Goal: Answer question/provide support

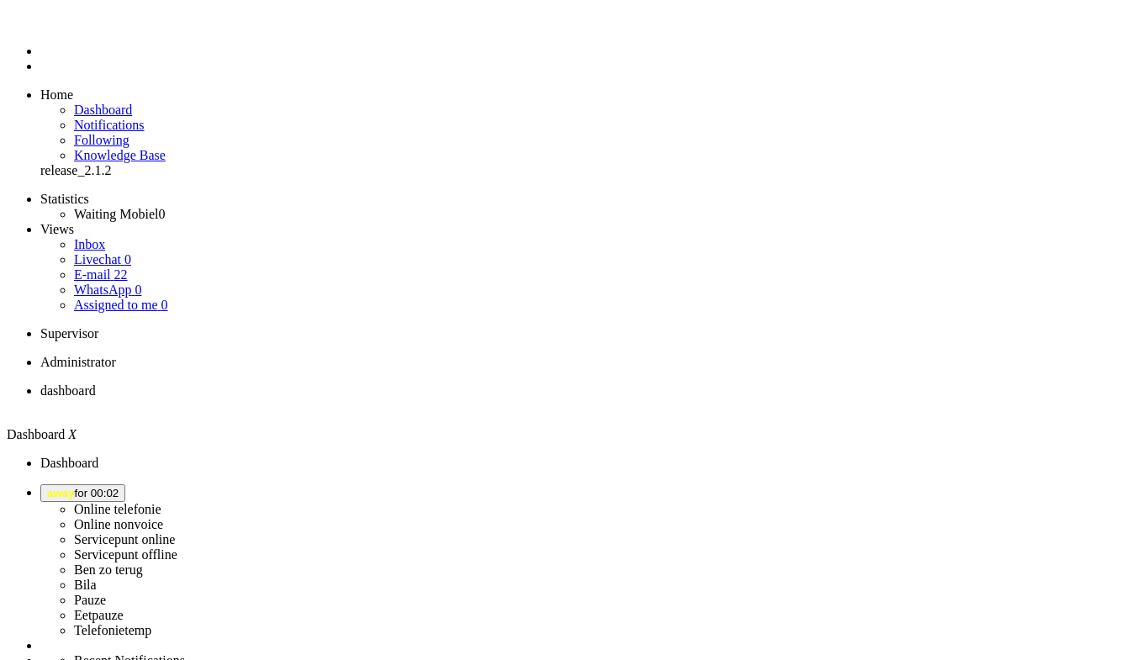
click at [119, 487] on b "button" at bounding box center [119, 493] width 0 height 13
click at [128, 267] on link "E-mail 20" at bounding box center [101, 274] width 54 height 14
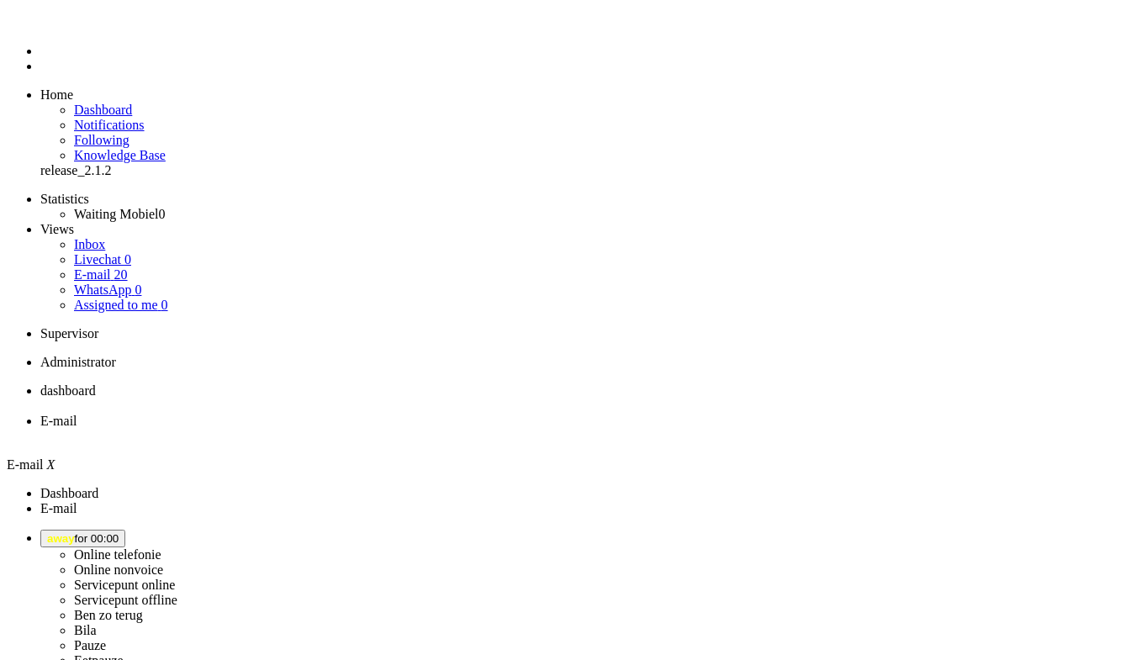
click at [40, 59] on li "Dashboard menu" at bounding box center [584, 51] width 1088 height 15
click at [125, 103] on span "Dashboard" at bounding box center [103, 110] width 58 height 14
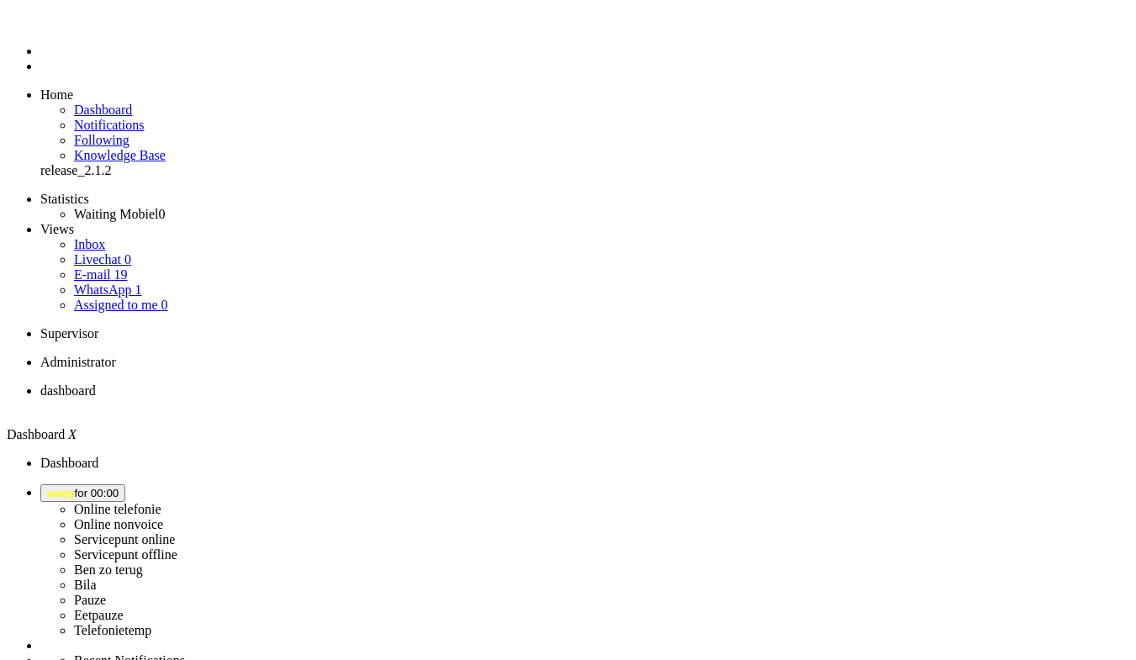
click at [138, 282] on link "WhatsApp 1" at bounding box center [107, 289] width 67 height 14
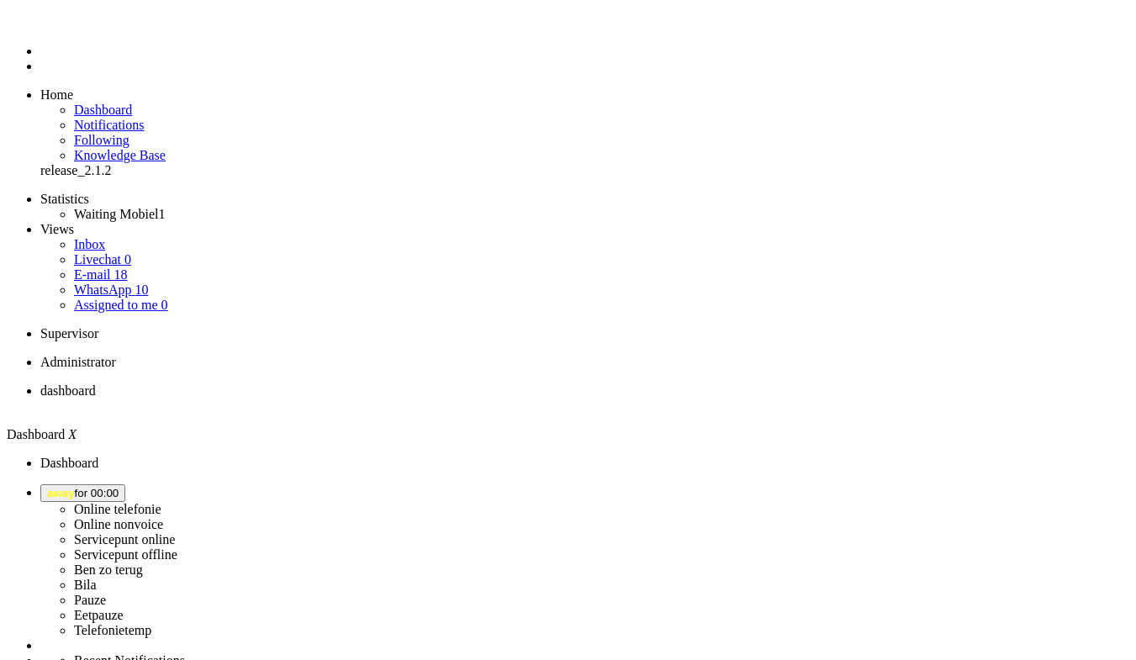
click at [148, 282] on link "WhatsApp 10" at bounding box center [111, 289] width 74 height 14
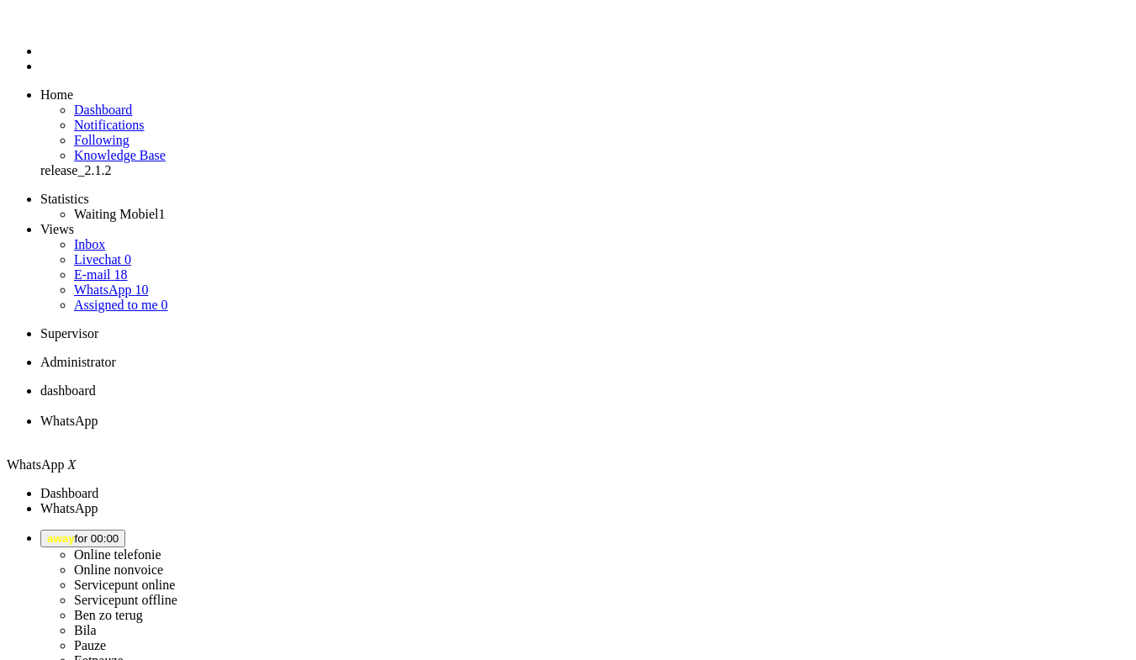
click at [119, 532] on span "away for 00:00" at bounding box center [82, 538] width 71 height 13
click at [163, 562] on label "Online nonvoice" at bounding box center [118, 569] width 89 height 14
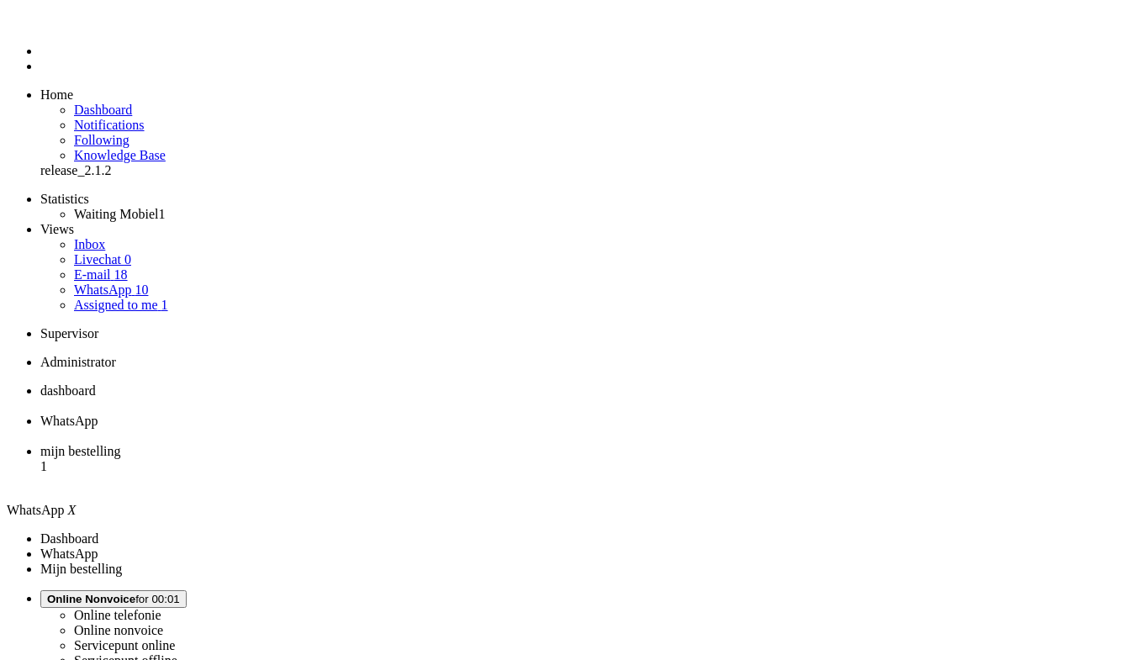
click at [146, 298] on link "Assigned to me 1" at bounding box center [121, 305] width 94 height 14
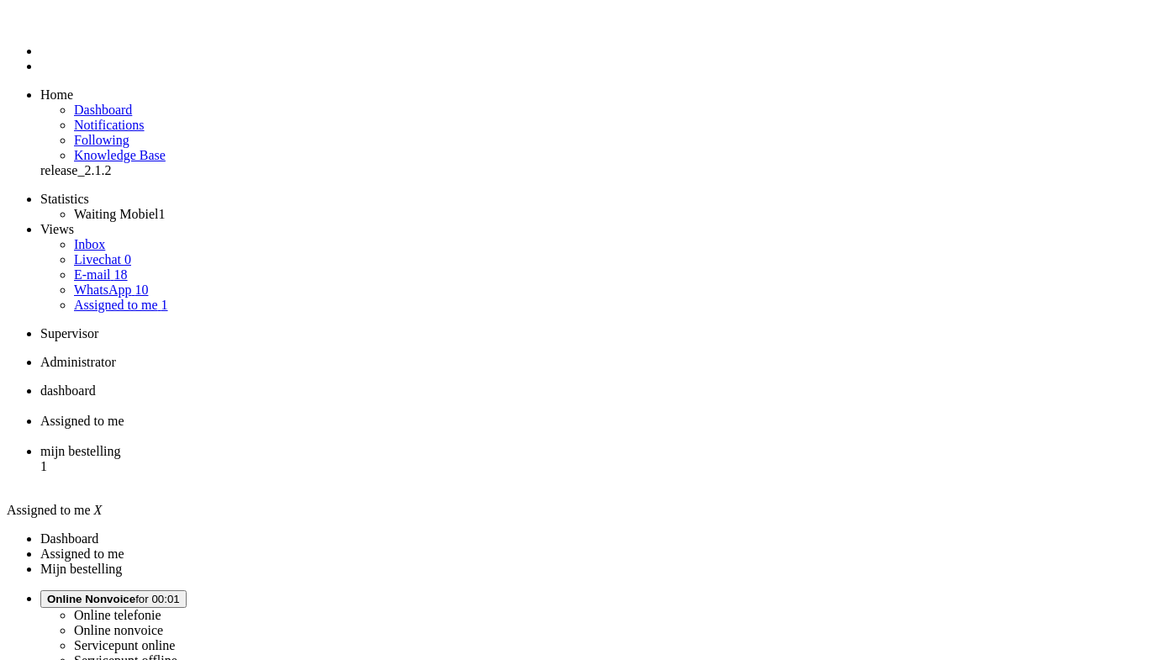
click at [121, 444] on span "mijn bestelling" at bounding box center [80, 451] width 81 height 14
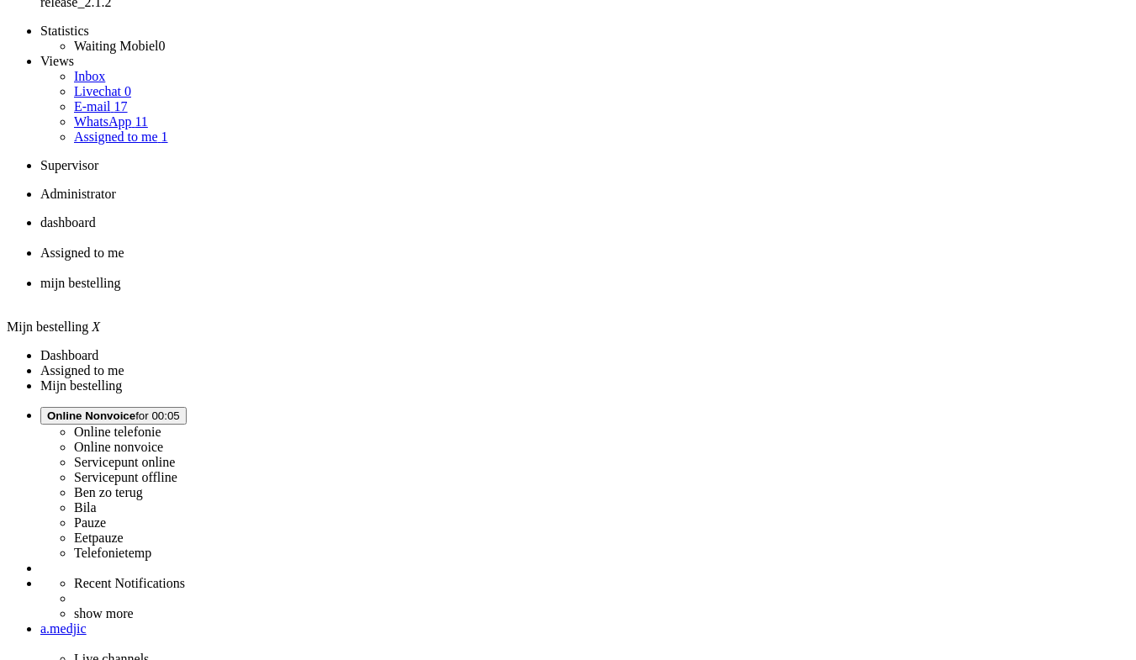
scroll to position [252, 0]
click at [877, 340] on div "This ticket is solved." at bounding box center [927, 344] width 111 height 15
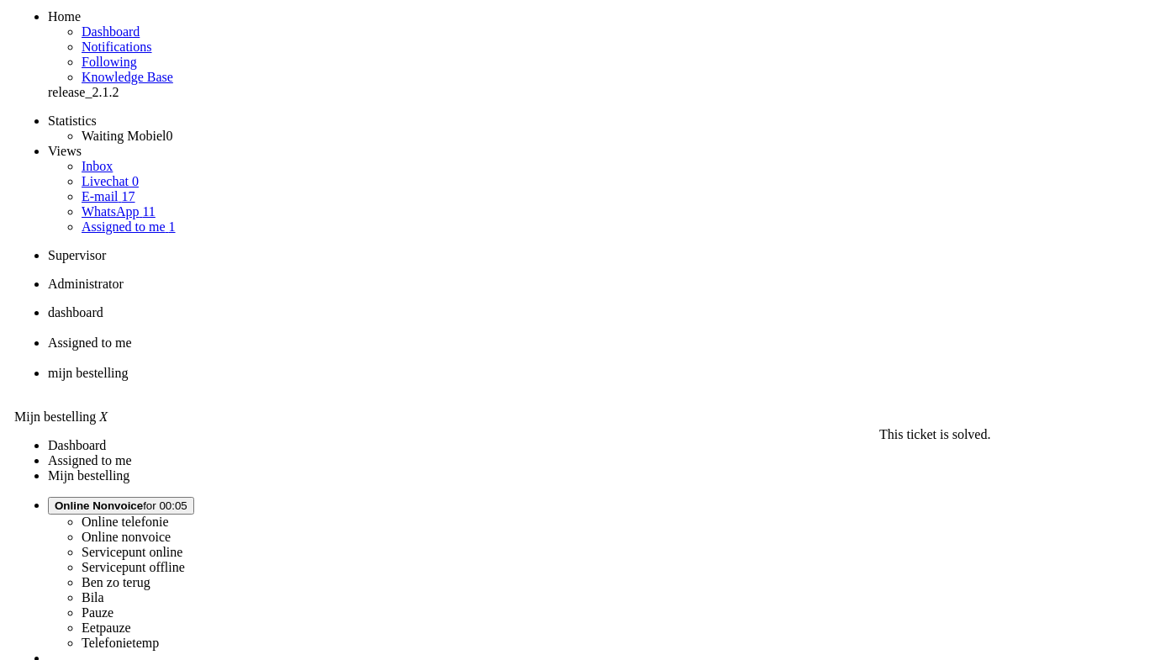
scroll to position [0, 0]
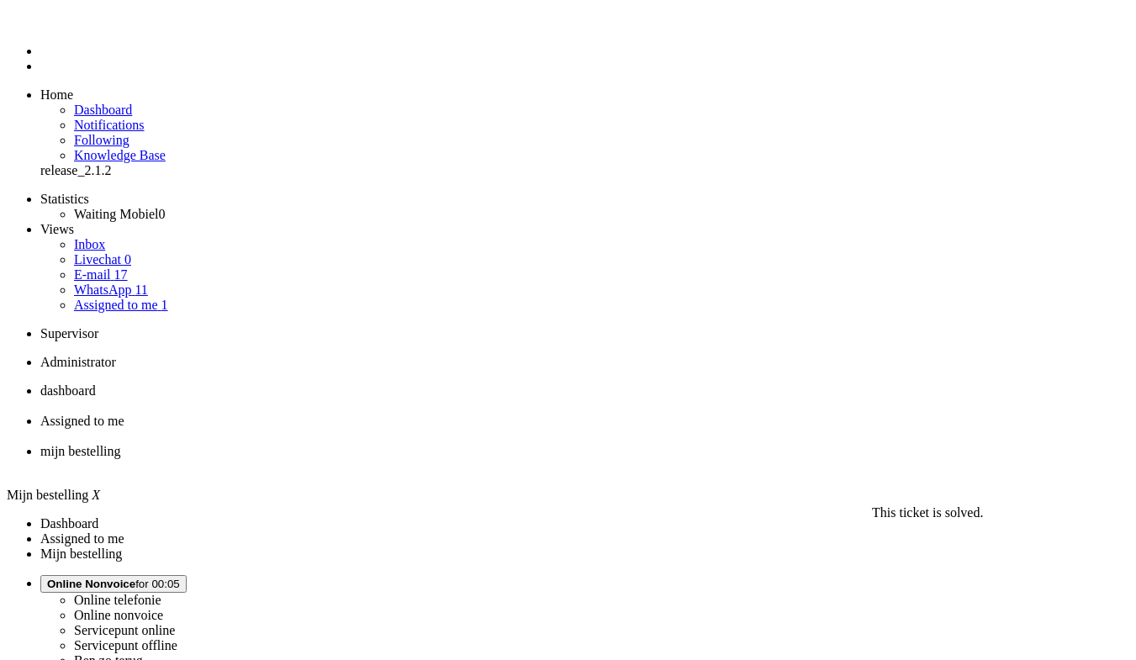
click at [625, 459] on div "Close tab" at bounding box center [584, 466] width 1088 height 15
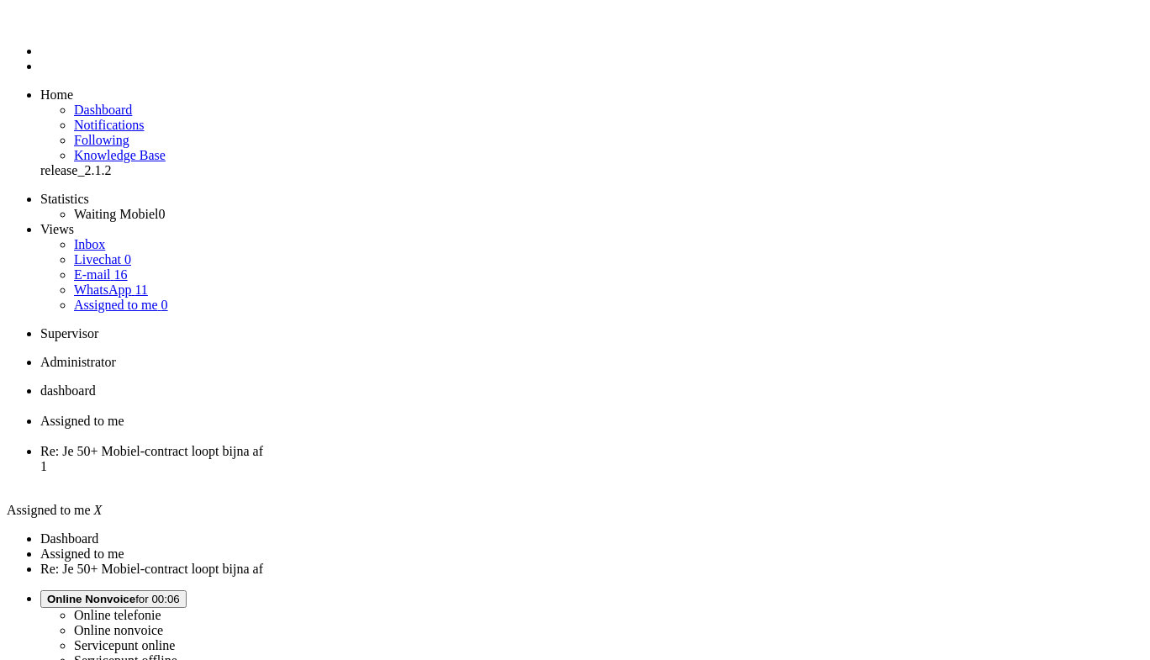
click at [145, 282] on link "WhatsApp 11" at bounding box center [111, 289] width 74 height 14
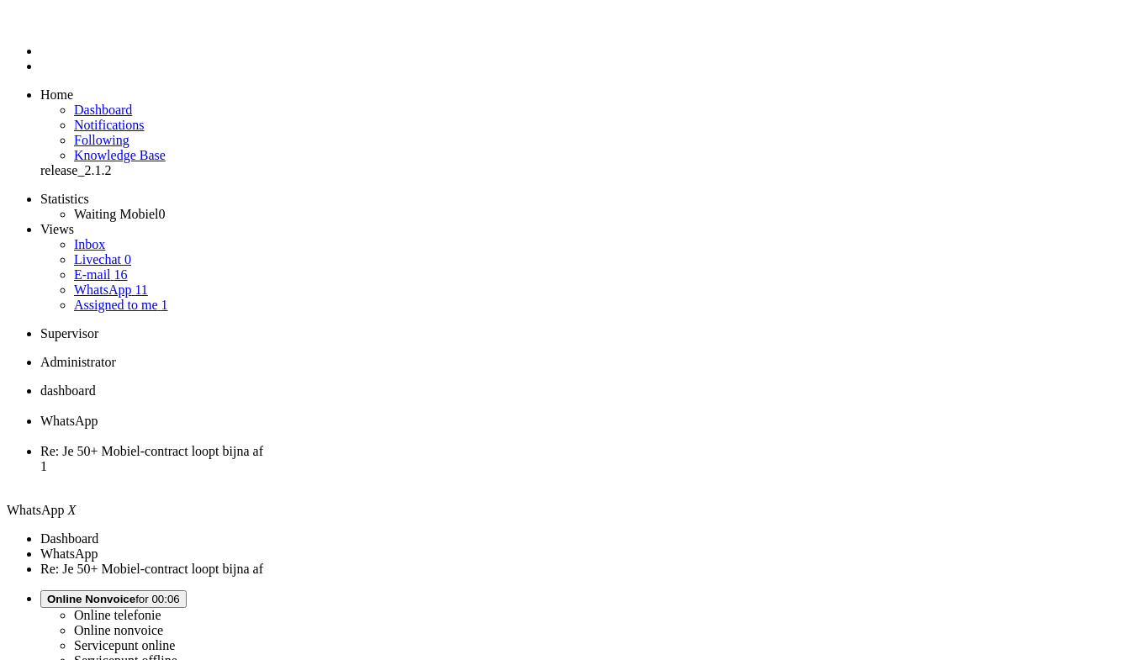
click at [137, 267] on li "E-mail 16" at bounding box center [601, 274] width 1055 height 15
click at [128, 267] on link "E-mail 16" at bounding box center [101, 274] width 54 height 14
click at [263, 444] on span "Re: Je 50+ Mobiel-contract loopt bijna af" at bounding box center [151, 451] width 223 height 14
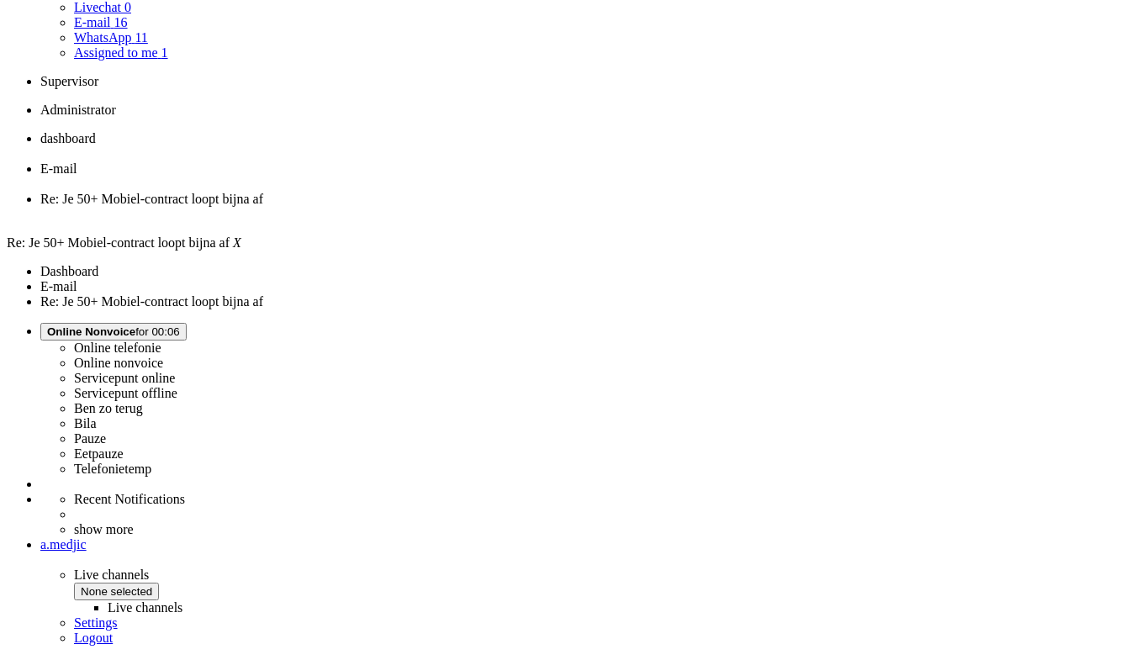
scroll to position [252, 0]
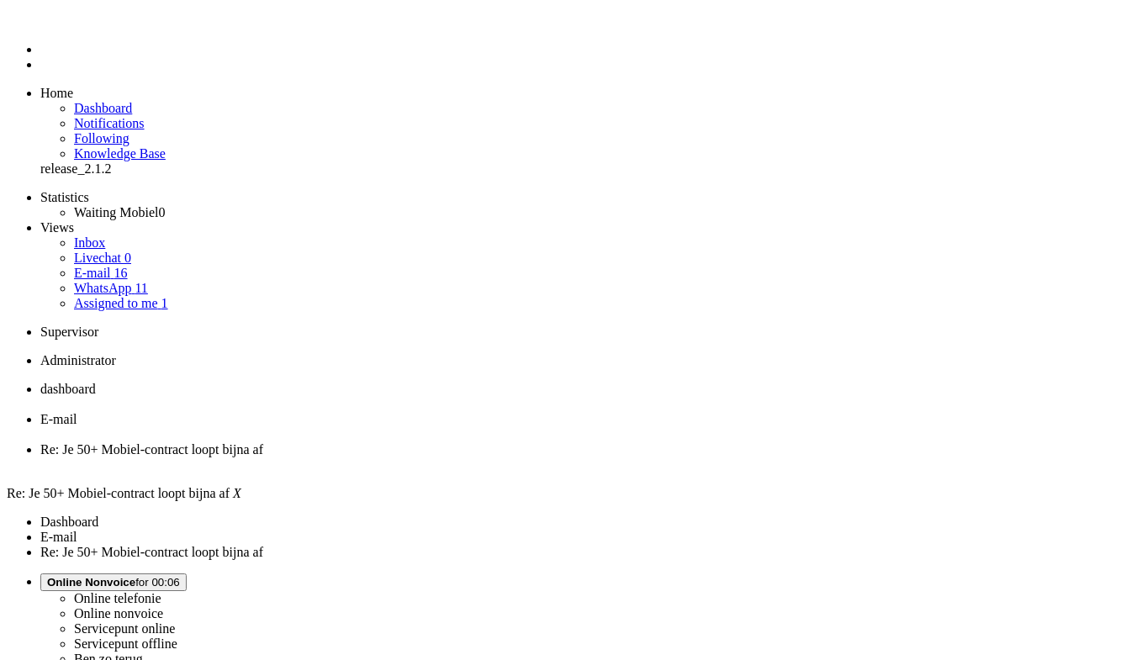
scroll to position [0, 0]
click at [630, 459] on div "Close tab" at bounding box center [584, 466] width 1088 height 15
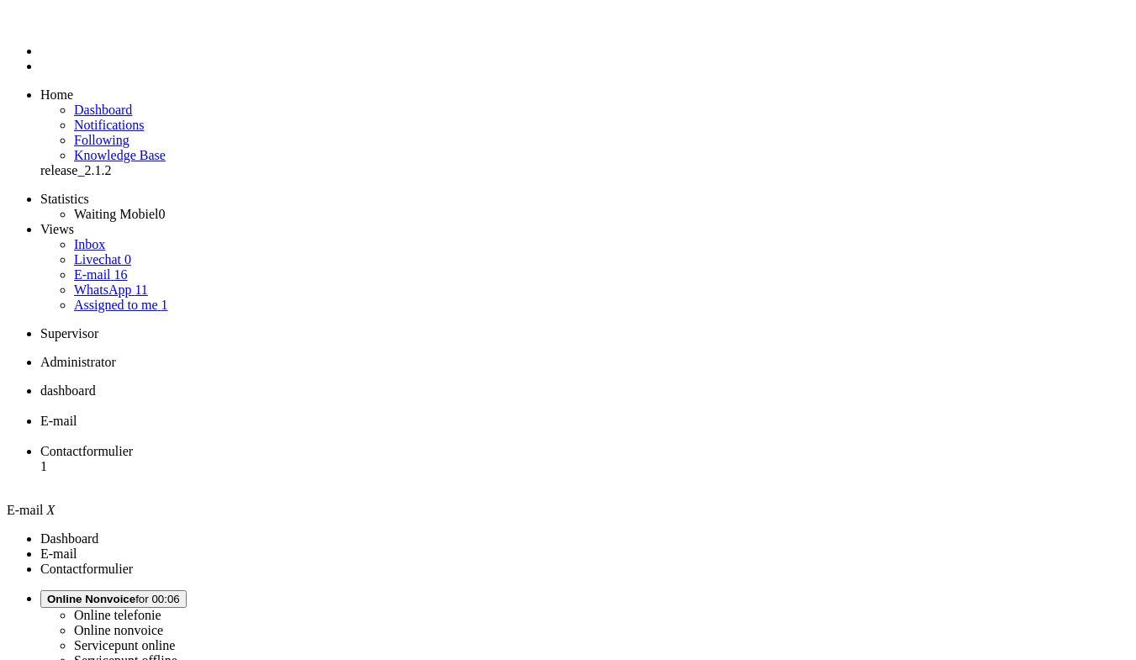
click at [133, 444] on span "Contactformulier" at bounding box center [86, 451] width 92 height 14
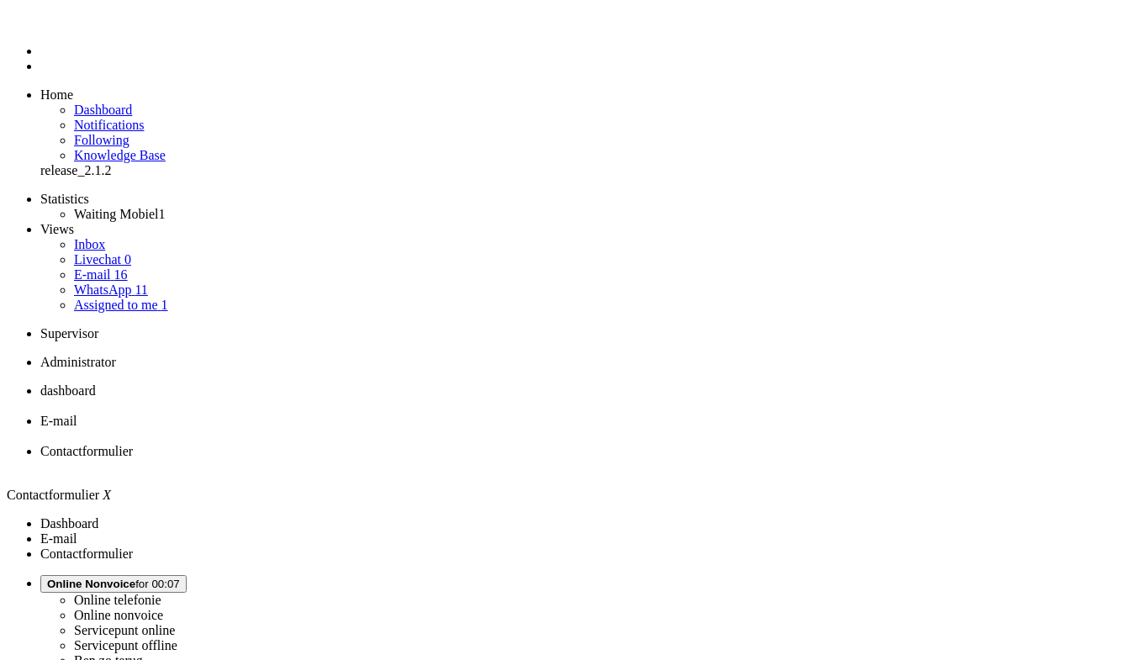
click at [287, 383] on li "dashboard" at bounding box center [584, 398] width 1088 height 30
click at [134, 298] on link "Assigned to me 1" at bounding box center [121, 305] width 94 height 14
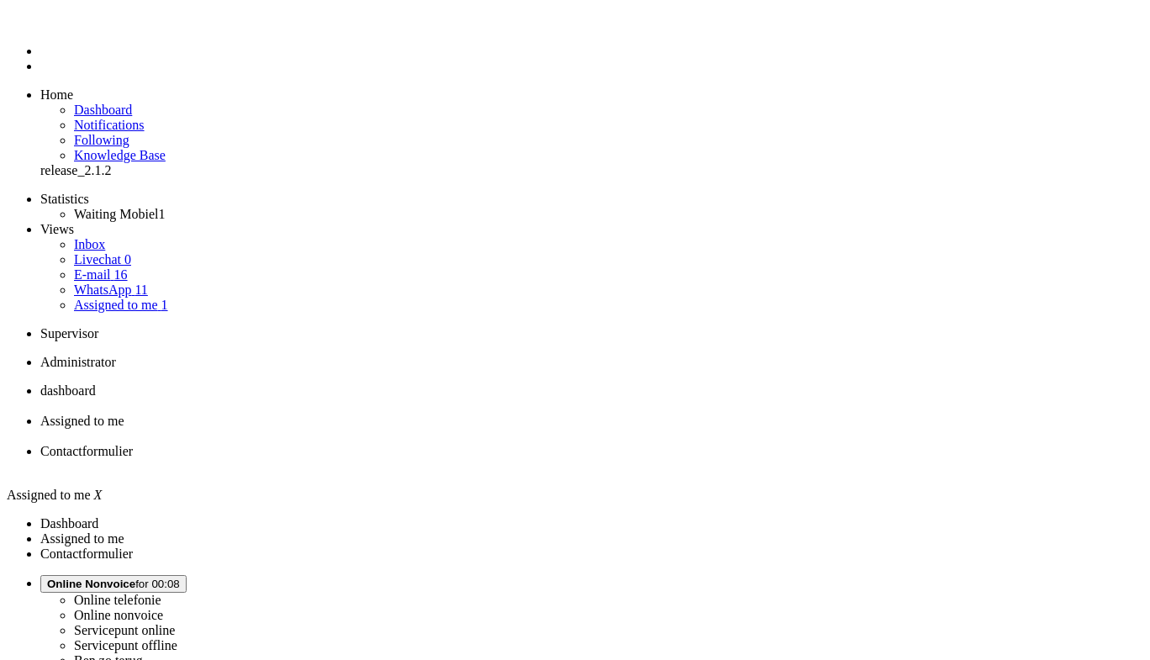
click at [582, 444] on li "Contactformulier" at bounding box center [591, 459] width 1103 height 30
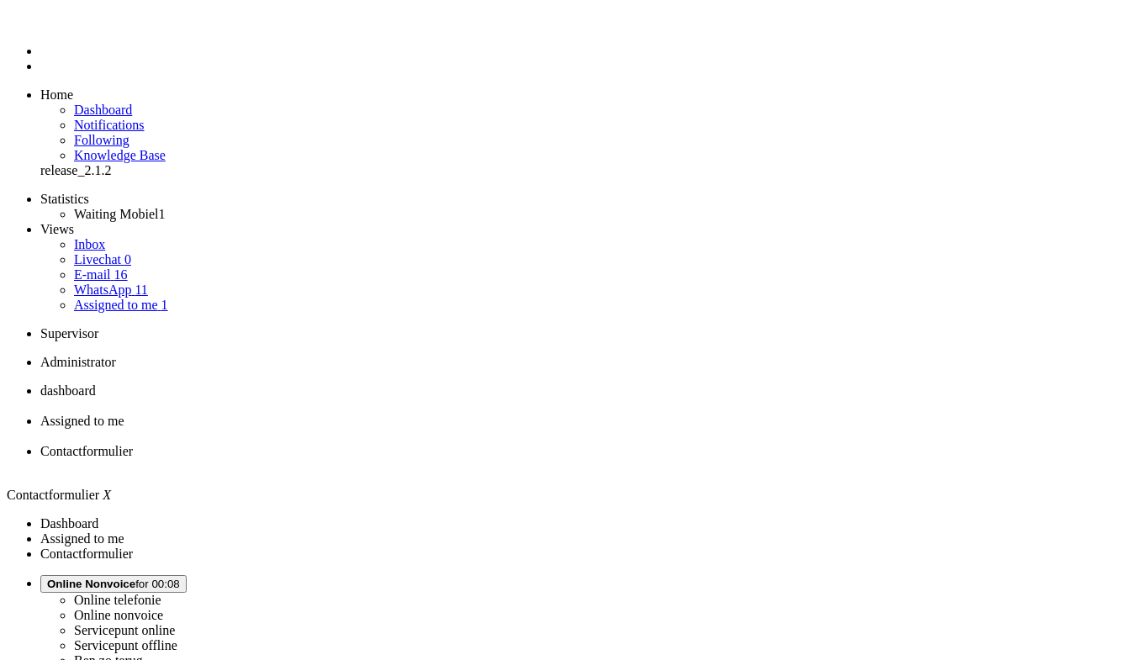
click at [101, 267] on link "E-mail 16" at bounding box center [101, 274] width 54 height 14
click at [133, 444] on span "Contactformulier" at bounding box center [86, 451] width 92 height 14
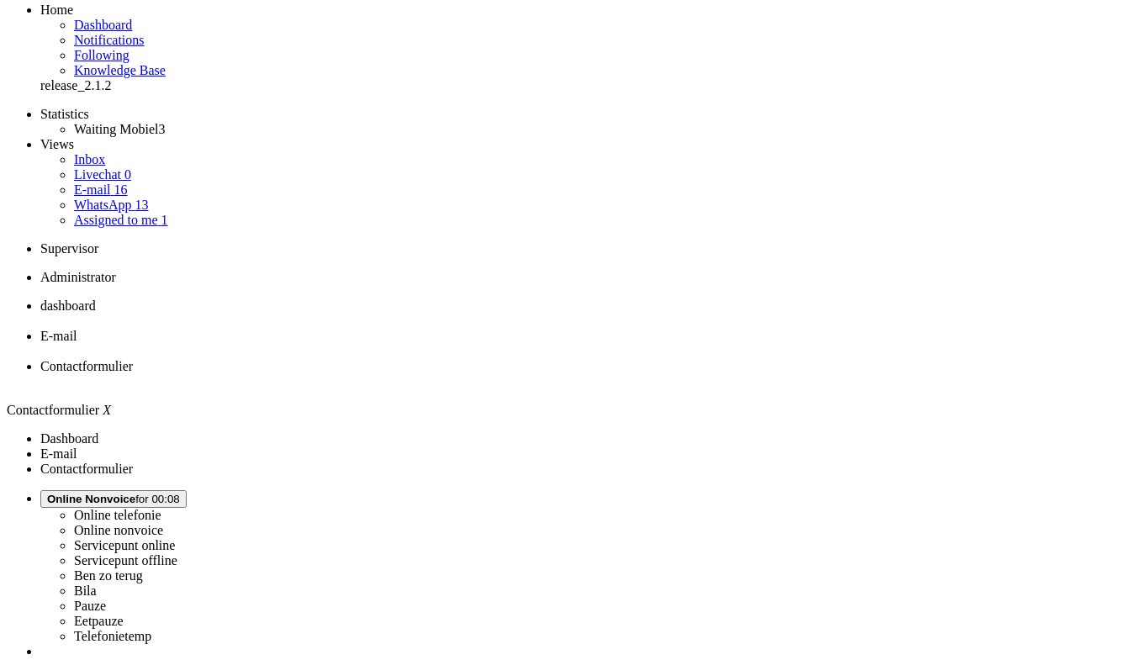
scroll to position [84, 0]
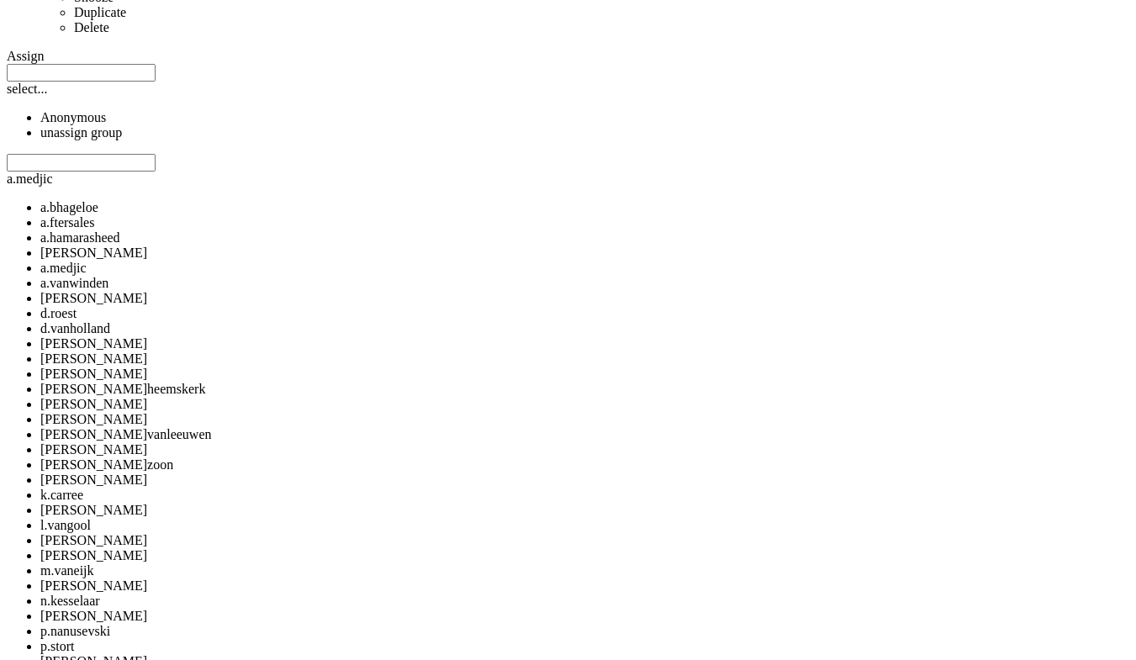
scroll to position [1261, 0]
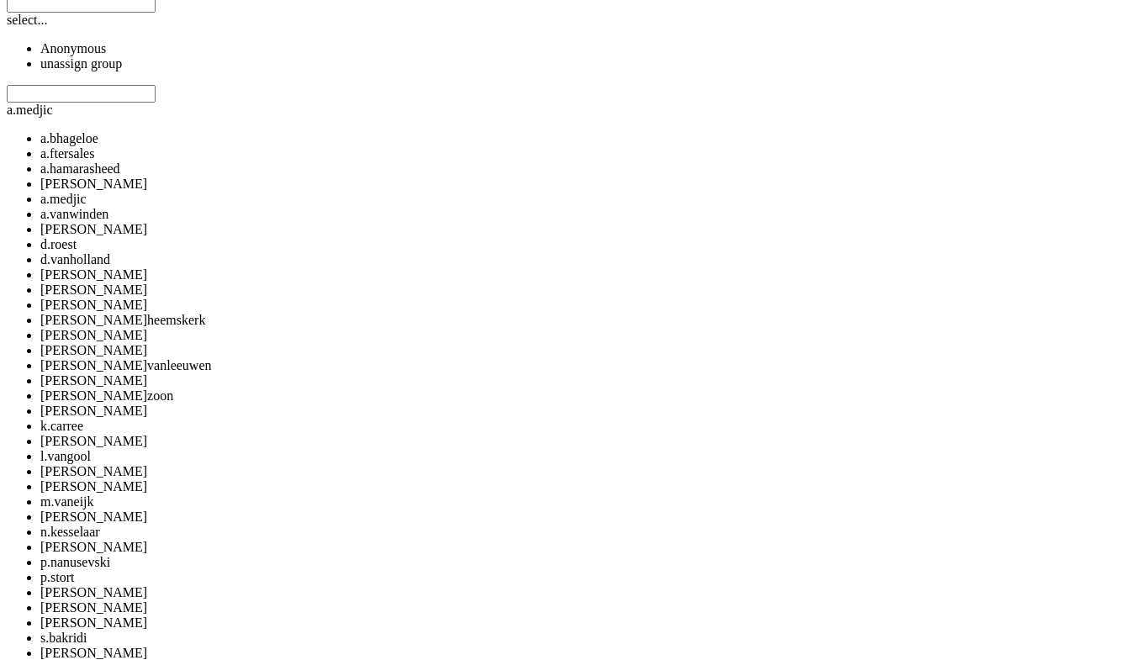
drag, startPoint x: 719, startPoint y: 505, endPoint x: 543, endPoint y: 346, distance: 237.5
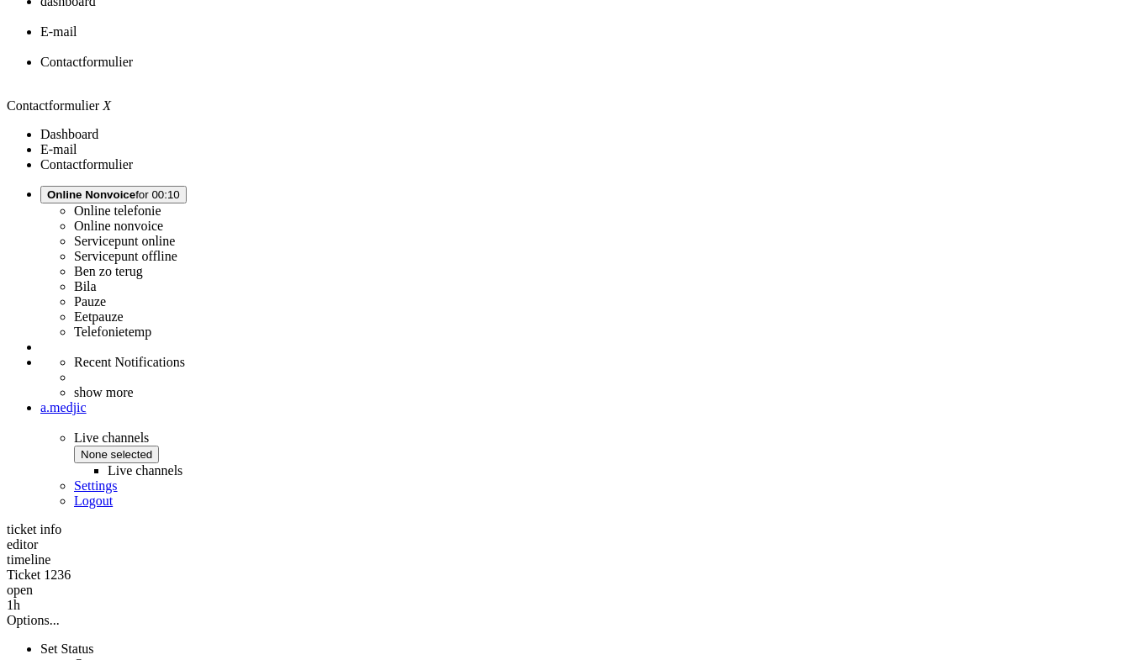
scroll to position [398, 0]
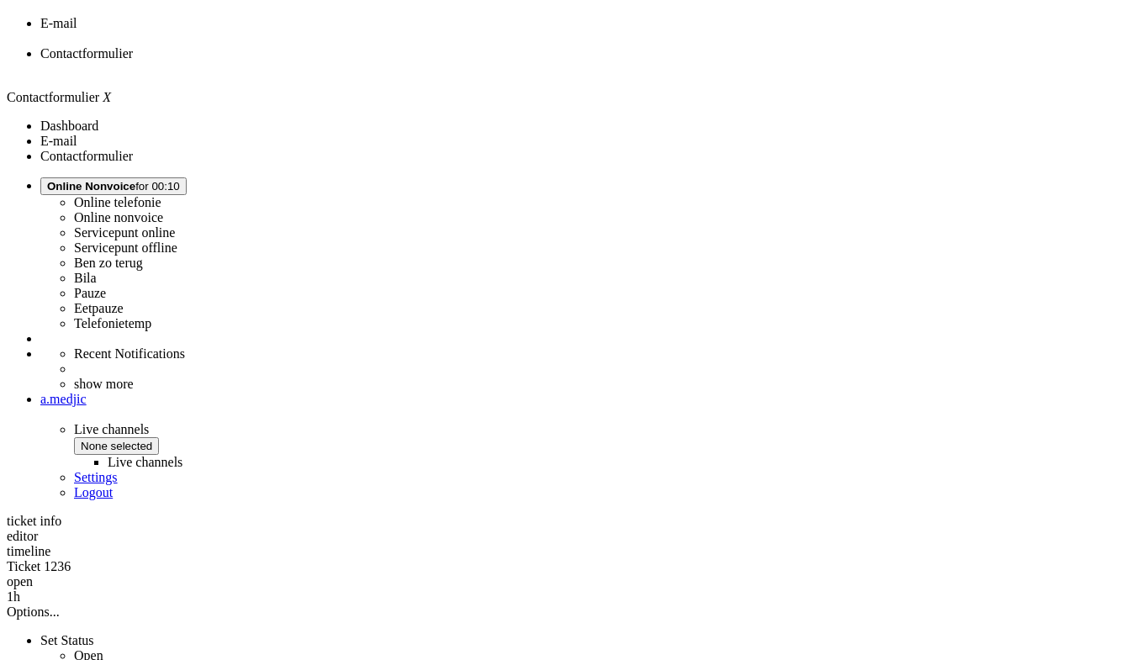
drag, startPoint x: 461, startPoint y: 187, endPoint x: 738, endPoint y: 635, distance: 526.2
copy div "Beste, Zoals gezegd is het voorval op 23-07 voorgevallen. Ik ging toen naar een…"
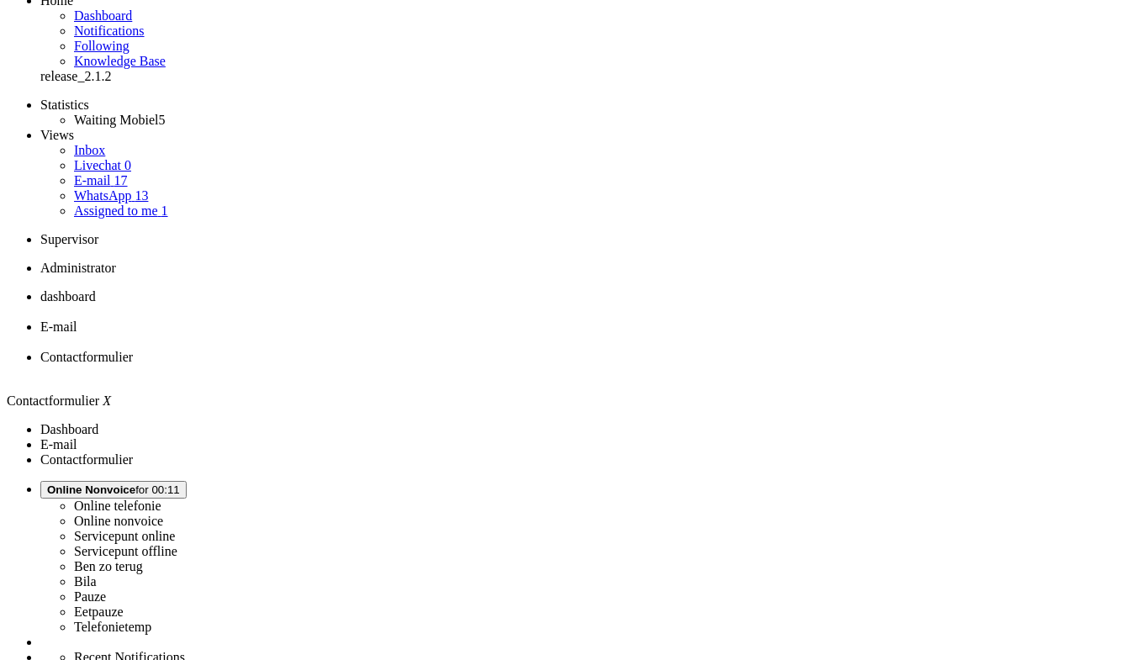
scroll to position [0, 0]
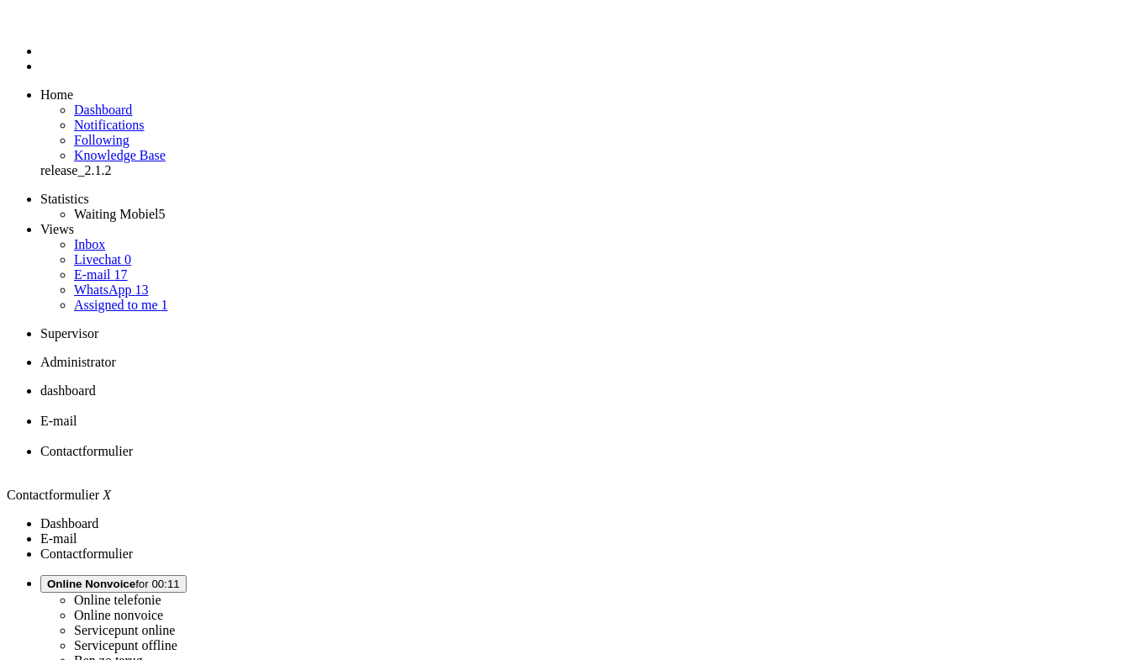
drag, startPoint x: 276, startPoint y: 3019, endPoint x: 106, endPoint y: 3024, distance: 169.9
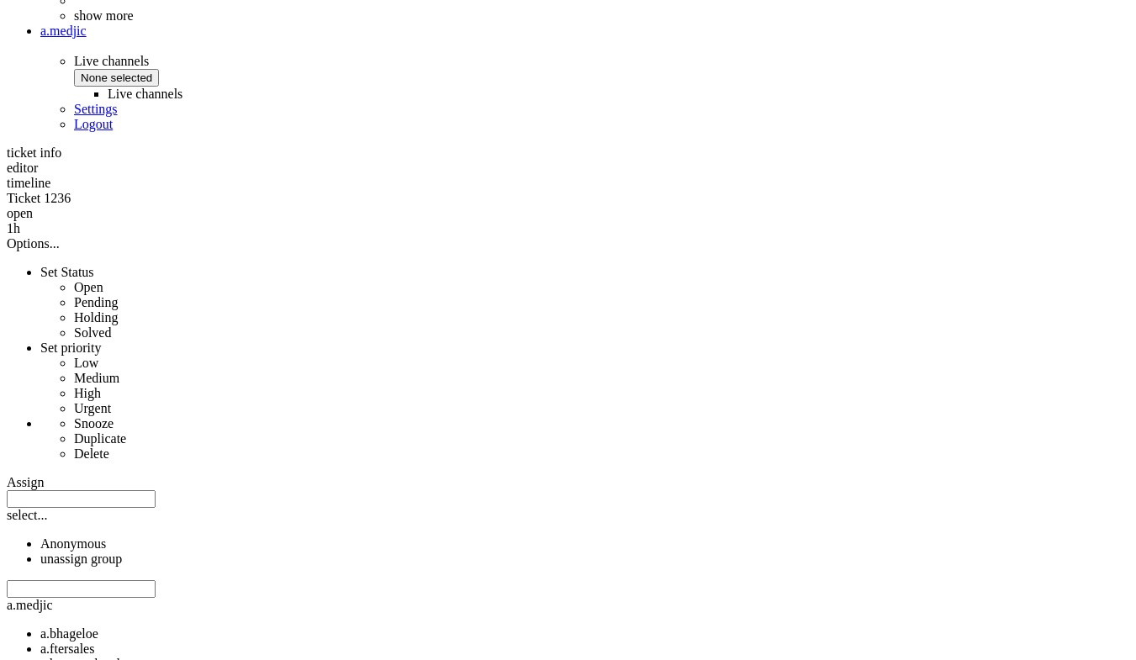
scroll to position [840, 0]
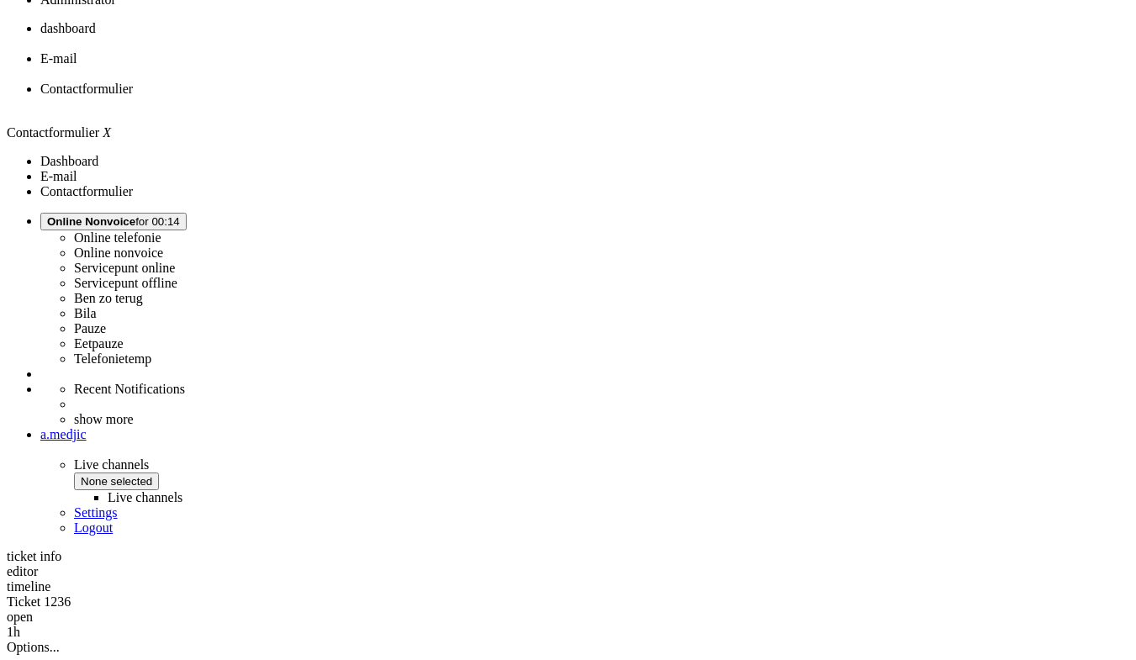
scroll to position [420, 0]
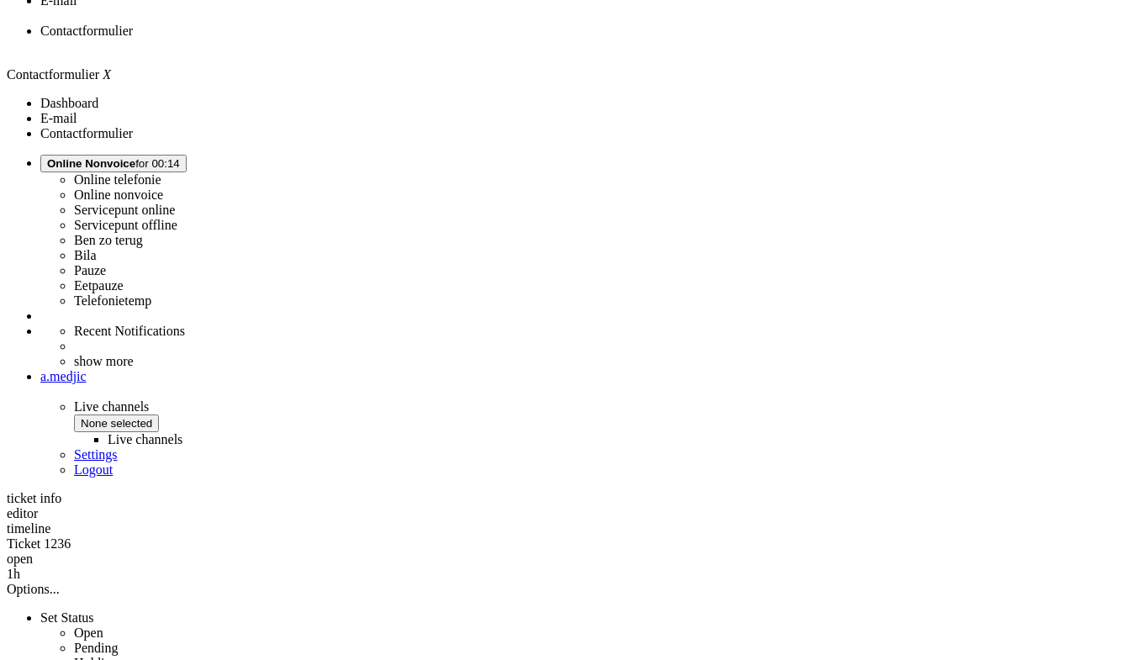
drag, startPoint x: 741, startPoint y: 499, endPoint x: 452, endPoint y: 374, distance: 315.1
copy div "Zoals gezegd is het voorval op 23-07 voorgevallen. Ik ging toen naar een elektr…"
drag, startPoint x: 588, startPoint y: 182, endPoint x: 463, endPoint y: 143, distance: 131.1
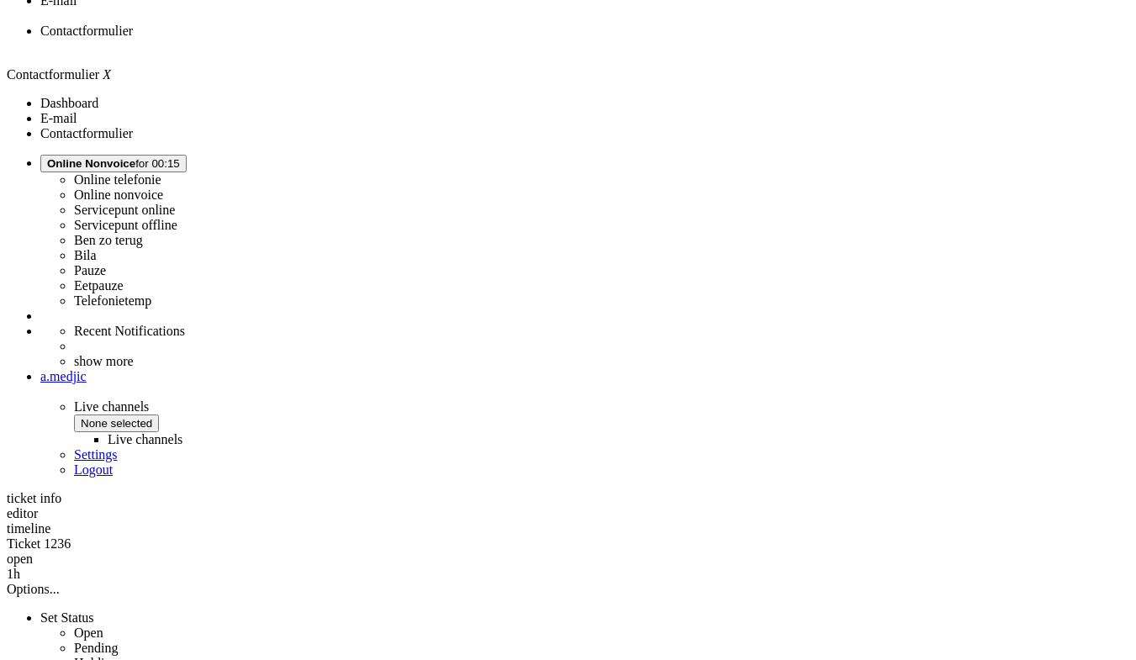
copy p "We begrijpen dat het defect zich op 23-07 heeft voorgedaan. Voor de fabrieksgar…"
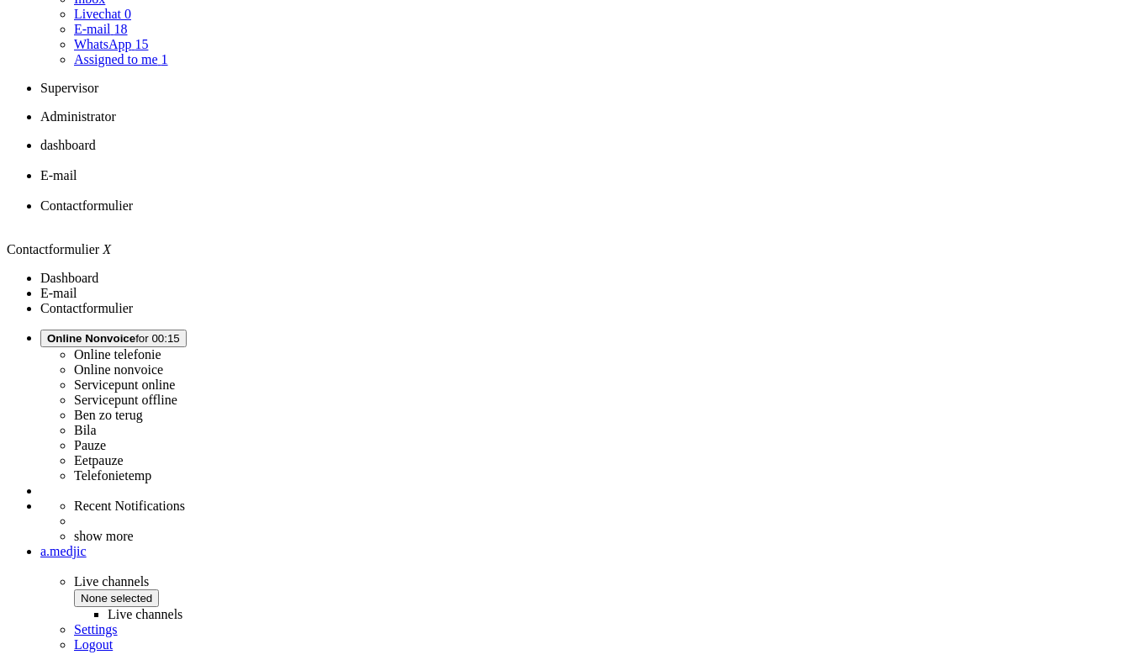
scroll to position [252, 0]
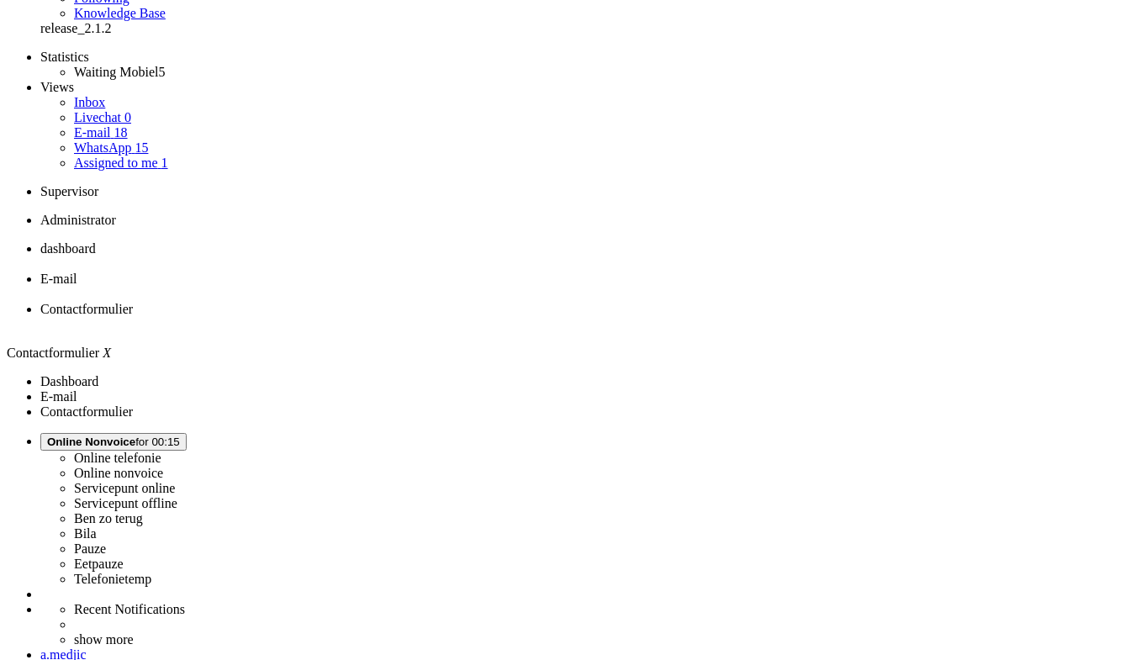
scroll to position [0, 0]
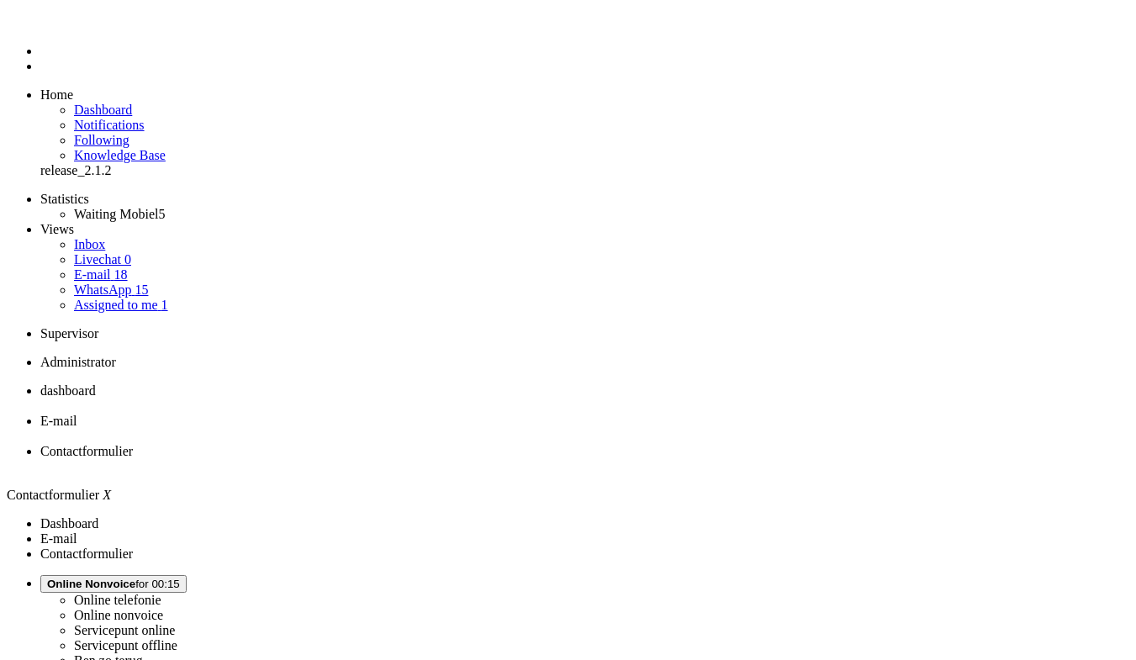
click at [628, 459] on div "Close tab" at bounding box center [584, 466] width 1088 height 15
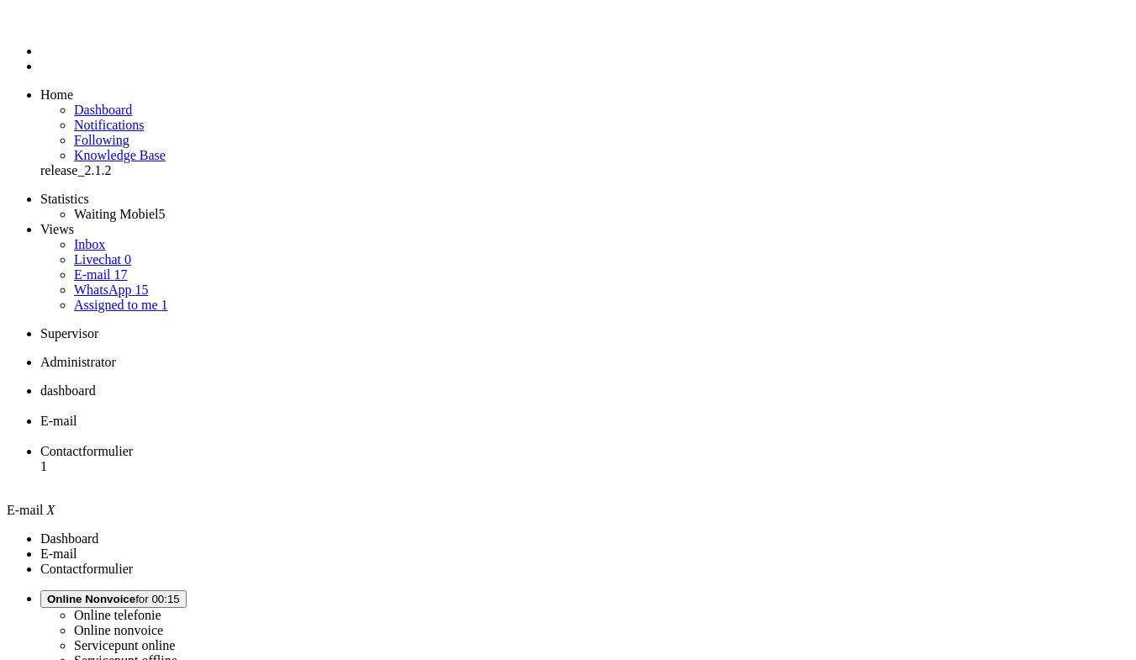
click at [133, 444] on span "Contactformulier" at bounding box center [86, 451] width 92 height 14
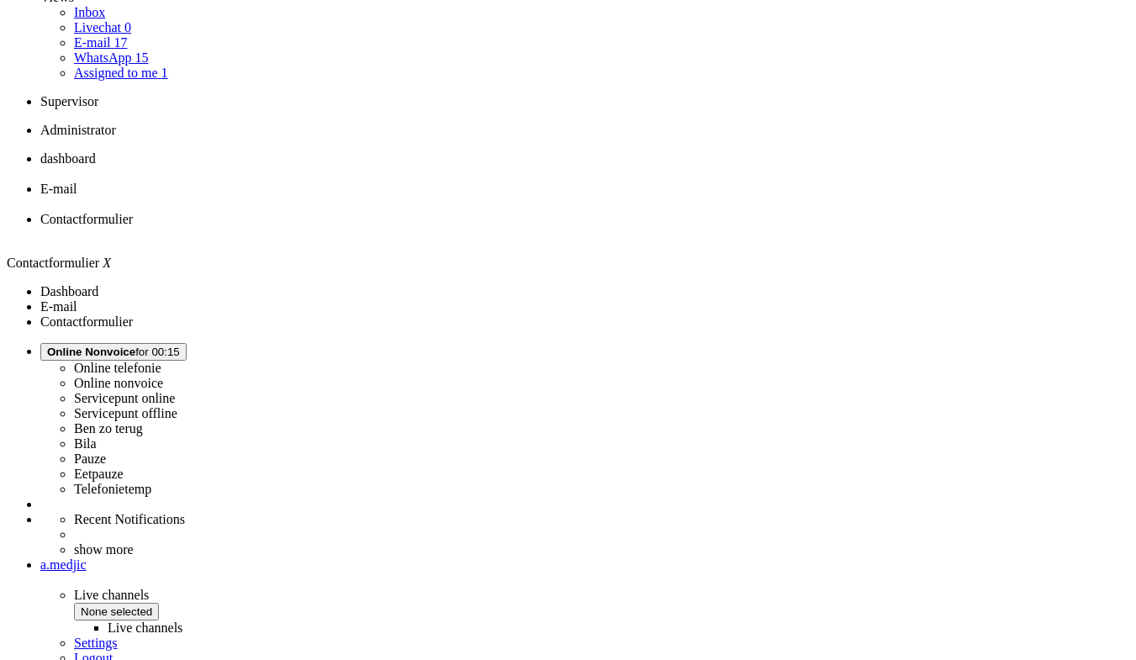
scroll to position [252, 0]
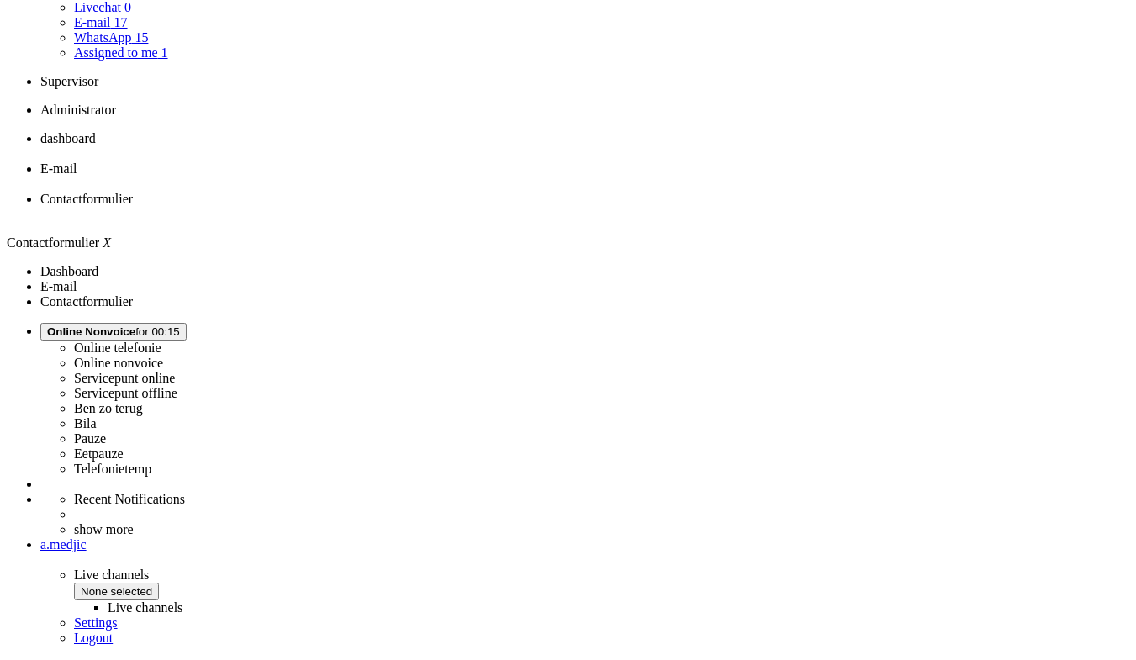
drag, startPoint x: 851, startPoint y: 532, endPoint x: 500, endPoint y: 485, distance: 353.6
drag, startPoint x: 852, startPoint y: 532, endPoint x: 493, endPoint y: 477, distance: 363.2
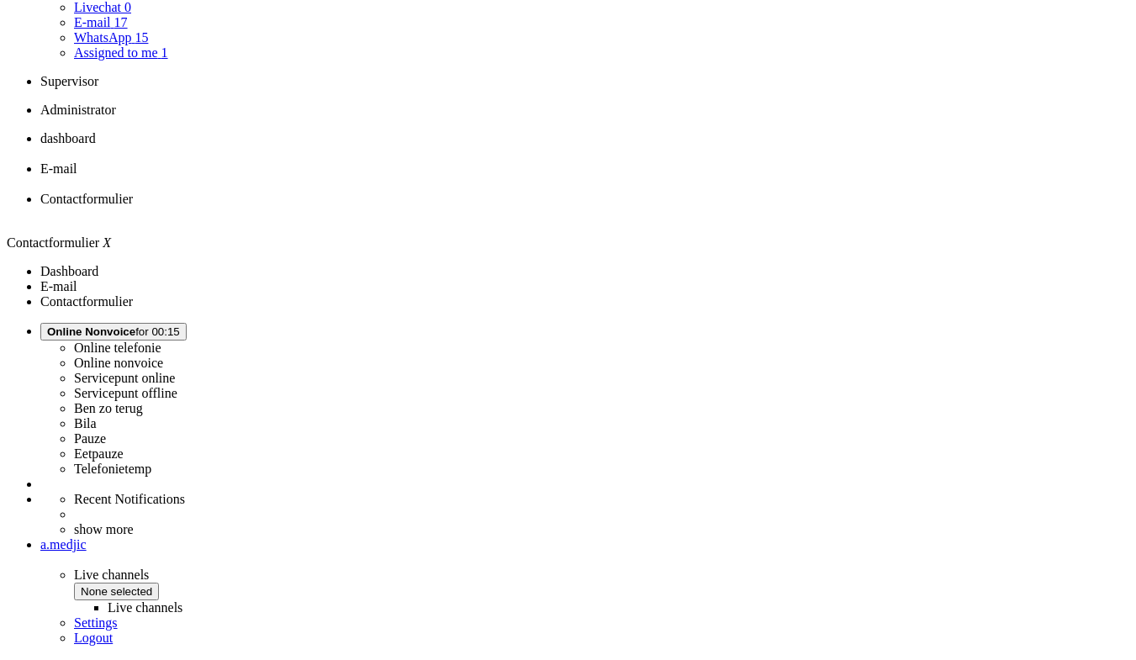
drag, startPoint x: 845, startPoint y: 530, endPoint x: 539, endPoint y: 318, distance: 372.6
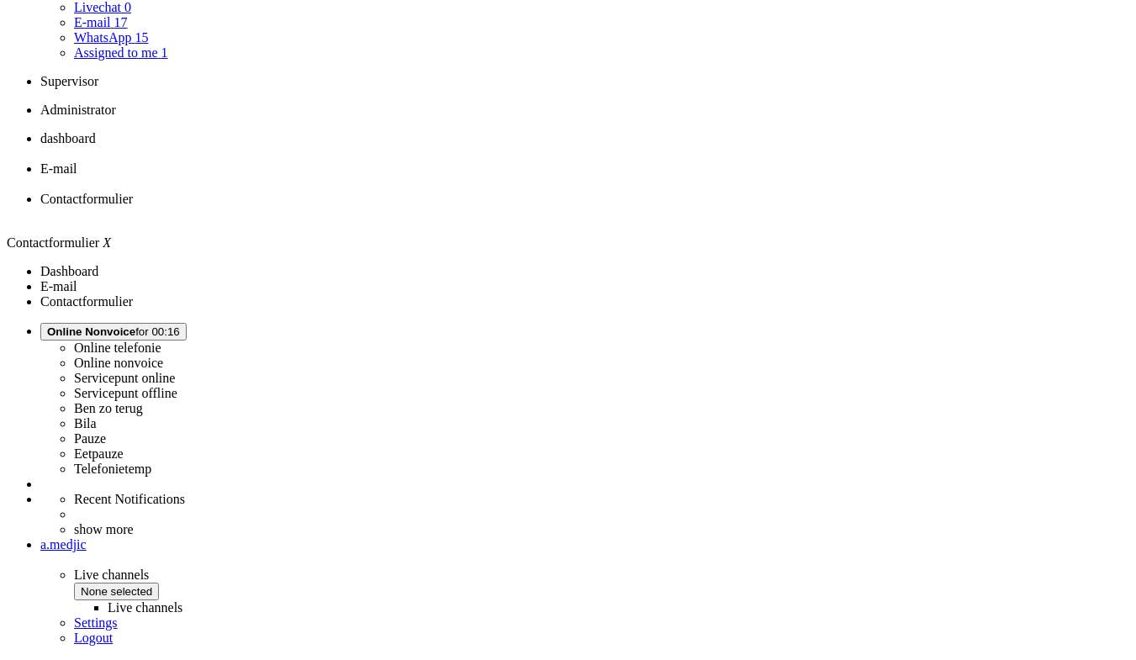
drag, startPoint x: 518, startPoint y: 244, endPoint x: 640, endPoint y: 244, distance: 122.7
copy span "isabelvliegen@googlemail.com"
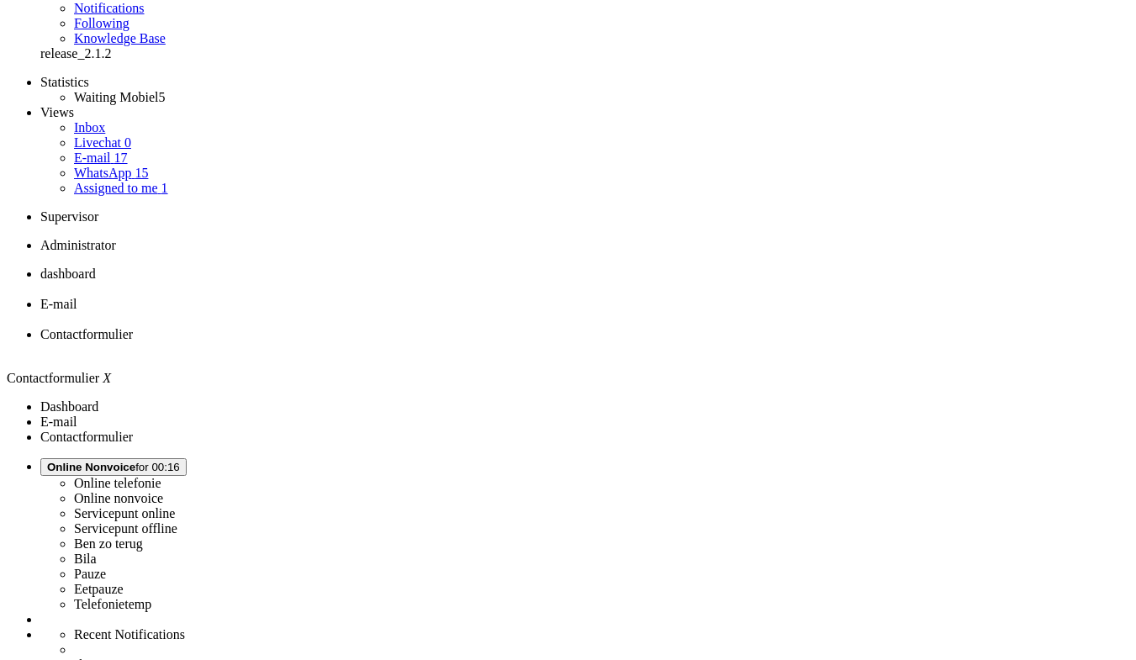
scroll to position [0, 0]
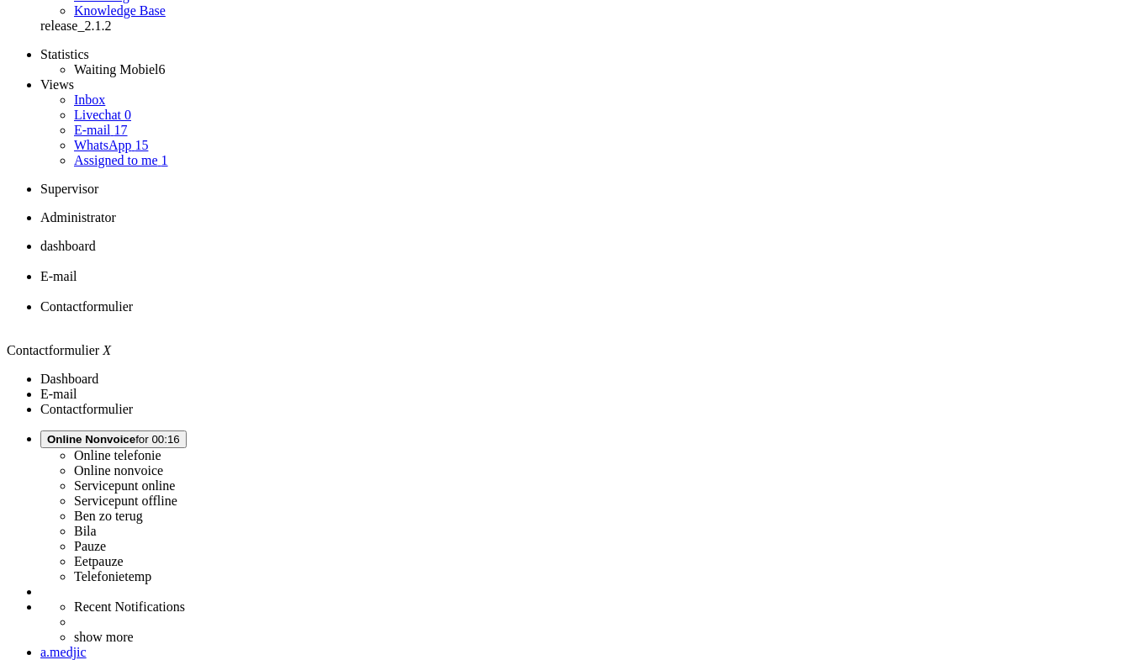
scroll to position [252, 0]
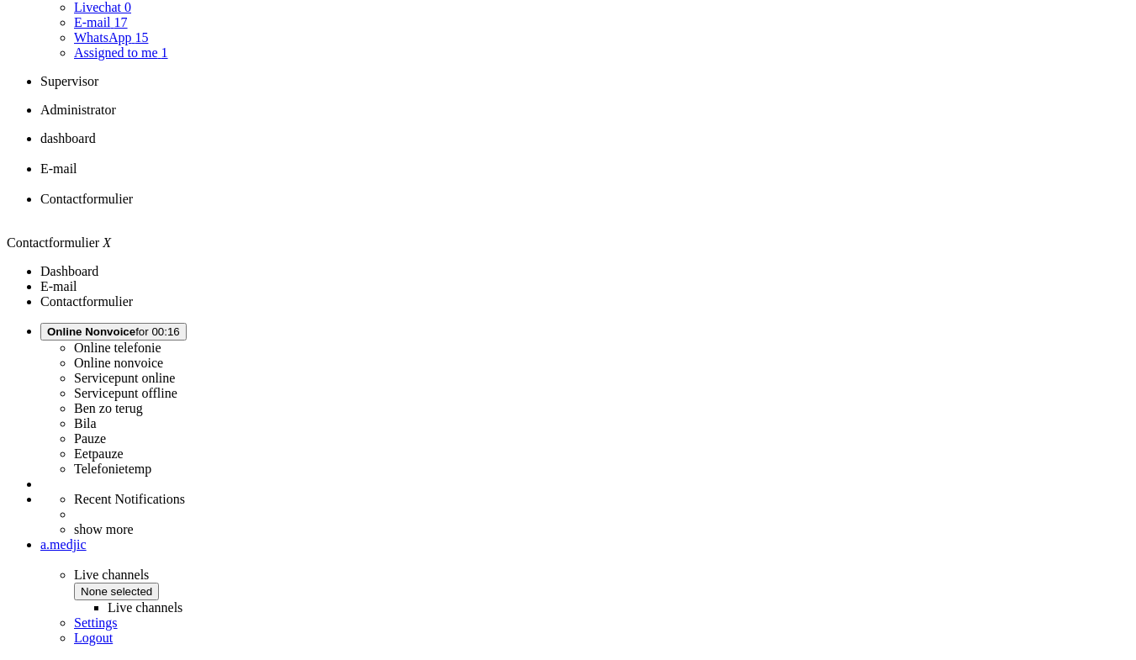
drag, startPoint x: 850, startPoint y: 539, endPoint x: 503, endPoint y: 490, distance: 349.7
copy p "Hallo! Ik zou graag een andere telefoon willen, en vraag me af of het mogelijk …"
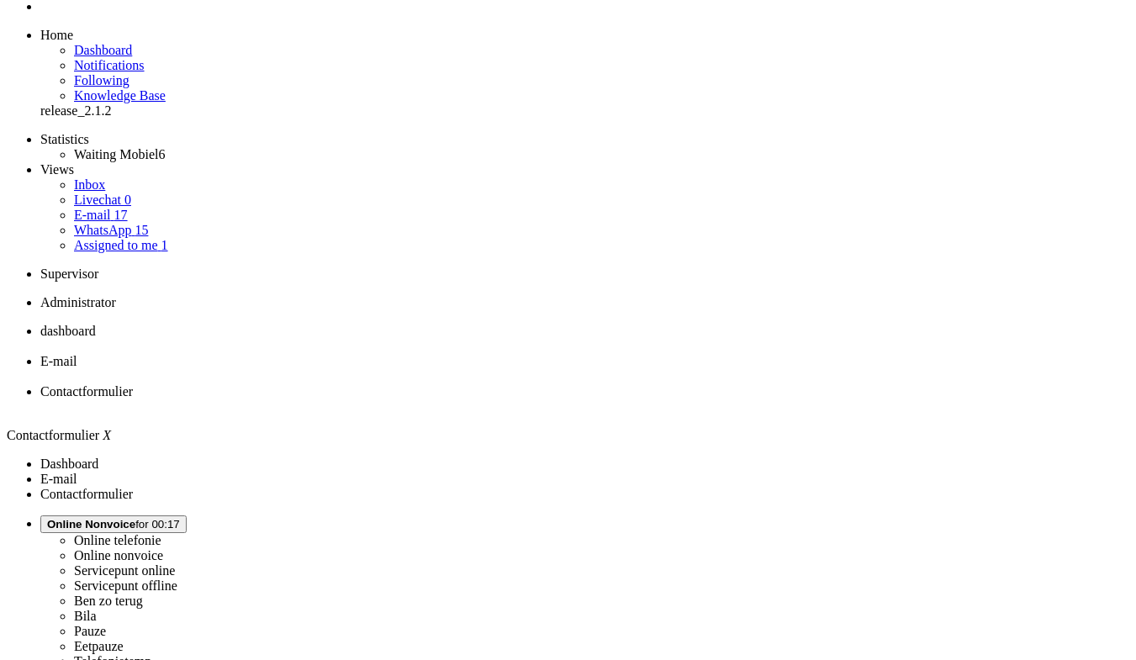
scroll to position [0, 0]
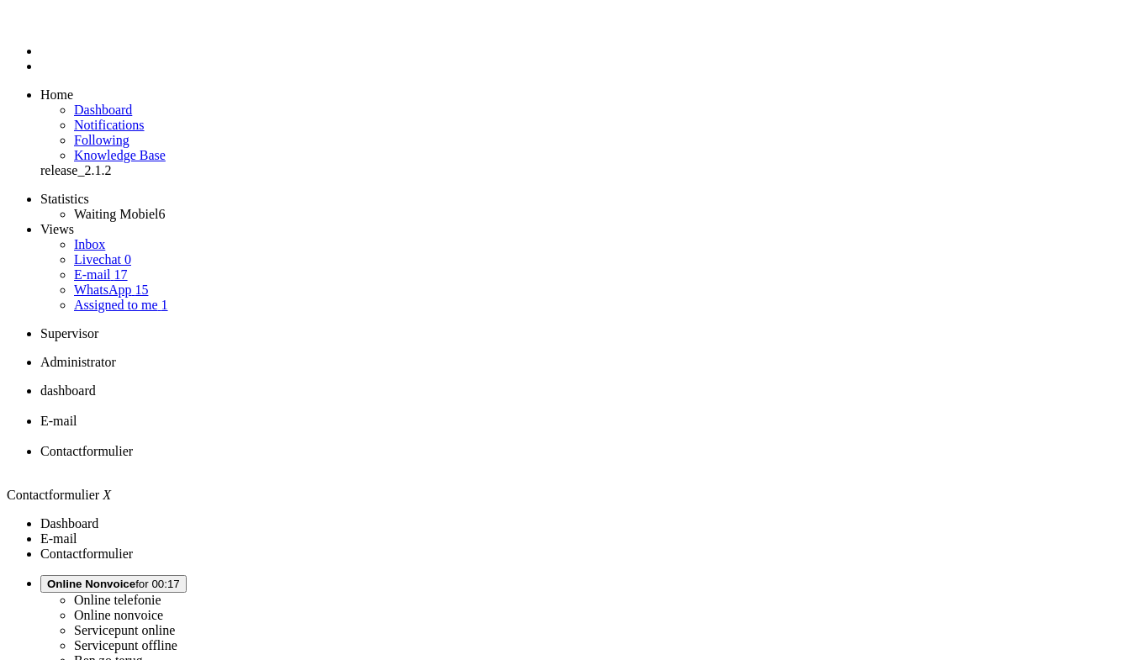
drag, startPoint x: 92, startPoint y: 2972, endPoint x: 55, endPoint y: 2967, distance: 37.3
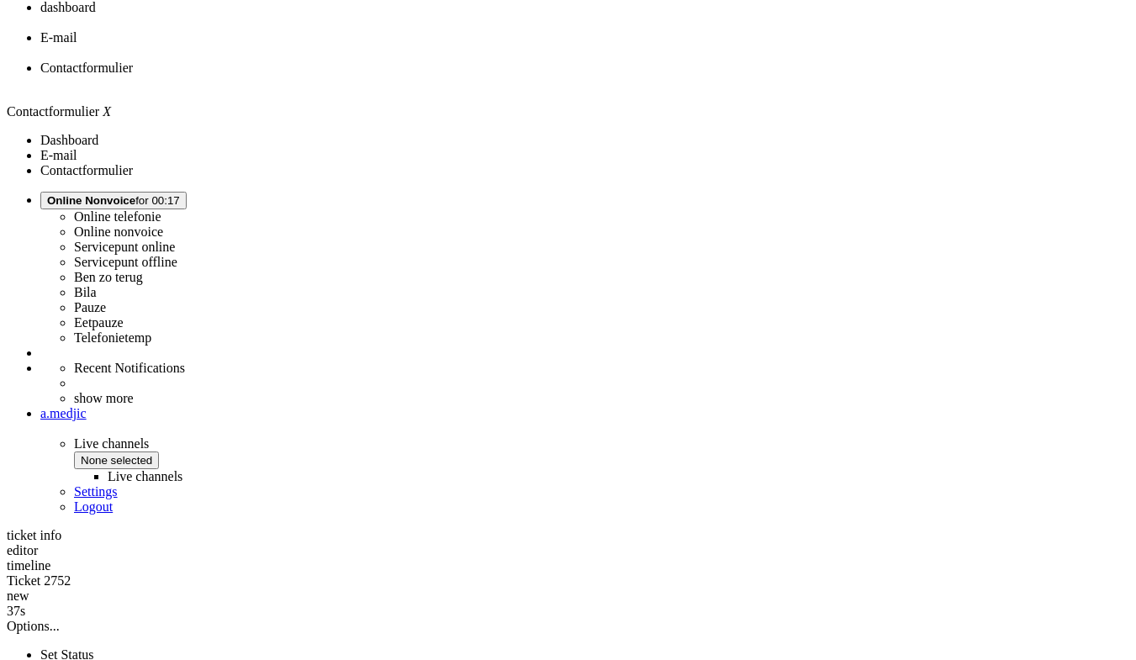
scroll to position [420, 0]
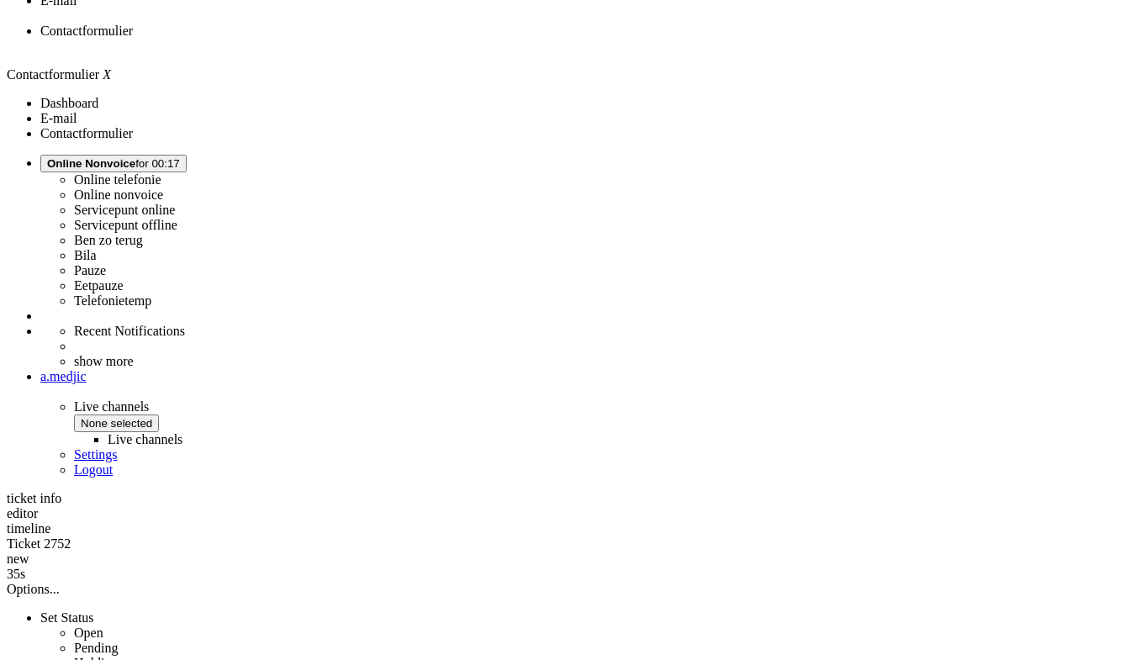
drag, startPoint x: 635, startPoint y: 377, endPoint x: 545, endPoint y: 377, distance: 89.9
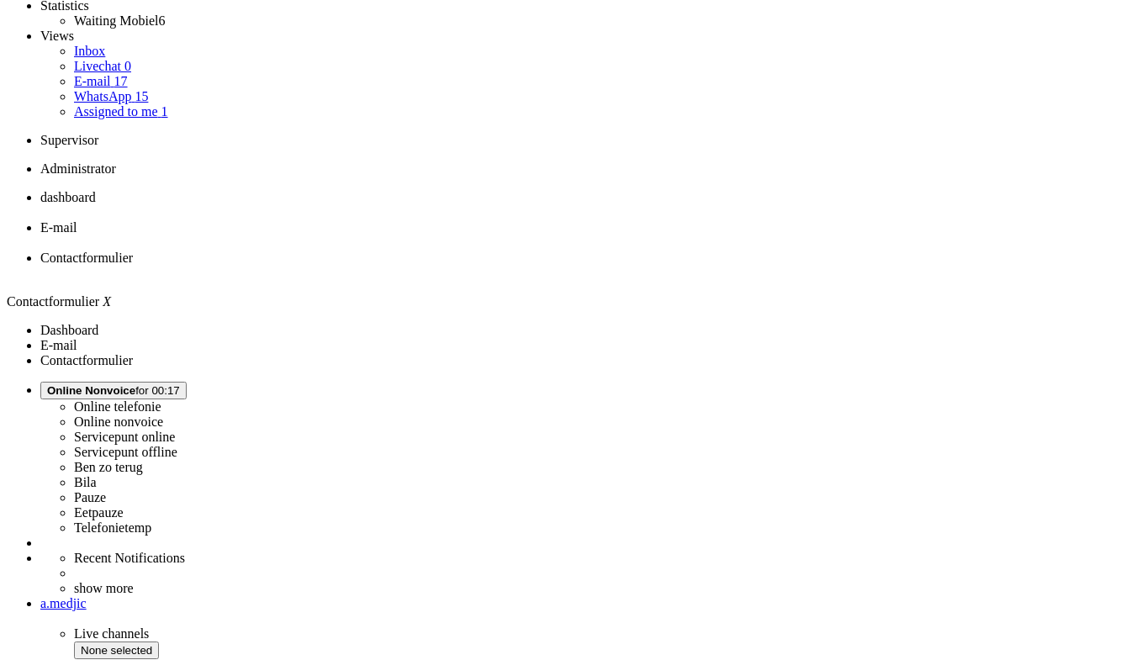
scroll to position [0, 0]
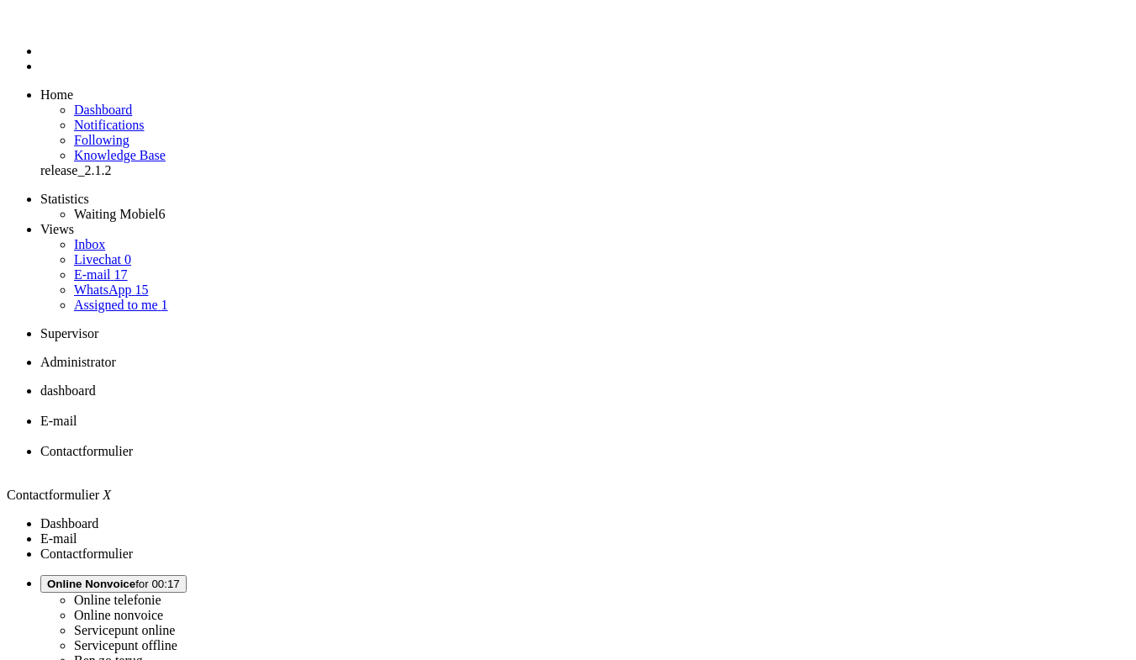
drag, startPoint x: 147, startPoint y: 3005, endPoint x: 105, endPoint y: 2997, distance: 42.7
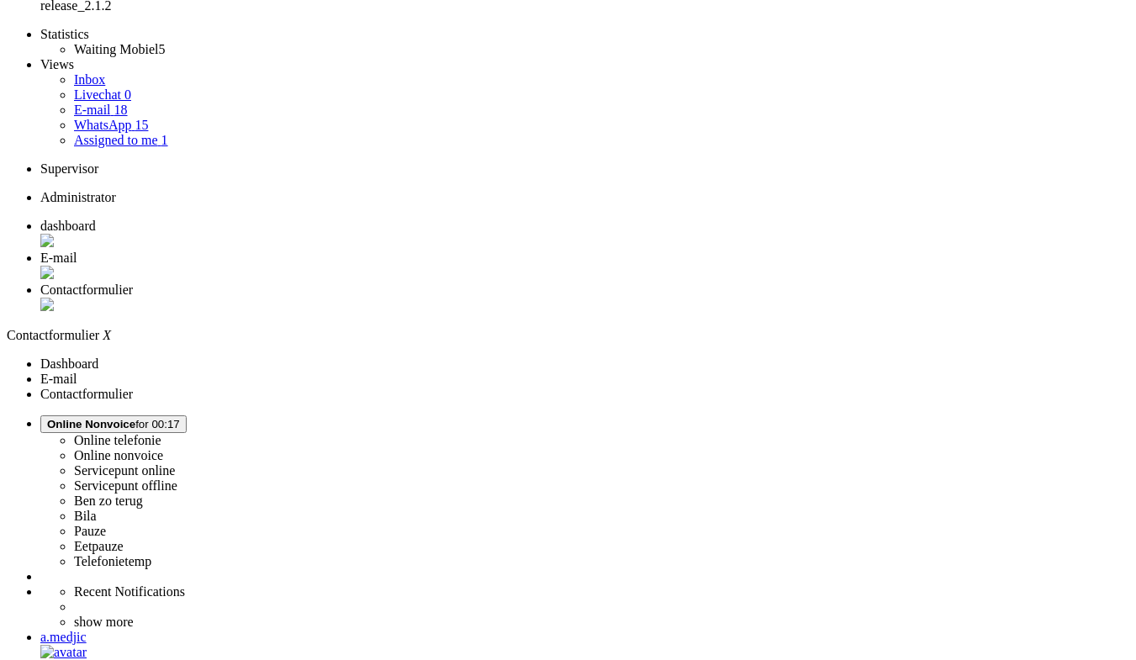
scroll to position [168, 0]
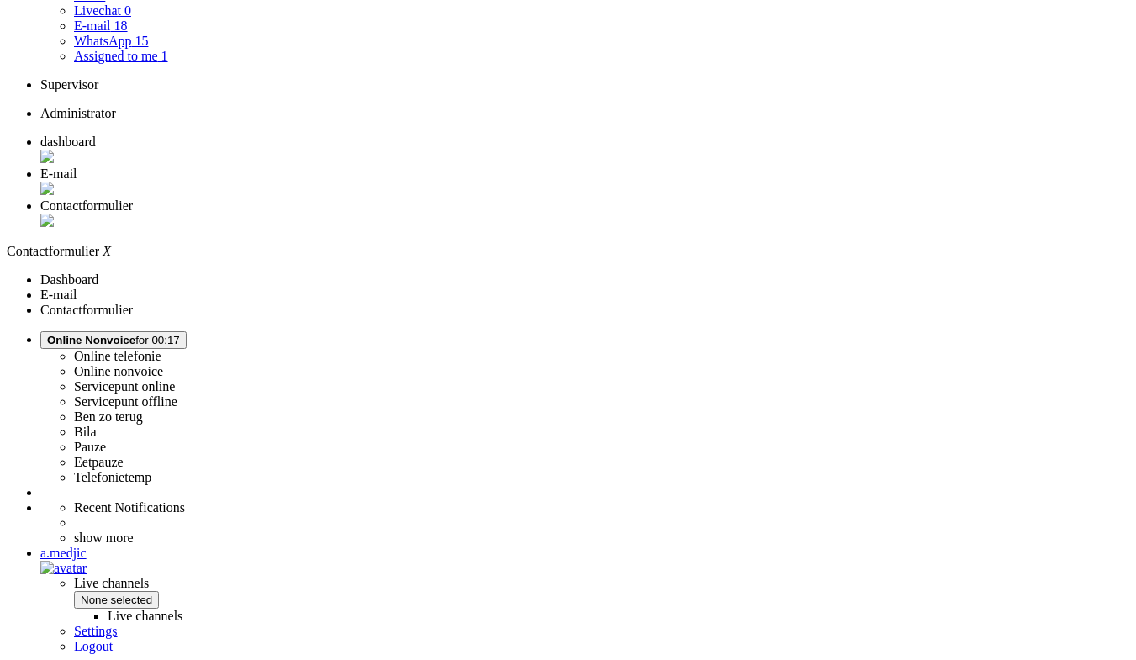
drag, startPoint x: 824, startPoint y: 590, endPoint x: 499, endPoint y: 551, distance: 326.7
copy p "Hallo! Ik zou graag een andere telefoon willen, en vraag me af of het mogelijk …"
drag, startPoint x: 606, startPoint y: 368, endPoint x: 449, endPoint y: 305, distance: 169.3
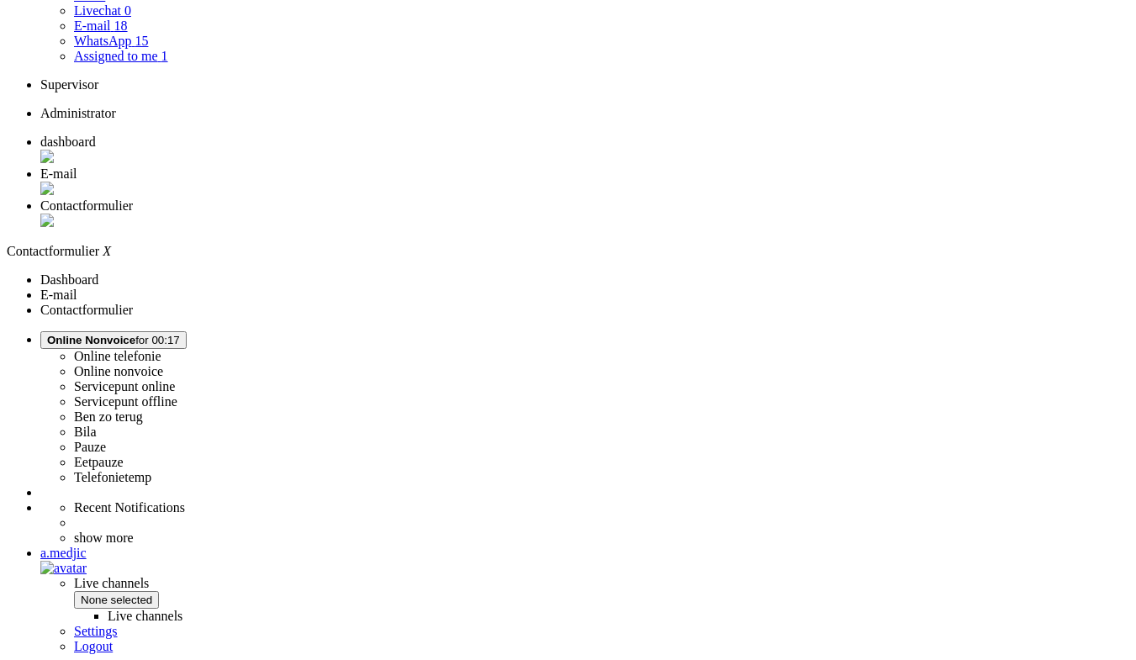
copy p "Helaas is het niet mogelijk om binnen je huidige abonnement al eerder een nieuw…"
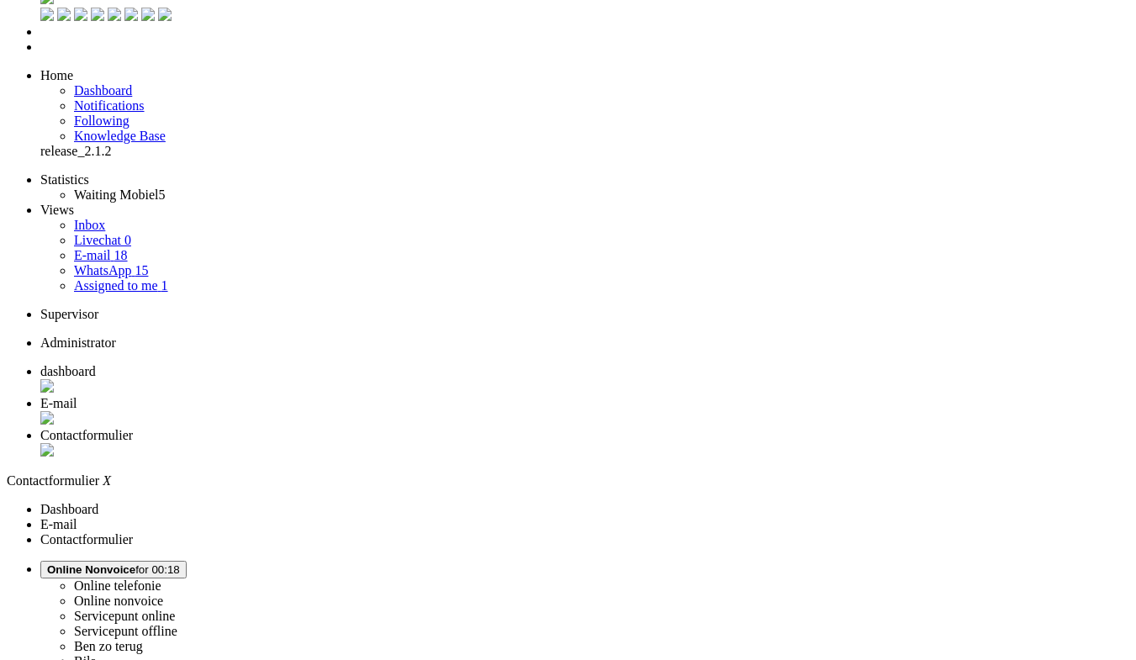
scroll to position [0, 0]
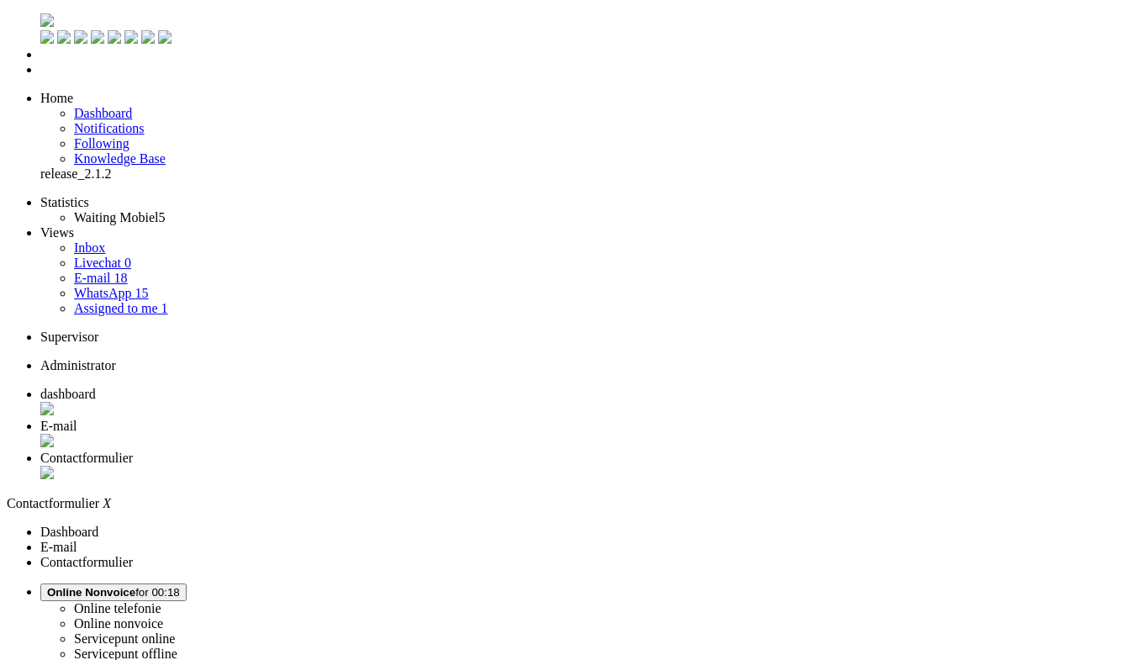
click at [629, 466] on div "Close tab" at bounding box center [584, 474] width 1088 height 17
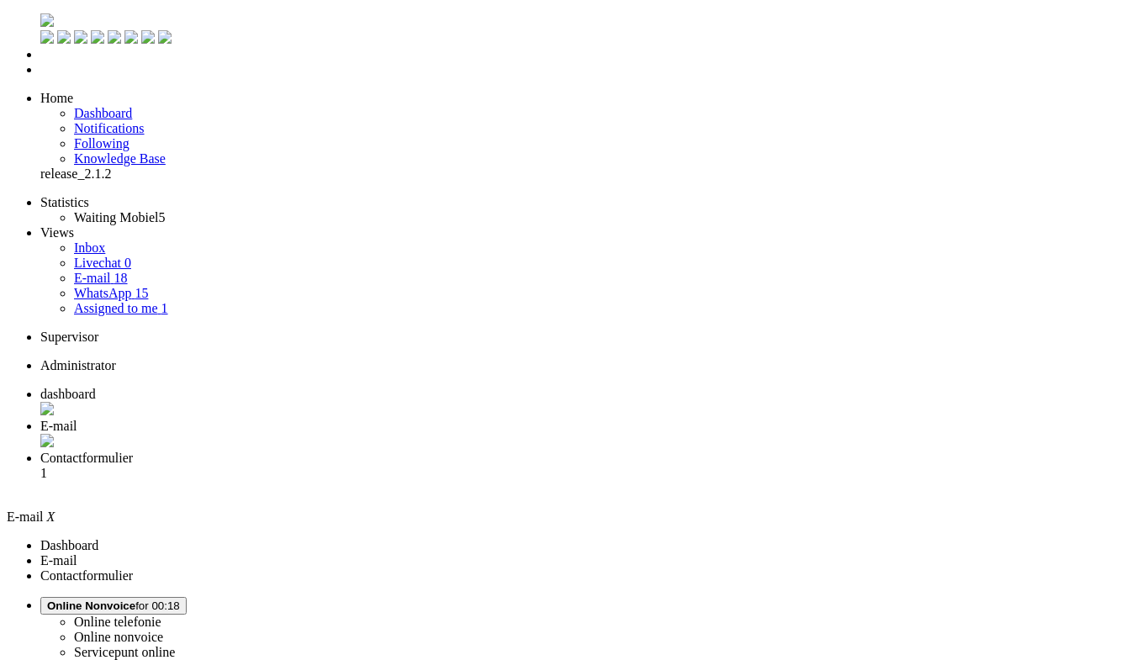
click at [148, 286] on link "WhatsApp 15" at bounding box center [111, 293] width 74 height 14
click at [133, 451] on span "Contactformulier" at bounding box center [86, 458] width 92 height 14
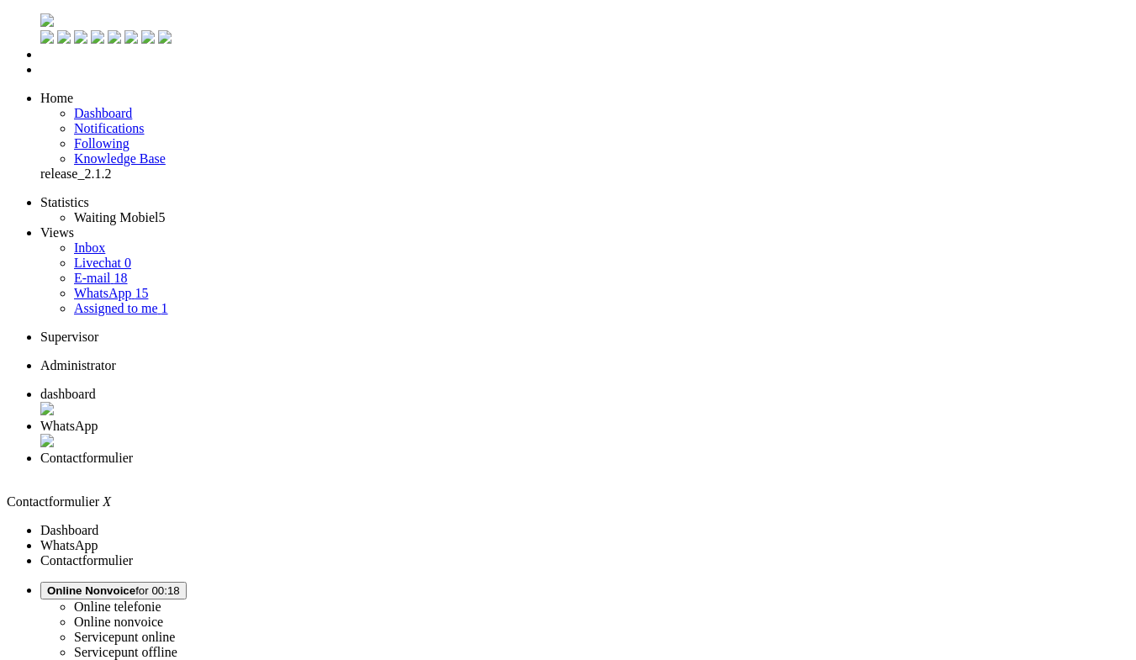
click at [91, 301] on link "Assigned to me 1" at bounding box center [121, 308] width 94 height 14
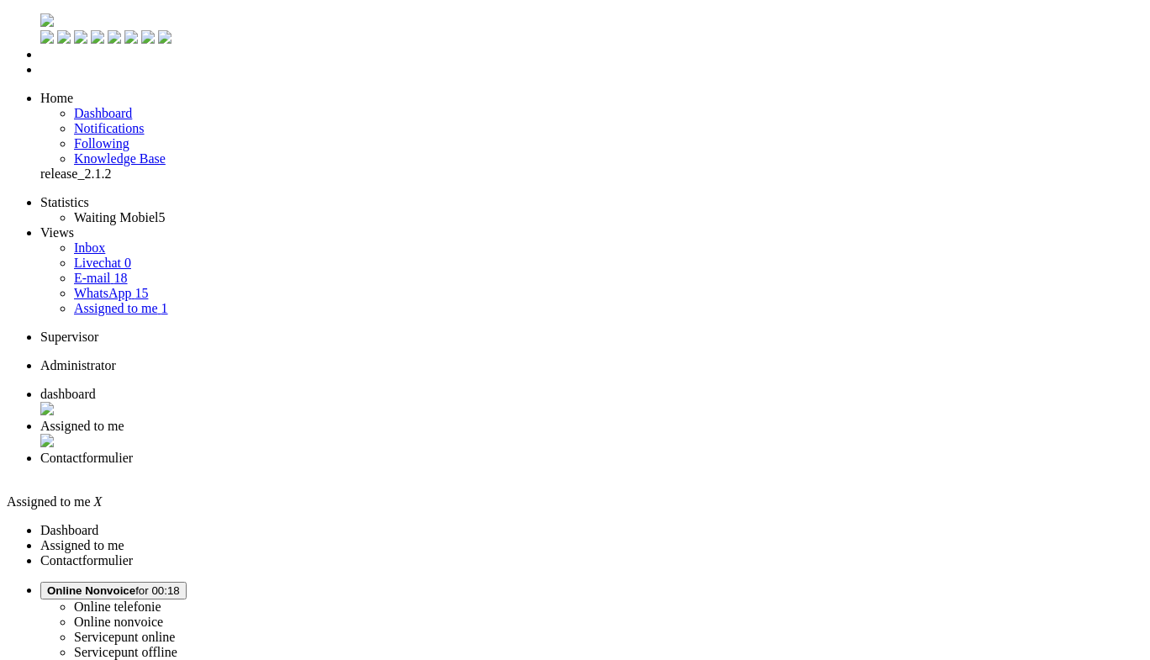
click at [117, 271] on li "E-mail 18" at bounding box center [608, 278] width 1069 height 15
click at [117, 271] on link "E-mail 18" at bounding box center [101, 278] width 54 height 14
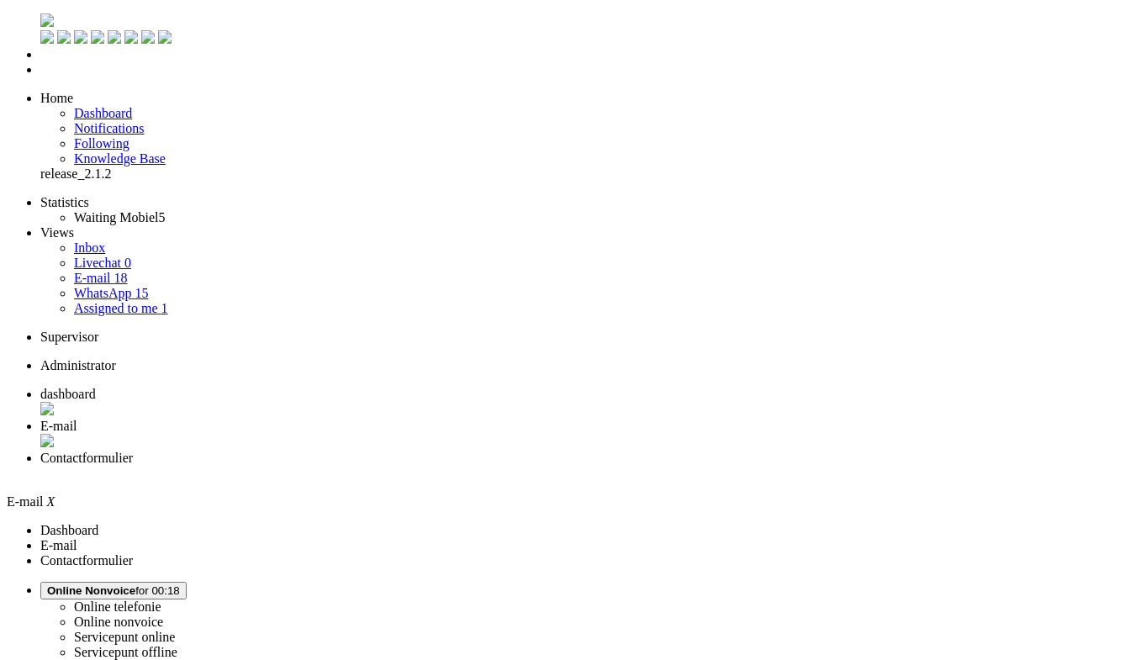
click at [133, 451] on span "Contactformulier" at bounding box center [86, 458] width 92 height 14
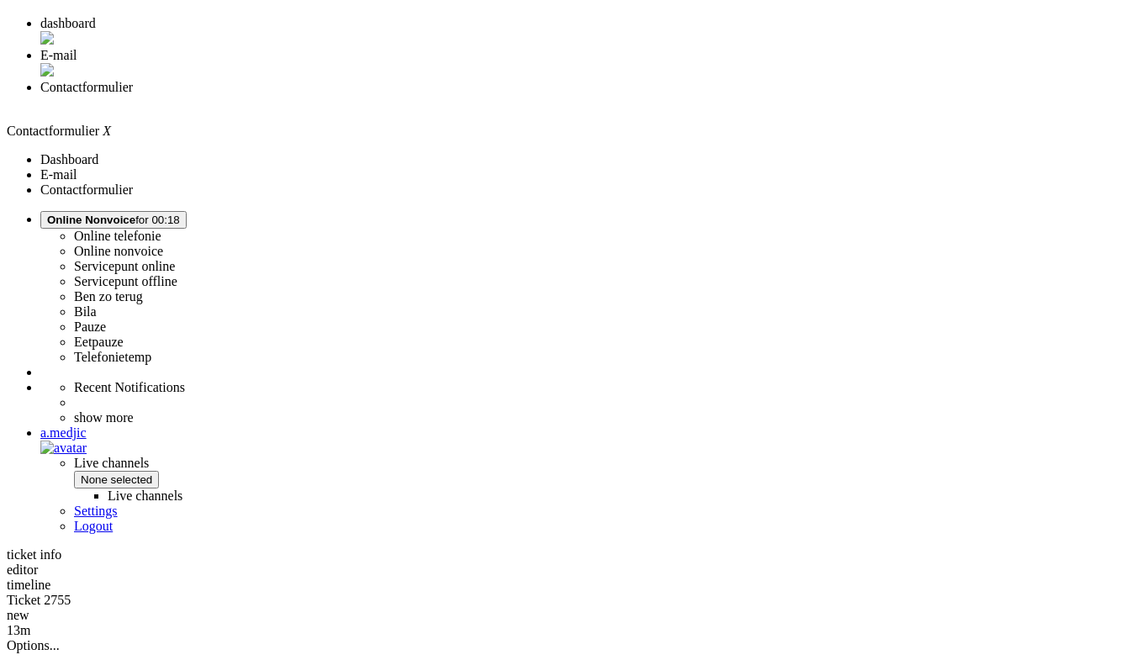
scroll to position [351, 0]
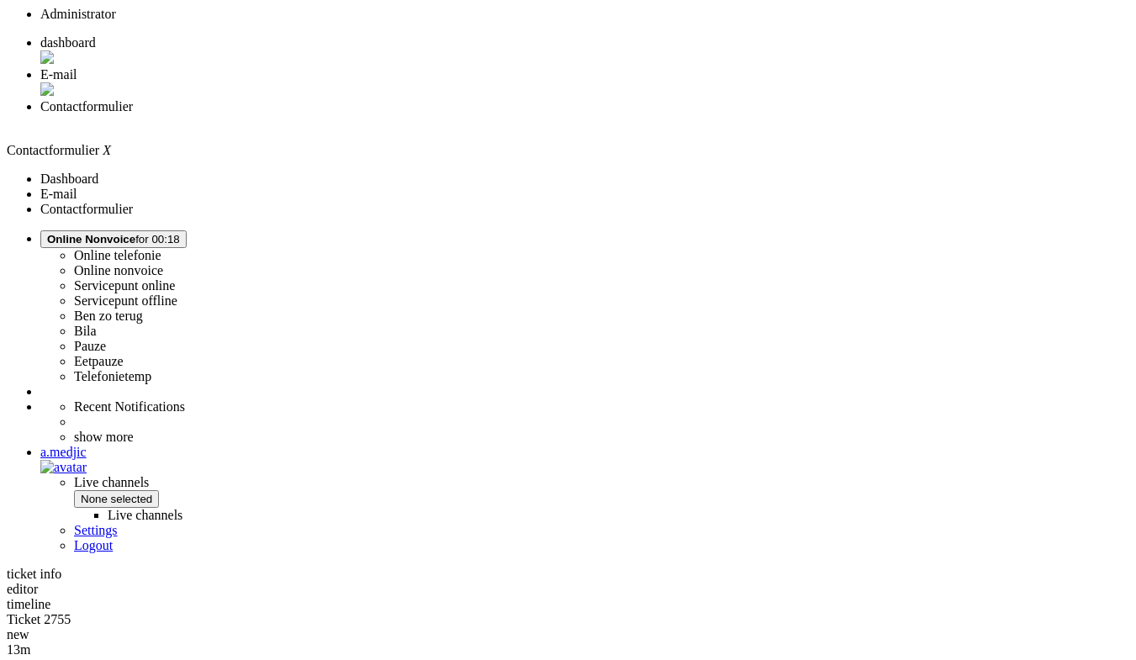
drag, startPoint x: 504, startPoint y: 397, endPoint x: 619, endPoint y: 461, distance: 131.4
drag, startPoint x: 783, startPoint y: 470, endPoint x: 486, endPoint y: 397, distance: 306.4
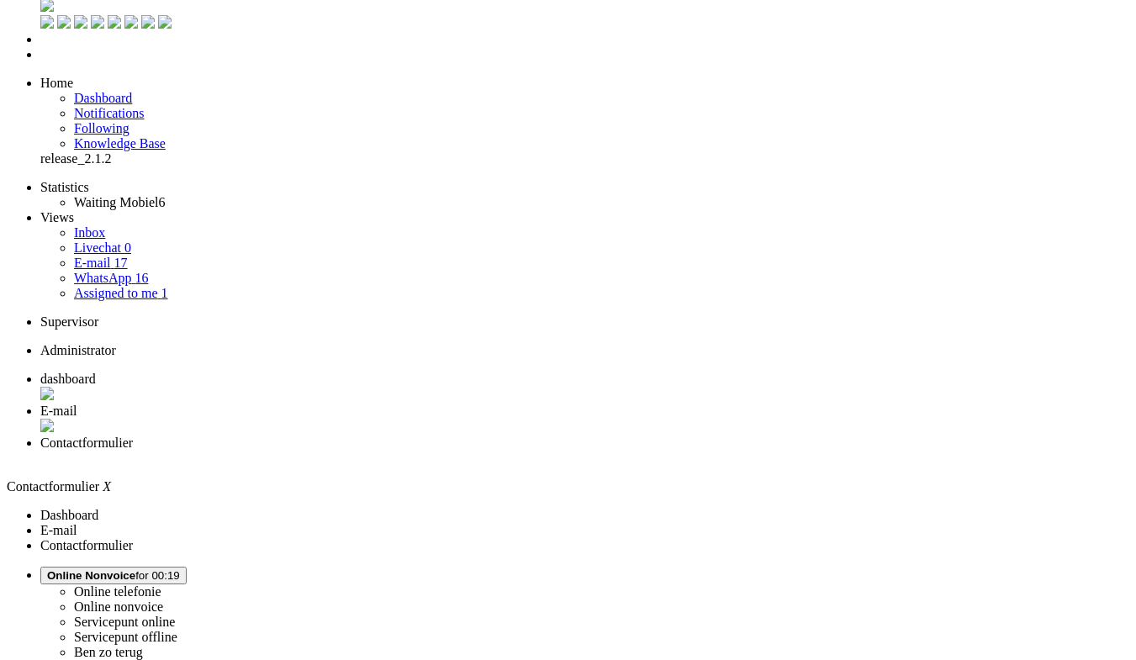
click at [74, 271] on span "WhatsApp" at bounding box center [102, 278] width 57 height 14
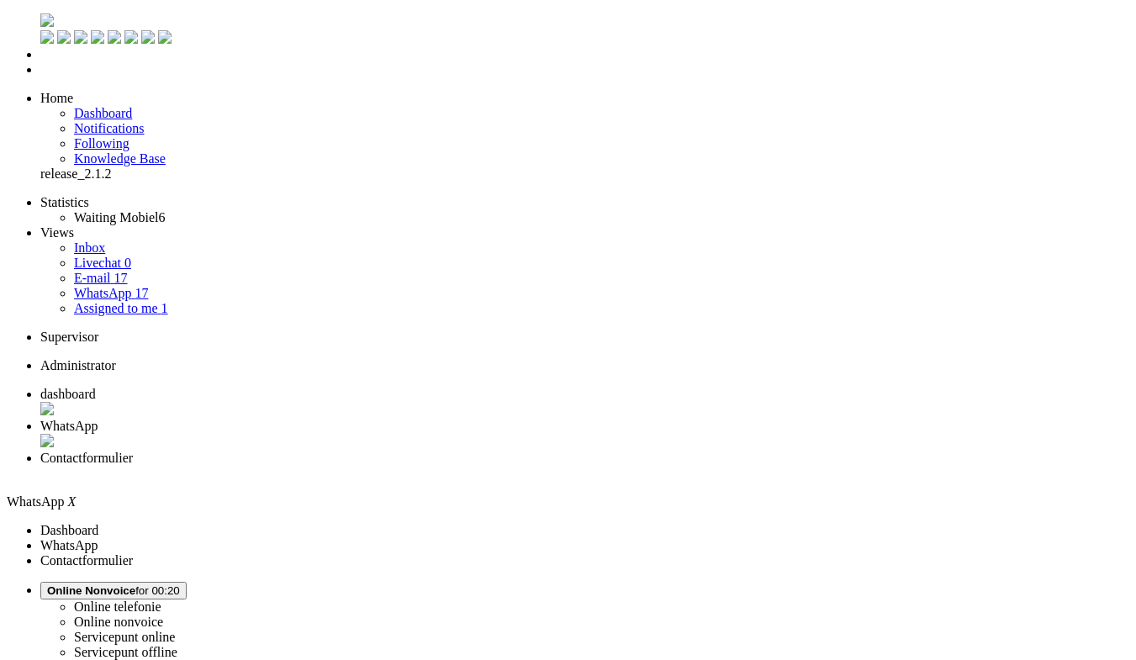
click at [555, 451] on li "Contactformulier" at bounding box center [584, 466] width 1088 height 30
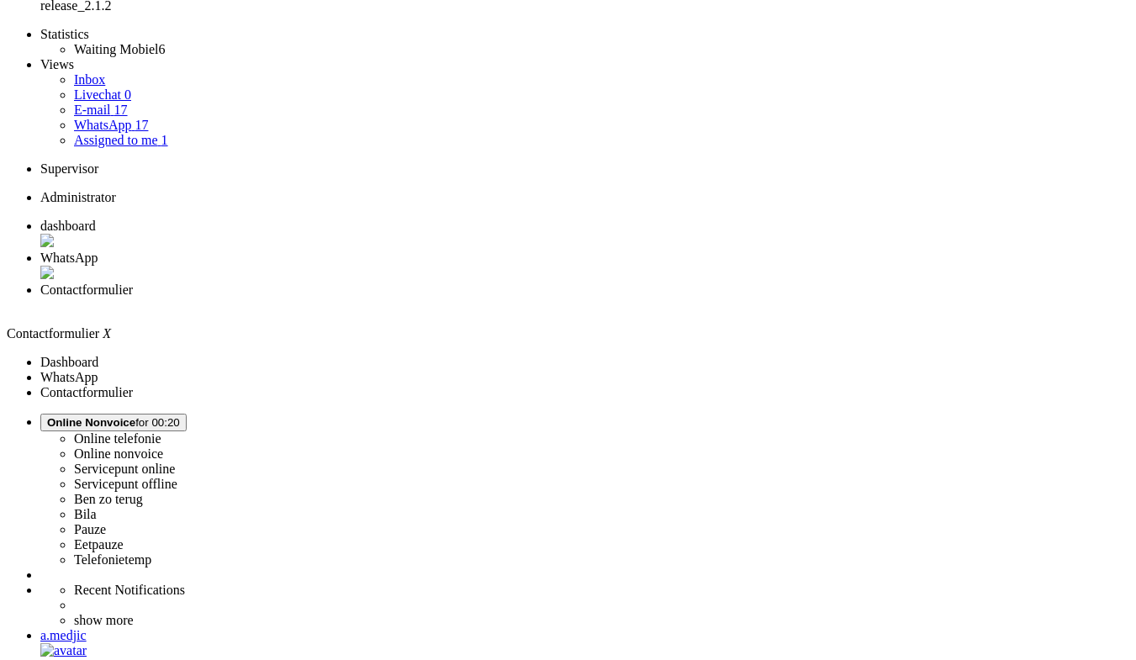
scroll to position [252, 0]
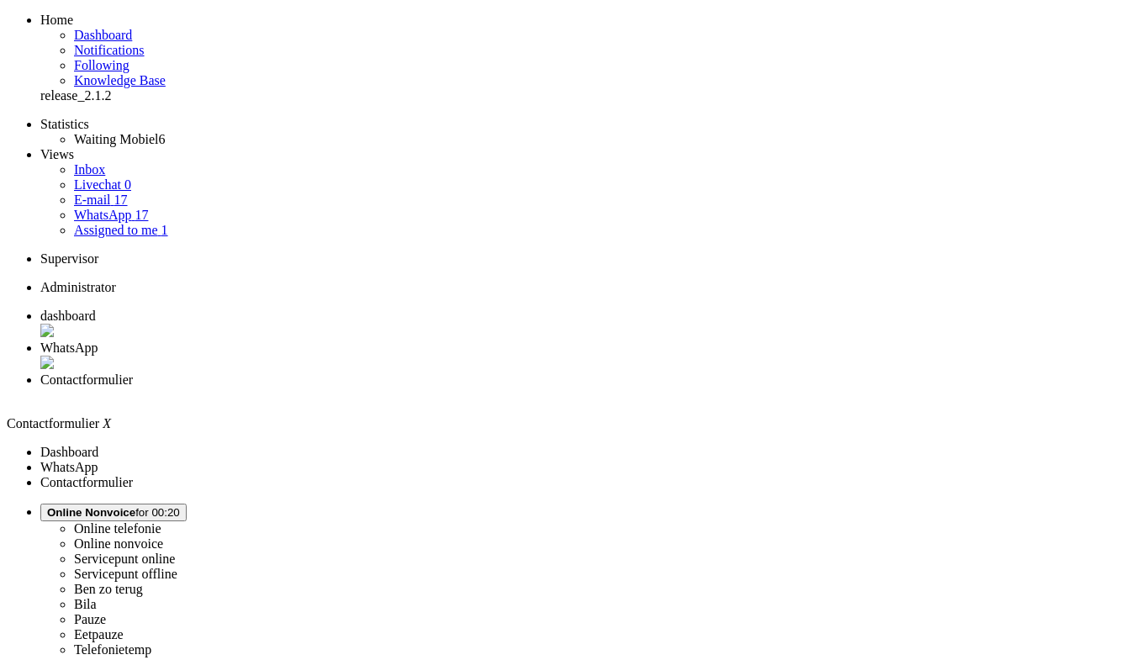
scroll to position [0, 0]
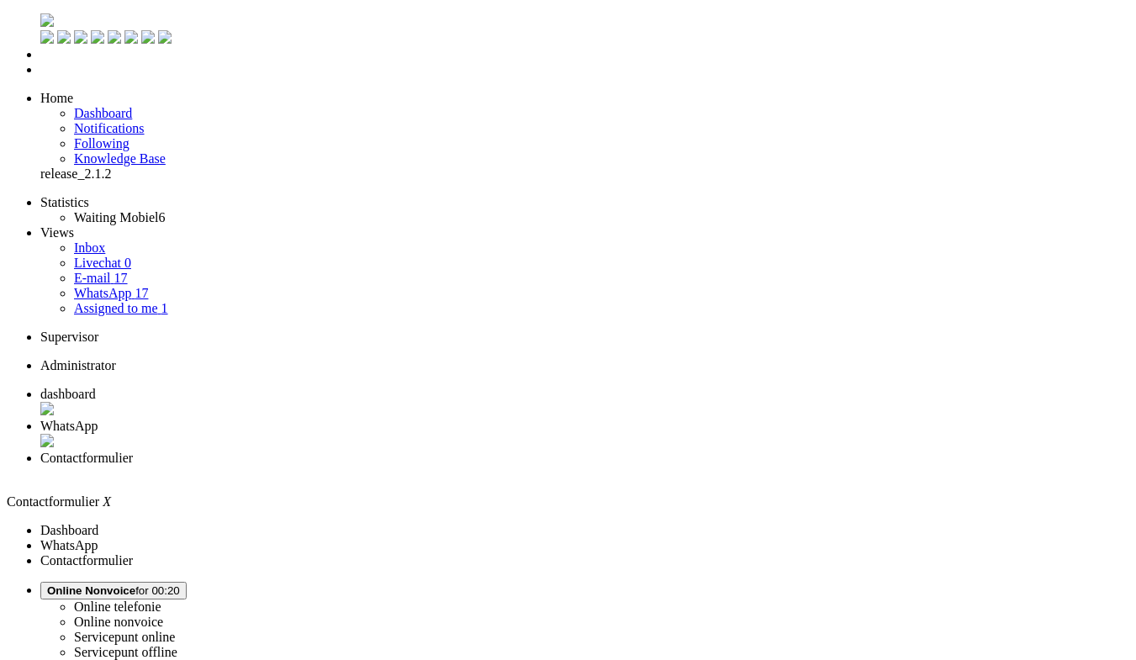
click at [629, 466] on div "Close tab" at bounding box center [584, 473] width 1088 height 15
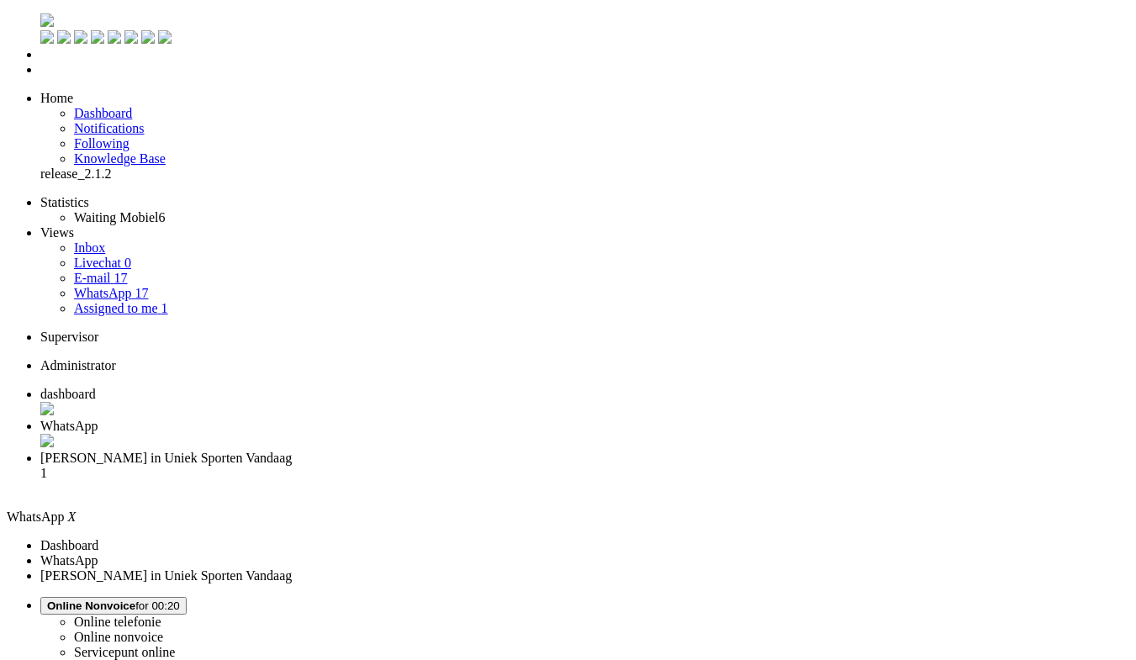
click at [479, 419] on li "WhatsApp" at bounding box center [584, 435] width 1088 height 32
click at [487, 434] on div "Close tab" at bounding box center [584, 442] width 1088 height 17
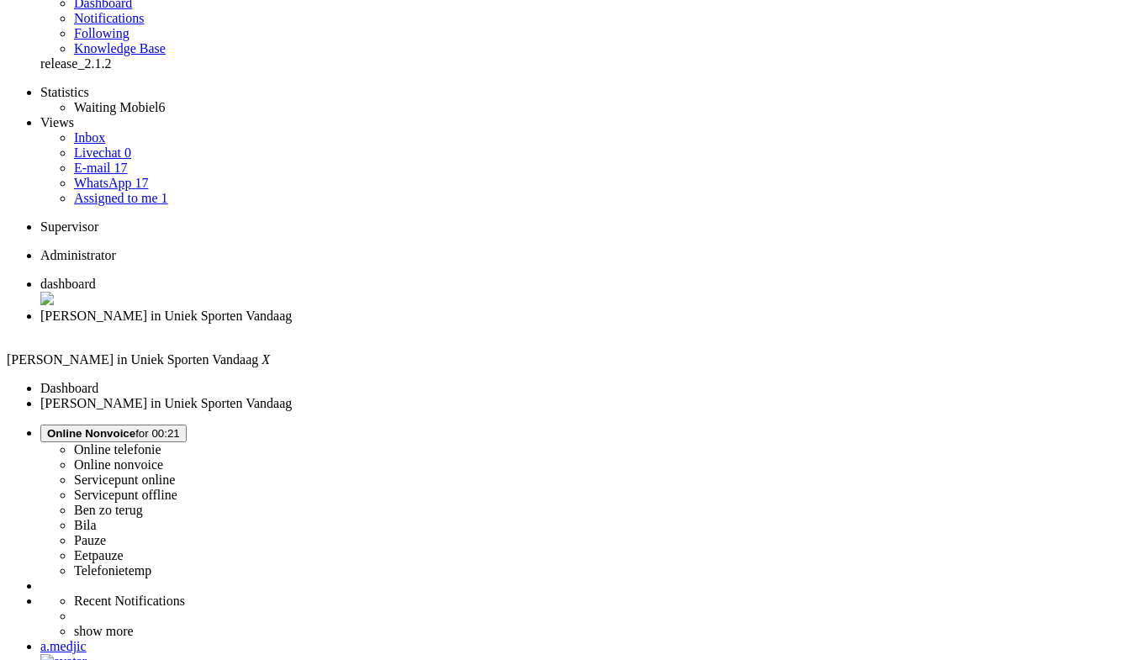
scroll to position [76, 0]
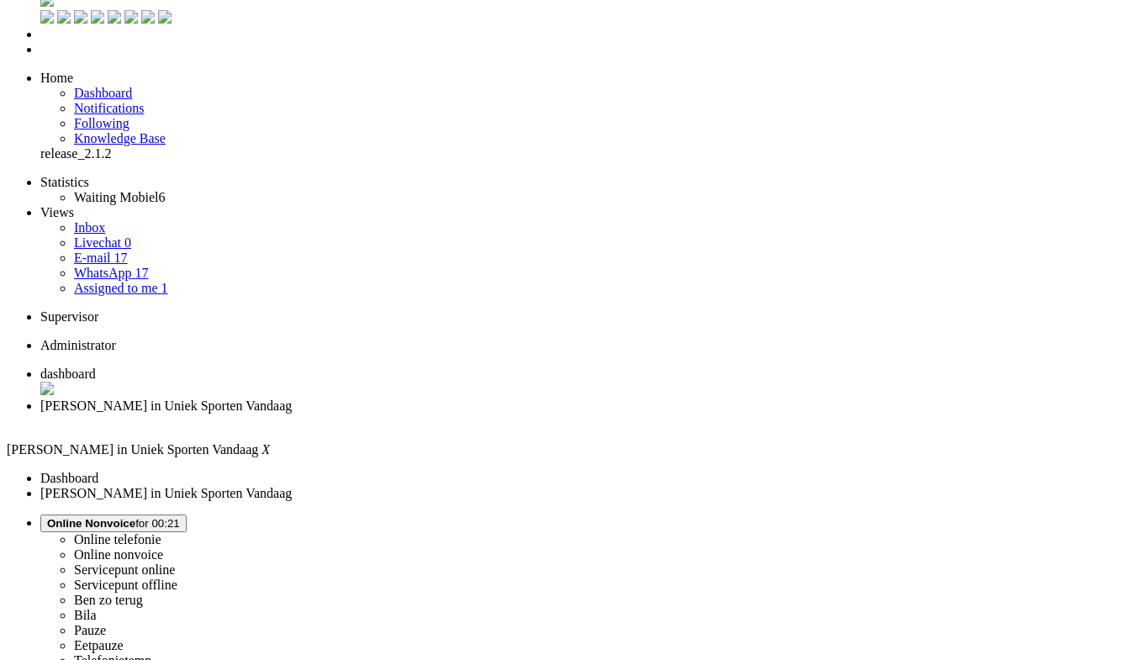
scroll to position [0, 0]
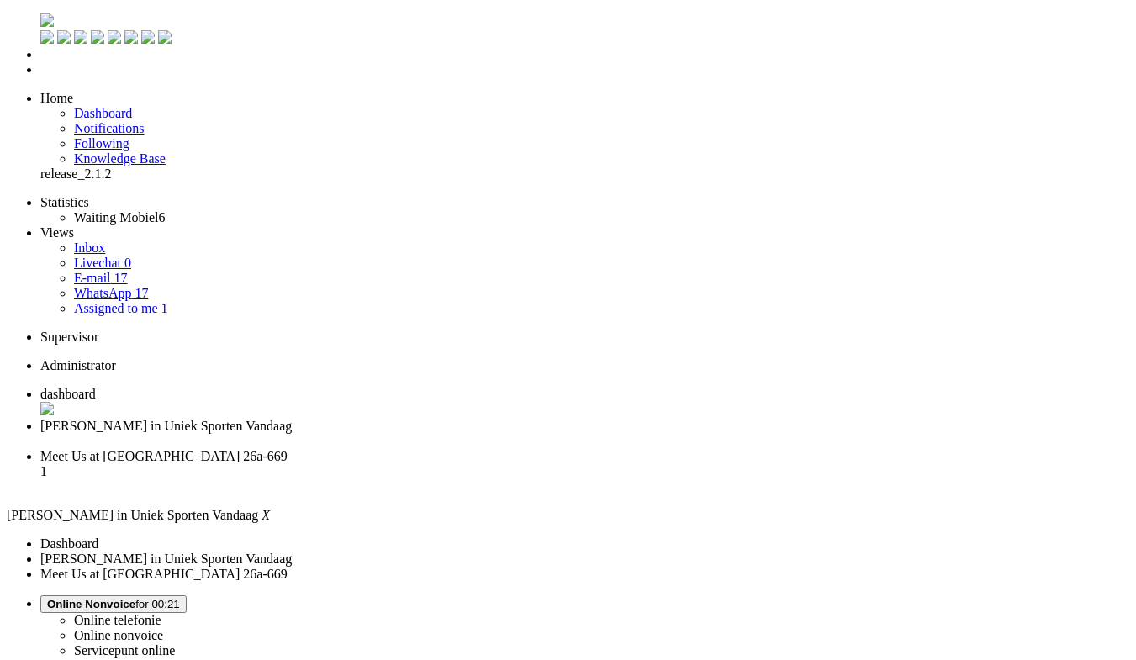
click at [287, 449] on span "Meet Us at IFA - Hall 26a-669" at bounding box center [163, 456] width 247 height 14
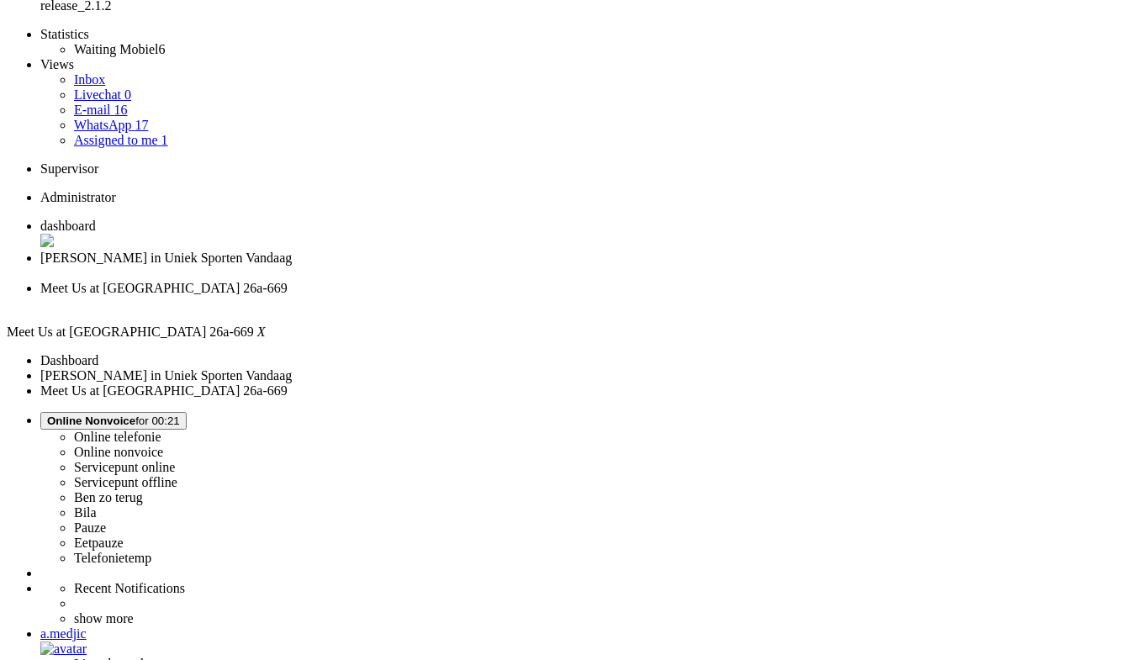
scroll to position [252, 0]
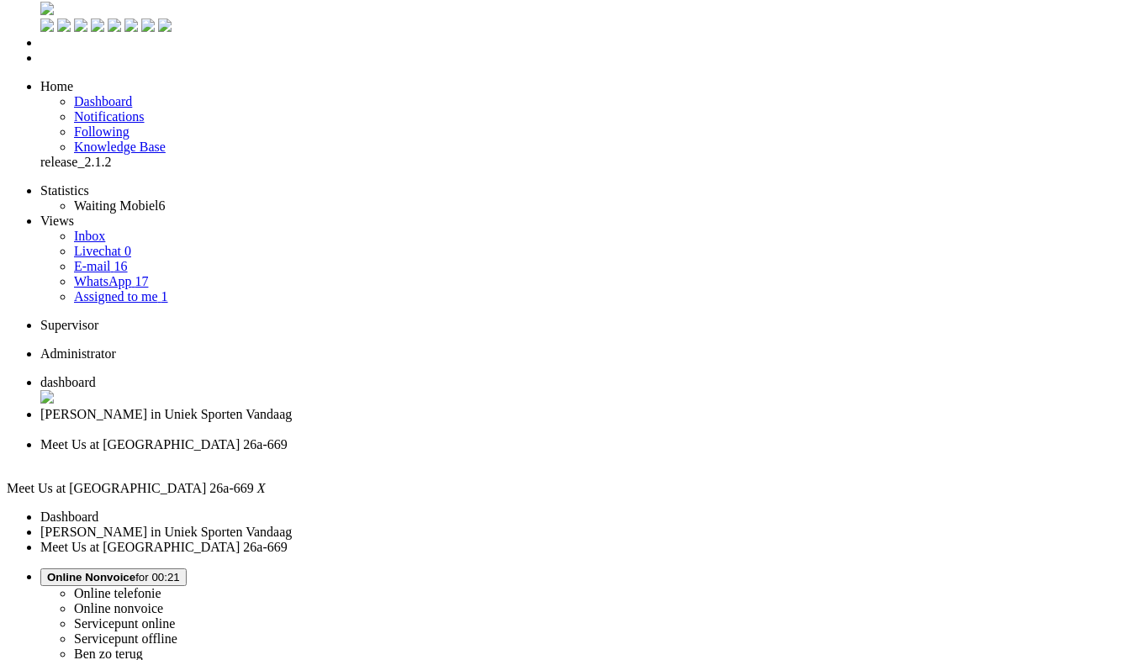
scroll to position [0, 0]
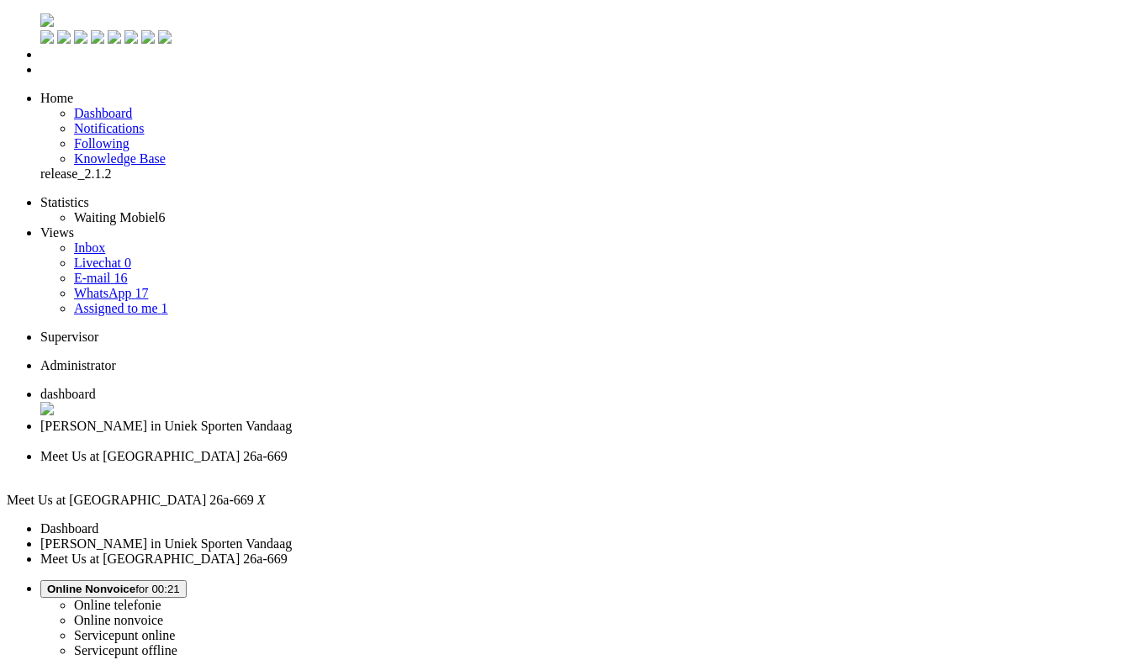
click at [292, 419] on span "Jan Jansen in Uniek Sporten Vandaag" at bounding box center [165, 426] width 251 height 14
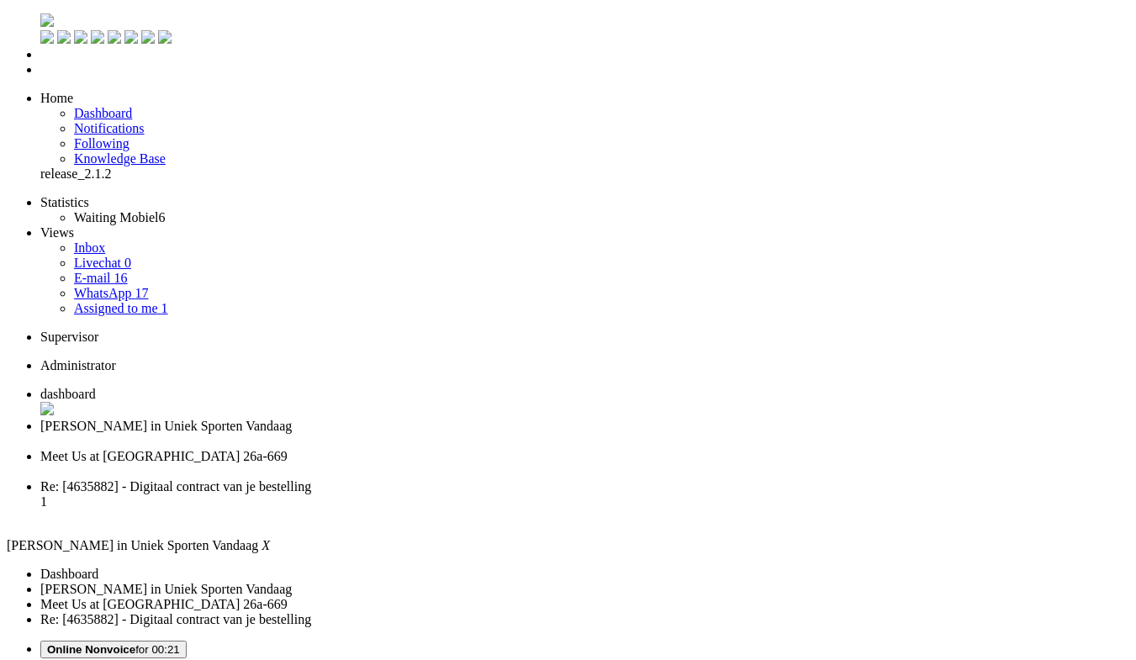
click at [482, 434] on div "Close tab" at bounding box center [584, 441] width 1088 height 15
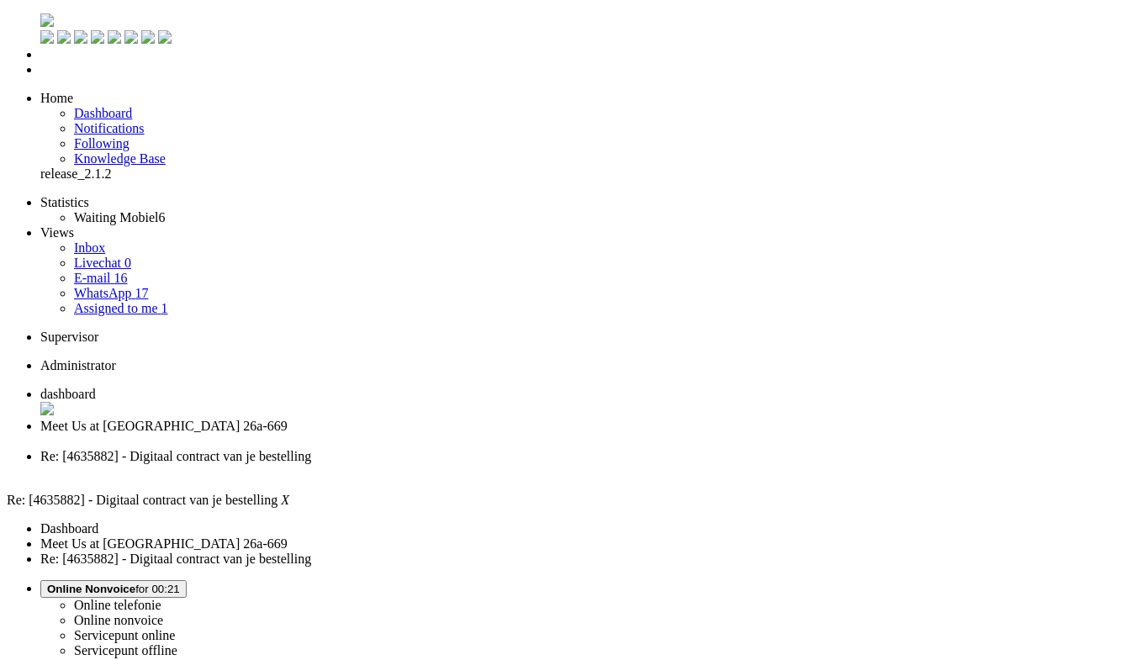
click at [482, 434] on div "Close tab" at bounding box center [584, 441] width 1088 height 15
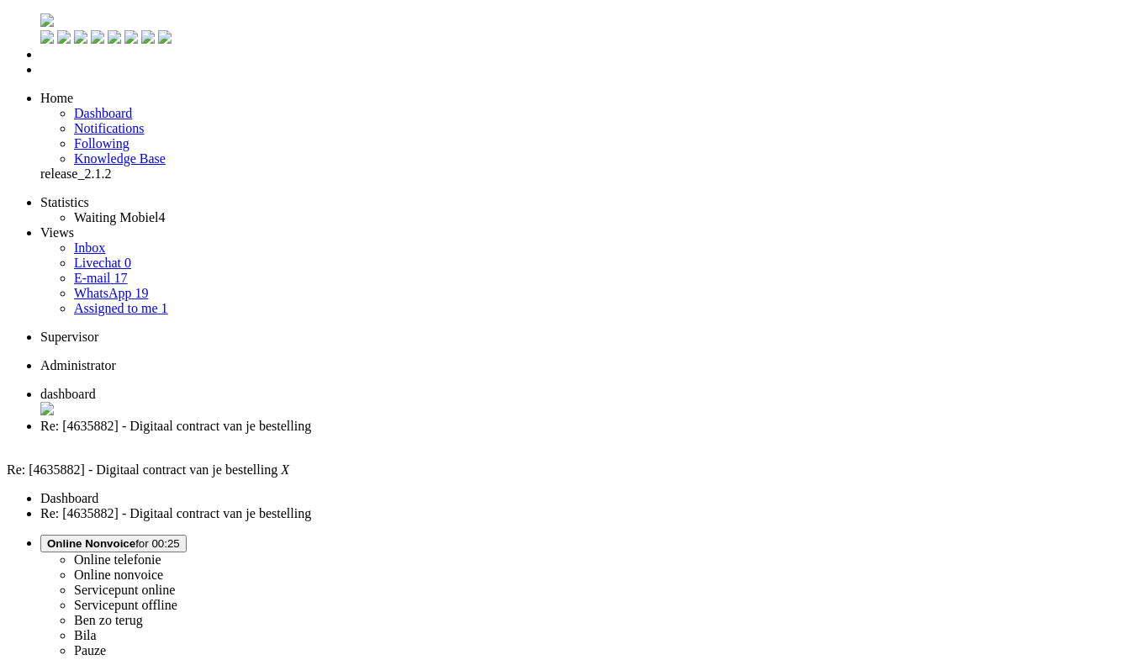
click at [96, 387] on span "dashboard" at bounding box center [67, 394] width 55 height 14
click at [180, 537] on span "Online Nonvoice for 00:25" at bounding box center [113, 543] width 133 height 13
click at [161, 552] on label "Online telefonie" at bounding box center [117, 559] width 87 height 14
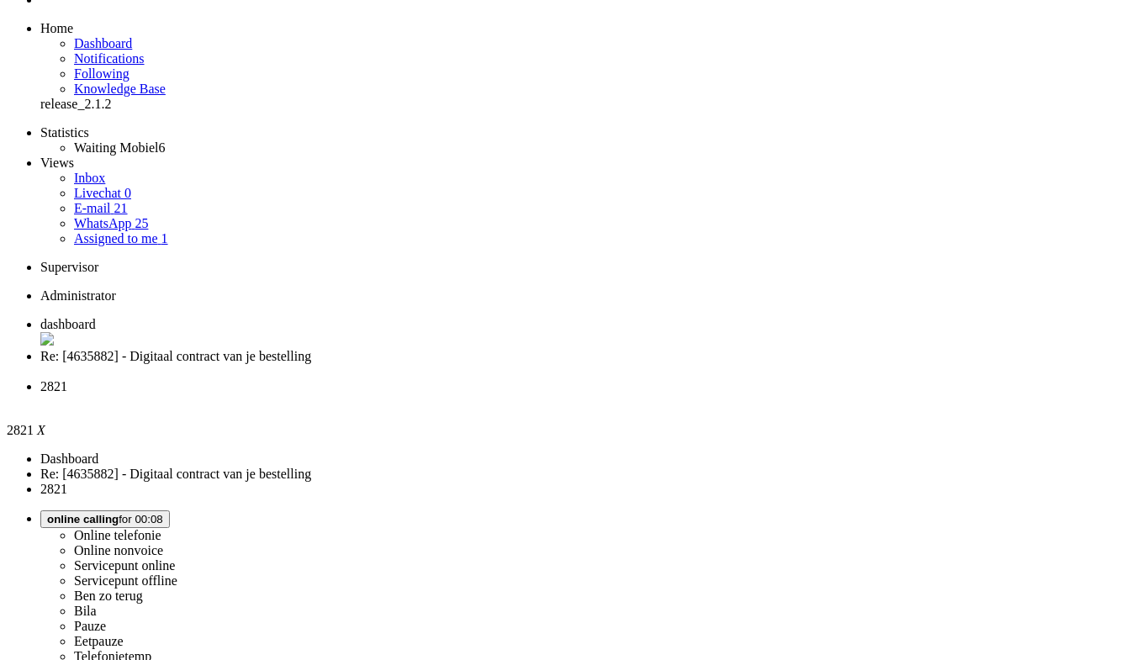
scroll to position [280, 0]
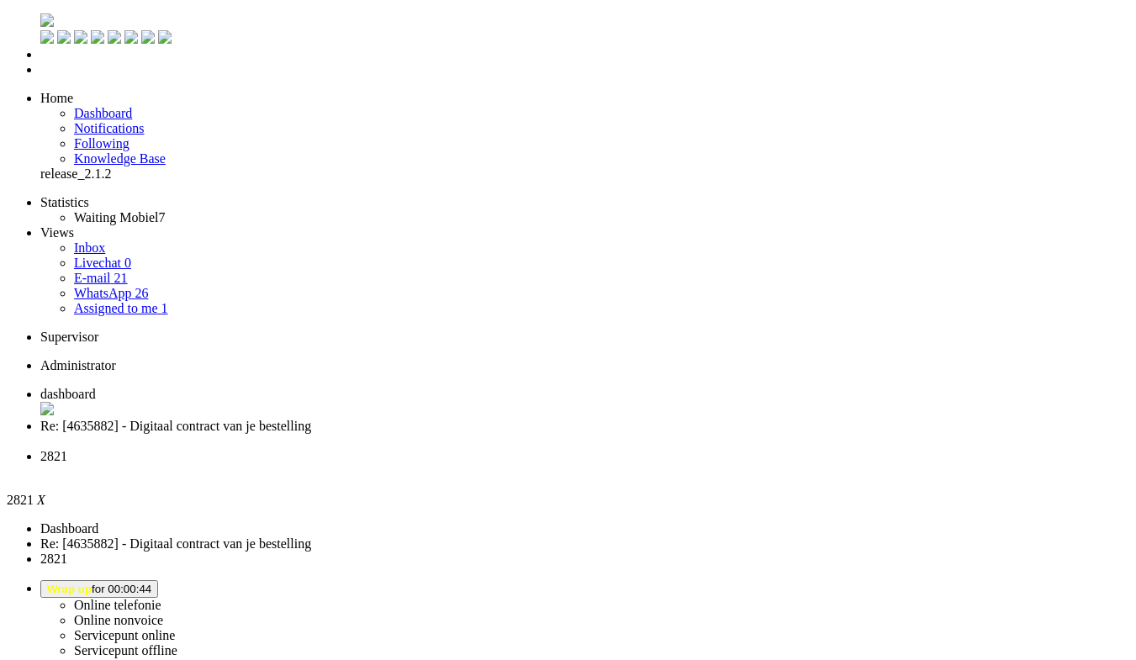
click at [629, 464] on div "Close tab" at bounding box center [584, 471] width 1088 height 15
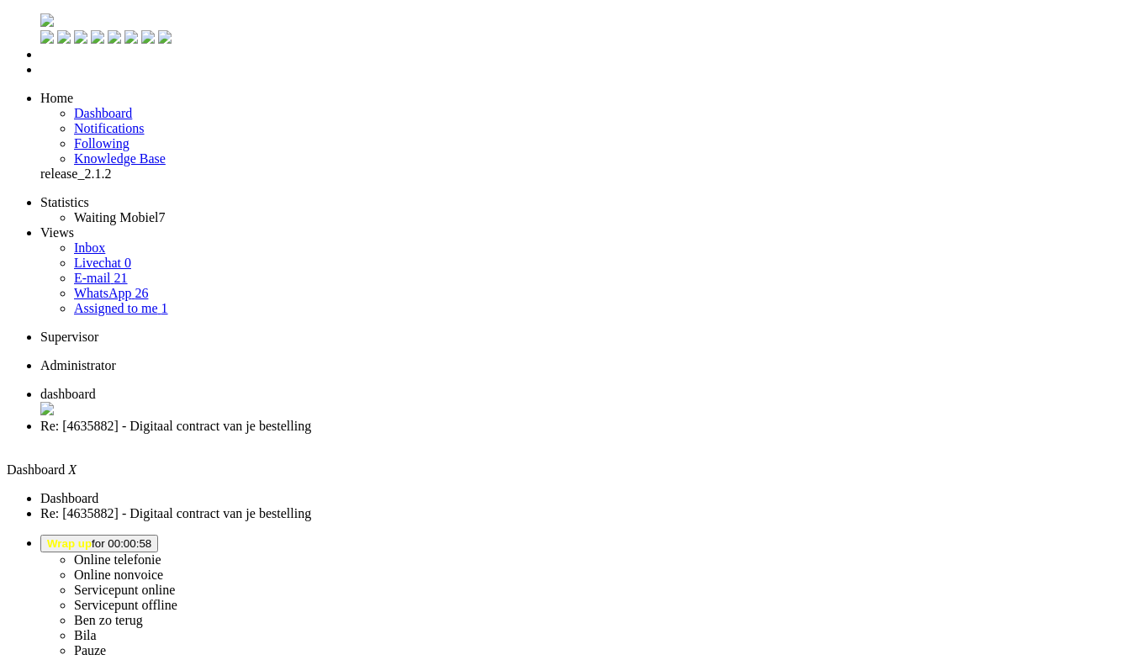
click at [151, 537] on span "Wrap up for 00:00:58" at bounding box center [99, 543] width 104 height 13
click at [161, 552] on label "Online telefonie" at bounding box center [117, 559] width 87 height 14
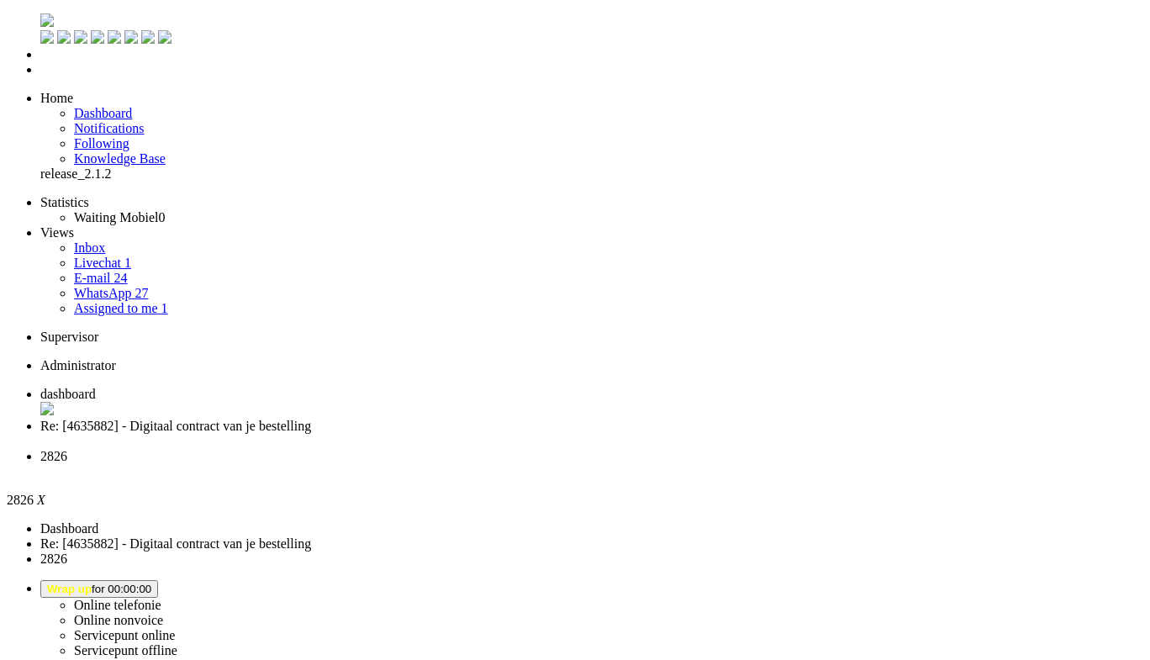
scroll to position [168, 0]
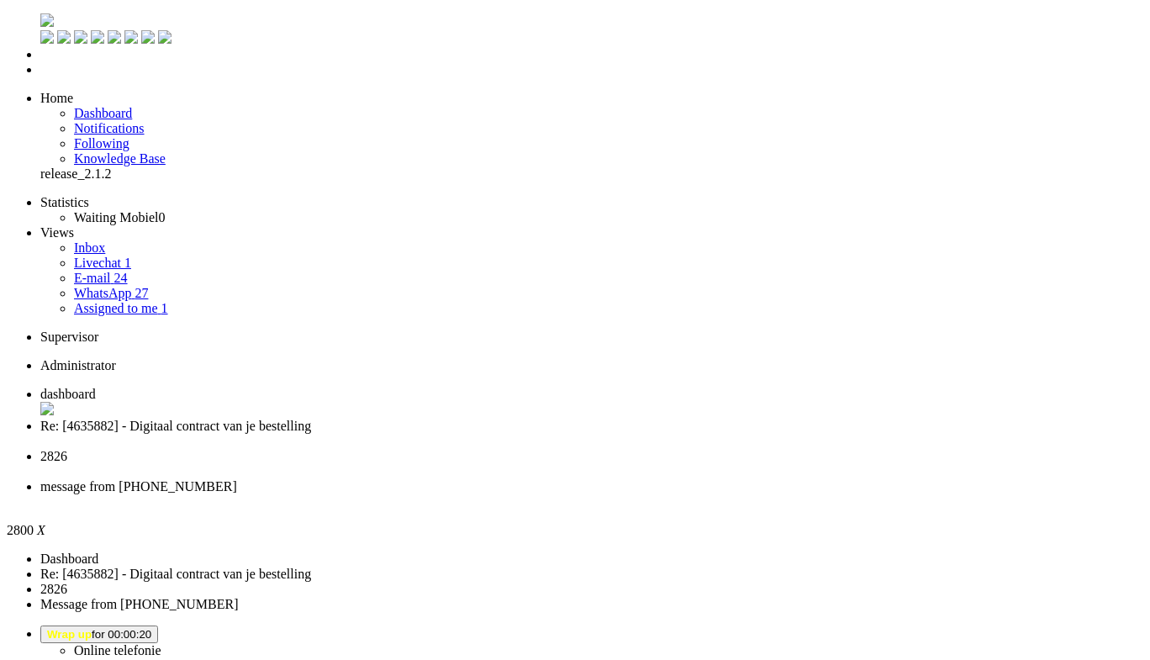
click at [766, 494] on div "Close tab" at bounding box center [591, 501] width 1103 height 15
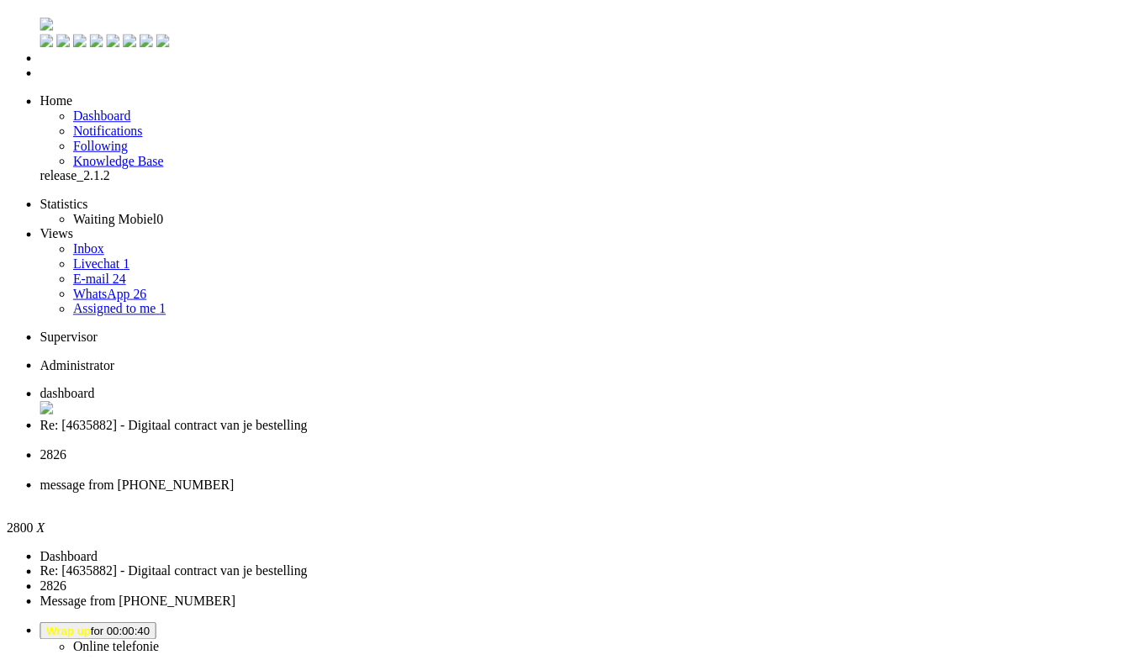
scroll to position [252, 0]
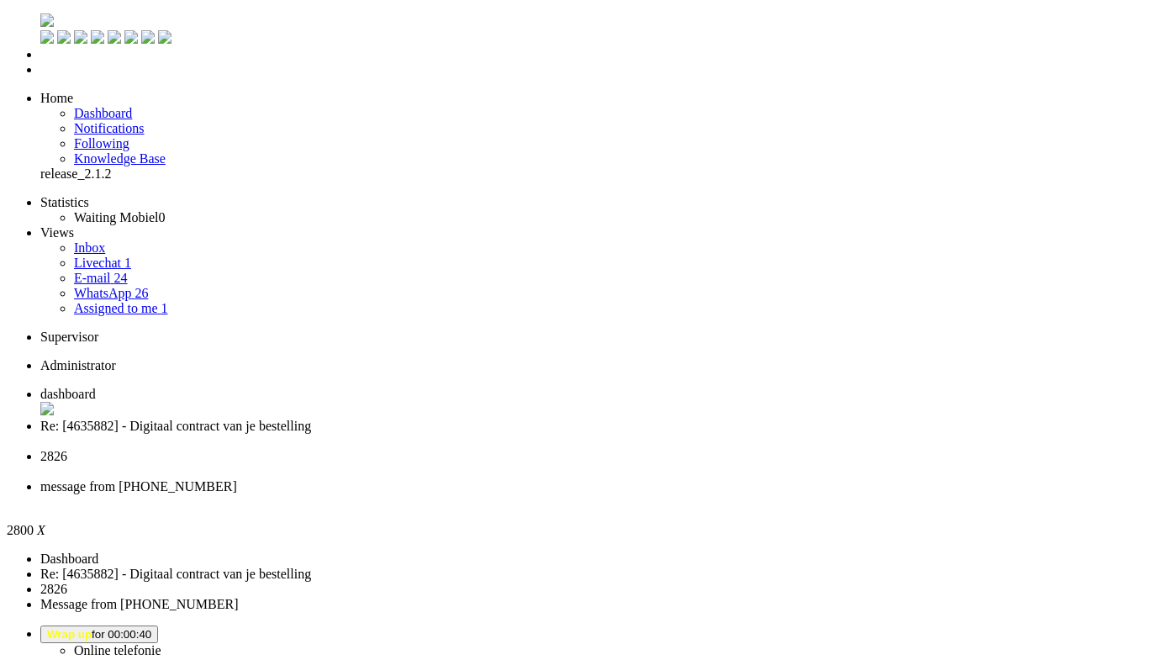
click at [771, 494] on div "Close tab" at bounding box center [591, 501] width 1103 height 15
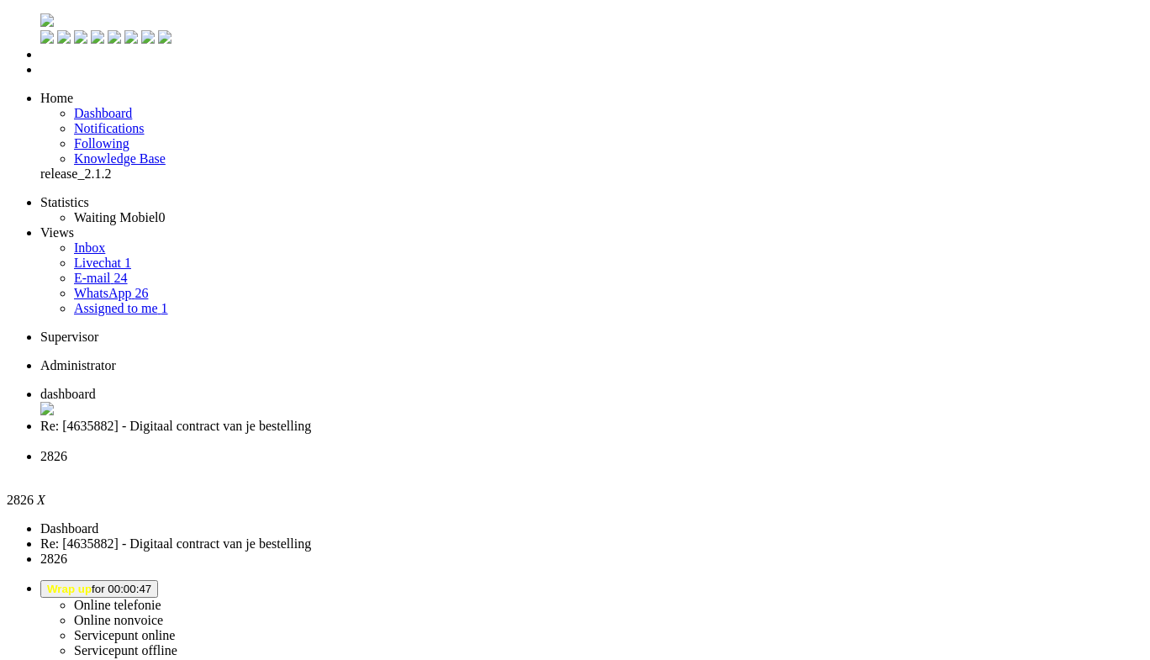
click at [630, 464] on div "Close tab" at bounding box center [591, 471] width 1103 height 15
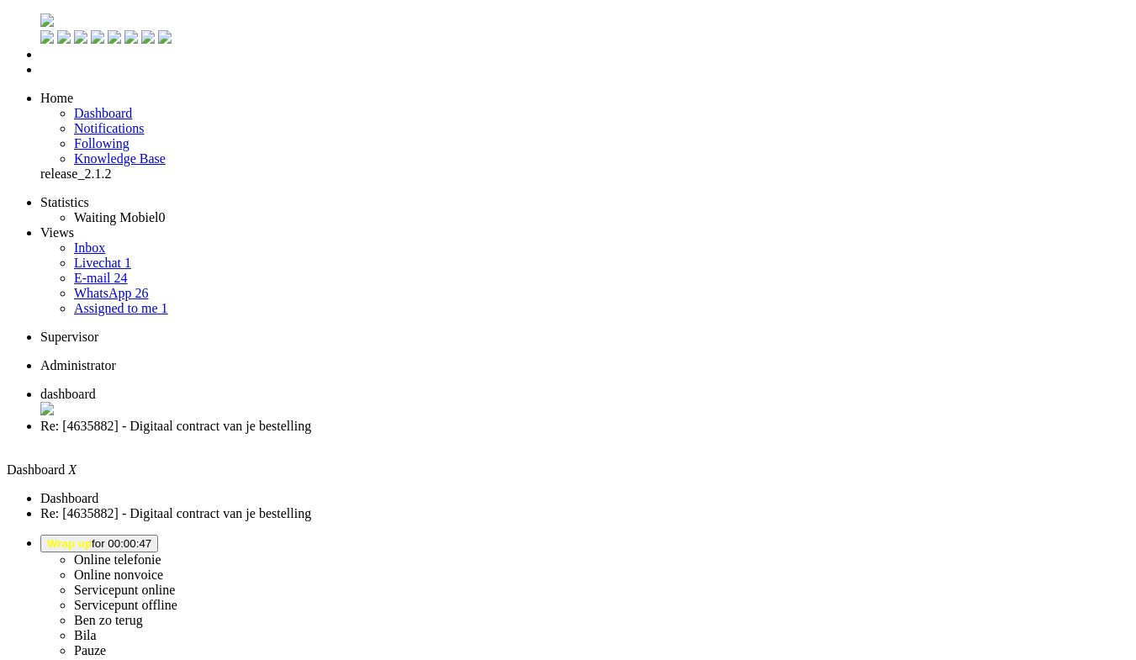
click at [151, 537] on span "Wrap up for 00:00:47" at bounding box center [99, 543] width 104 height 13
click at [163, 567] on label "Online nonvoice" at bounding box center [118, 574] width 89 height 14
click at [98, 301] on span "Assigned to me" at bounding box center [116, 308] width 84 height 14
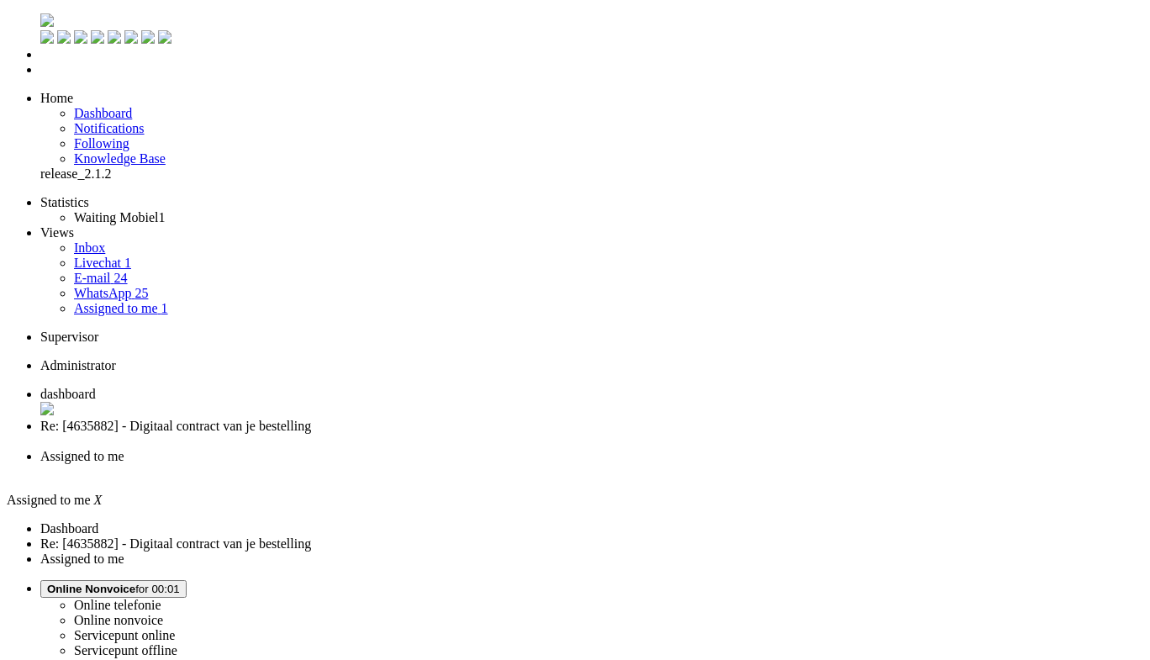
click at [109, 271] on link "E-mail 24" at bounding box center [101, 278] width 54 height 14
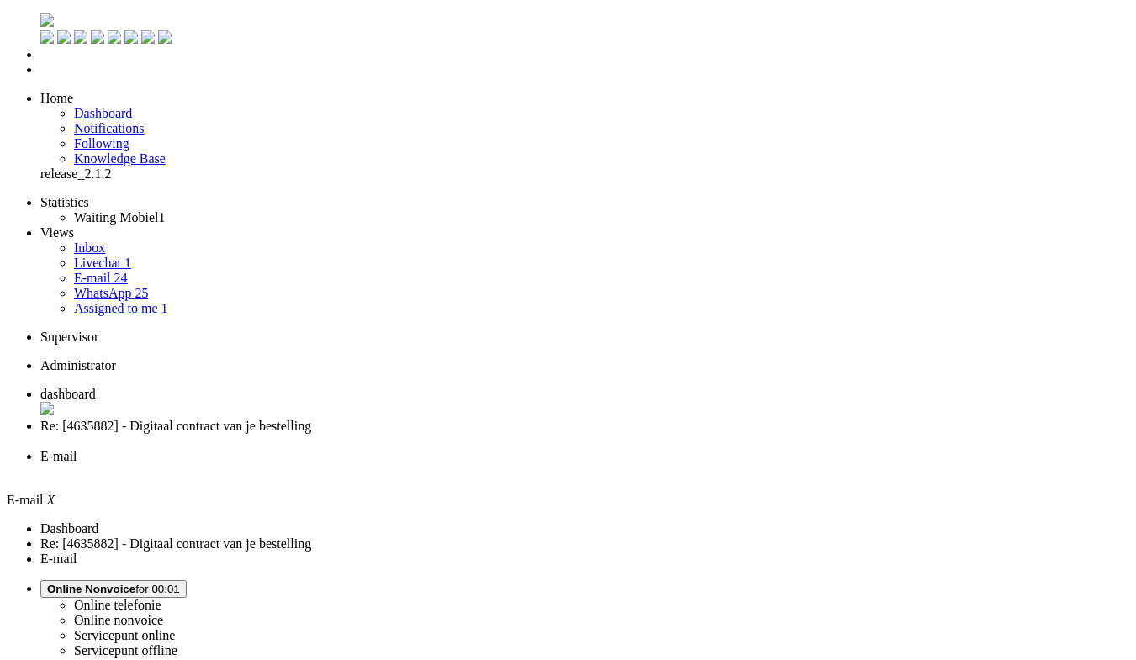
click at [311, 419] on span "Re: [4635882] - Digitaal contract van je bestelling" at bounding box center [175, 426] width 271 height 14
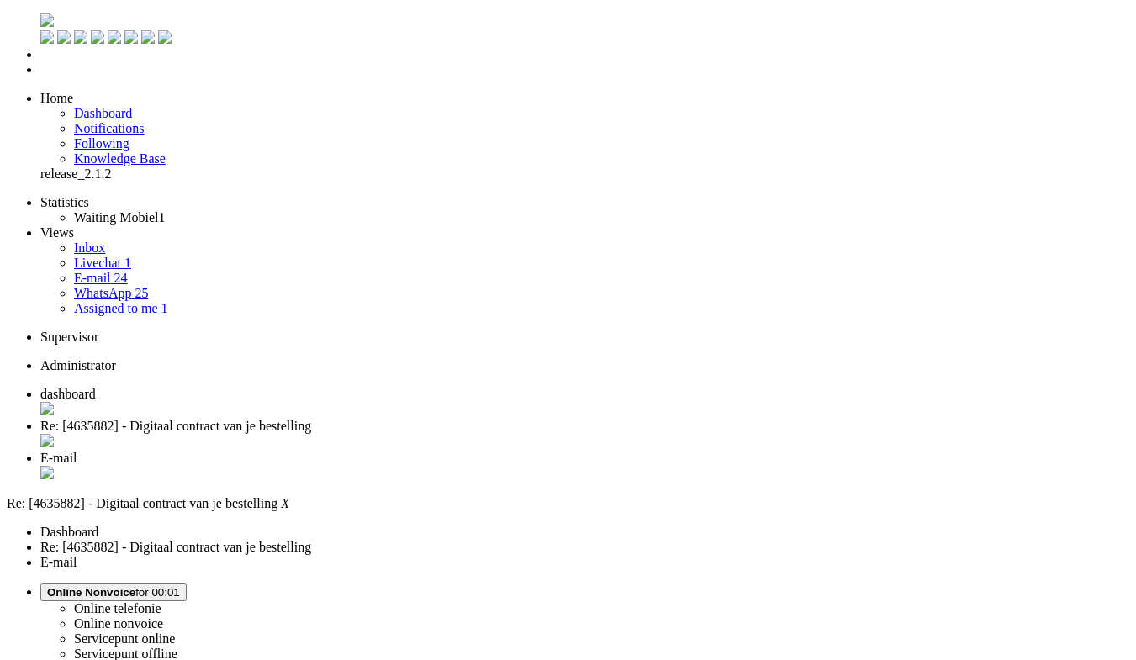
click at [630, 466] on div "Close tab" at bounding box center [584, 474] width 1088 height 17
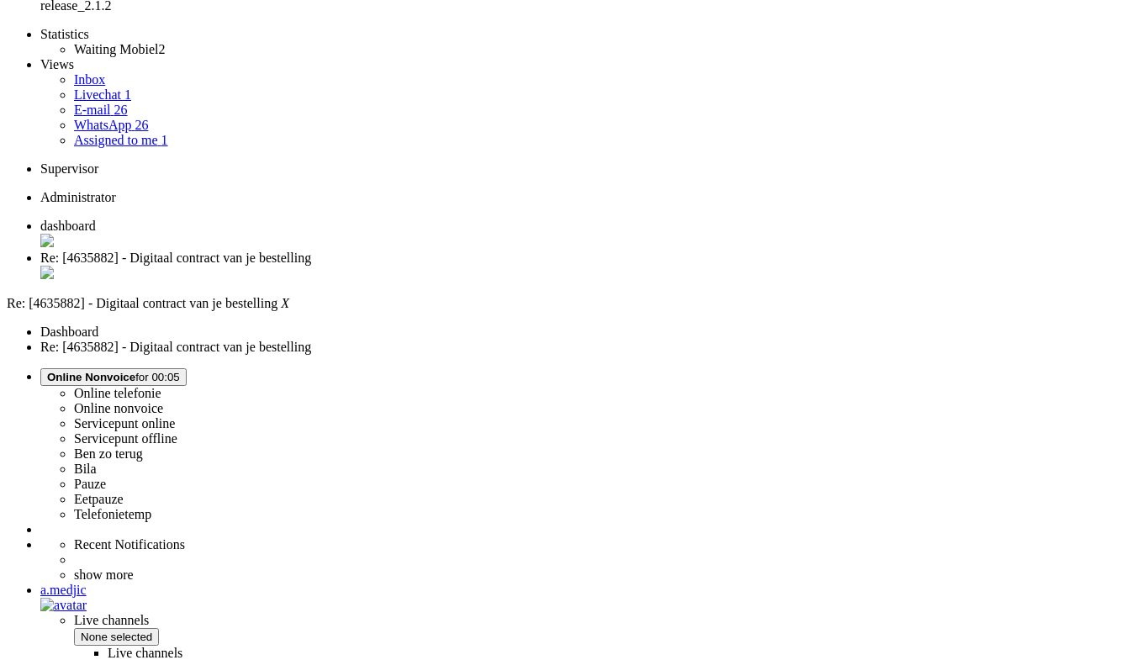
scroll to position [168, 0]
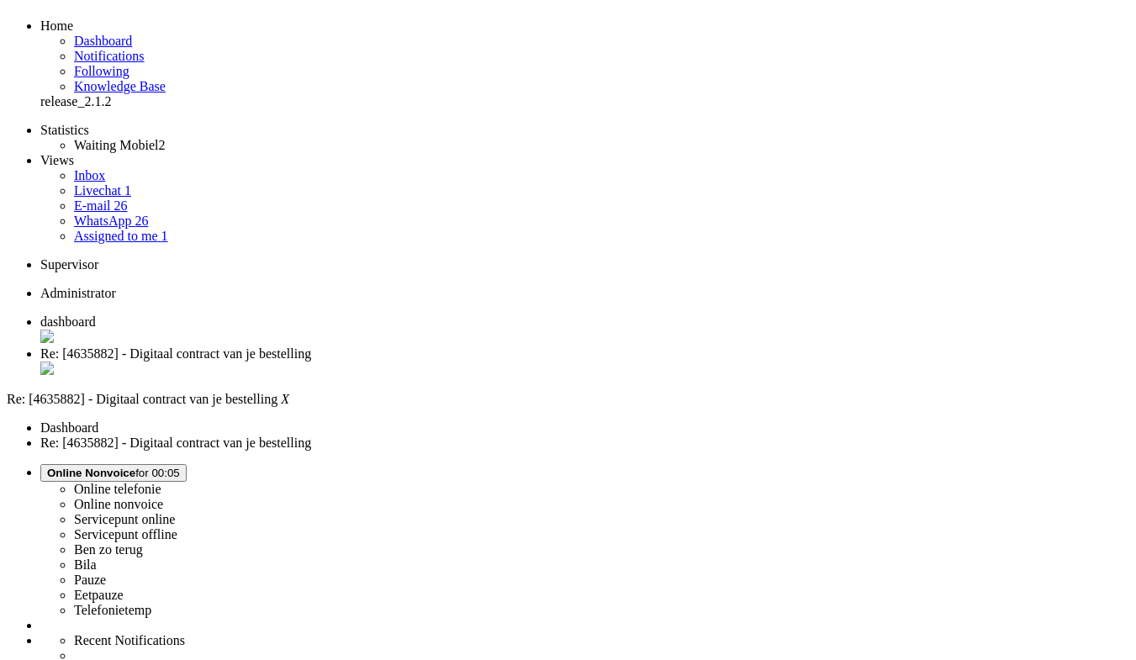
scroll to position [0, 0]
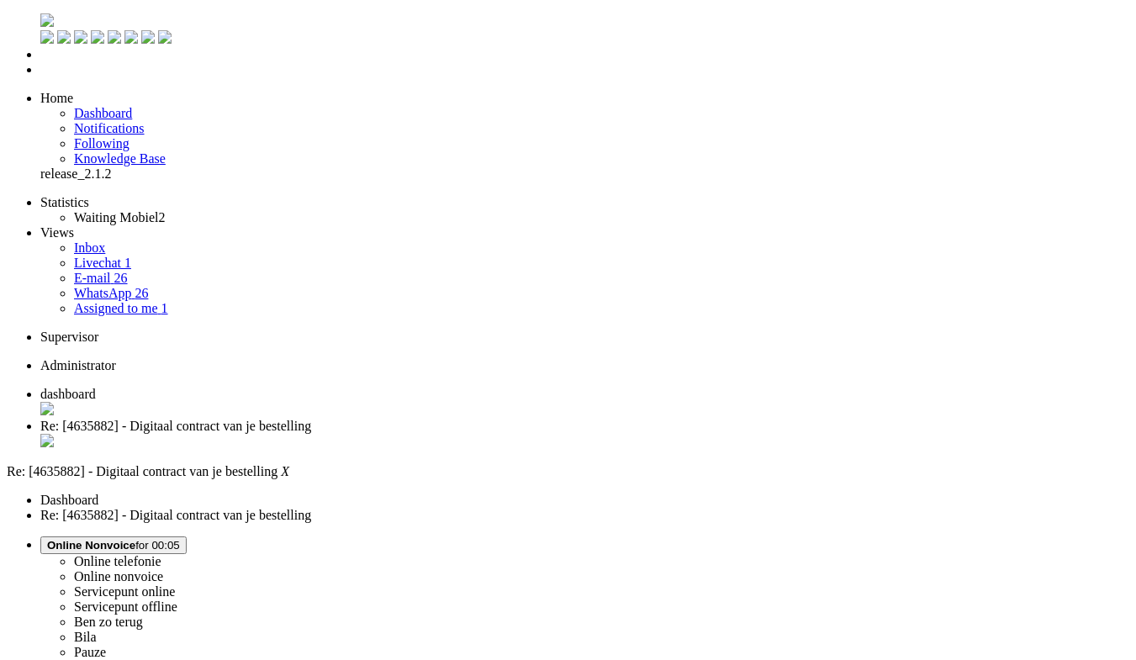
click at [486, 434] on div "Close tab" at bounding box center [584, 442] width 1088 height 17
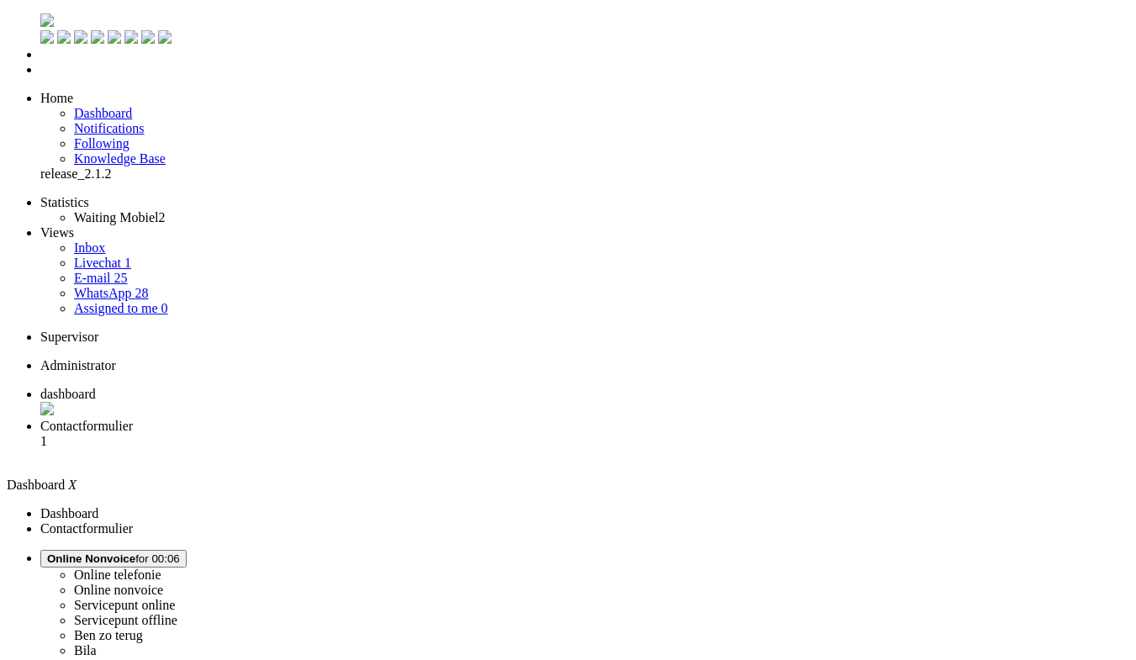
click at [133, 419] on span "Contactformulier" at bounding box center [86, 426] width 92 height 14
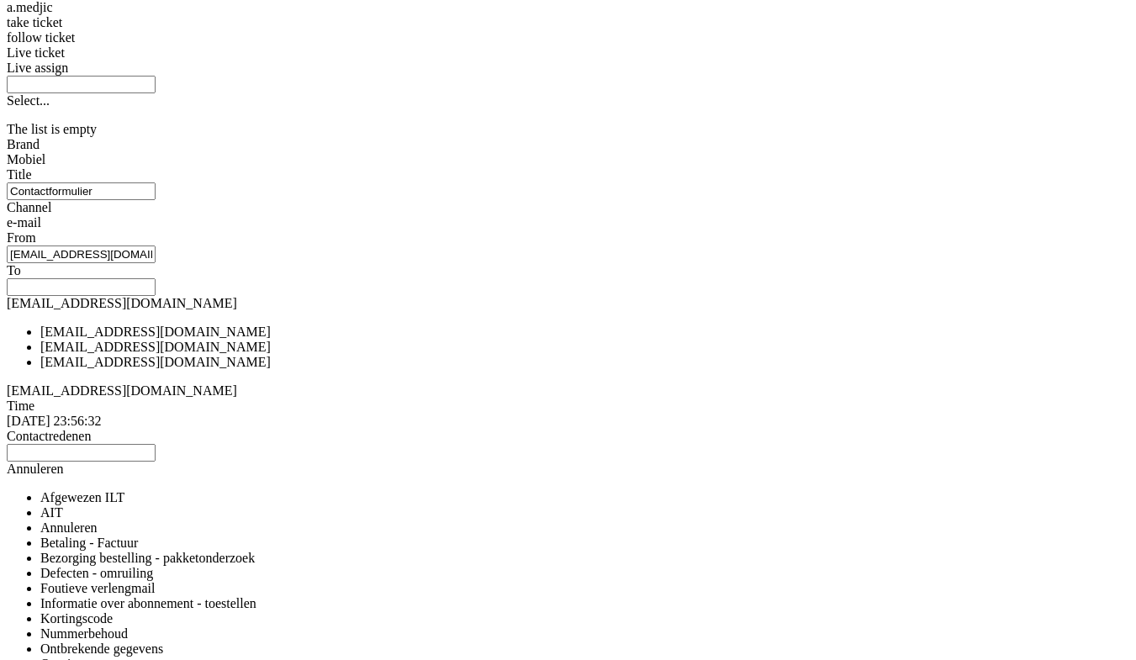
scroll to position [294, 0]
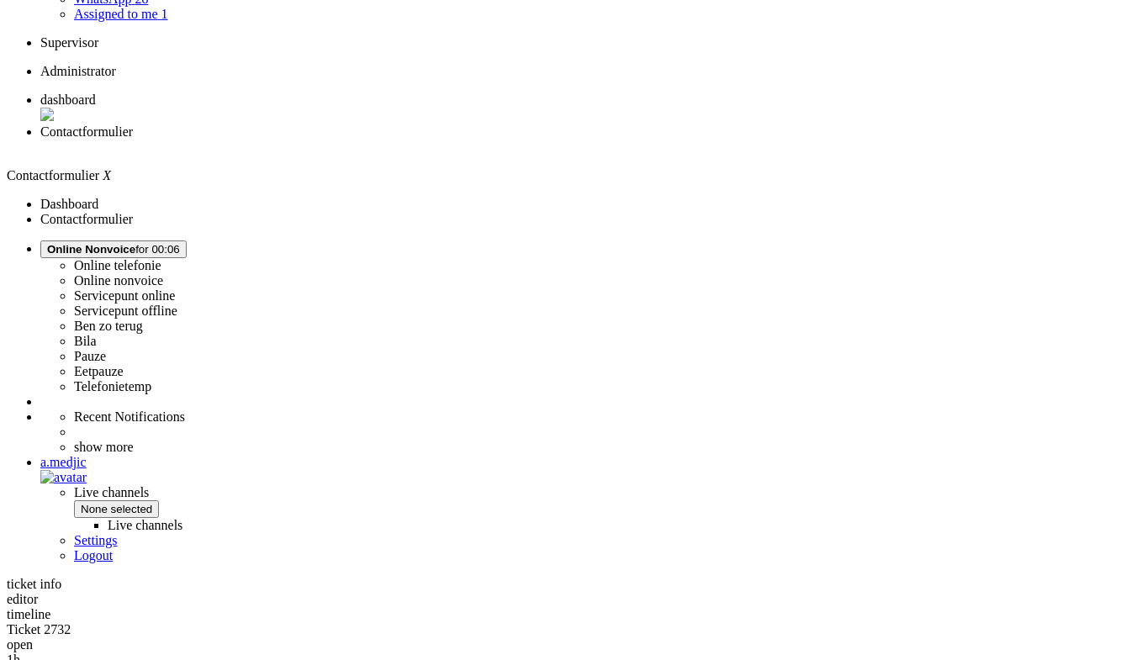
drag, startPoint x: 1005, startPoint y: 482, endPoint x: 932, endPoint y: 25, distance: 463.0
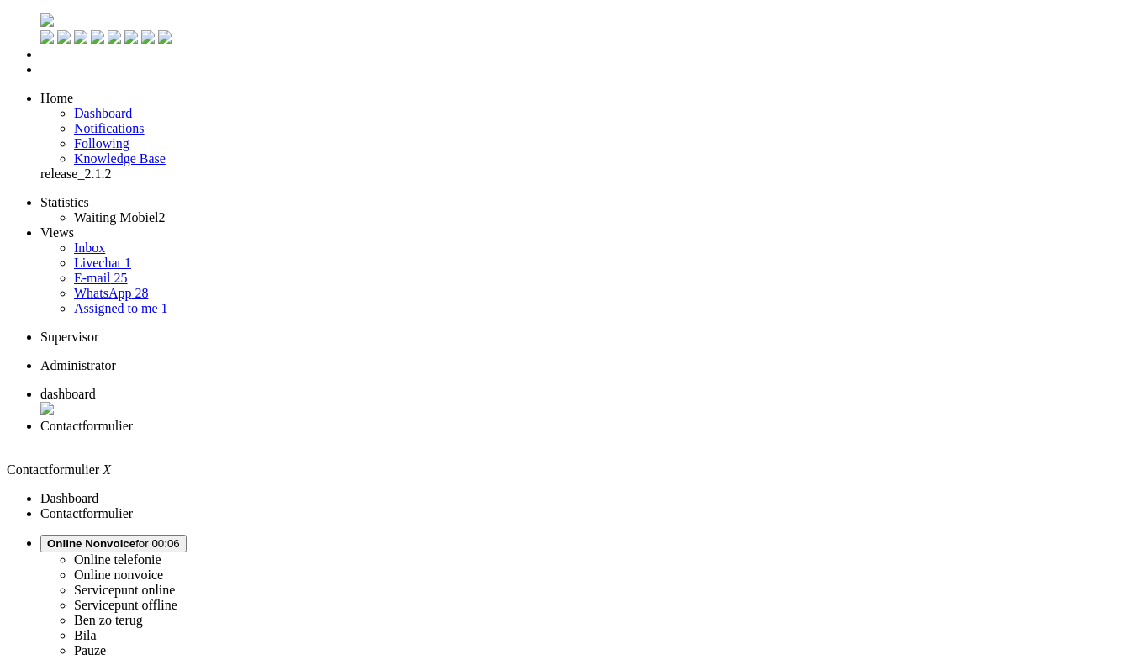
click at [486, 434] on div "Close tab" at bounding box center [584, 441] width 1088 height 15
click at [108, 301] on li "Assigned to me 1" at bounding box center [601, 308] width 1055 height 15
click at [114, 271] on link "E-mail 25" at bounding box center [101, 278] width 54 height 14
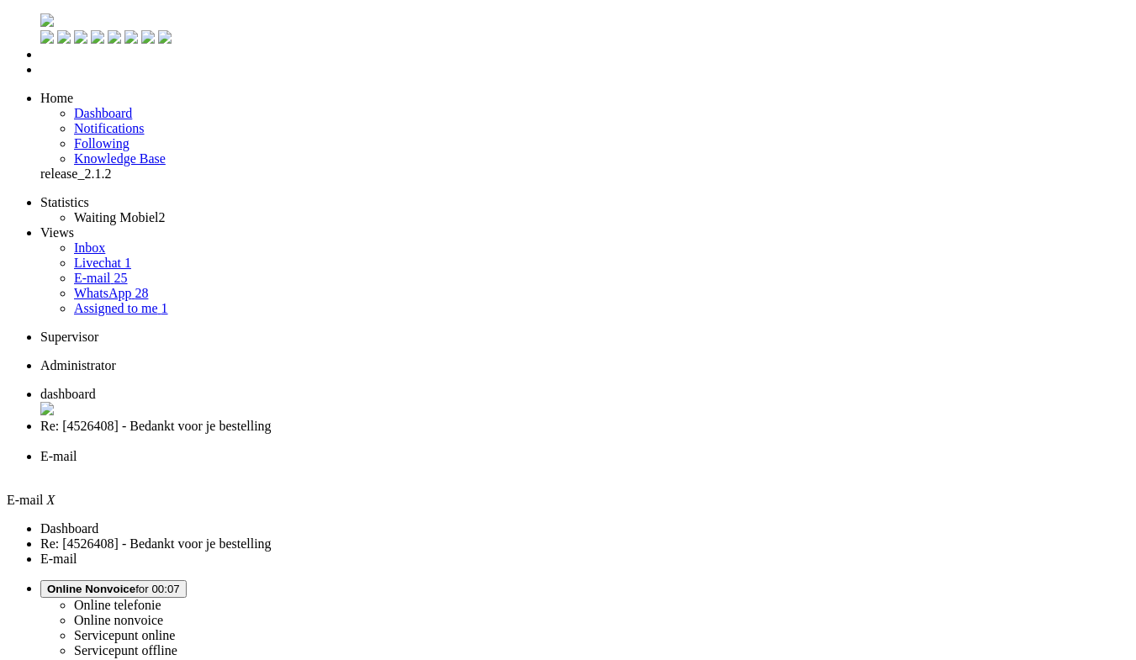
click at [126, 286] on link "WhatsApp 28" at bounding box center [111, 293] width 74 height 14
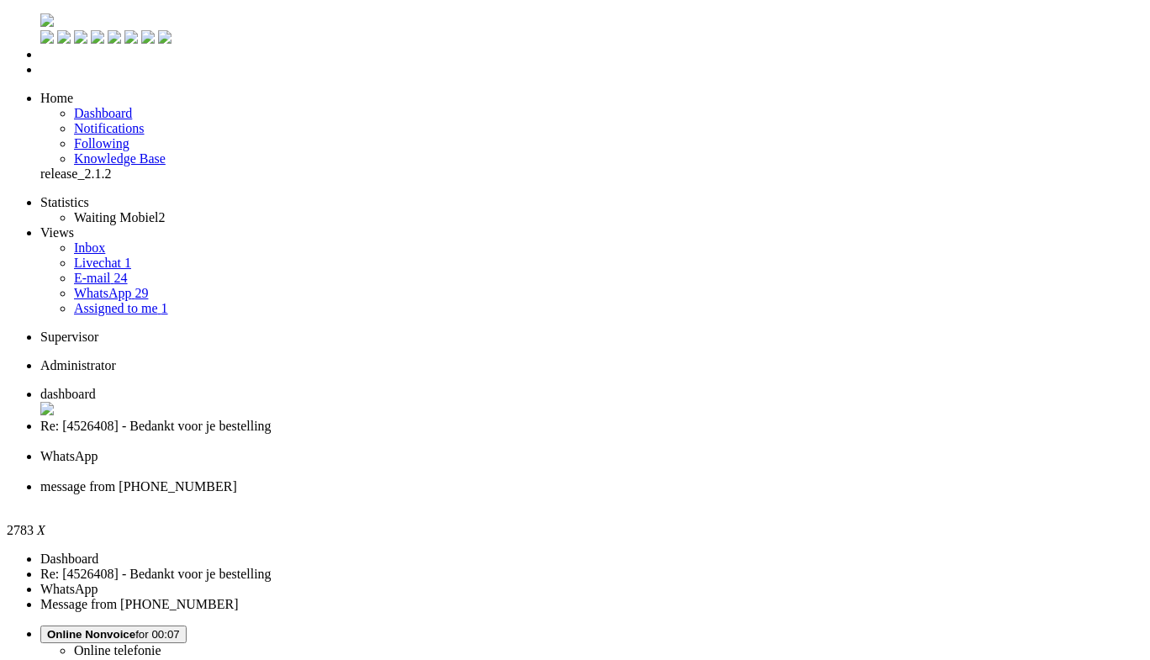
click at [772, 494] on div "Close tab" at bounding box center [591, 501] width 1103 height 15
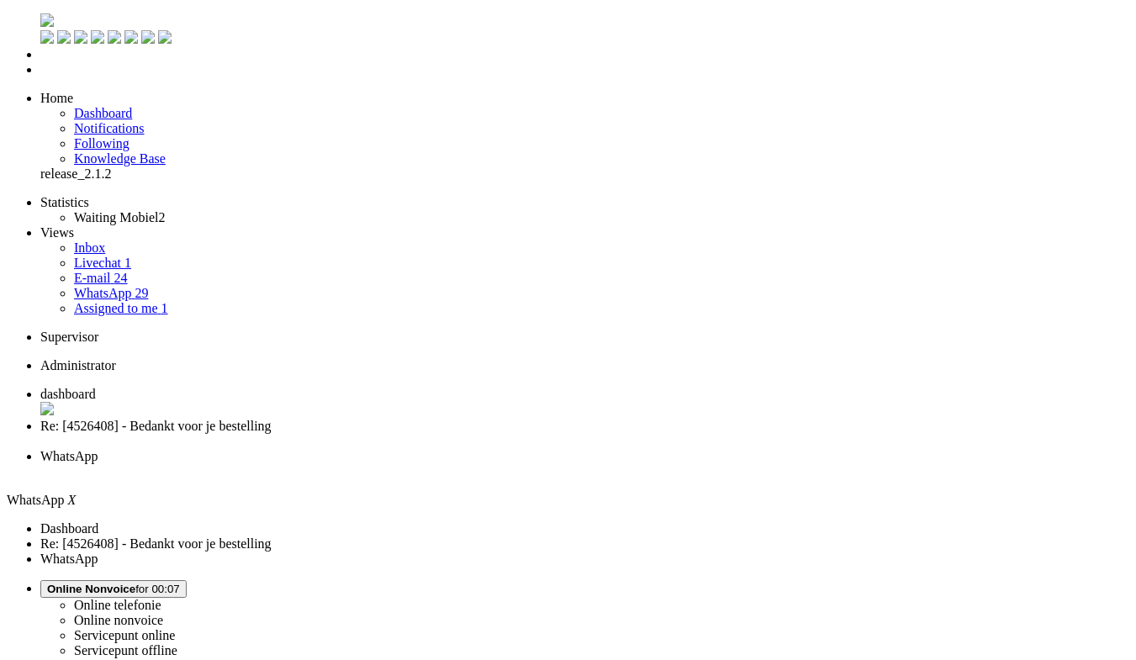
click at [631, 464] on div "Close tab" at bounding box center [584, 471] width 1088 height 15
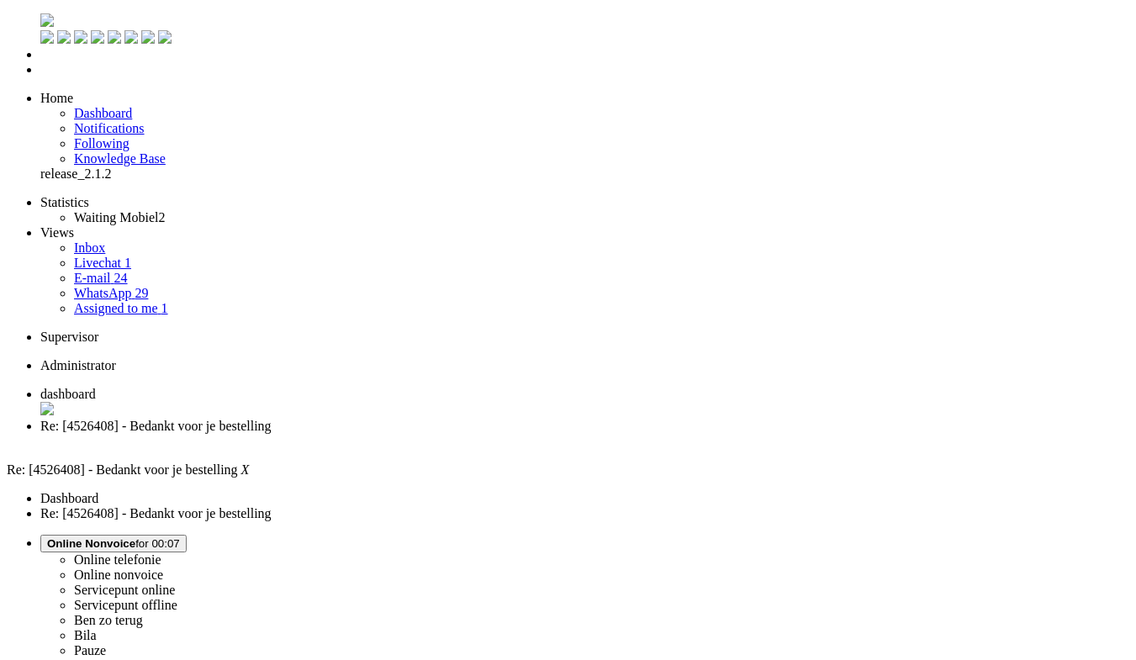
click at [96, 387] on span "dashboard" at bounding box center [67, 394] width 55 height 14
click at [40, 13] on img "Omnidesk" at bounding box center [46, 19] width 13 height 13
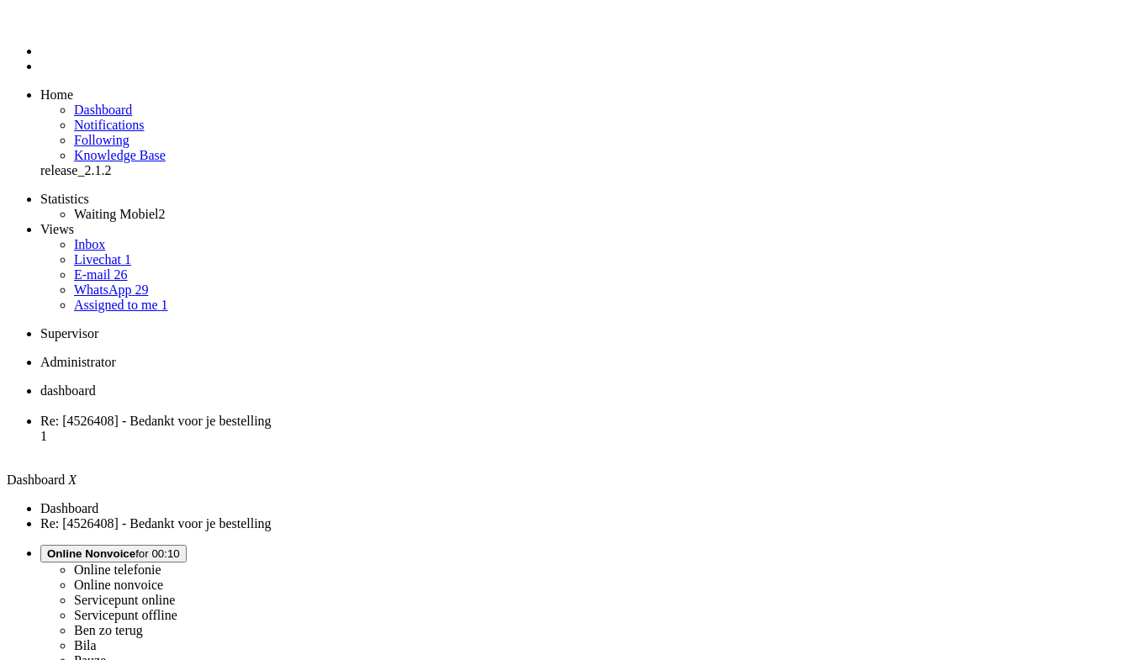
click at [119, 298] on span "Assigned to me" at bounding box center [116, 305] width 84 height 14
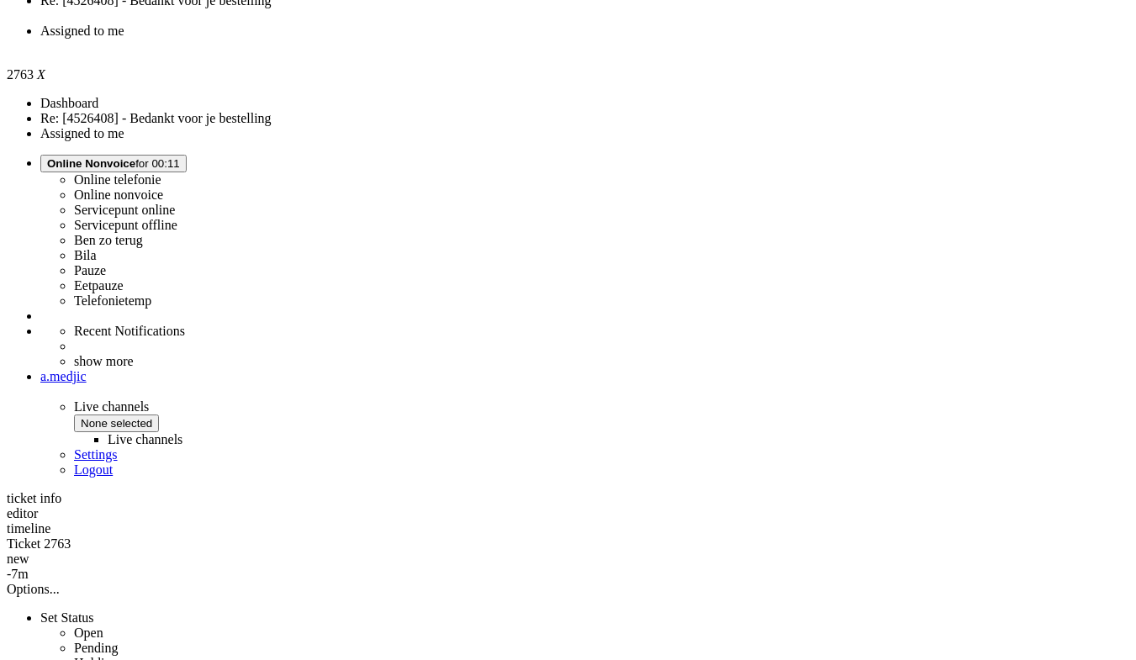
scroll to position [504, 0]
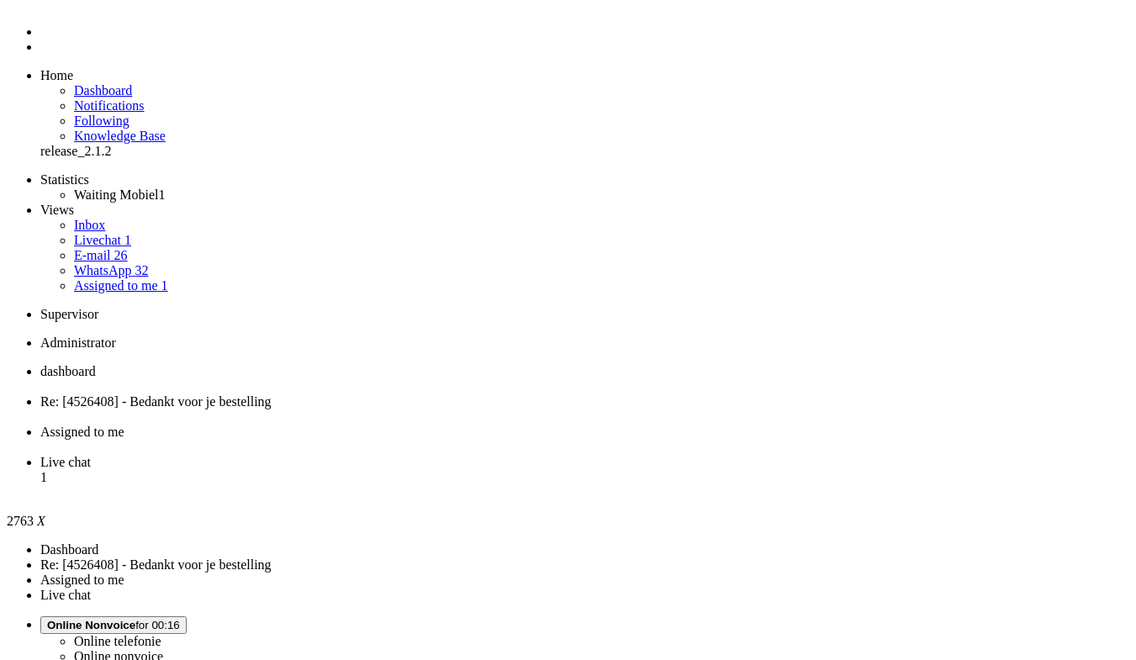
scroll to position [0, 0]
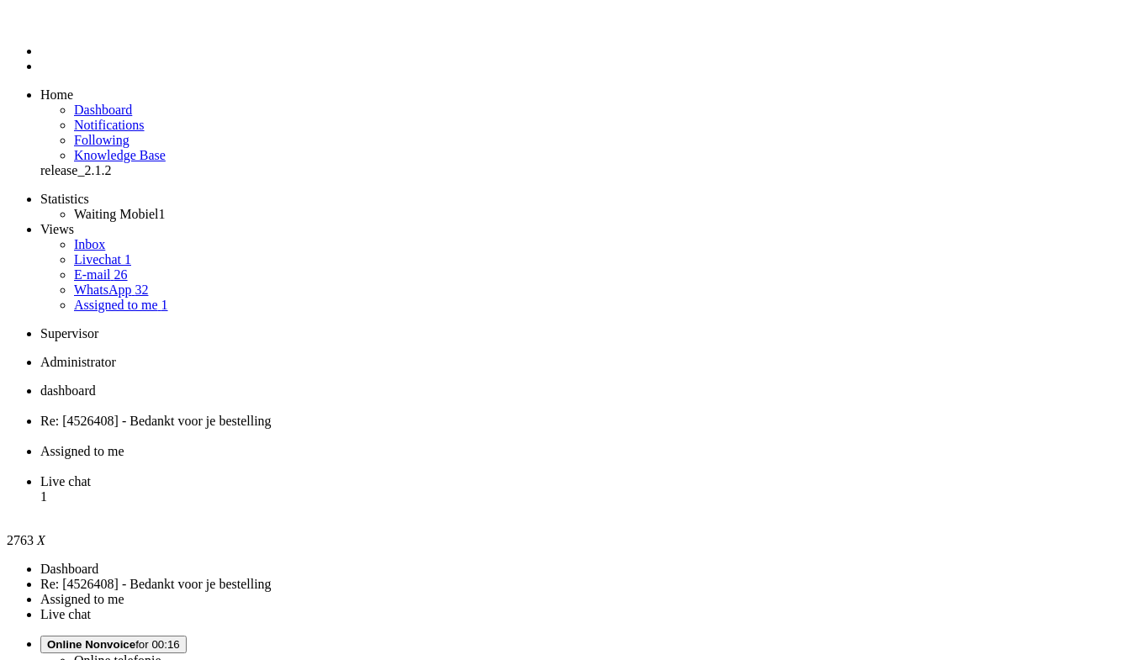
click at [91, 474] on span "Live chat" at bounding box center [65, 481] width 50 height 14
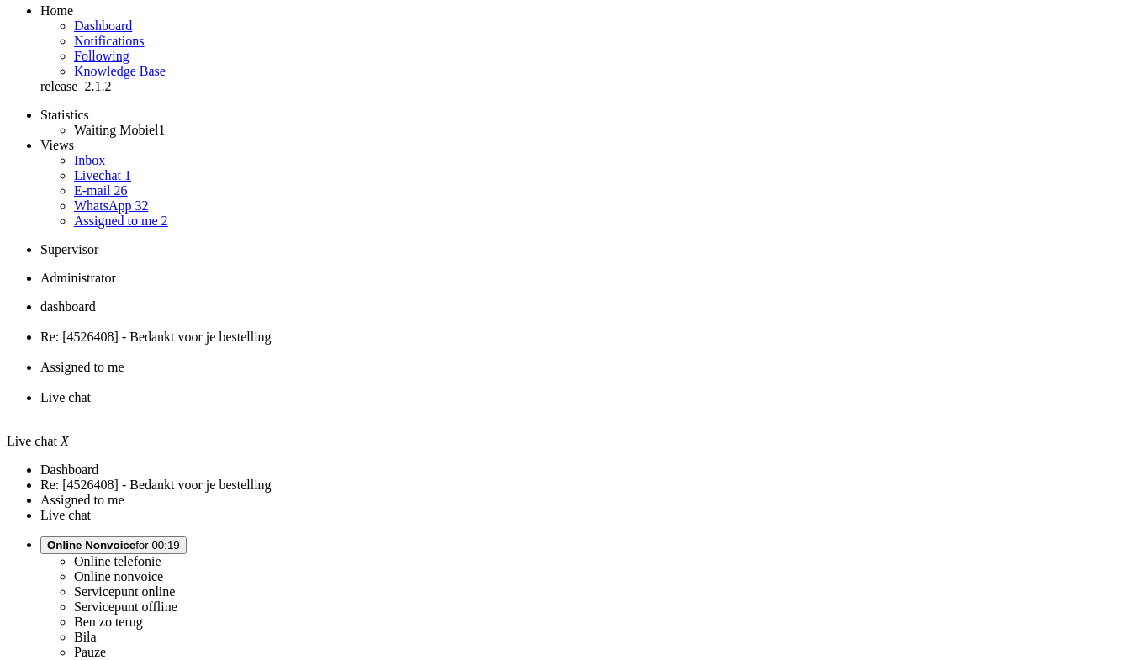
scroll to position [168, 0]
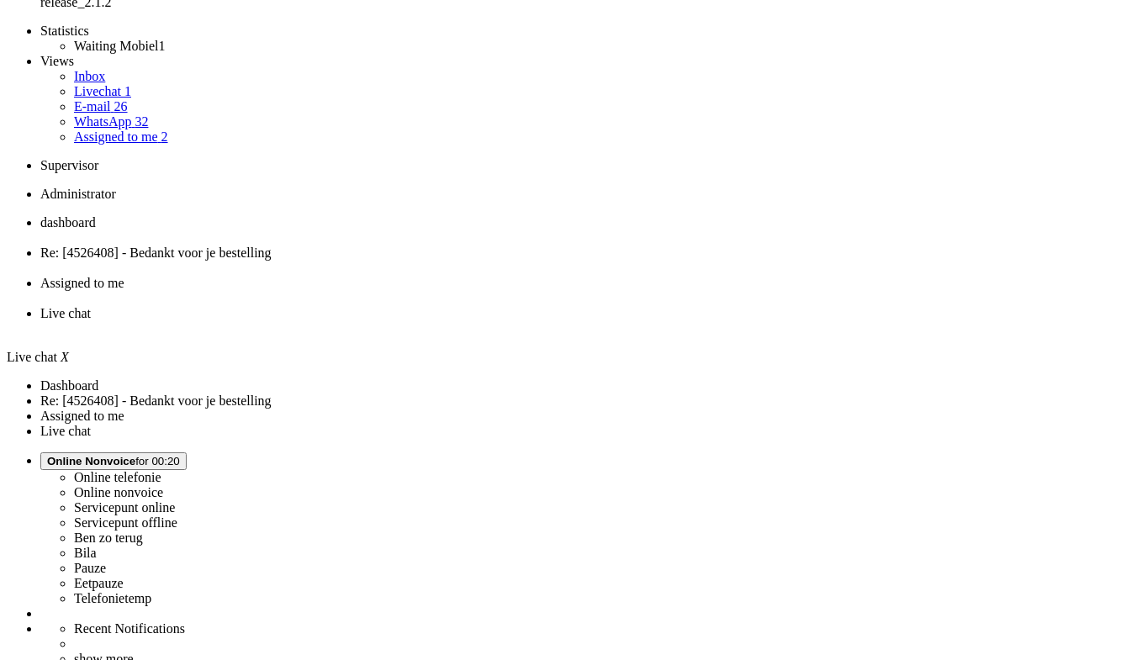
click at [0, 0] on div "attachment.jpeg" at bounding box center [0, 0] width 0 height 0
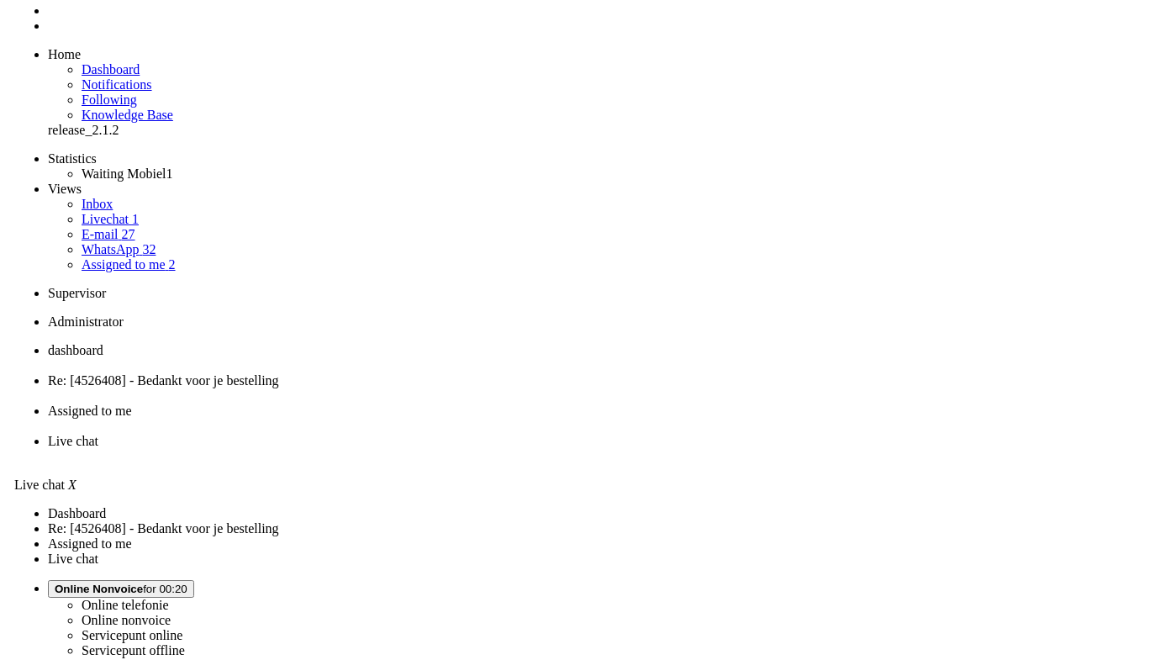
scroll to position [0, 0]
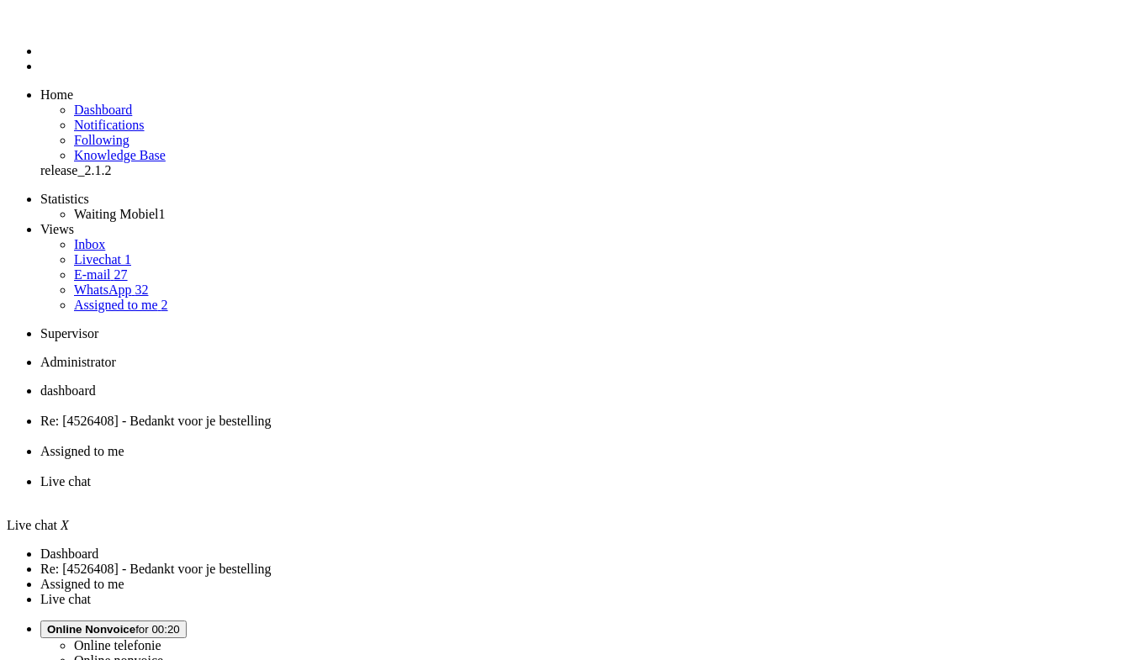
click at [585, 444] on li "Assigned to me" at bounding box center [584, 459] width 1088 height 30
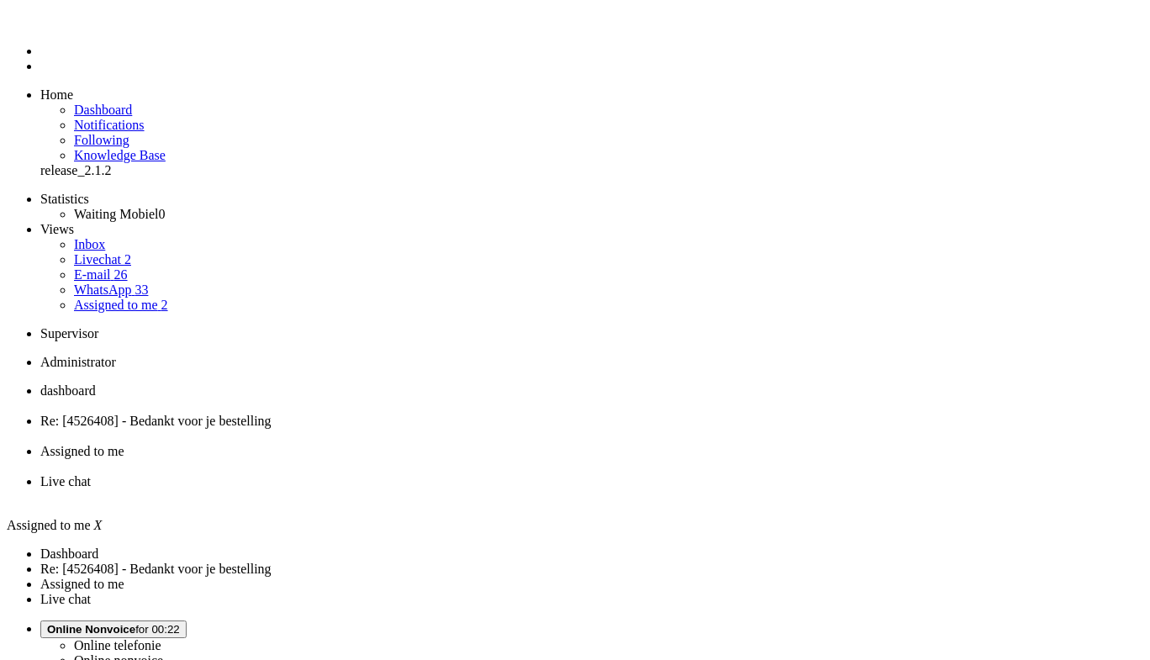
click at [419, 414] on li "Re: [4526408] - Bedankt voor je bestelling" at bounding box center [591, 429] width 1103 height 30
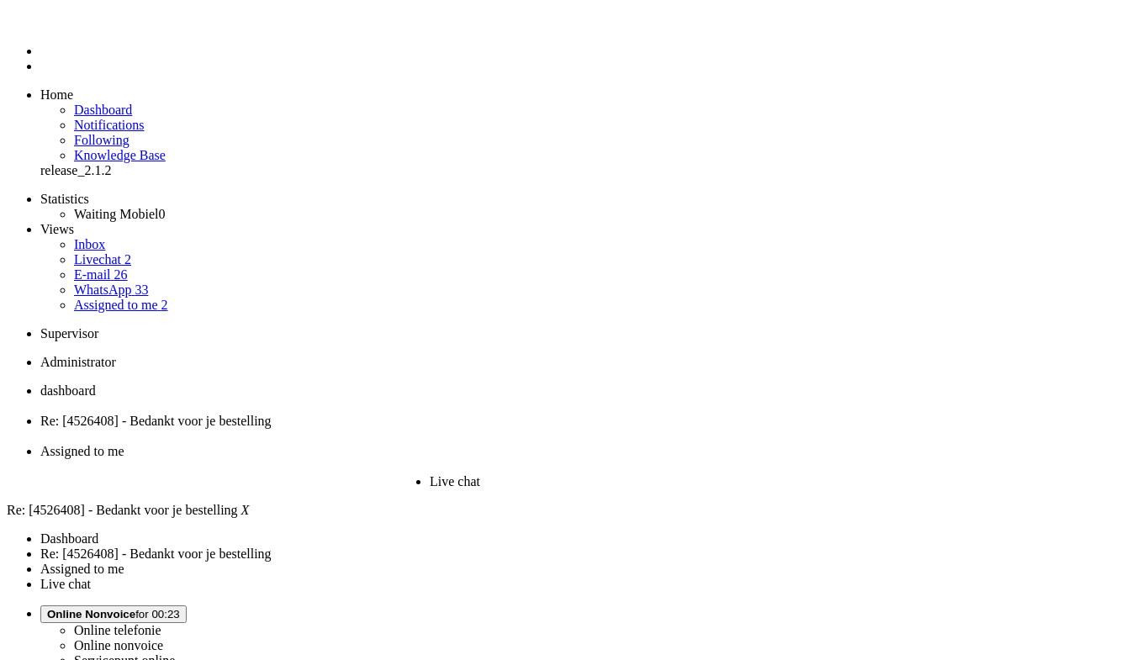
click at [568, 474] on li "Live chat" at bounding box center [498, 491] width 139 height 35
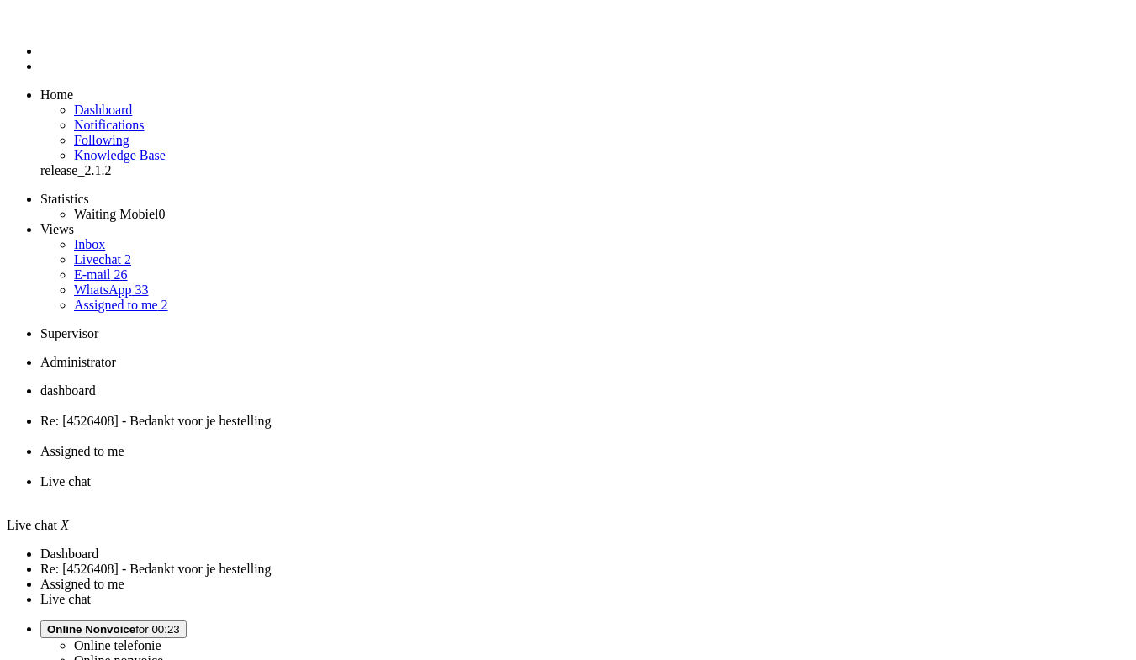
click at [117, 252] on link "Livechat 2" at bounding box center [102, 259] width 57 height 14
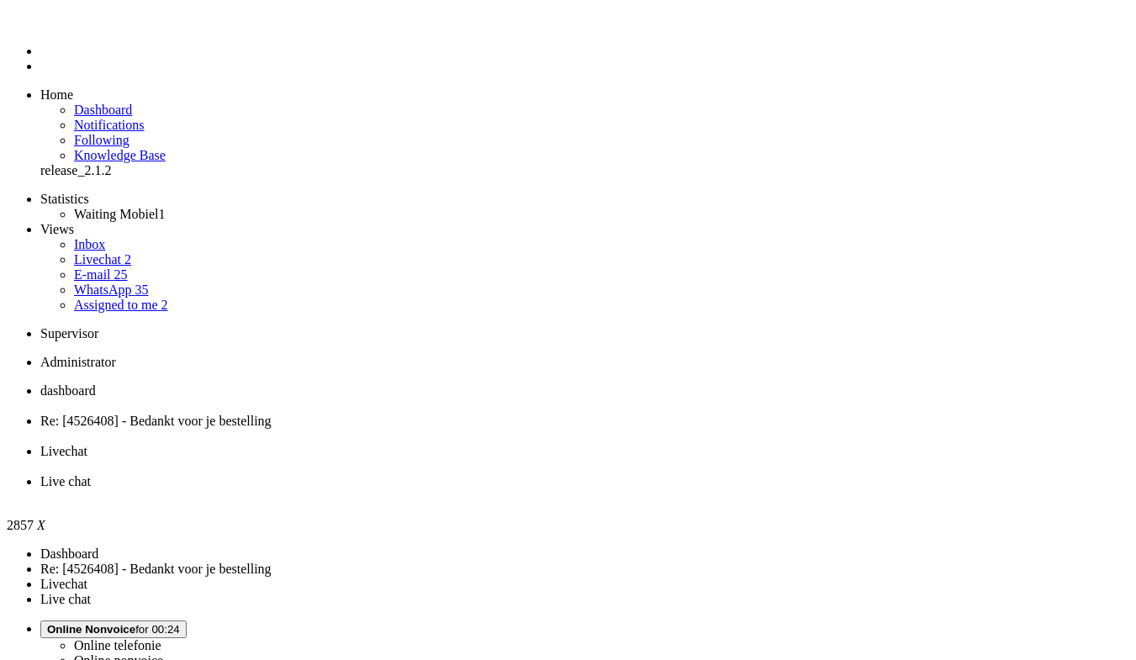
click at [271, 414] on span "Re: [4526408] - Bedankt voor je bestelling" at bounding box center [155, 421] width 231 height 14
click at [91, 474] on span "Live chat" at bounding box center [65, 481] width 50 height 14
click at [127, 252] on link "Livechat 2" at bounding box center [102, 259] width 57 height 14
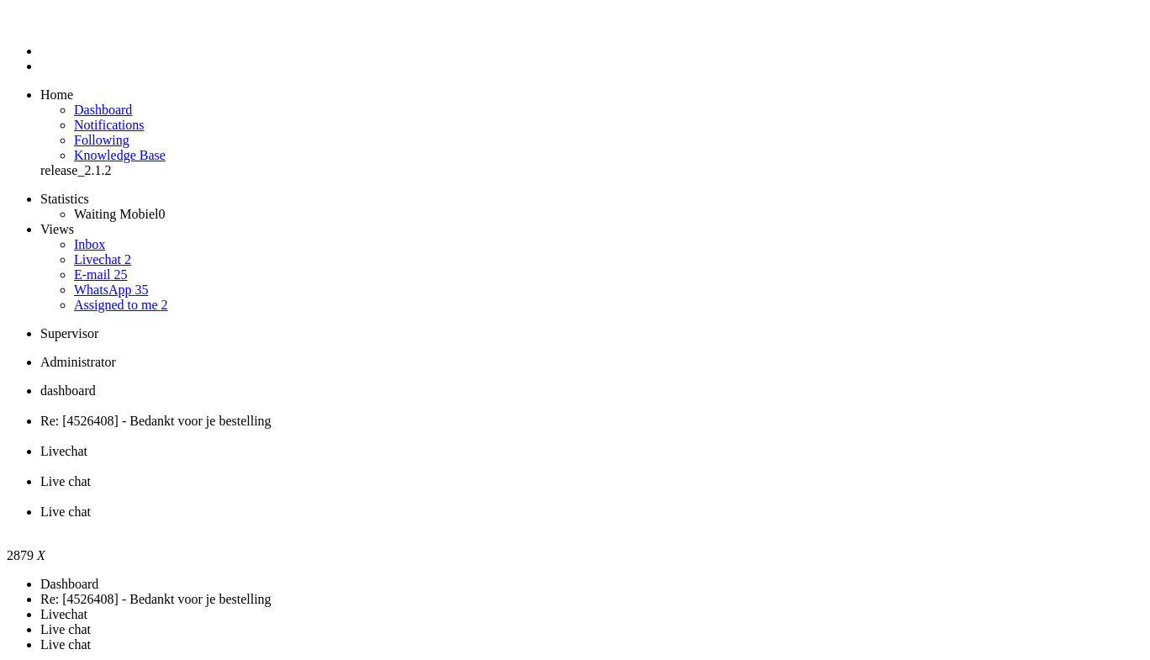
click at [791, 519] on div "Close tab" at bounding box center [591, 526] width 1103 height 15
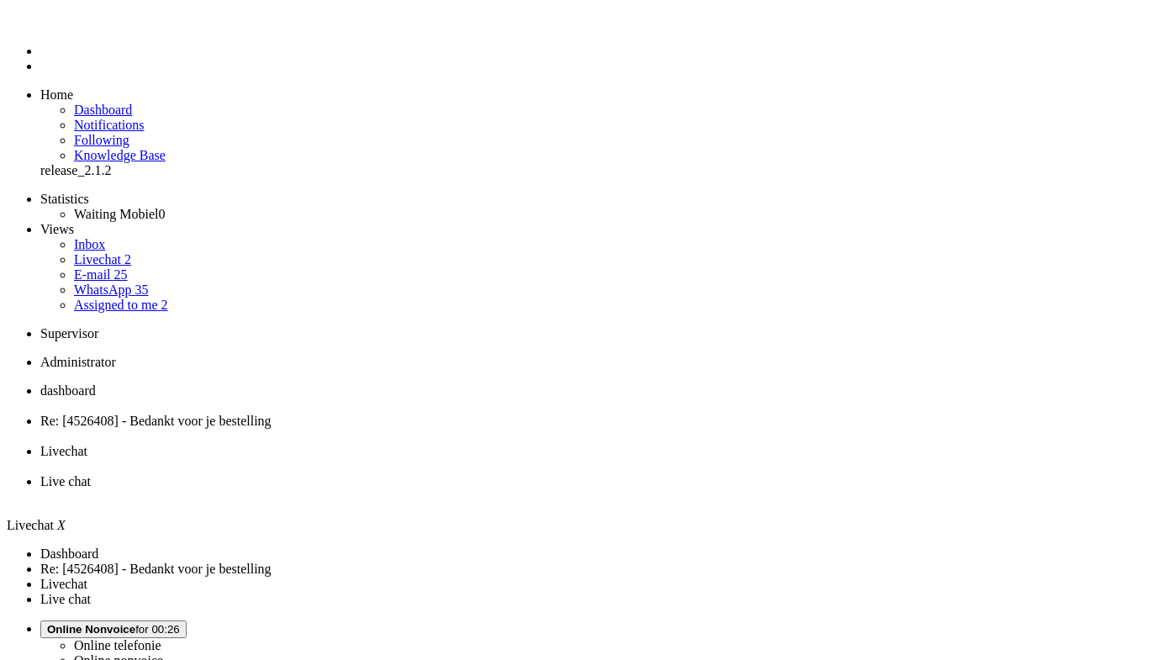
click at [91, 474] on span "Live chat" at bounding box center [65, 481] width 50 height 14
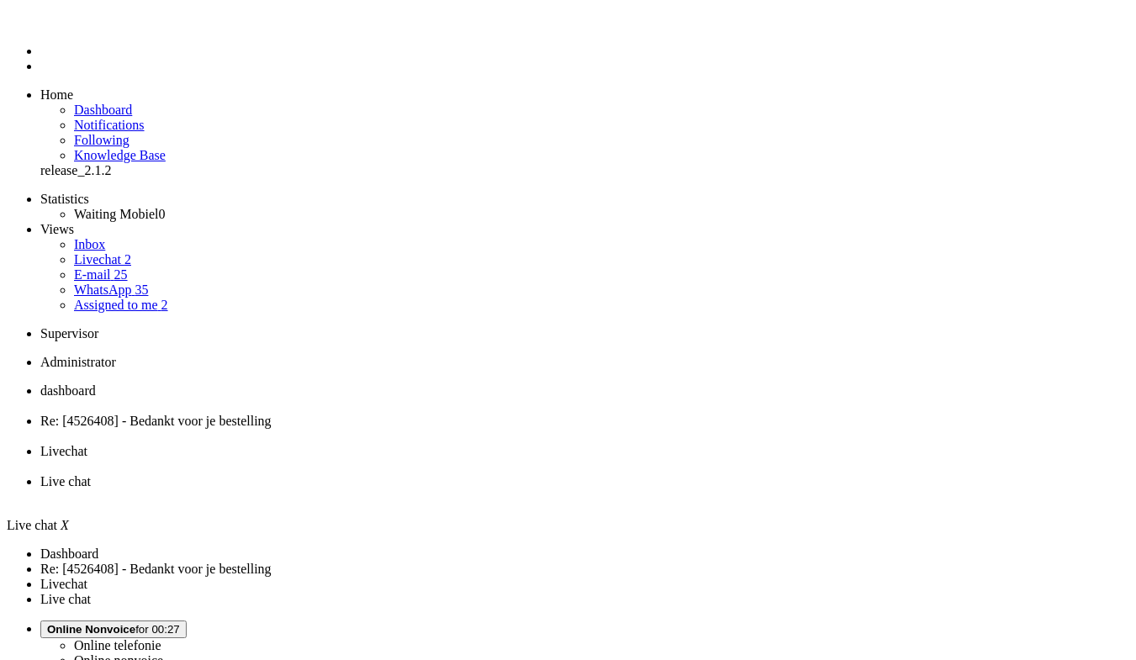
click at [87, 444] on span "Livechat" at bounding box center [63, 451] width 47 height 14
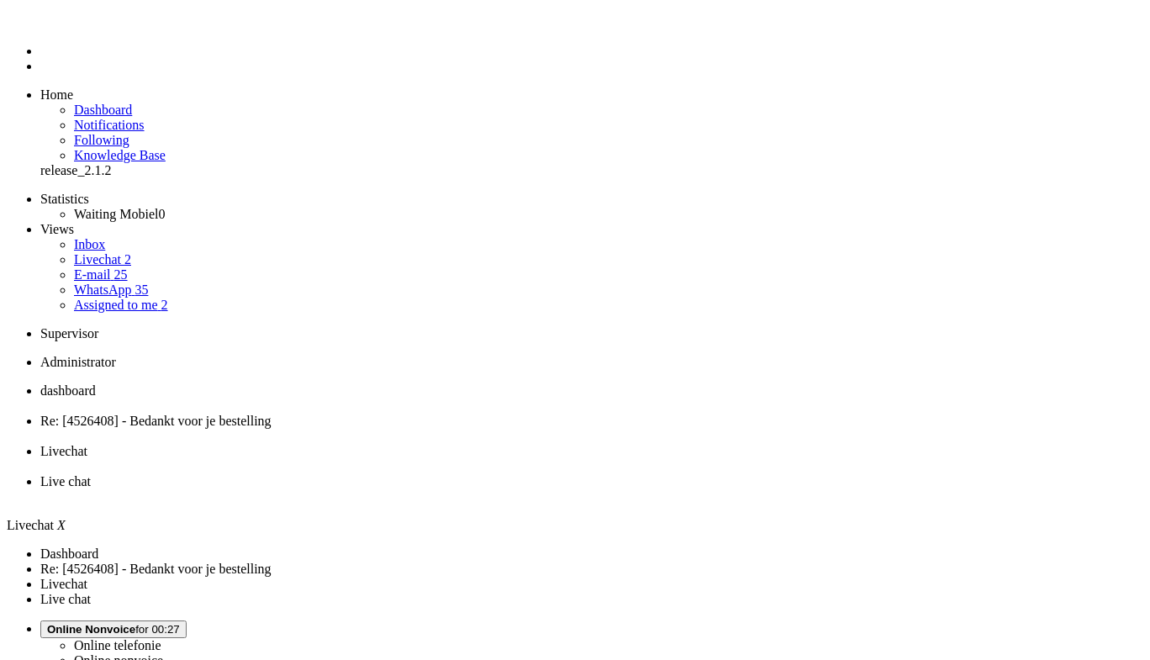
click at [624, 444] on li "Livechat" at bounding box center [591, 459] width 1103 height 30
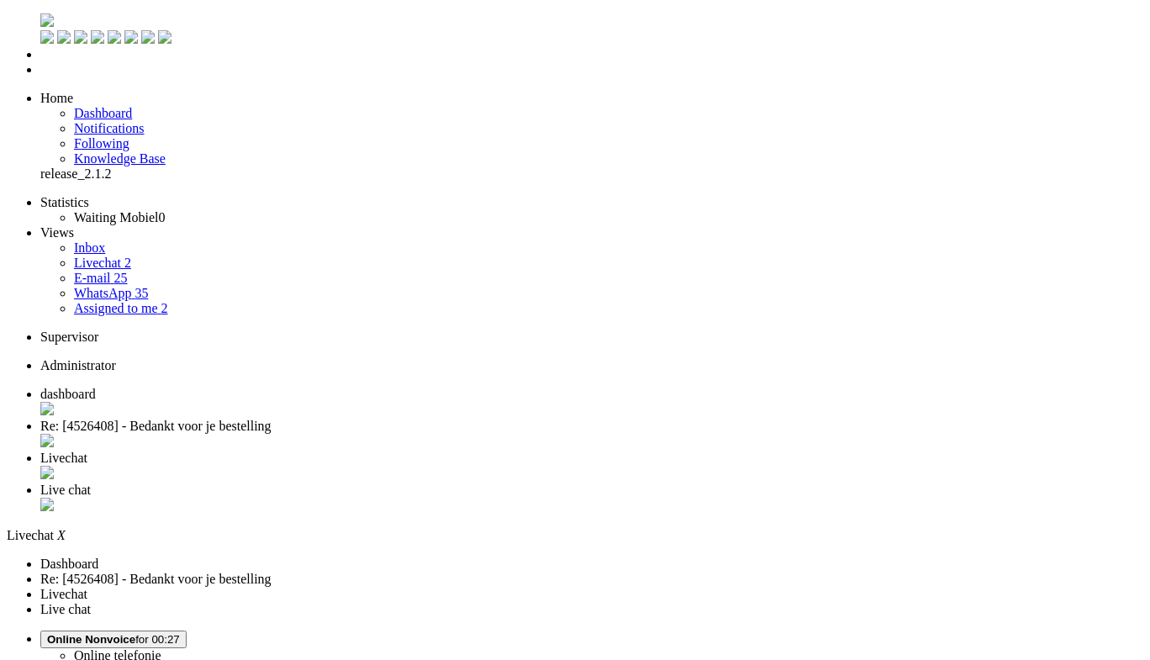
click at [630, 466] on div "Close tab" at bounding box center [591, 474] width 1103 height 17
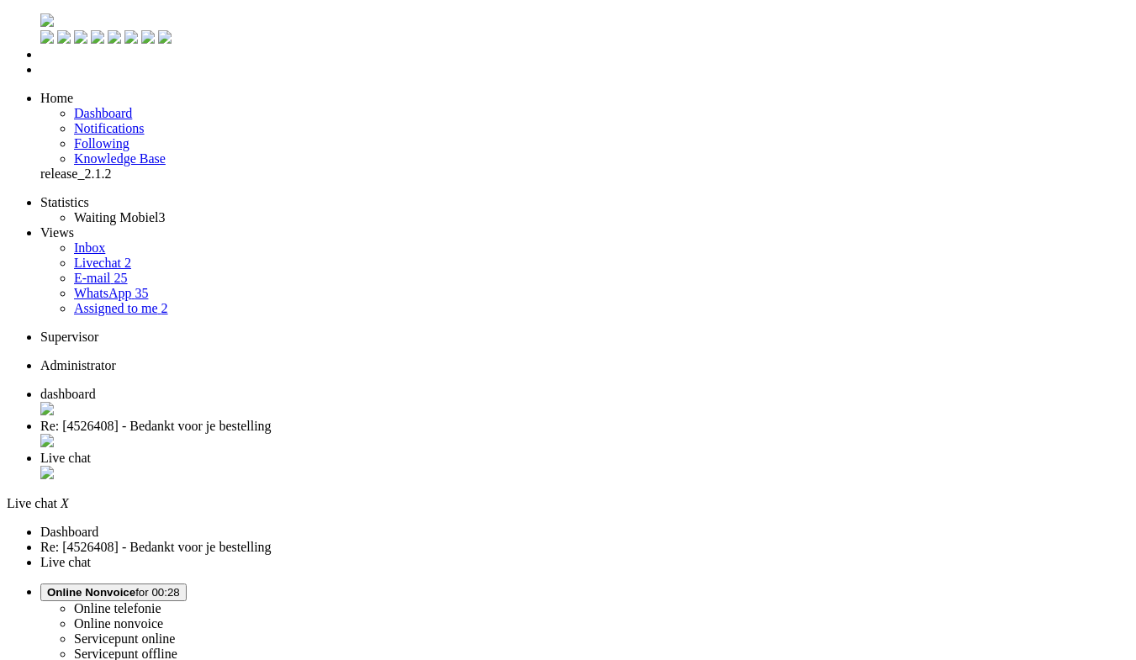
click at [123, 256] on link "Livechat 2" at bounding box center [102, 263] width 57 height 14
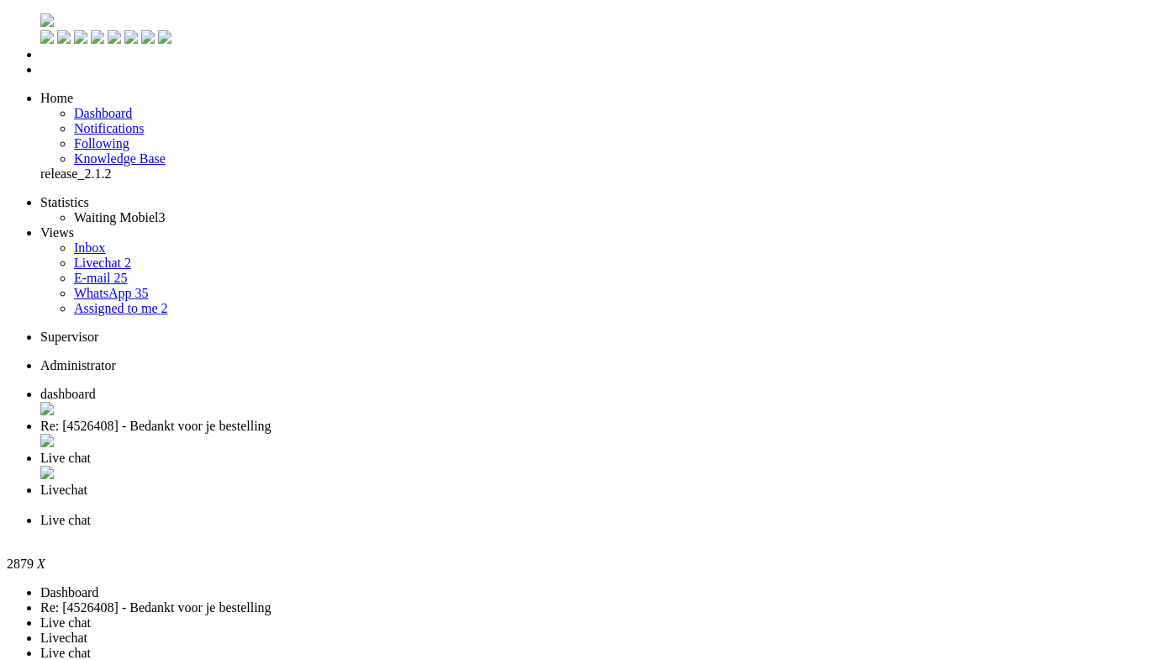
click at [793, 528] on div "Close tab" at bounding box center [591, 535] width 1103 height 15
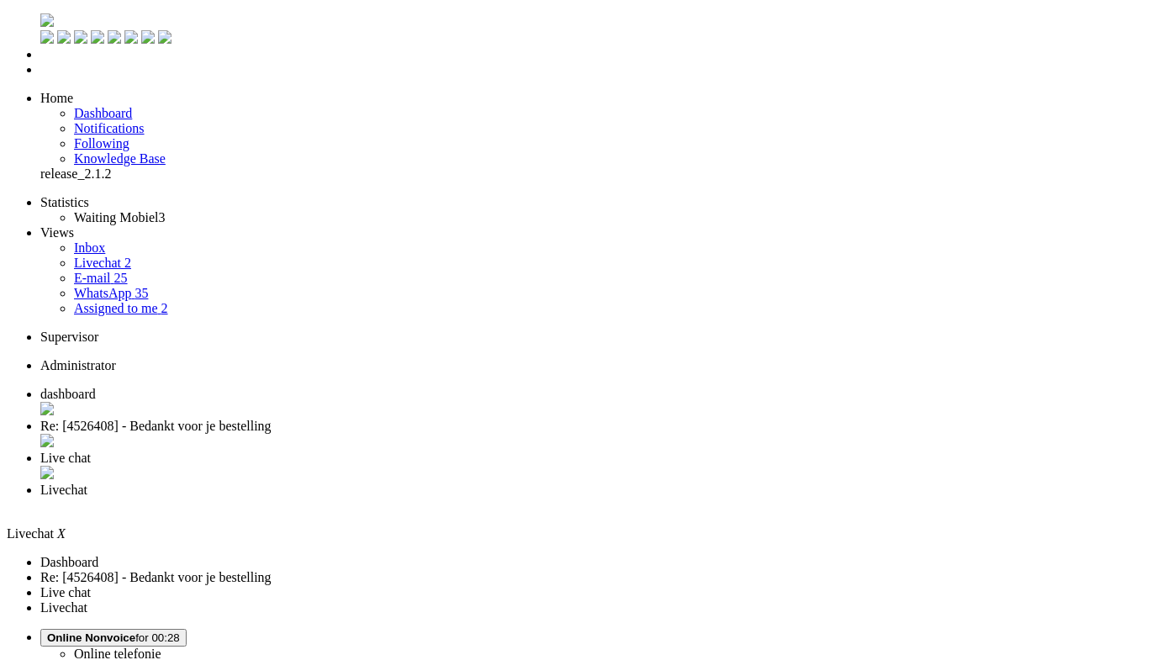
click at [91, 451] on span "Live chat" at bounding box center [65, 458] width 50 height 14
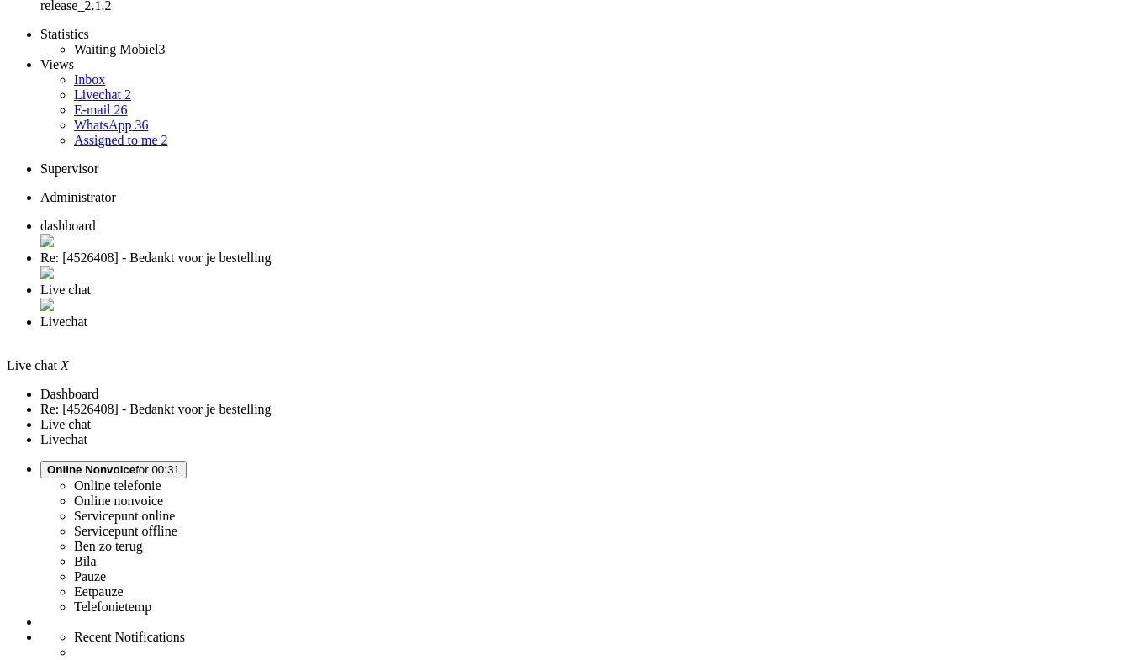
scroll to position [252, 0]
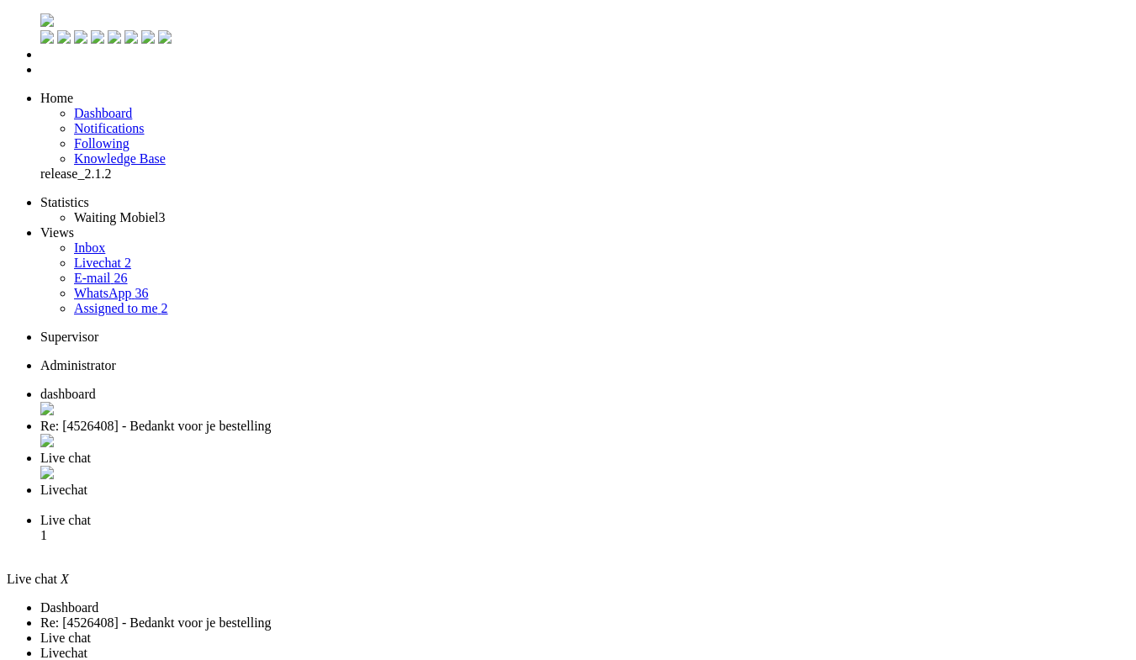
click at [562, 466] on div "Close tab" at bounding box center [584, 474] width 1088 height 17
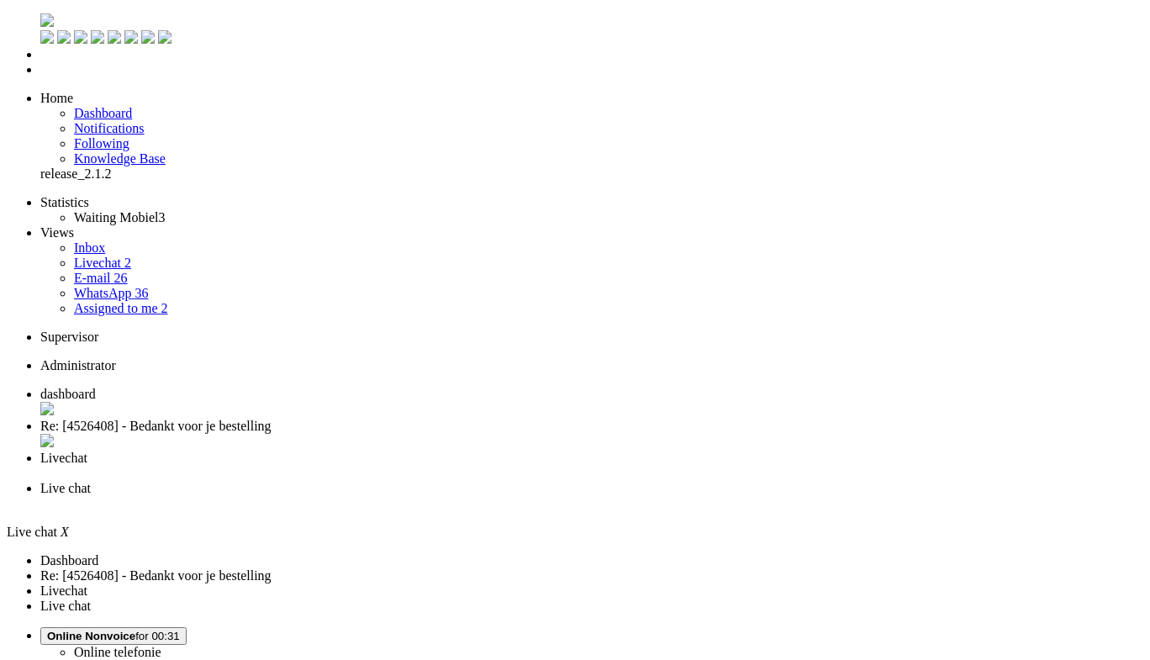
click at [87, 451] on span "Livechat" at bounding box center [63, 458] width 47 height 14
click at [633, 466] on div "Close tab" at bounding box center [591, 473] width 1103 height 15
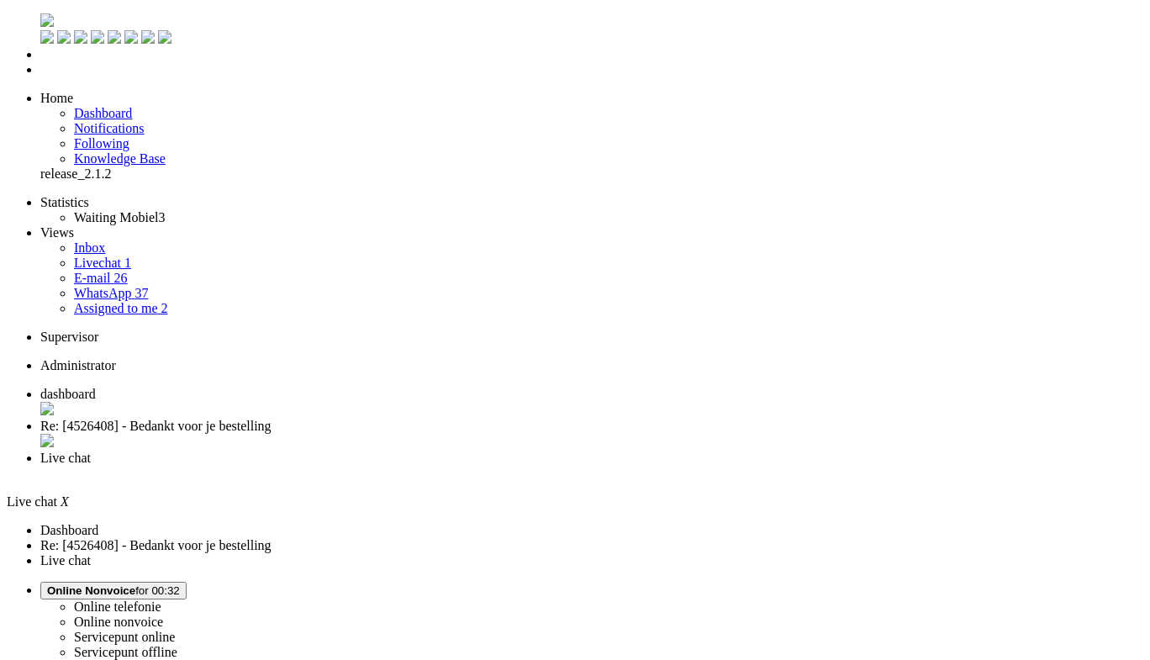
drag, startPoint x: 949, startPoint y: 447, endPoint x: 462, endPoint y: 371, distance: 492.6
copy div "Hallo, 4 vragen. Ik zit nu op koper bij Ziggo en beoordeel de KPN aanbiedingen …"
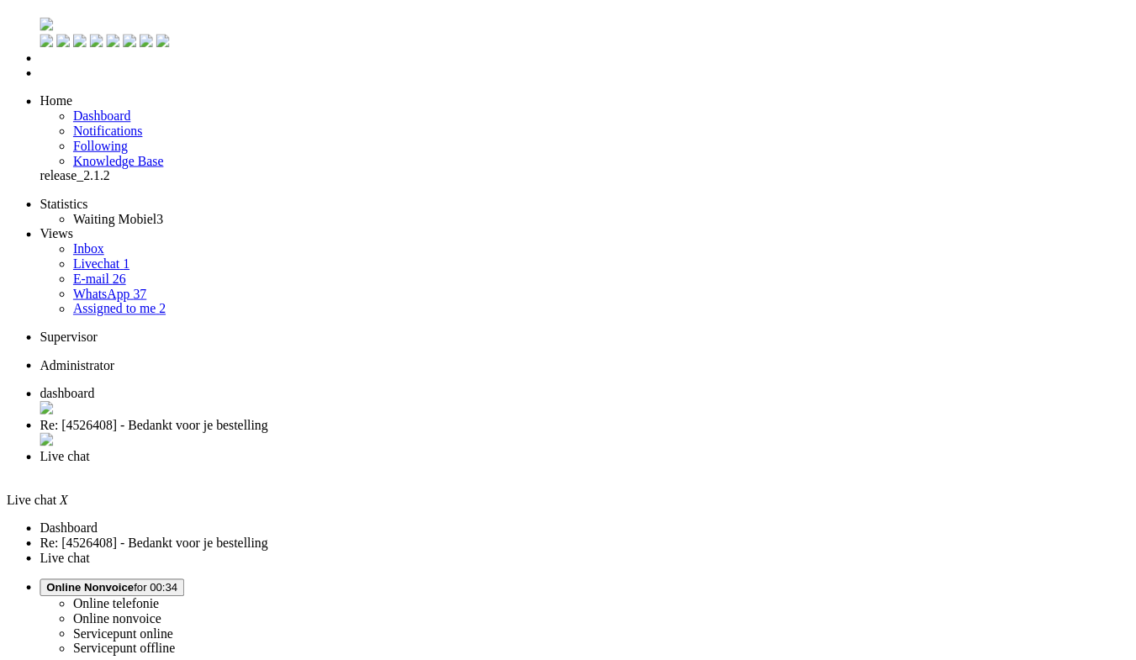
scroll to position [0, 0]
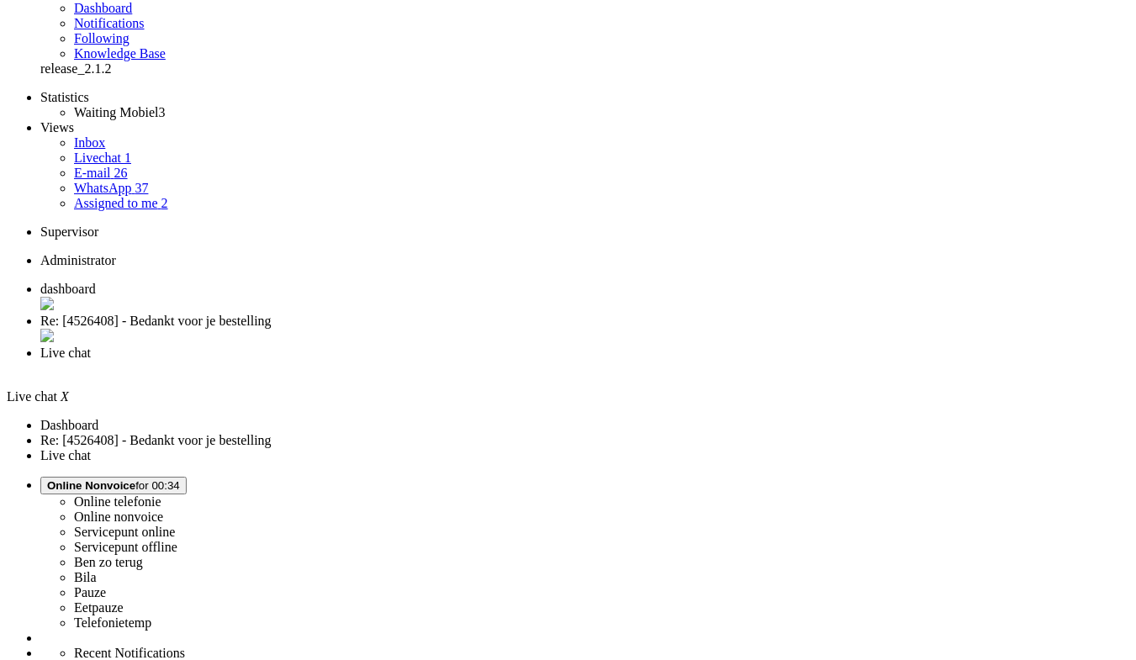
scroll to position [168, 0]
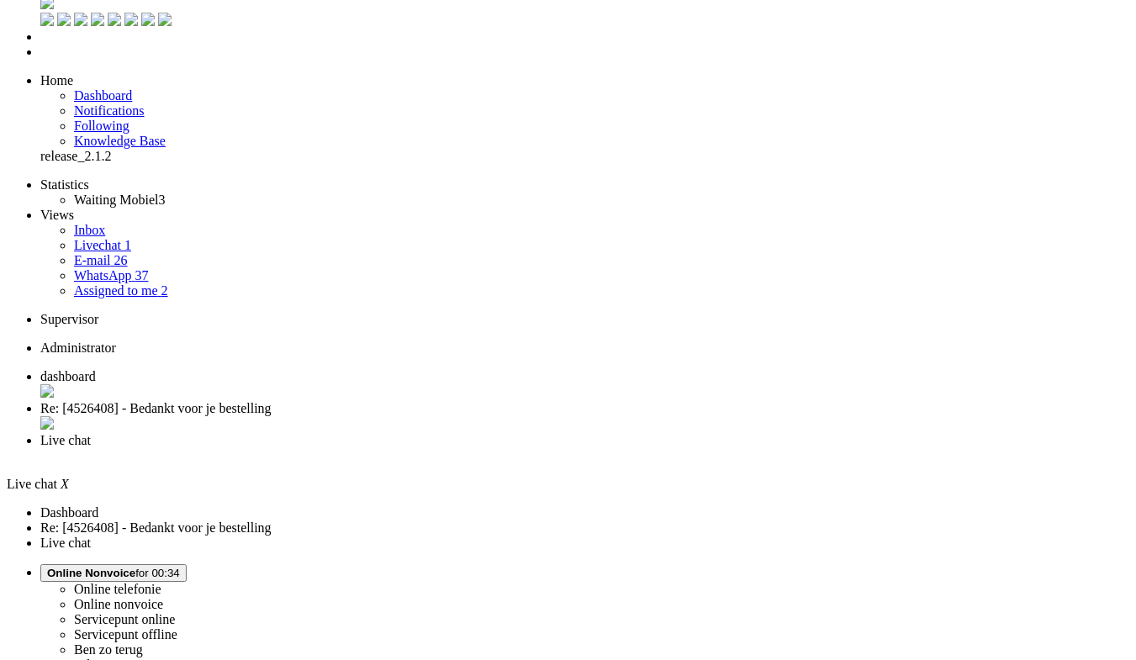
scroll to position [0, 0]
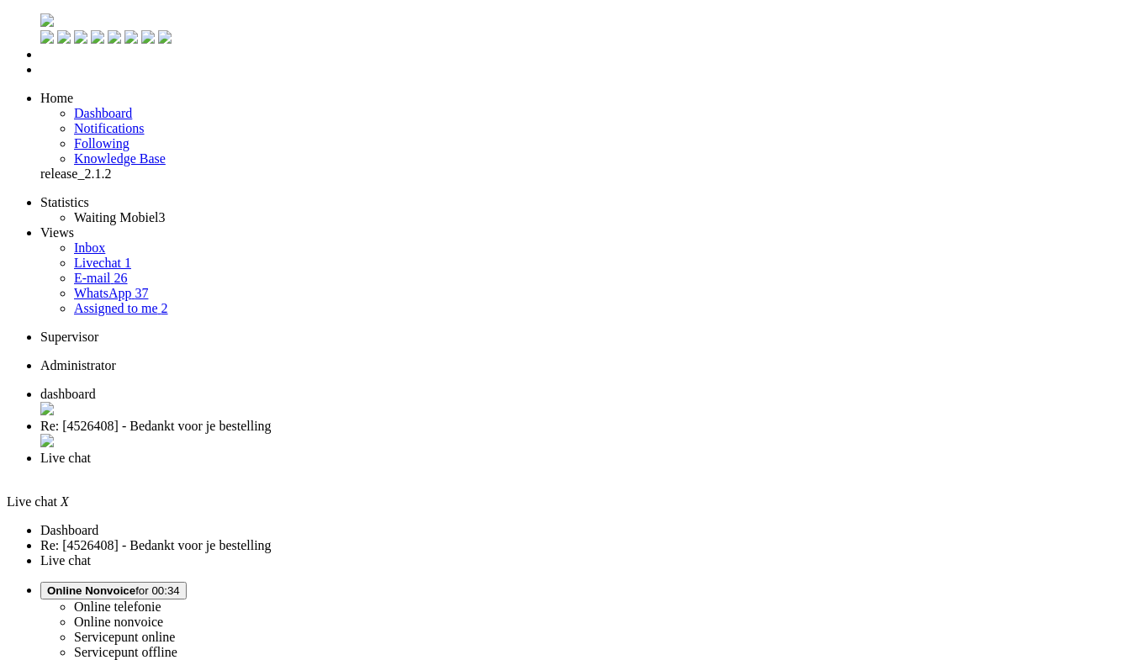
click at [271, 419] on span "Re: [4526408] - Bedankt voor je bestelling" at bounding box center [155, 426] width 231 height 14
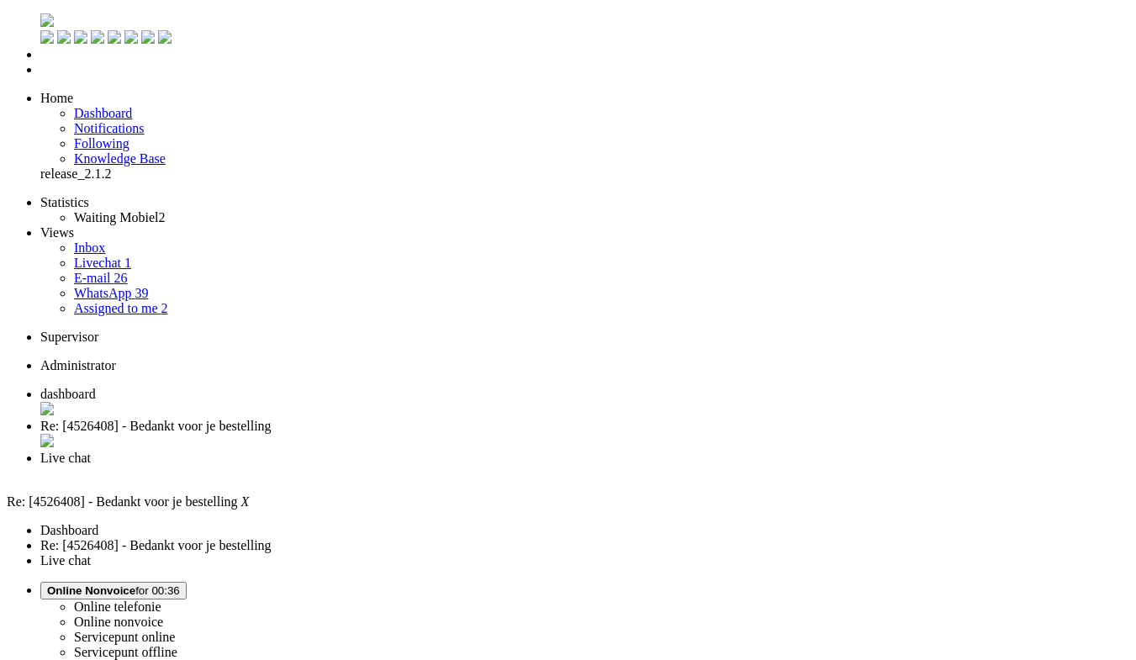
scroll to position [168, 0]
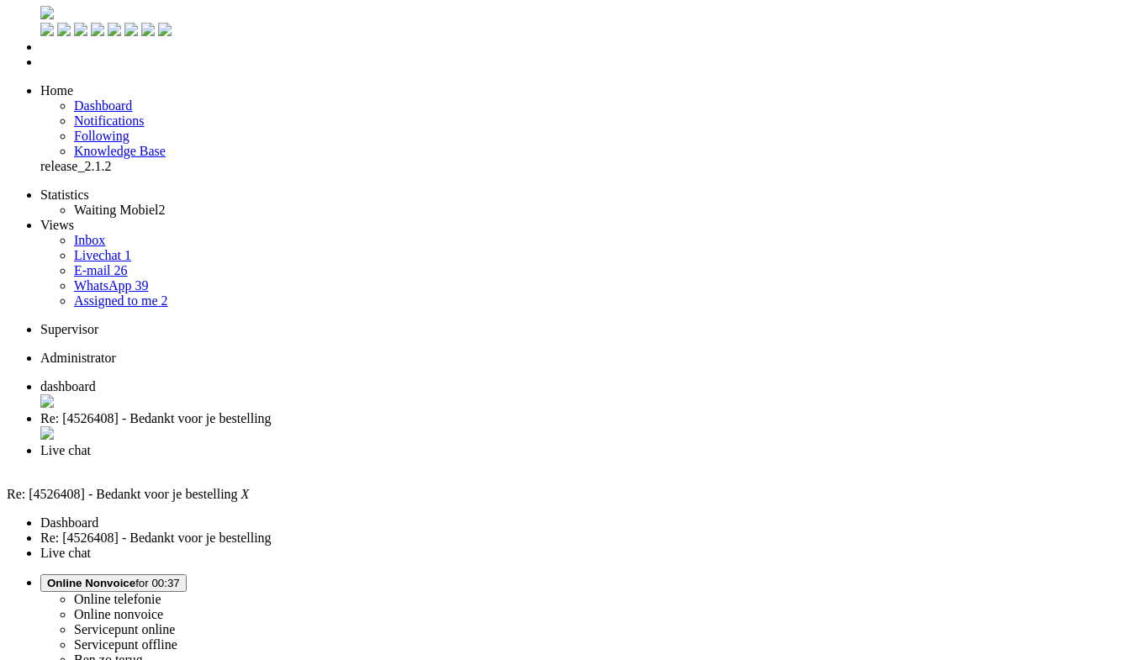
scroll to position [0, 0]
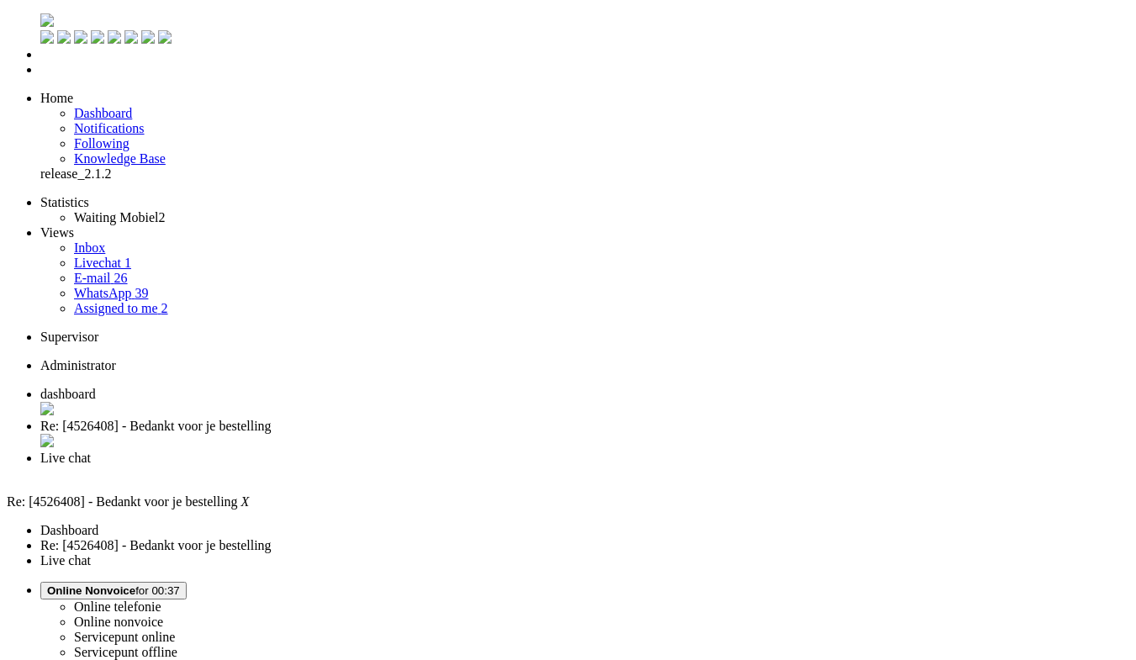
click at [481, 434] on div "Close tab" at bounding box center [584, 442] width 1088 height 17
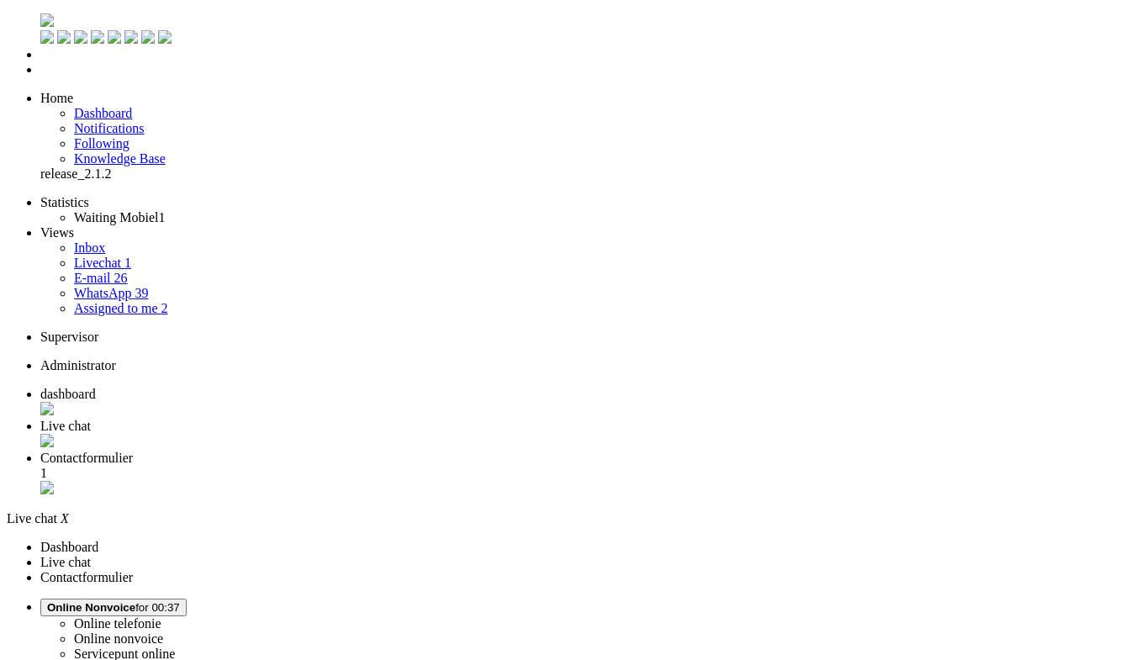
click at [133, 451] on span "Contactformulier" at bounding box center [86, 458] width 92 height 14
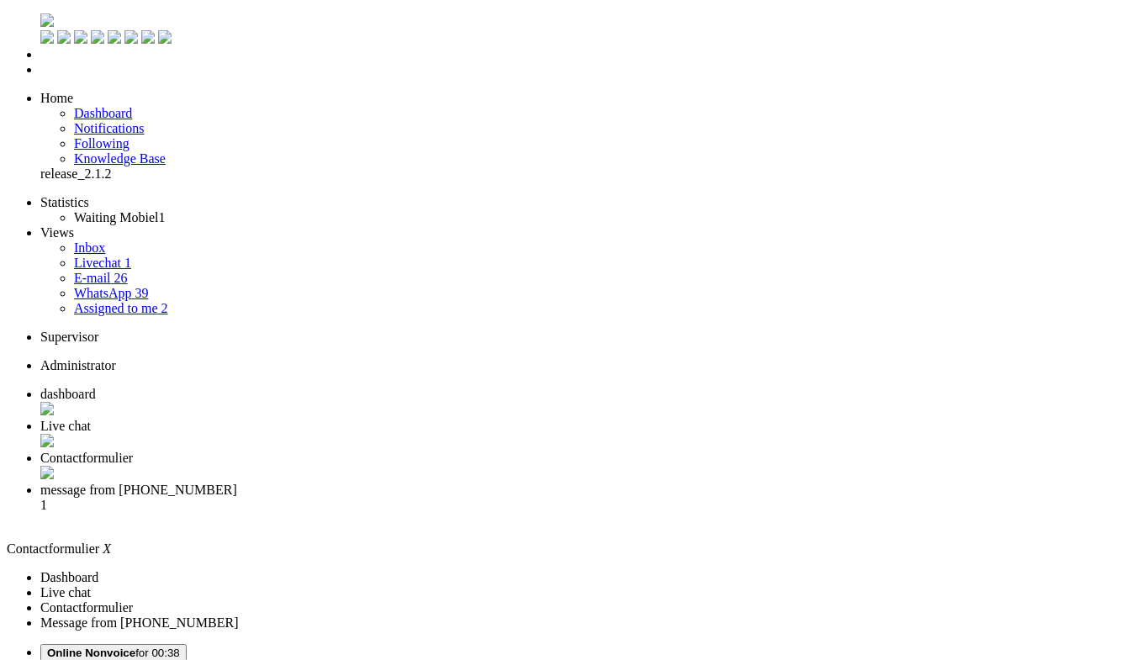
click at [624, 466] on div "Close tab" at bounding box center [584, 474] width 1088 height 17
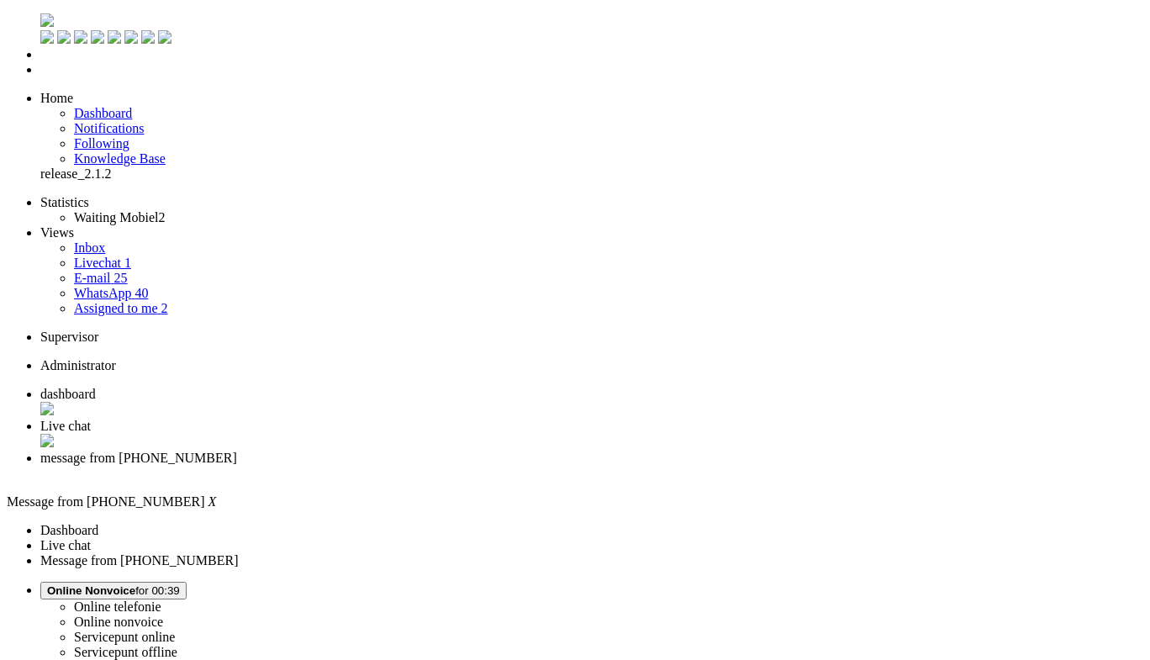
type input "v"
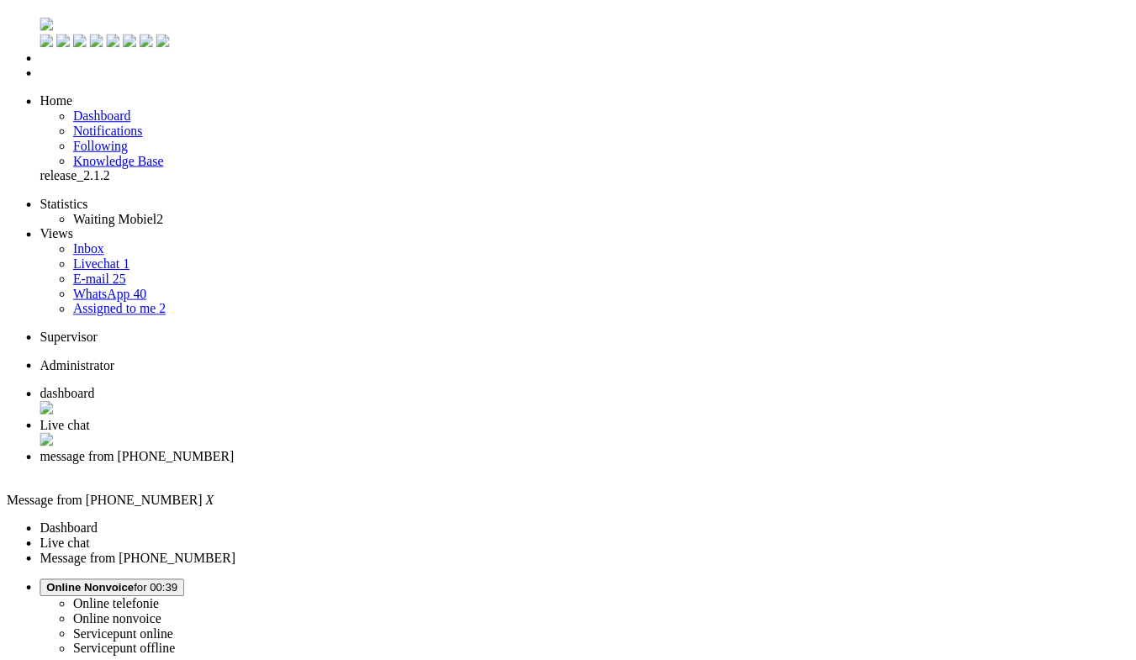
scroll to position [1141, 0]
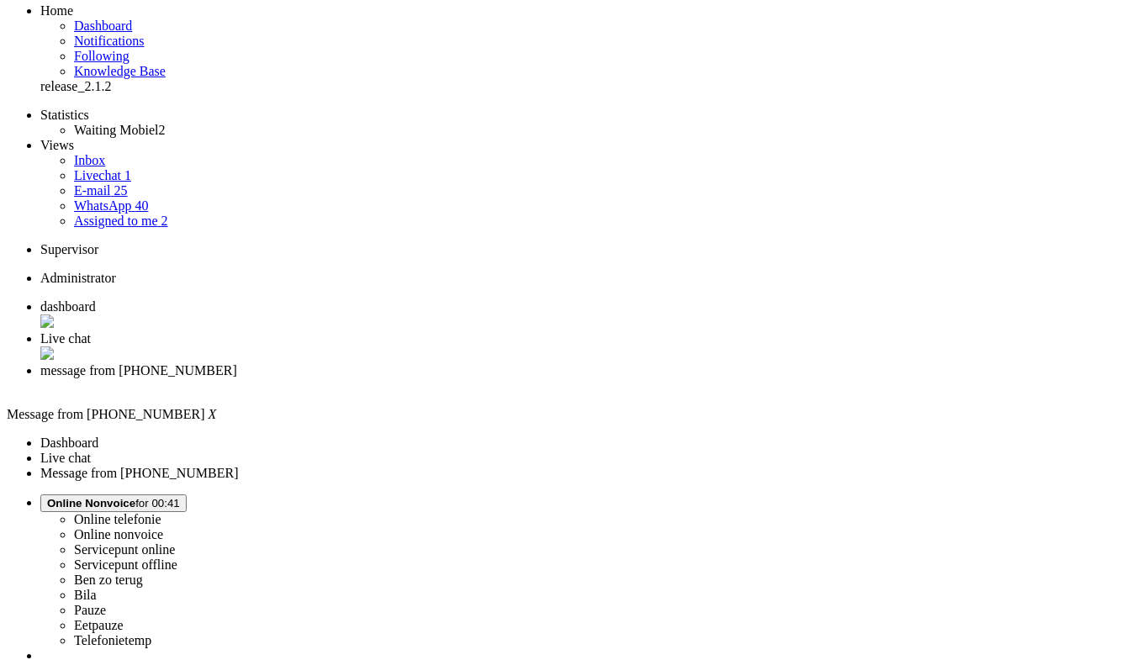
scroll to position [420, 0]
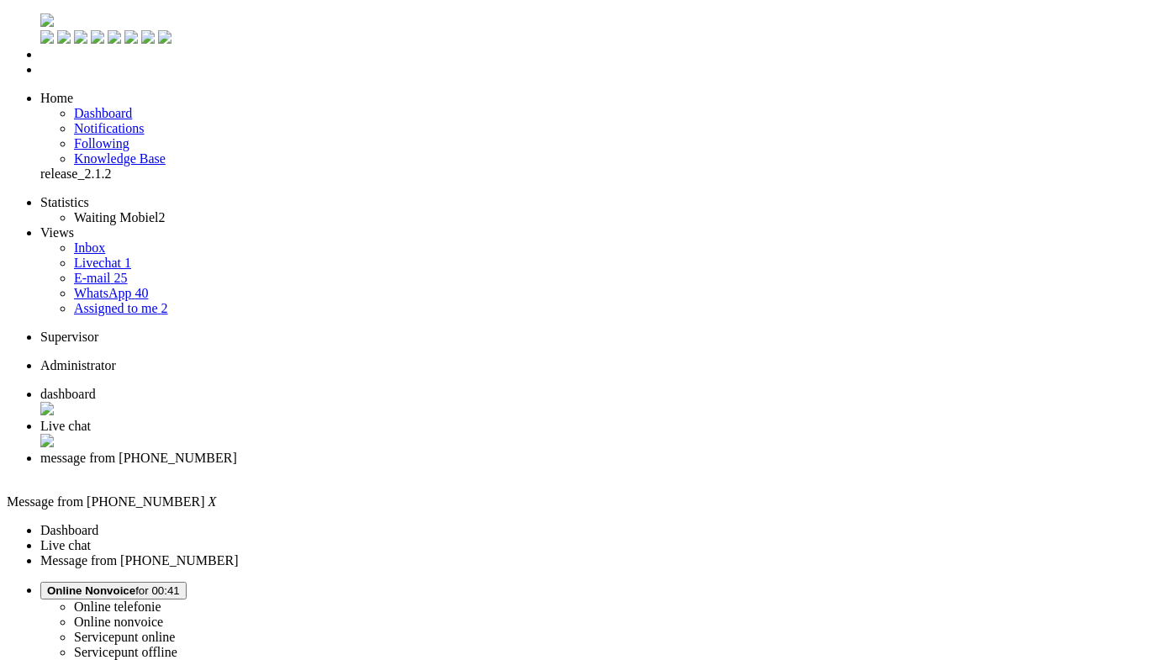
click at [632, 466] on div "Close tab" at bounding box center [591, 473] width 1103 height 15
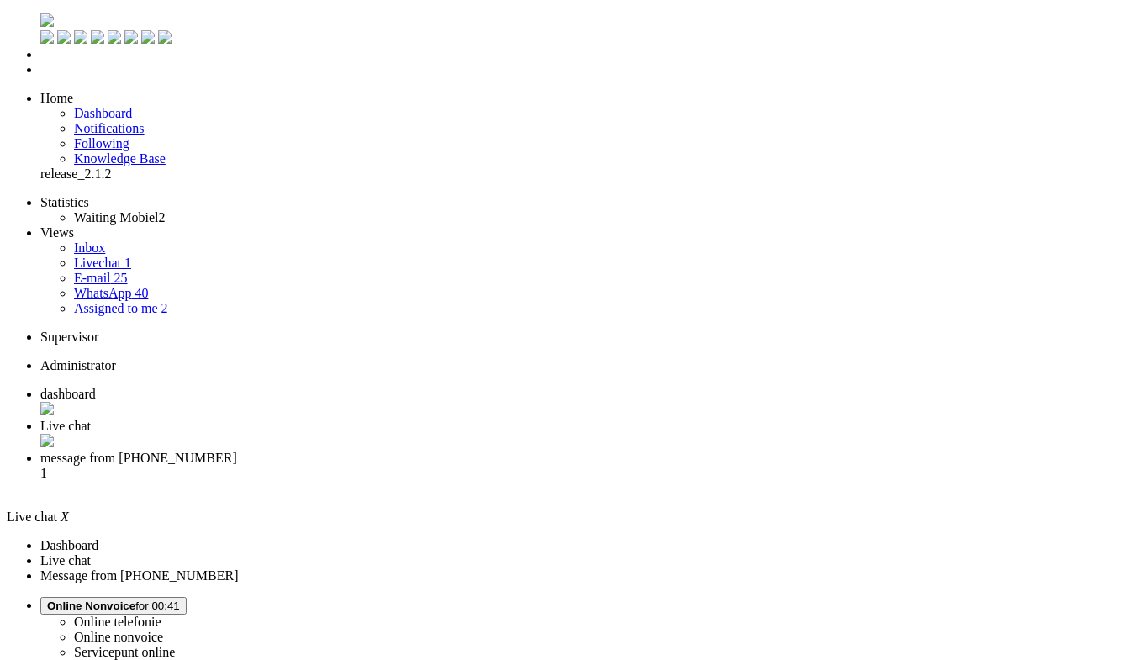
click at [565, 451] on li "message from +31625075329 1" at bounding box center [584, 473] width 1088 height 45
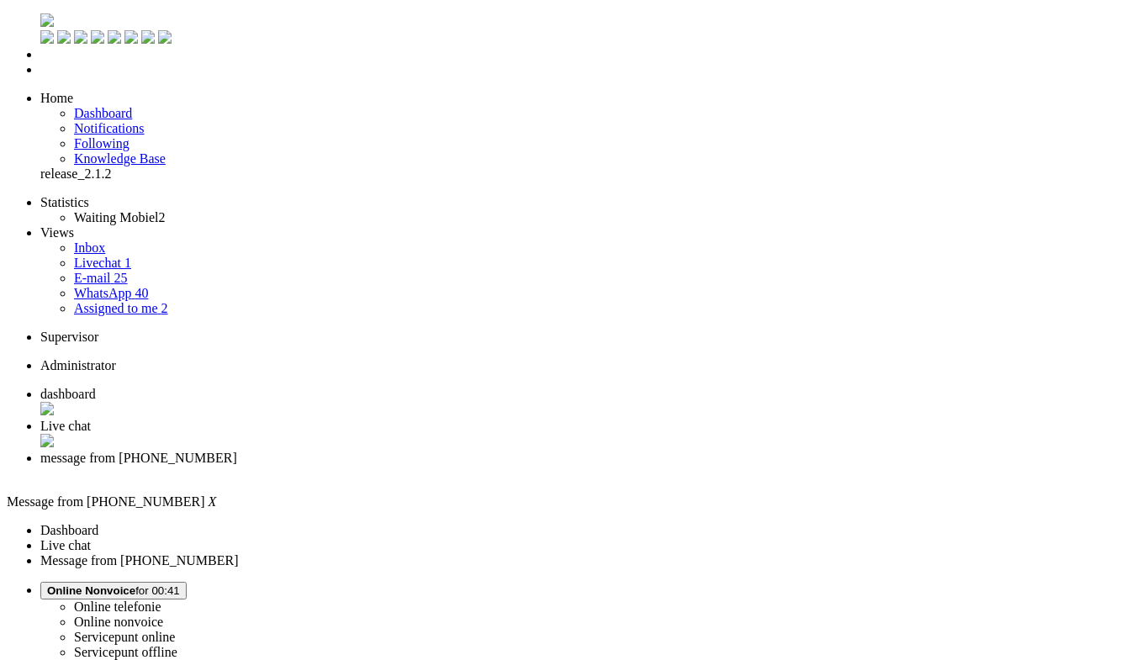
click at [393, 419] on li "Live chat" at bounding box center [584, 435] width 1088 height 32
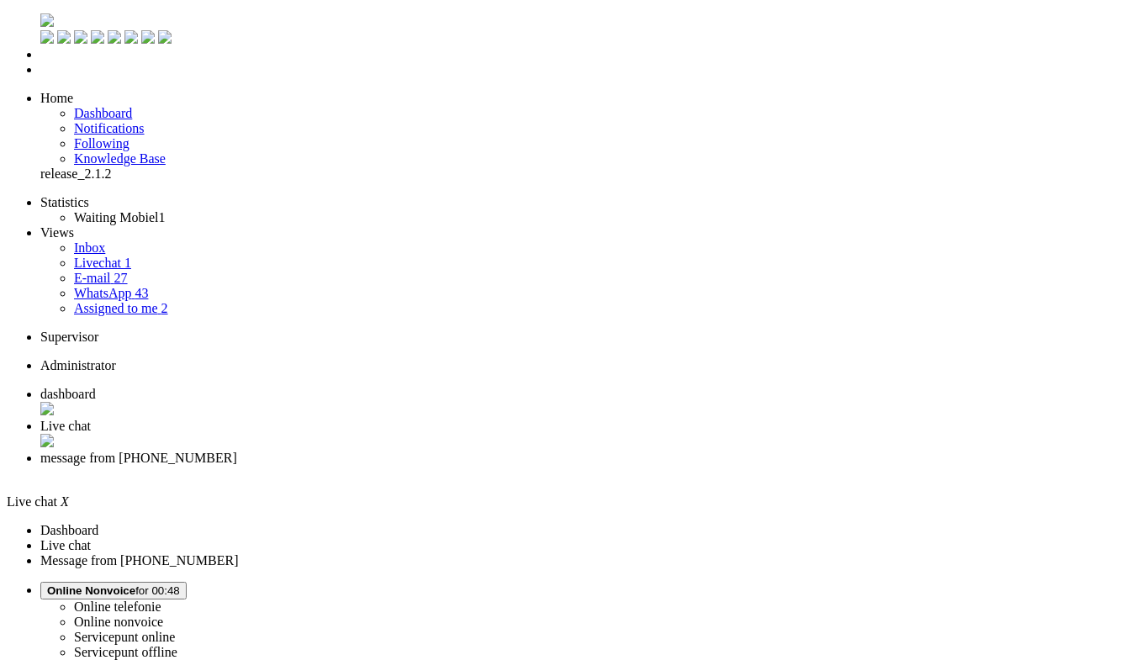
click at [489, 434] on div "Close tab" at bounding box center [584, 442] width 1088 height 17
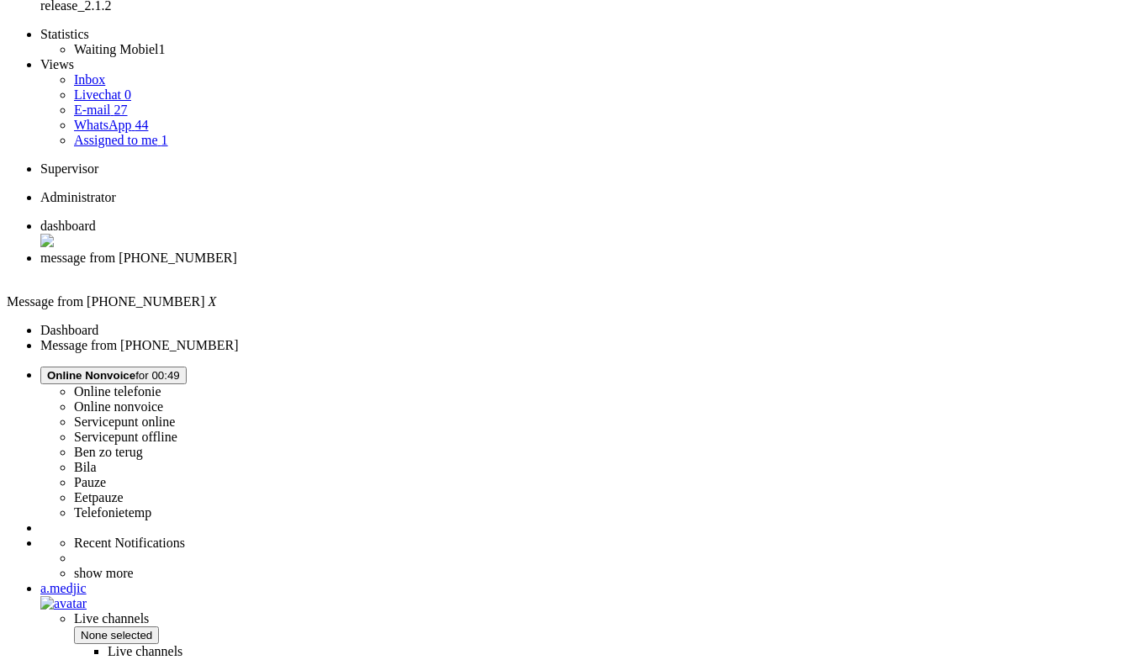
scroll to position [252, 0]
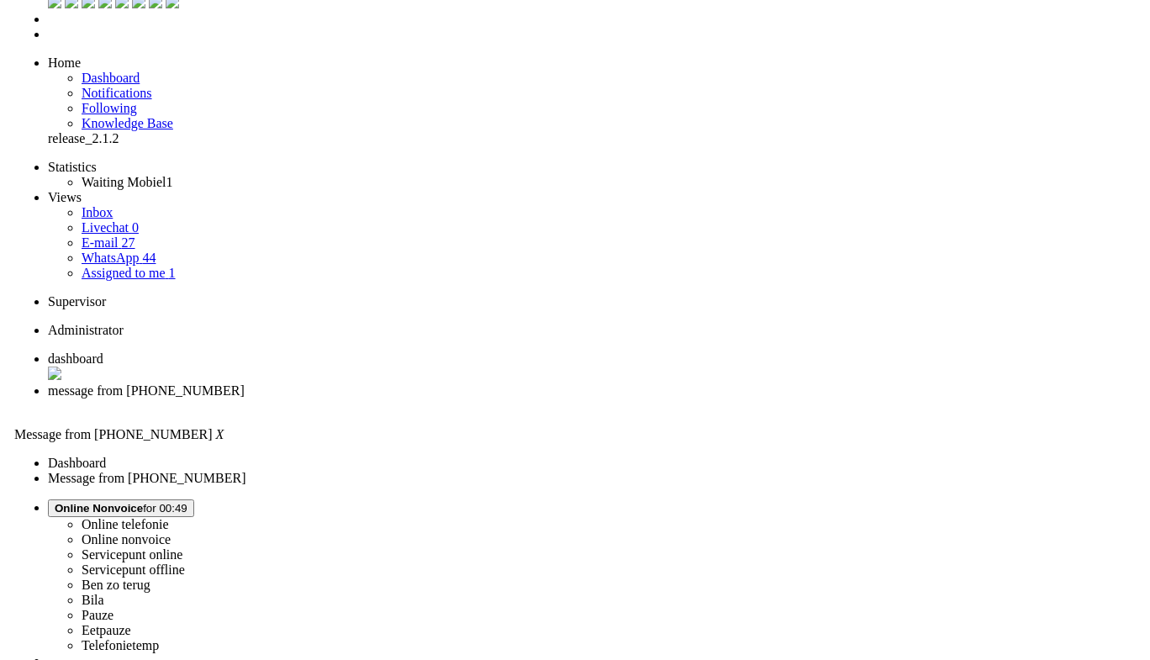
scroll to position [0, 0]
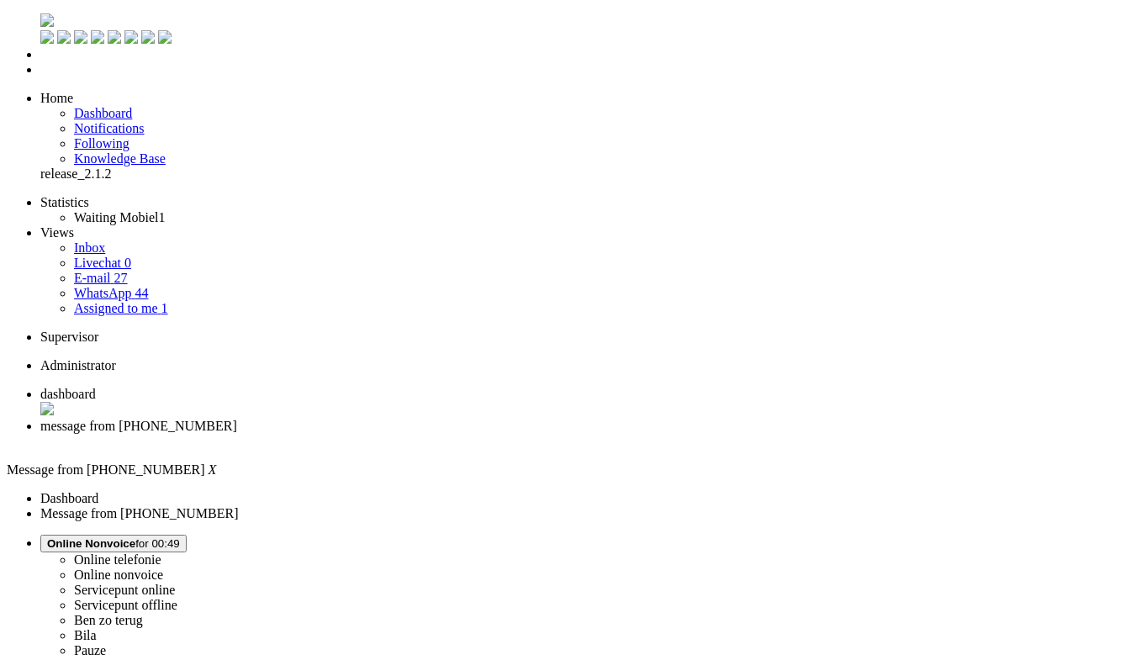
click at [491, 419] on li "message from +31625075329" at bounding box center [584, 434] width 1088 height 30
click at [482, 434] on div "Close tab" at bounding box center [584, 441] width 1088 height 15
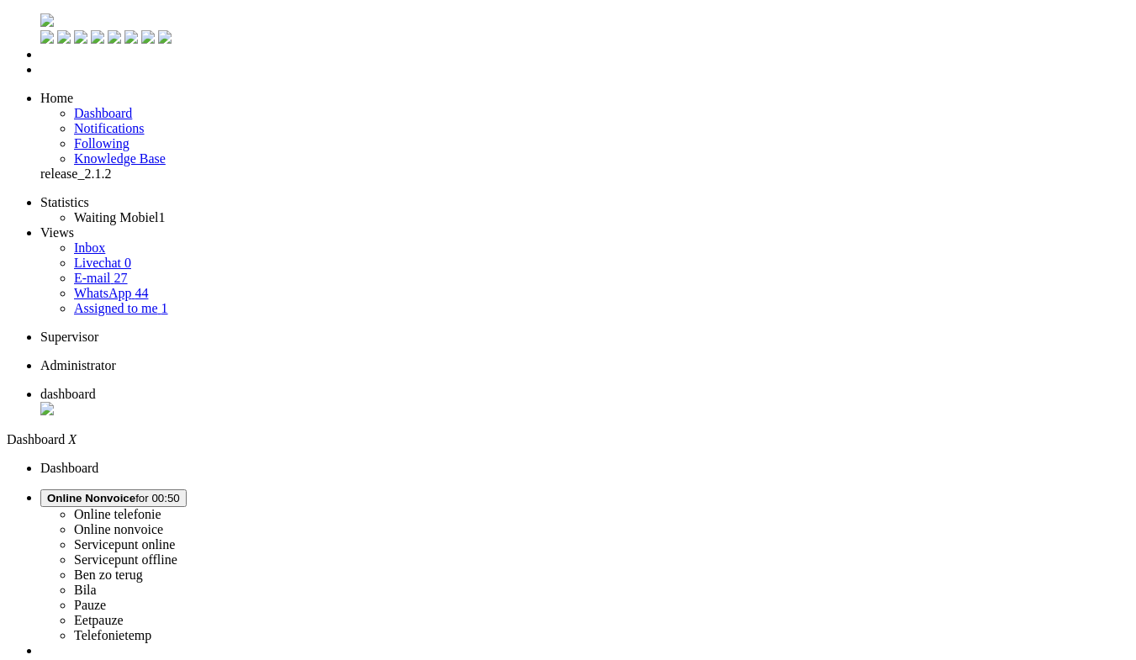
click at [156, 301] on link "Assigned to me 1" at bounding box center [121, 308] width 94 height 14
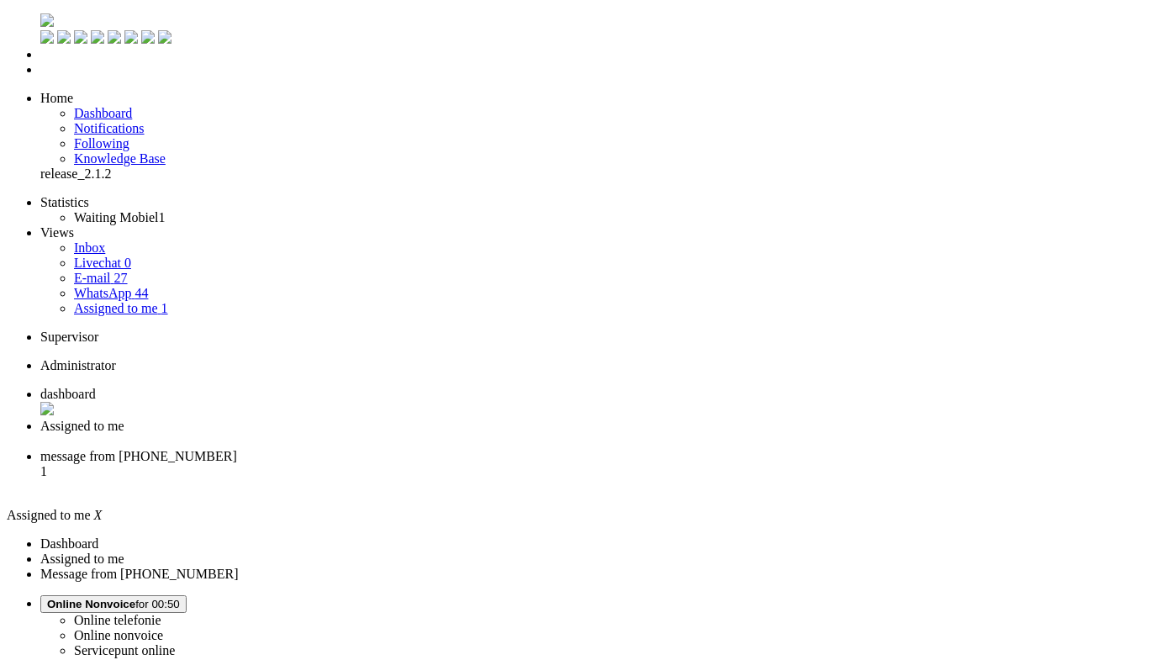
click at [585, 449] on li "message from +31619489730 1" at bounding box center [591, 471] width 1103 height 45
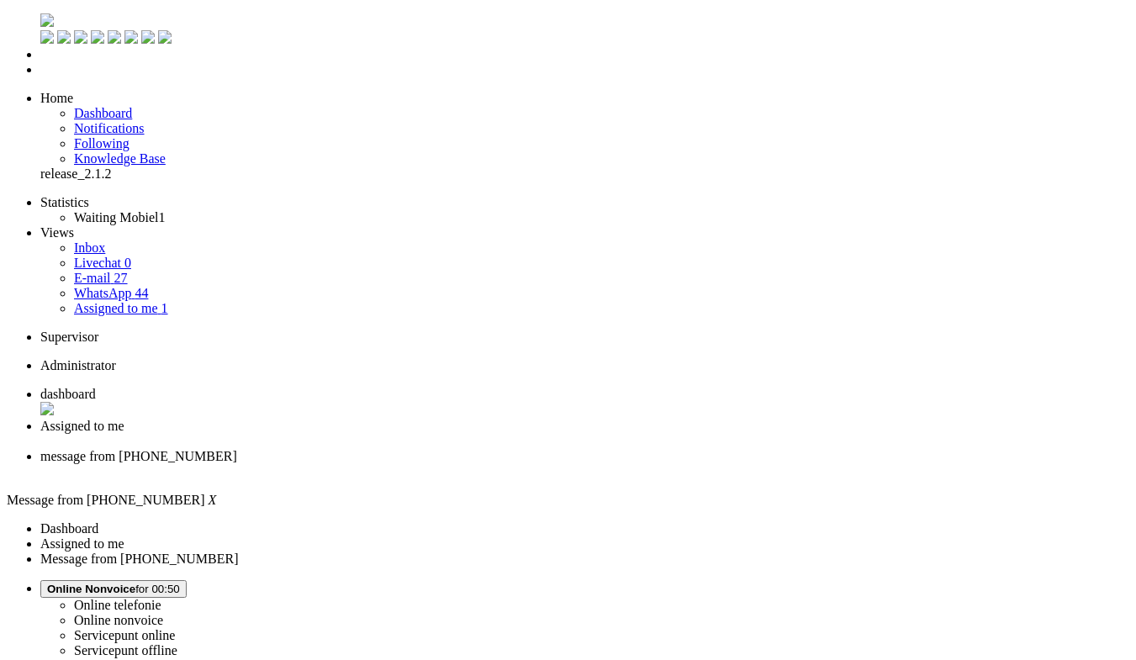
click at [129, 256] on link "Livechat 0" at bounding box center [102, 263] width 57 height 14
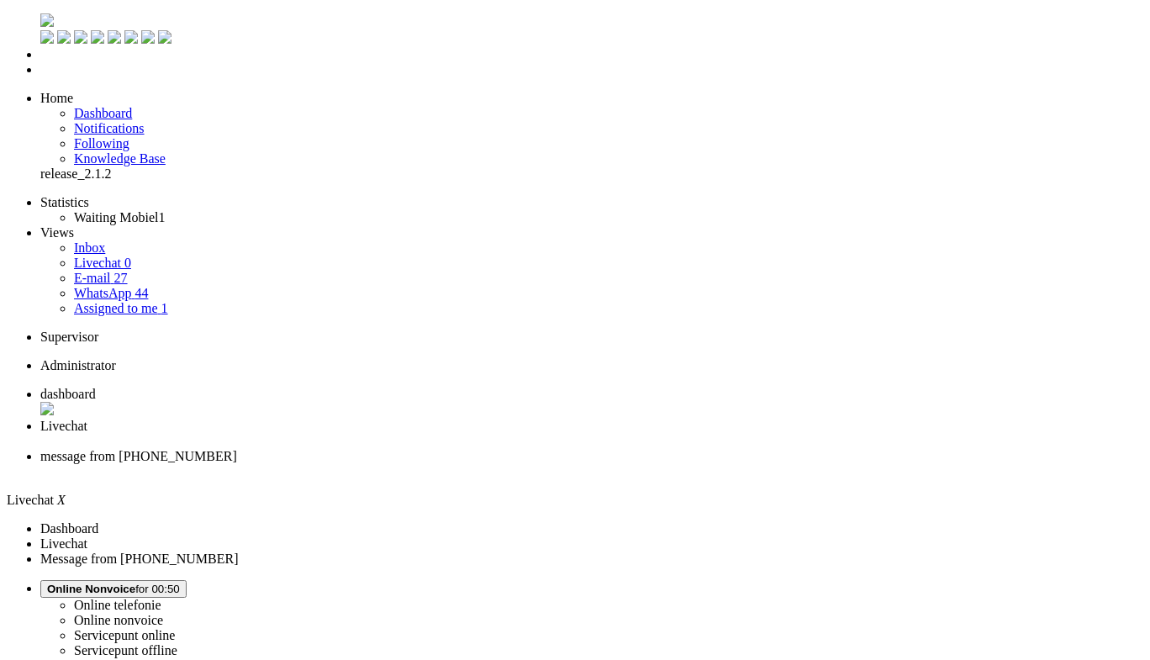
click at [119, 301] on span "Assigned to me" at bounding box center [116, 308] width 84 height 14
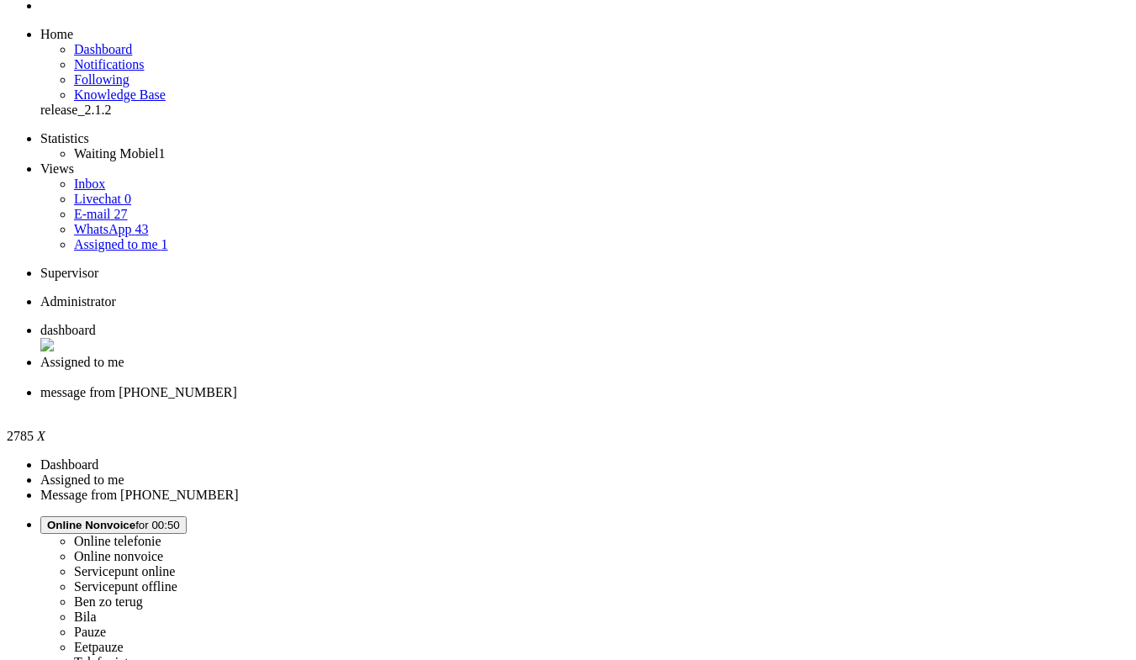
scroll to position [84, 0]
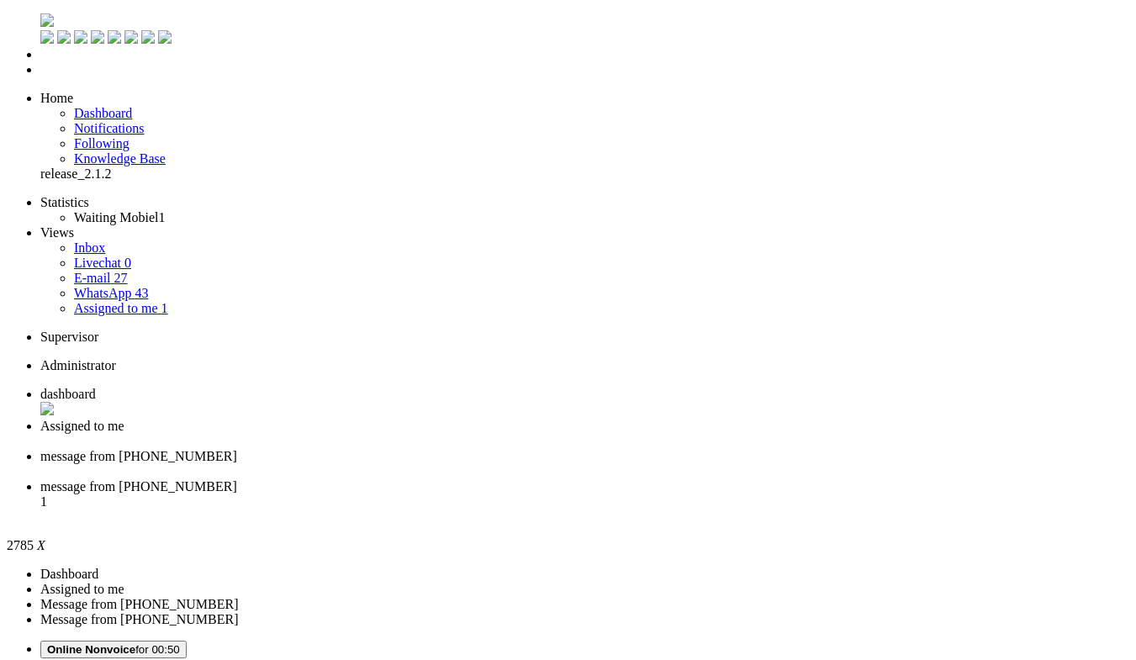
click at [626, 464] on div "Close tab" at bounding box center [584, 471] width 1088 height 15
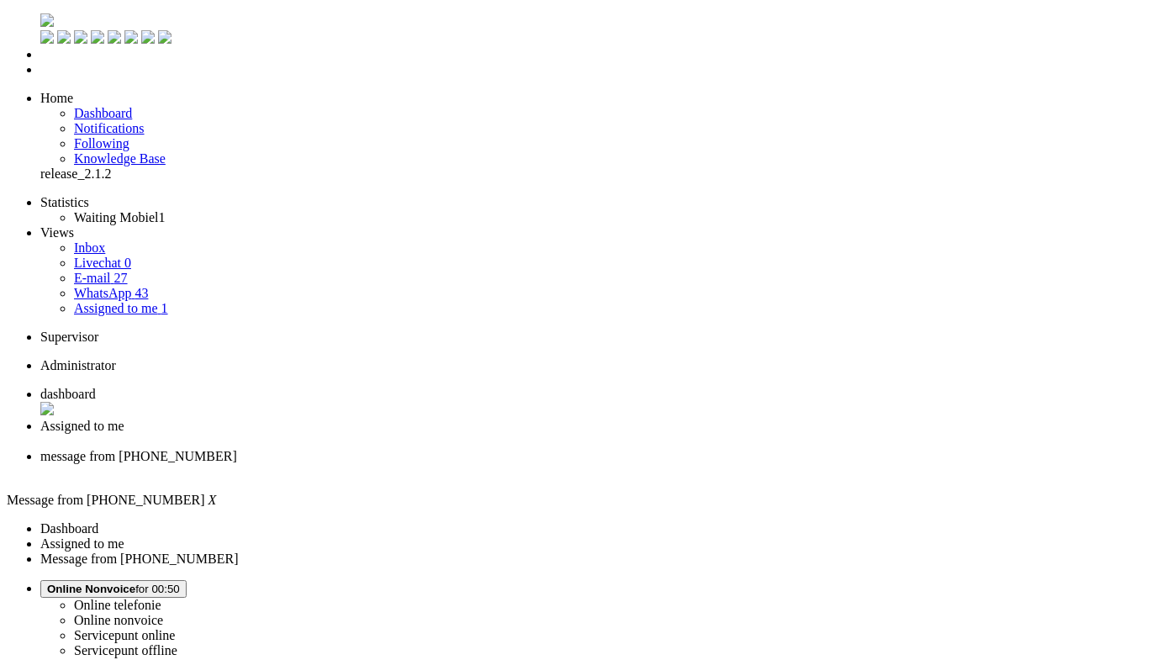
click at [452, 419] on li "Assigned to me" at bounding box center [591, 434] width 1103 height 30
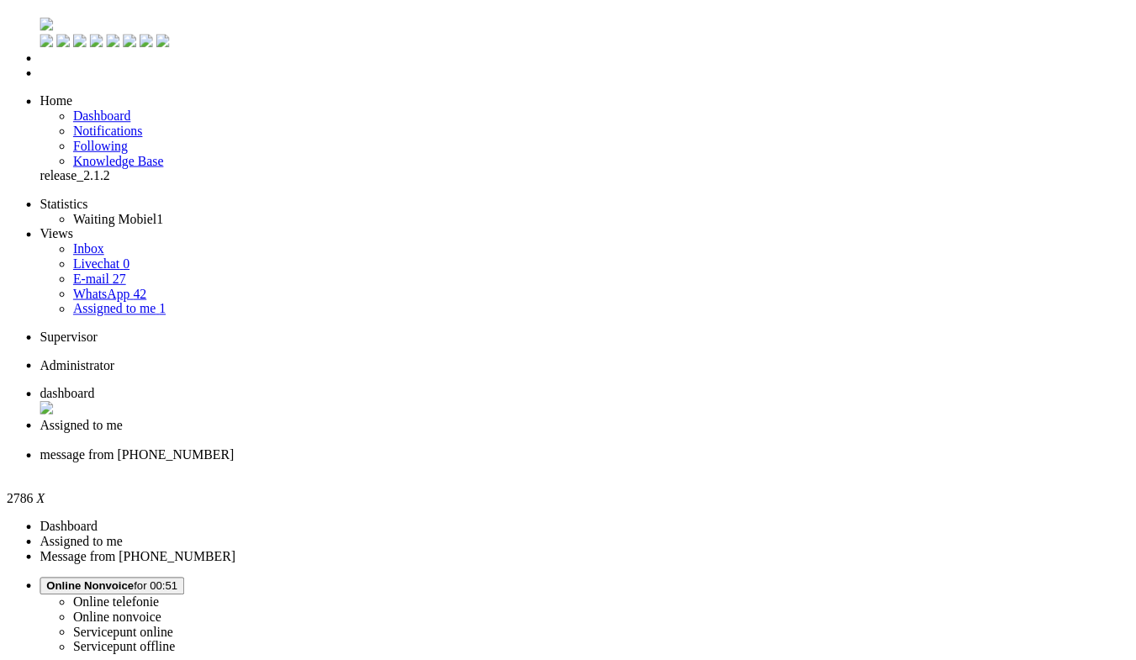
scroll to position [336, 0]
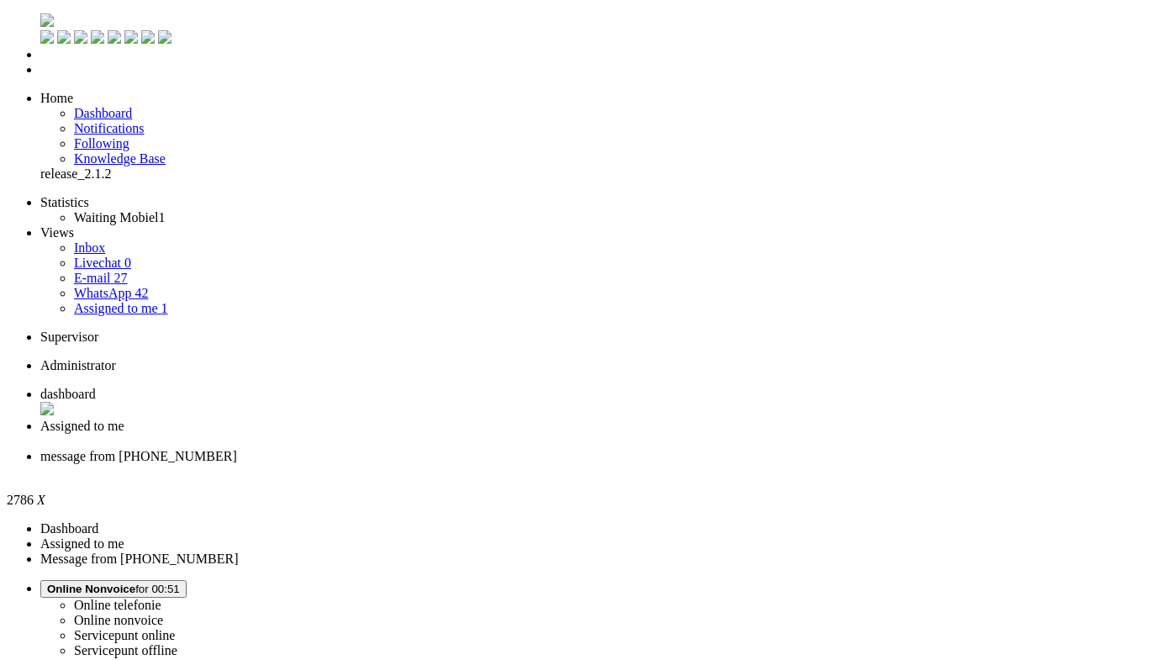
drag, startPoint x: 224, startPoint y: 2886, endPoint x: -25, endPoint y: 2887, distance: 248.8
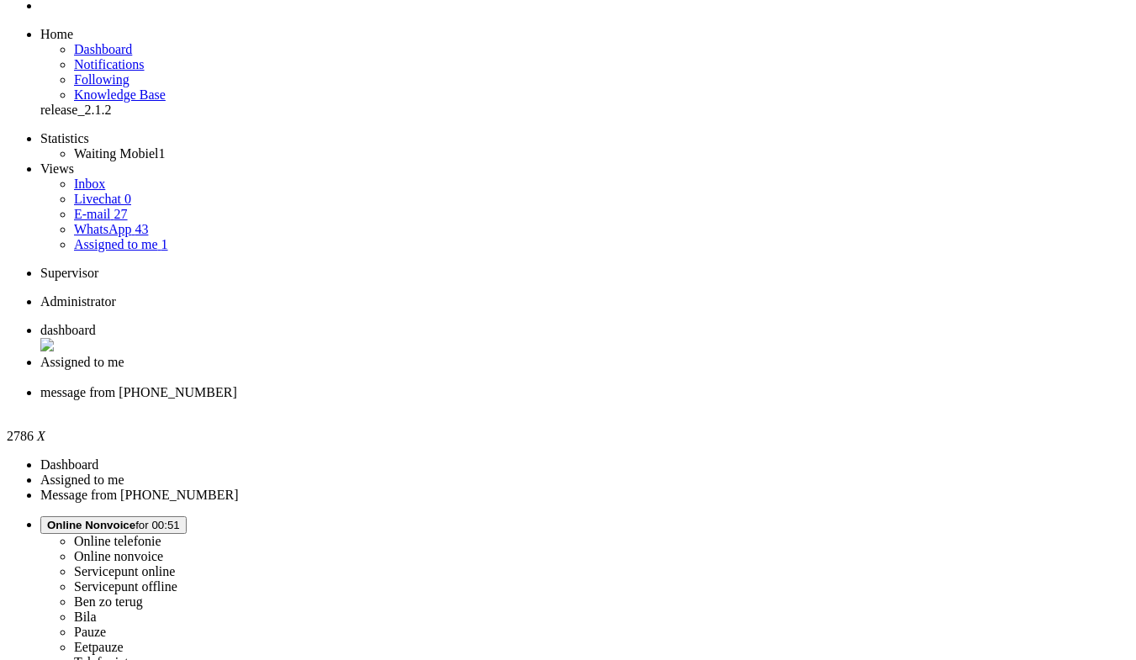
scroll to position [87, 0]
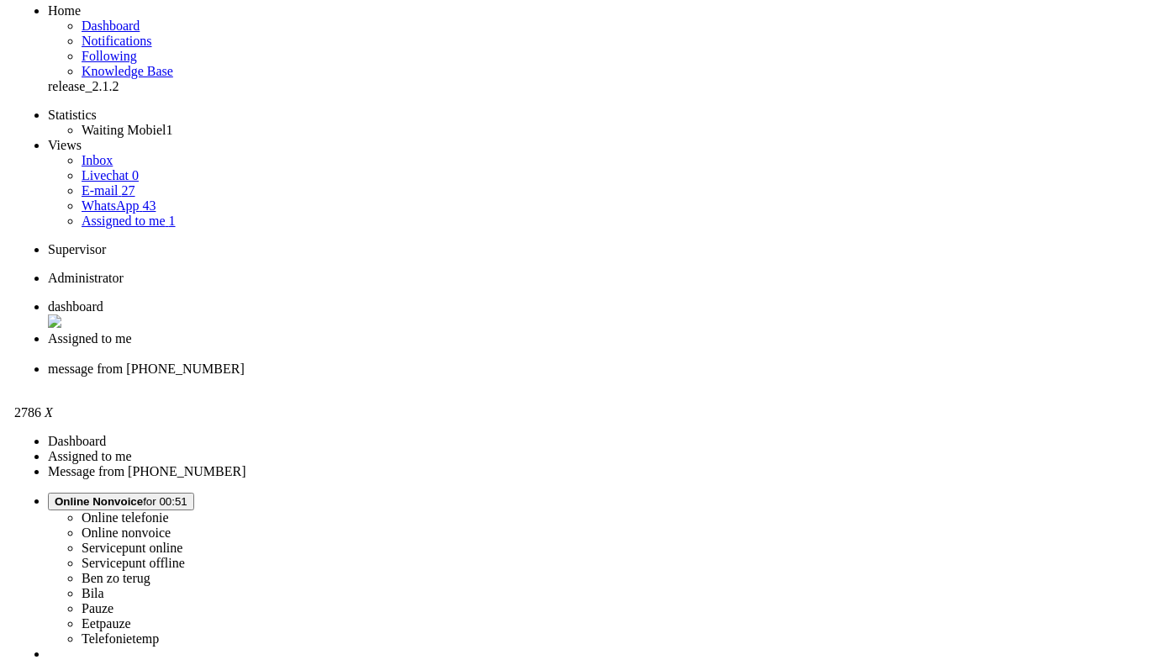
scroll to position [0, 0]
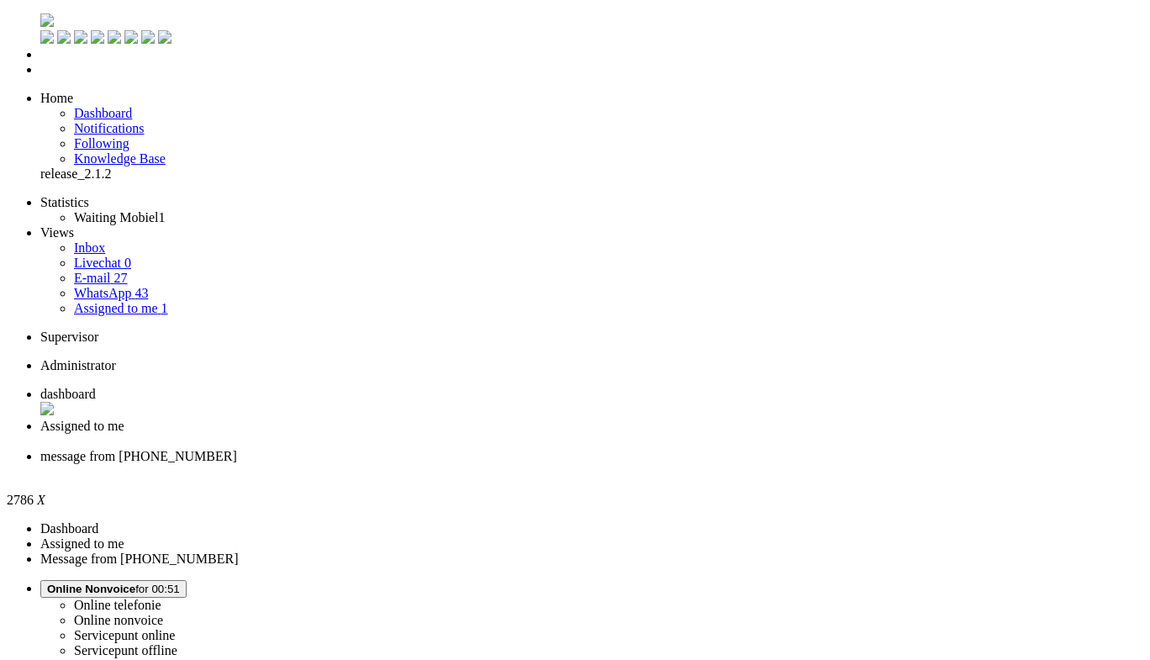
click at [627, 464] on div "Close tab" at bounding box center [591, 471] width 1103 height 15
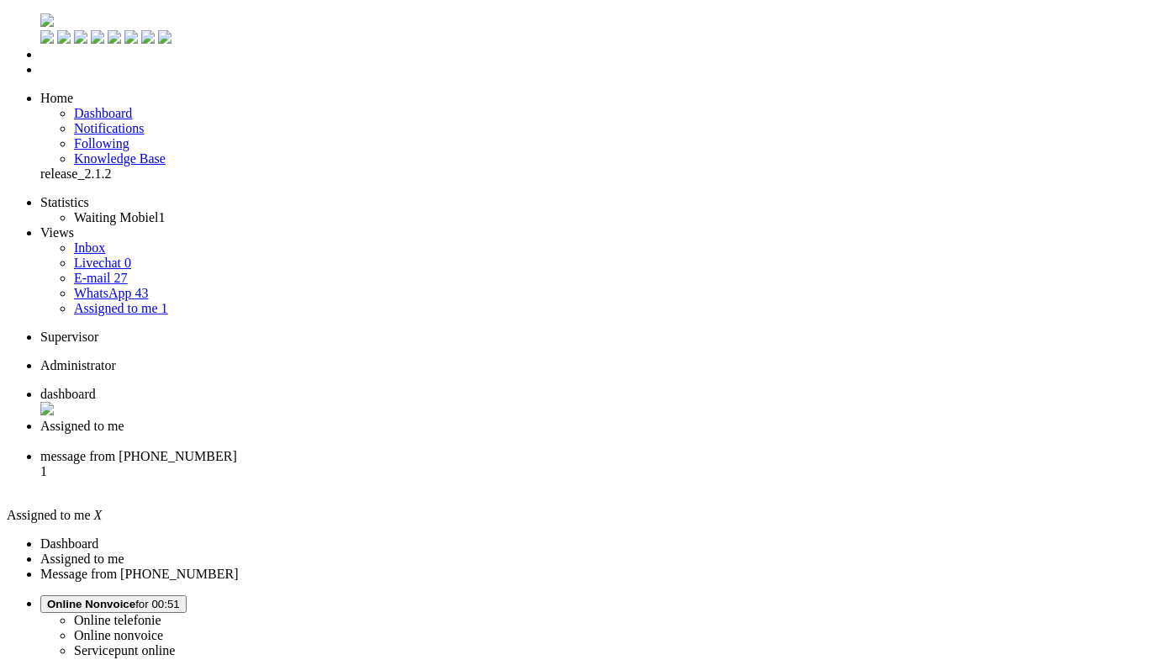
click at [565, 449] on li "message from +31636174484 1" at bounding box center [591, 471] width 1103 height 45
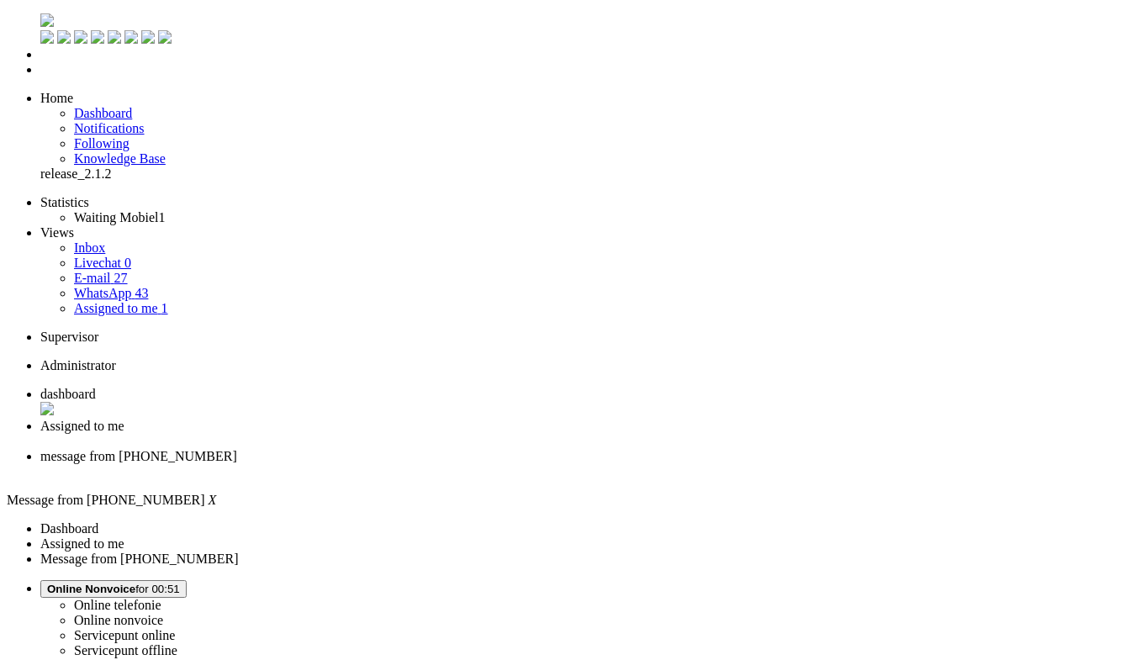
click at [40, 21] on img "Omnidesk" at bounding box center [46, 19] width 13 height 13
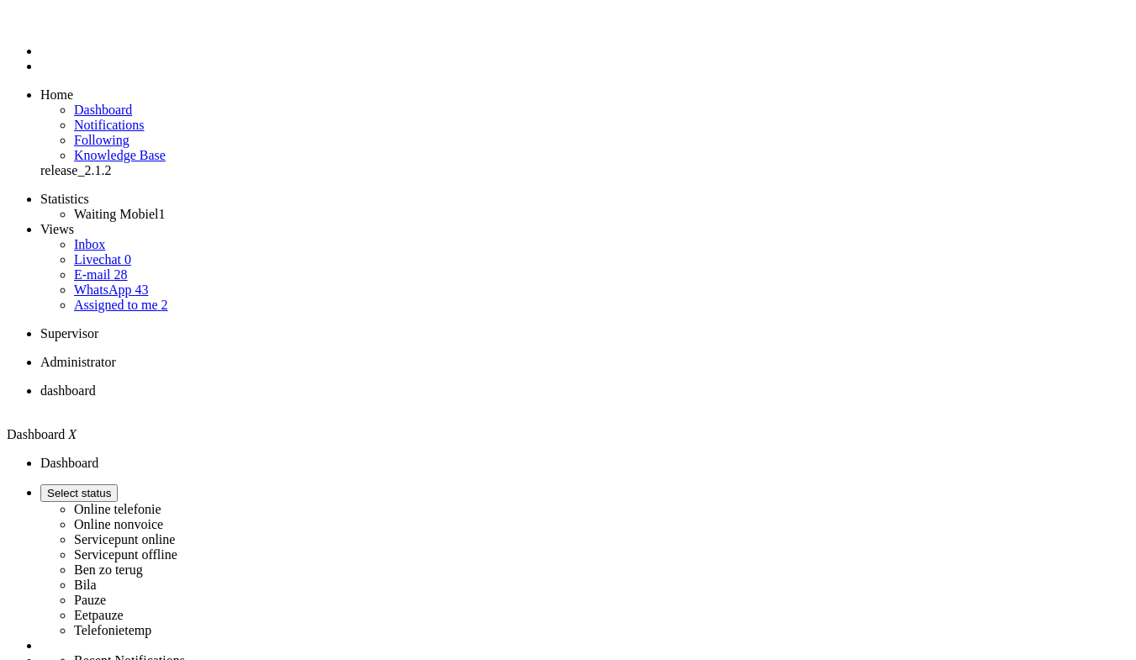
click at [114, 298] on span "Assigned to me" at bounding box center [116, 305] width 84 height 14
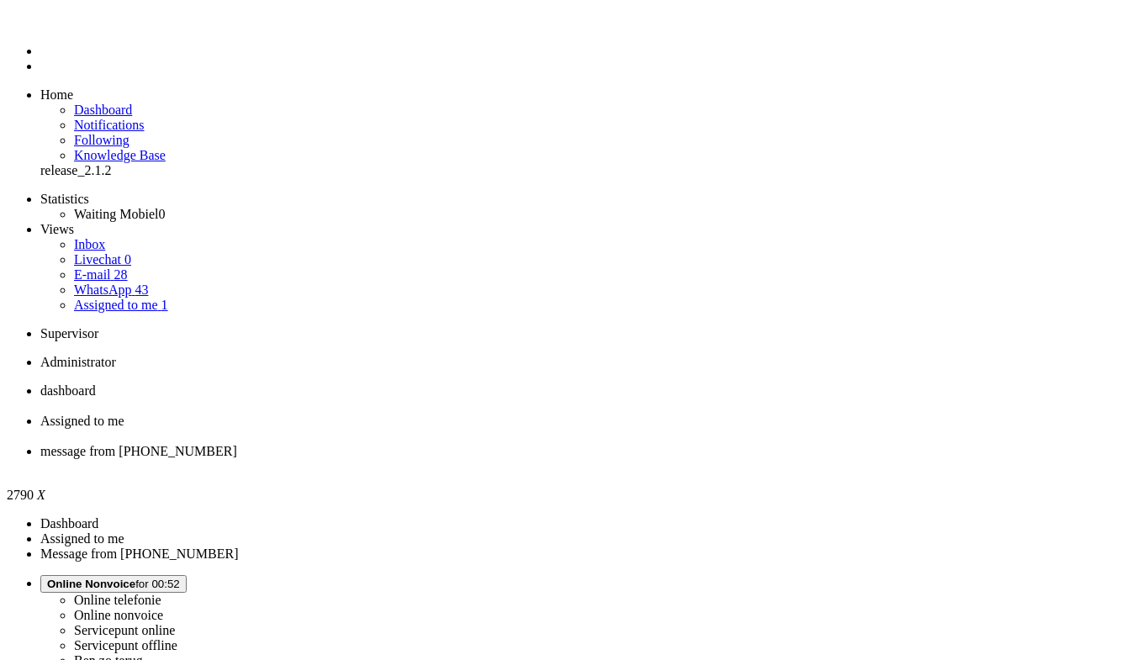
drag, startPoint x: 66, startPoint y: 2797, endPoint x: 461, endPoint y: 2785, distance: 395.2
drag, startPoint x: 517, startPoint y: 2801, endPoint x: 280, endPoint y: 2795, distance: 237.1
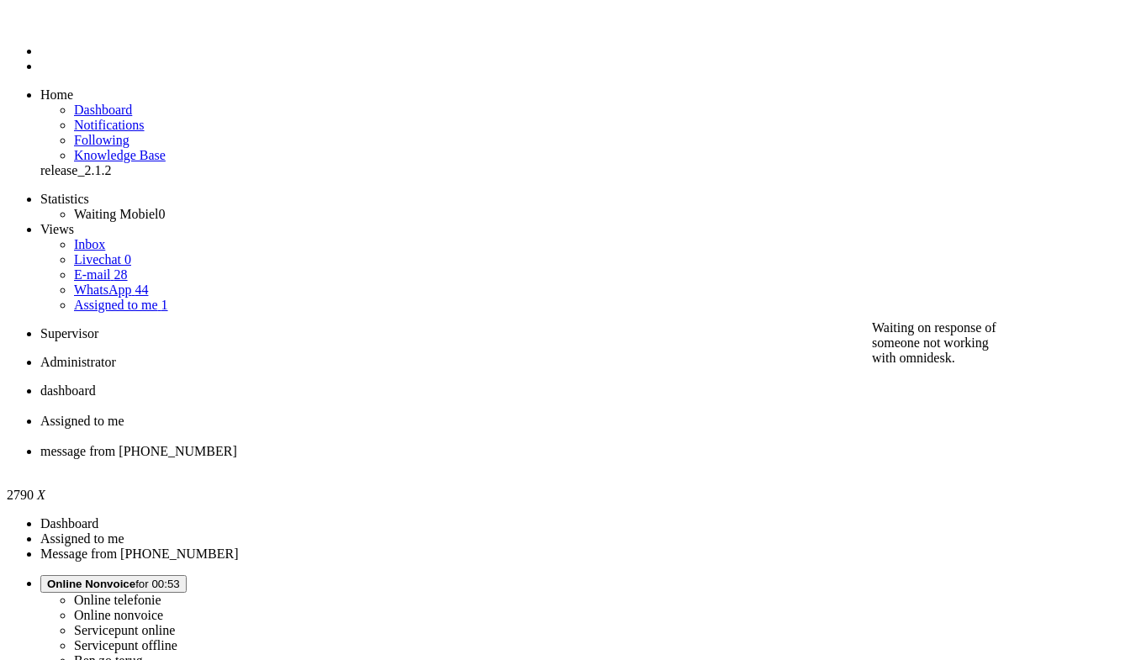
click at [629, 459] on div "Close tab" at bounding box center [584, 466] width 1088 height 15
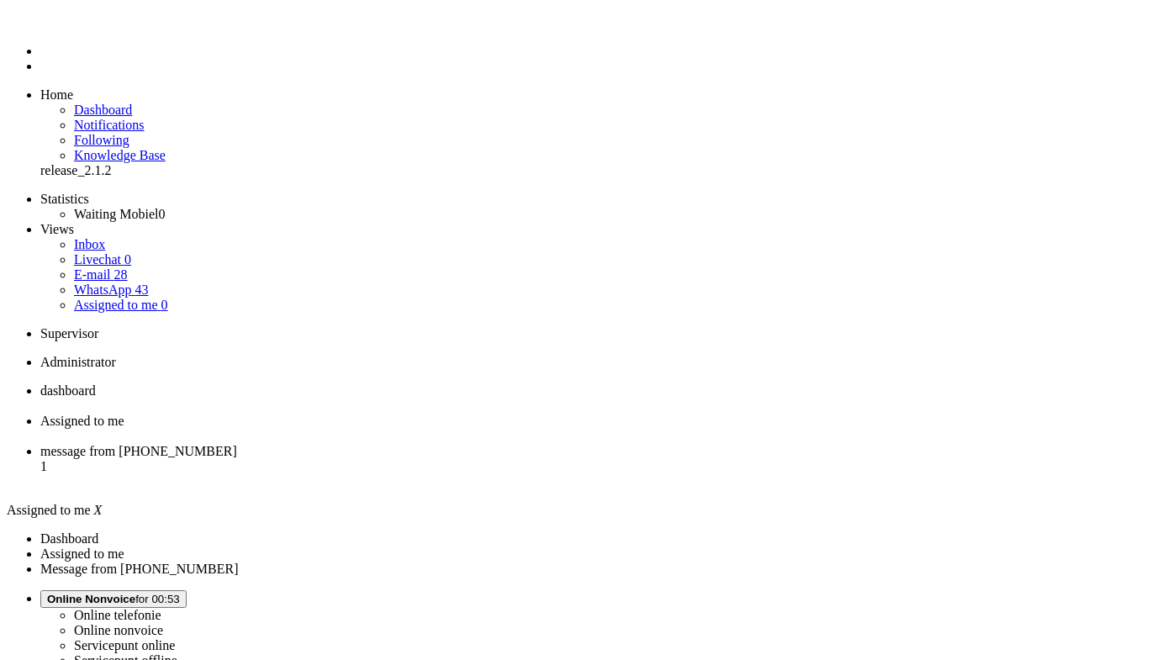
click at [567, 444] on li "message from +31687992717 1" at bounding box center [591, 466] width 1103 height 45
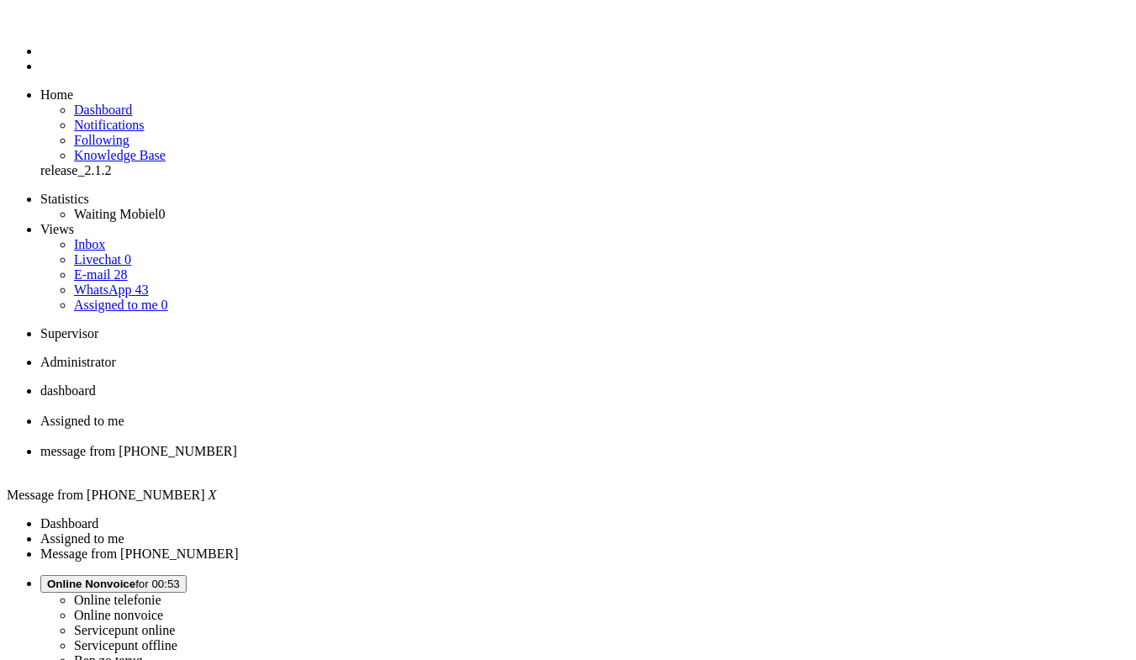
click at [118, 282] on link "WhatsApp 43" at bounding box center [111, 289] width 74 height 14
click at [116, 298] on span "Assigned to me" at bounding box center [116, 305] width 84 height 14
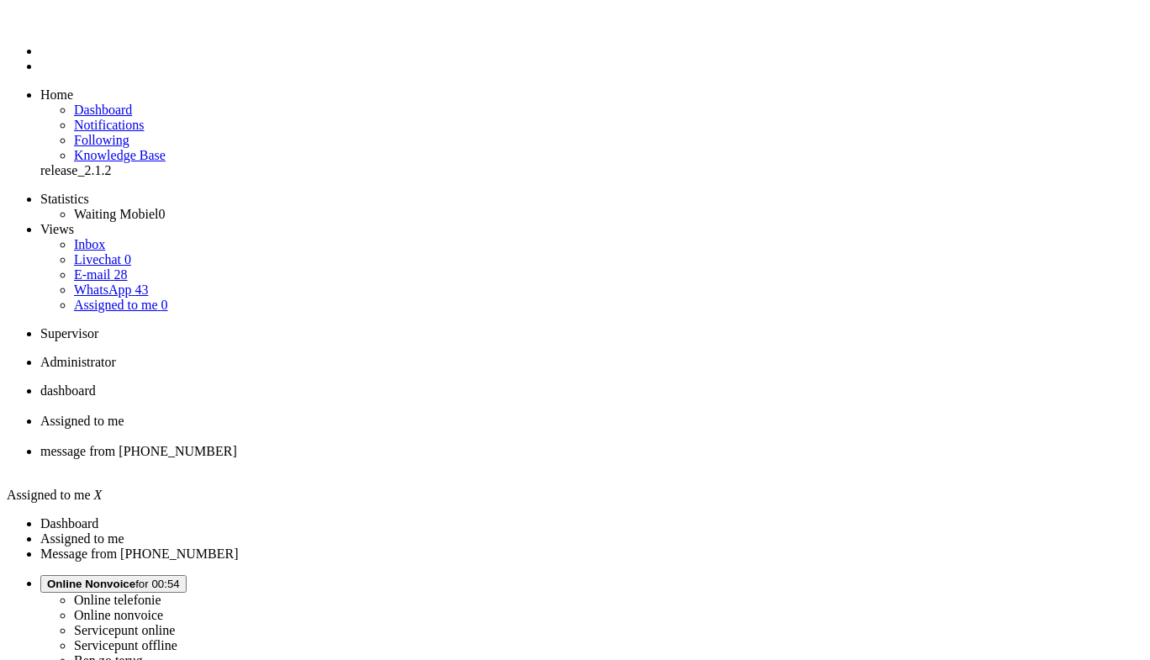
click at [40, 25] on img "Omnidesk" at bounding box center [54, 25] width 29 height 0
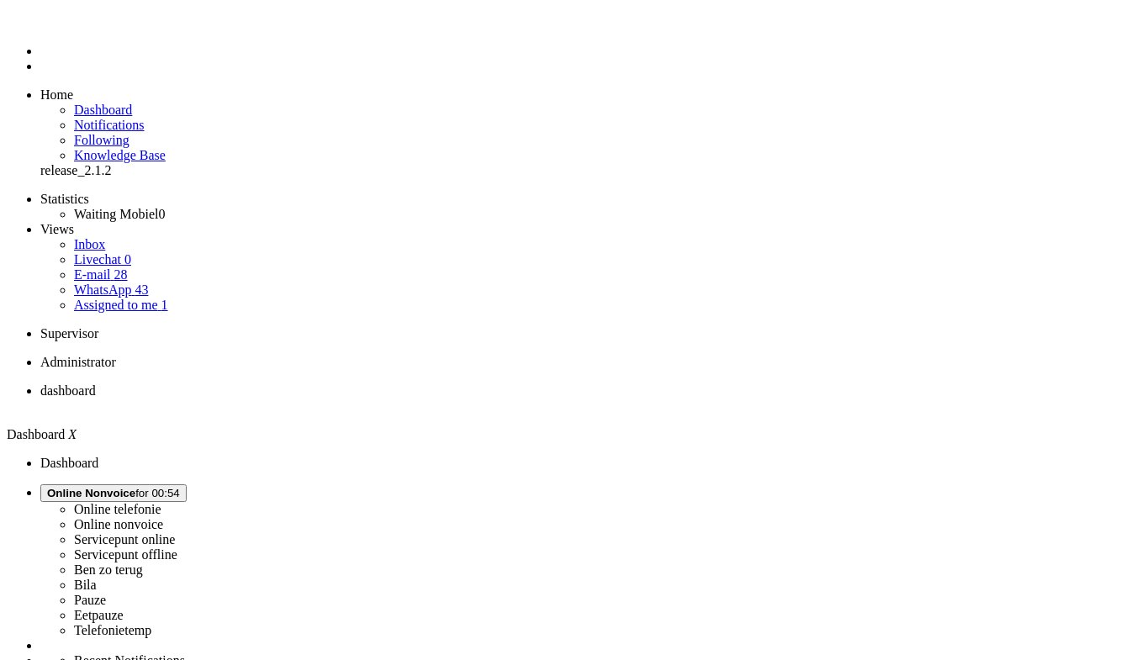
click at [138, 298] on link "Assigned to me 1" at bounding box center [121, 305] width 94 height 14
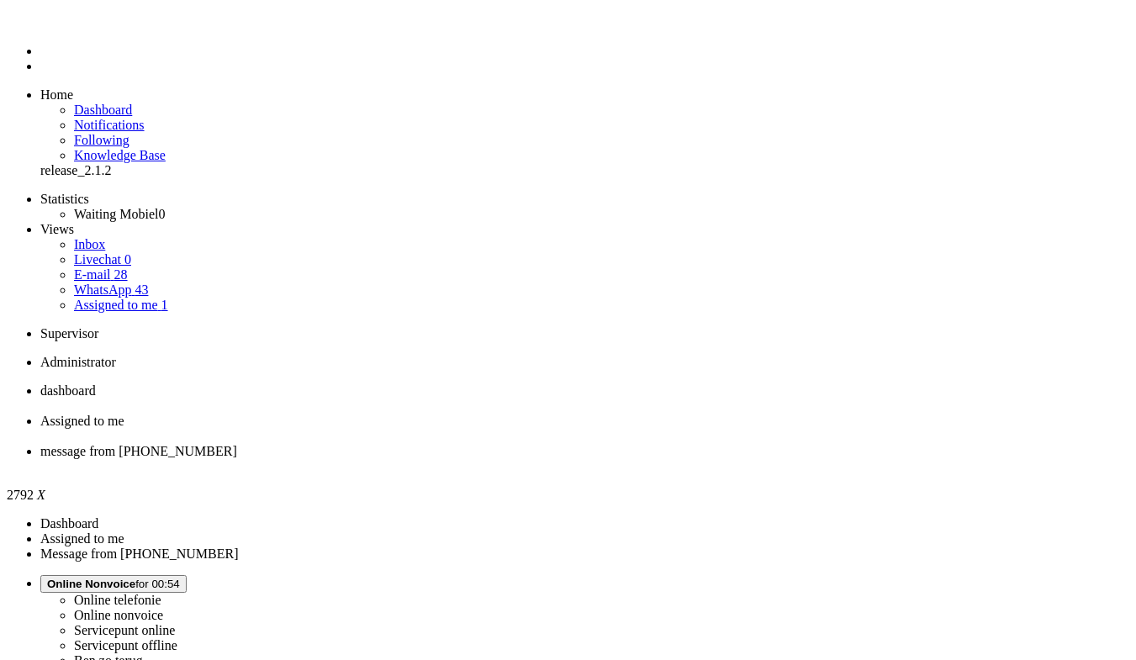
click at [124, 267] on link "E-mail 28" at bounding box center [101, 274] width 54 height 14
click at [119, 282] on link "WhatsApp 43" at bounding box center [111, 289] width 74 height 14
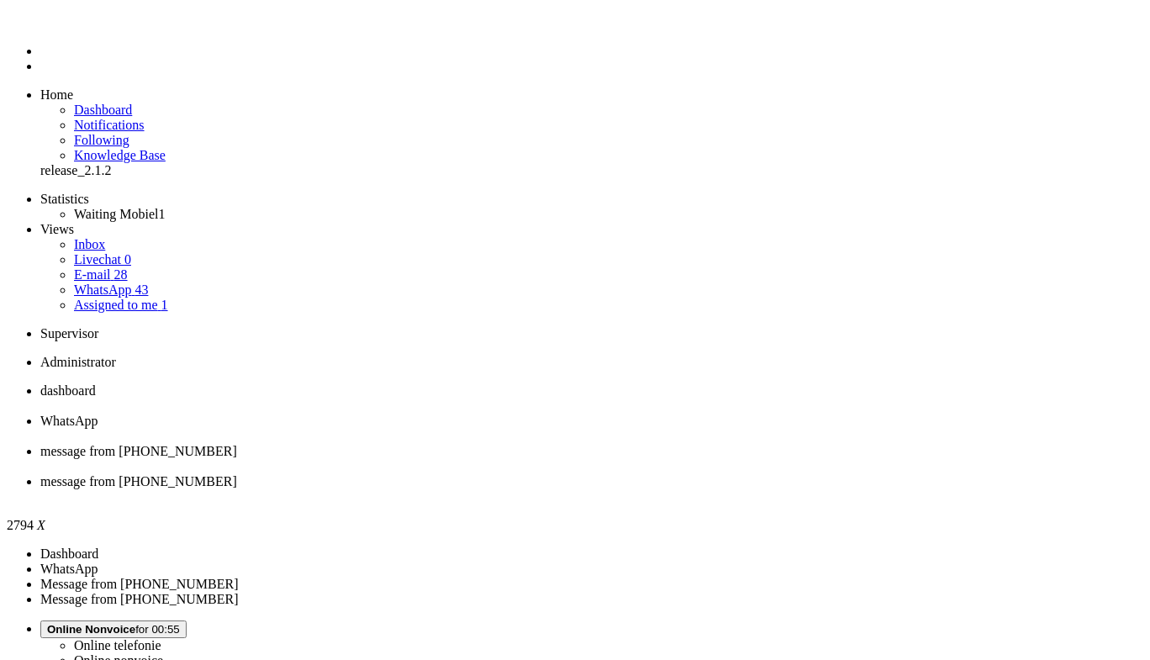
click at [775, 489] on div "Close tab" at bounding box center [591, 496] width 1103 height 15
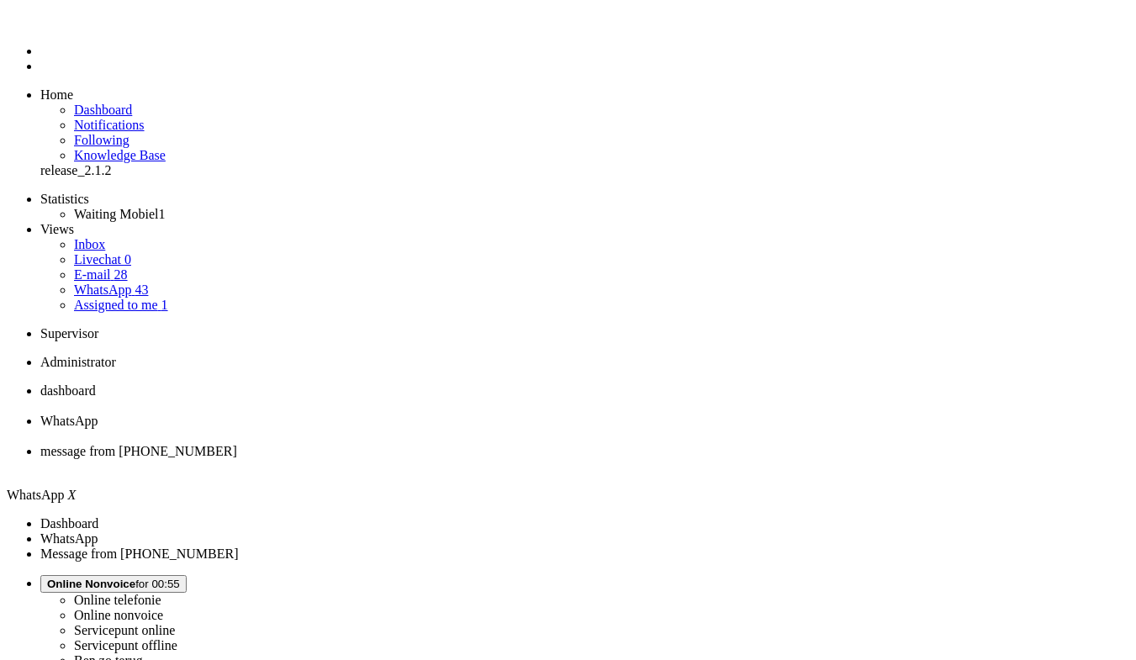
click at [237, 444] on span "message from [PHONE_NUMBER]" at bounding box center [138, 451] width 197 height 14
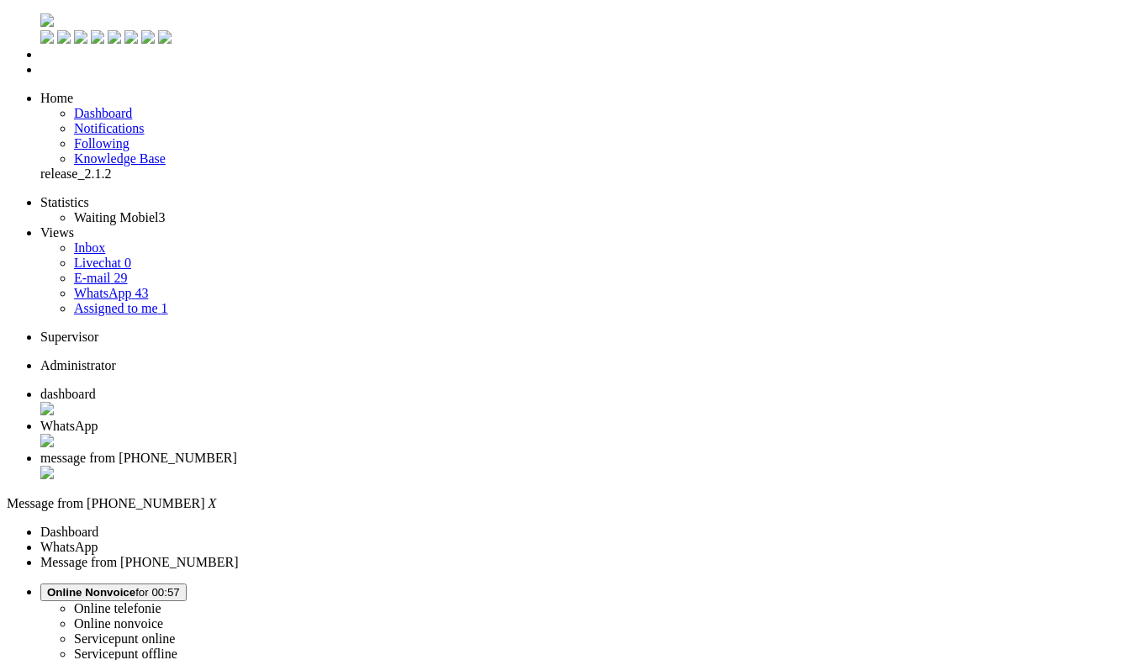
click at [630, 466] on div "Close tab" at bounding box center [584, 474] width 1088 height 17
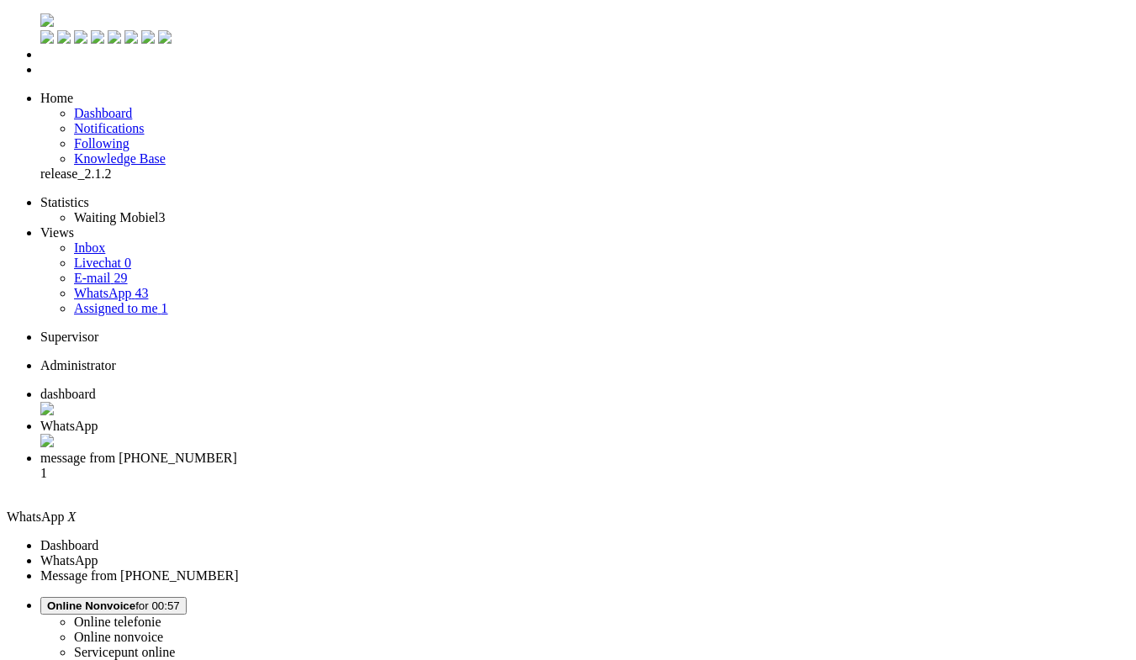
click at [237, 451] on span "message from +31619401112" at bounding box center [138, 458] width 197 height 14
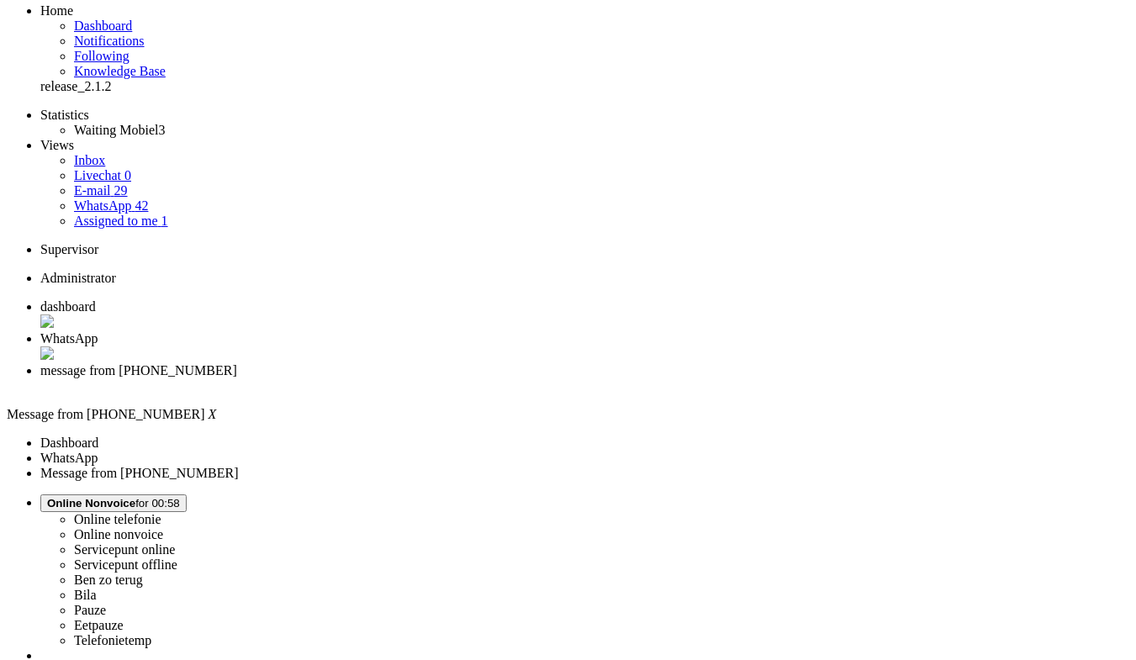
scroll to position [168, 0]
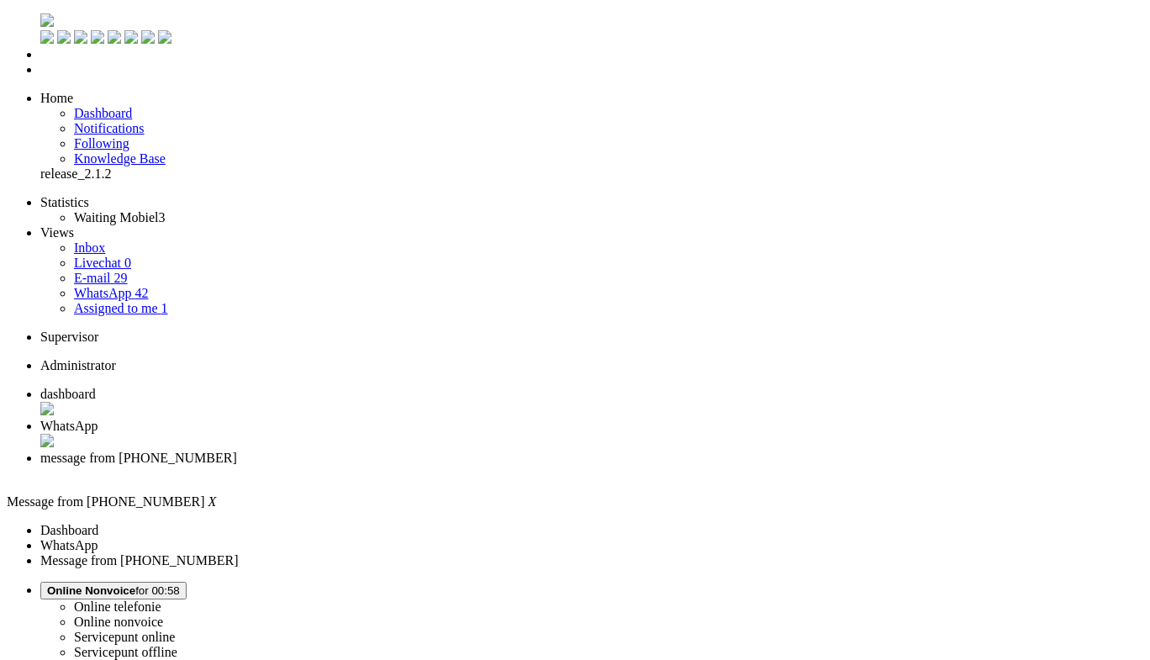
click at [624, 466] on div "Close tab" at bounding box center [591, 473] width 1103 height 15
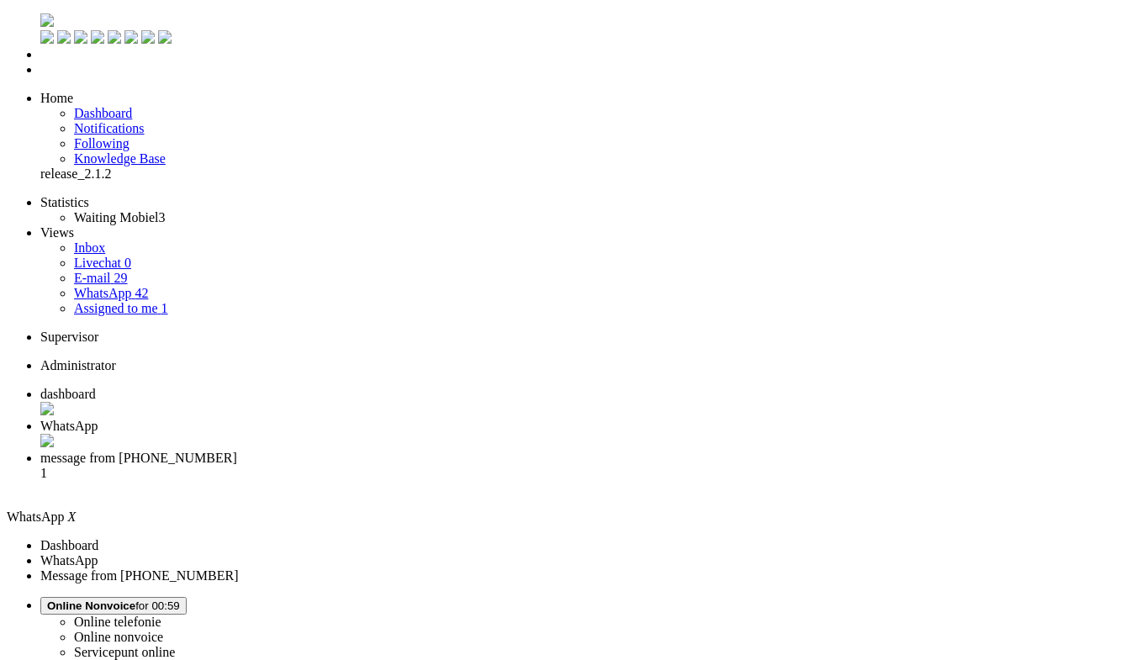
click at [570, 451] on li "message from +31637545054 1" at bounding box center [584, 473] width 1088 height 45
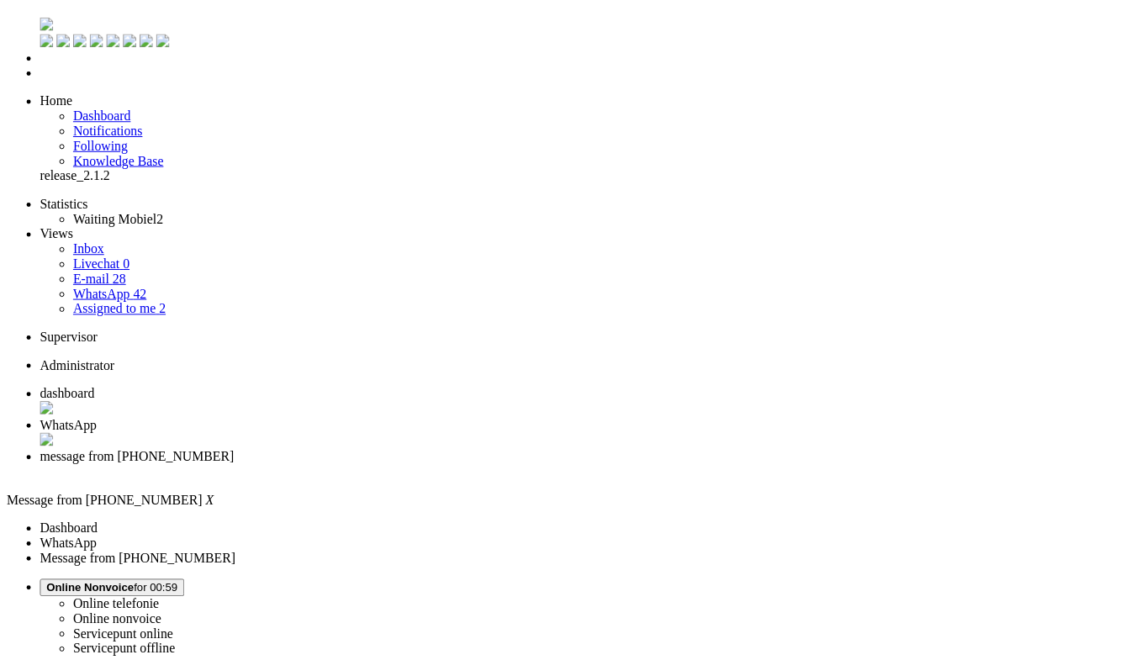
scroll to position [336, 0]
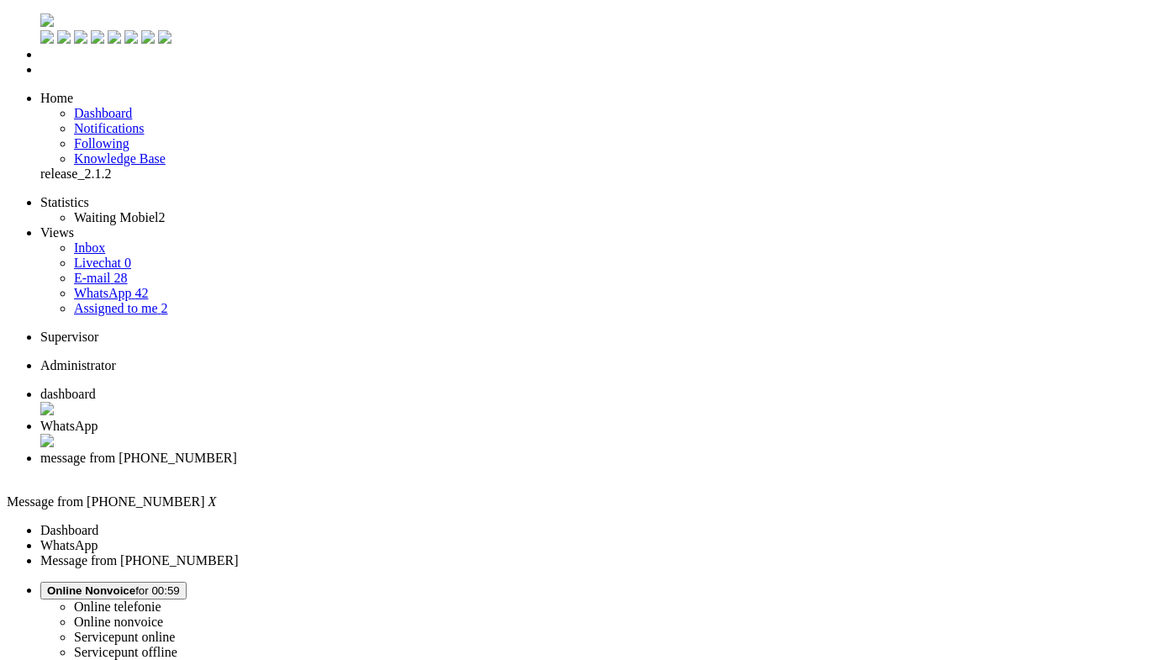
drag, startPoint x: 163, startPoint y: 2890, endPoint x: 378, endPoint y: 2972, distance: 230.1
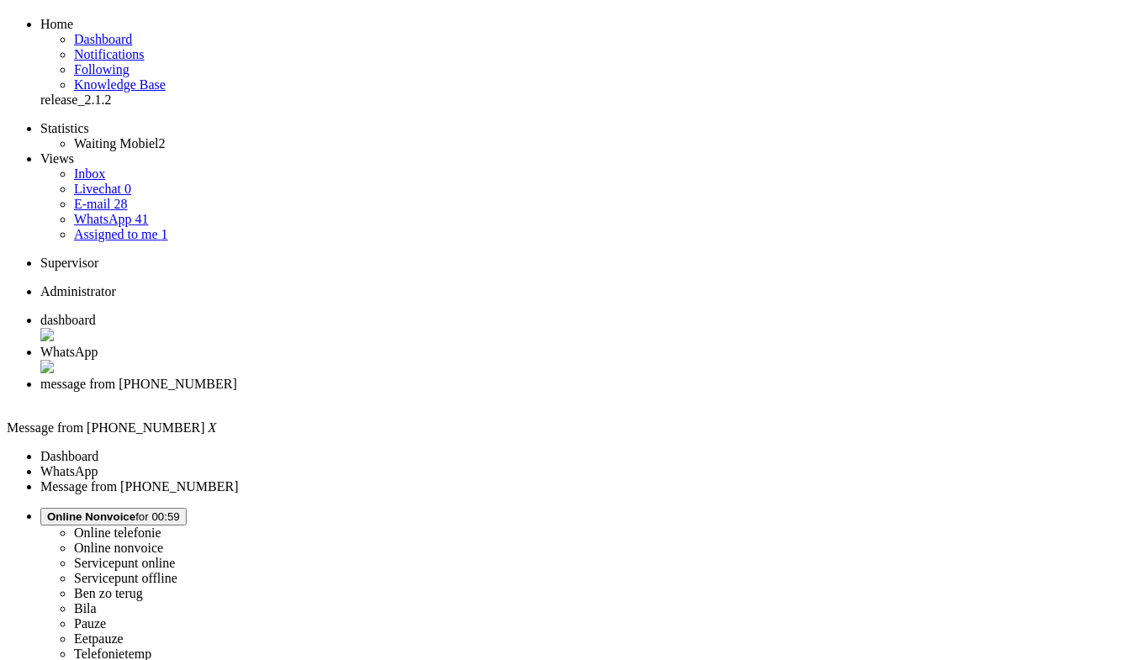
scroll to position [84, 0]
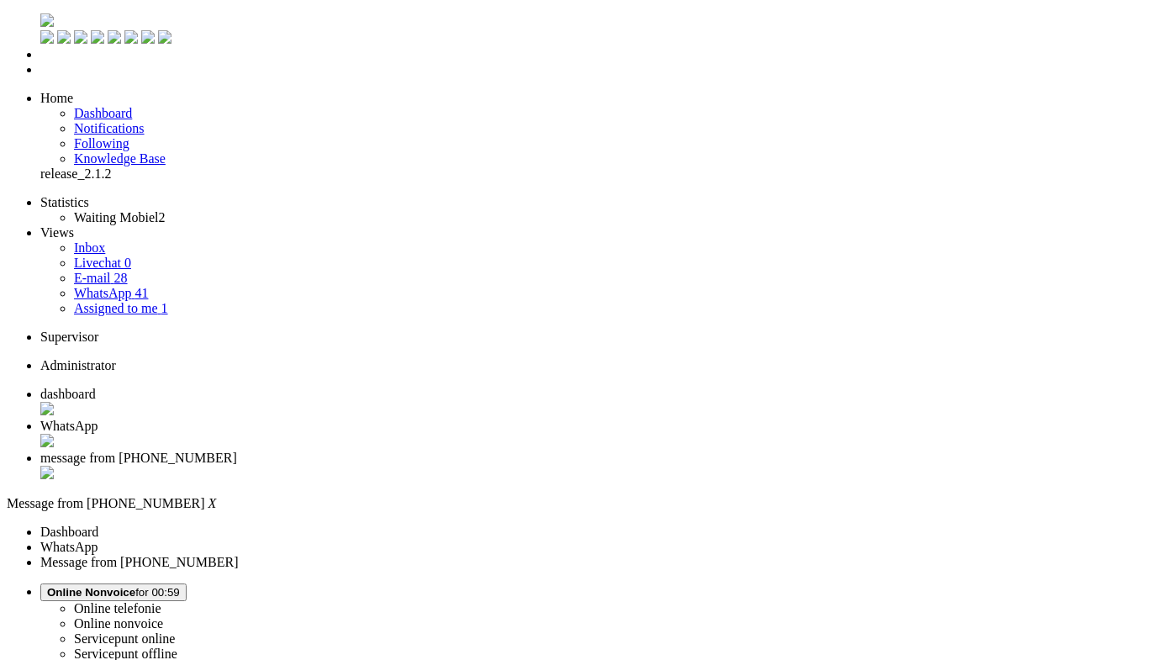
click at [631, 451] on li "message from +31637545054" at bounding box center [591, 467] width 1103 height 32
click at [626, 466] on div "Close tab" at bounding box center [591, 474] width 1103 height 17
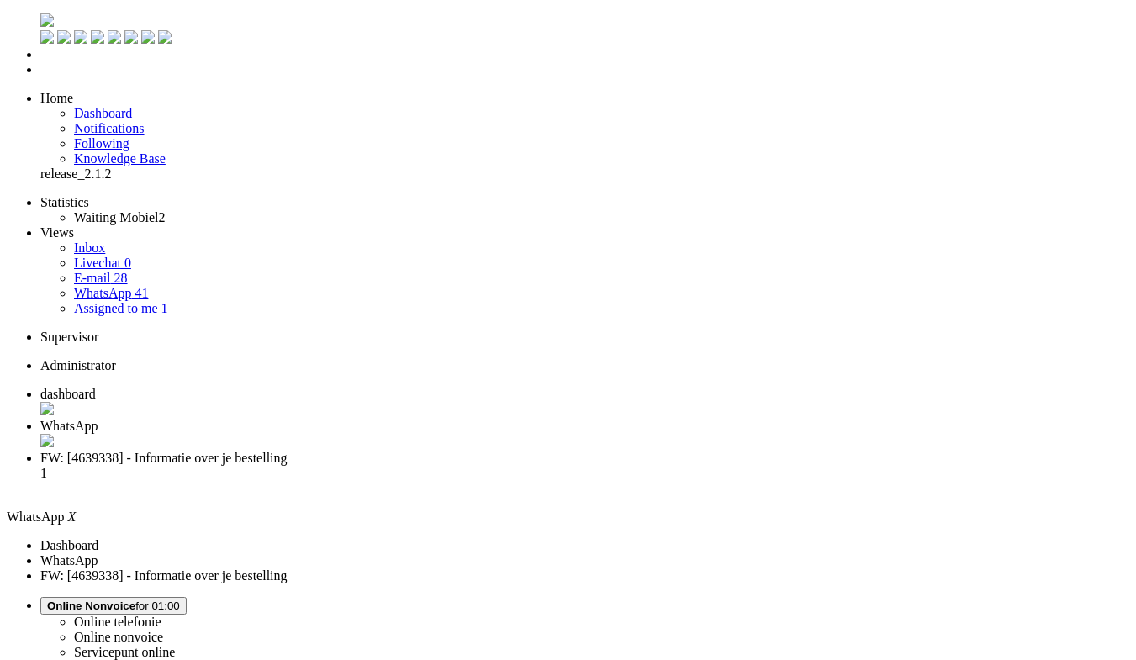
click at [287, 451] on span "FW: [4639338] - Informatie over je bestelling" at bounding box center [163, 458] width 247 height 14
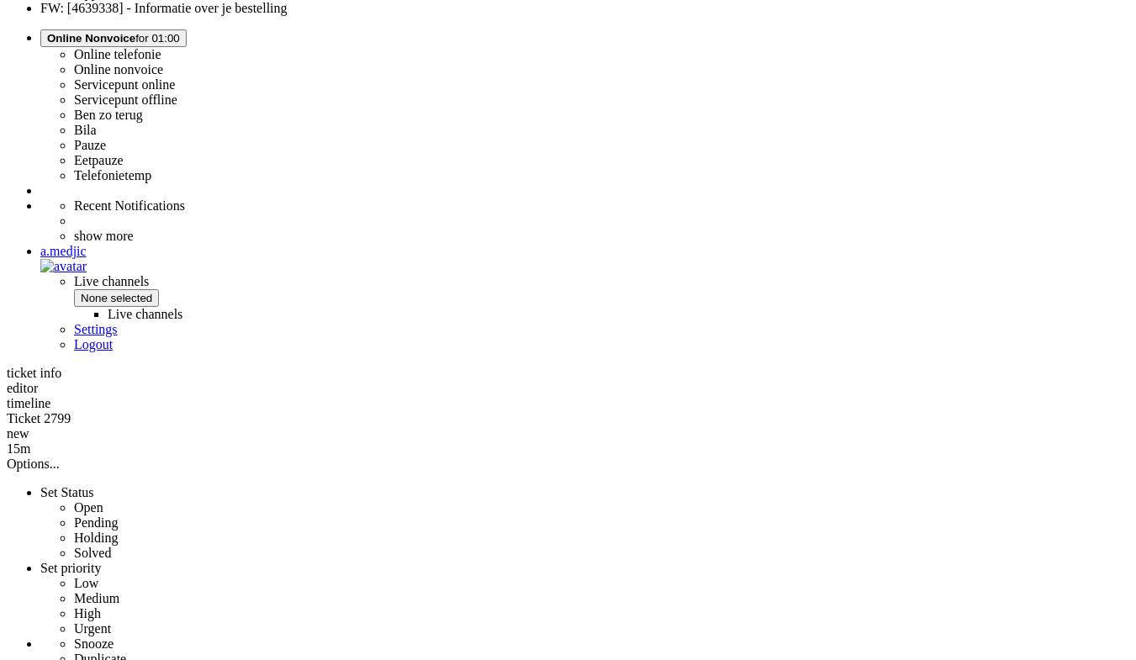
scroll to position [569, 0]
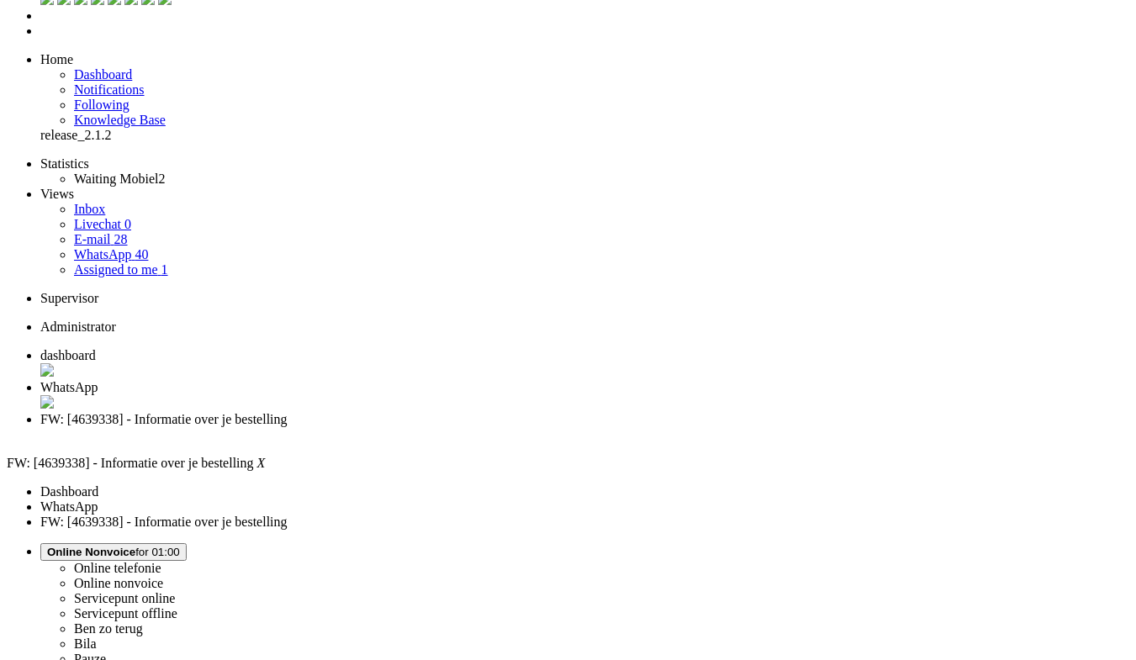
scroll to position [0, 0]
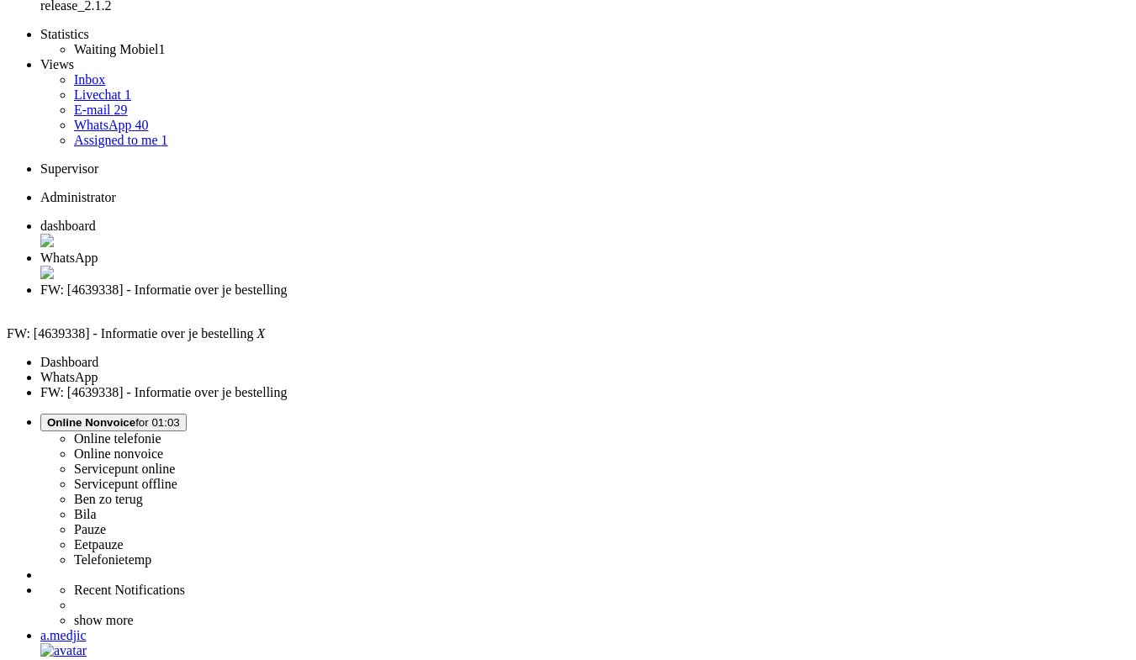
scroll to position [168, 0]
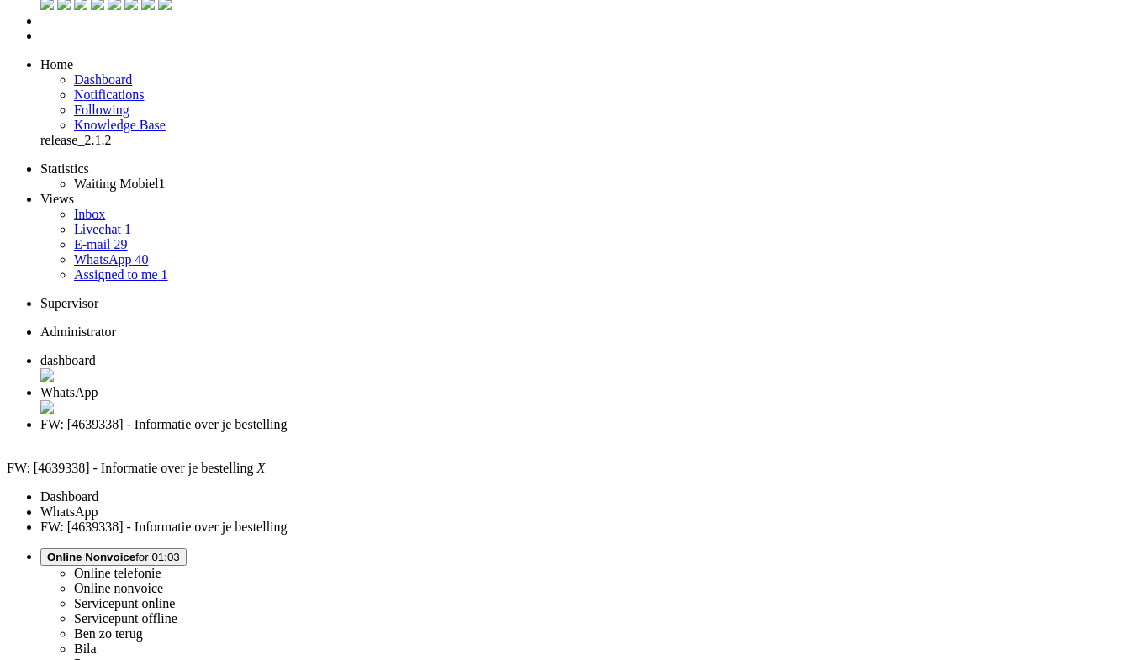
scroll to position [0, 0]
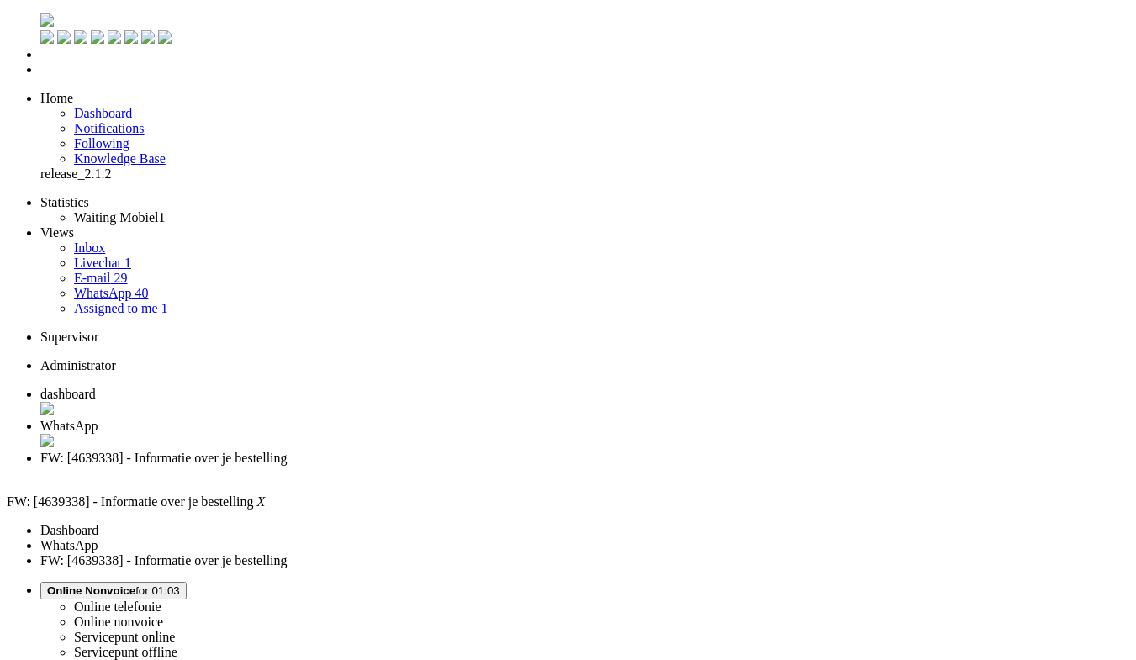
click at [627, 466] on div "Close tab" at bounding box center [584, 473] width 1088 height 15
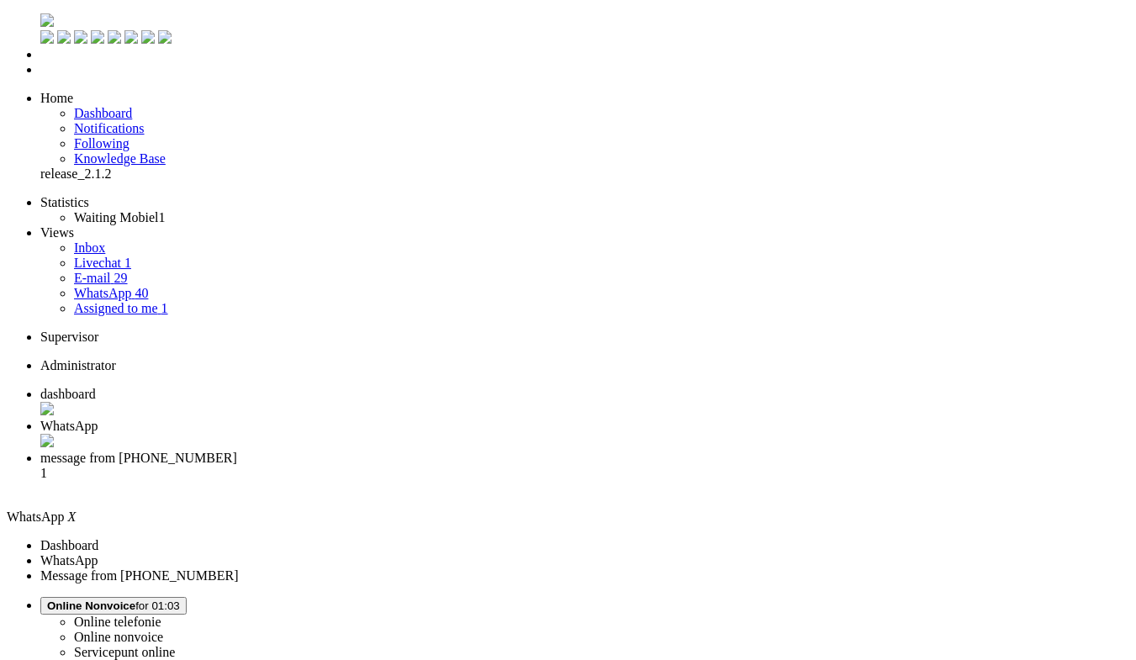
click at [237, 451] on span "message from +31653665936" at bounding box center [138, 458] width 197 height 14
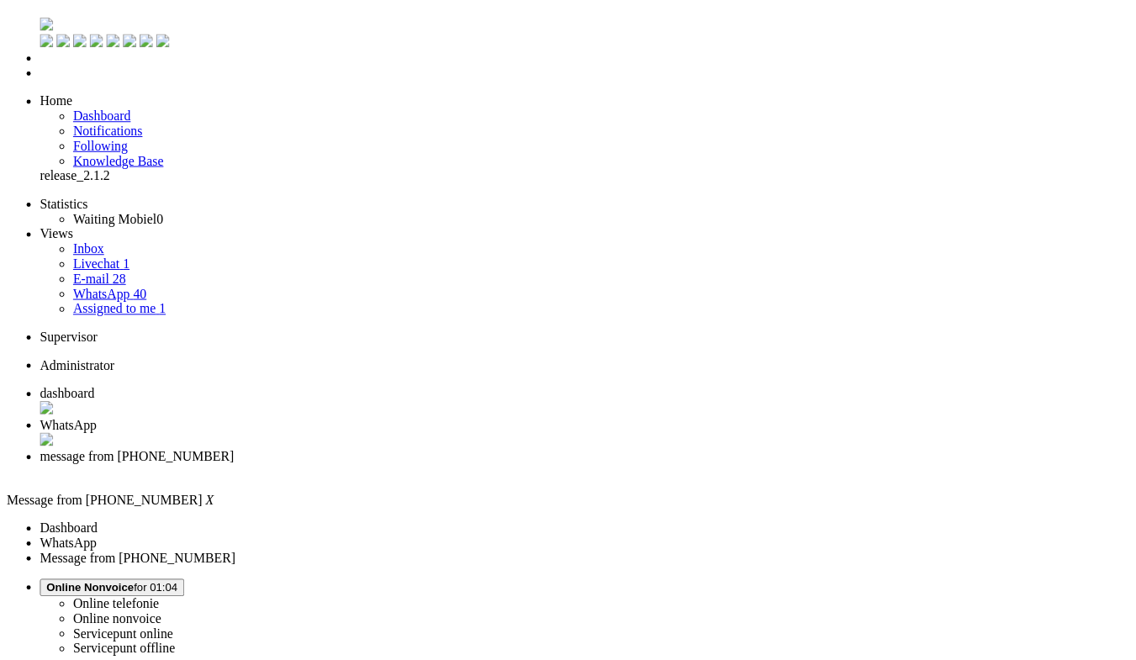
scroll to position [336, 0]
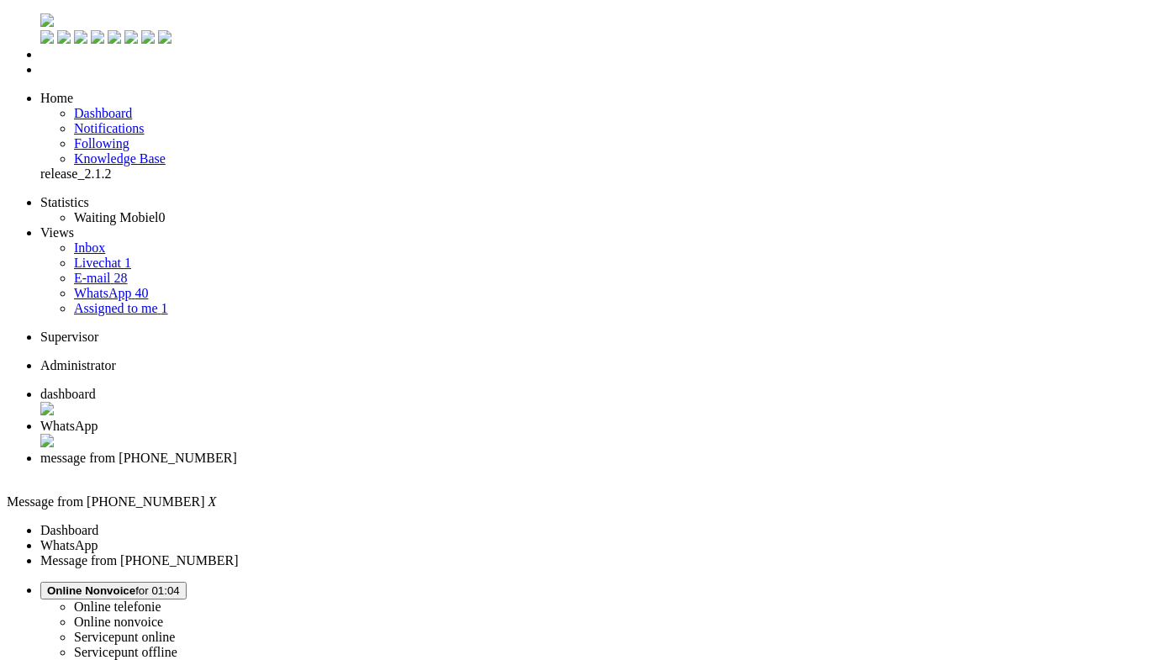
drag, startPoint x: 198, startPoint y: 2886, endPoint x: 67, endPoint y: 2885, distance: 131.1
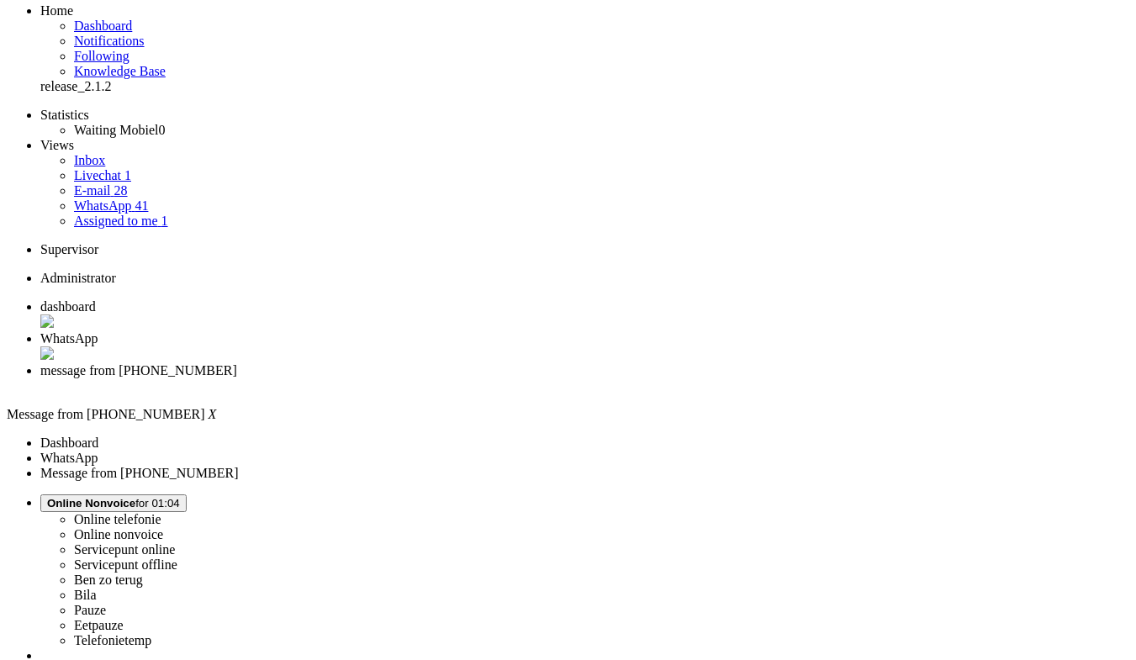
scroll to position [252, 0]
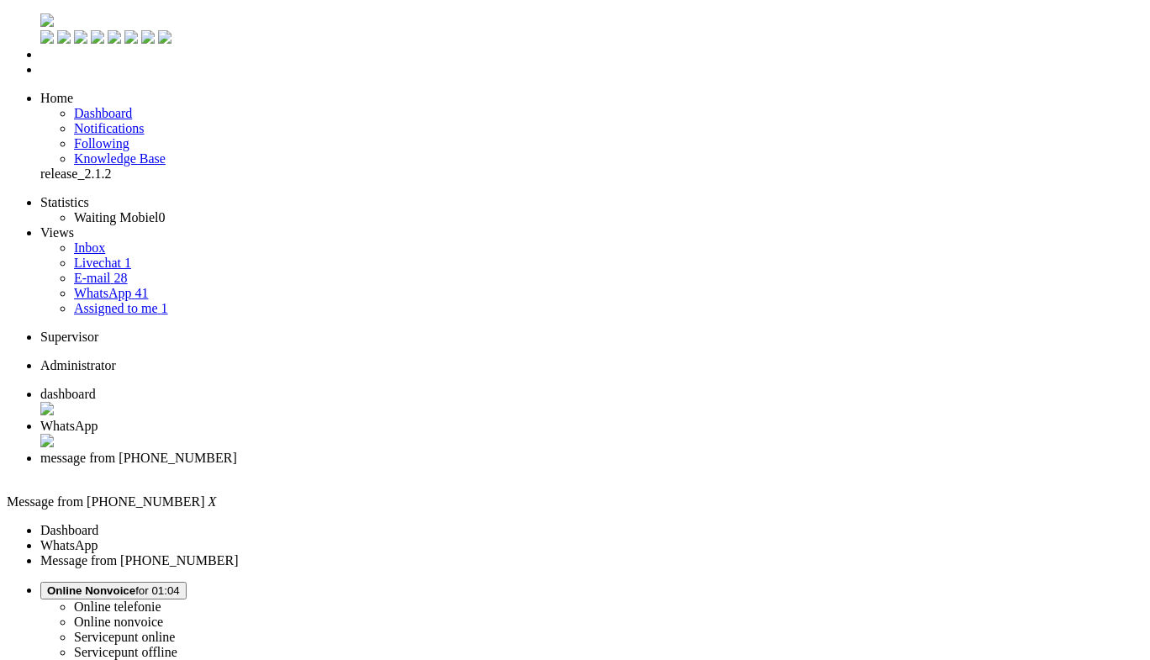
click at [625, 466] on div "Close tab" at bounding box center [591, 473] width 1103 height 15
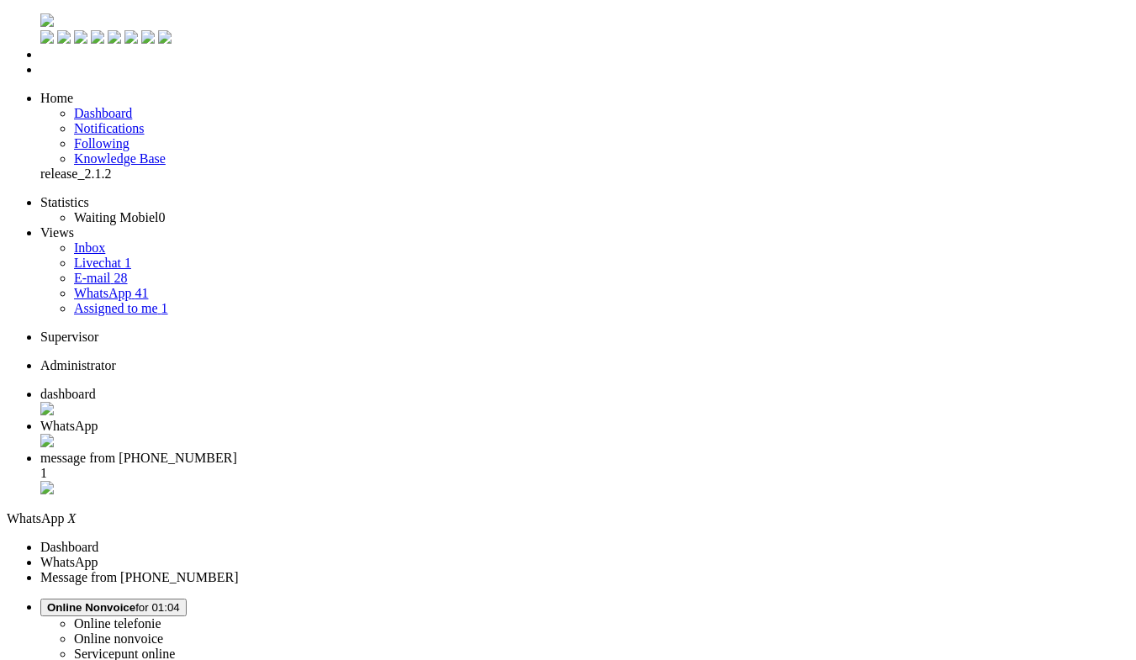
click at [596, 451] on li "message from +31641233223 1" at bounding box center [584, 474] width 1088 height 47
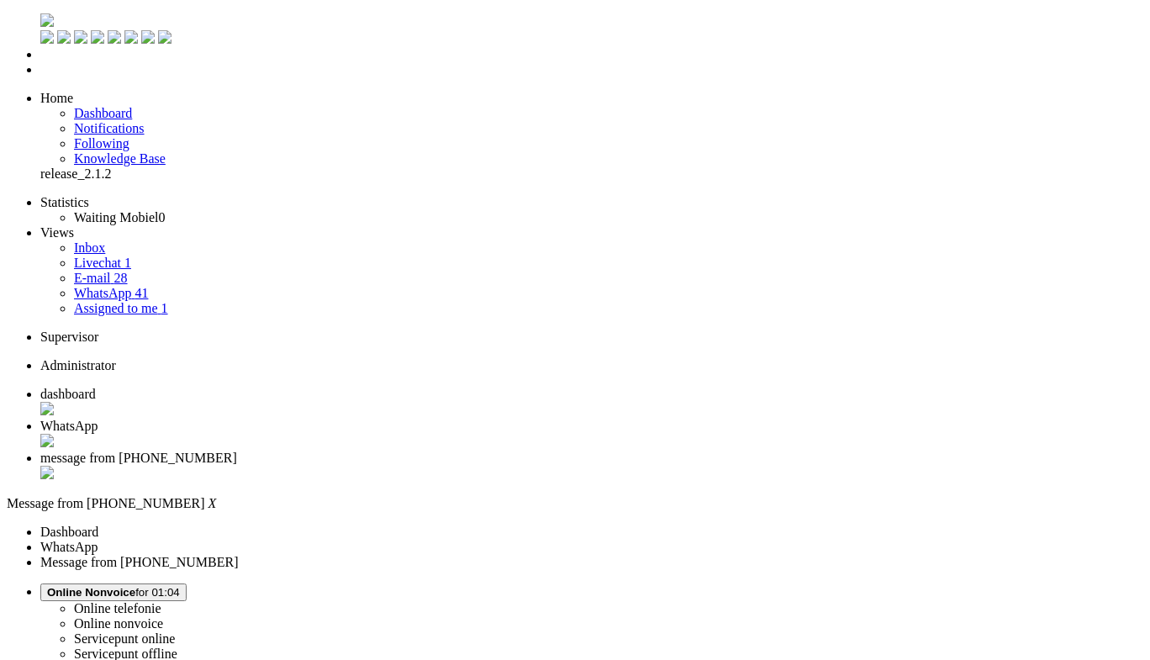
drag, startPoint x: 575, startPoint y: 329, endPoint x: 545, endPoint y: 326, distance: 30.4
drag, startPoint x: 572, startPoint y: 323, endPoint x: 519, endPoint y: 324, distance: 52.1
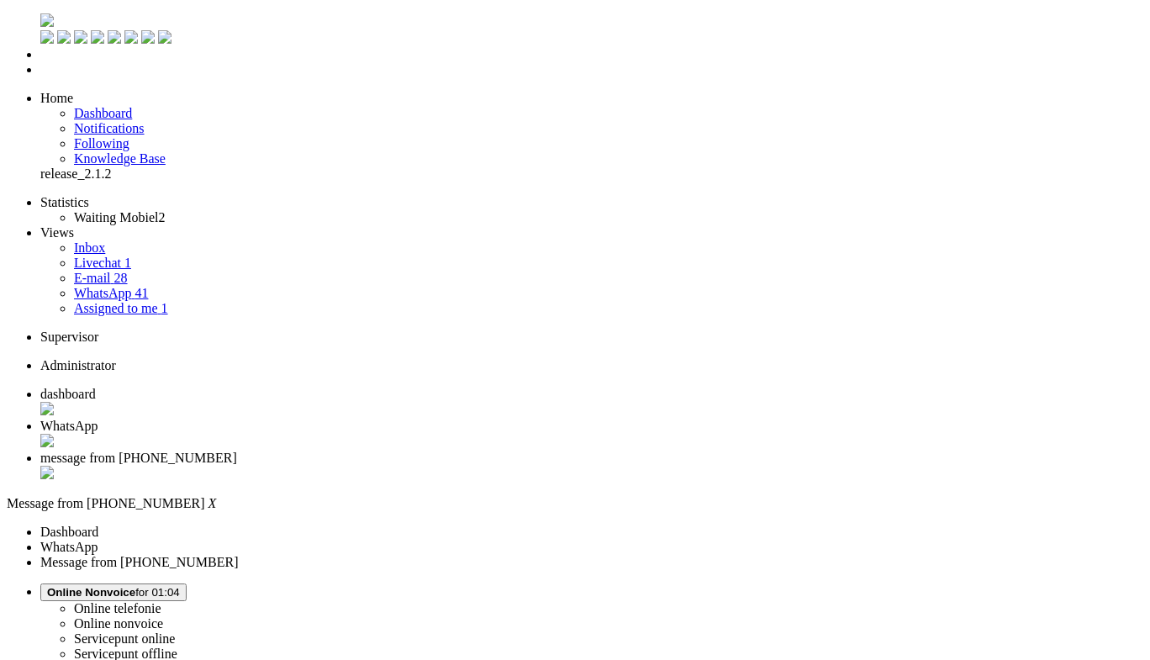
copy span "+31641233223"
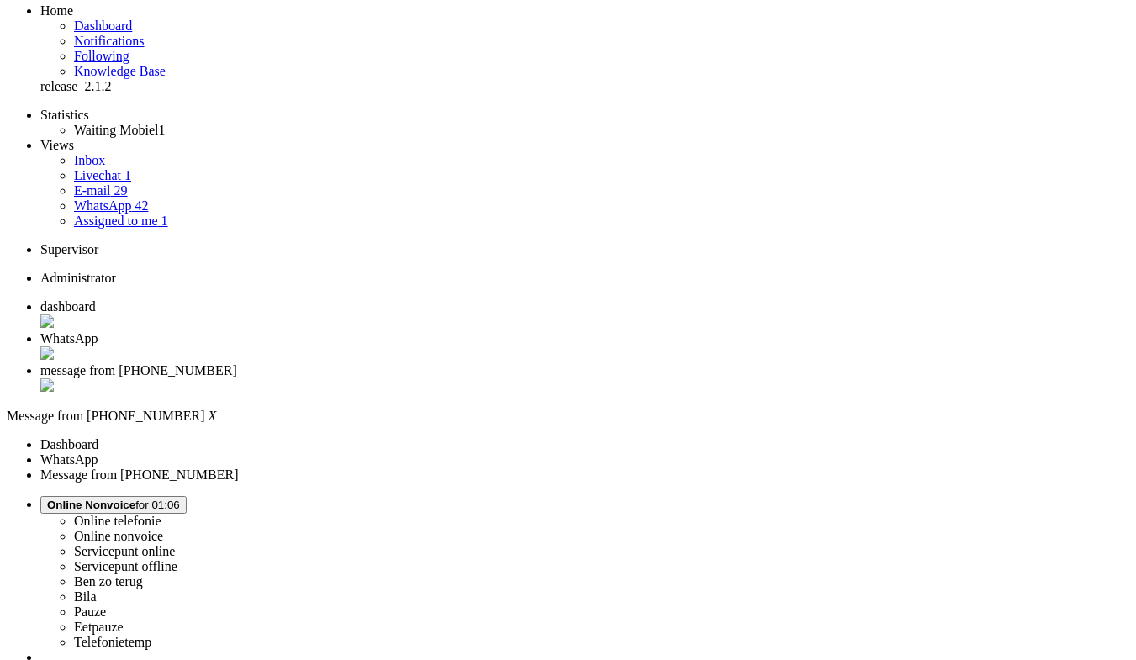
scroll to position [252, 0]
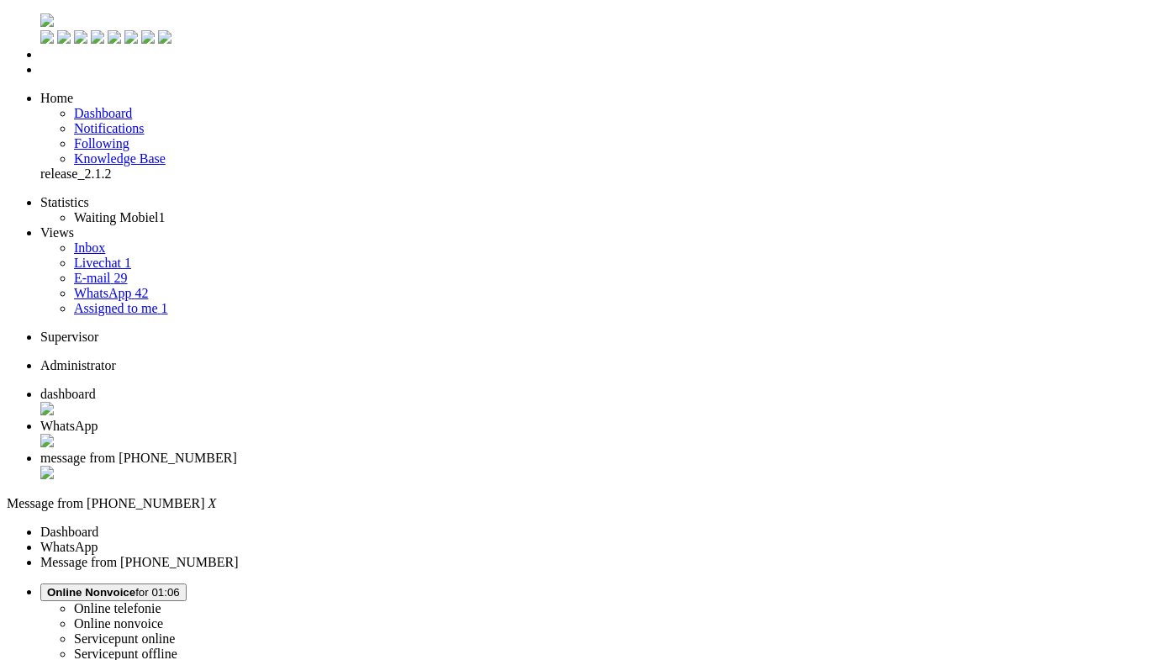
click at [623, 466] on div "Close tab" at bounding box center [591, 474] width 1103 height 17
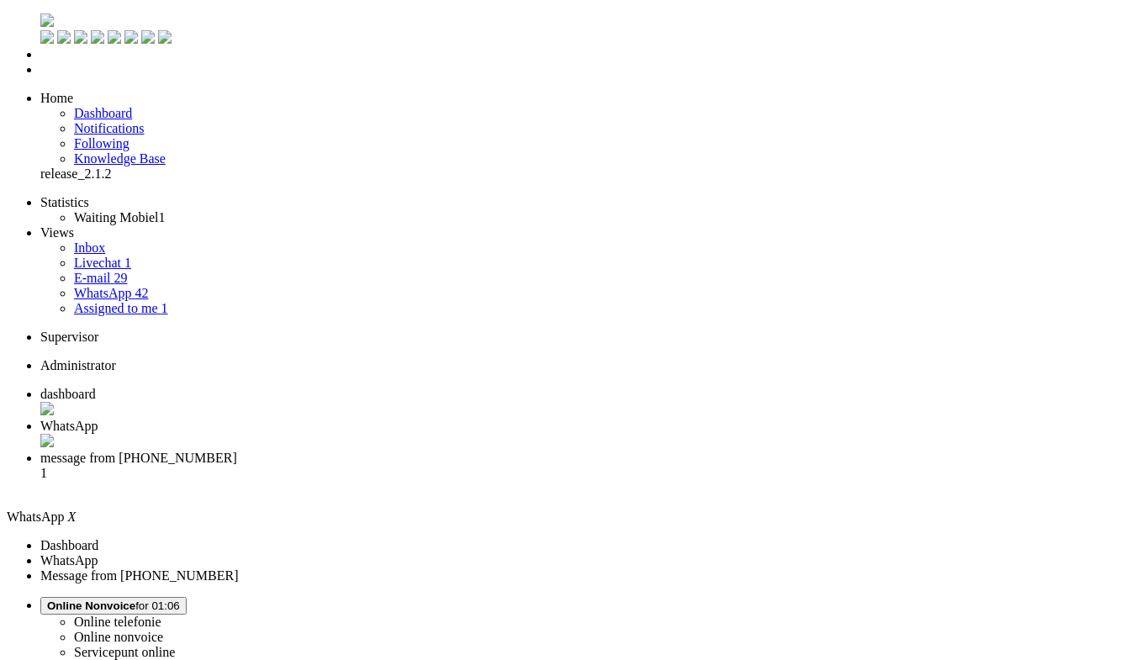
click at [237, 451] on span "message from +31651766836" at bounding box center [138, 458] width 197 height 14
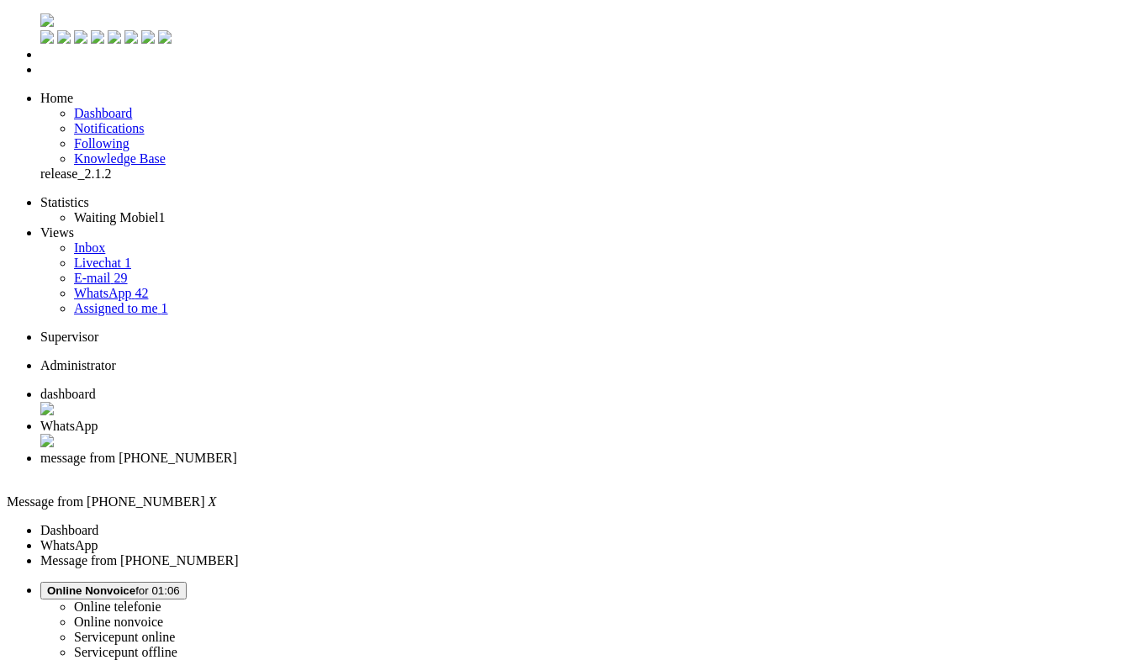
drag, startPoint x: 574, startPoint y: 329, endPoint x: 520, endPoint y: 323, distance: 54.2
copy span "+31651766836"
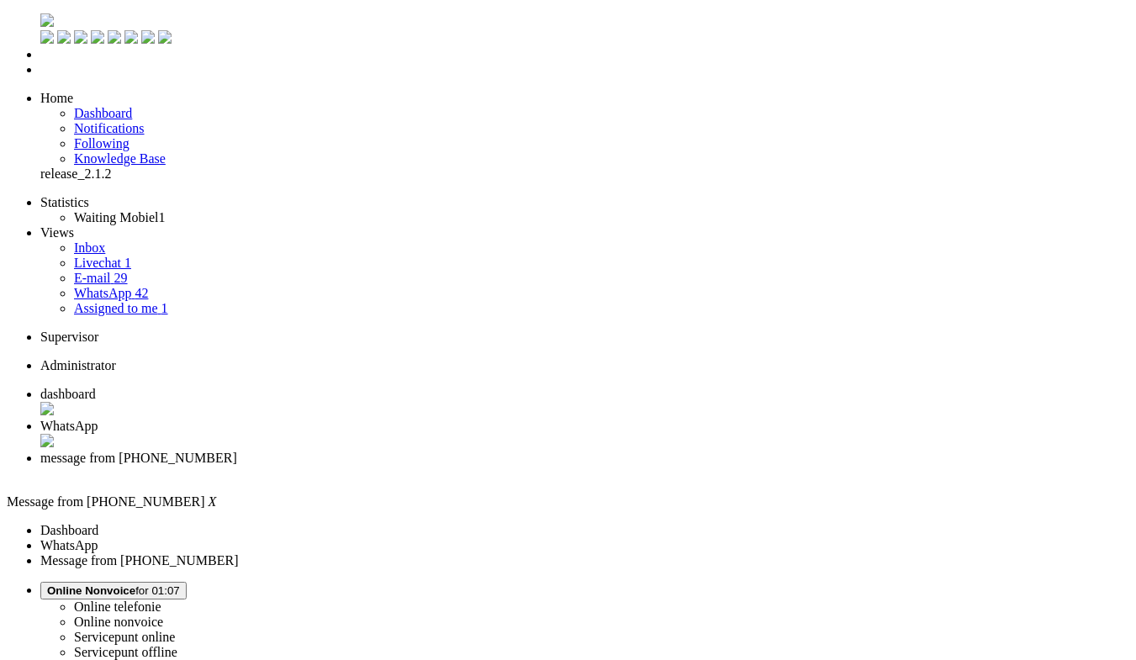
scroll to position [84, 0]
click at [630, 466] on div "Close tab" at bounding box center [584, 473] width 1088 height 15
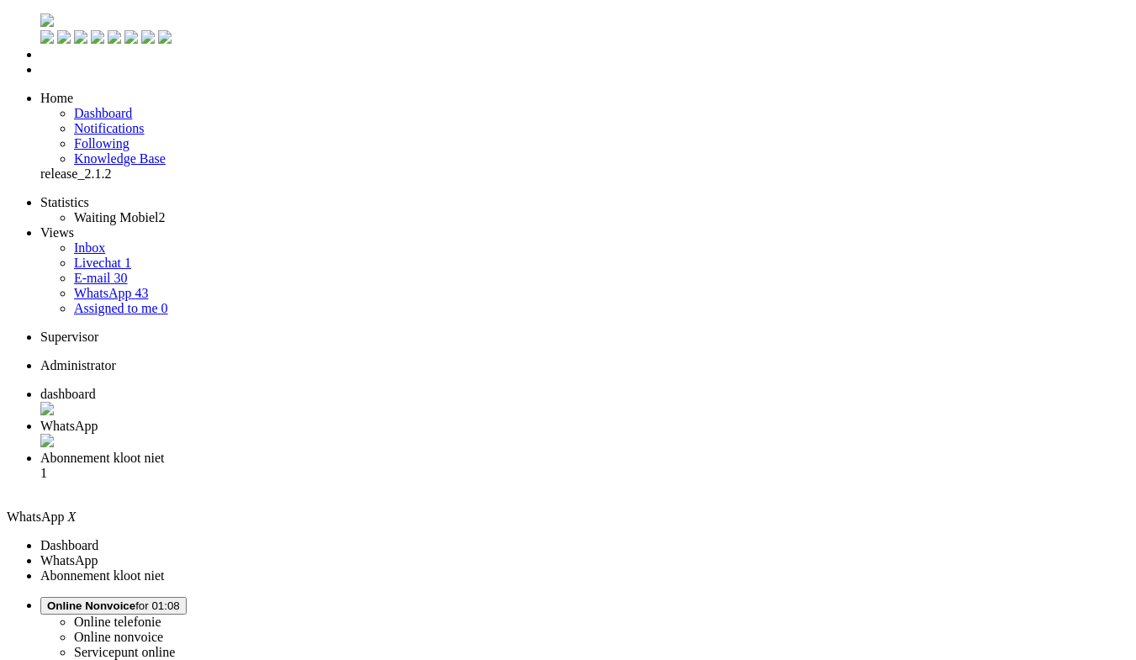
click at [165, 451] on span "Abonnement kloot niet" at bounding box center [102, 458] width 124 height 14
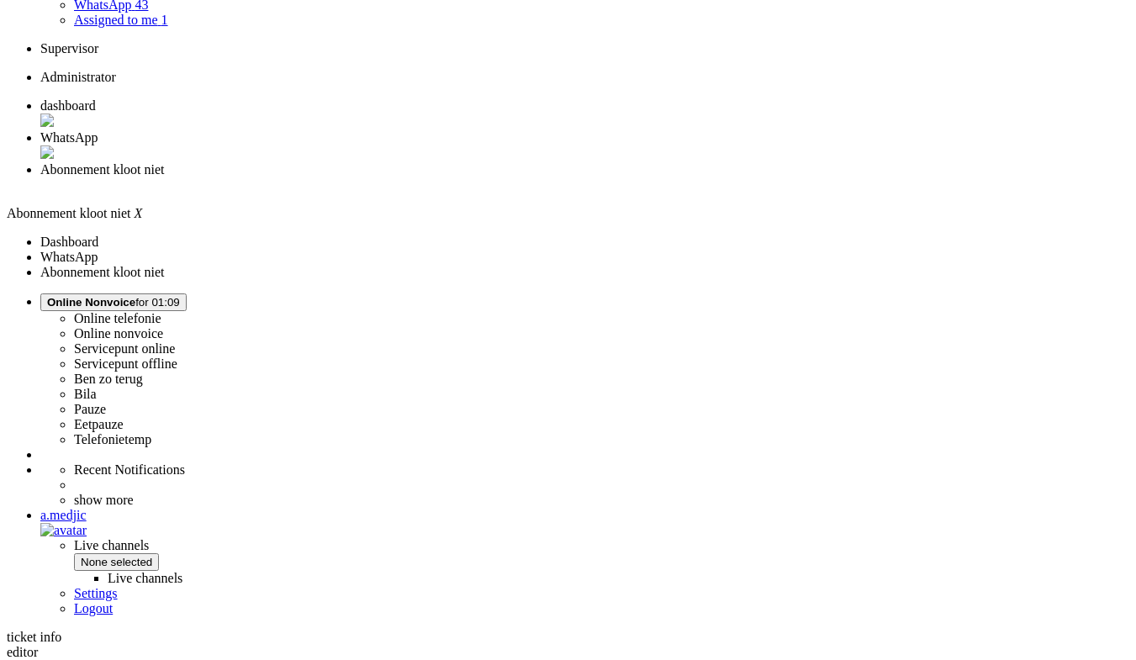
scroll to position [307, 0]
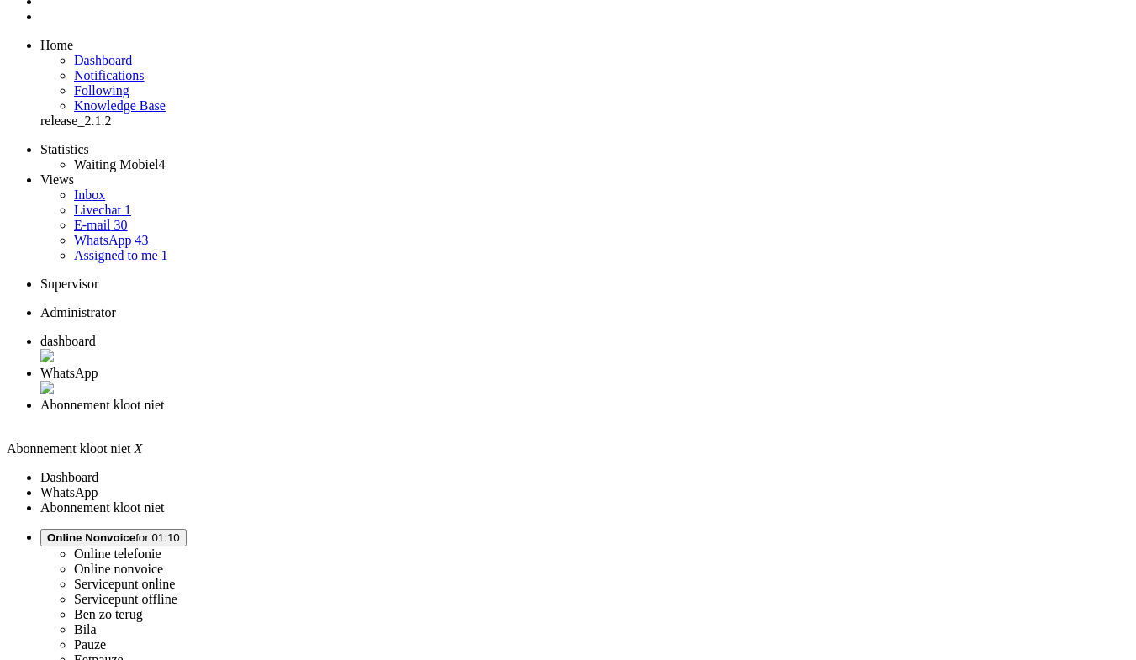
scroll to position [0, 0]
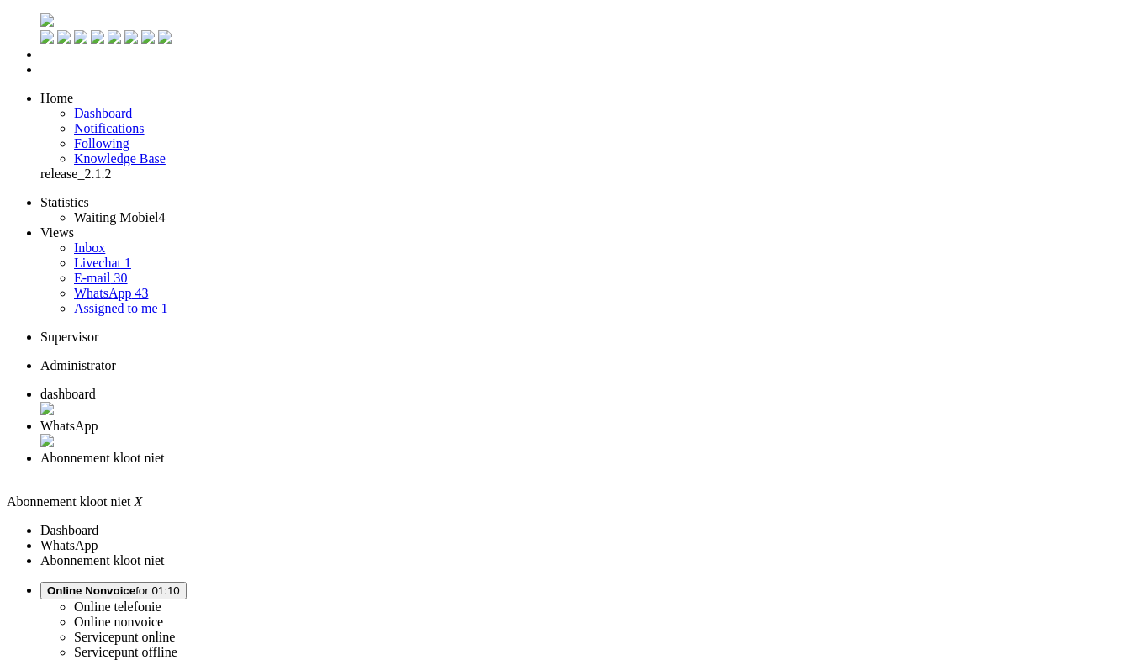
click at [82, 286] on span "WhatsApp" at bounding box center [102, 293] width 57 height 14
click at [128, 271] on link "E-mail 30" at bounding box center [101, 278] width 54 height 14
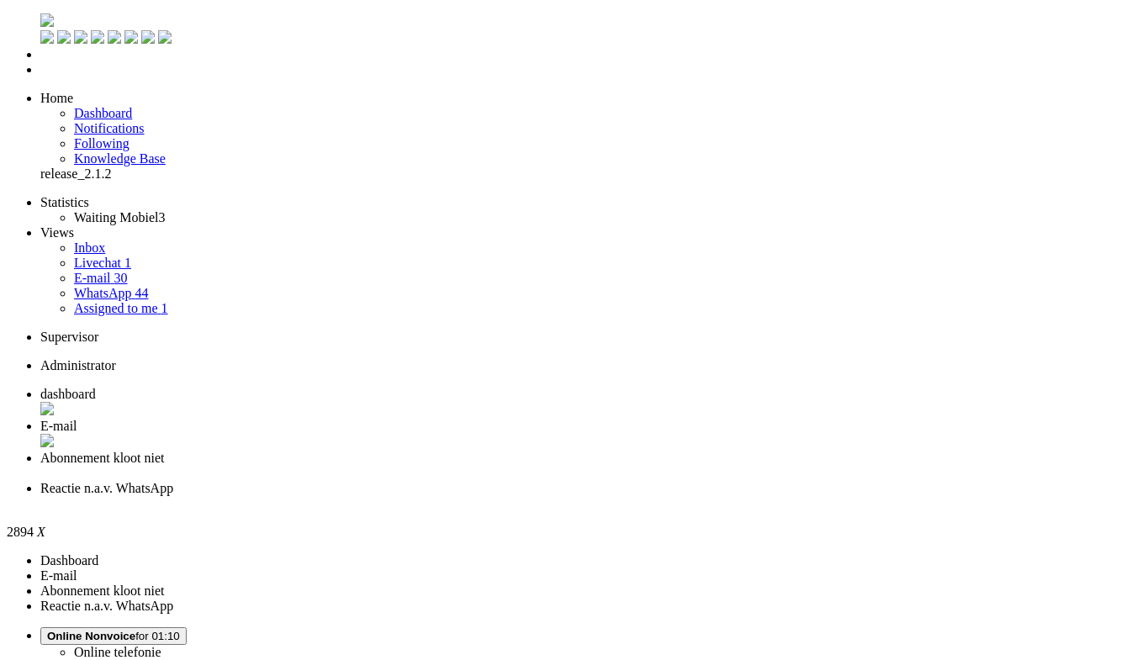
click at [769, 496] on div "Close tab" at bounding box center [584, 503] width 1088 height 15
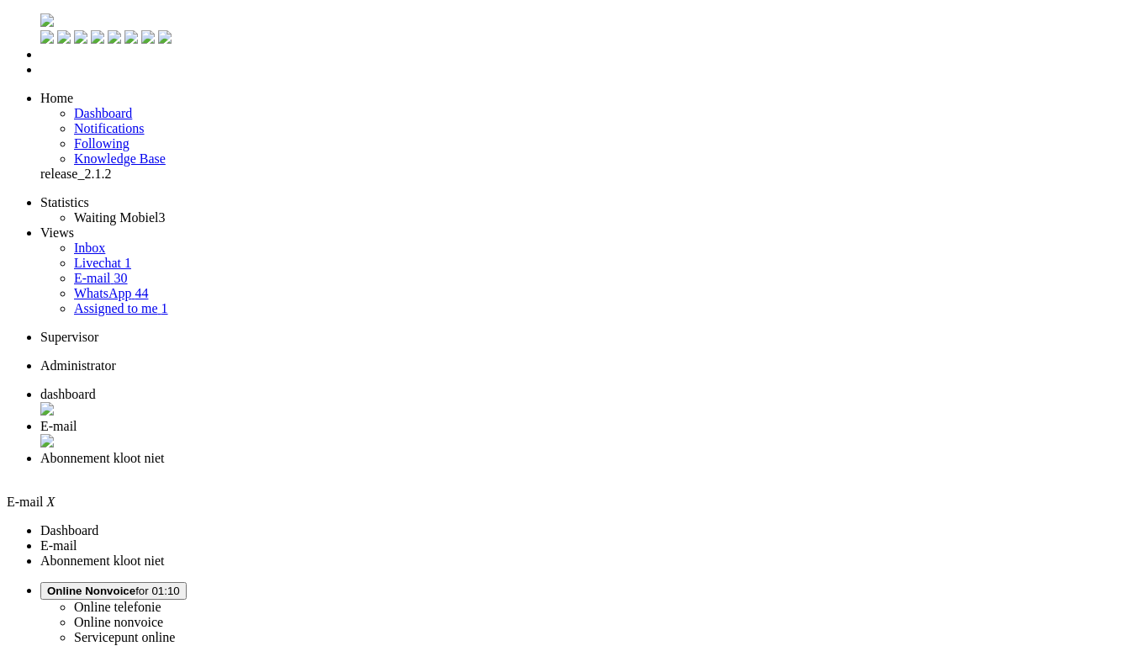
click at [165, 451] on span "Abonnement kloot niet" at bounding box center [102, 458] width 124 height 14
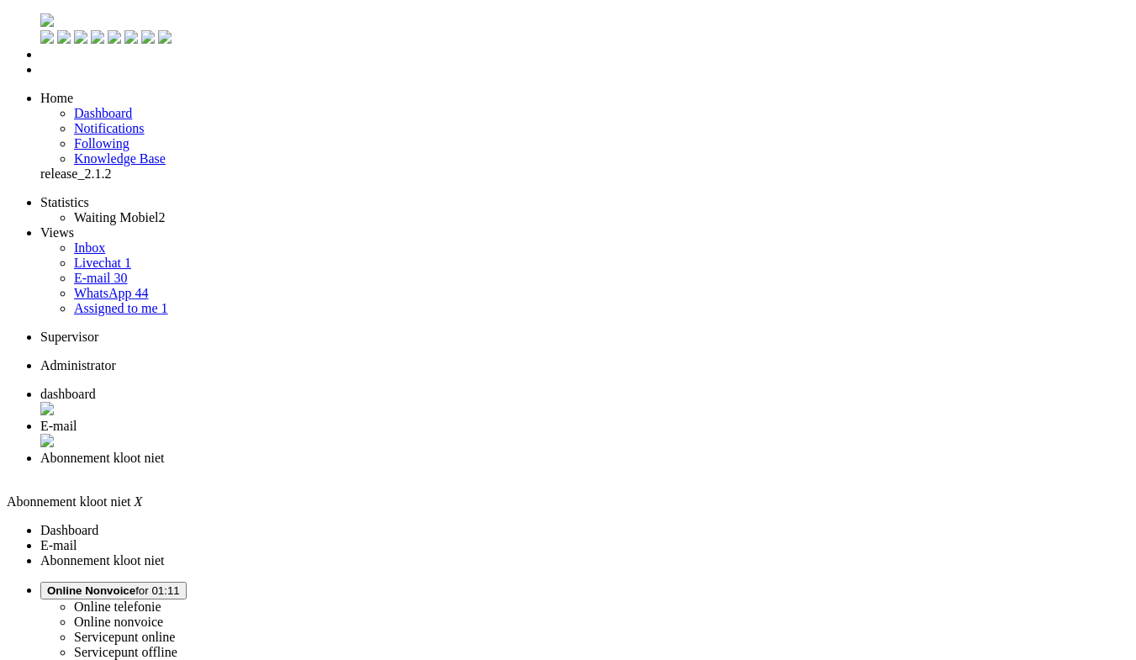
click at [96, 387] on span "dashboard" at bounding box center [67, 394] width 55 height 14
click at [180, 586] on b "button" at bounding box center [180, 592] width 0 height 13
click at [140, 586] on span "Eetpauze for 00:30" at bounding box center [93, 592] width 93 height 13
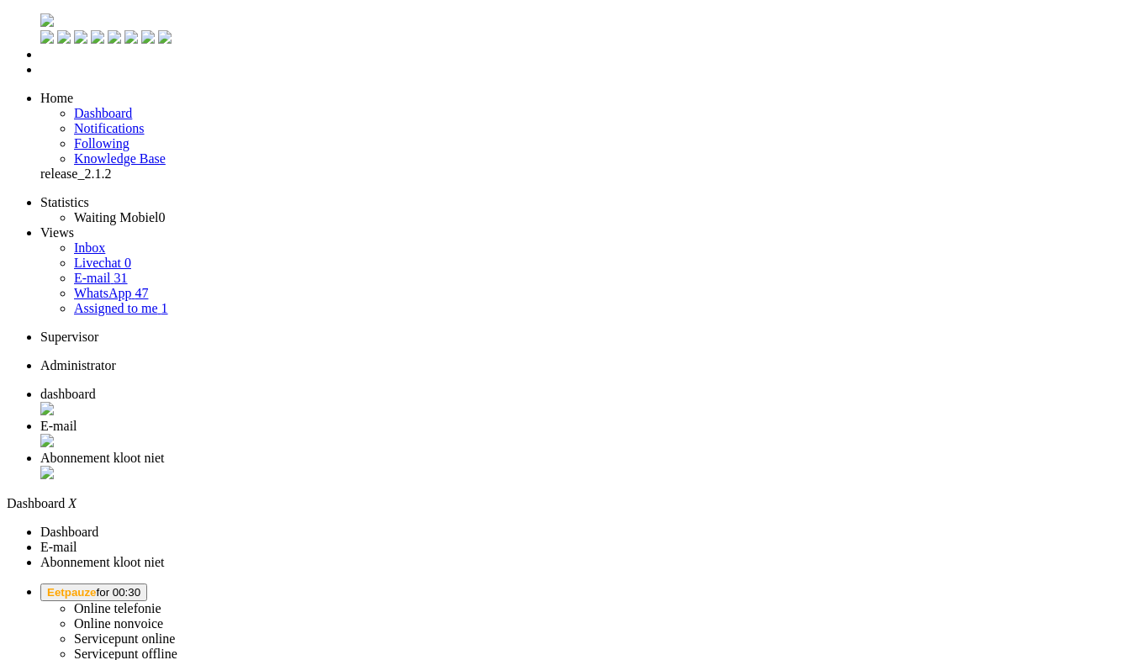
click at [163, 616] on label "Online nonvoice" at bounding box center [118, 623] width 89 height 14
click at [110, 316] on ul "Statistics Waiting Mobiel 0 Views Inbox Livechat 0 E-mail 31 WhatsApp 47 Assign…" at bounding box center [568, 255] width 1122 height 121
click at [40, 20] on img "Omnidesk" at bounding box center [46, 19] width 13 height 13
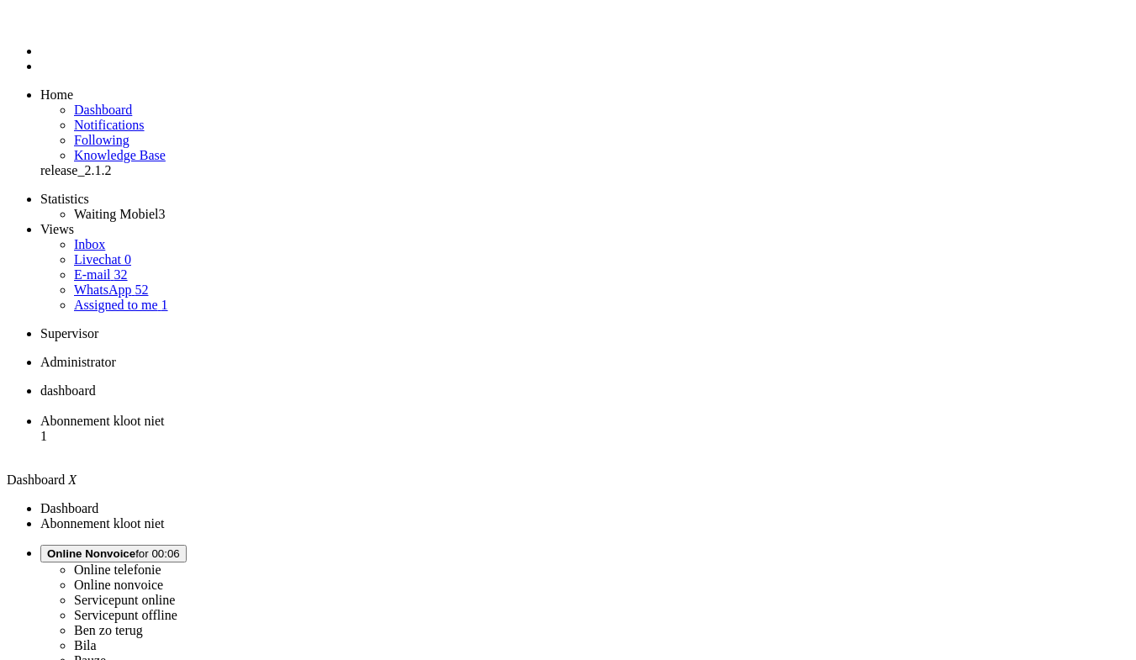
click at [123, 298] on li "Assigned to me 1" at bounding box center [601, 305] width 1055 height 15
click at [124, 298] on span "Assigned to me" at bounding box center [116, 305] width 84 height 14
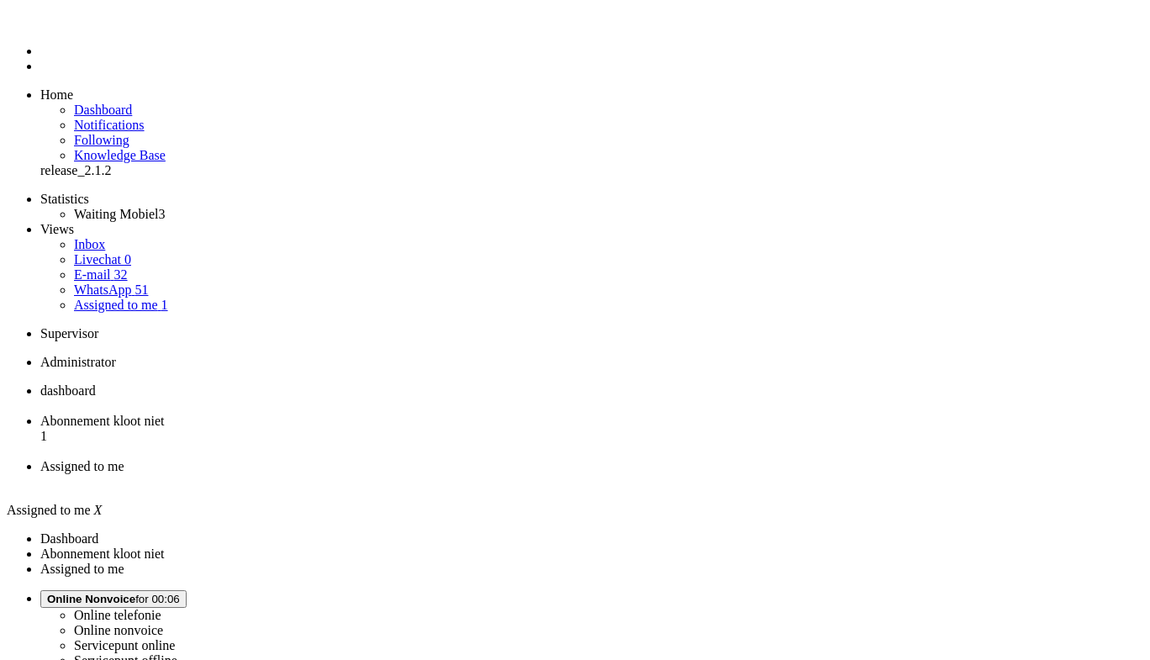
click at [180, 593] on span "Online Nonvoice for 00:06" at bounding box center [113, 599] width 133 height 13
click at [305, 383] on li "dashboard" at bounding box center [591, 398] width 1103 height 30
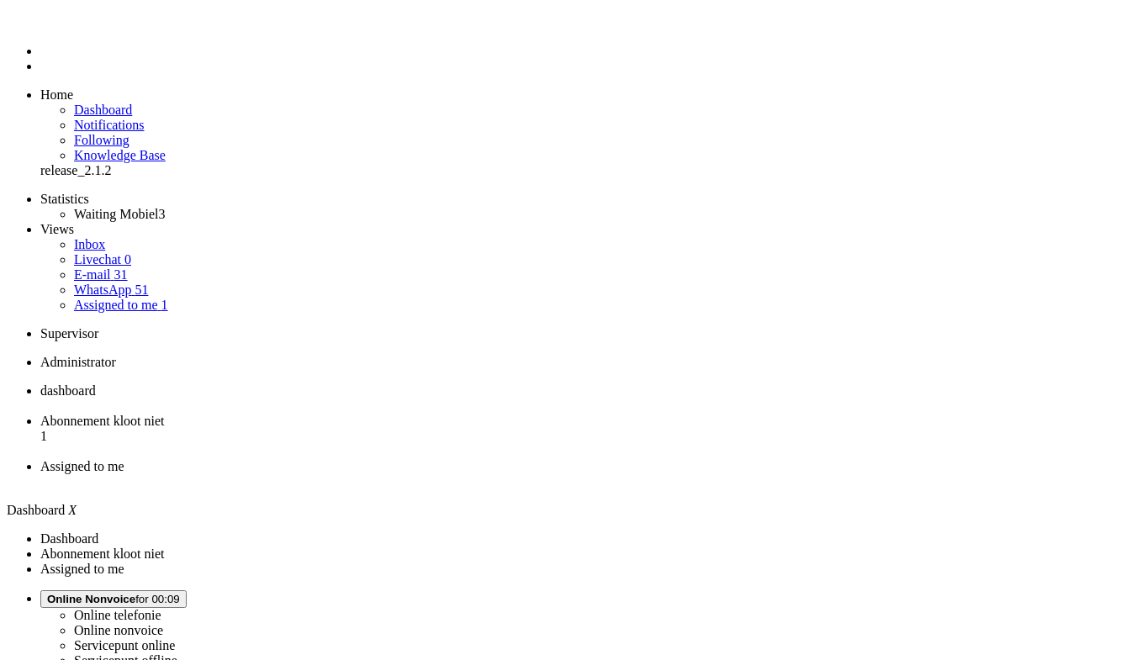
click at [626, 474] on div "Close tab" at bounding box center [584, 481] width 1088 height 15
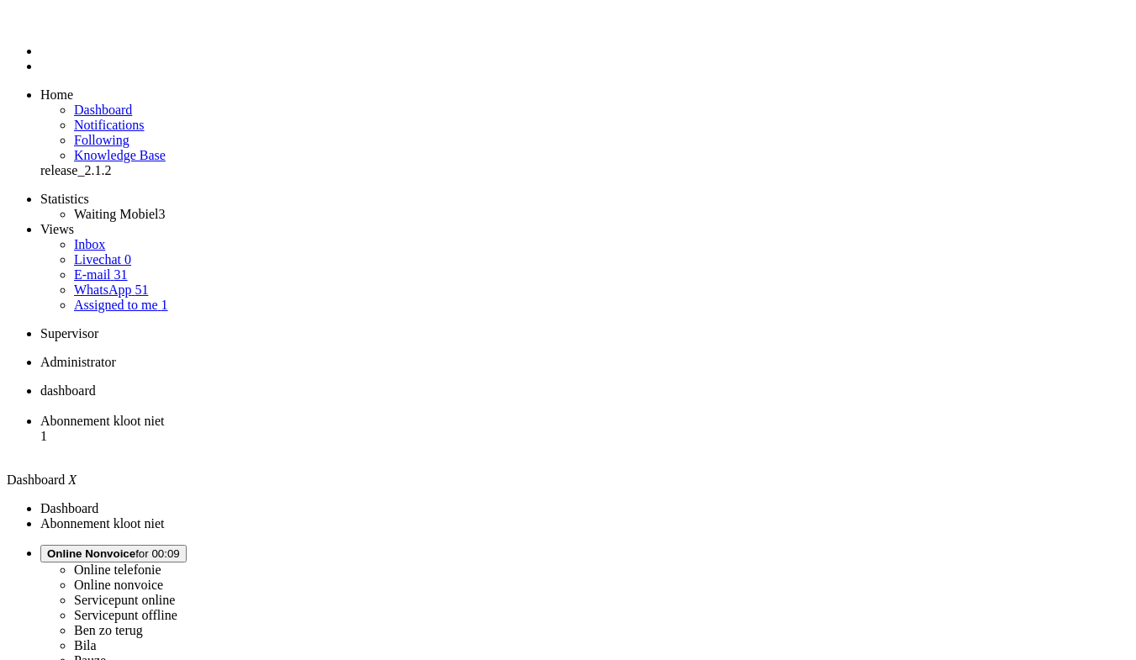
click at [447, 414] on li "Abonnement kloot niet 1" at bounding box center [584, 436] width 1088 height 45
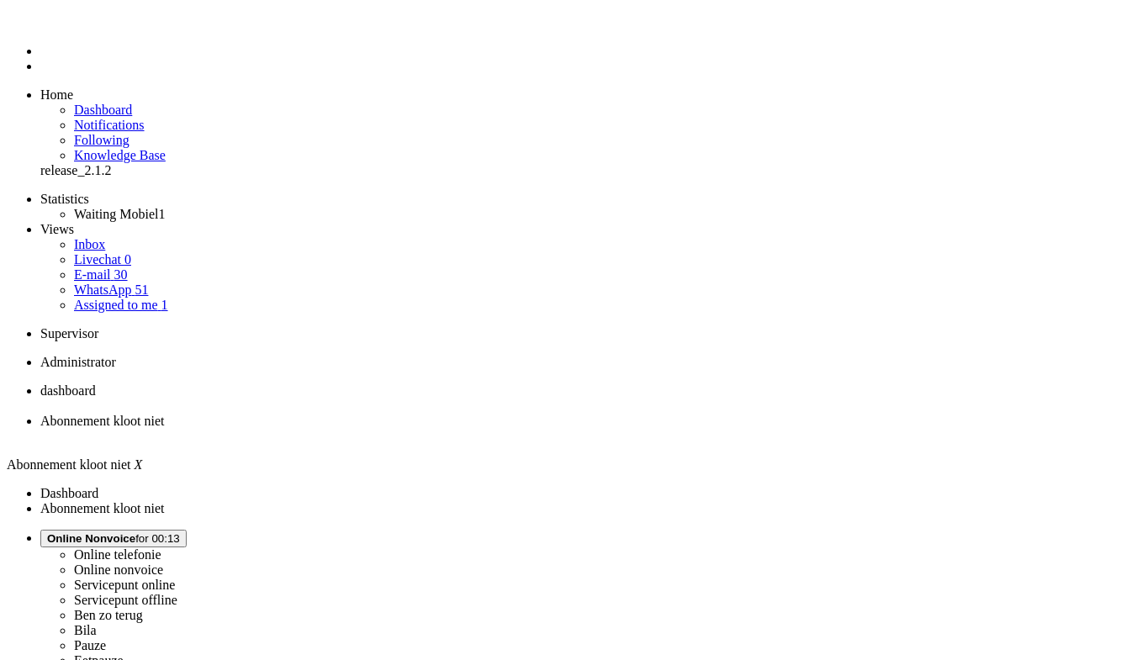
click at [491, 429] on div "Close tab" at bounding box center [584, 436] width 1088 height 15
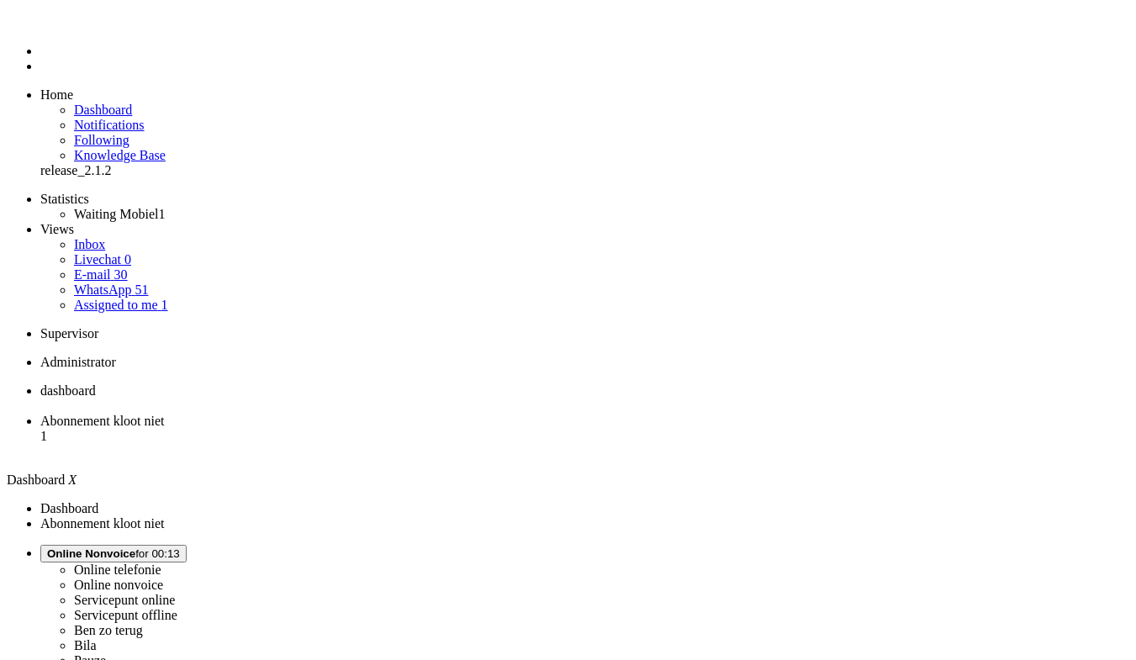
click at [422, 414] on li "Abonnement kloot niet 1" at bounding box center [584, 436] width 1088 height 45
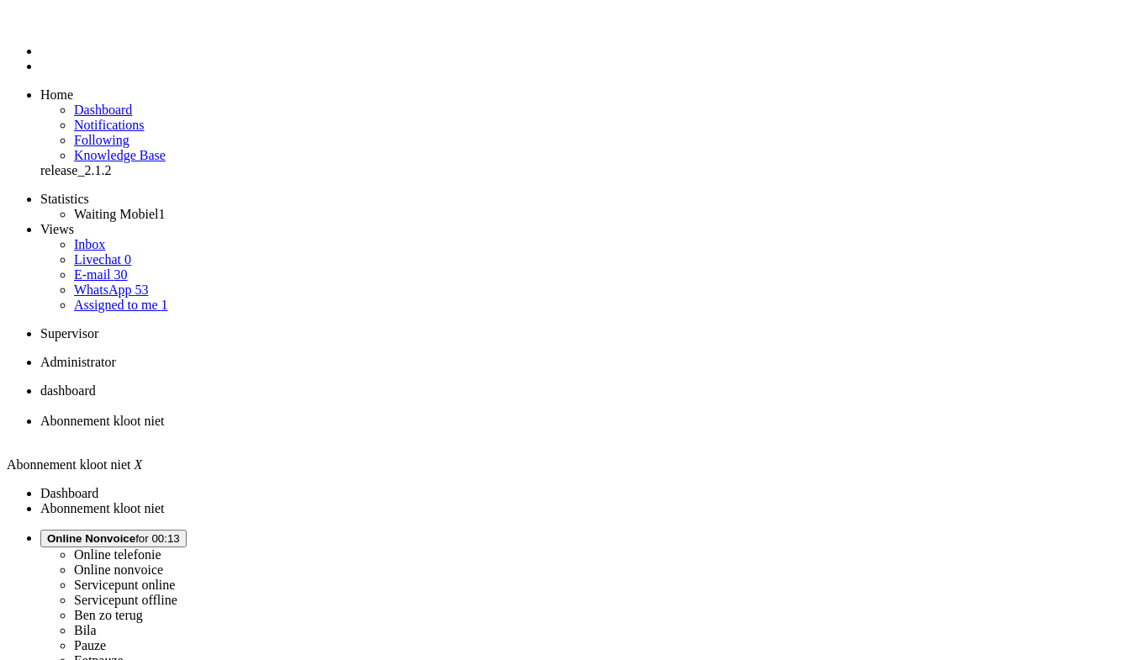
click at [126, 282] on link "WhatsApp 53" at bounding box center [111, 289] width 74 height 14
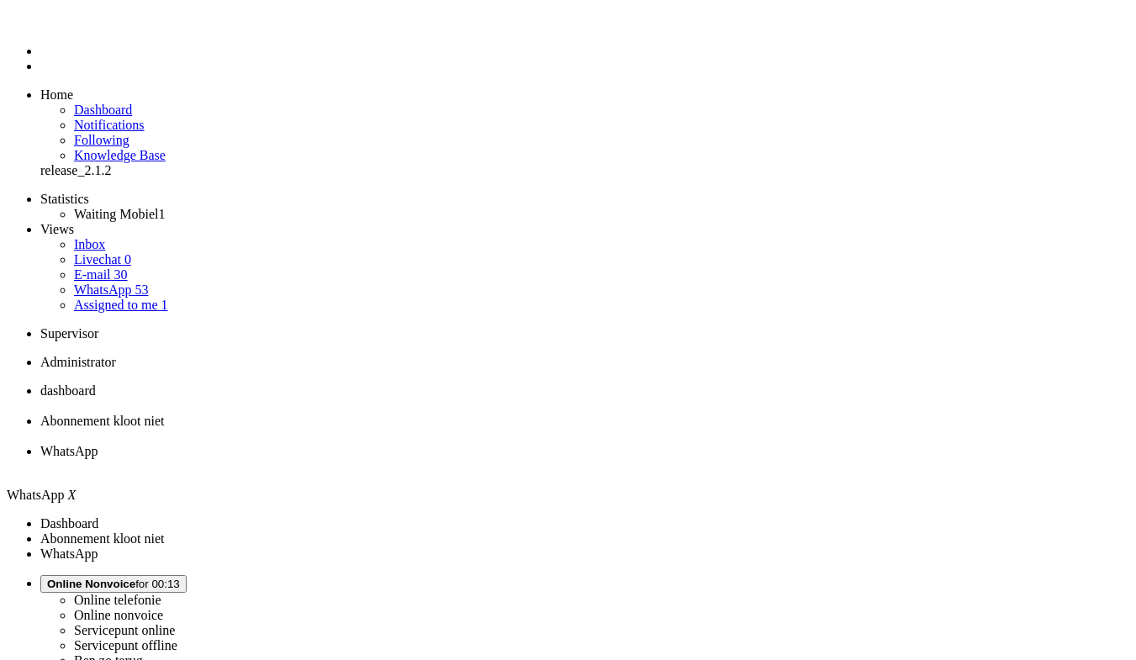
click at [128, 267] on link "E-mail 30" at bounding box center [101, 274] width 54 height 14
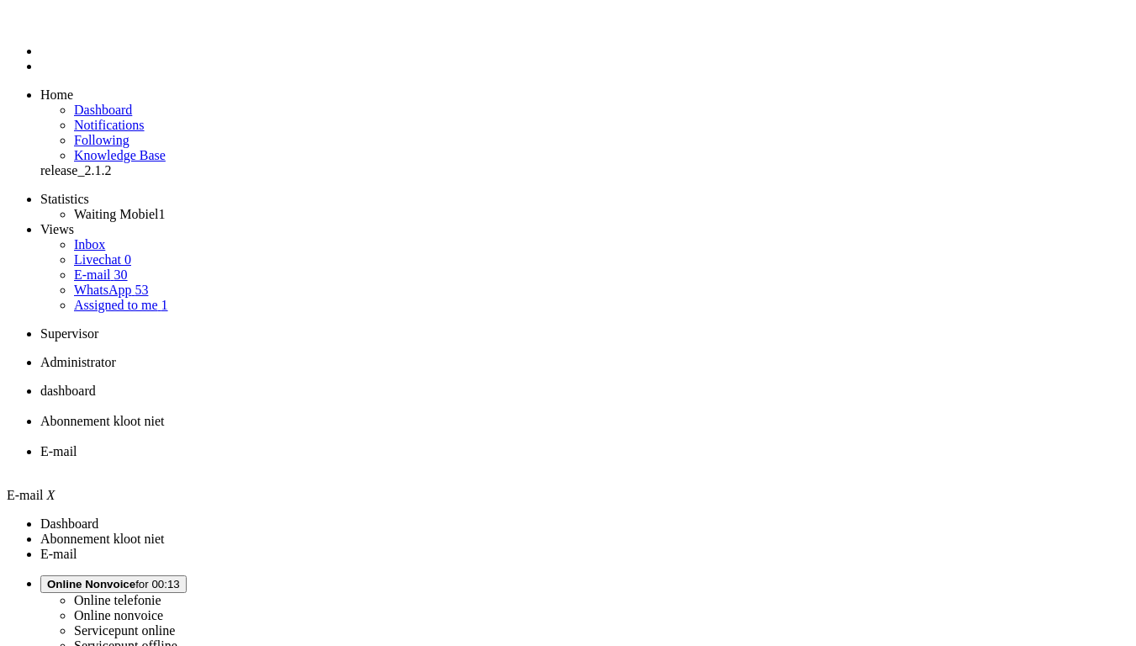
click at [153, 298] on link "Assigned to me 1" at bounding box center [121, 305] width 94 height 14
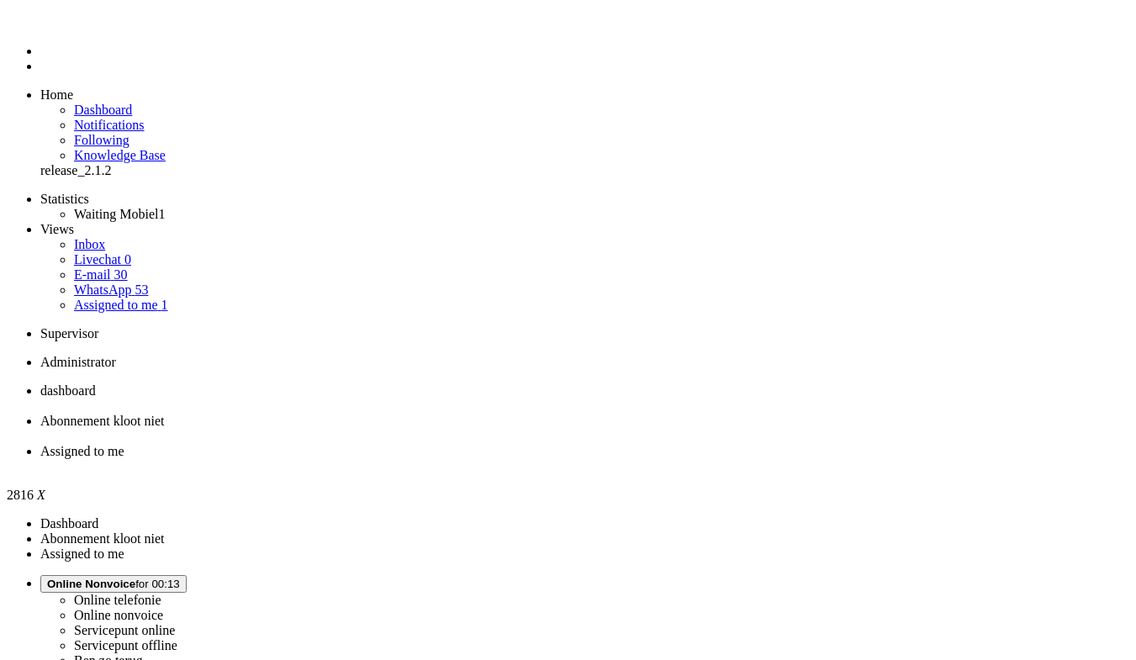
click at [124, 444] on span "Assigned to me" at bounding box center [82, 451] width 84 height 14
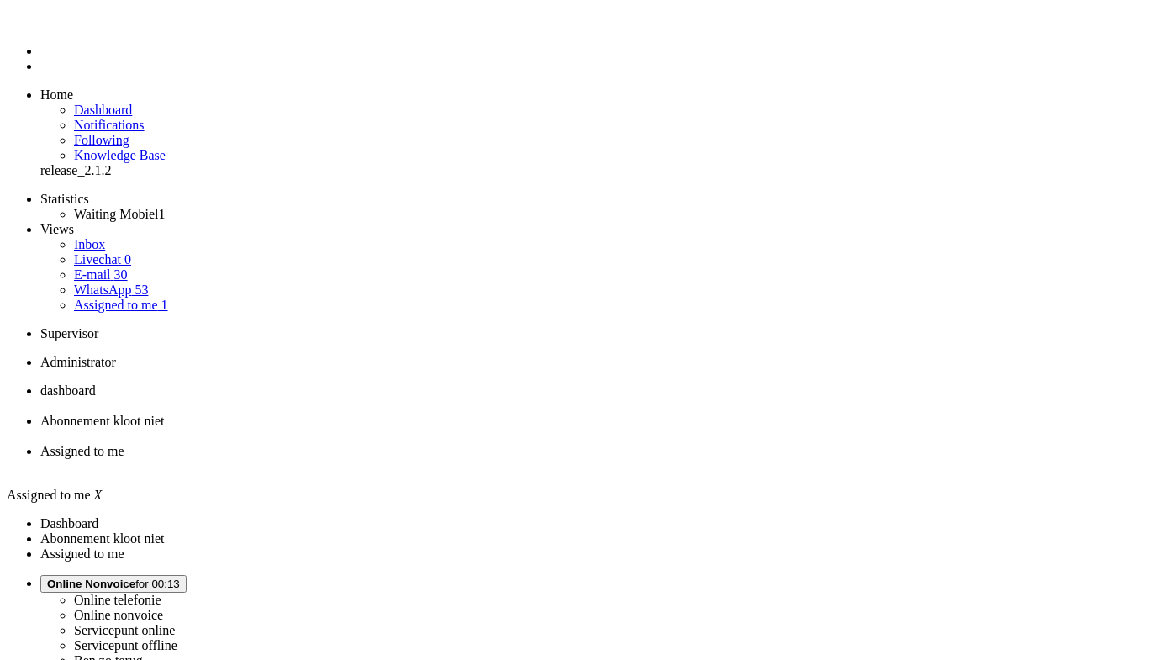
click at [165, 414] on span "Abonnement kloot niet" at bounding box center [102, 421] width 124 height 14
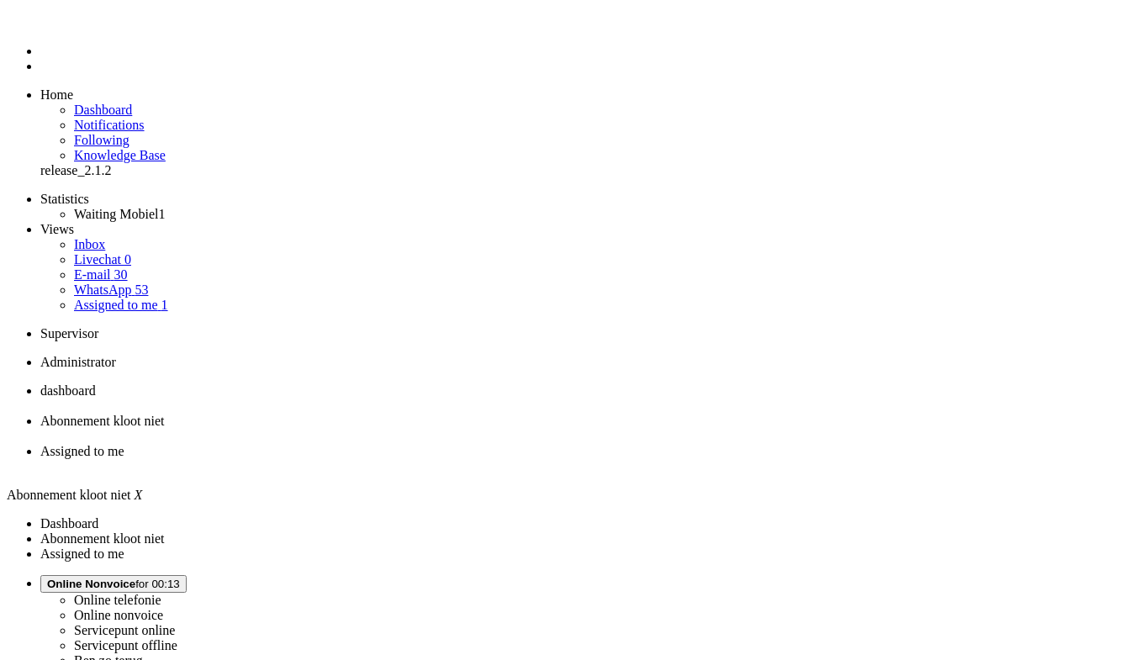
click at [96, 383] on span "dashboard" at bounding box center [67, 390] width 55 height 14
click at [120, 267] on li "E-mail 30" at bounding box center [601, 274] width 1055 height 15
click at [124, 267] on link "E-mail 30" at bounding box center [101, 274] width 54 height 14
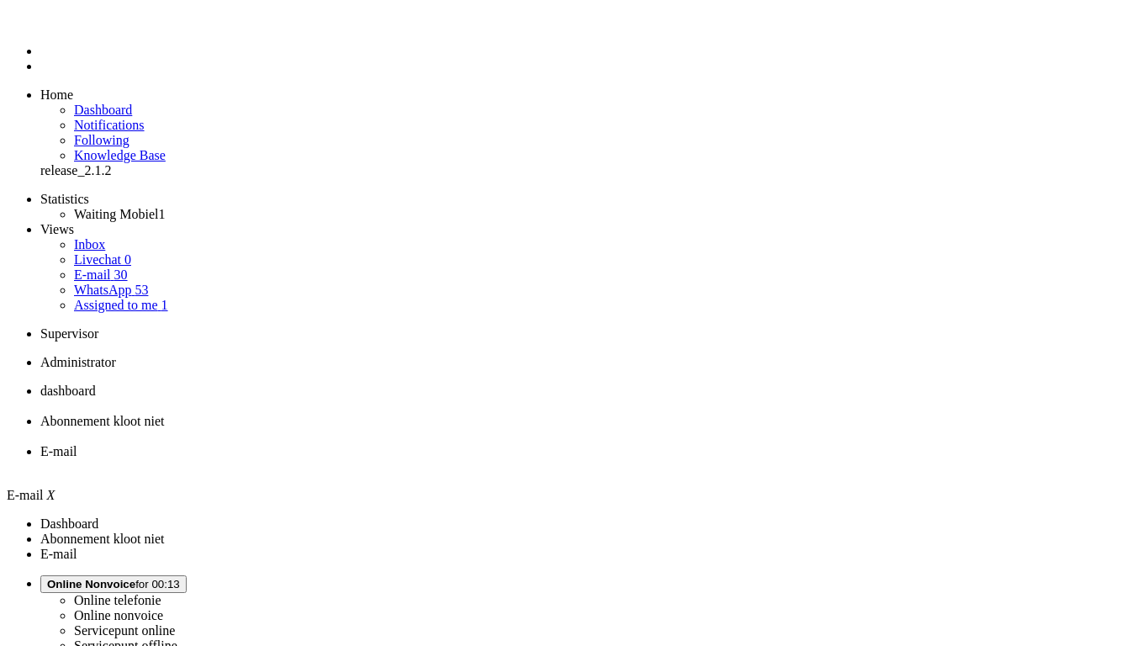
click at [139, 282] on link "WhatsApp 53" at bounding box center [111, 289] width 74 height 14
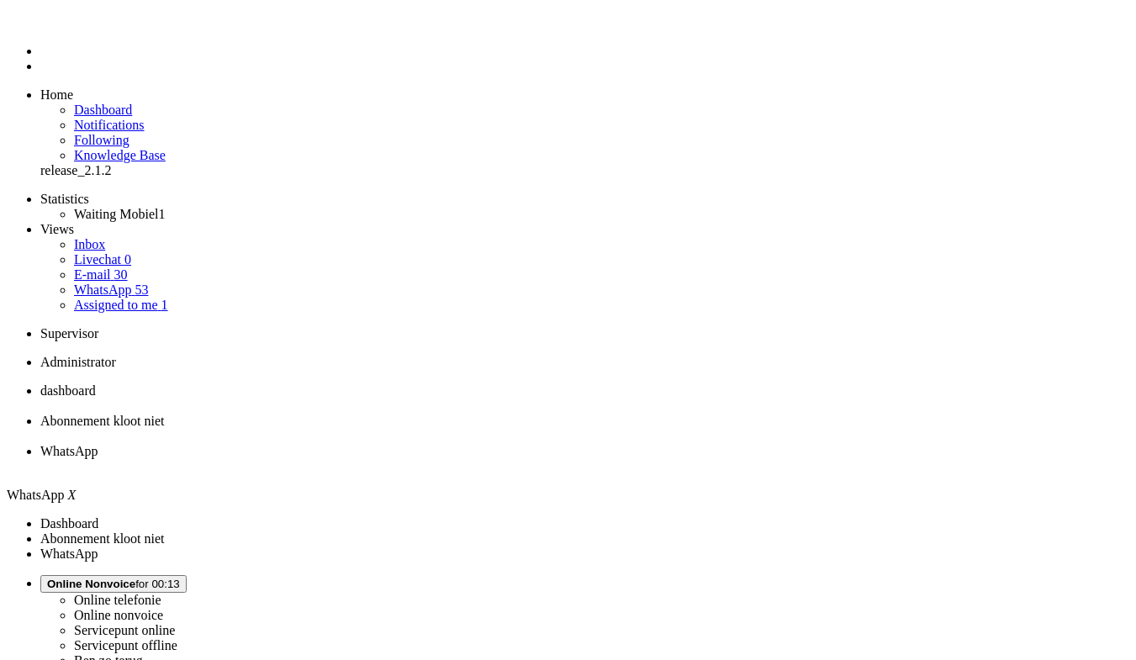
click at [165, 414] on span "Abonnement kloot niet" at bounding box center [102, 421] width 124 height 14
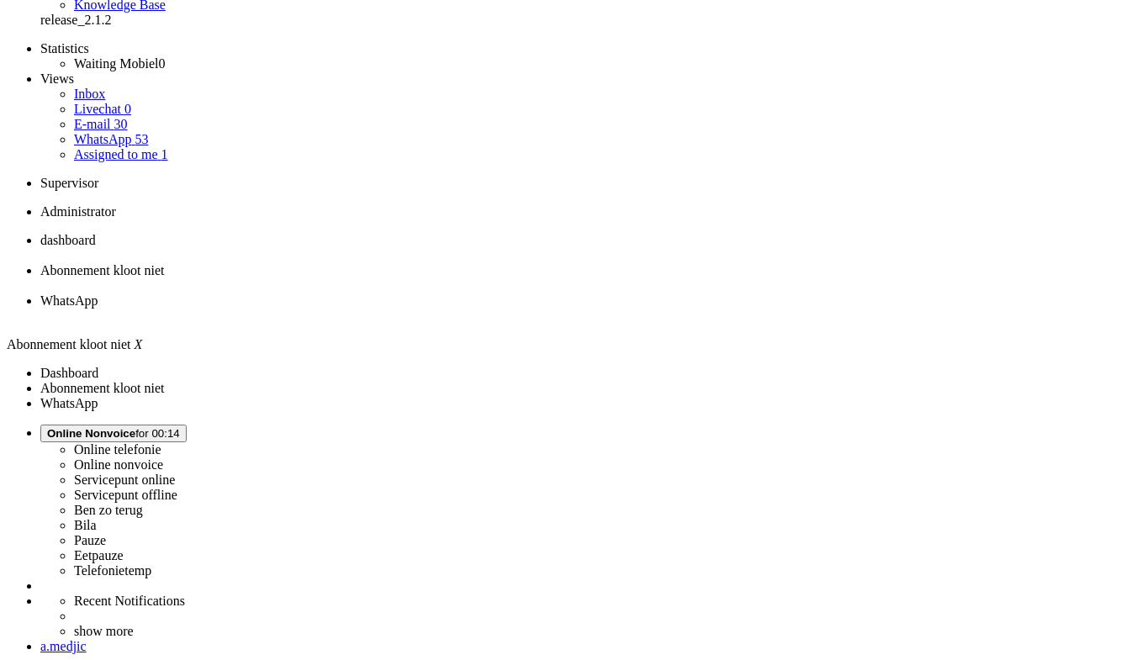
scroll to position [252, 0]
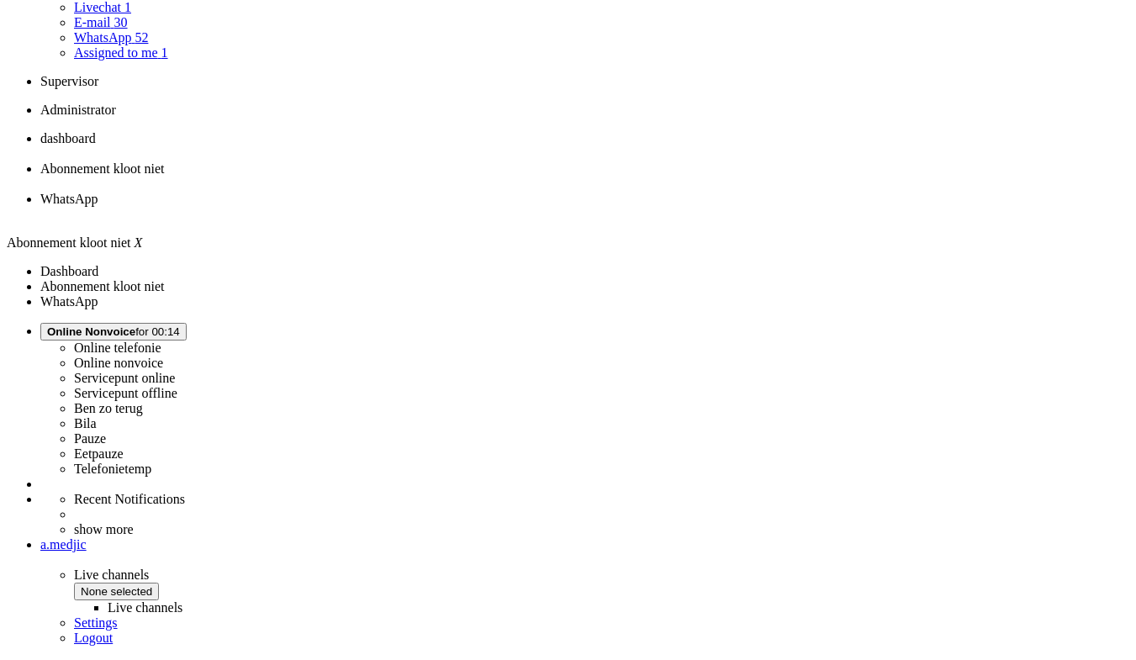
drag, startPoint x: 523, startPoint y: 587, endPoint x: 507, endPoint y: 588, distance: 16.0
drag, startPoint x: 507, startPoint y: 588, endPoint x: 477, endPoint y: 525, distance: 68.8
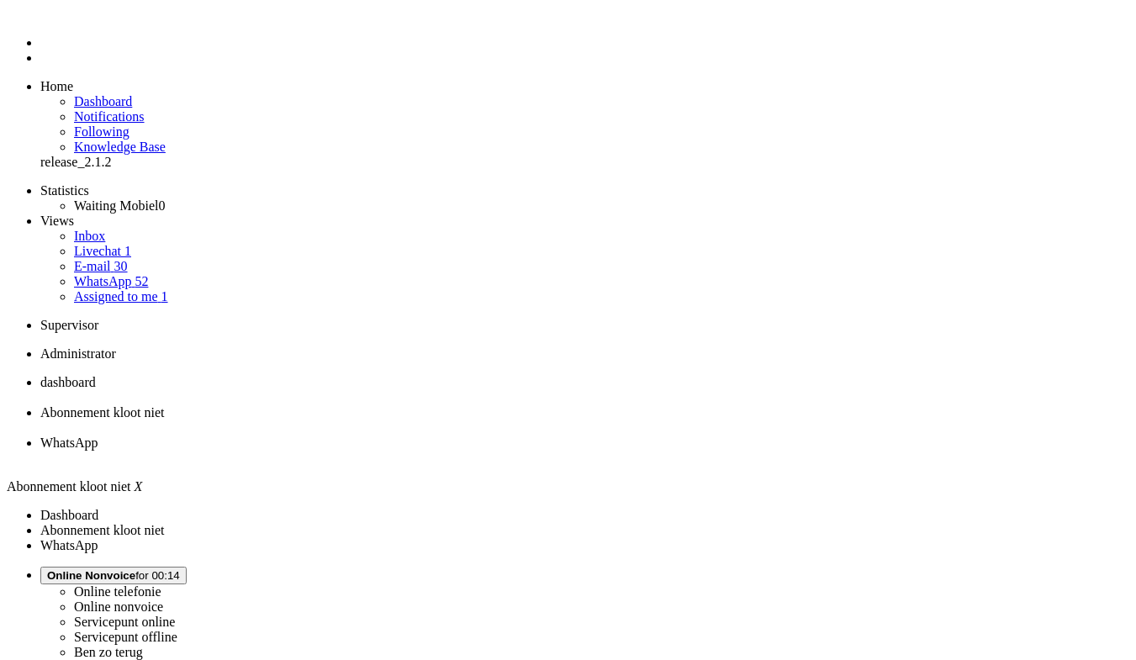
scroll to position [0, 0]
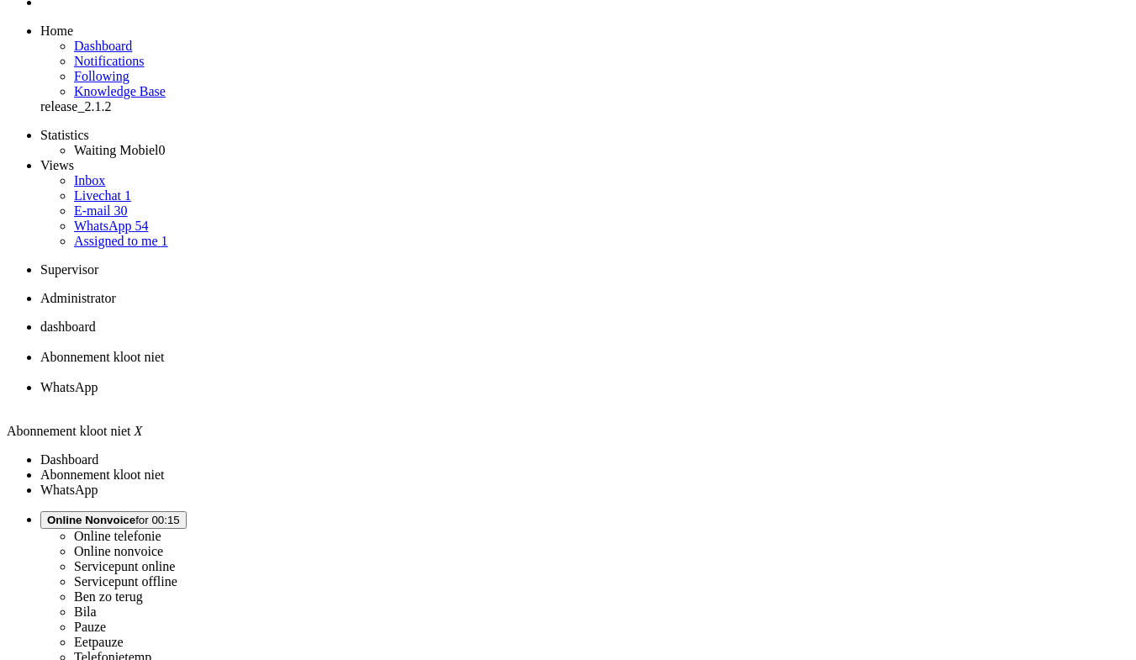
scroll to position [84, 0]
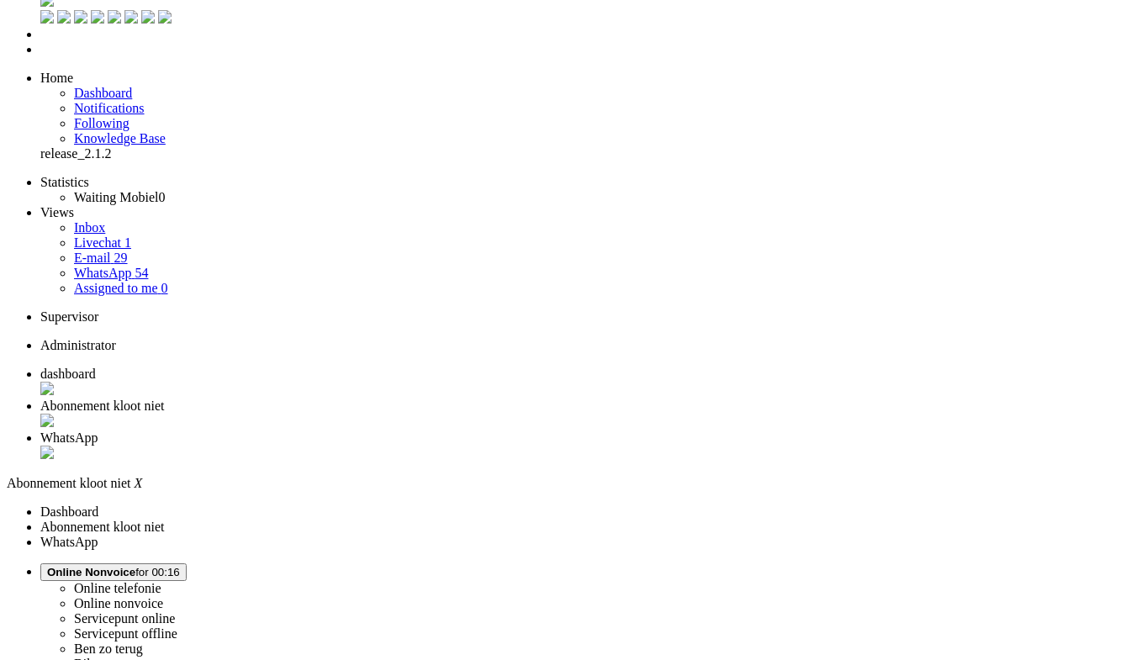
scroll to position [0, 0]
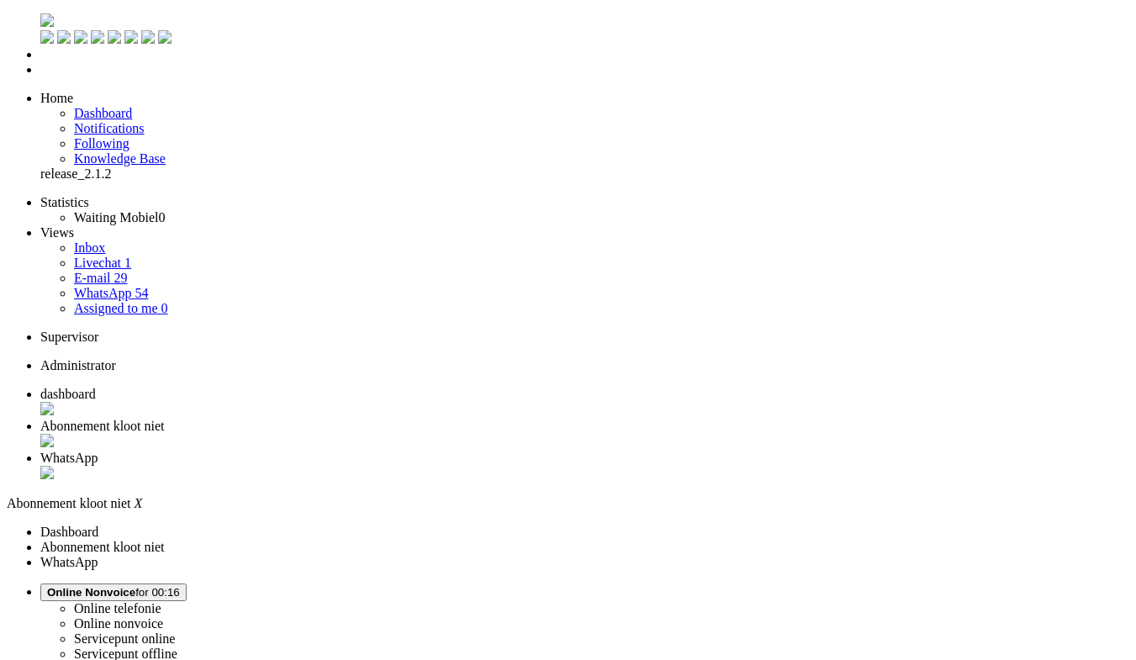
click at [487, 434] on div "Close tab" at bounding box center [584, 442] width 1088 height 17
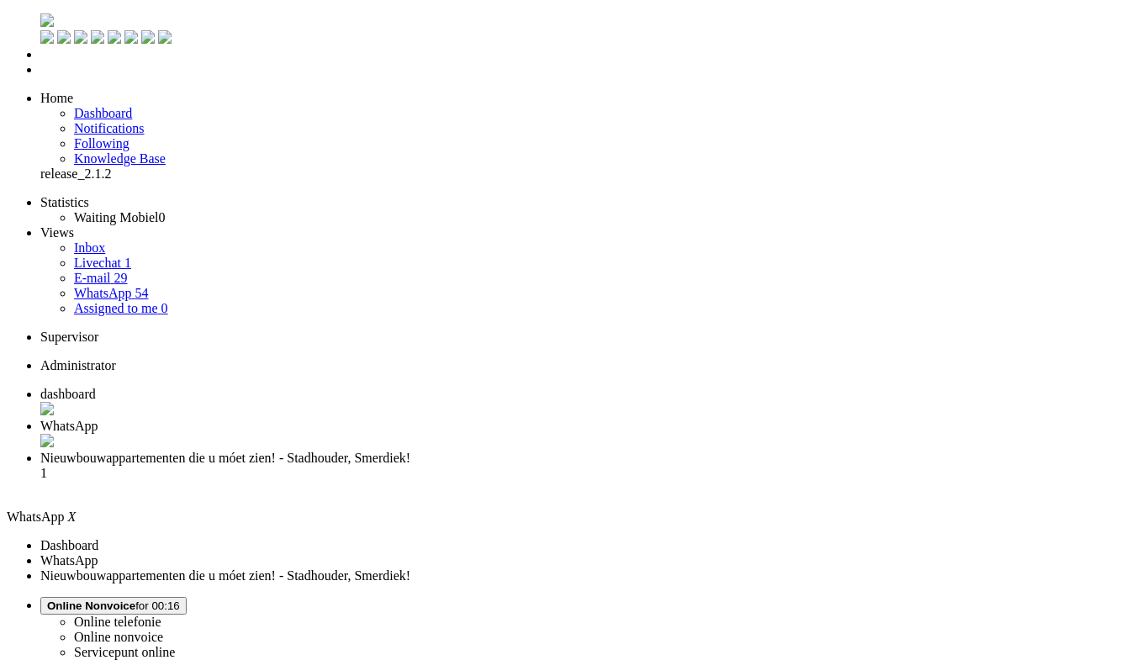
click at [481, 434] on div "Close tab" at bounding box center [584, 442] width 1088 height 17
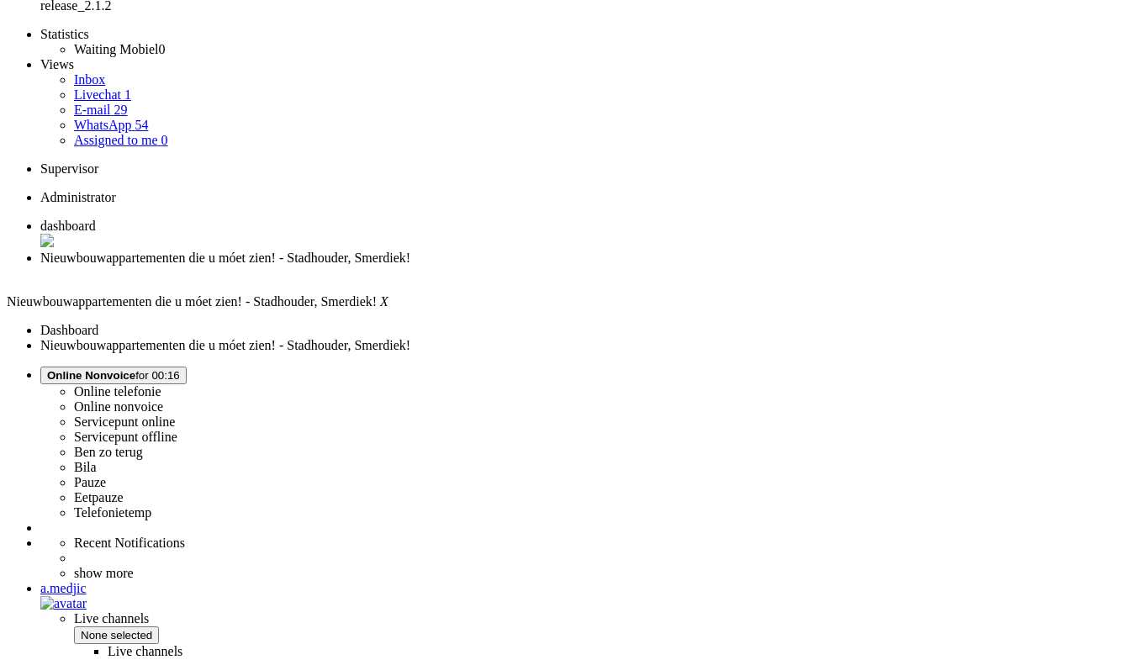
scroll to position [252, 0]
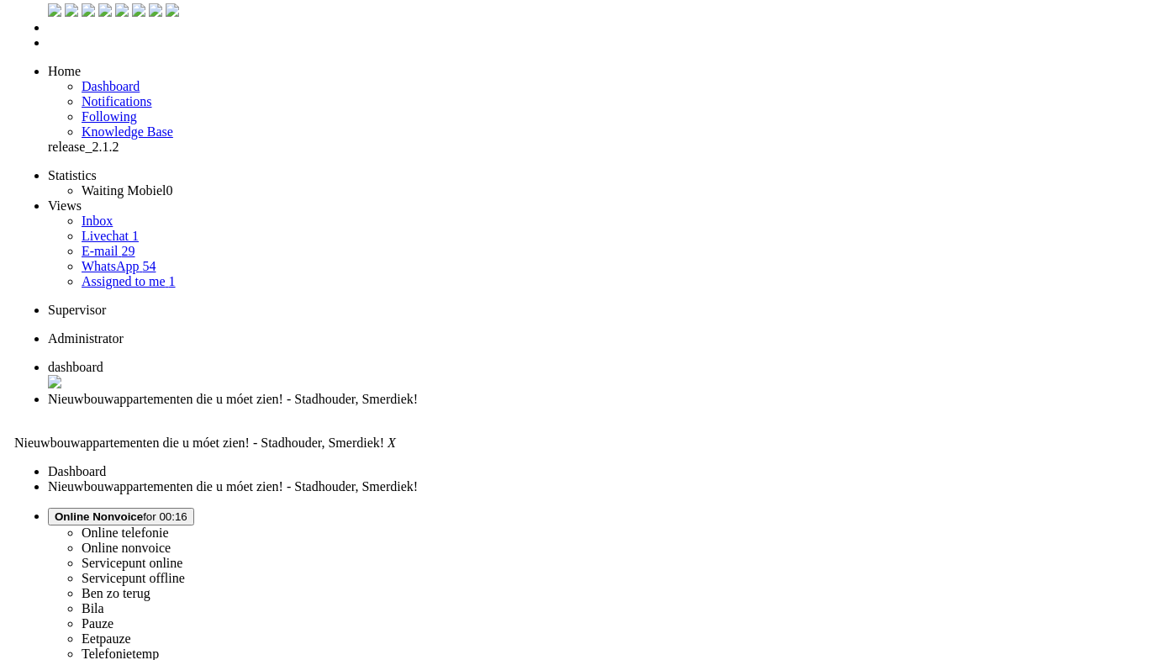
scroll to position [0, 0]
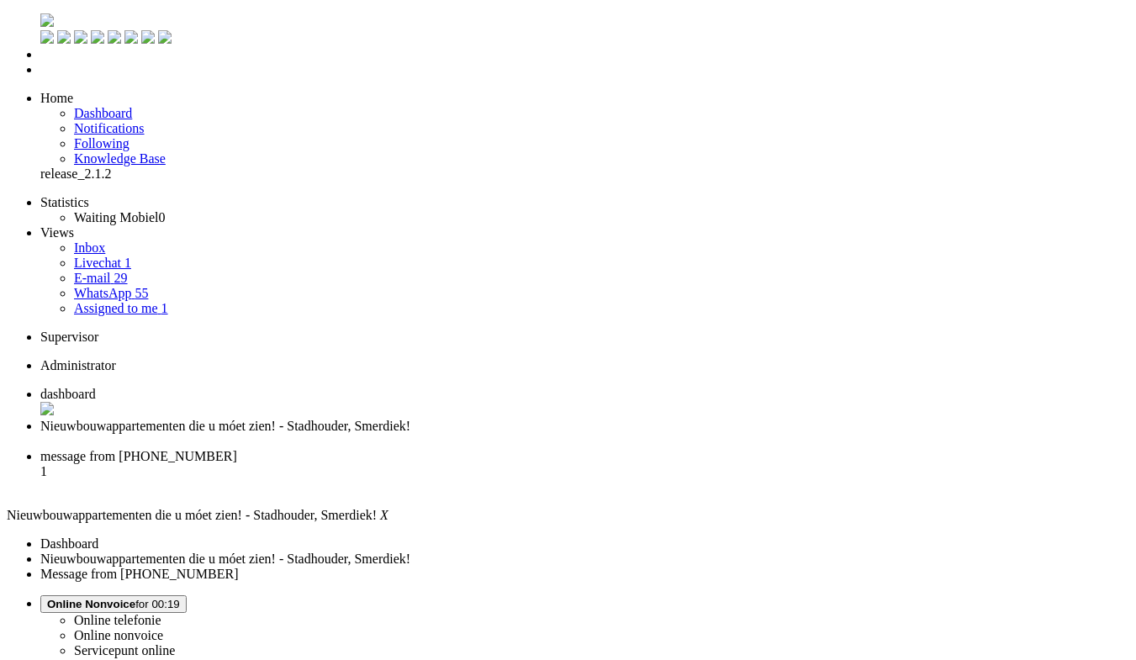
click at [483, 434] on div "Close tab" at bounding box center [584, 441] width 1088 height 15
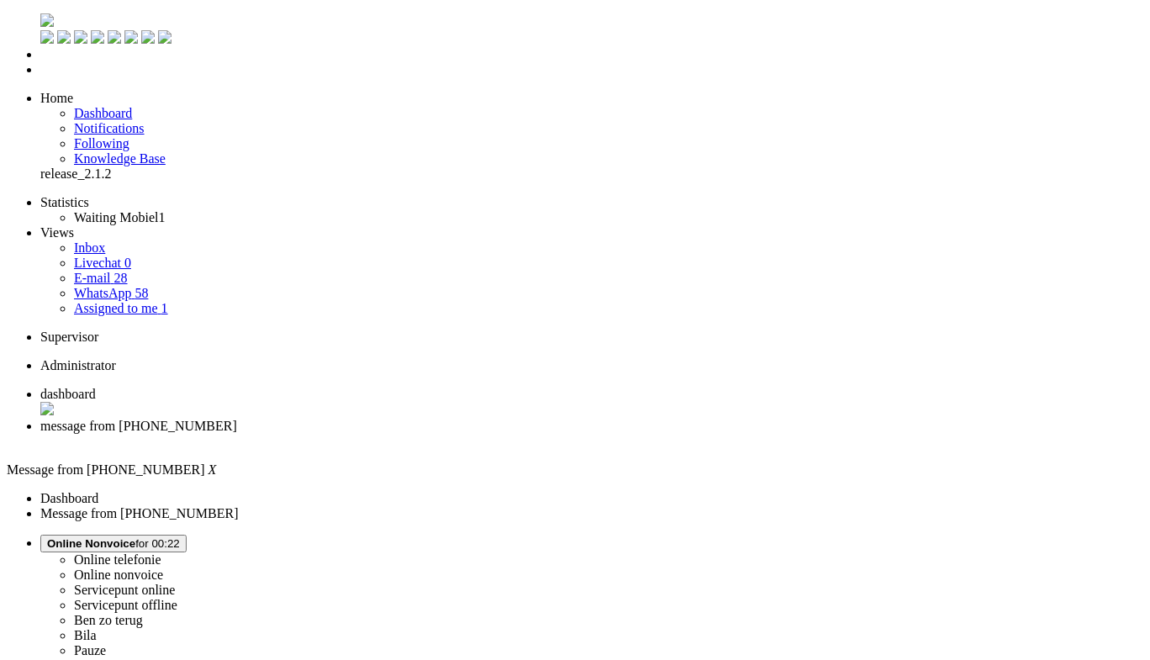
drag, startPoint x: 228, startPoint y: 2853, endPoint x: -66, endPoint y: 2838, distance: 294.6
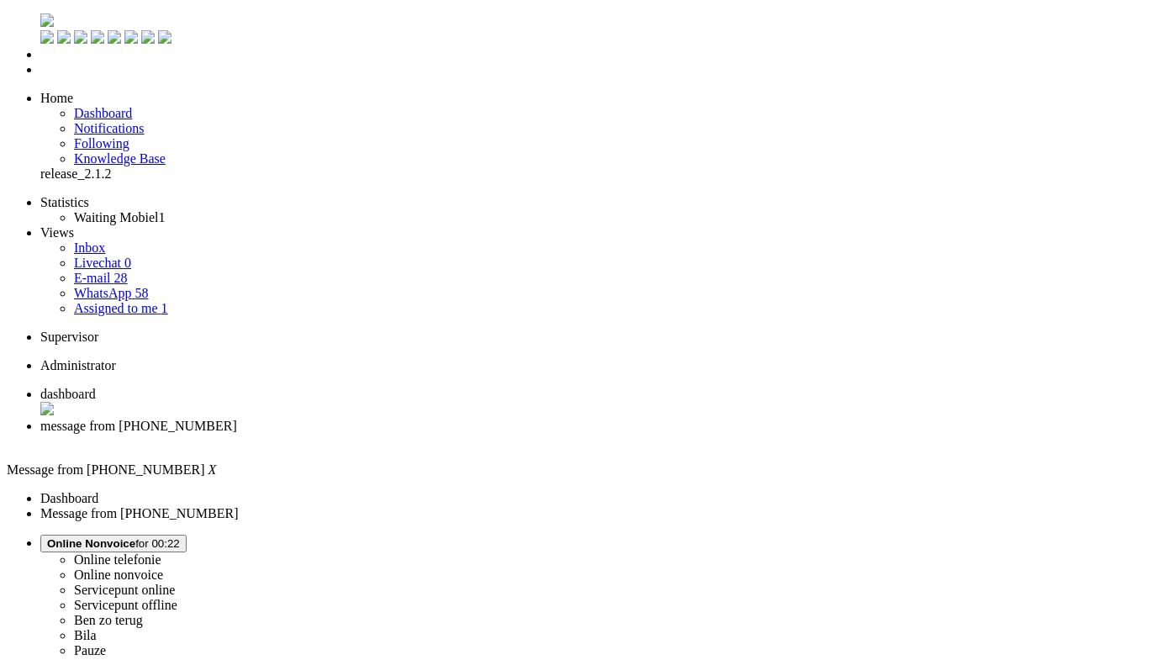
click at [482, 434] on div "Close tab" at bounding box center [591, 441] width 1103 height 15
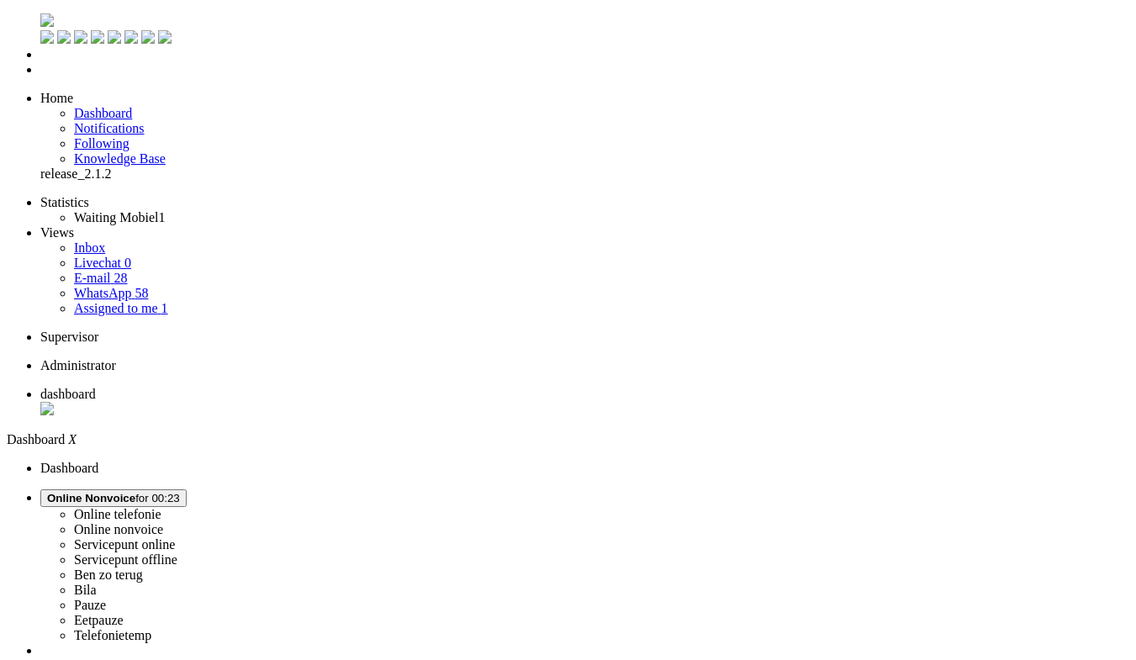
click at [95, 301] on span "Assigned to me" at bounding box center [116, 308] width 84 height 14
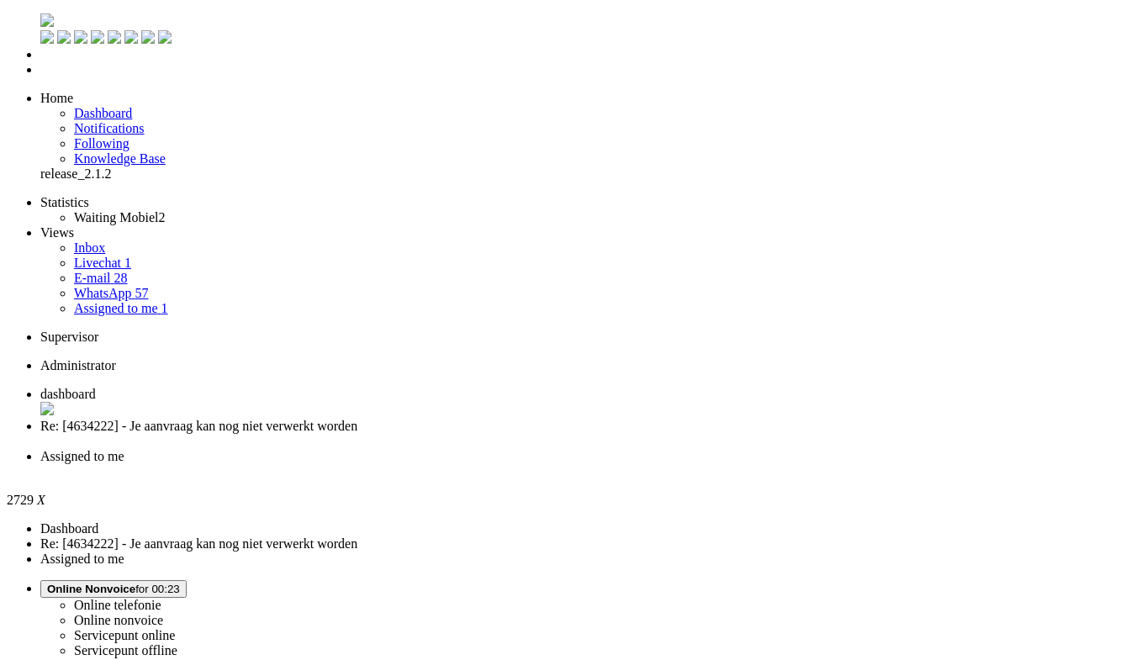
click at [120, 271] on link "E-mail 28" at bounding box center [101, 278] width 54 height 14
click at [118, 286] on link "WhatsApp 57" at bounding box center [111, 293] width 74 height 14
click at [627, 466] on div "Close tab" at bounding box center [584, 474] width 1088 height 17
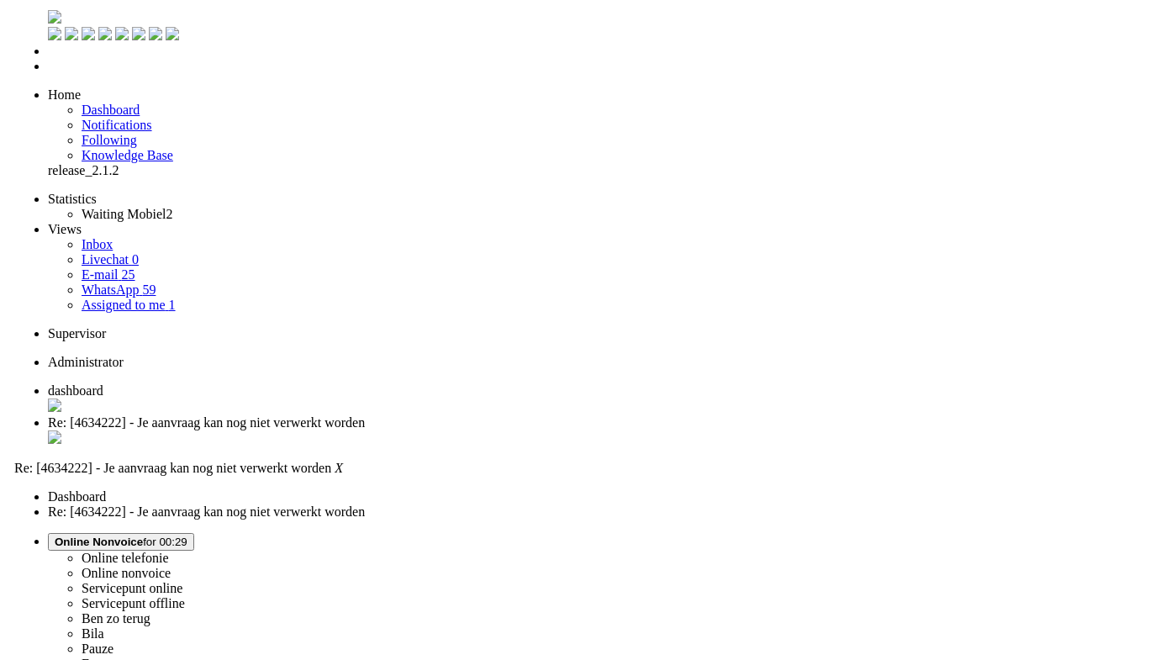
scroll to position [0, 0]
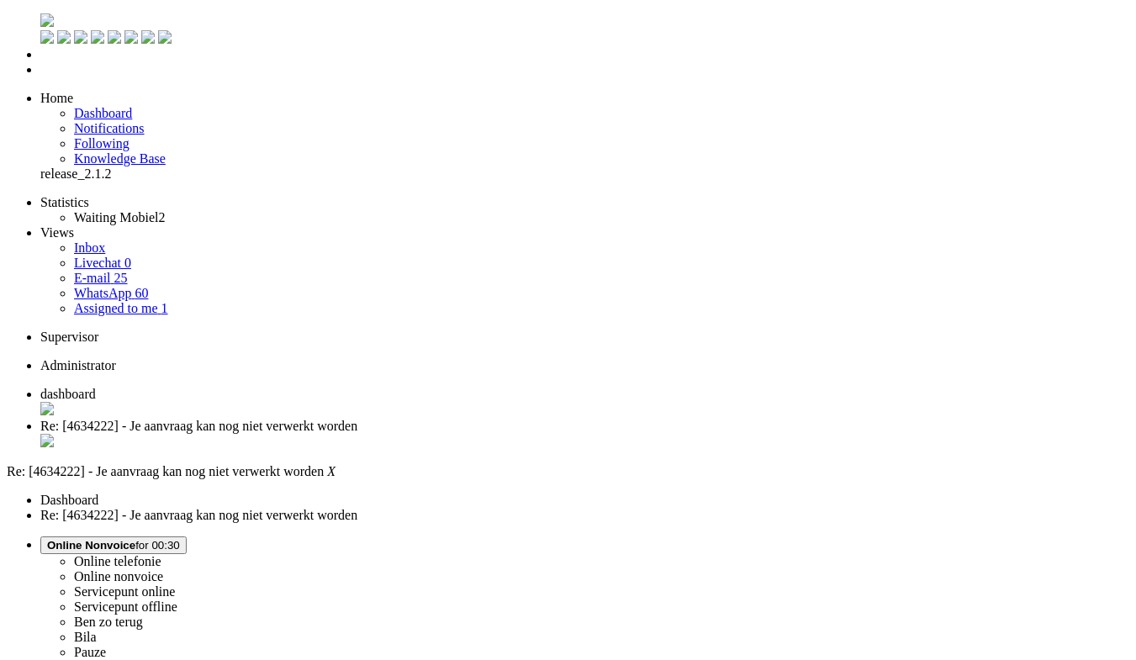
click at [187, 536] on button "Online Nonvoice for 00:30" at bounding box center [113, 545] width 146 height 18
click at [161, 554] on label "Online telefonie" at bounding box center [117, 561] width 87 height 14
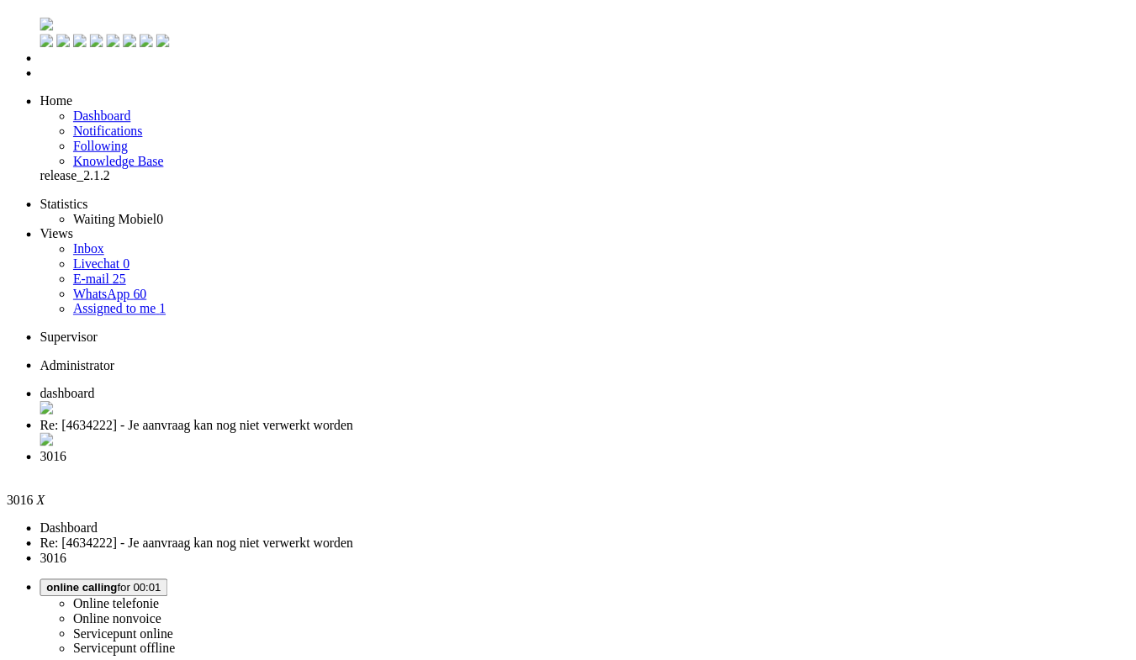
scroll to position [453, 0]
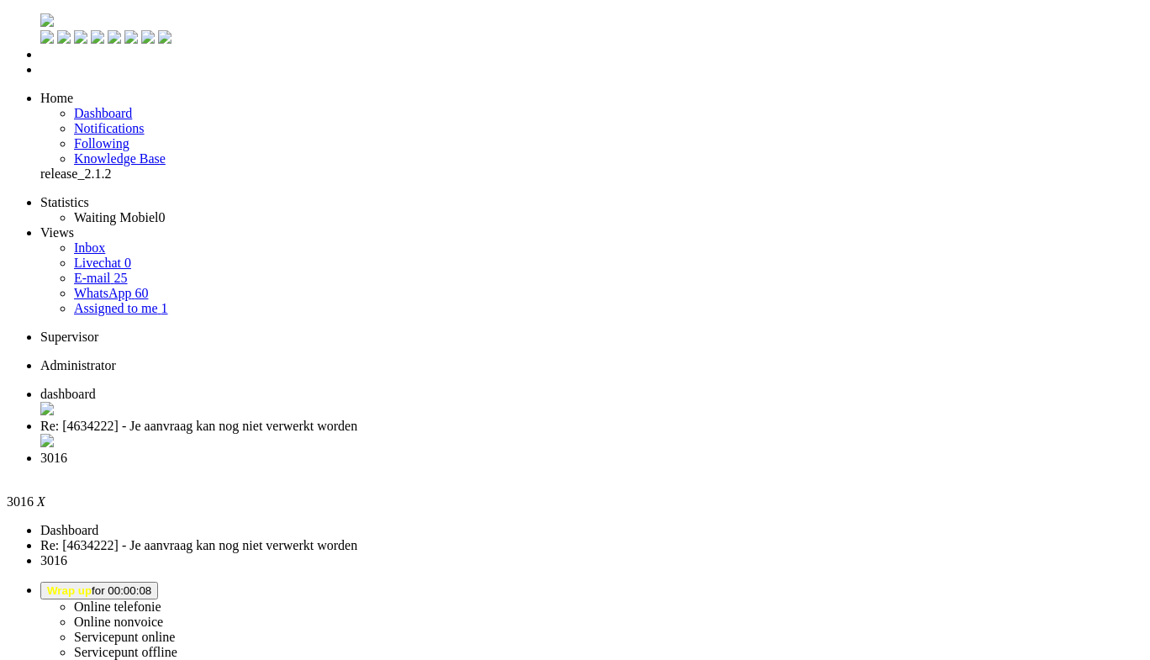
click at [632, 466] on div "Close tab" at bounding box center [591, 473] width 1103 height 15
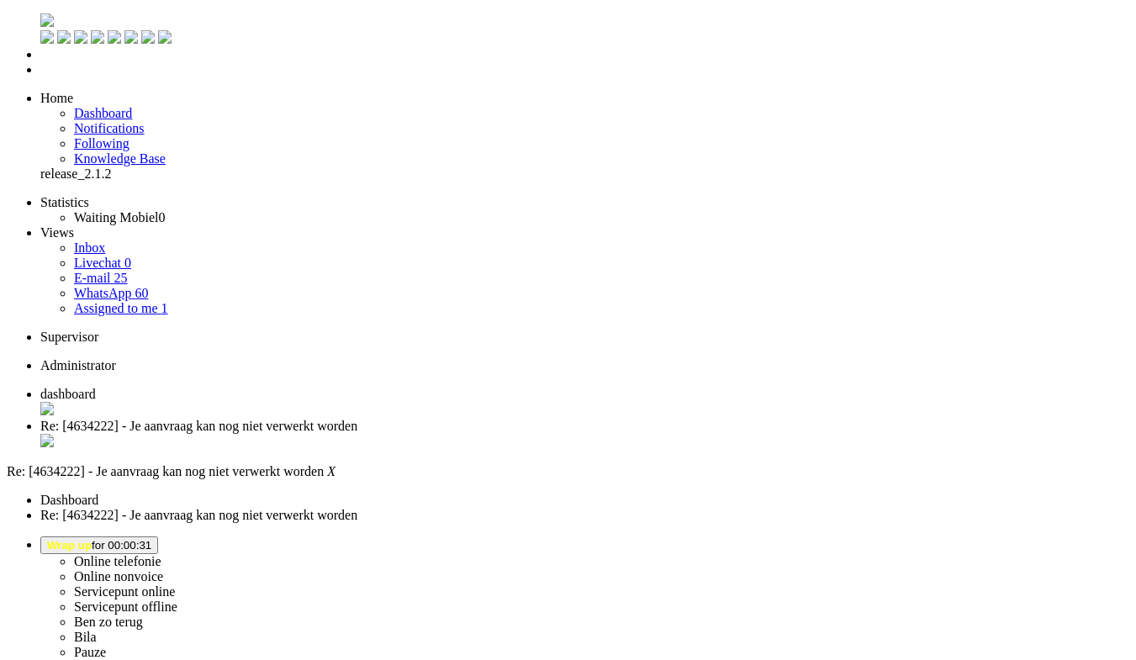
drag, startPoint x: 160, startPoint y: 3083, endPoint x: 63, endPoint y: 3017, distance: 116.8
drag, startPoint x: 77, startPoint y: 3043, endPoint x: 3, endPoint y: 2971, distance: 104.0
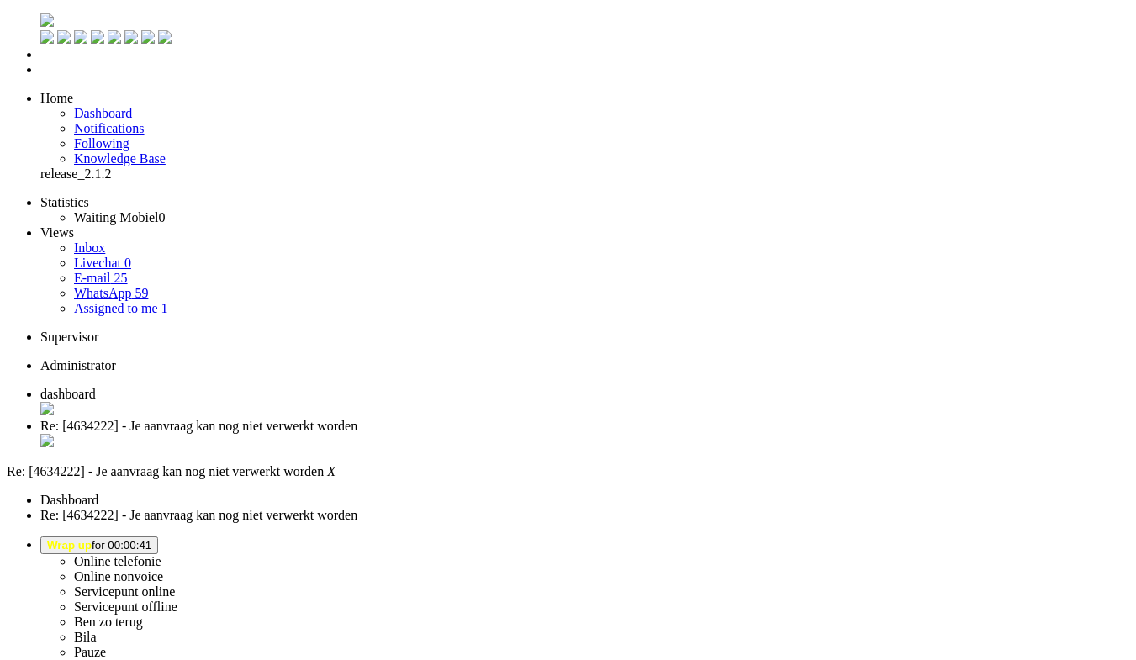
click at [486, 434] on div "Close tab" at bounding box center [584, 442] width 1088 height 17
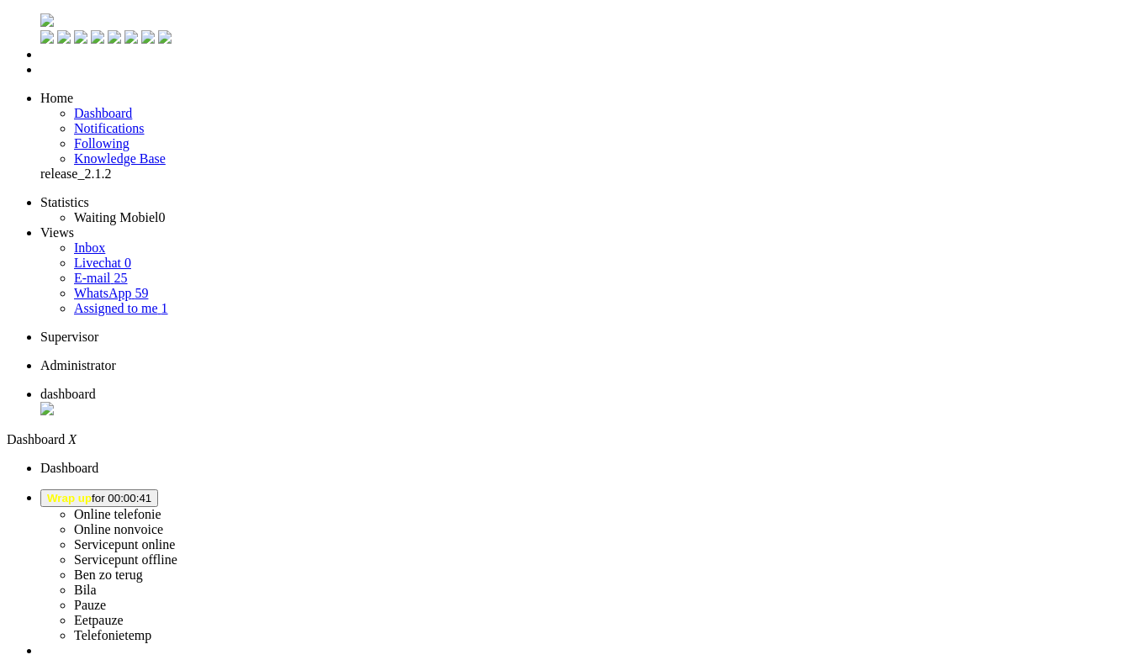
click at [151, 492] on span "Wrap up for 00:00:41" at bounding box center [99, 498] width 104 height 13
click at [161, 507] on label "Online telefonie" at bounding box center [117, 514] width 87 height 14
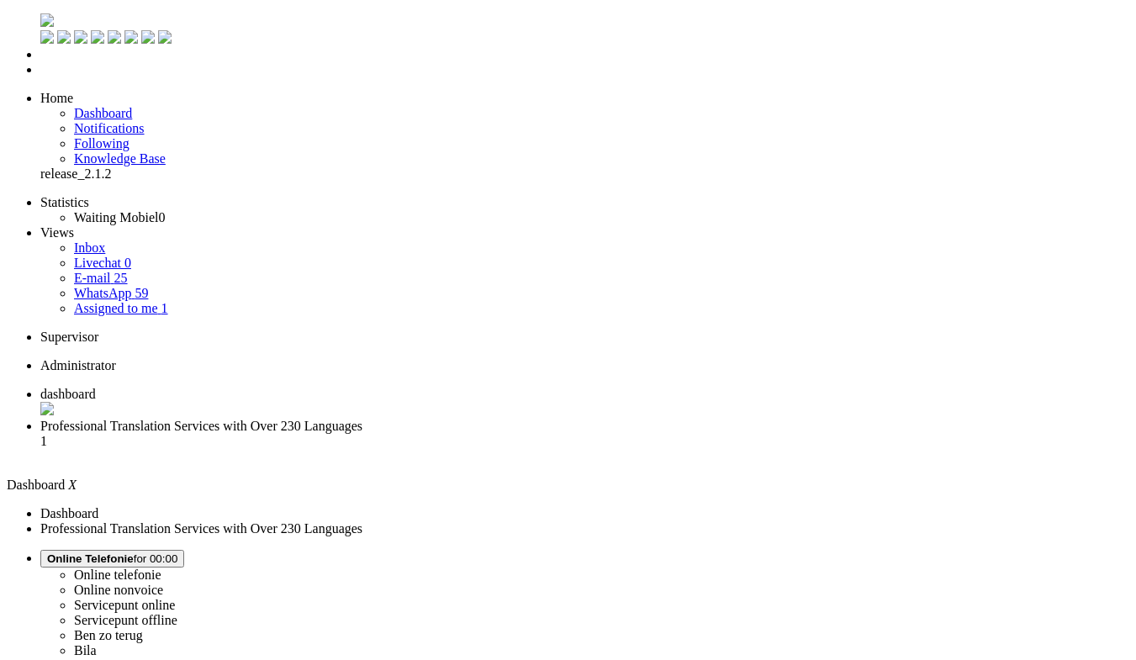
click at [362, 419] on span "Professional Translation Services with Over 230 Languages" at bounding box center [201, 426] width 322 height 14
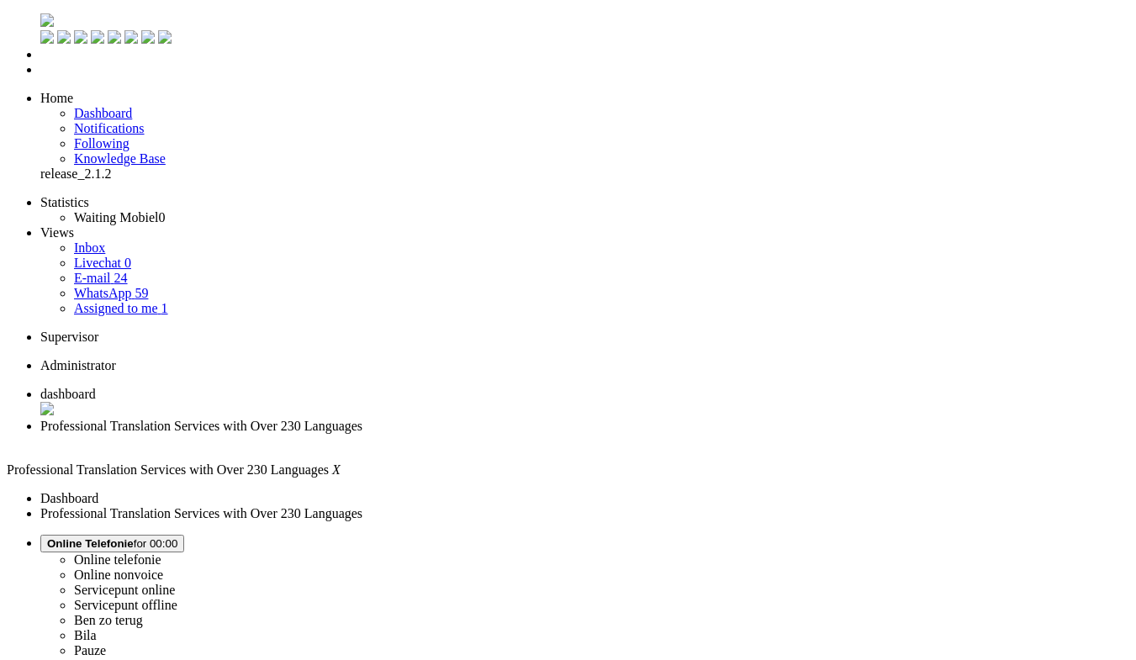
click at [483, 434] on div "Close tab" at bounding box center [584, 441] width 1088 height 15
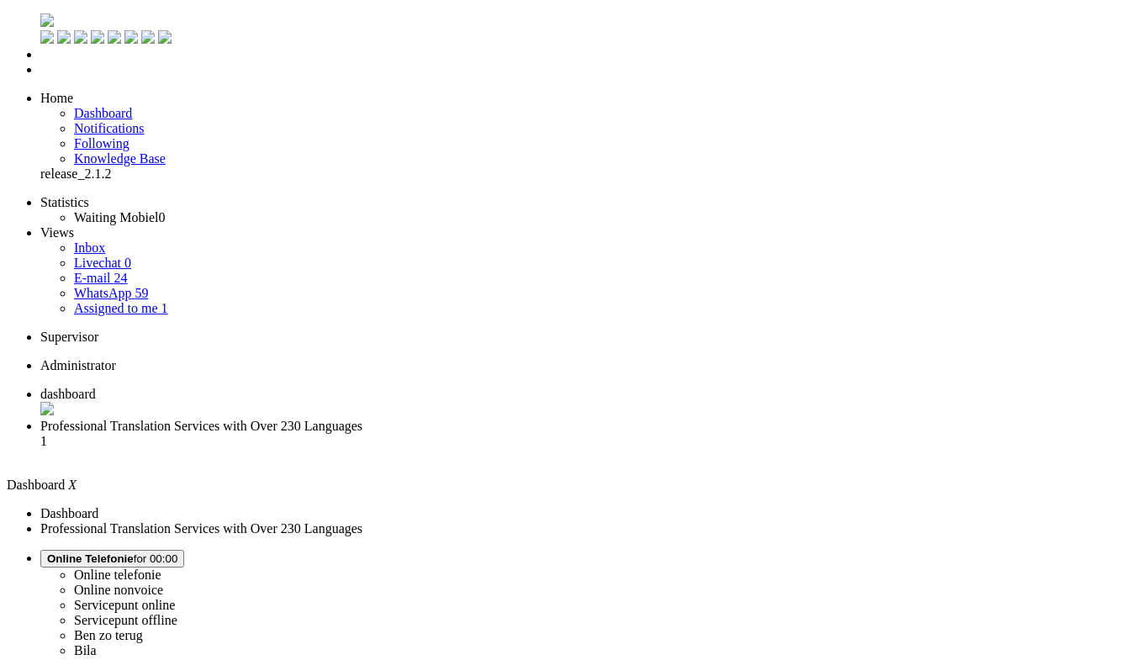
click at [177, 552] on span "Online Telefonie for 00:00" at bounding box center [112, 558] width 130 height 13
click at [143, 628] on label "Ben zo terug" at bounding box center [108, 635] width 69 height 14
click at [166, 550] on button "Ben zo terug for 00:00" at bounding box center [102, 559] width 125 height 18
click at [161, 567] on label "Online telefonie" at bounding box center [117, 574] width 87 height 14
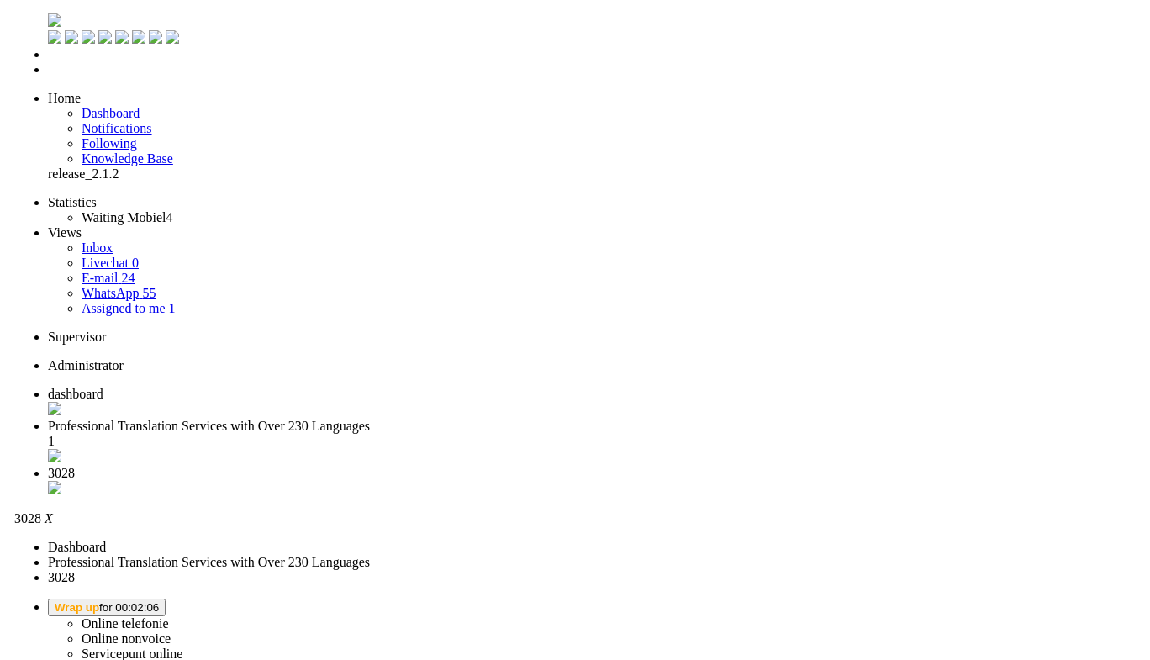
scroll to position [336, 0]
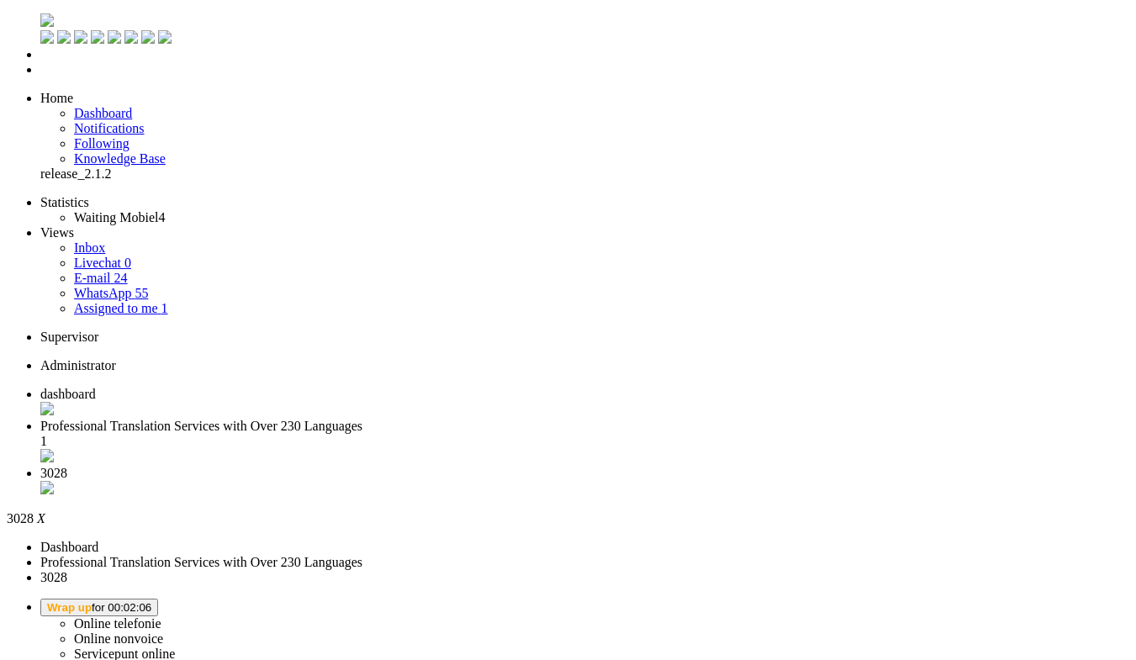
click at [630, 481] on div "Close tab" at bounding box center [584, 489] width 1088 height 17
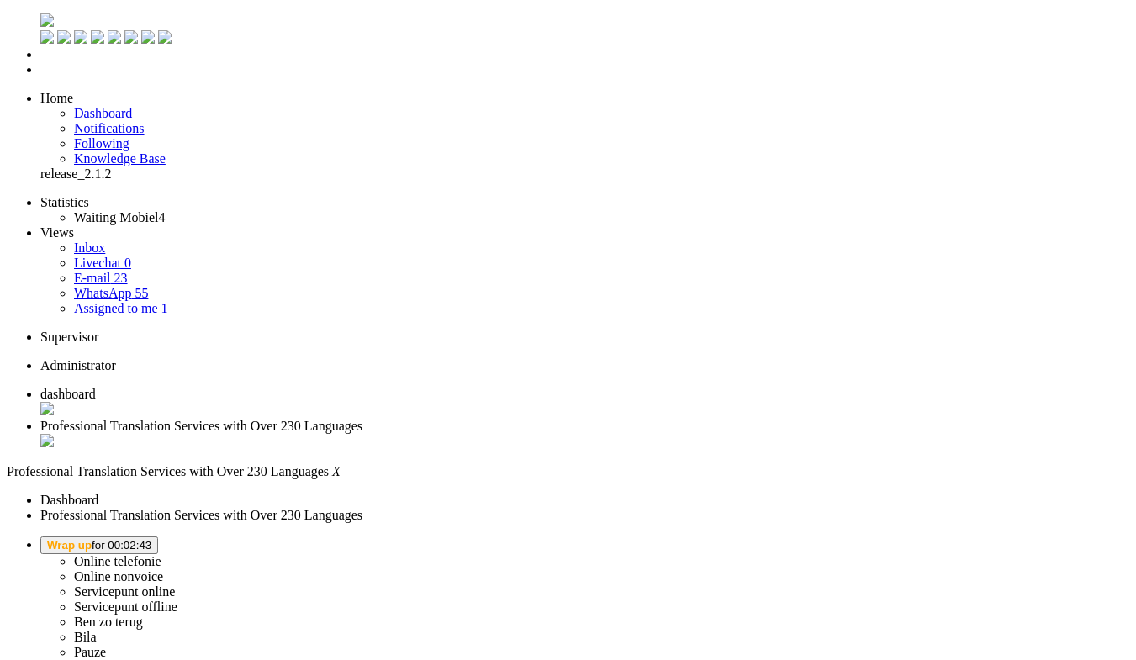
click at [158, 536] on button "Wrap up for 00:02:43" at bounding box center [99, 545] width 118 height 18
click at [161, 554] on label "Online telefonie" at bounding box center [117, 561] width 87 height 14
click at [96, 387] on span "dashboard" at bounding box center [67, 394] width 55 height 14
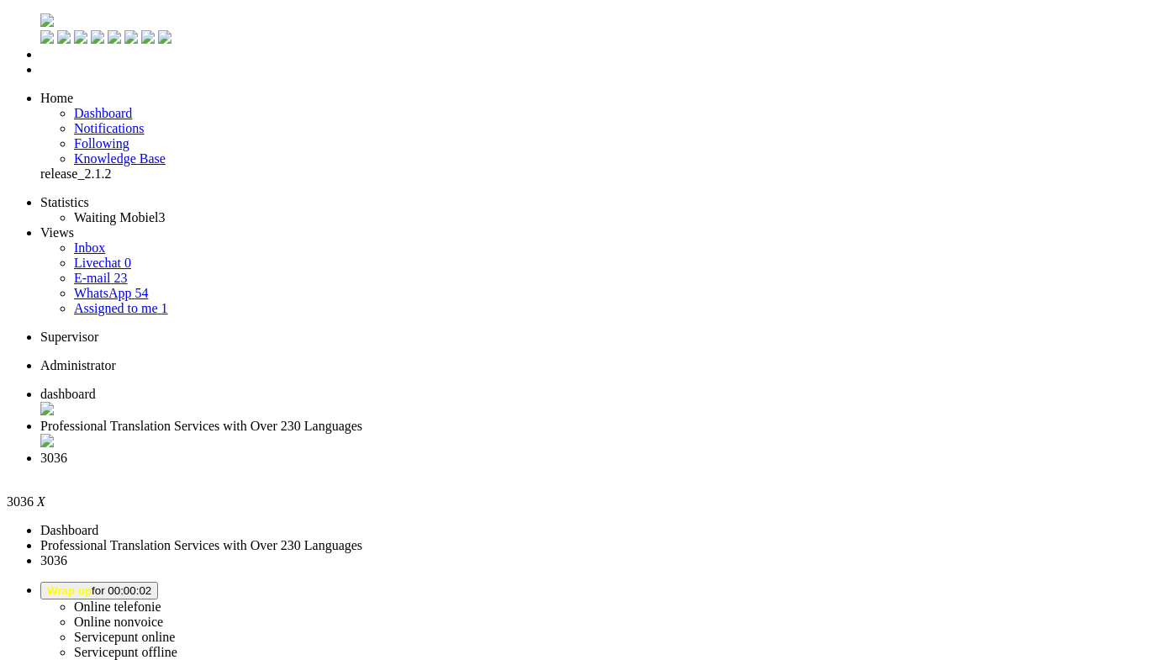
click at [625, 466] on div "Close tab" at bounding box center [591, 473] width 1103 height 15
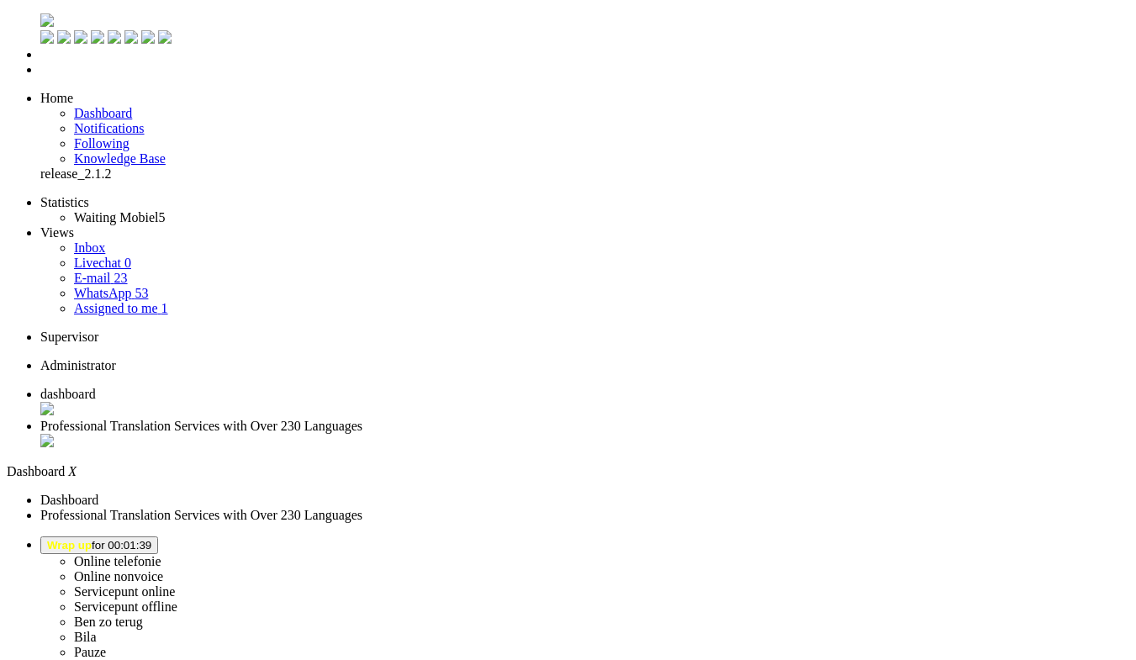
click at [151, 539] on span "Wrap up for 00:01:39" at bounding box center [99, 545] width 104 height 13
click at [161, 554] on link "Online telefonie" at bounding box center [117, 561] width 87 height 14
click at [161, 554] on label "Online telefonie" at bounding box center [117, 561] width 87 height 14
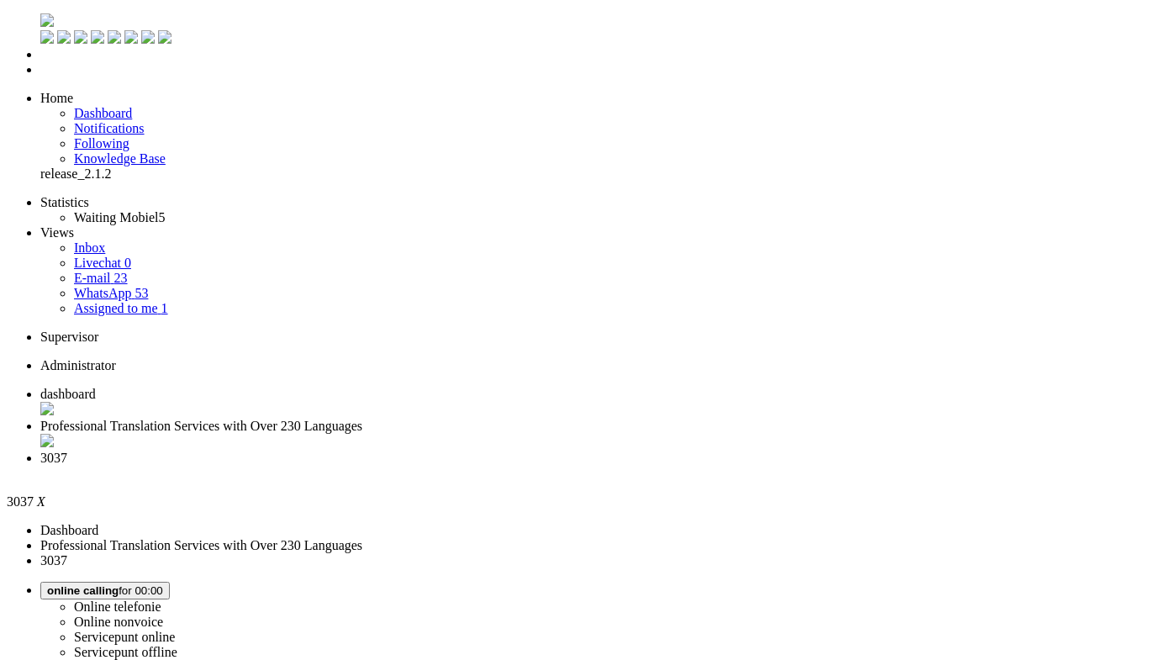
click at [96, 387] on span "dashboard" at bounding box center [67, 394] width 55 height 14
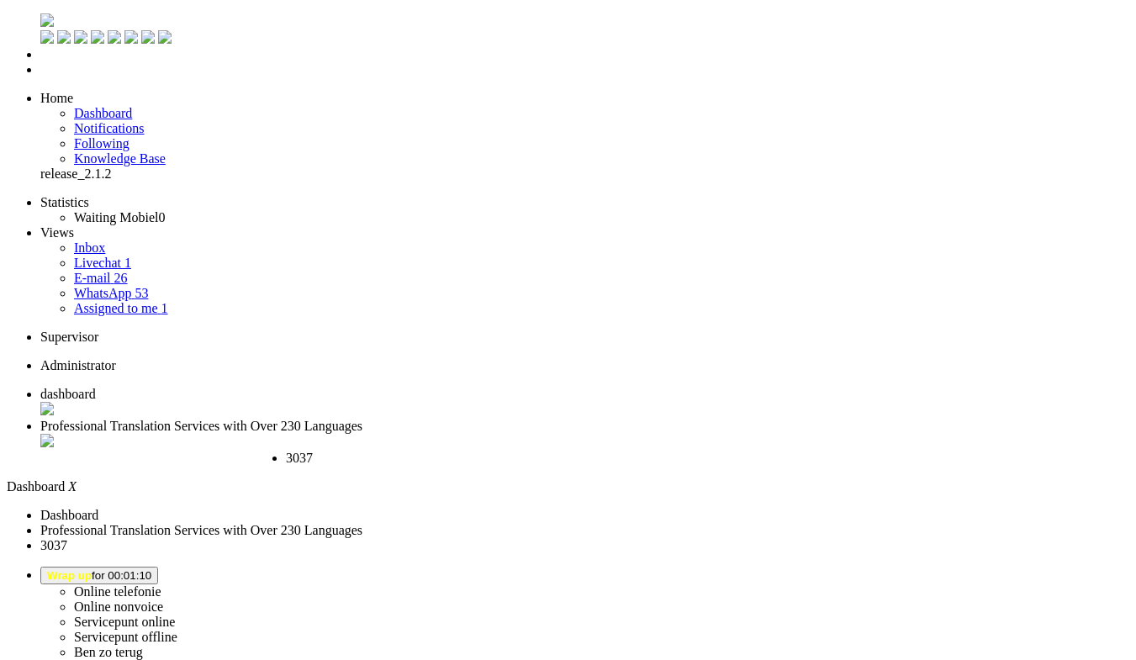
click at [313, 451] on span "3037" at bounding box center [299, 458] width 27 height 14
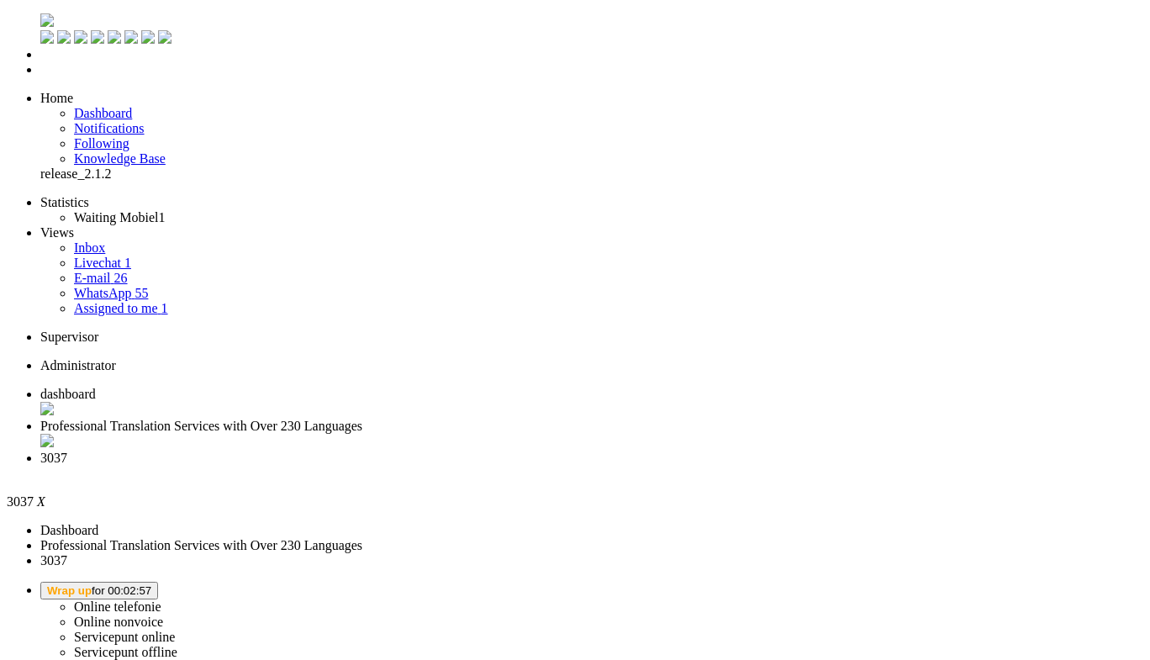
click at [158, 582] on button "Wrap up for 00:02:57" at bounding box center [99, 591] width 118 height 18
click at [161, 599] on label "Online telefonie" at bounding box center [117, 606] width 87 height 14
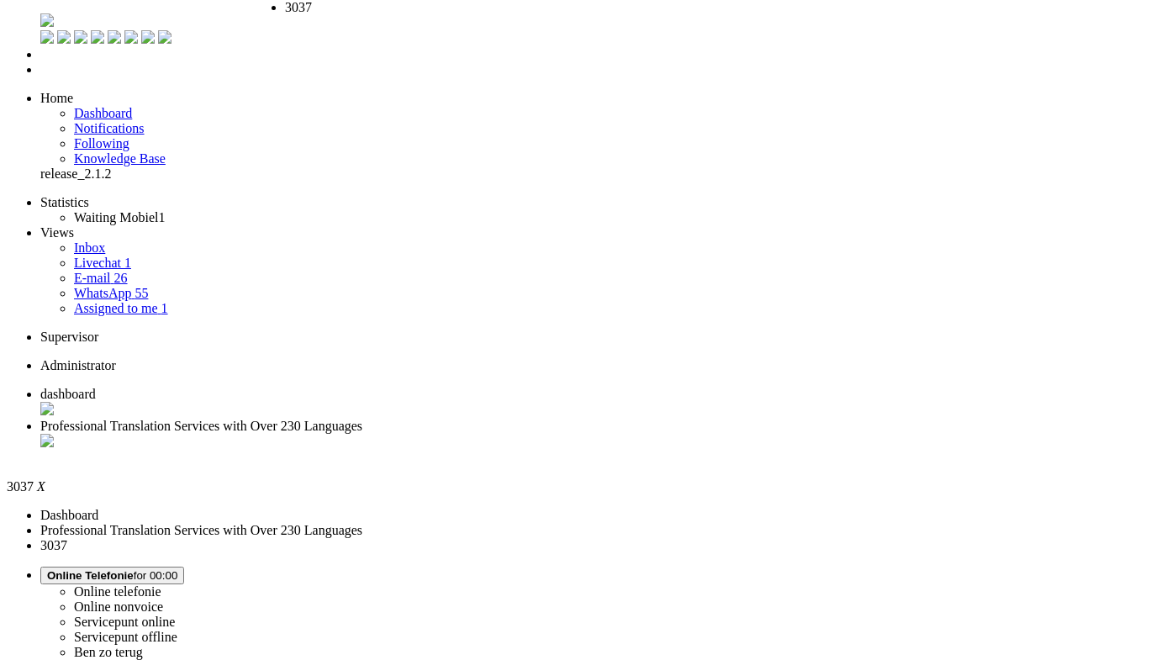
click at [424, 24] on div "Close tab" at bounding box center [354, 23] width 139 height 17
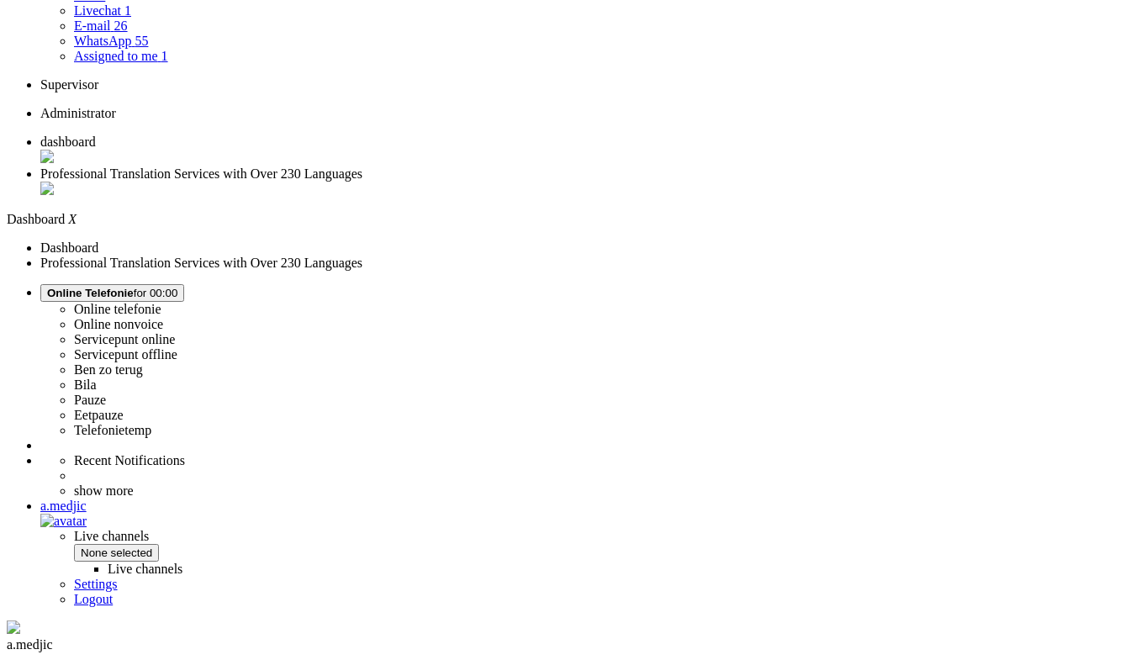
scroll to position [263, 0]
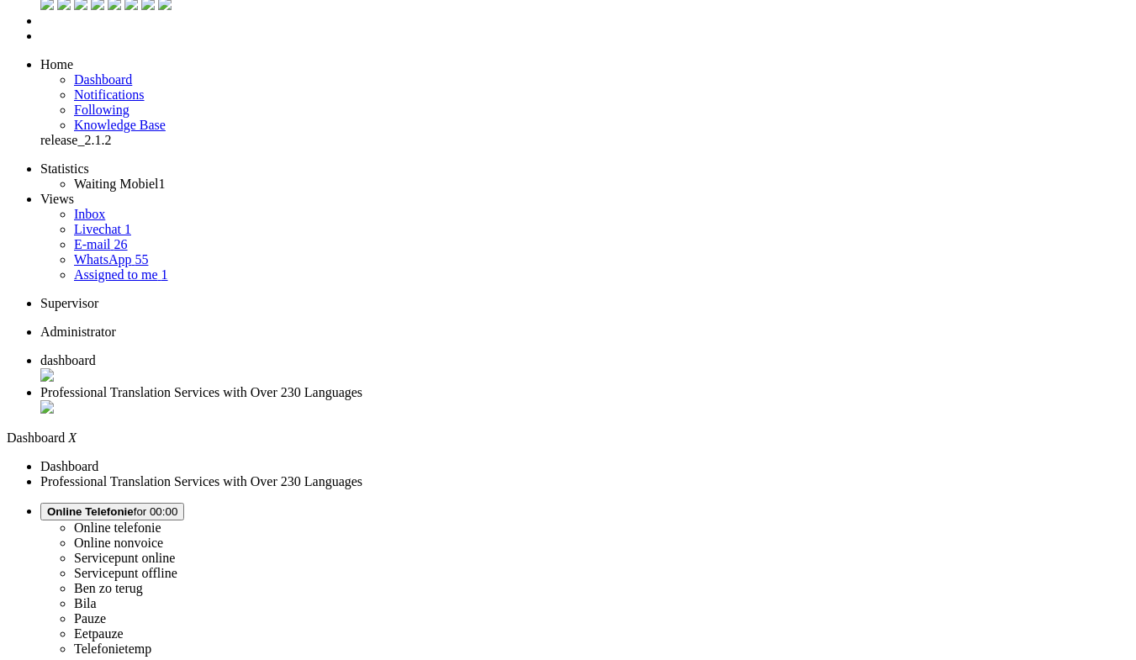
scroll to position [0, 0]
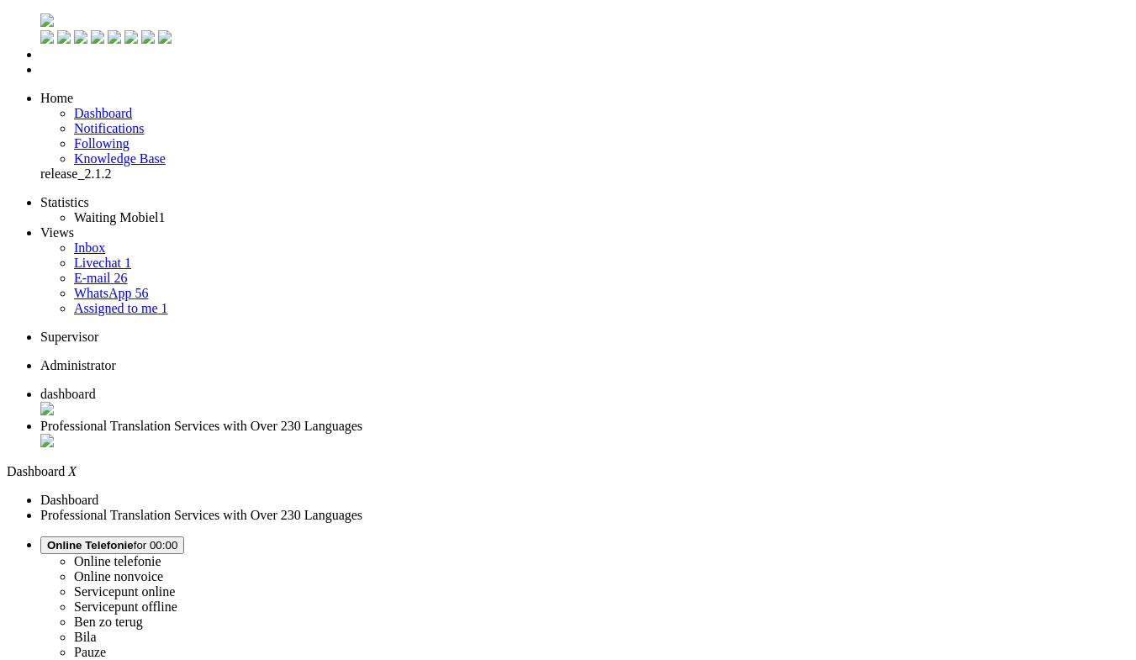
click at [165, 210] on link "Waiting Mobiel 1" at bounding box center [119, 217] width 91 height 14
click at [98, 210] on link "Waiting Mobiel 1" at bounding box center [119, 217] width 91 height 14
click at [362, 419] on span "Professional Translation Services with Over 230 Languages" at bounding box center [201, 426] width 322 height 14
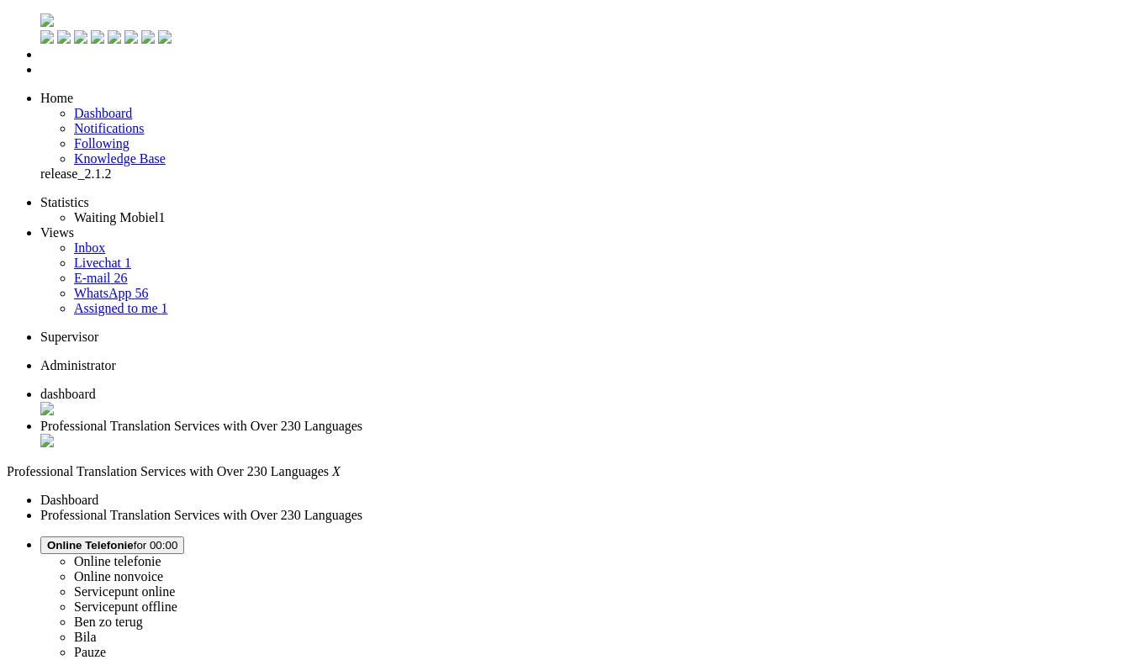
click at [96, 387] on span "dashboard" at bounding box center [67, 394] width 55 height 14
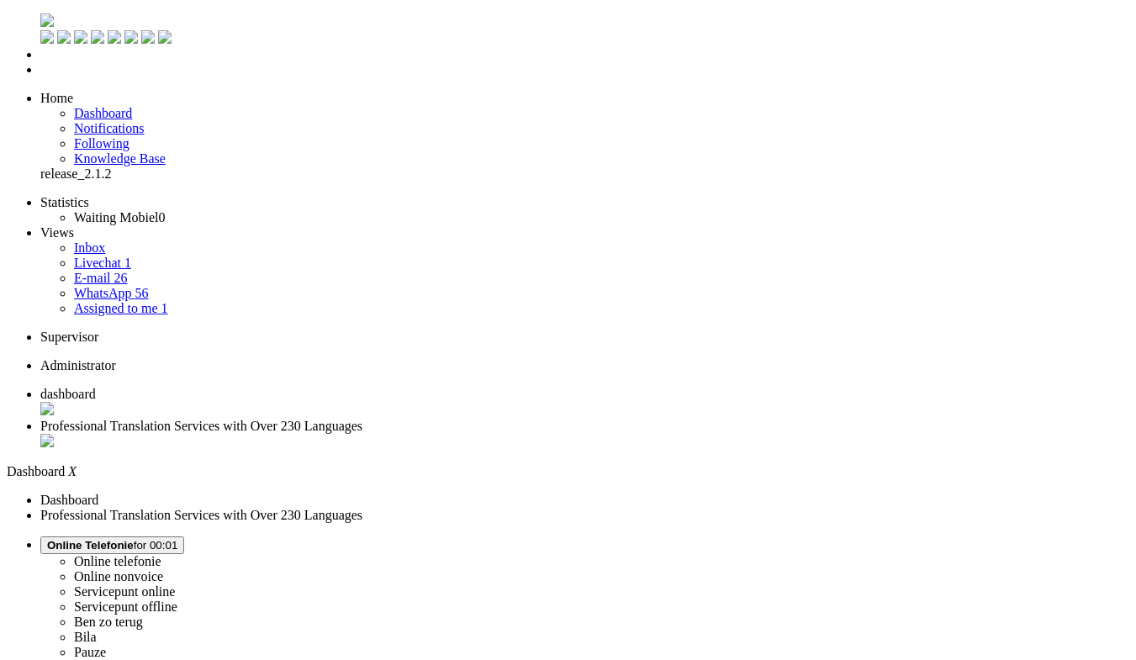
click at [100, 271] on link "E-mail 26" at bounding box center [101, 278] width 54 height 14
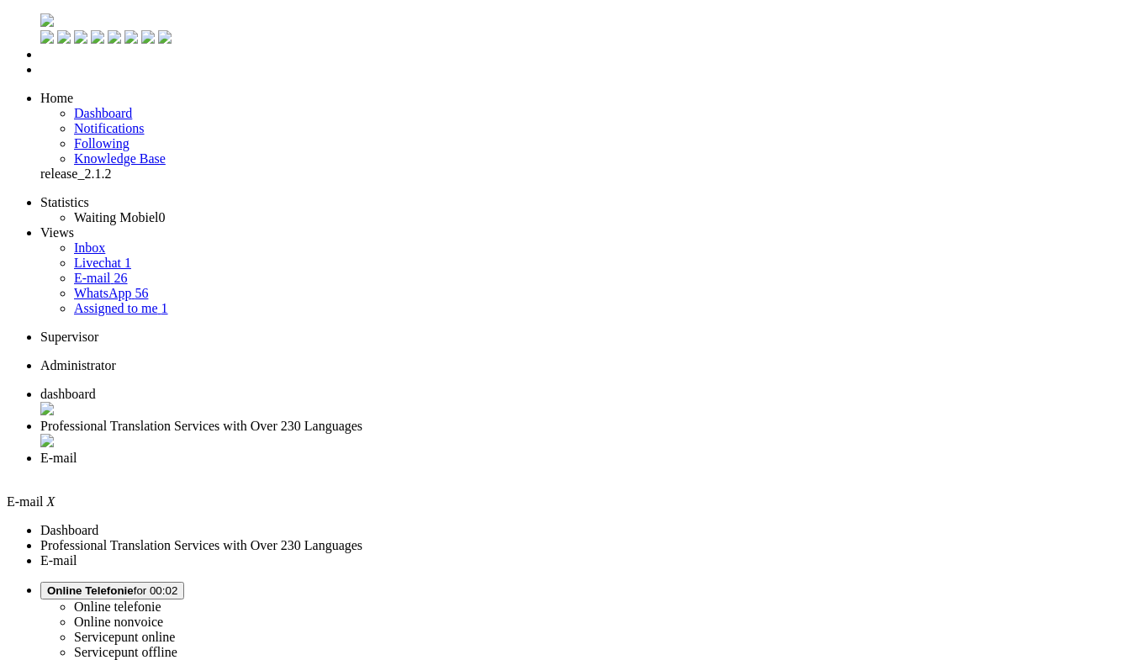
click at [362, 419] on span "Professional Translation Services with Over 230 Languages" at bounding box center [201, 426] width 322 height 14
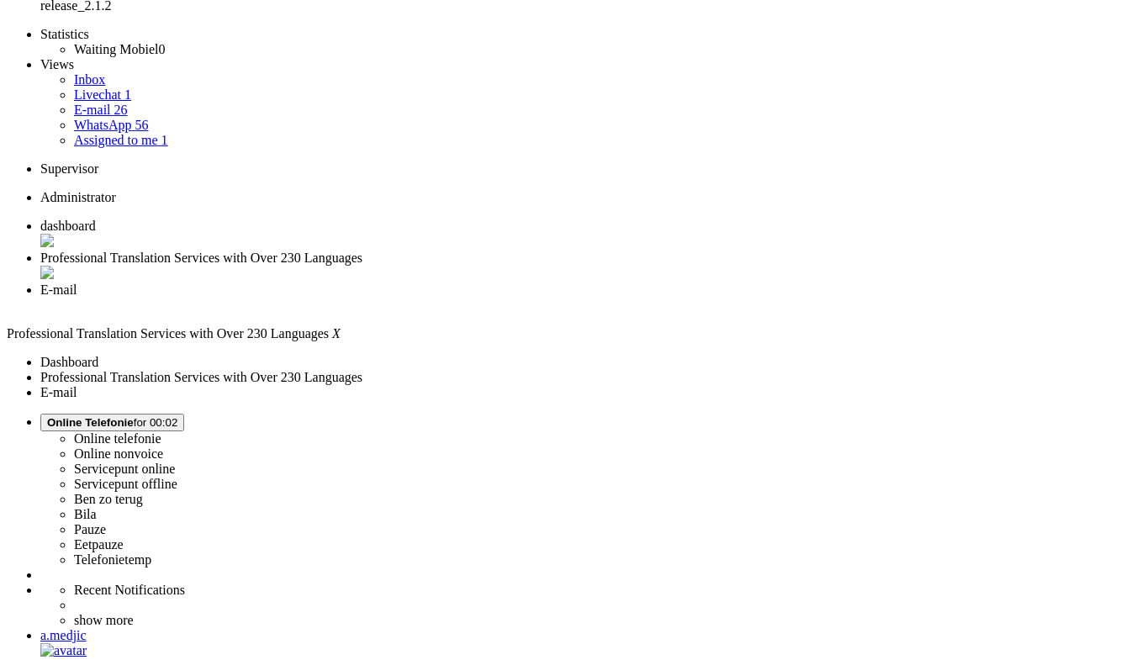
scroll to position [336, 0]
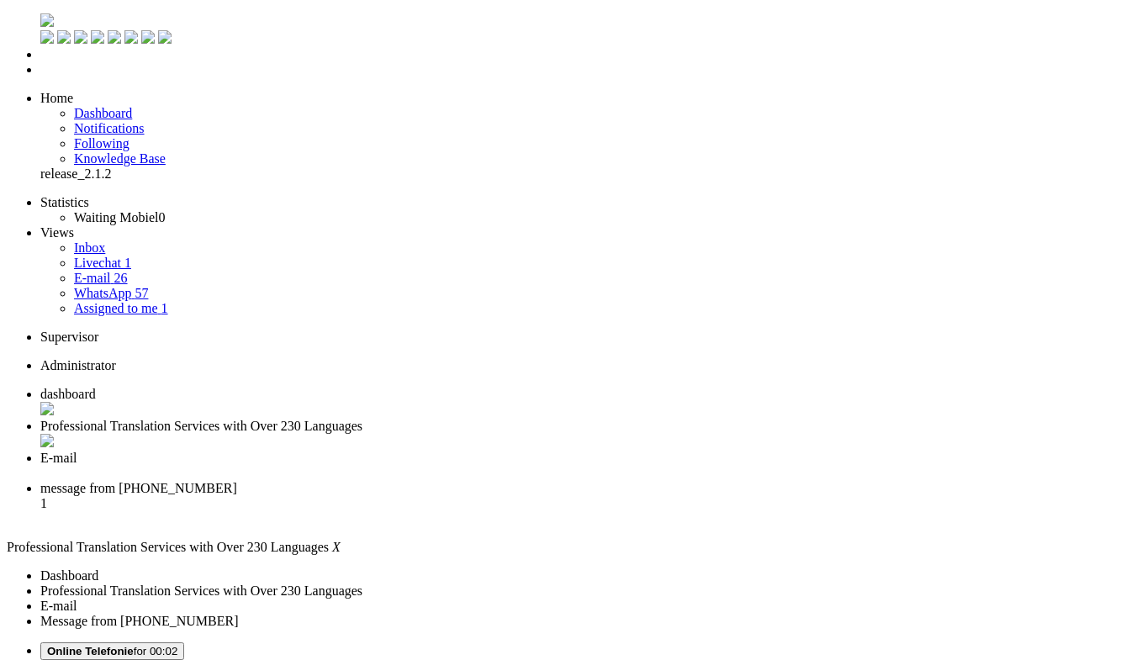
click at [488, 434] on div "Close tab" at bounding box center [584, 442] width 1088 height 17
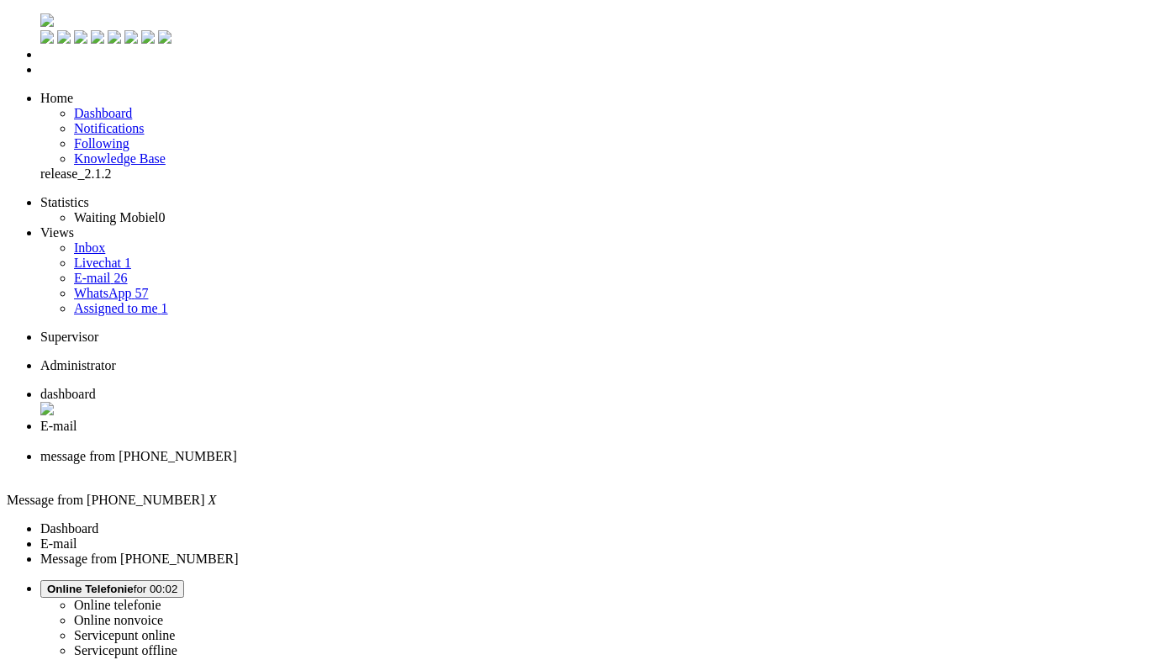
click at [485, 434] on div "Close tab" at bounding box center [591, 441] width 1103 height 15
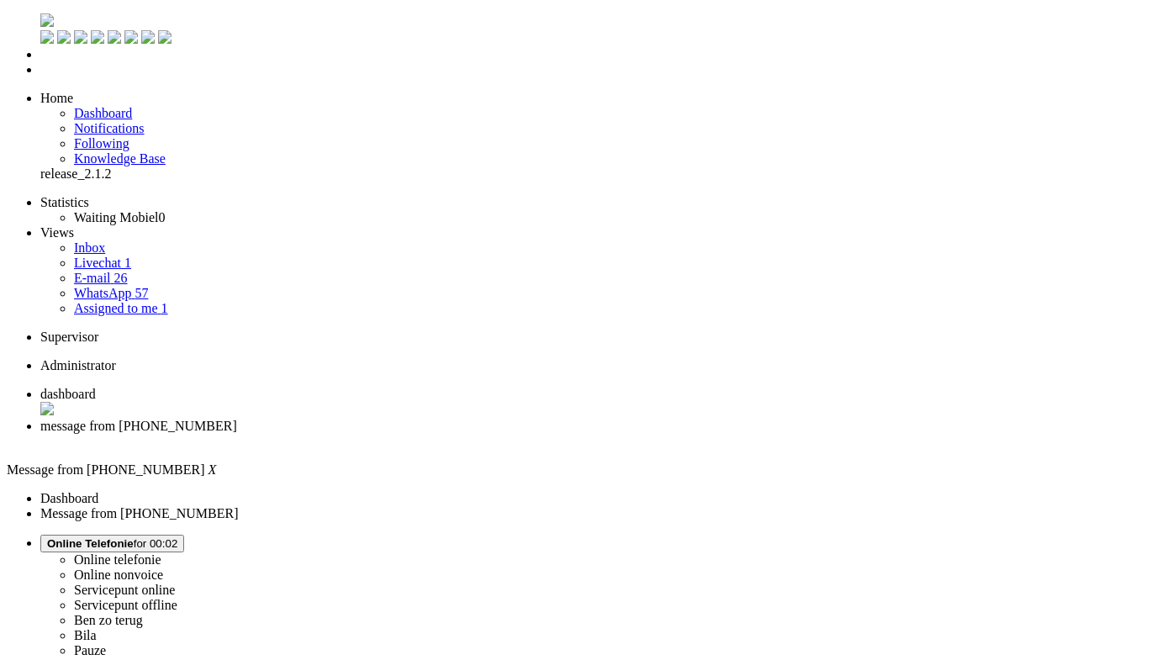
click at [485, 434] on div "Close tab" at bounding box center [591, 441] width 1103 height 15
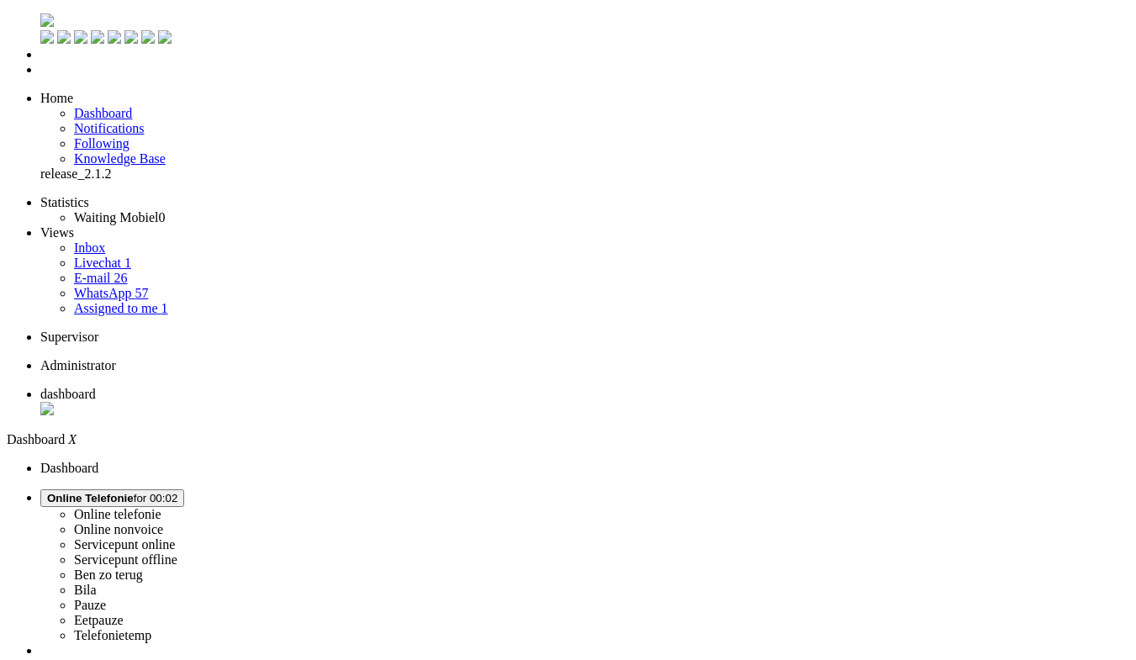
click at [146, 286] on link "WhatsApp 57" at bounding box center [111, 293] width 74 height 14
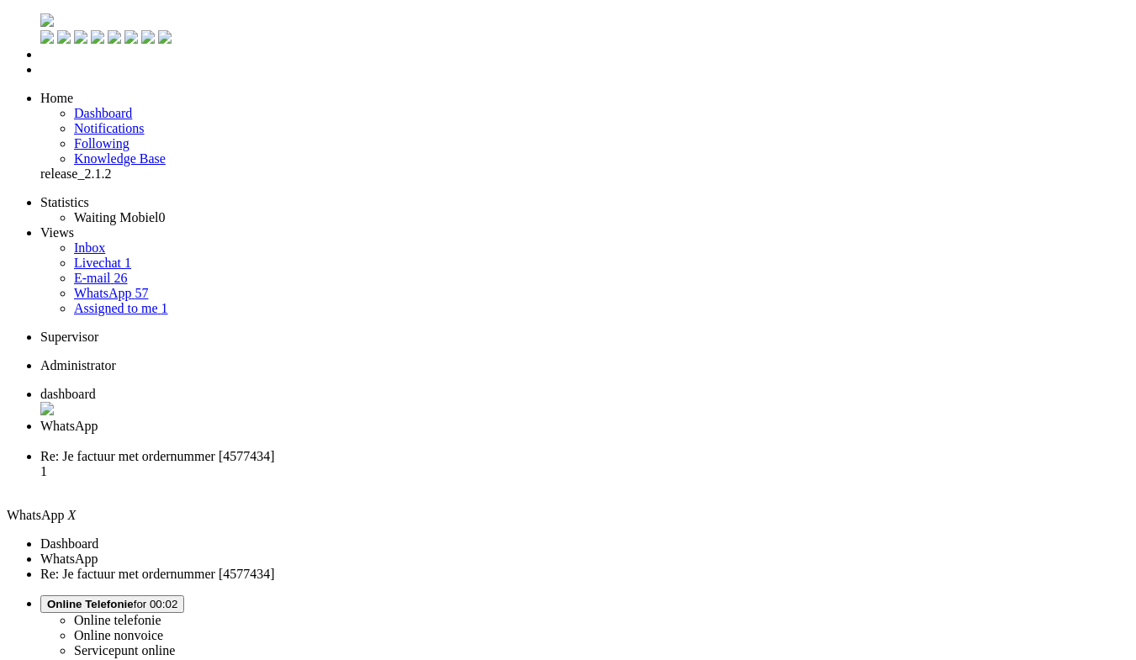
click at [96, 387] on span "dashboard" at bounding box center [67, 394] width 55 height 14
click at [484, 434] on div "Close tab" at bounding box center [584, 441] width 1088 height 15
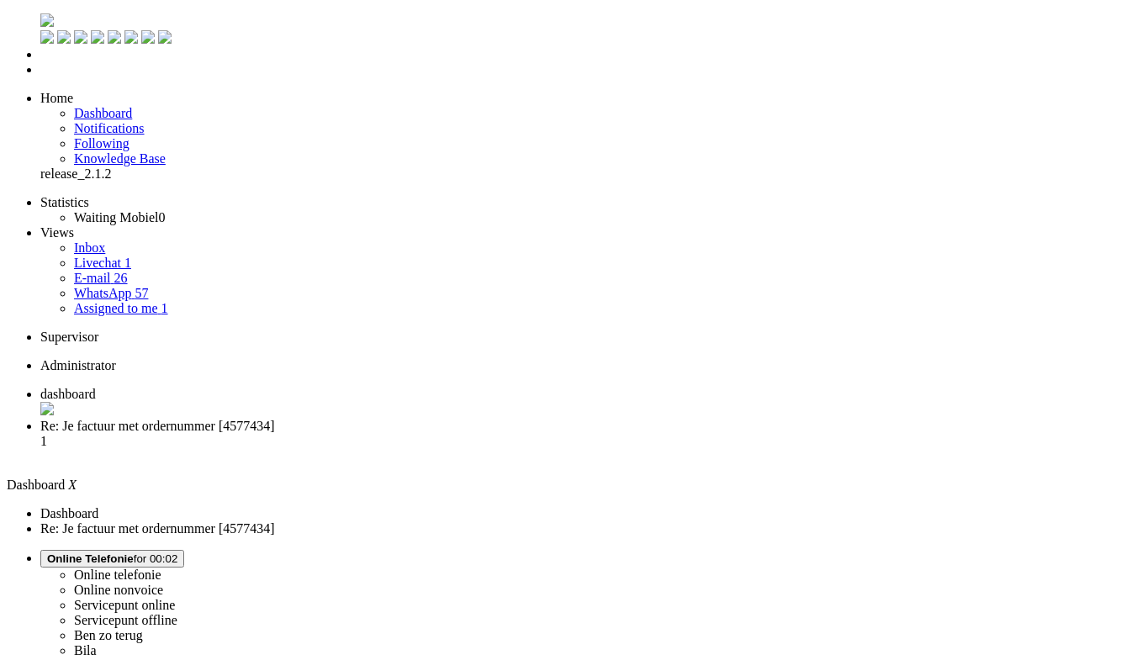
click at [580, 387] on ul "dashboard Re: Je factuur met ordernummer [4577434] 1" at bounding box center [568, 425] width 1122 height 77
click at [140, 301] on li "Assigned to me 2" at bounding box center [601, 308] width 1055 height 15
click at [142, 301] on link "Assigned to me 2" at bounding box center [121, 308] width 94 height 14
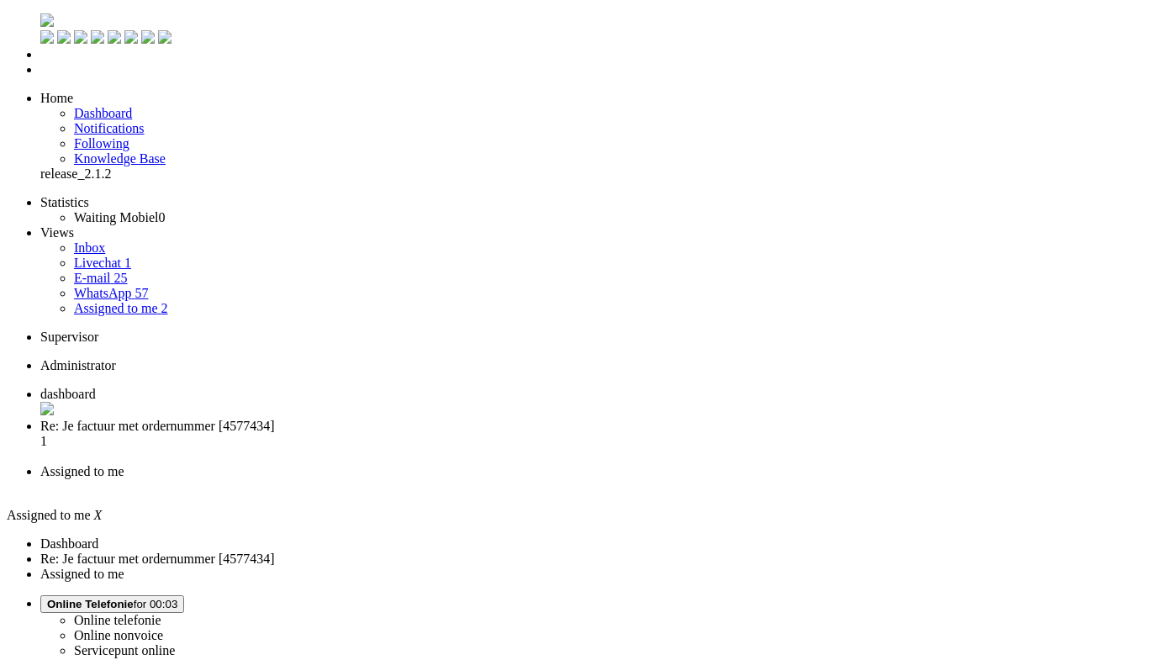
click at [96, 387] on span "dashboard" at bounding box center [67, 394] width 55 height 14
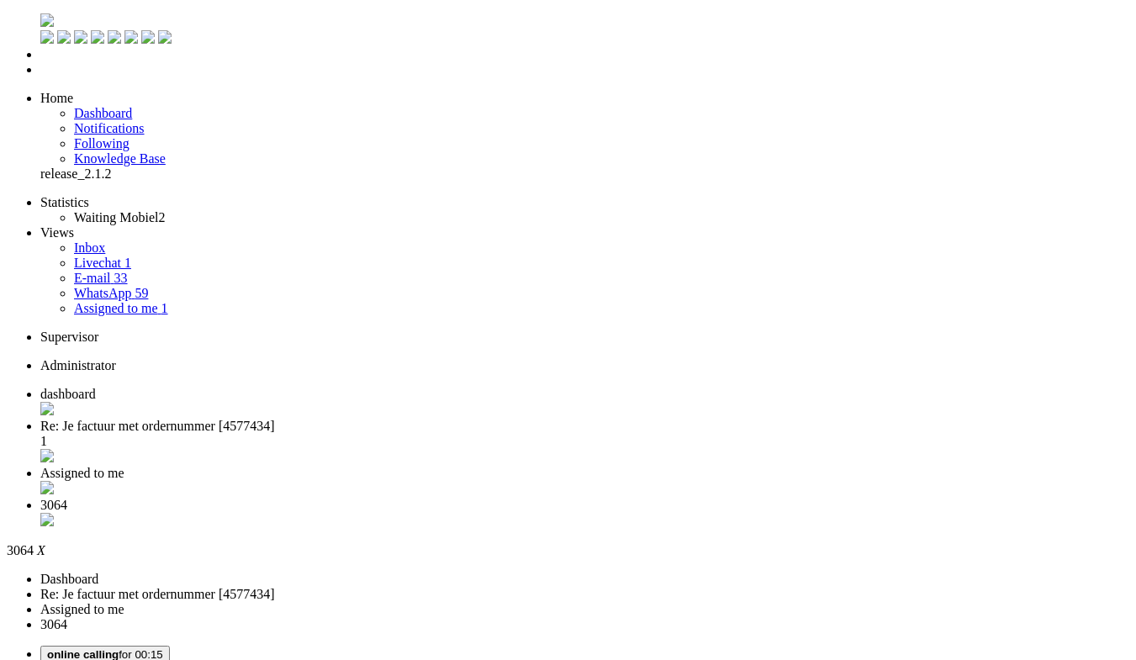
scroll to position [84, 0]
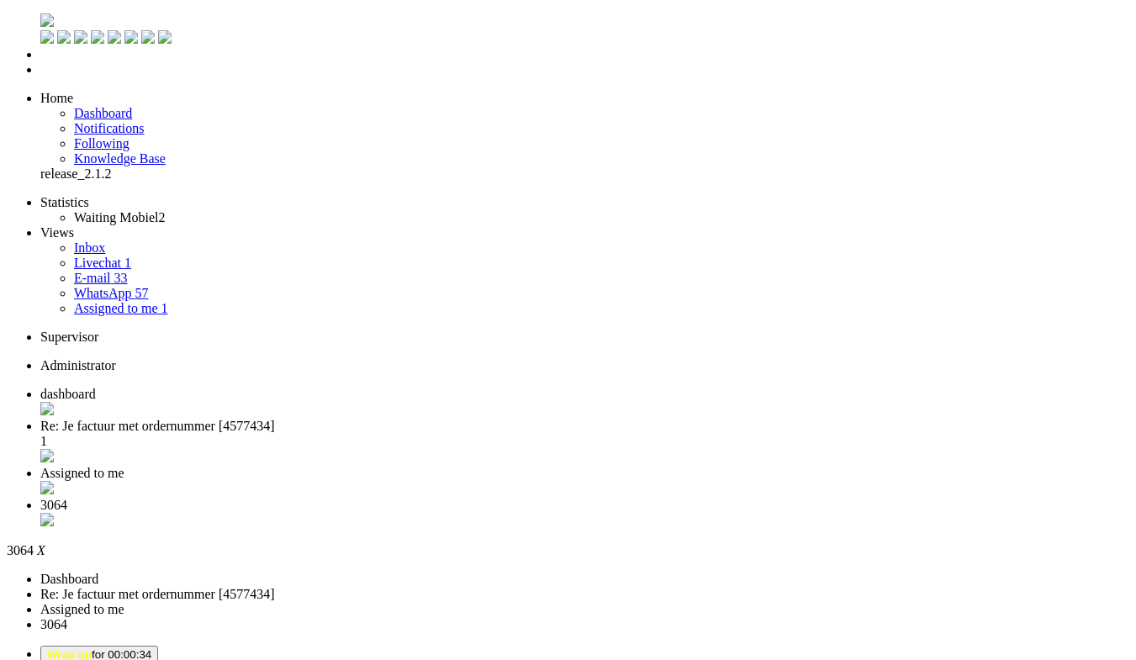
click at [771, 513] on div "Close tab" at bounding box center [584, 521] width 1088 height 17
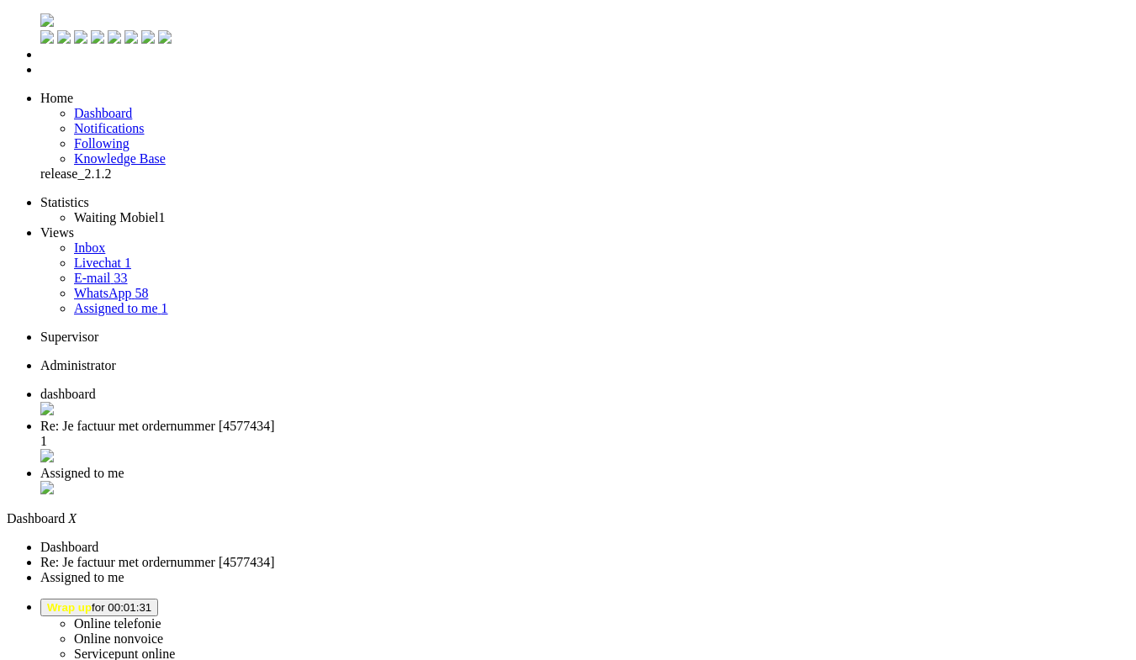
click at [275, 419] on span "Re: Je factuur met ordernummer [4577434]" at bounding box center [157, 426] width 234 height 14
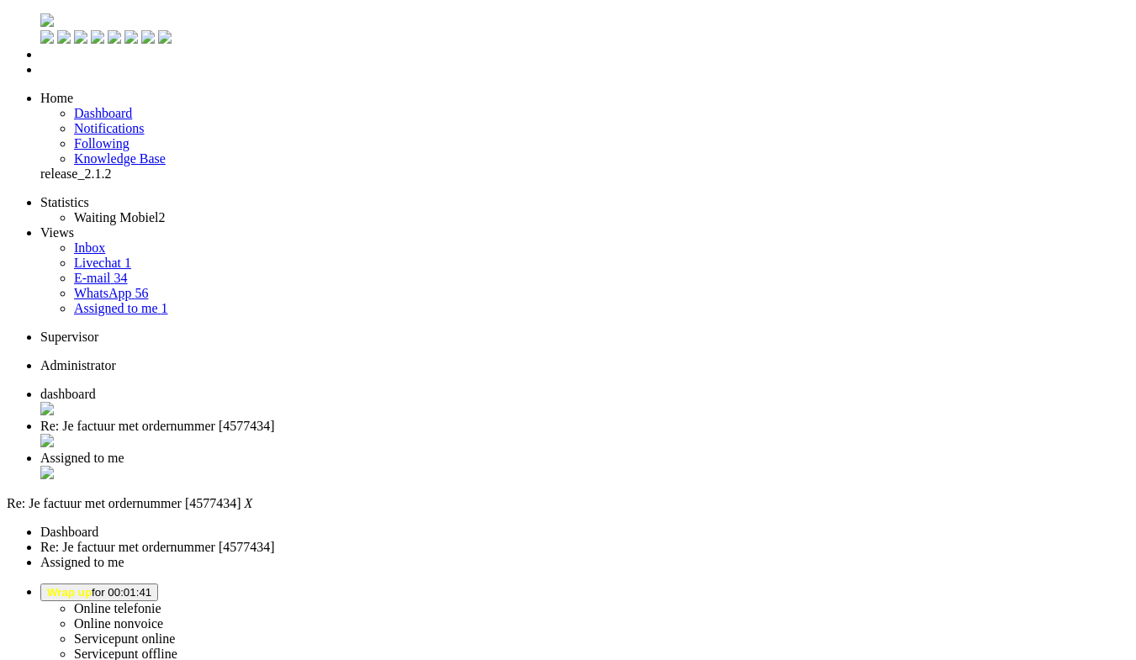
click at [124, 451] on span "Assigned to me" at bounding box center [82, 458] width 84 height 14
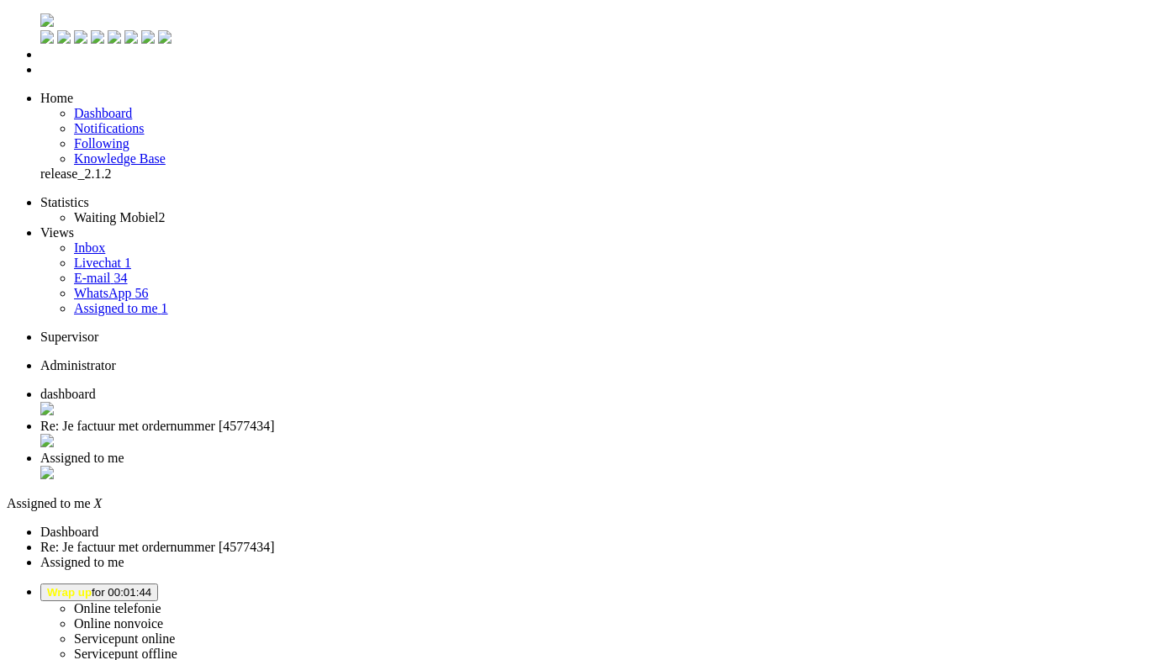
click at [633, 466] on div "Close tab" at bounding box center [591, 474] width 1103 height 17
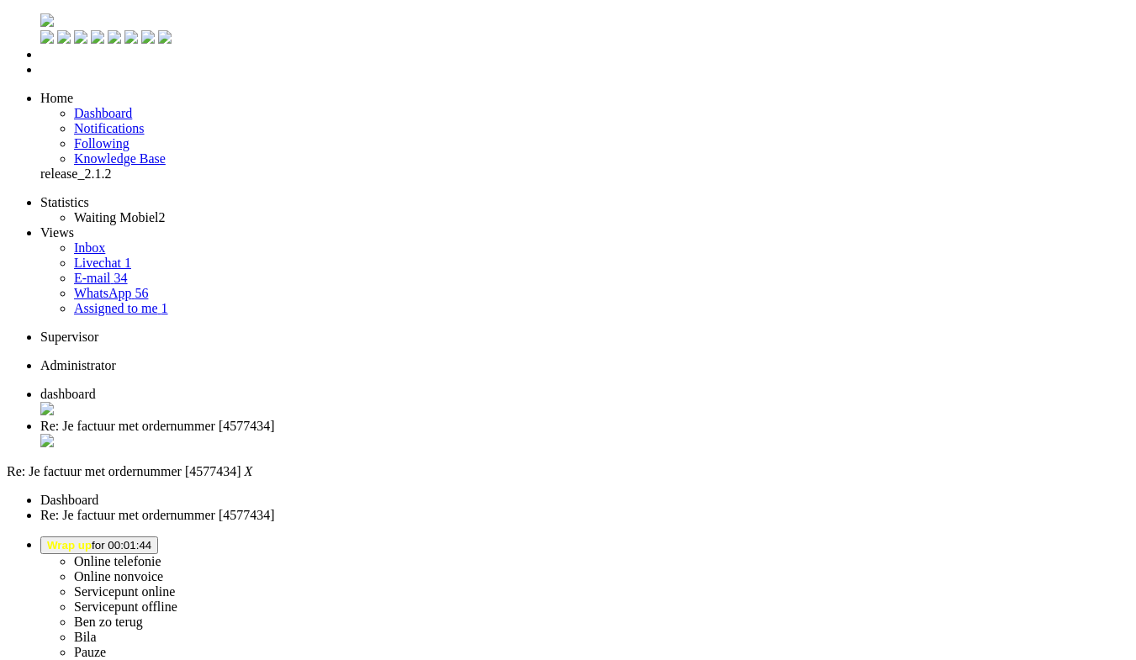
click at [280, 387] on li "dashboard" at bounding box center [584, 403] width 1088 height 32
click at [87, 271] on link "E-mail 34" at bounding box center [101, 278] width 54 height 14
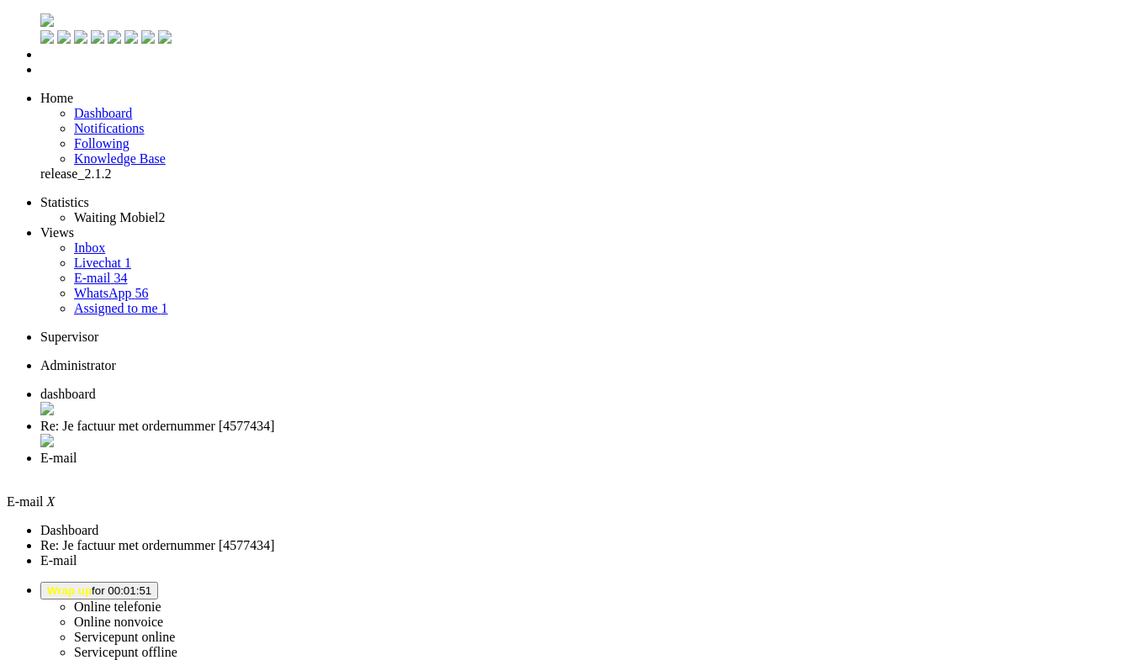
click at [117, 286] on link "WhatsApp 56" at bounding box center [111, 293] width 74 height 14
click at [76, 240] on span "Inbox" at bounding box center [89, 247] width 31 height 14
click at [96, 387] on span "dashboard" at bounding box center [67, 394] width 55 height 14
click at [151, 584] on span "Wrap up for 00:02:18" at bounding box center [99, 590] width 104 height 13
click at [161, 599] on label "Online telefonie" at bounding box center [117, 606] width 87 height 14
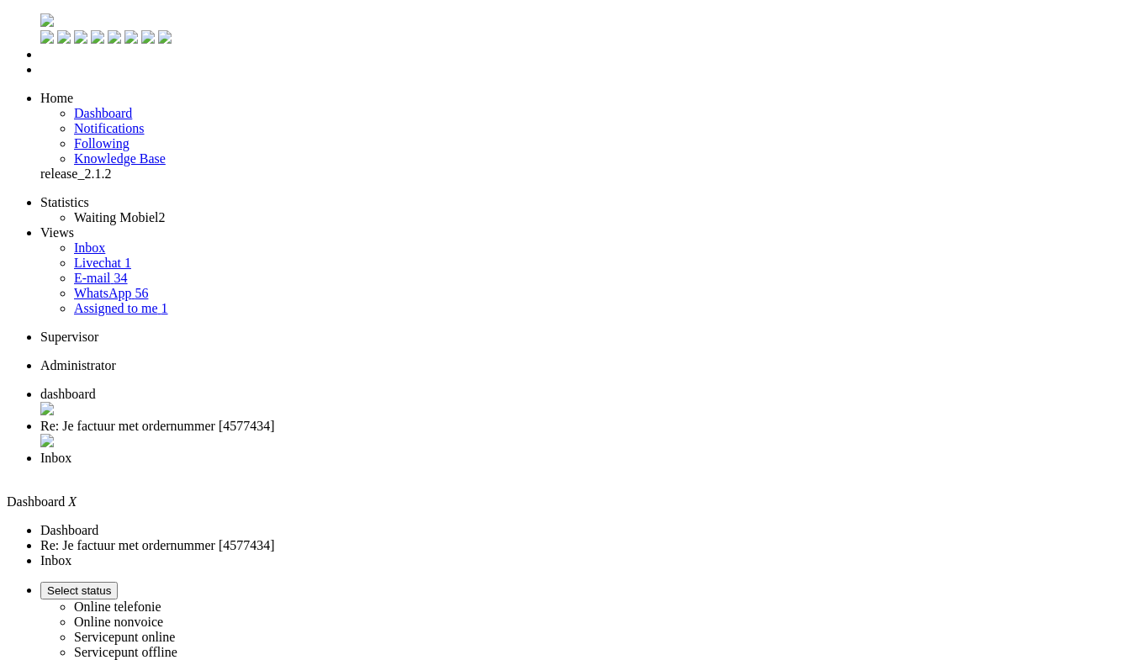
click at [71, 451] on span "Inbox" at bounding box center [55, 458] width 31 height 14
click at [630, 466] on div "Close tab" at bounding box center [584, 473] width 1088 height 15
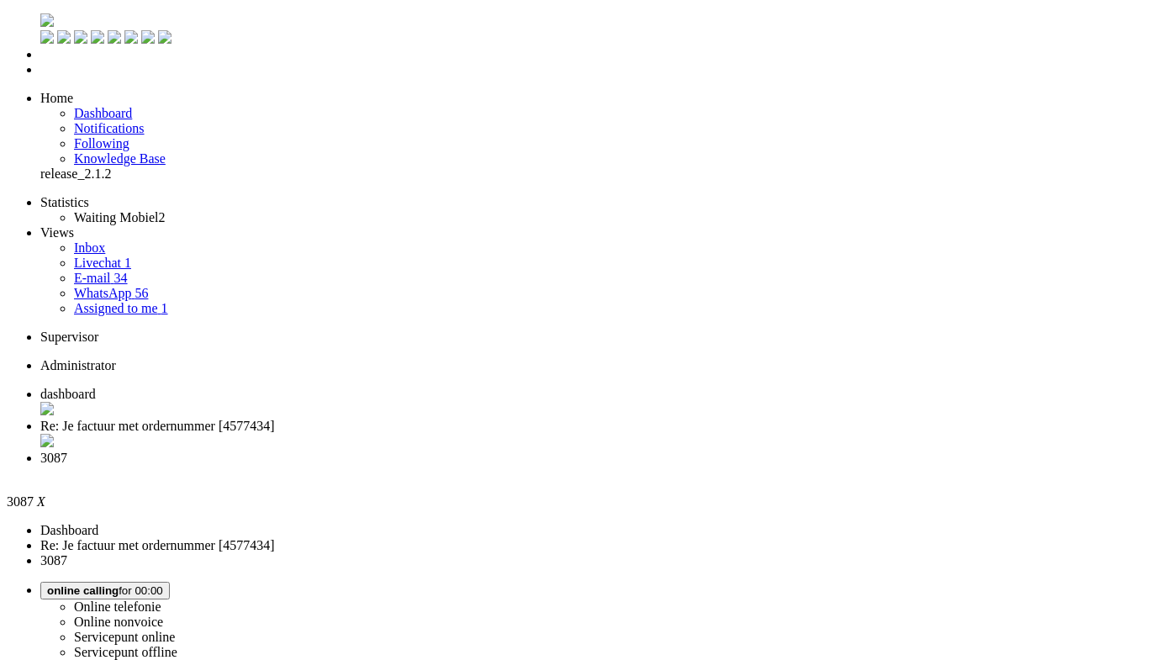
click at [96, 387] on span "dashboard" at bounding box center [67, 394] width 55 height 14
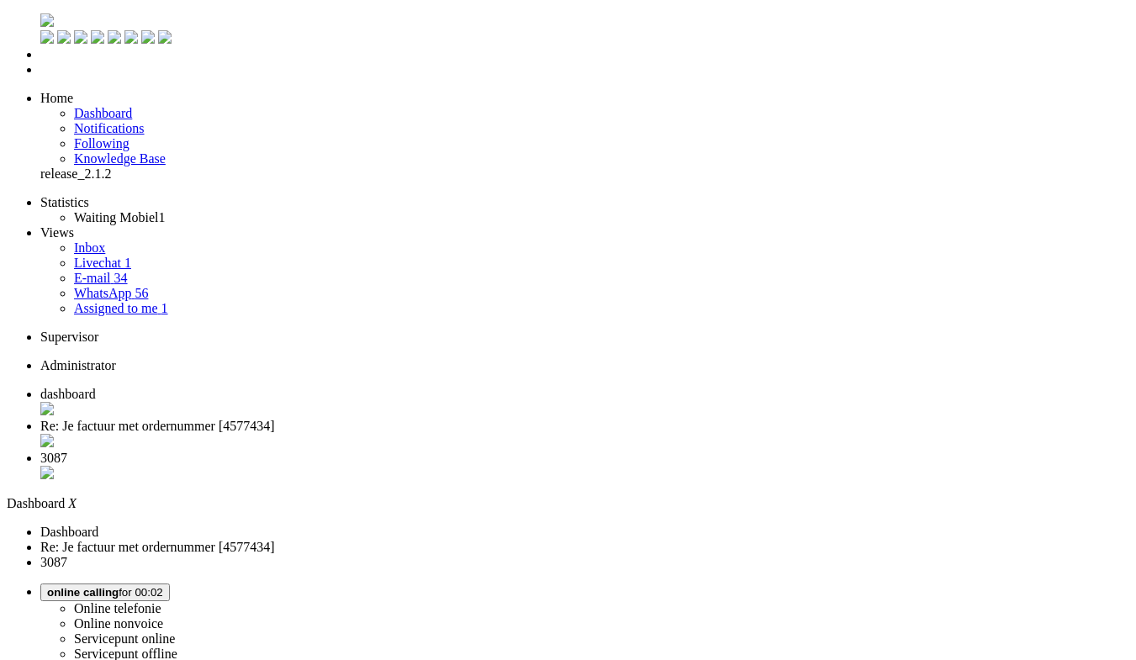
click at [558, 451] on li "3087" at bounding box center [584, 467] width 1088 height 32
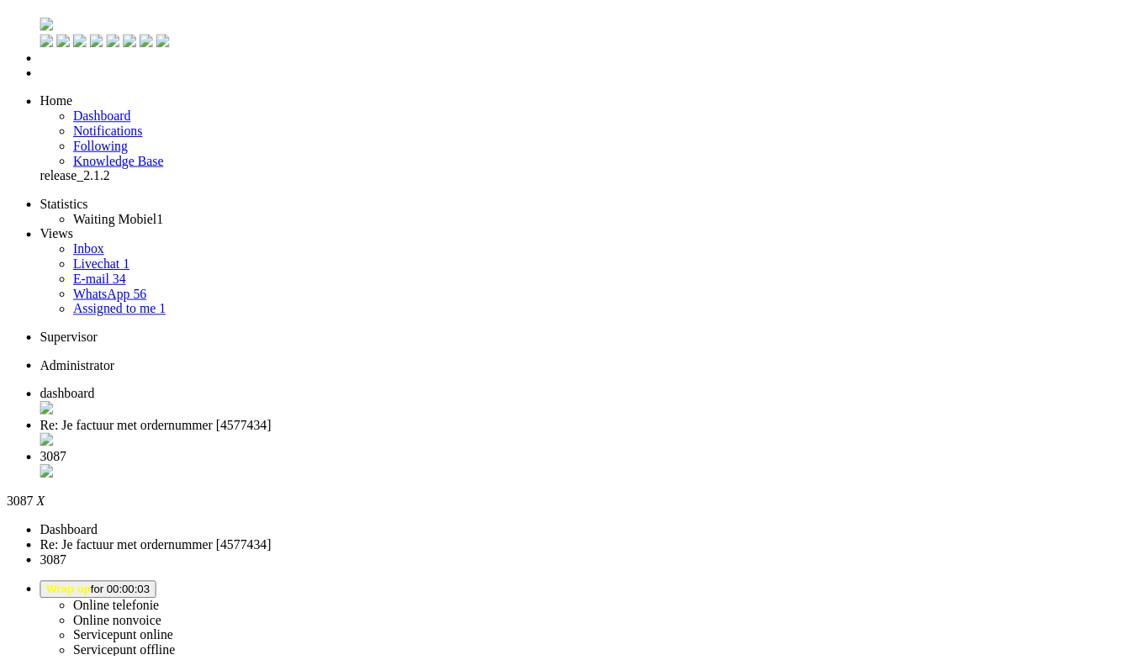
scroll to position [252, 0]
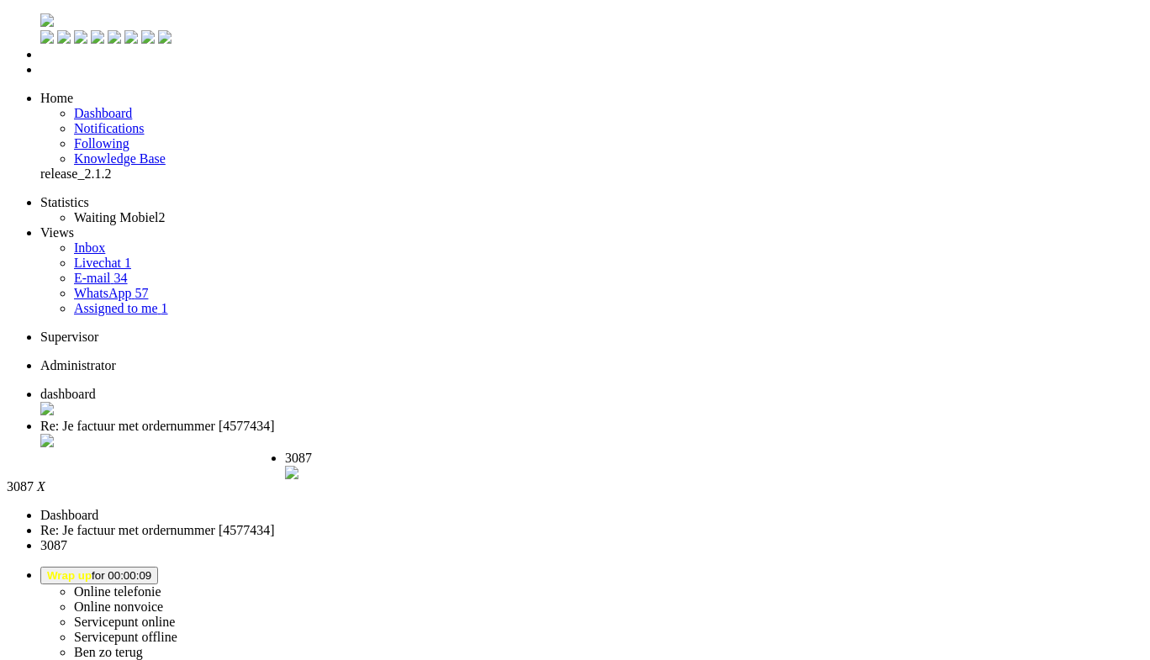
click at [424, 466] on div "Close tab" at bounding box center [354, 474] width 139 height 17
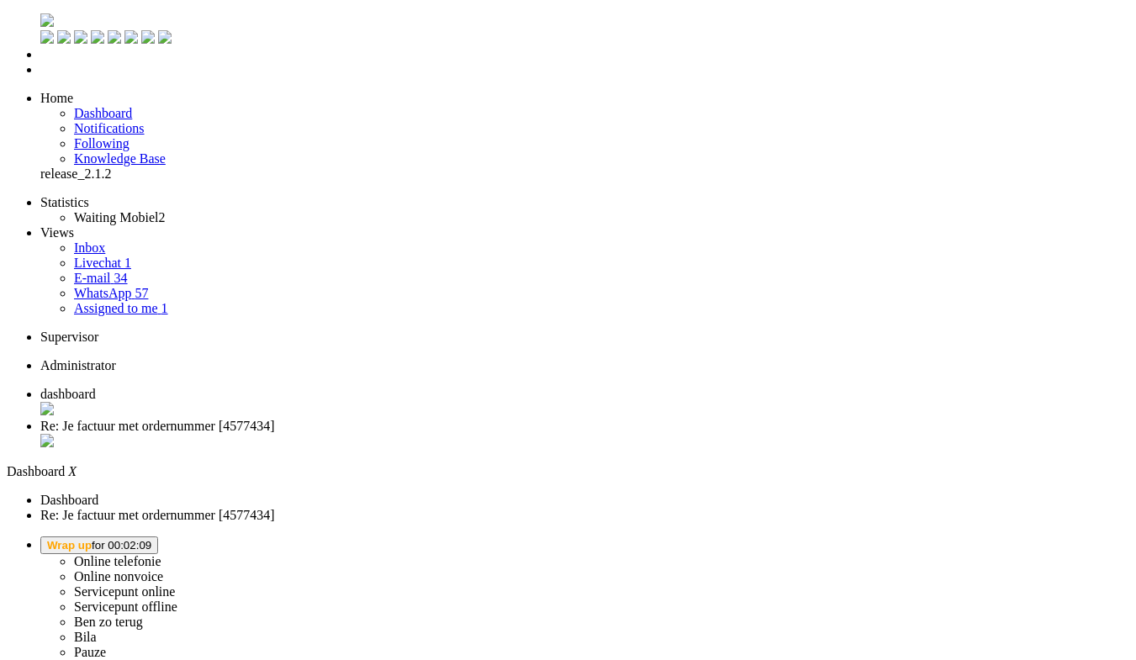
click at [158, 536] on button "Wrap up for 00:02:09" at bounding box center [99, 545] width 118 height 18
click at [161, 554] on label "Online telefonie" at bounding box center [117, 561] width 87 height 14
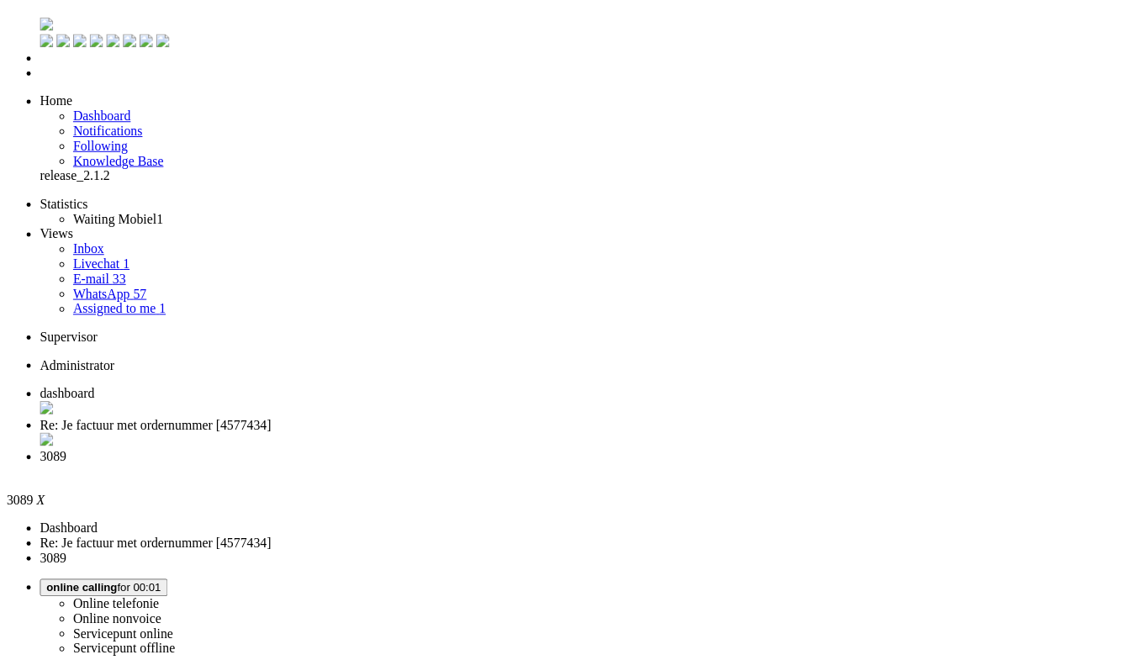
scroll to position [252, 0]
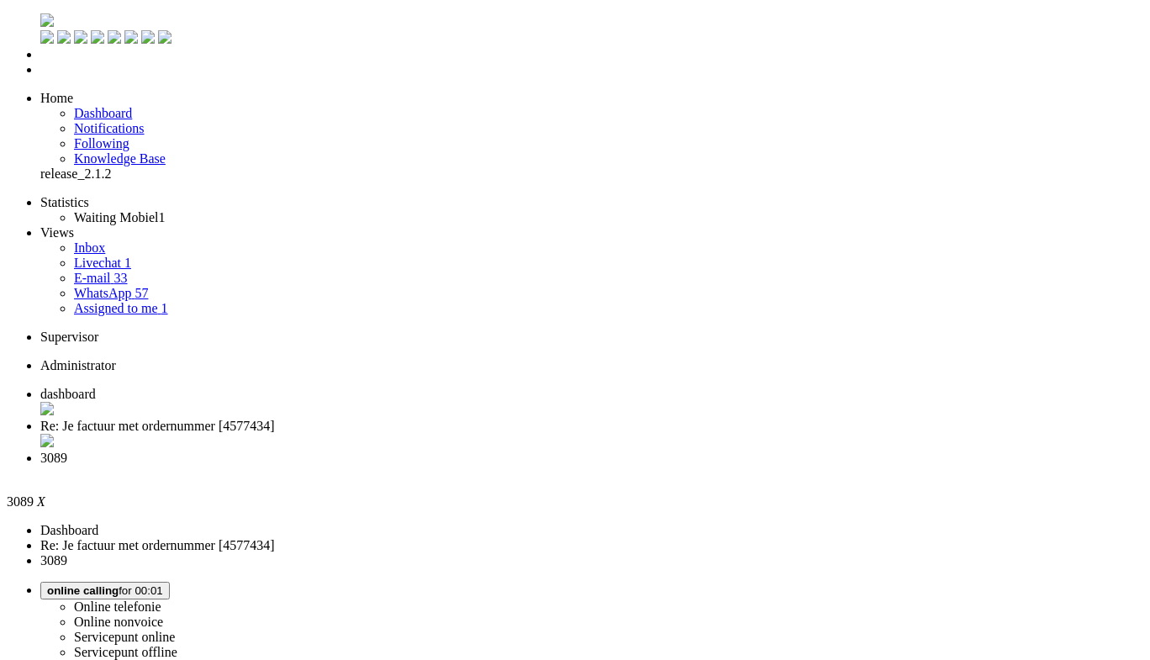
click at [151, 584] on span "Wrap up for 00:02:17" at bounding box center [99, 590] width 104 height 13
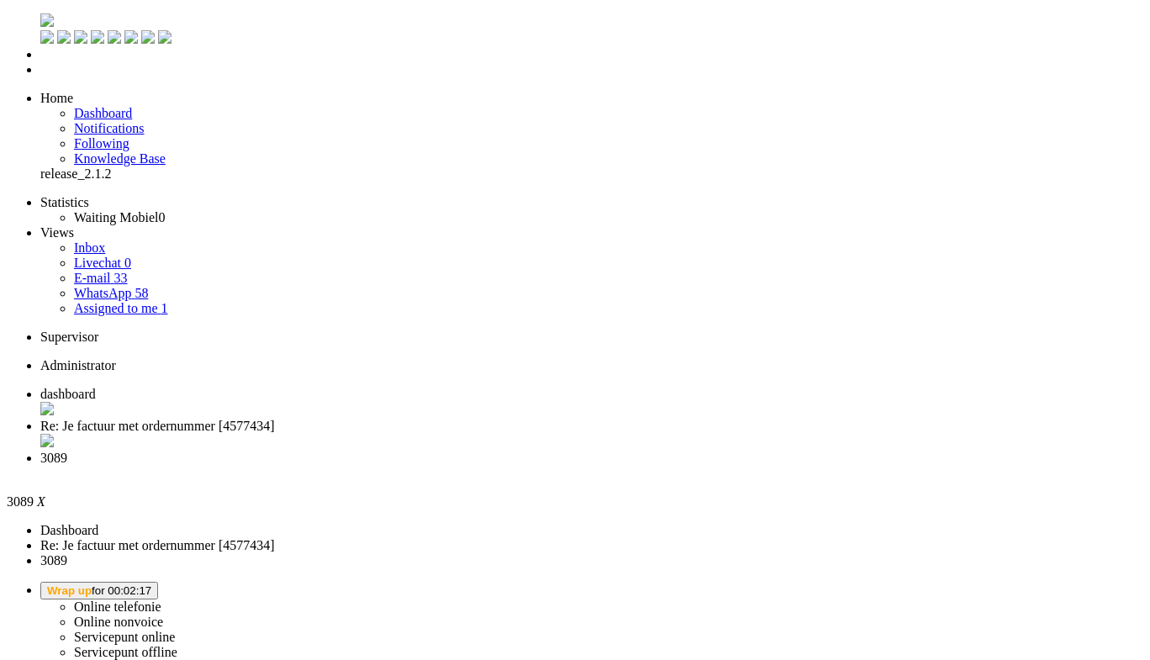
click at [161, 599] on label "Online telefonie" at bounding box center [117, 606] width 87 height 14
click at [627, 466] on div "Close tab" at bounding box center [591, 473] width 1103 height 15
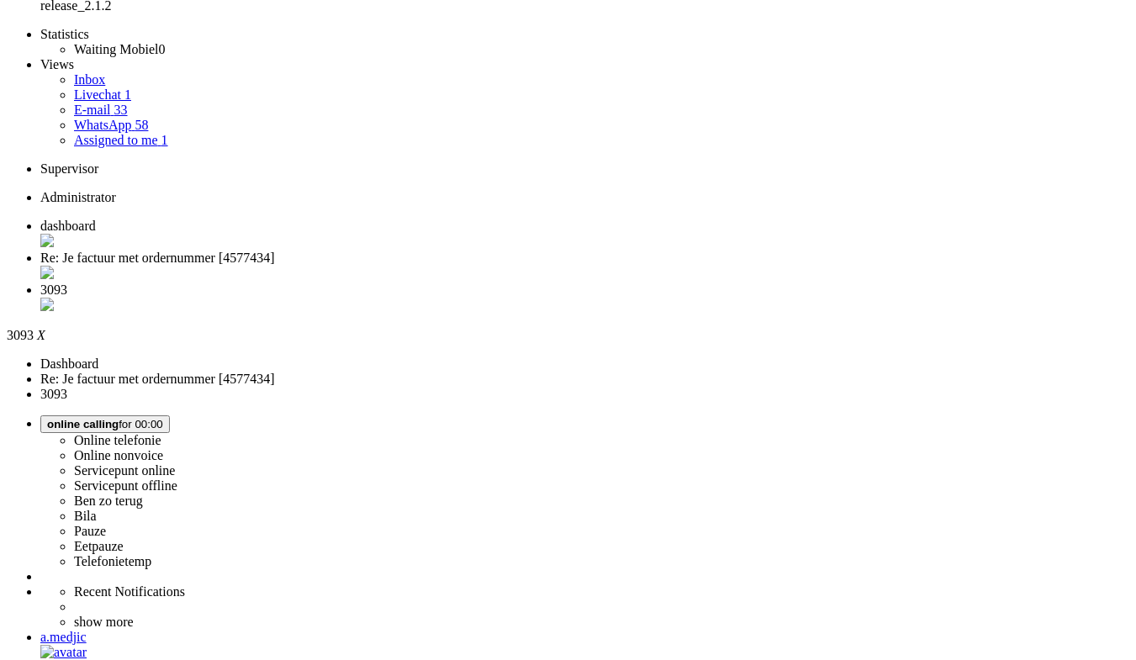
scroll to position [252, 0]
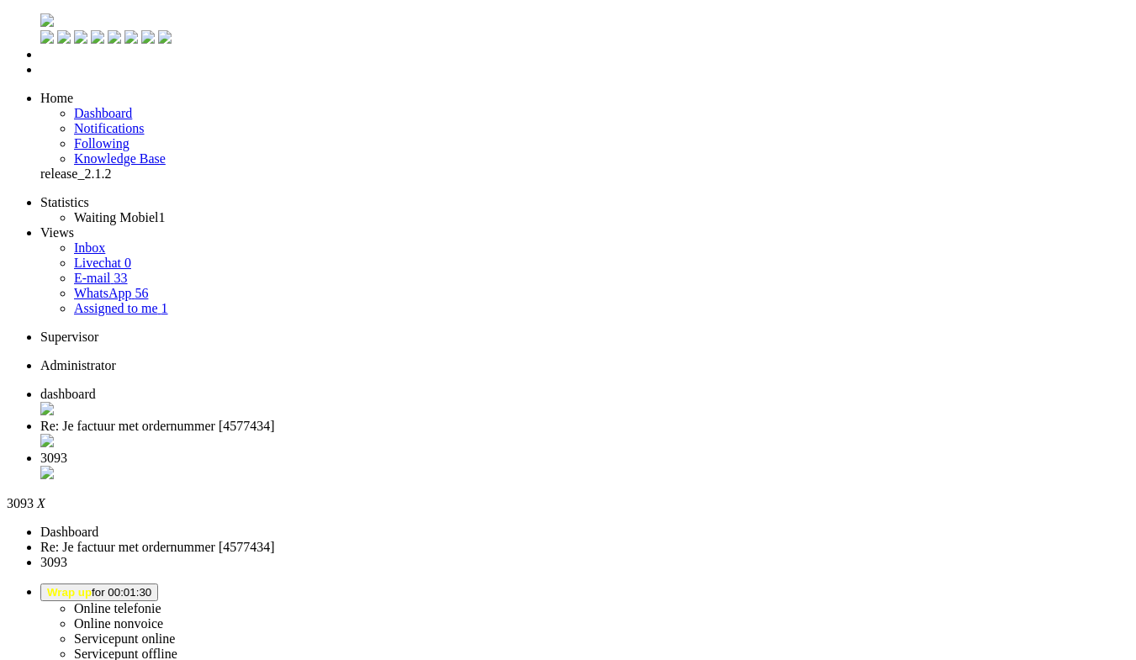
click at [626, 466] on div "Close tab" at bounding box center [584, 474] width 1088 height 17
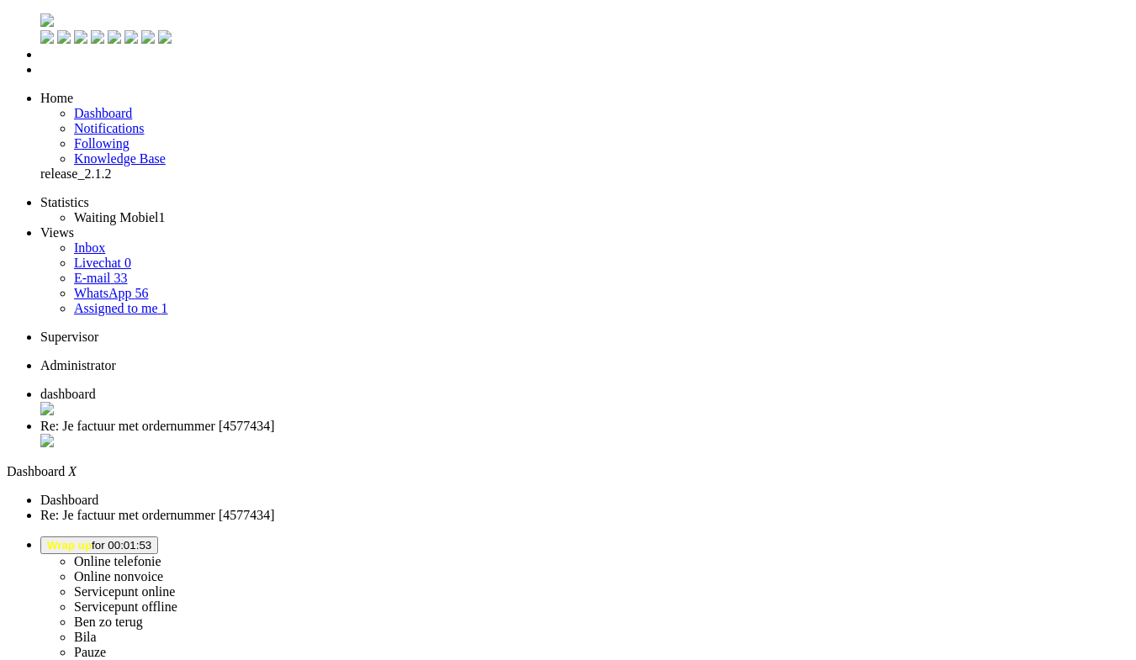
click at [151, 539] on span "Wrap up for 00:01:53" at bounding box center [99, 545] width 104 height 13
click at [106, 645] on label "Pauze" at bounding box center [90, 652] width 32 height 14
click at [130, 536] on button "Pauze for 00:15" at bounding box center [85, 545] width 90 height 18
click at [161, 554] on label "Online telefonie" at bounding box center [117, 561] width 87 height 14
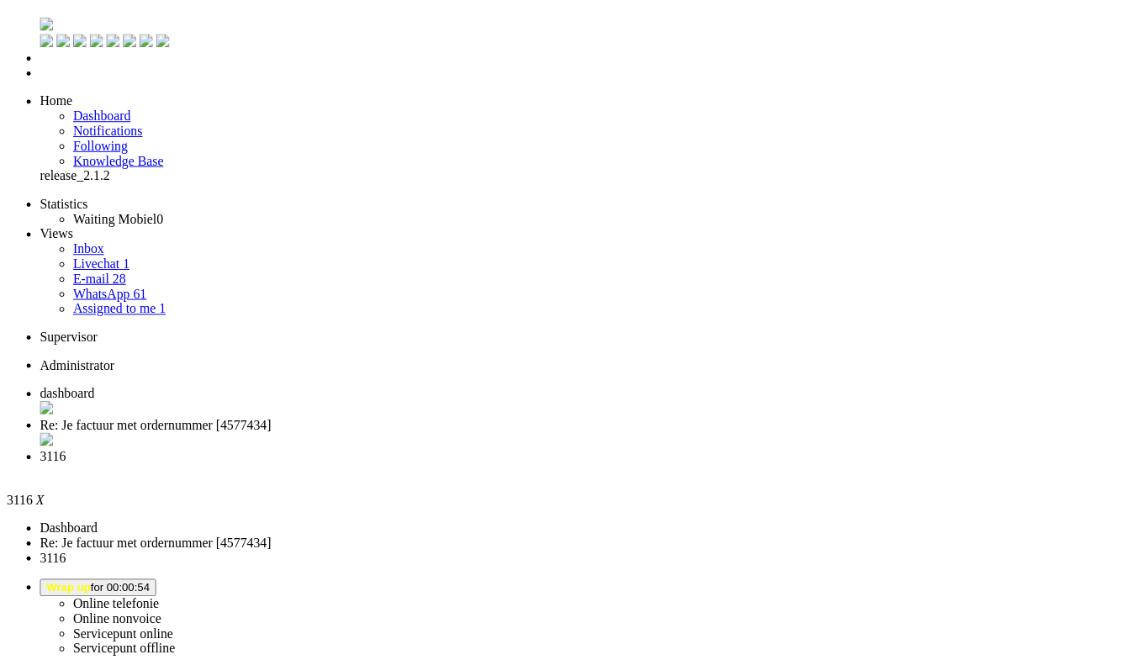
scroll to position [252, 0]
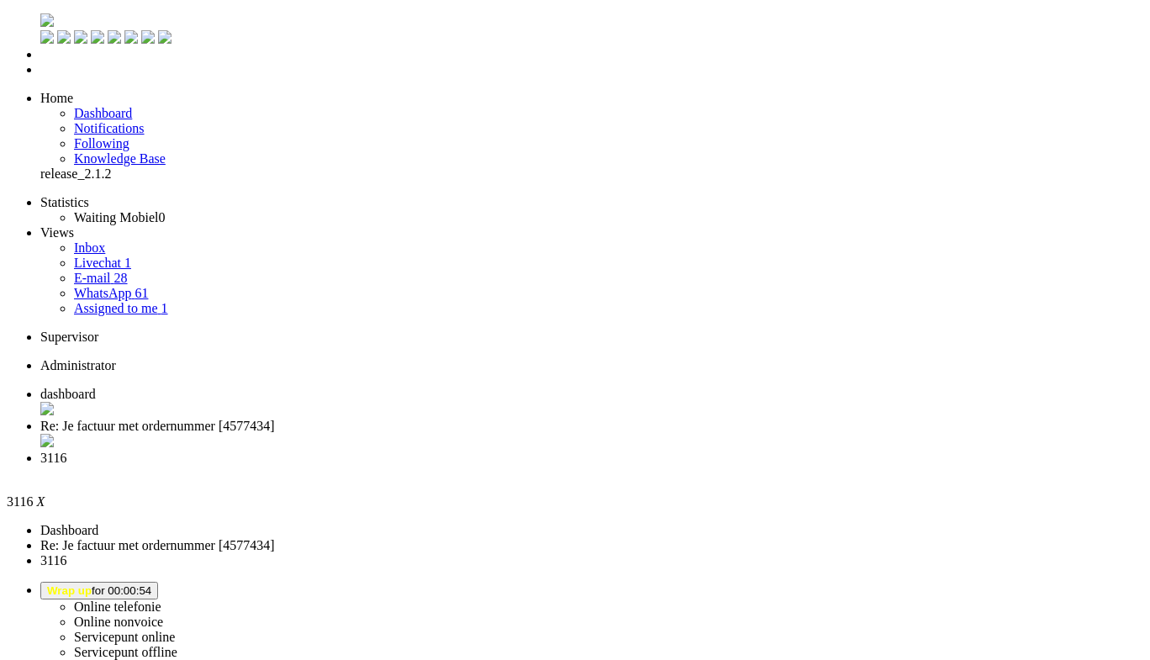
click at [631, 466] on div "Close tab" at bounding box center [591, 473] width 1103 height 15
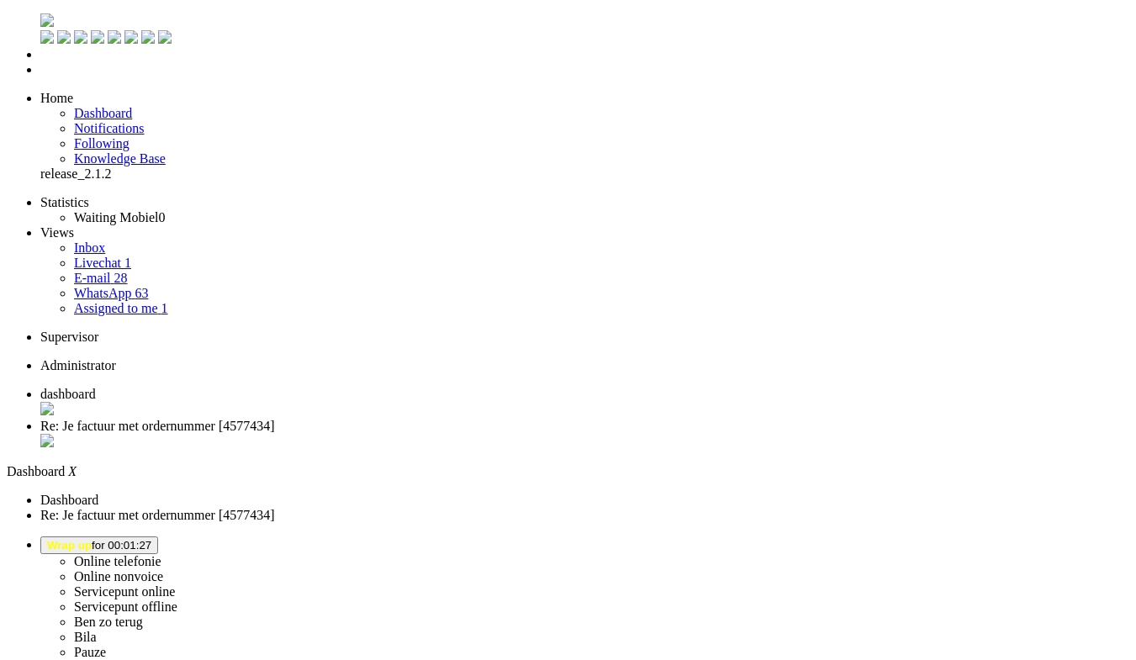
click at [158, 536] on button "Wrap up for 00:01:27" at bounding box center [99, 545] width 118 height 18
click at [161, 554] on label "Online telefonie" at bounding box center [117, 561] width 87 height 14
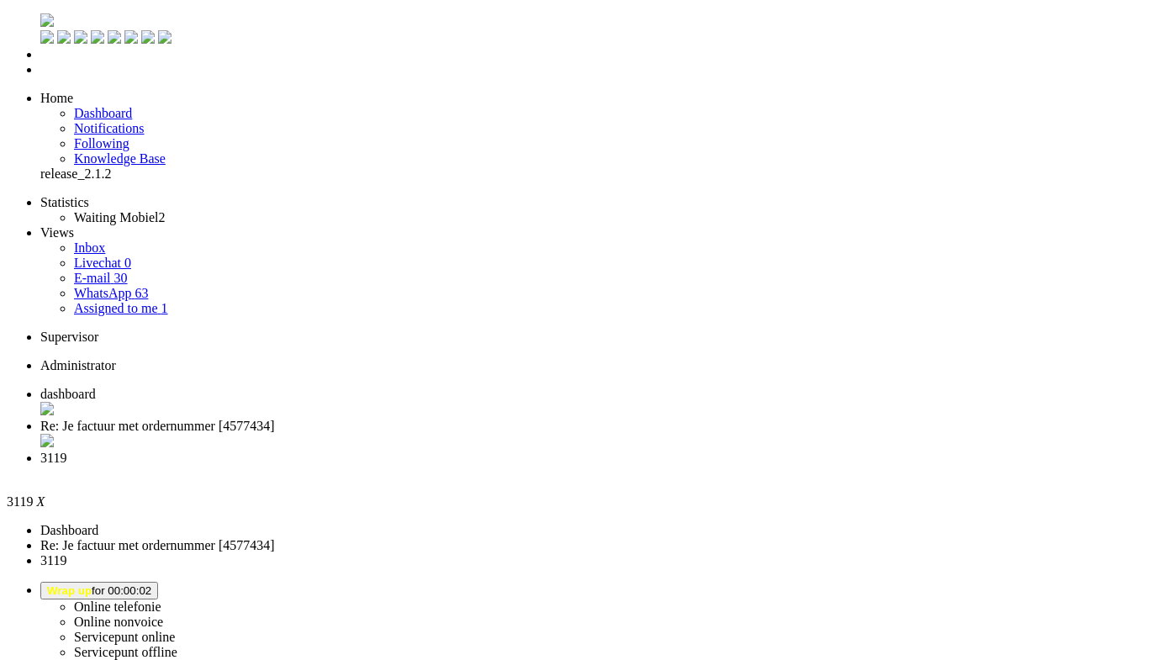
click at [627, 451] on li "3119" at bounding box center [591, 466] width 1103 height 30
click at [629, 466] on div "Close tab" at bounding box center [591, 473] width 1103 height 15
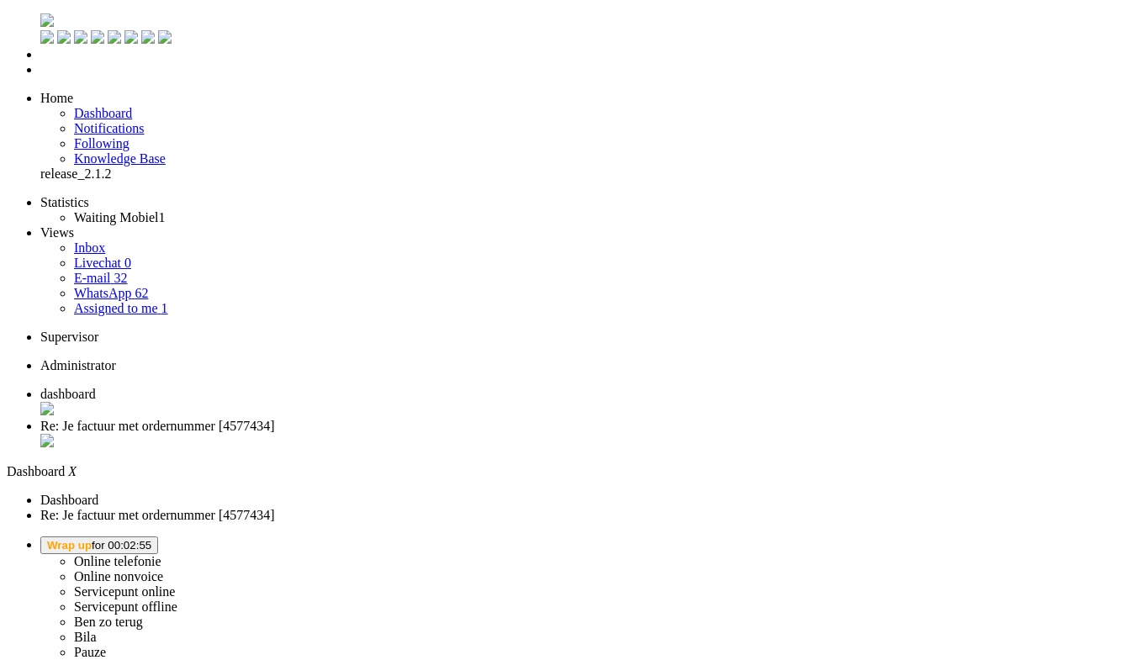
click at [158, 536] on button "Wrap up for 00:02:55" at bounding box center [99, 545] width 118 height 18
click at [161, 554] on label "Online telefonie" at bounding box center [117, 561] width 87 height 14
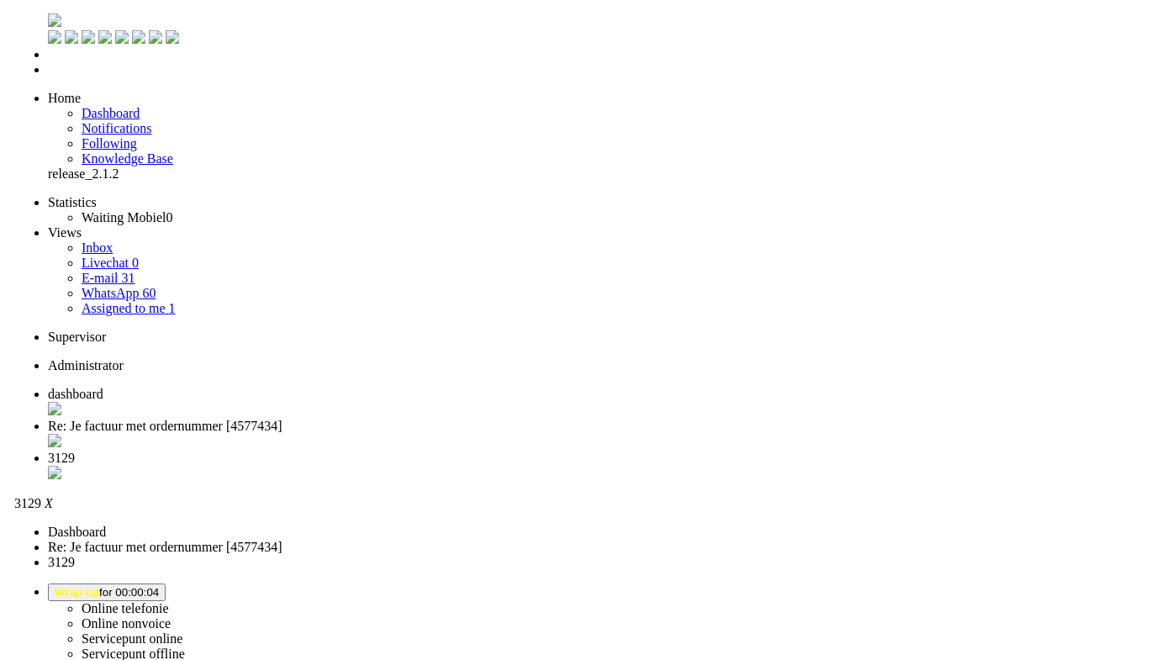
scroll to position [252, 0]
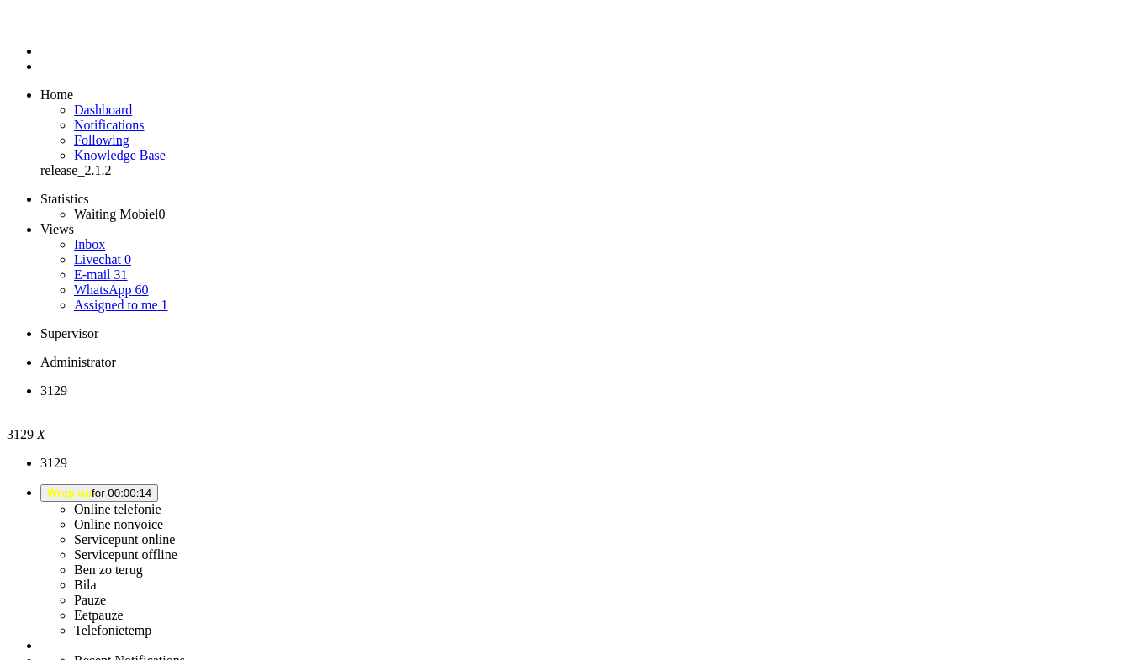
click at [40, 59] on li "Dashboard menu" at bounding box center [584, 51] width 1088 height 15
click at [128, 103] on span "Dashboard" at bounding box center [103, 110] width 58 height 14
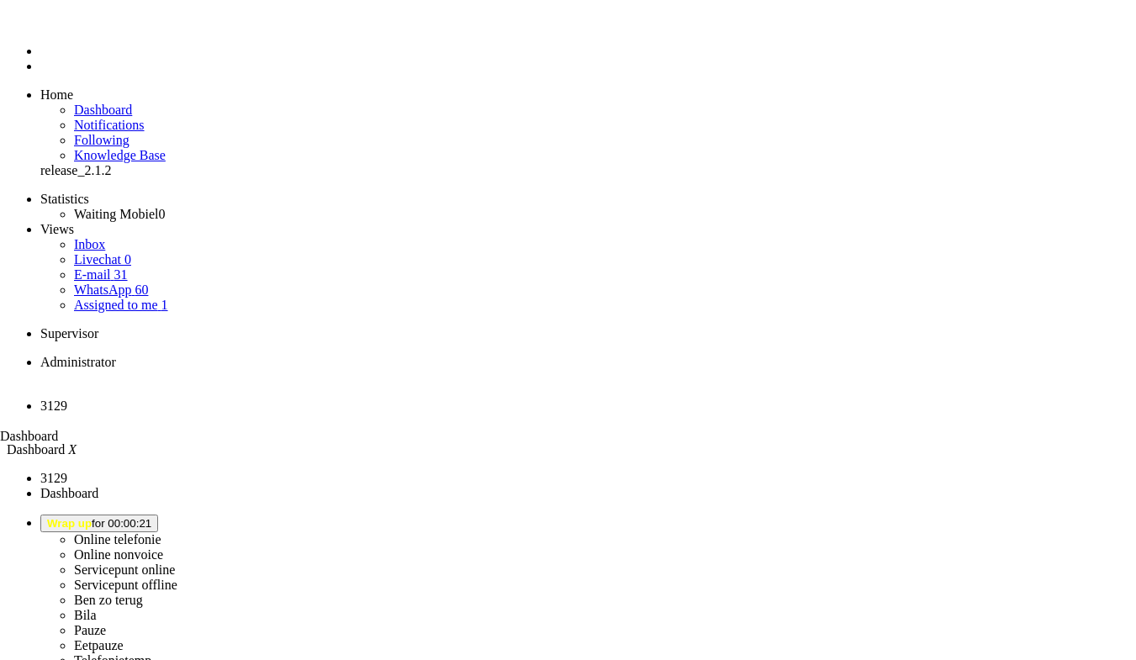
drag, startPoint x: 420, startPoint y: 20, endPoint x: 261, endPoint y: 20, distance: 158.9
click at [58, 429] on span "Dashboard" at bounding box center [29, 436] width 58 height 14
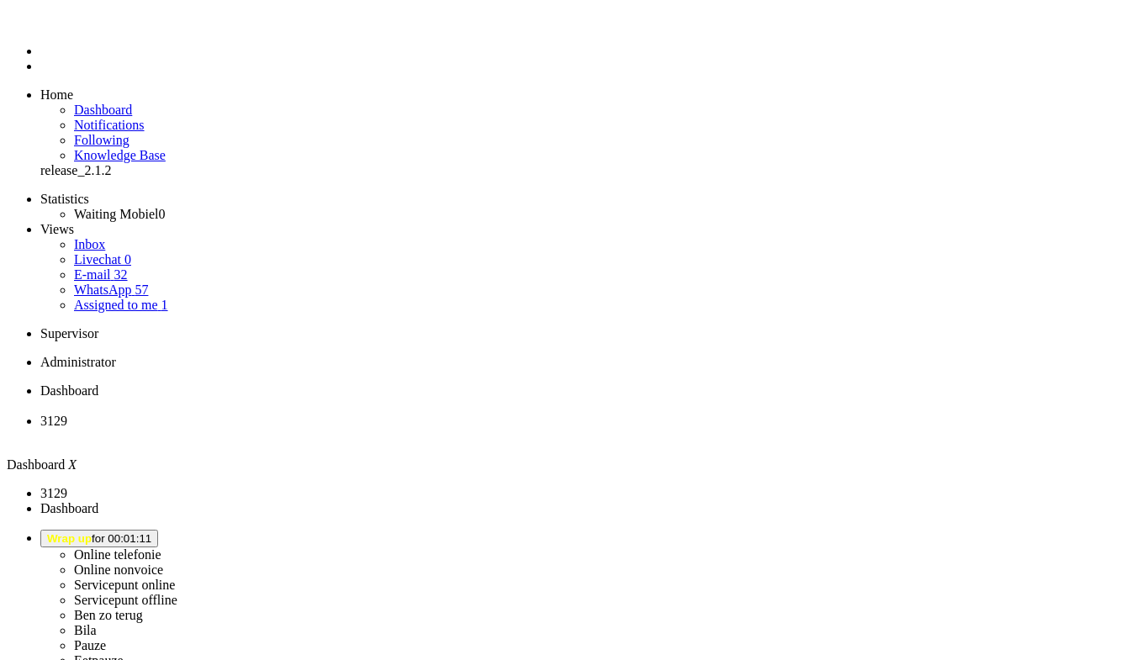
click at [158, 530] on button "Wrap up for 00:01:11" at bounding box center [99, 539] width 118 height 18
click at [161, 547] on label "Online telefonie" at bounding box center [117, 554] width 87 height 14
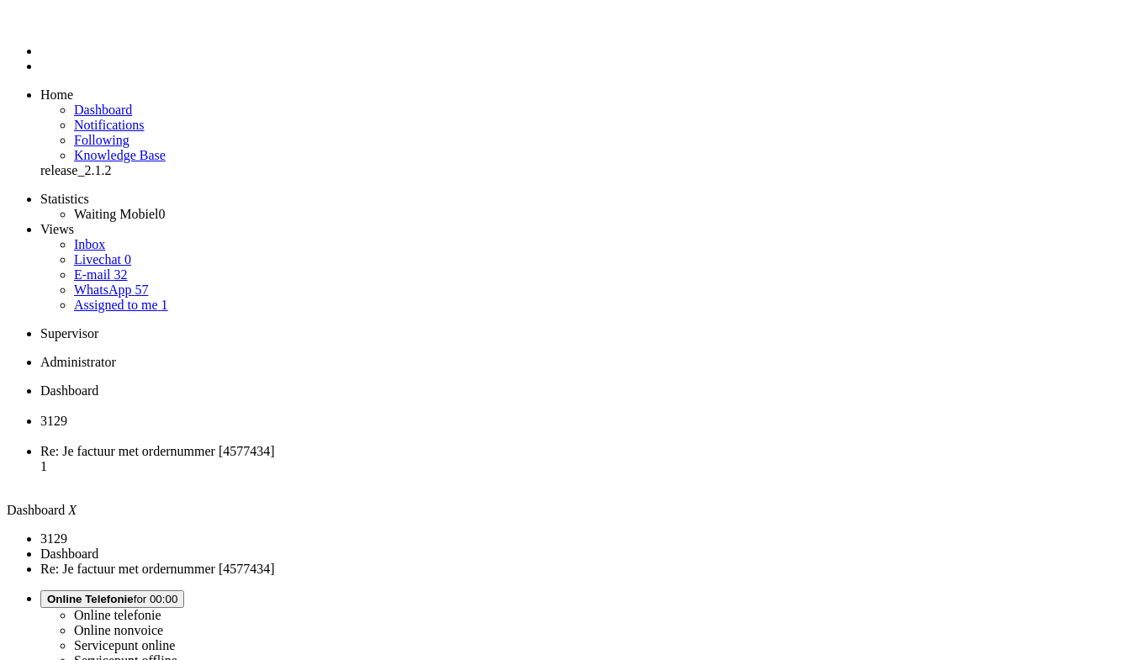
click at [67, 414] on span "3129" at bounding box center [53, 421] width 27 height 14
click at [486, 429] on div "Close tab" at bounding box center [584, 436] width 1088 height 15
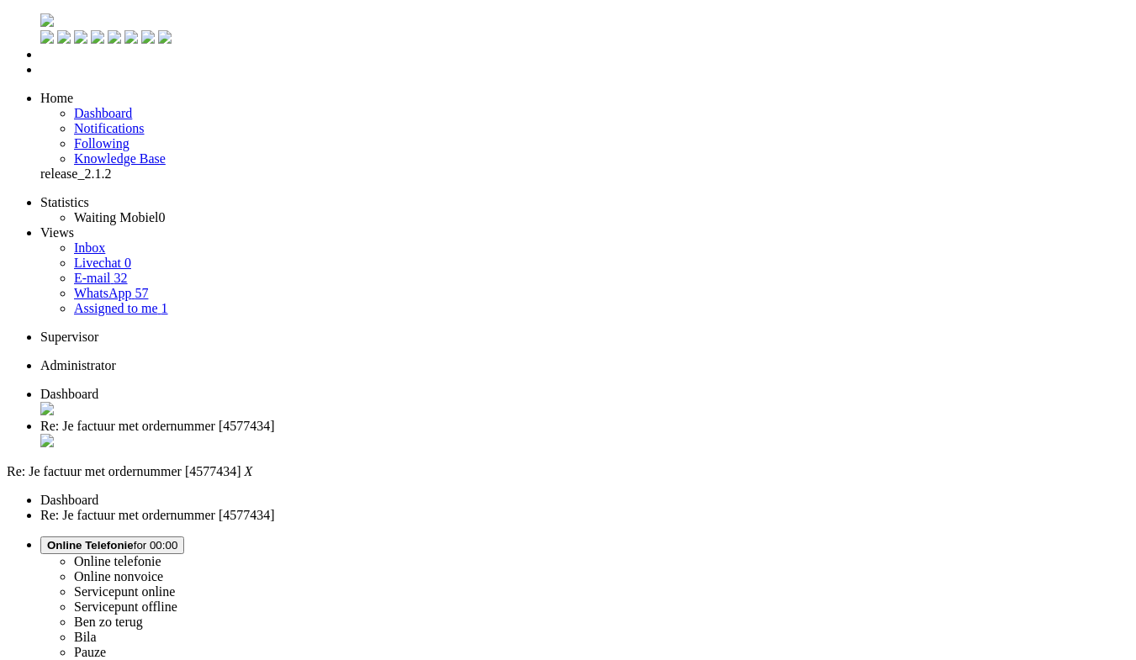
click at [177, 539] on span "Online Telefonie for 00:00" at bounding box center [112, 545] width 130 height 13
click at [143, 614] on label "Ben zo terug" at bounding box center [108, 621] width 69 height 14
click at [268, 387] on li "Dashboard" at bounding box center [584, 403] width 1088 height 32
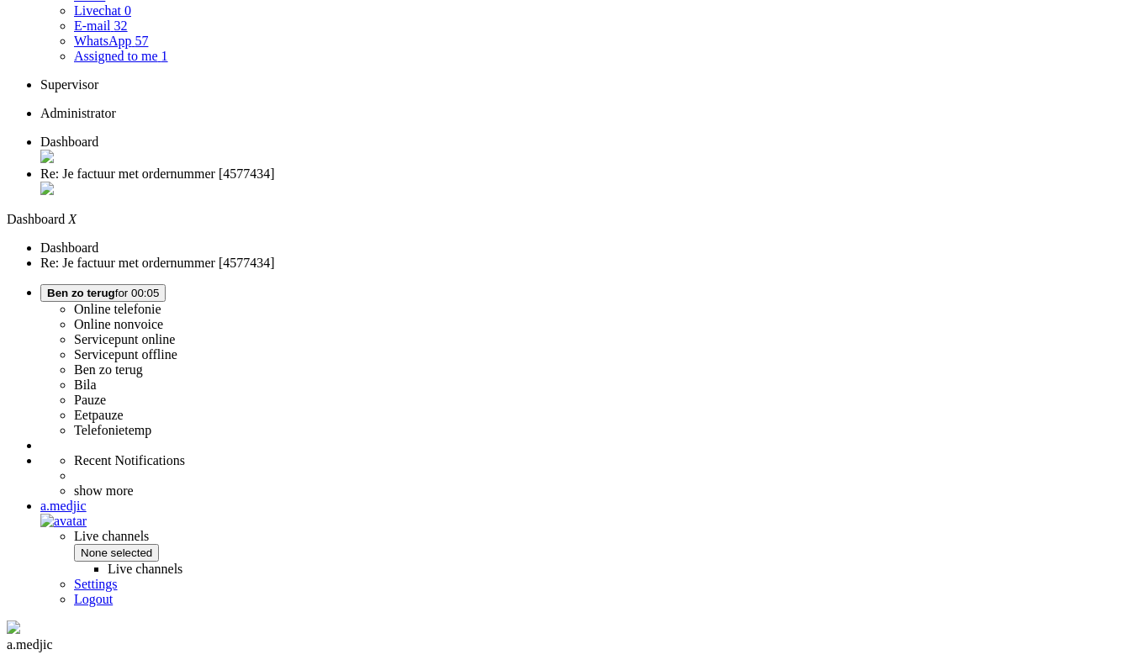
scroll to position [314, 0]
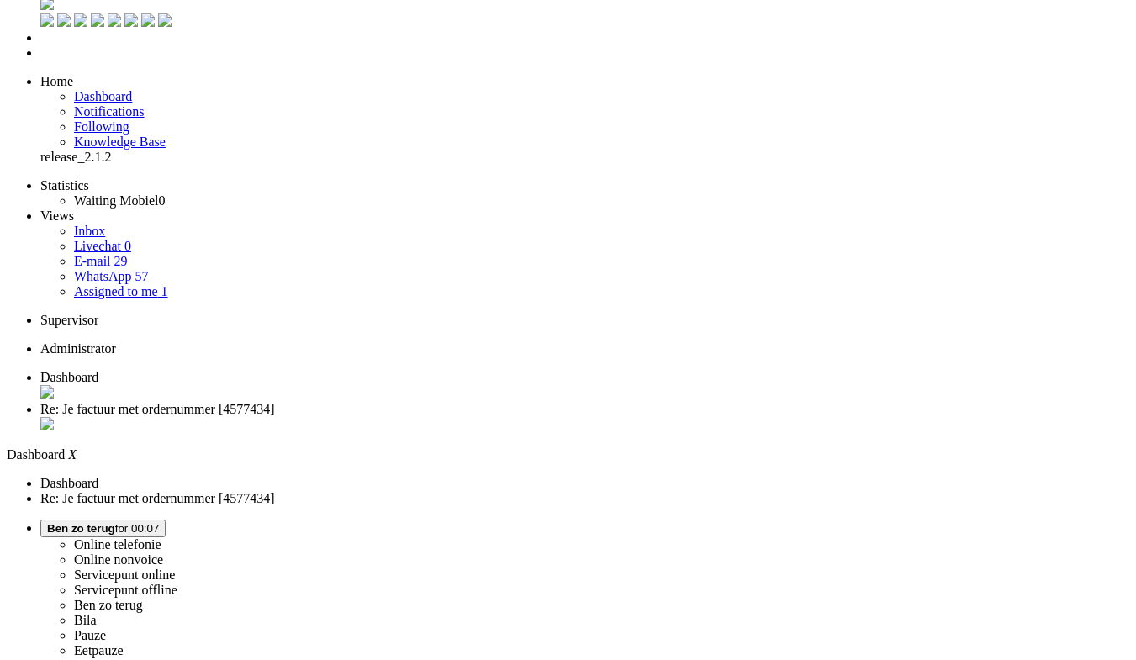
scroll to position [0, 0]
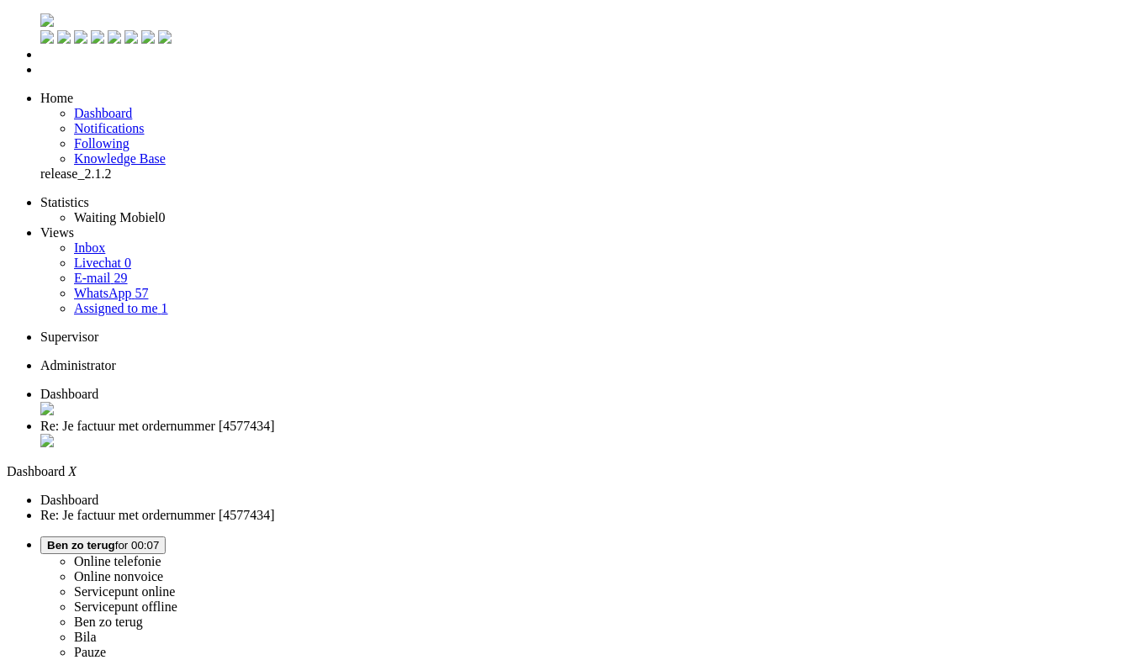
click at [40, 77] on li "Tickets menu" at bounding box center [584, 69] width 1088 height 15
click at [159, 539] on span "Ben zo terug for 00:10" at bounding box center [103, 545] width 112 height 13
click at [161, 554] on label "Online telefonie" at bounding box center [117, 561] width 87 height 14
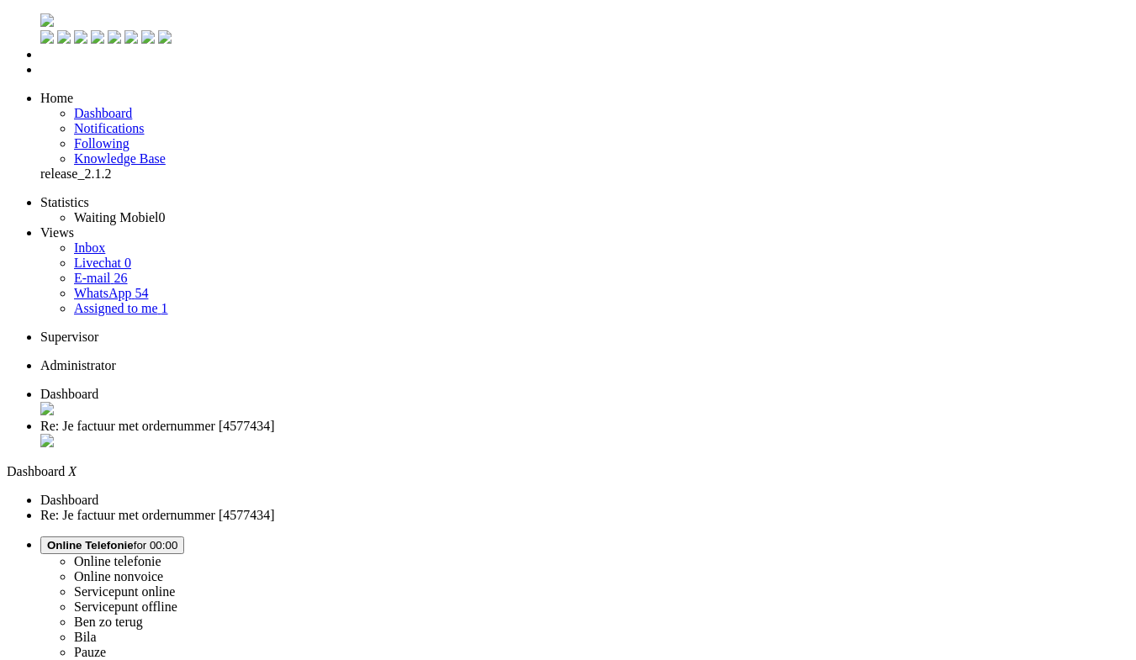
click at [124, 286] on link "WhatsApp 55" at bounding box center [111, 293] width 74 height 14
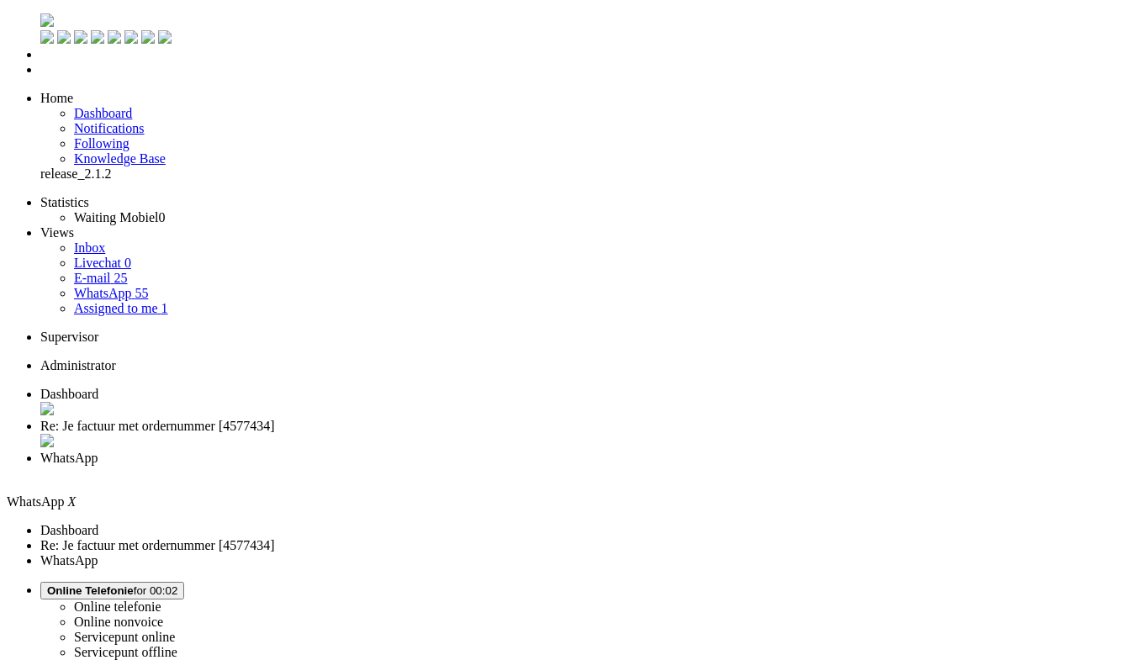
click at [125, 271] on li "E-mail 25" at bounding box center [601, 278] width 1055 height 15
click at [128, 271] on link "E-mail 25" at bounding box center [101, 278] width 54 height 14
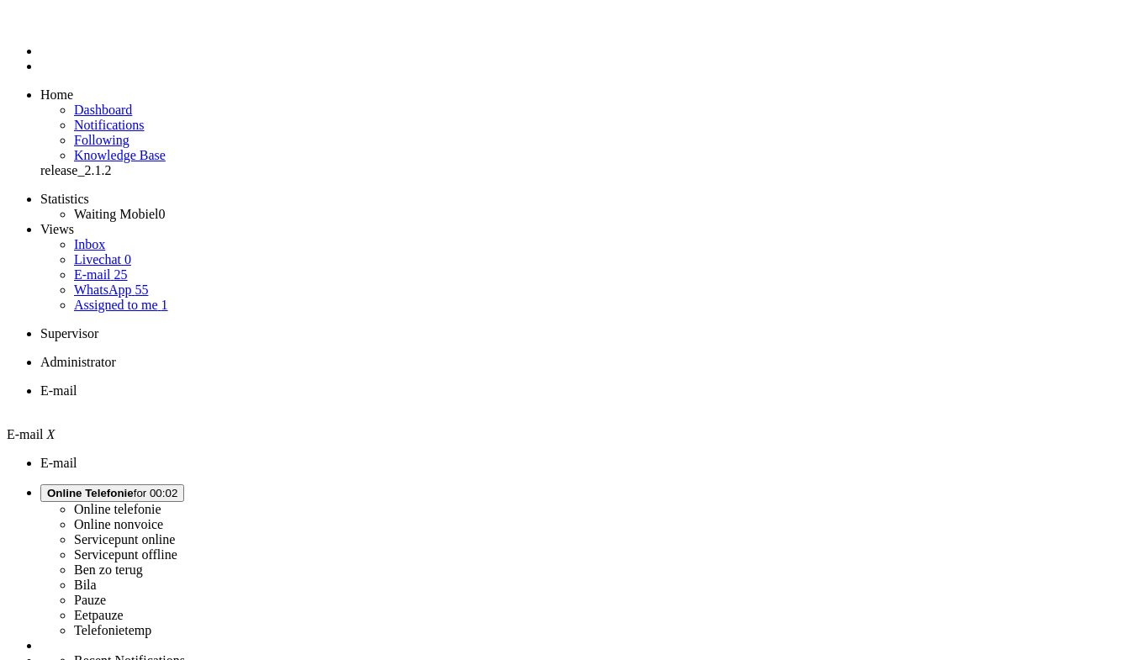
click at [125, 267] on link "E-mail 25" at bounding box center [101, 274] width 54 height 14
click at [343, 398] on div "Close tab" at bounding box center [584, 405] width 1088 height 15
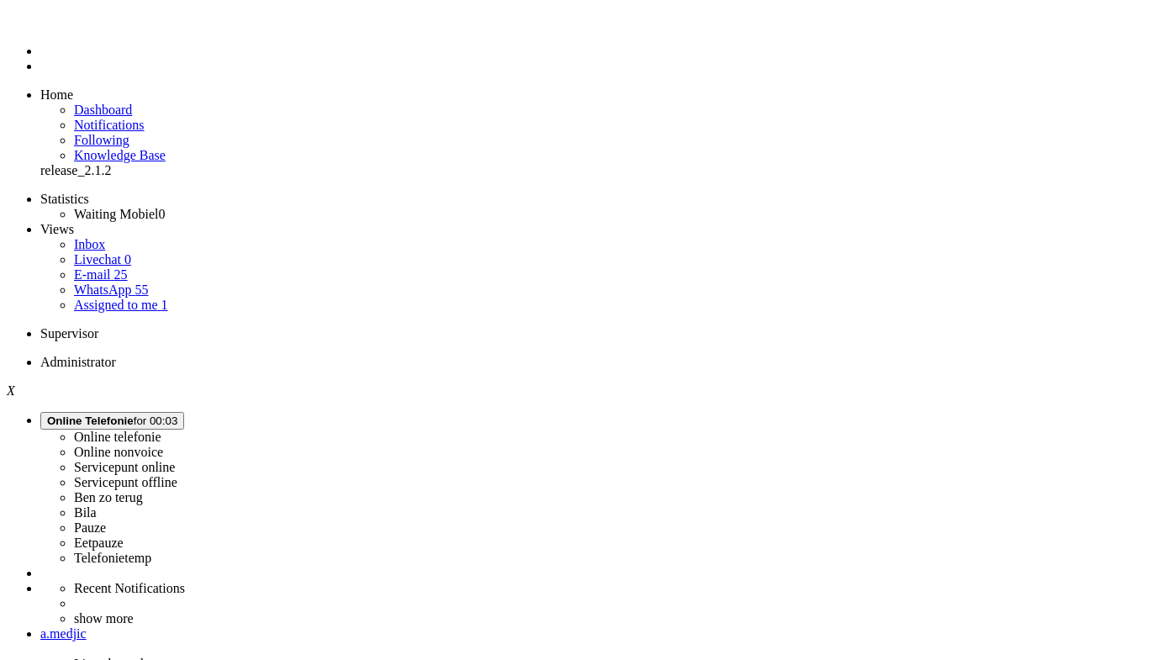
click at [139, 298] on link "Assigned to me 1" at bounding box center [121, 305] width 94 height 14
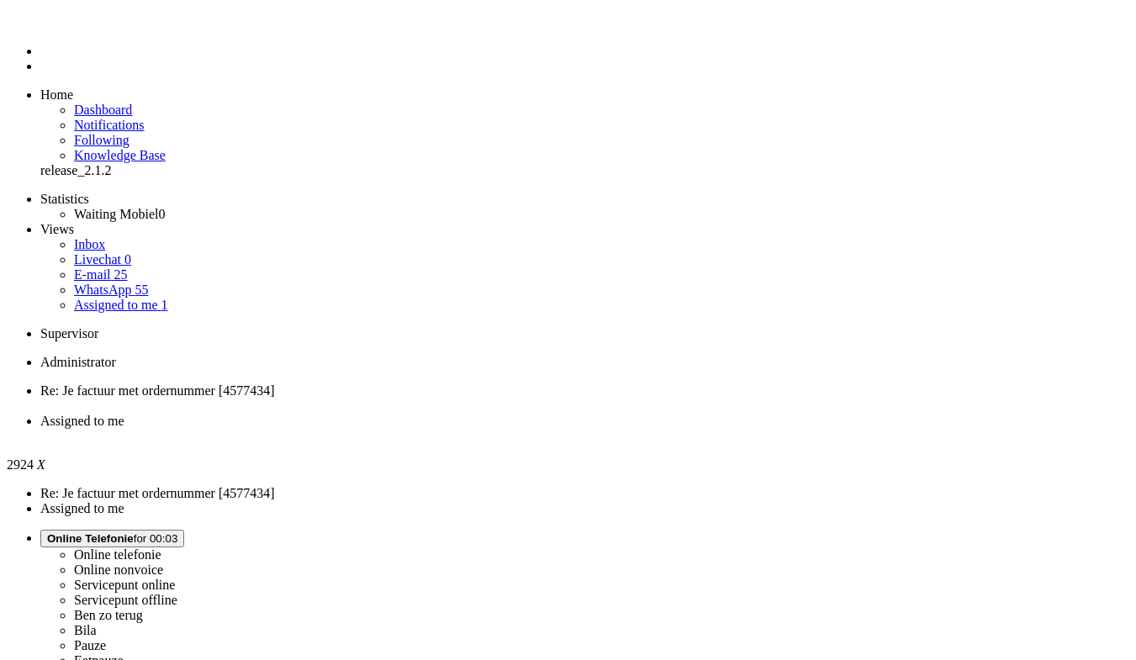
click at [130, 282] on link "WhatsApp 55" at bounding box center [111, 289] width 74 height 14
click at [128, 267] on link "E-mail 25" at bounding box center [101, 274] width 54 height 14
click at [129, 298] on span "Assigned to me" at bounding box center [116, 305] width 84 height 14
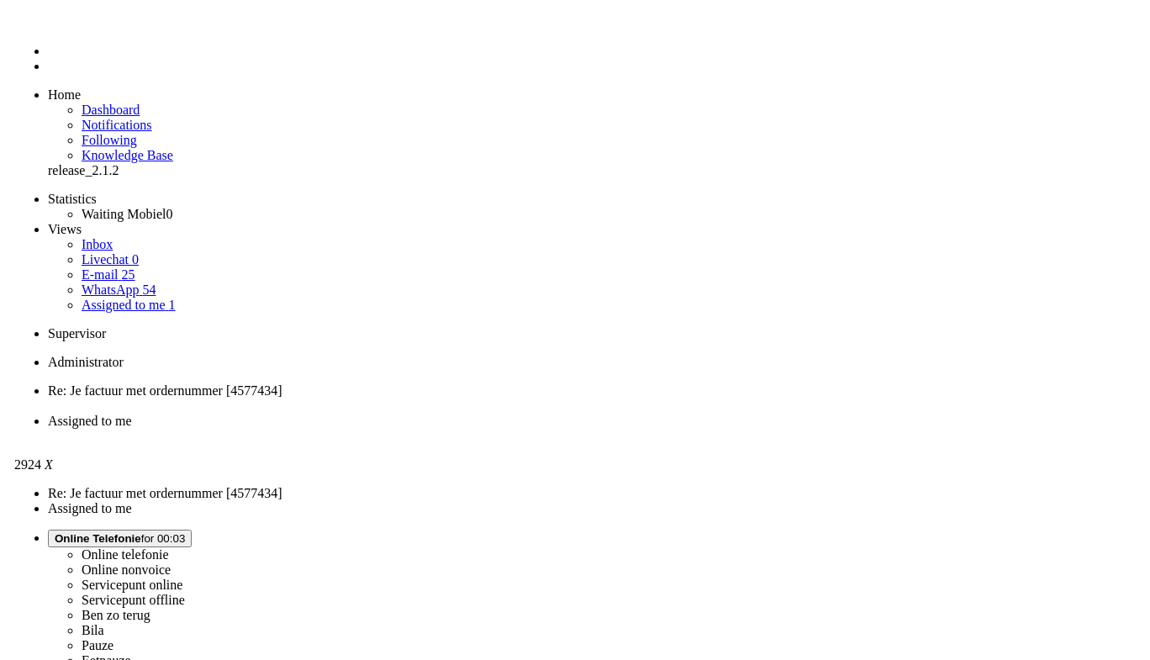
scroll to position [925, 0]
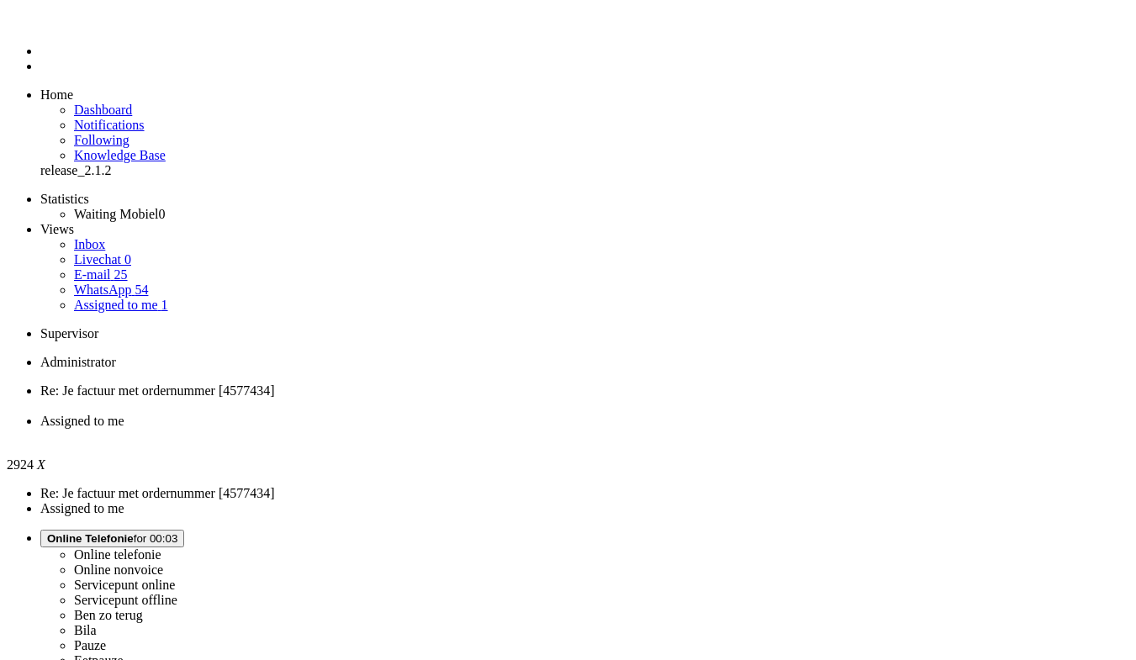
click at [148, 282] on li "WhatsApp 54" at bounding box center [601, 289] width 1055 height 15
click at [128, 267] on link "E-mail 26" at bounding box center [101, 274] width 54 height 14
click at [126, 298] on span "Assigned to me" at bounding box center [116, 305] width 84 height 14
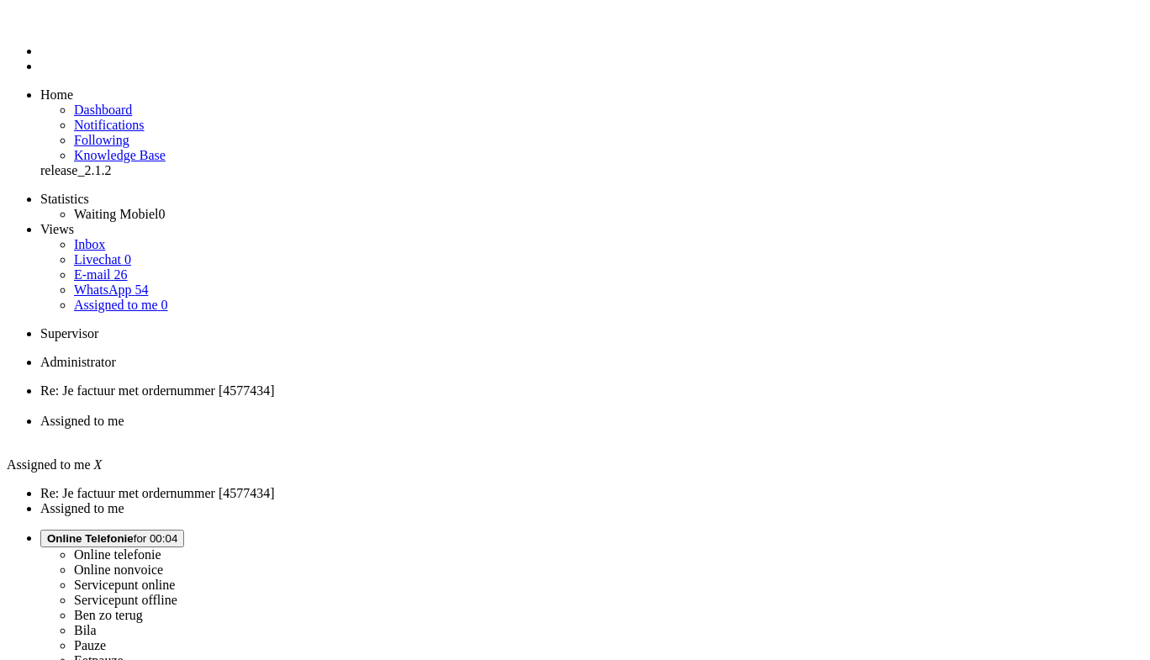
click at [258, 383] on li "Re: Je factuur met ordernummer [4577434]" at bounding box center [591, 398] width 1103 height 30
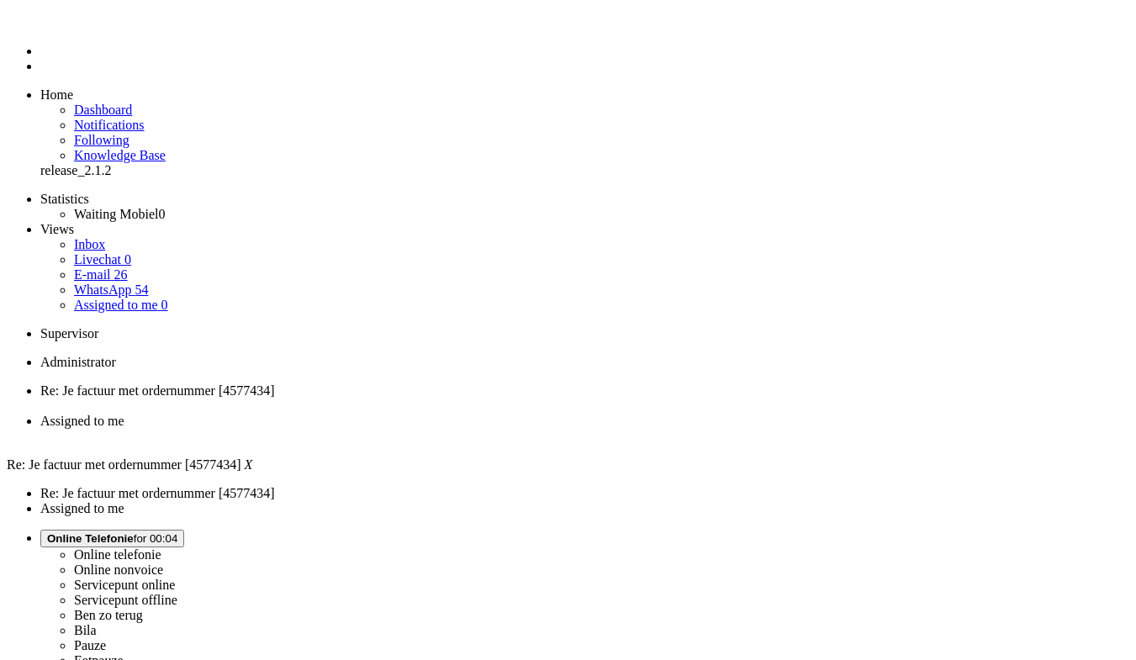
click at [342, 398] on div "Close tab" at bounding box center [584, 405] width 1088 height 15
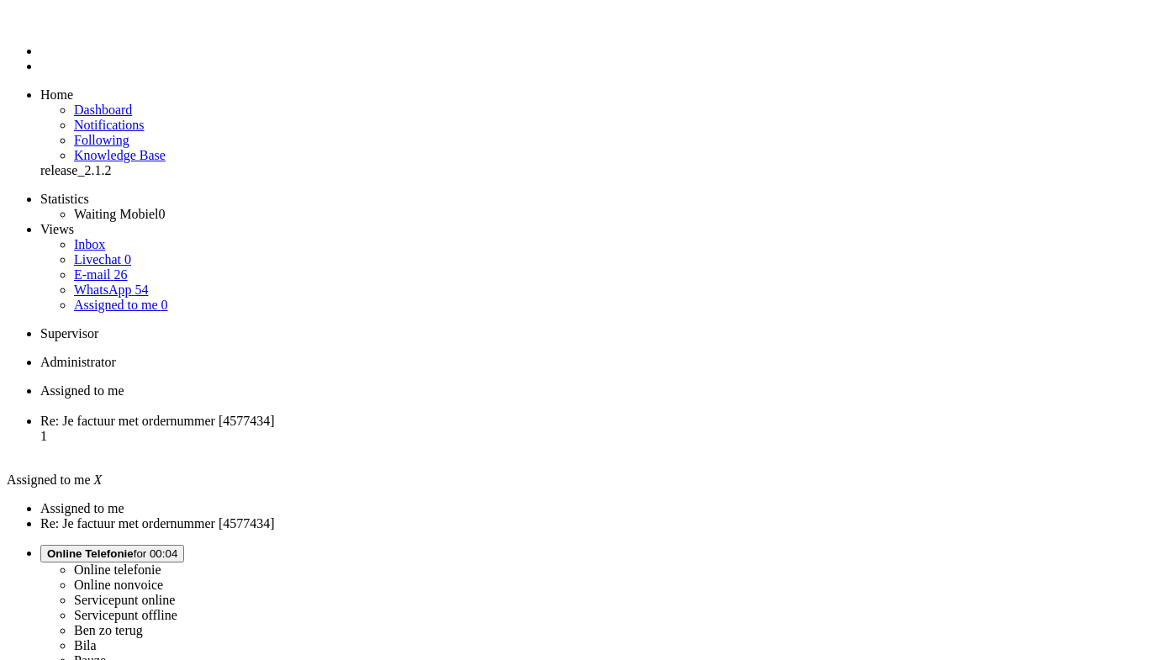
click at [275, 414] on span "Re: Je factuur met ordernummer [4577434]" at bounding box center [157, 421] width 234 height 14
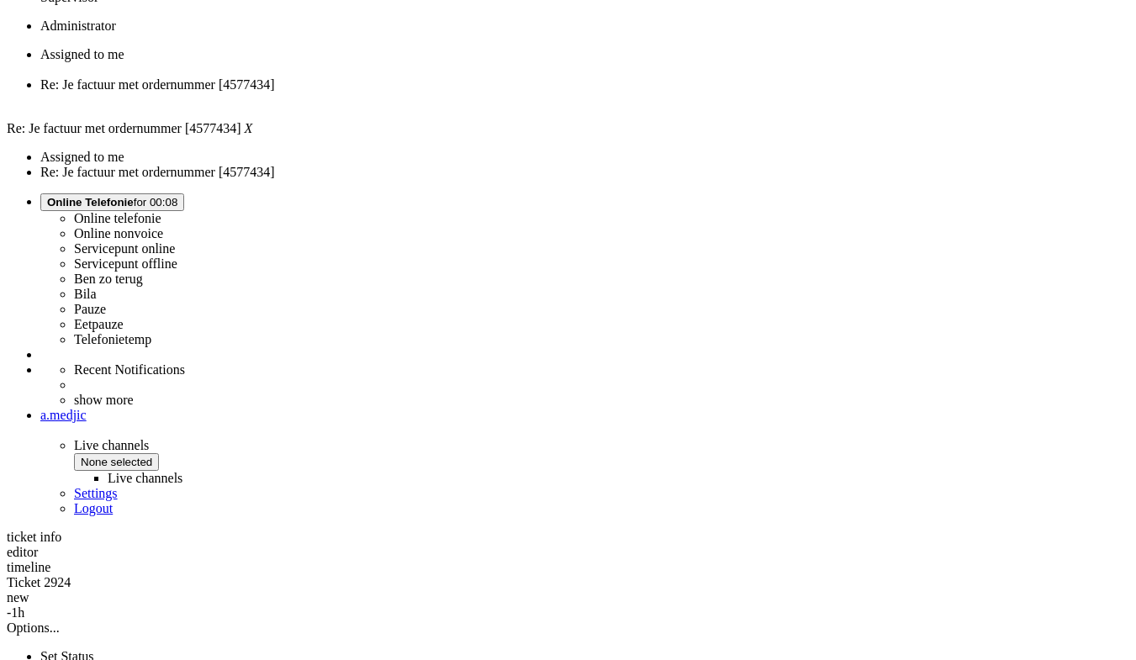
scroll to position [336, 0]
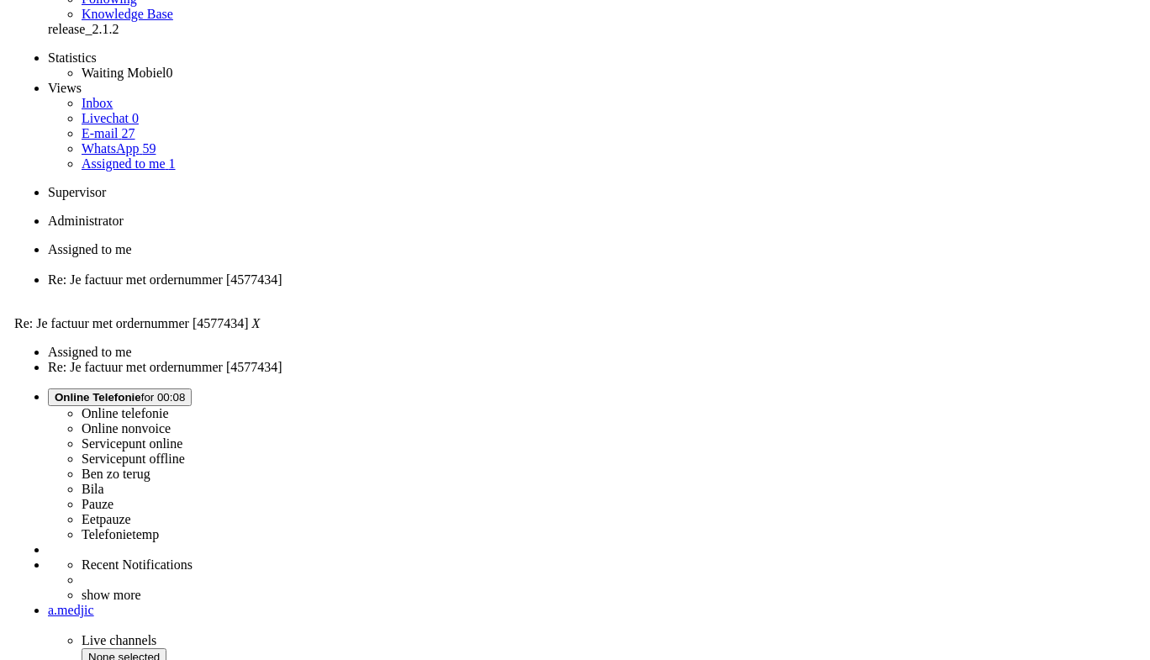
scroll to position [0, 0]
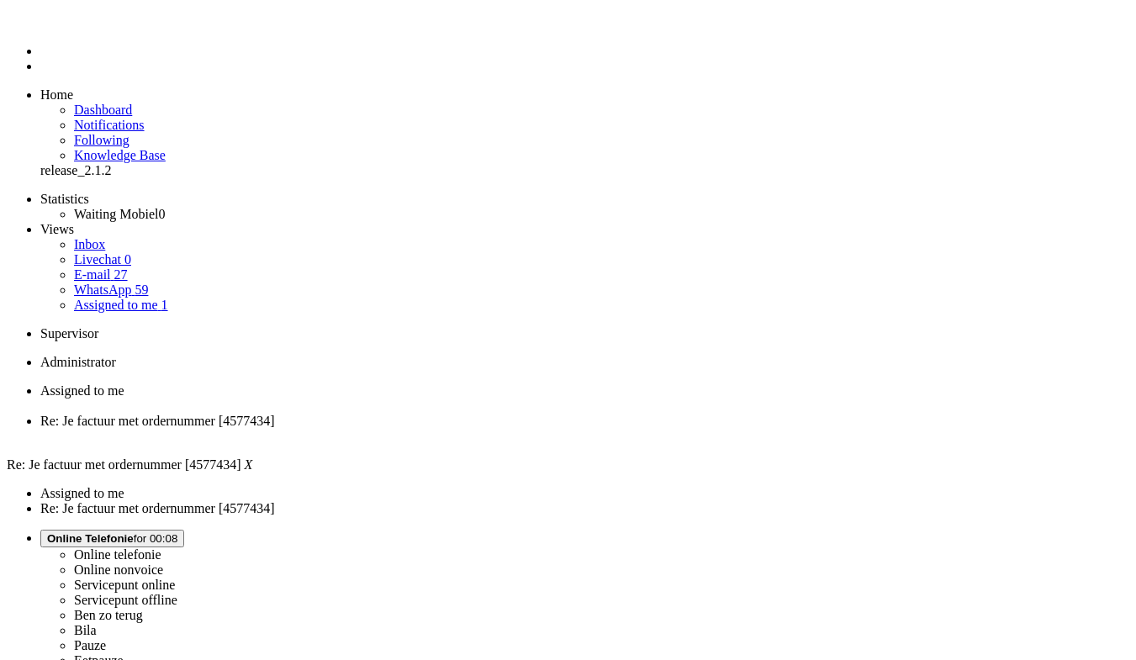
click at [482, 429] on div "Close tab" at bounding box center [584, 436] width 1088 height 15
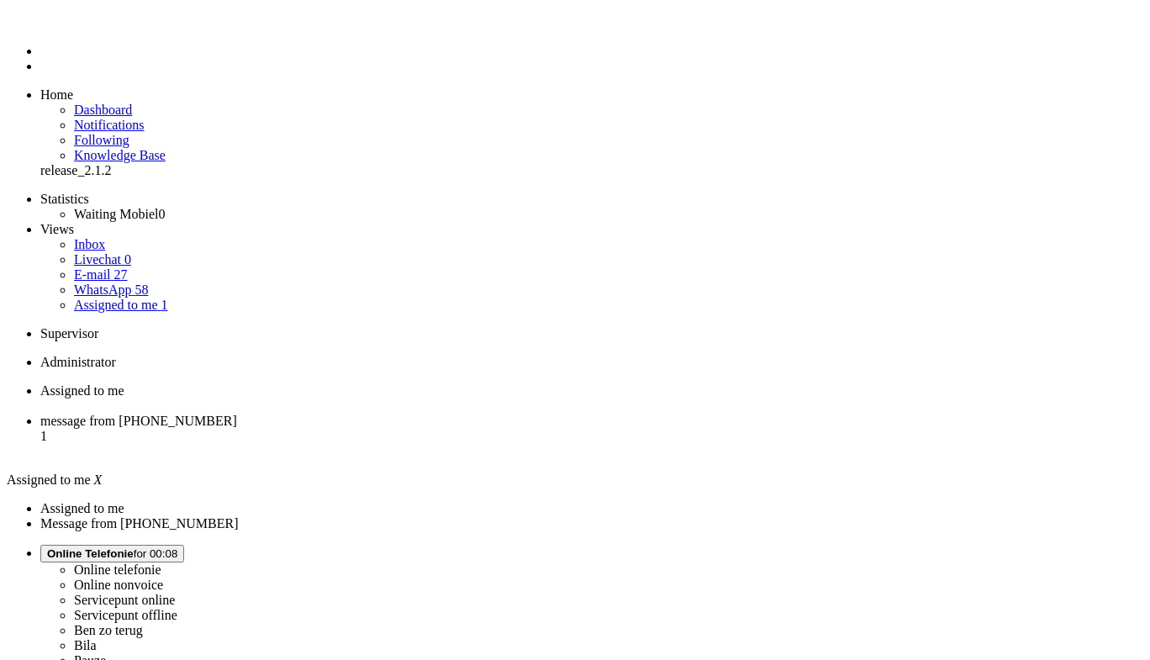
click at [237, 414] on span "message from [PHONE_NUMBER]" at bounding box center [138, 421] width 197 height 14
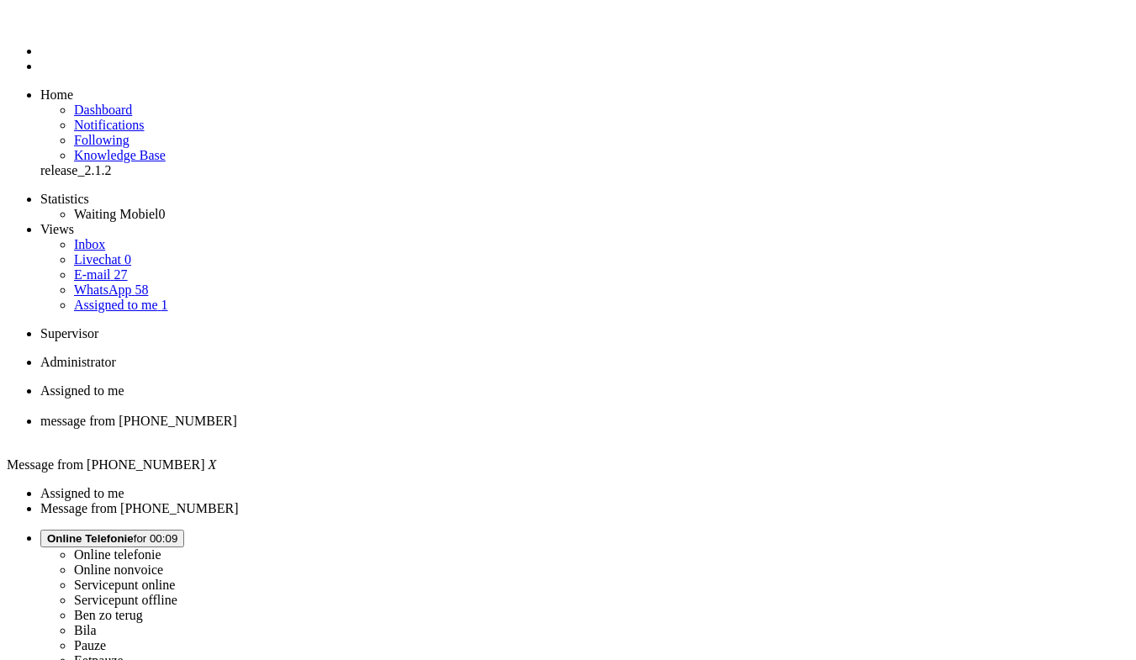
click at [74, 237] on span "Inbox" at bounding box center [89, 244] width 31 height 14
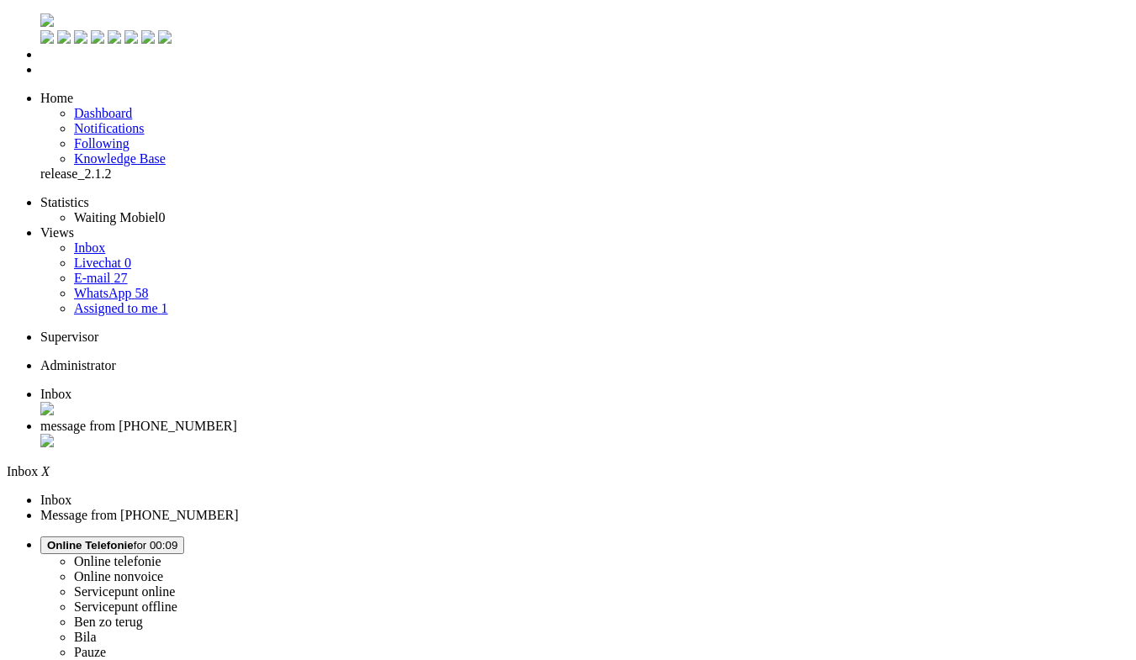
click at [40, 62] on li "Dashboard menu" at bounding box center [584, 54] width 1088 height 15
click at [104, 106] on span "Dashboard" at bounding box center [103, 113] width 58 height 14
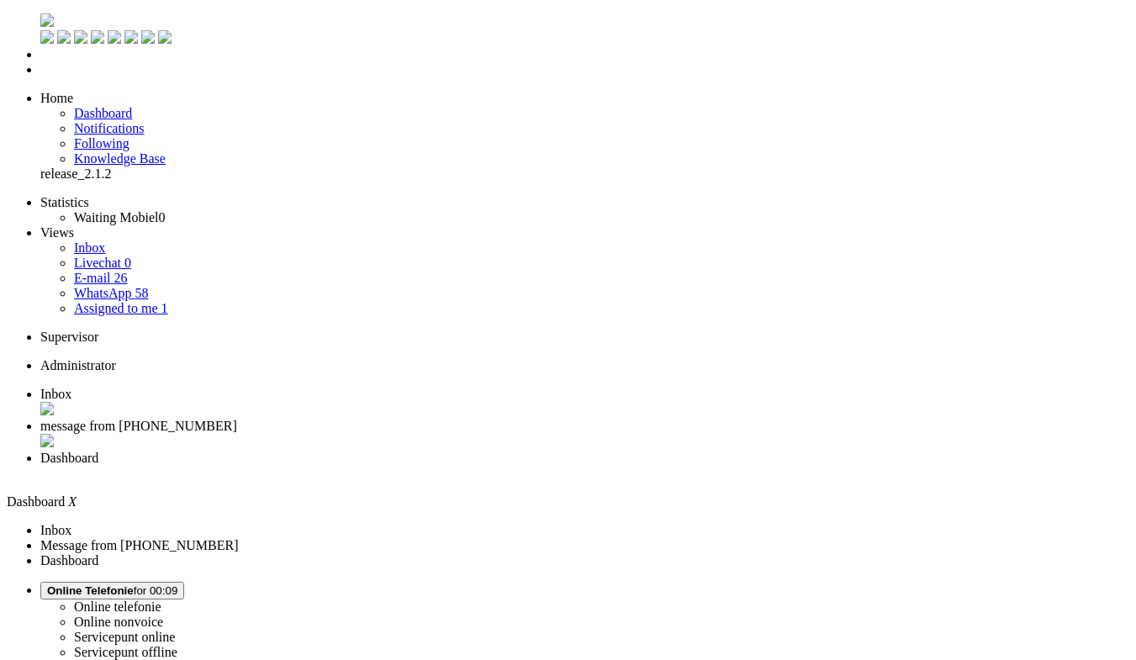
click at [40, 77] on li "Tickets menu" at bounding box center [584, 69] width 1088 height 15
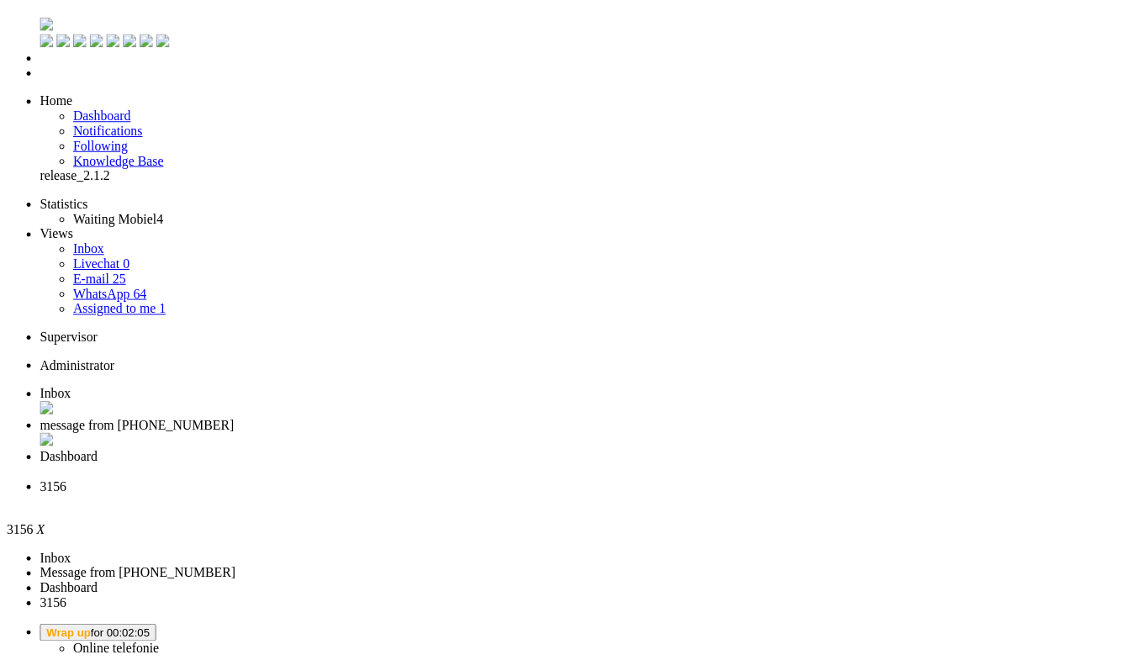
scroll to position [168, 0]
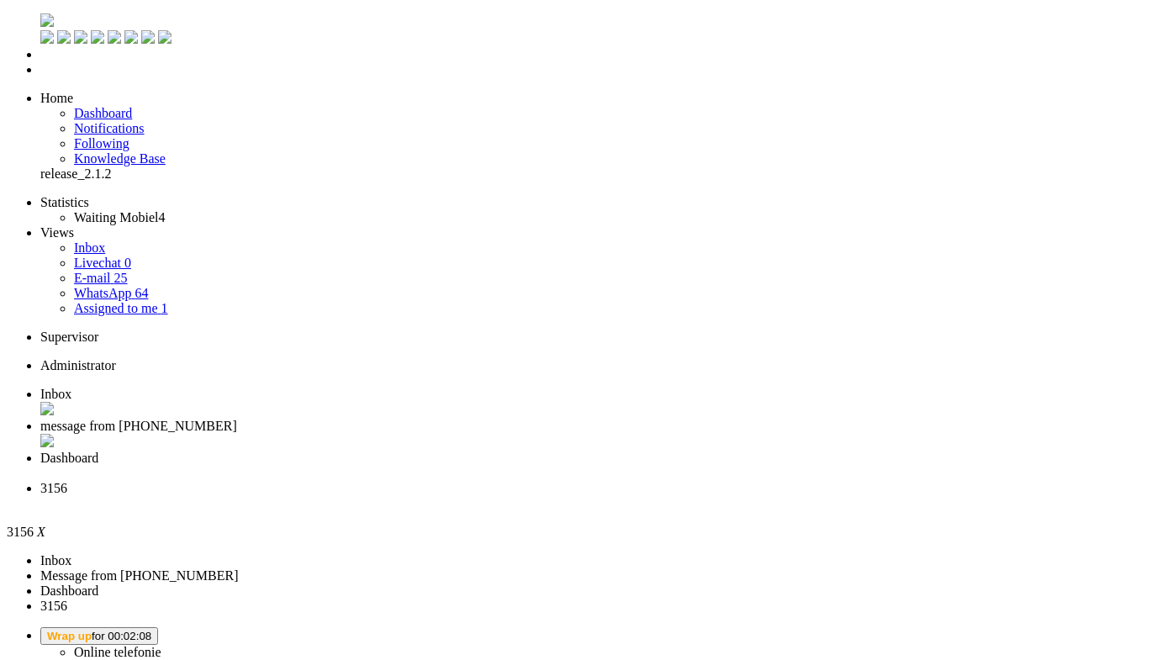
click at [768, 496] on div "Close tab" at bounding box center [591, 503] width 1103 height 15
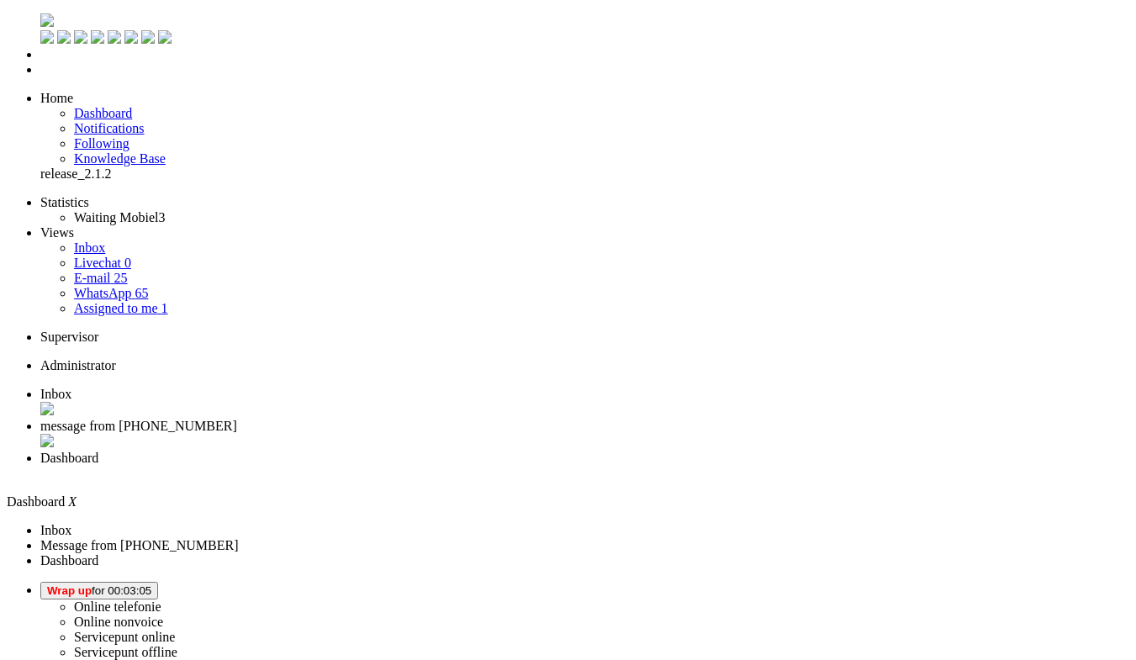
click at [158, 582] on button "Wrap up for 00:03:05" at bounding box center [99, 591] width 118 height 18
click at [161, 599] on label "Online telefonie" at bounding box center [117, 606] width 87 height 14
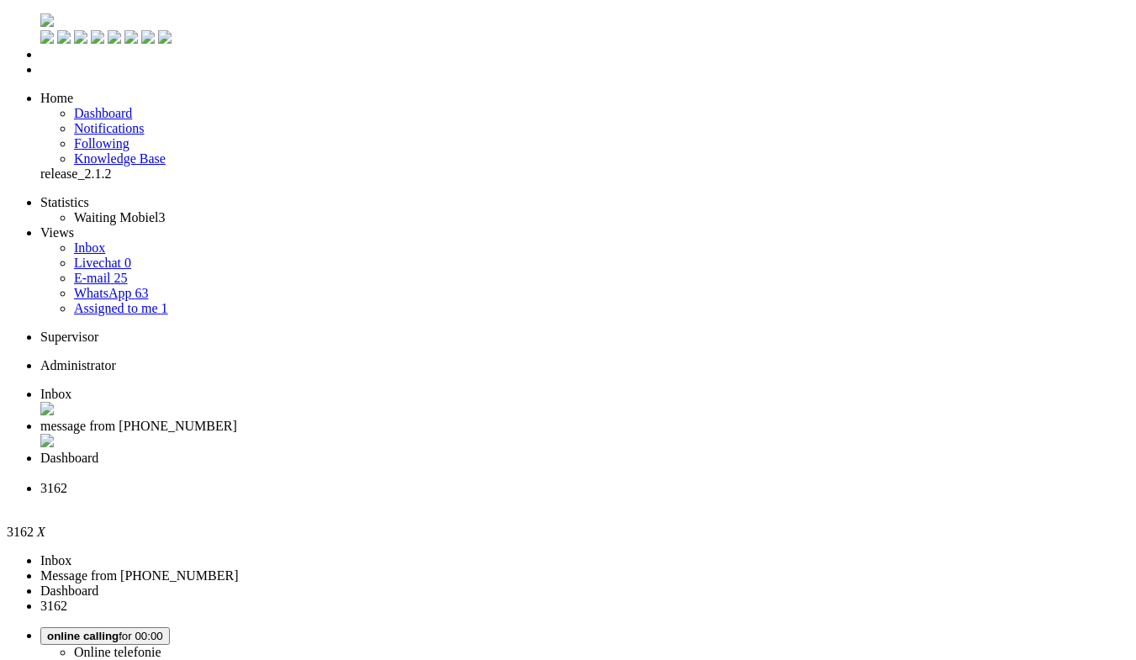
click at [345, 402] on div "Close tab" at bounding box center [584, 410] width 1088 height 17
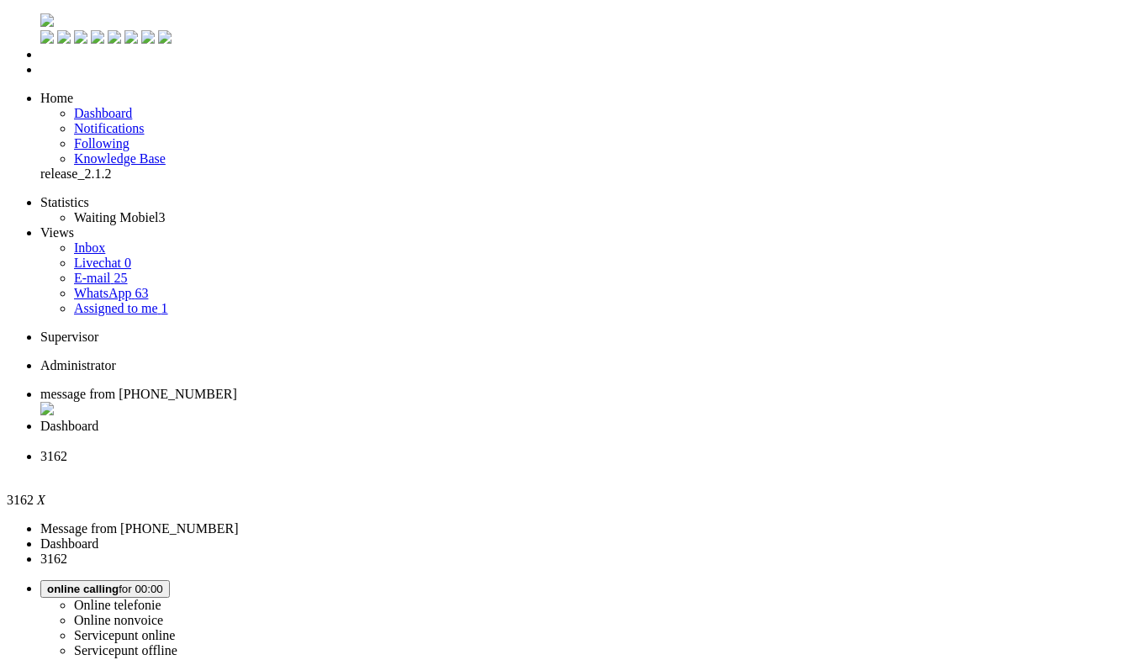
click at [98, 419] on span "Dashboard" at bounding box center [69, 426] width 58 height 14
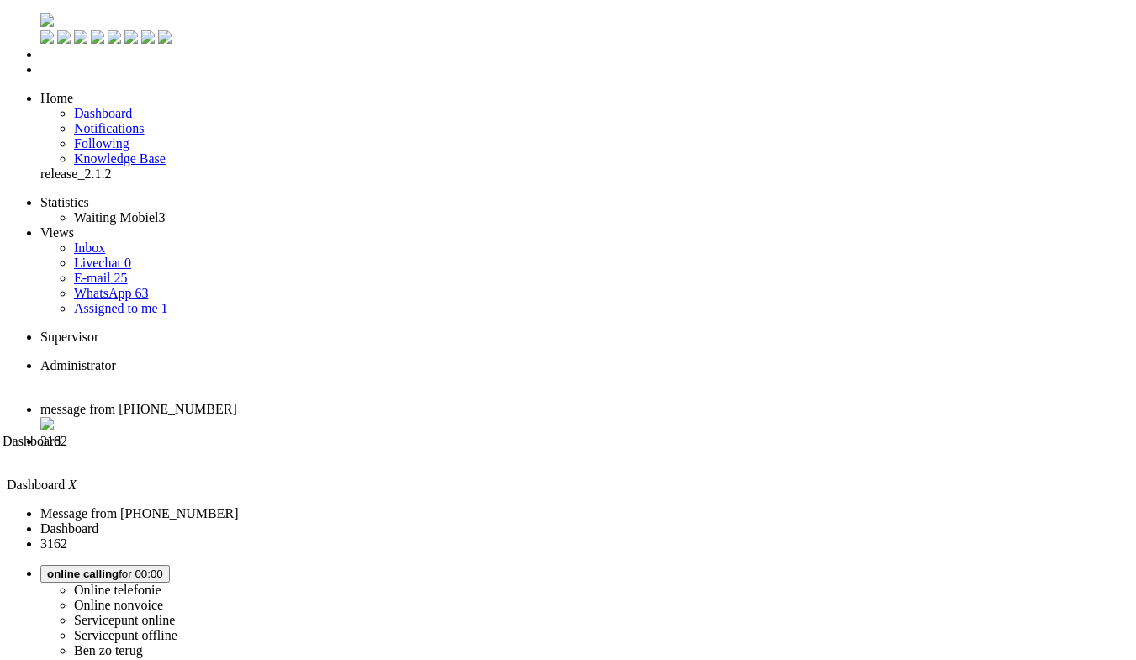
drag, startPoint x: 421, startPoint y: 20, endPoint x: 275, endPoint y: 19, distance: 146.2
click at [61, 434] on span "Dashboard" at bounding box center [32, 441] width 58 height 14
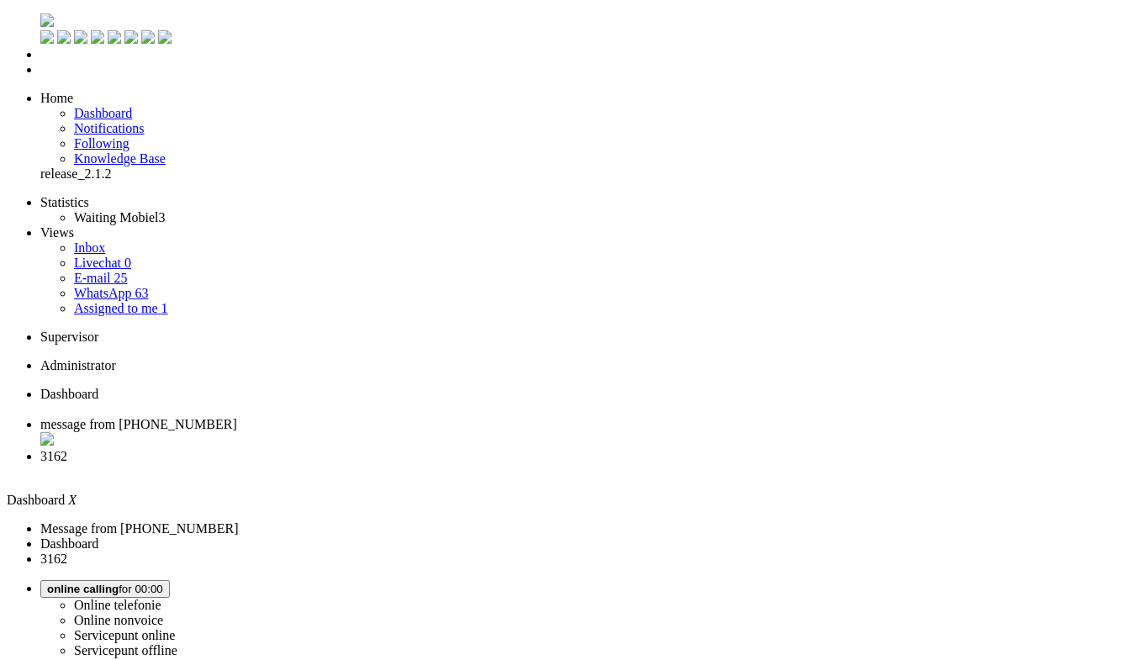
click at [237, 417] on span "message from +31616047276" at bounding box center [138, 424] width 197 height 14
click at [570, 449] on li "3162" at bounding box center [584, 464] width 1088 height 30
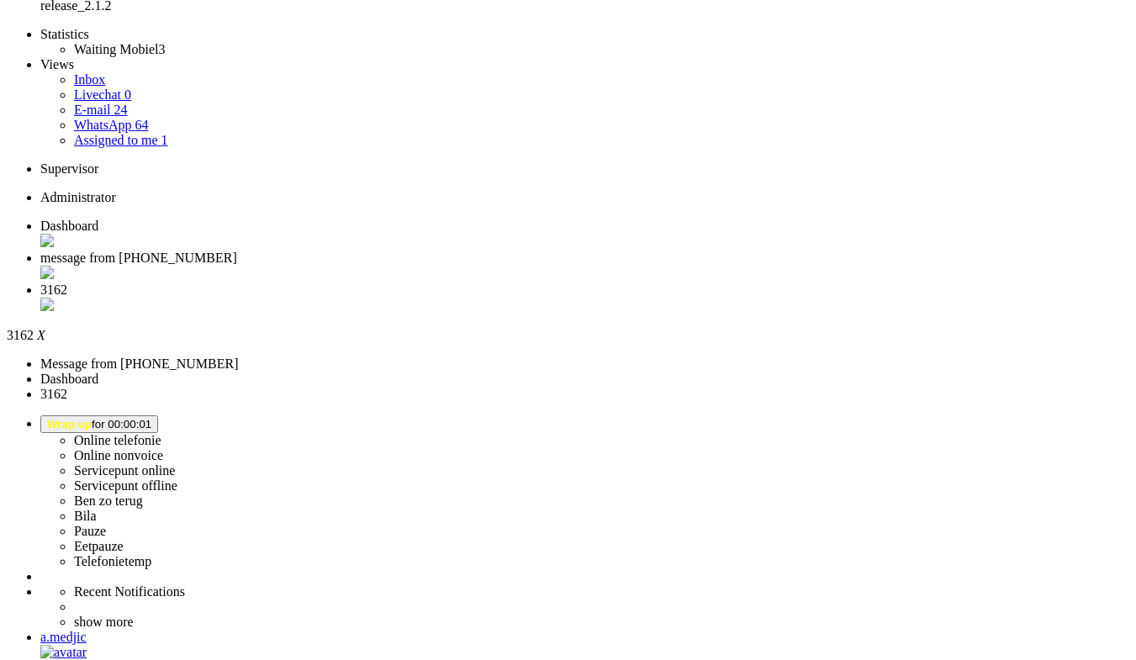
scroll to position [168, 0]
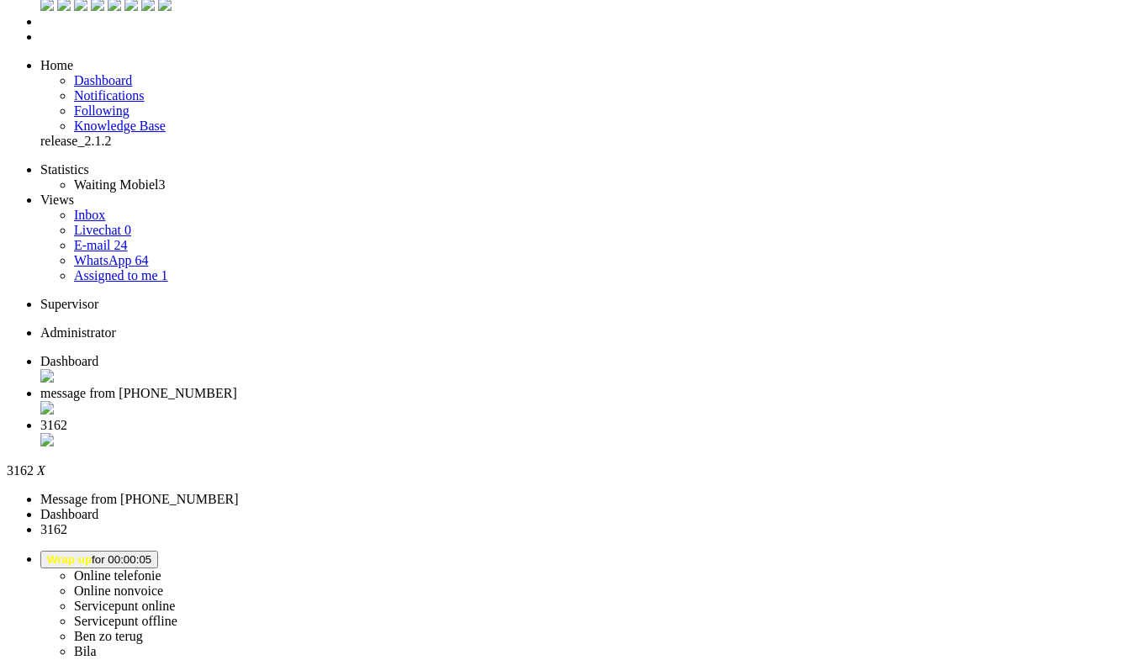
scroll to position [0, 0]
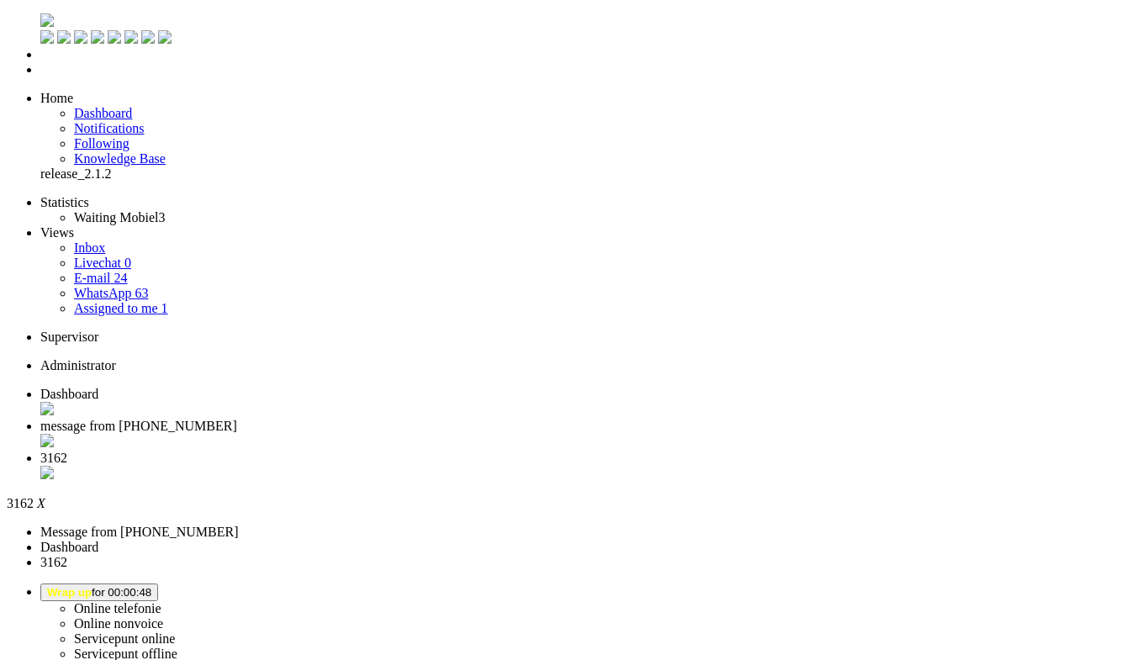
click at [635, 451] on li "3162" at bounding box center [584, 467] width 1088 height 32
click at [633, 466] on div "Close tab" at bounding box center [584, 474] width 1088 height 17
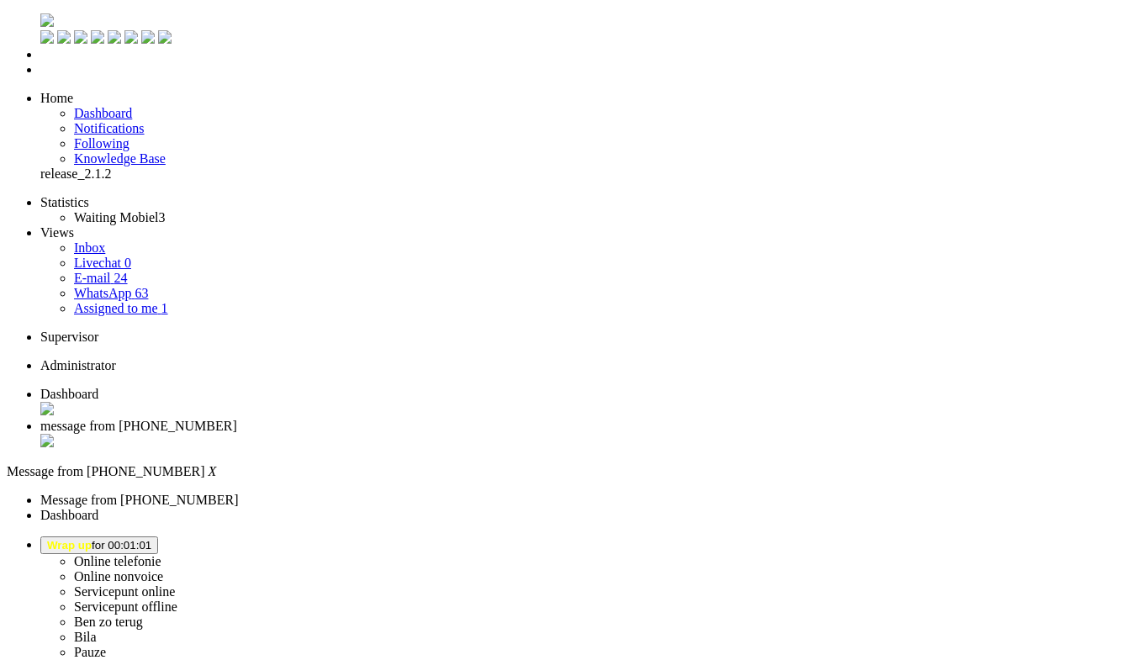
click at [138, 286] on li "WhatsApp 63" at bounding box center [601, 293] width 1055 height 15
click at [138, 286] on link "WhatsApp 63" at bounding box center [111, 293] width 74 height 14
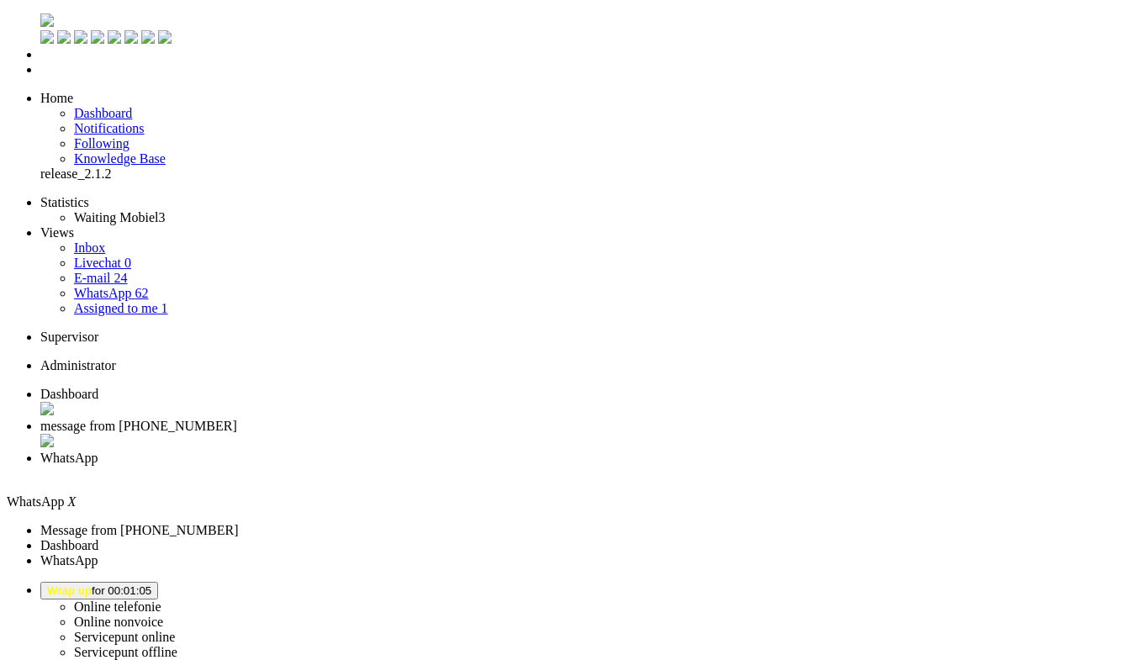
click at [128, 271] on link "E-mail 24" at bounding box center [101, 278] width 54 height 14
click at [98, 387] on span "Dashboard" at bounding box center [69, 394] width 58 height 14
click at [949, 582] on li "Online telefonie Online nonvoice Servicepunt online Servicepunt offline Ben zo …" at bounding box center [584, 659] width 1088 height 154
click at [158, 582] on button "Wrap up for 00:02:58" at bounding box center [99, 591] width 118 height 18
click at [161, 599] on label "Online telefonie" at bounding box center [117, 606] width 87 height 14
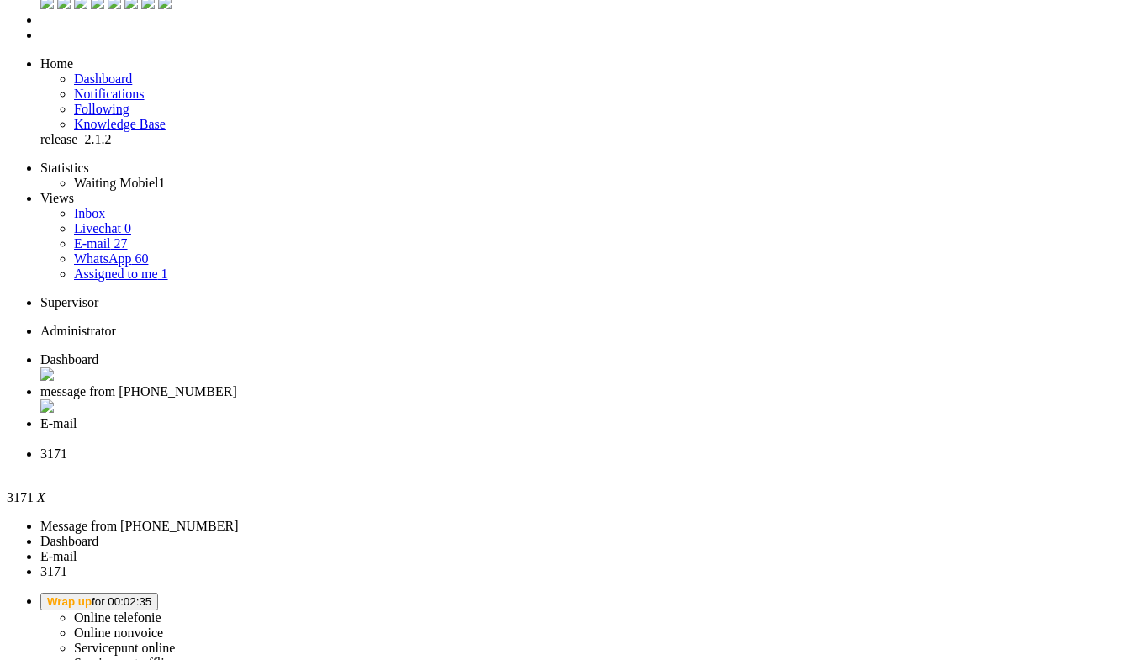
scroll to position [0, 0]
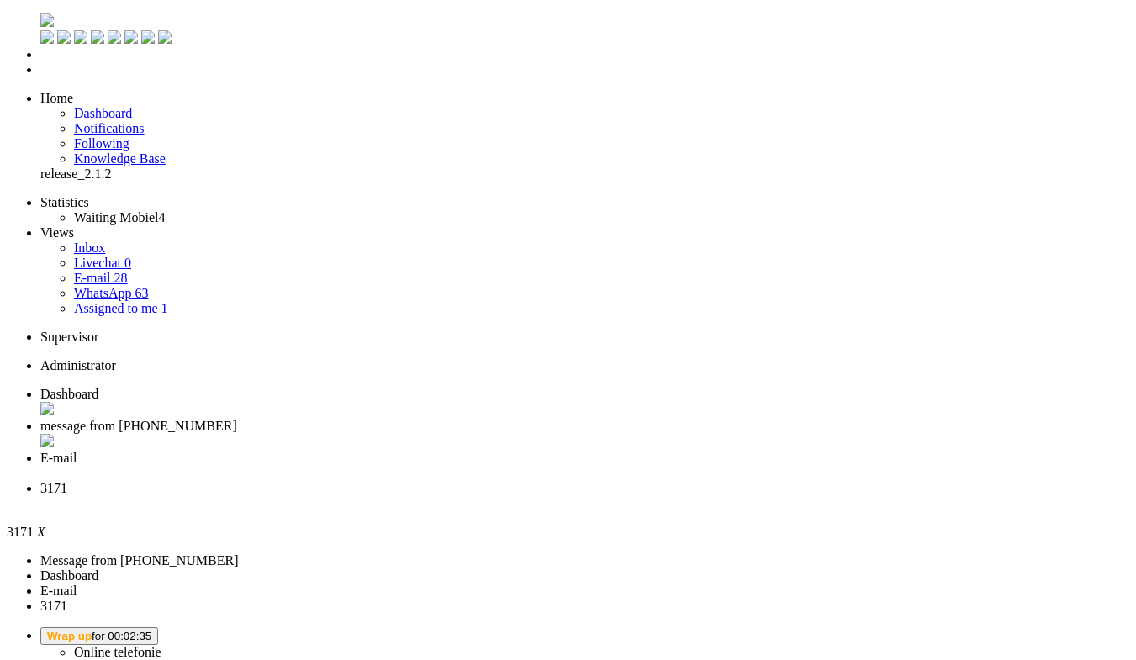
click at [98, 387] on span "Dashboard" at bounding box center [69, 394] width 58 height 14
click at [151, 630] on b "button" at bounding box center [151, 636] width 0 height 13
click at [161, 645] on label "Online telefonie" at bounding box center [117, 652] width 87 height 14
click at [714, 481] on li "3171" at bounding box center [584, 496] width 1088 height 30
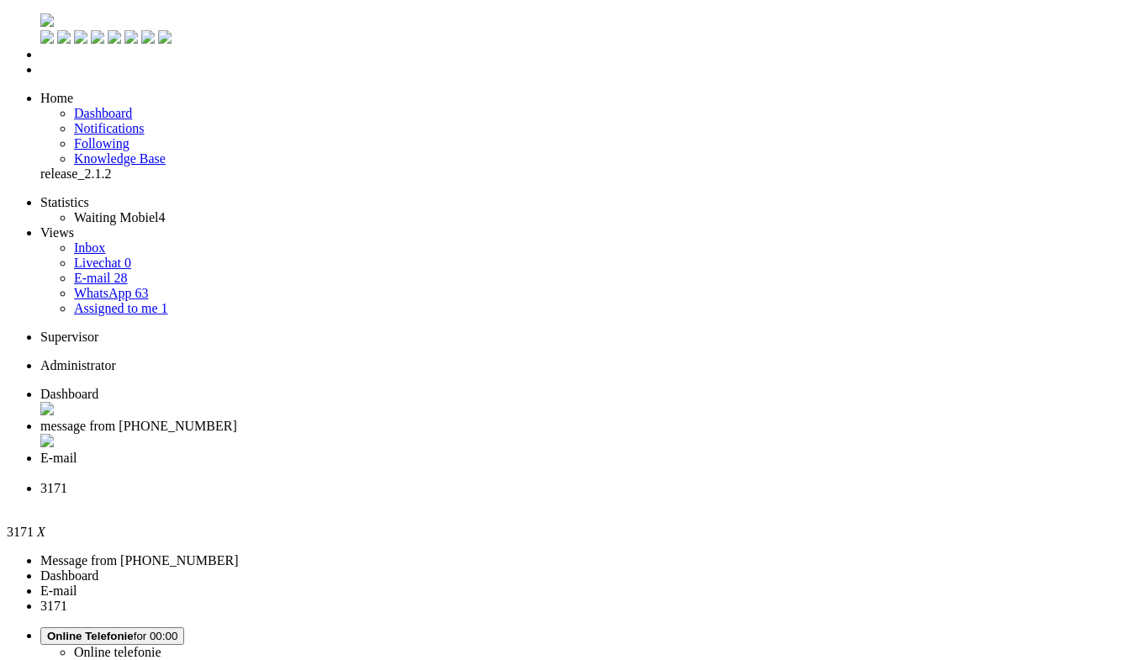
click at [766, 496] on div "Close tab" at bounding box center [584, 503] width 1088 height 15
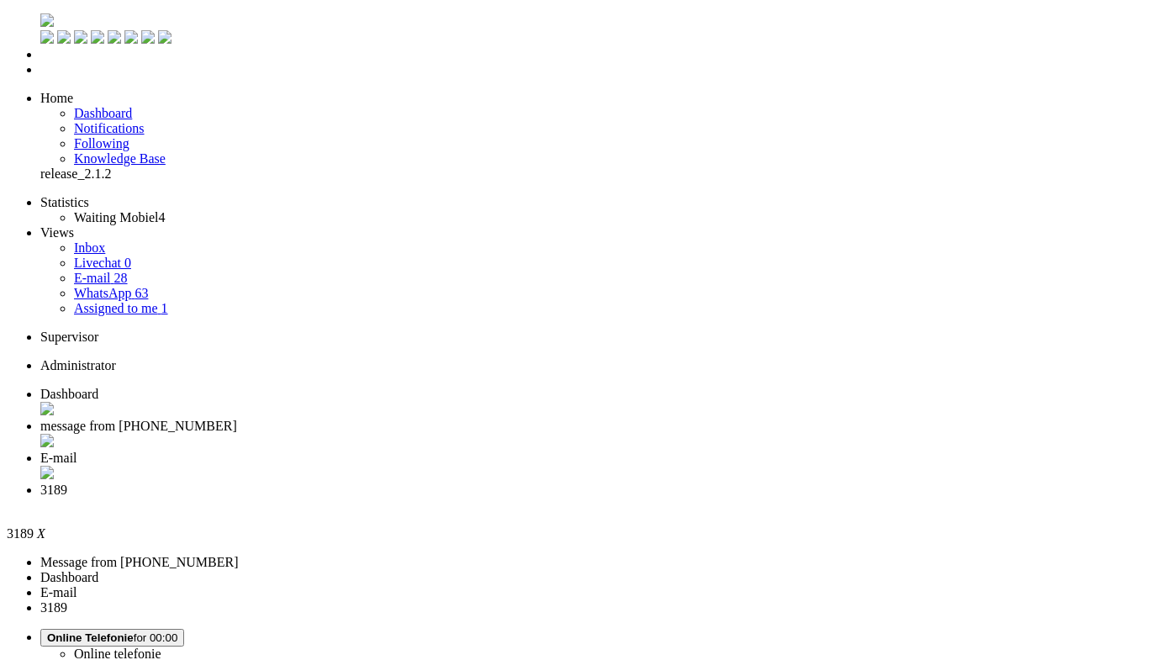
click at [631, 466] on div "Close tab" at bounding box center [591, 474] width 1103 height 17
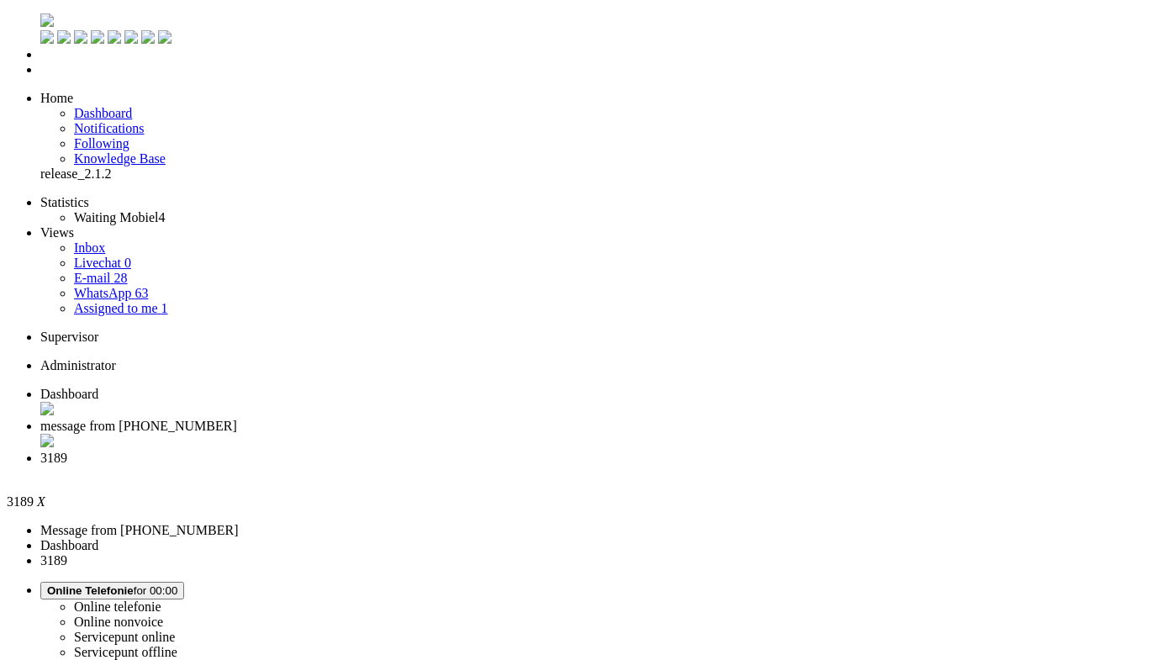
click at [293, 387] on li "Dashboard" at bounding box center [591, 403] width 1103 height 32
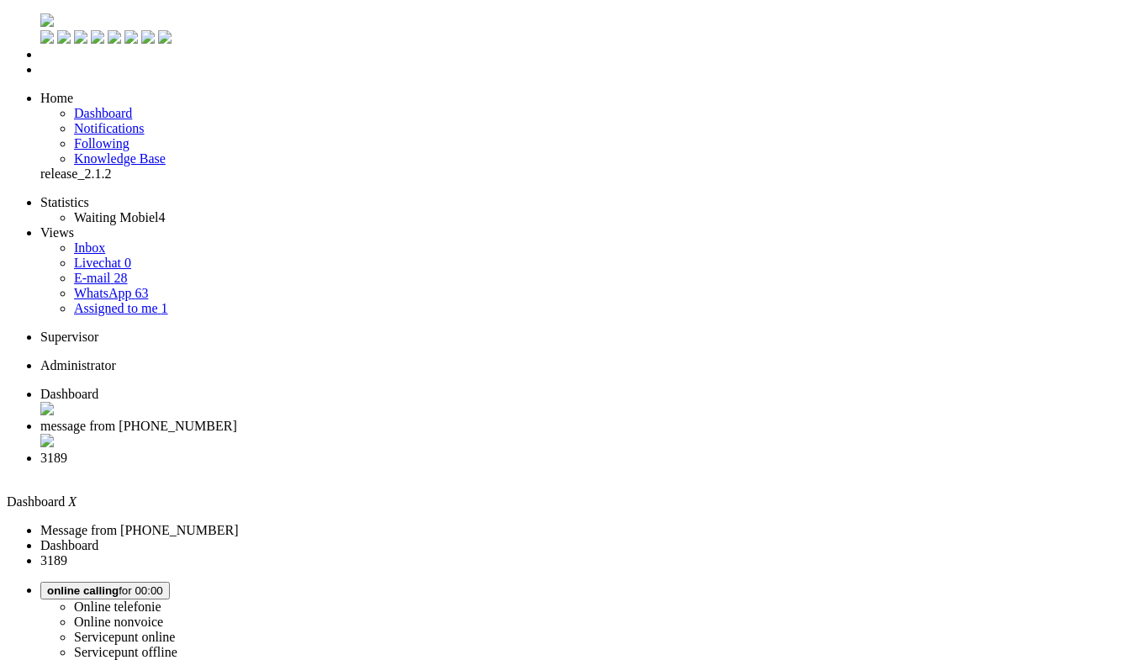
click at [40, 62] on li "Dashboard menu" at bounding box center [584, 54] width 1088 height 15
click at [113, 106] on span "Dashboard" at bounding box center [103, 113] width 58 height 14
click at [67, 451] on span "3189" at bounding box center [53, 458] width 27 height 14
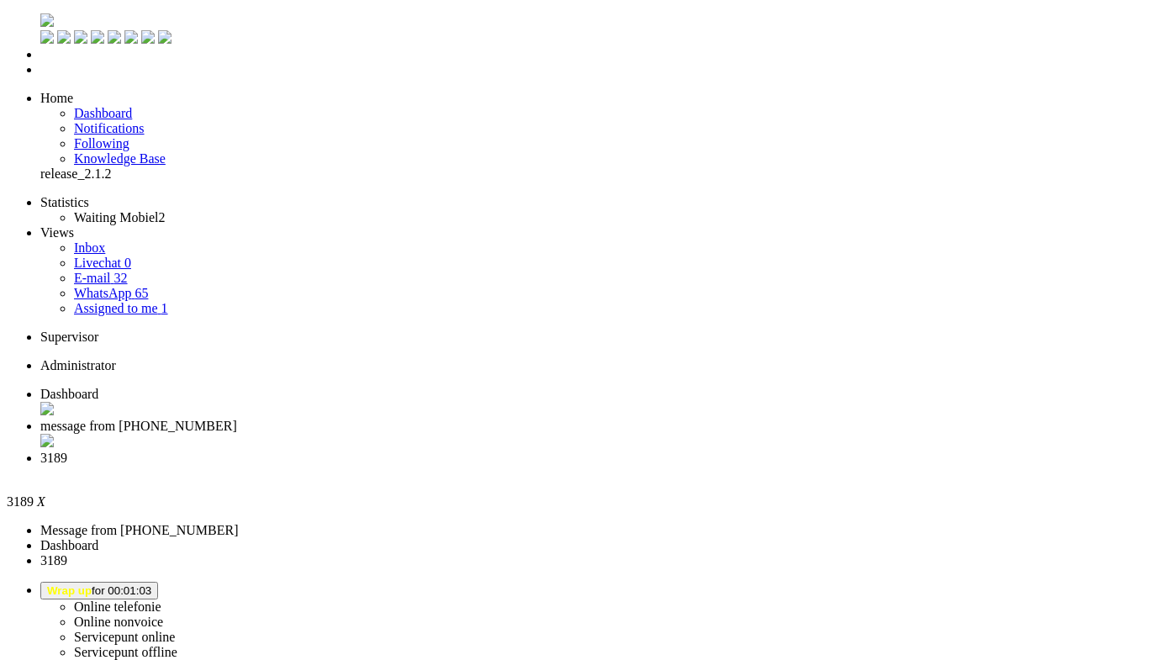
click at [40, 77] on li "Tickets menu" at bounding box center [591, 69] width 1103 height 15
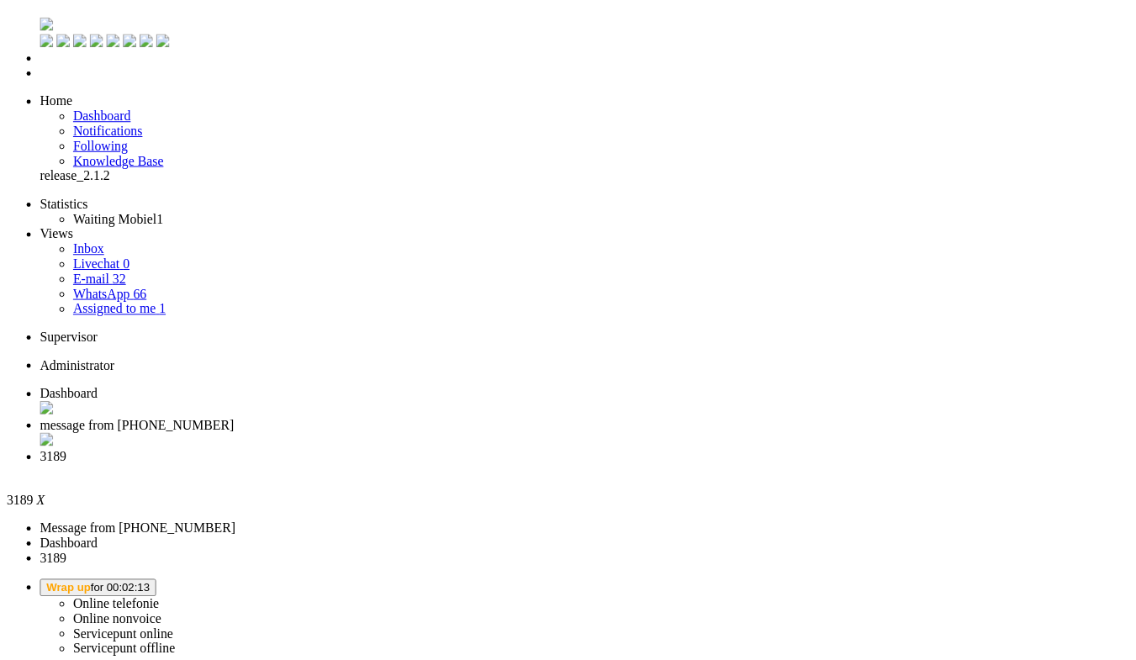
scroll to position [252, 0]
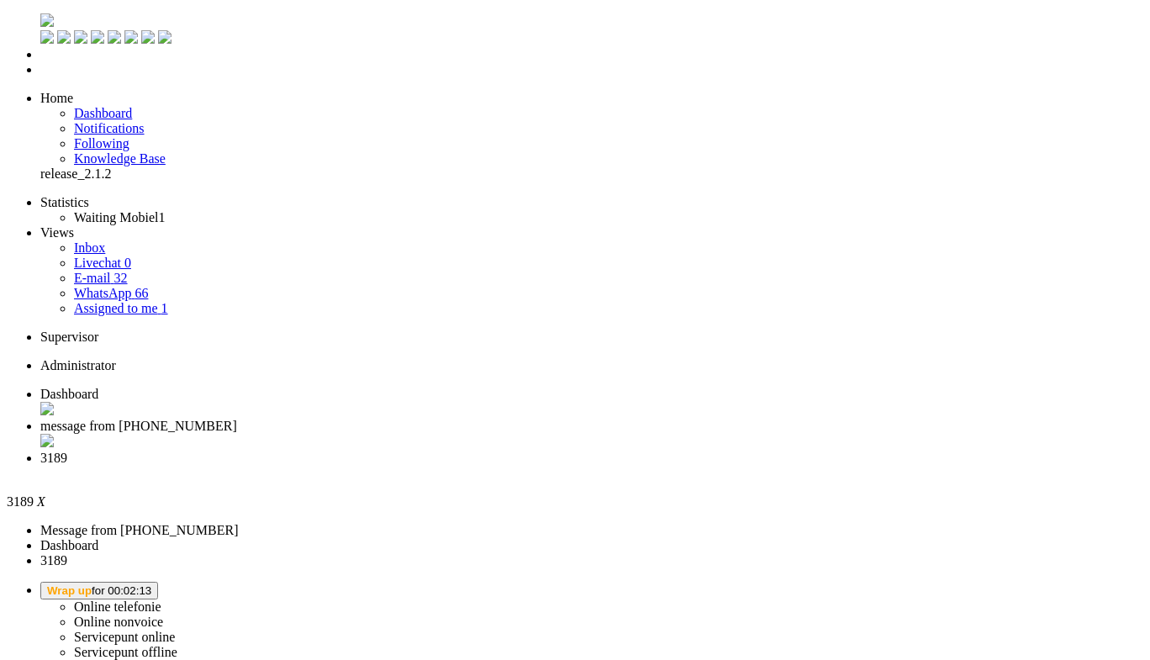
click at [284, 387] on li "Dashboard" at bounding box center [591, 403] width 1103 height 32
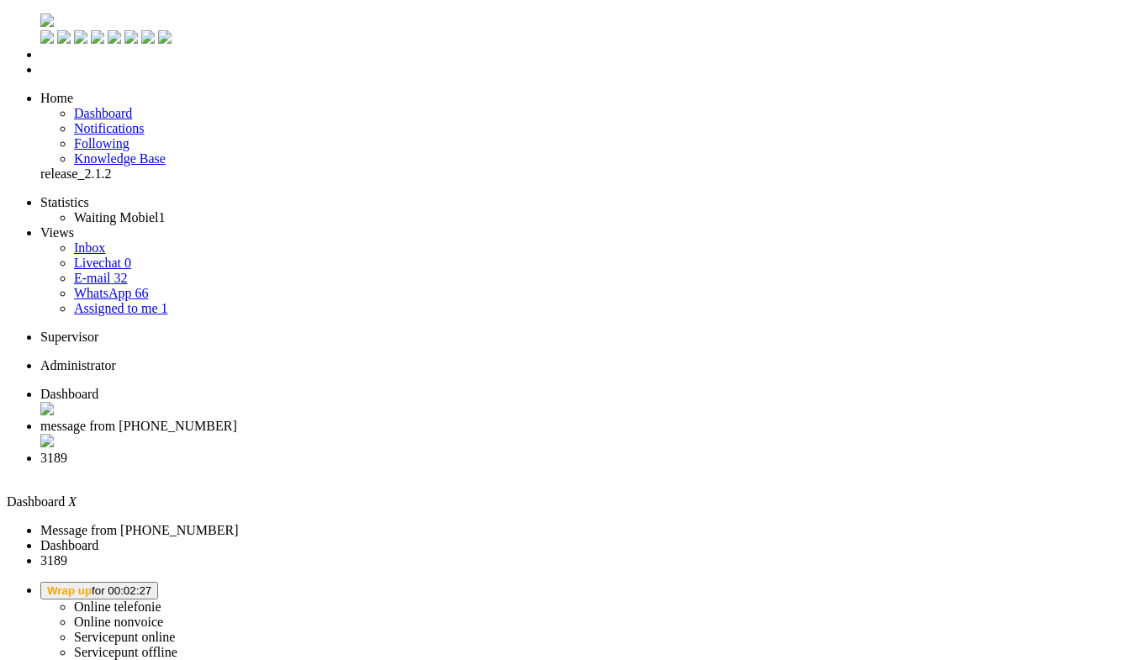
click at [151, 584] on b "button" at bounding box center [151, 590] width 0 height 13
click at [67, 451] on span "3189" at bounding box center [53, 458] width 27 height 14
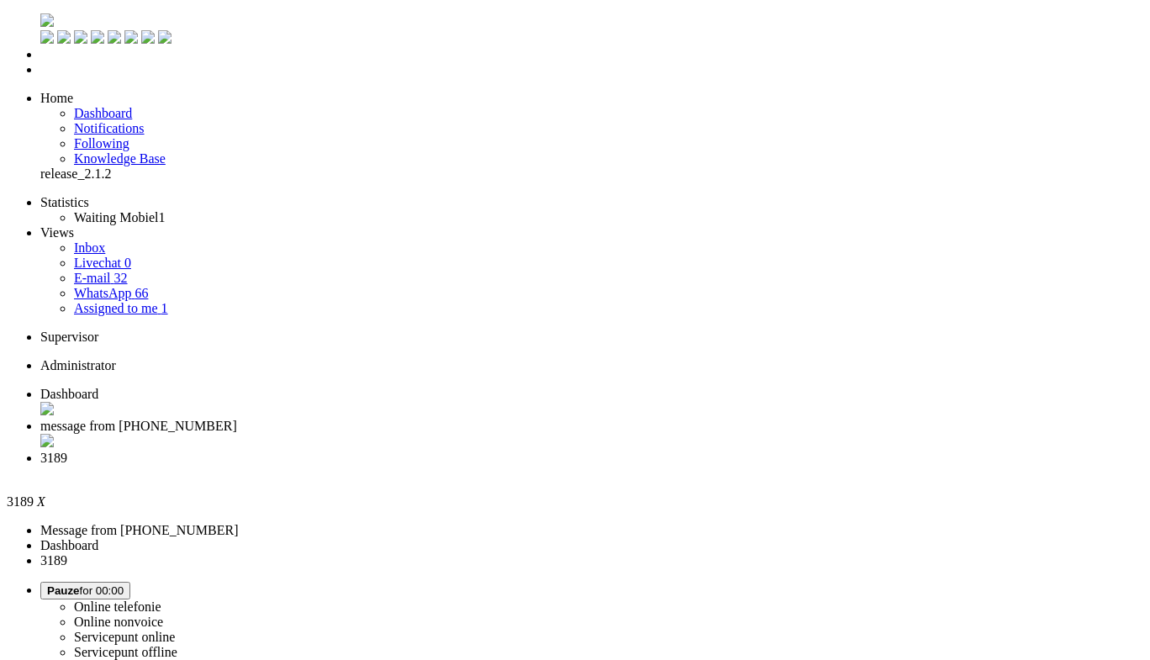
click at [627, 466] on div "Close tab" at bounding box center [591, 473] width 1103 height 15
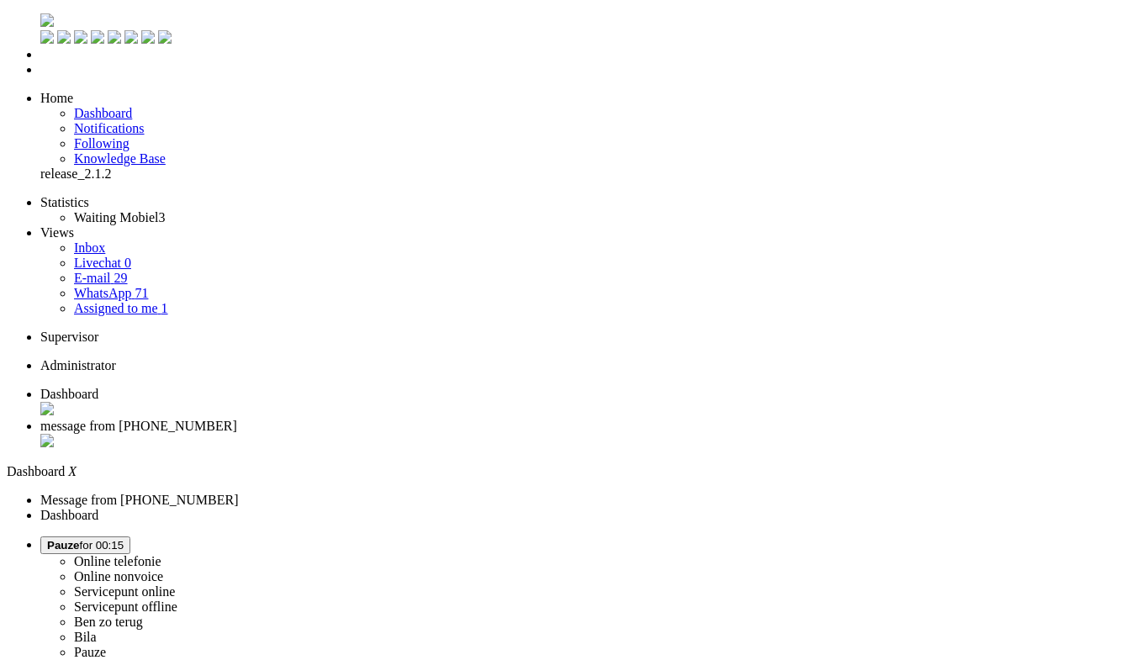
click at [124, 539] on b "button" at bounding box center [124, 545] width 0 height 13
click at [161, 554] on label "Online telefonie" at bounding box center [117, 561] width 87 height 14
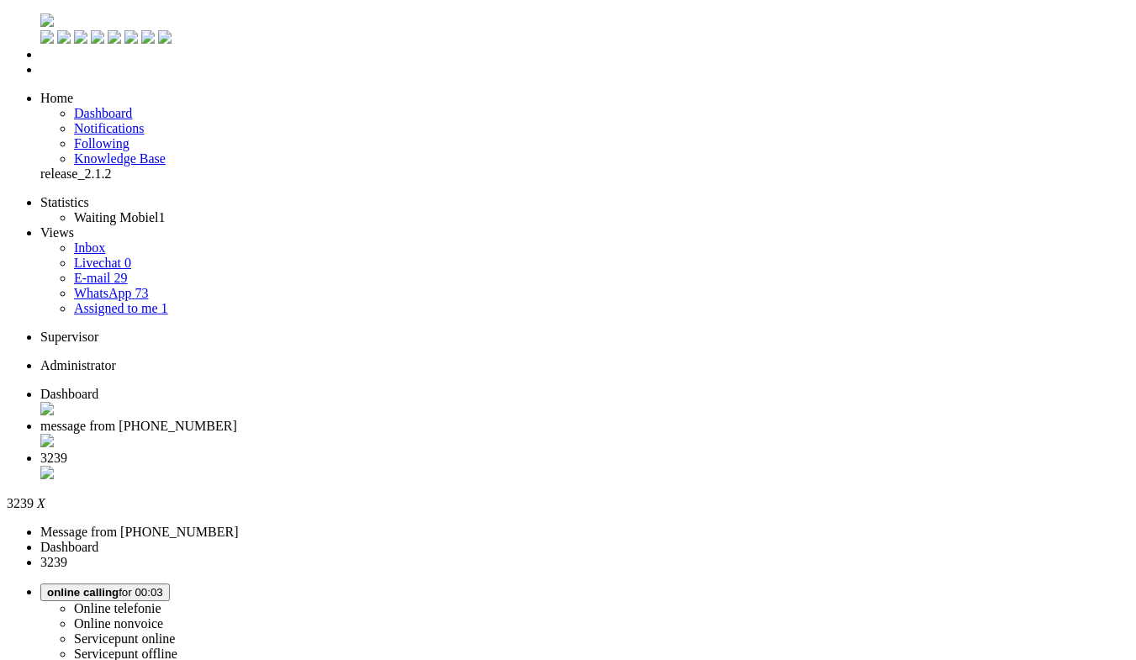
click at [128, 271] on link "E-mail 29" at bounding box center [101, 278] width 54 height 14
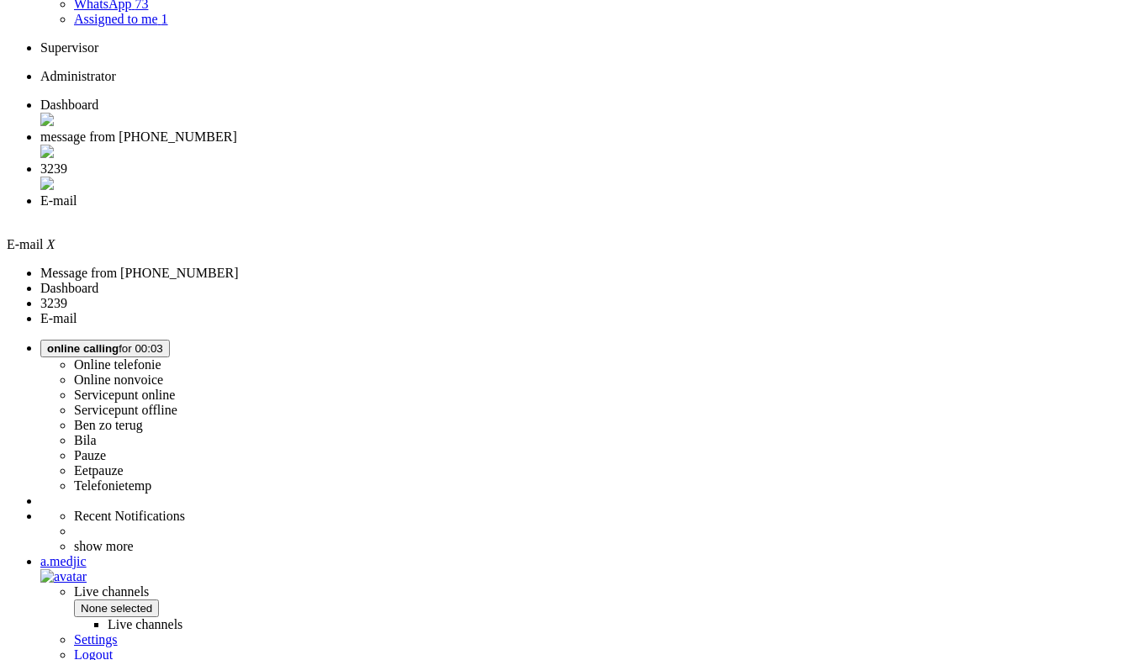
scroll to position [381, 0]
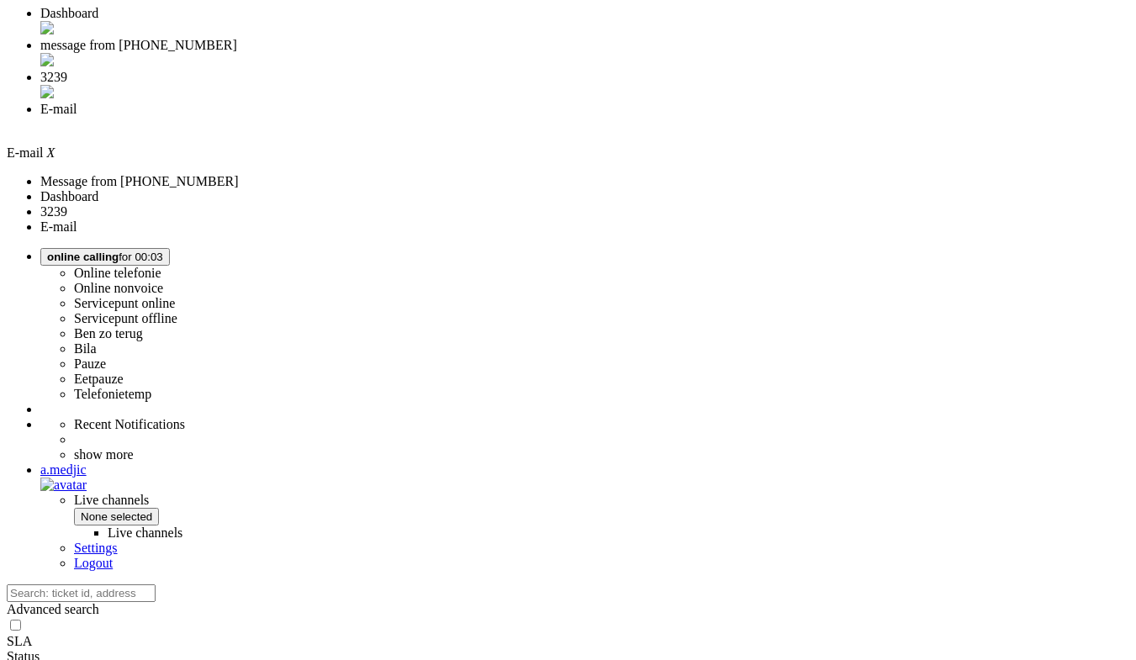
type input "2"
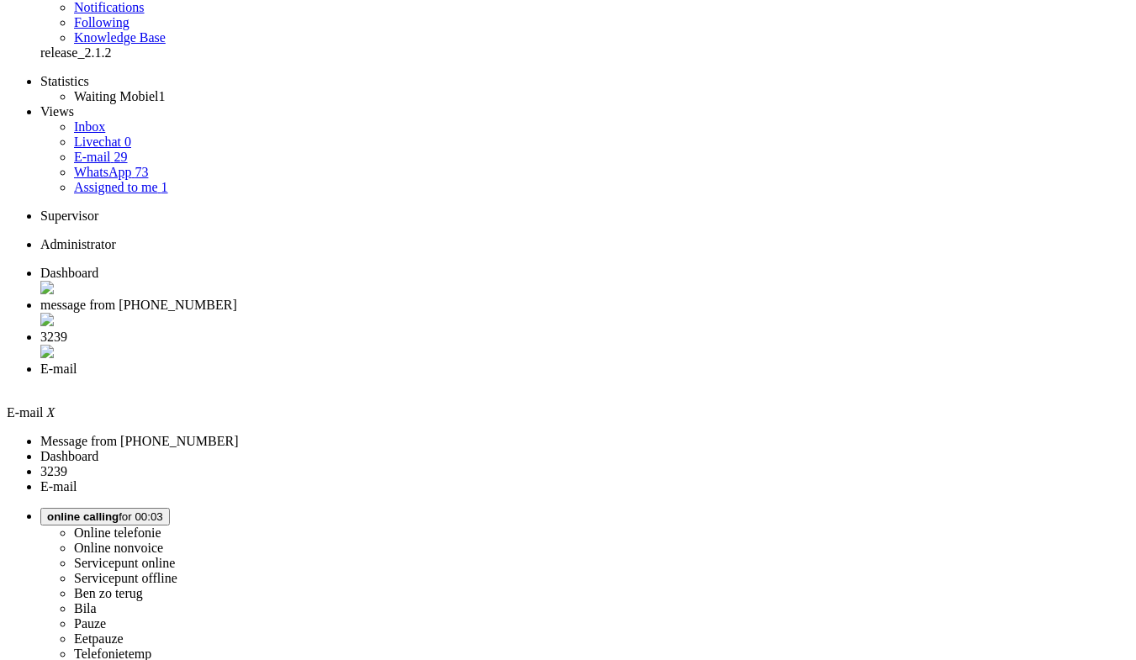
scroll to position [0, 0]
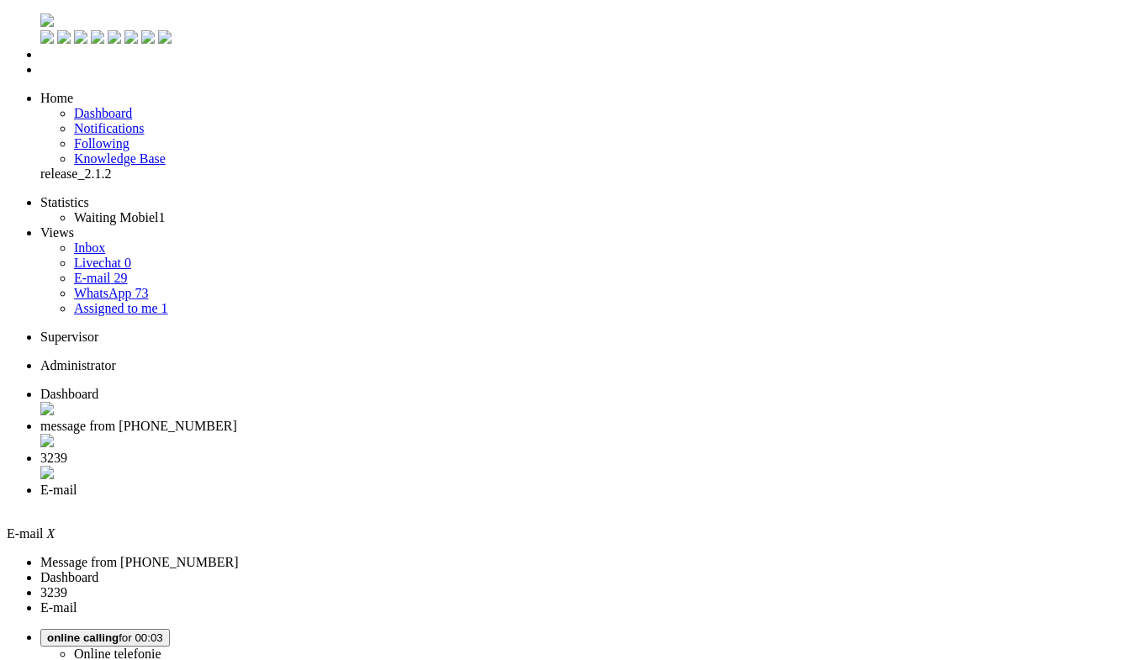
click at [67, 451] on span "3239" at bounding box center [53, 458] width 27 height 14
click at [128, 271] on link "E-mail 31" at bounding box center [101, 278] width 54 height 14
type input "1"
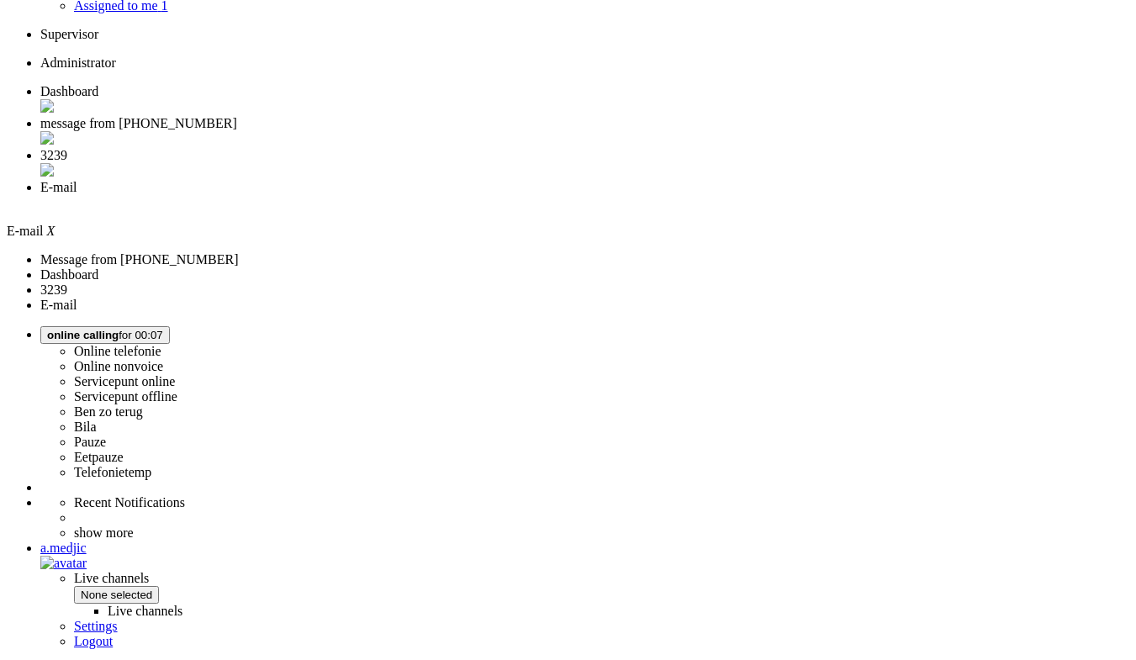
scroll to position [381, 0]
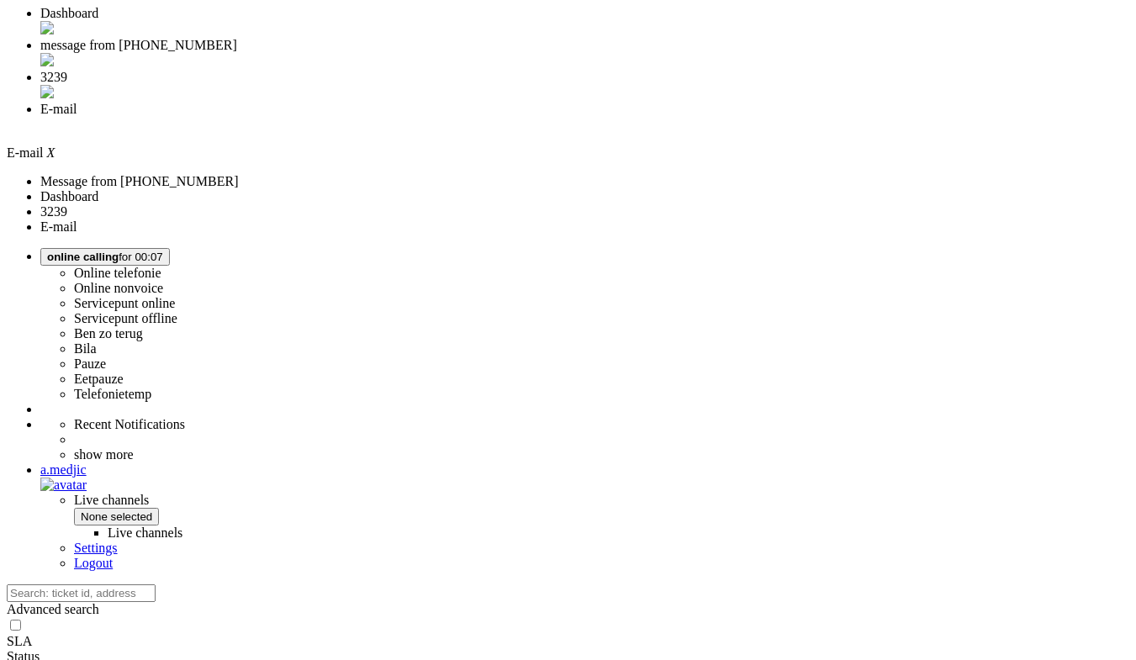
type input "2"
type input "3"
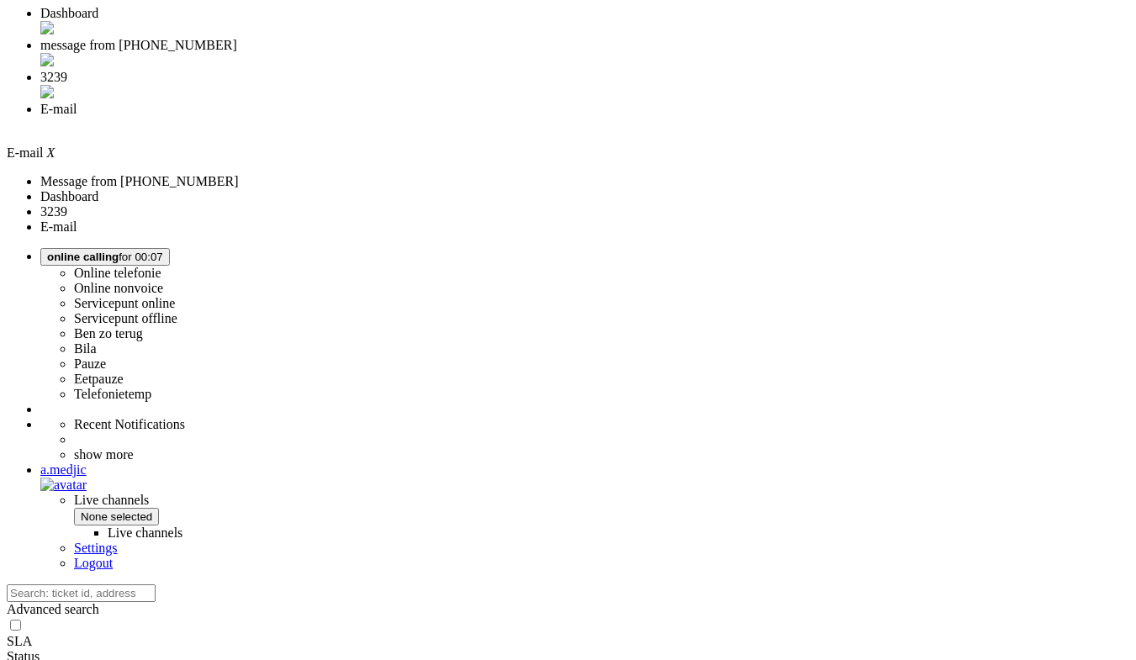
type input "3"
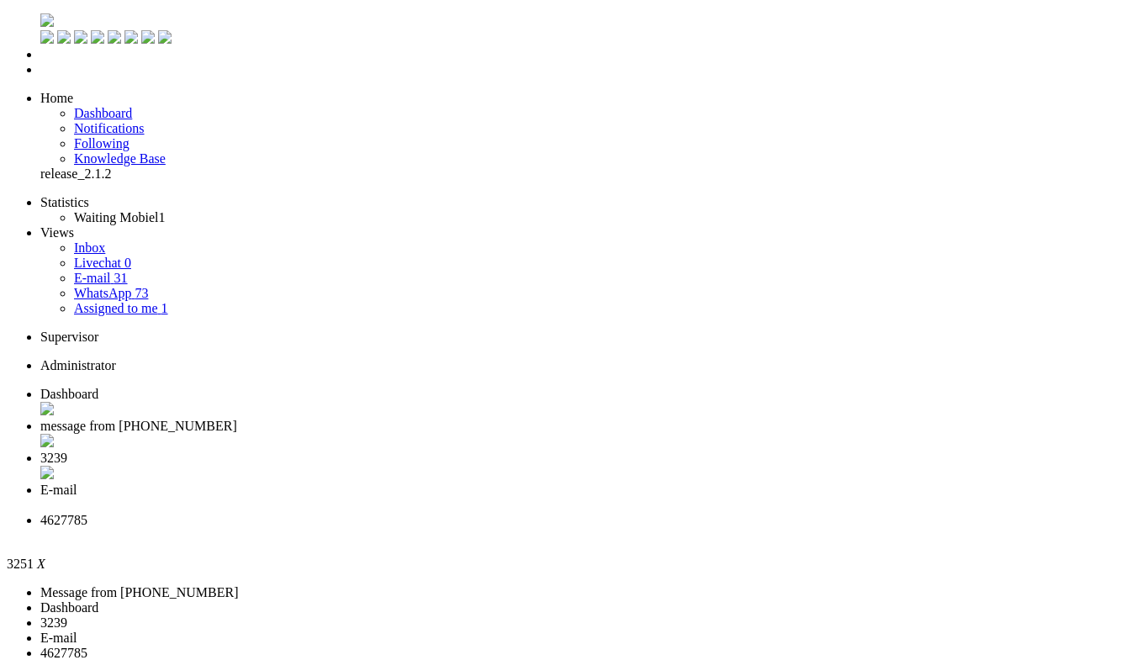
click at [479, 451] on li "3239" at bounding box center [584, 467] width 1088 height 32
click at [87, 513] on span "4627785" at bounding box center [63, 520] width 47 height 14
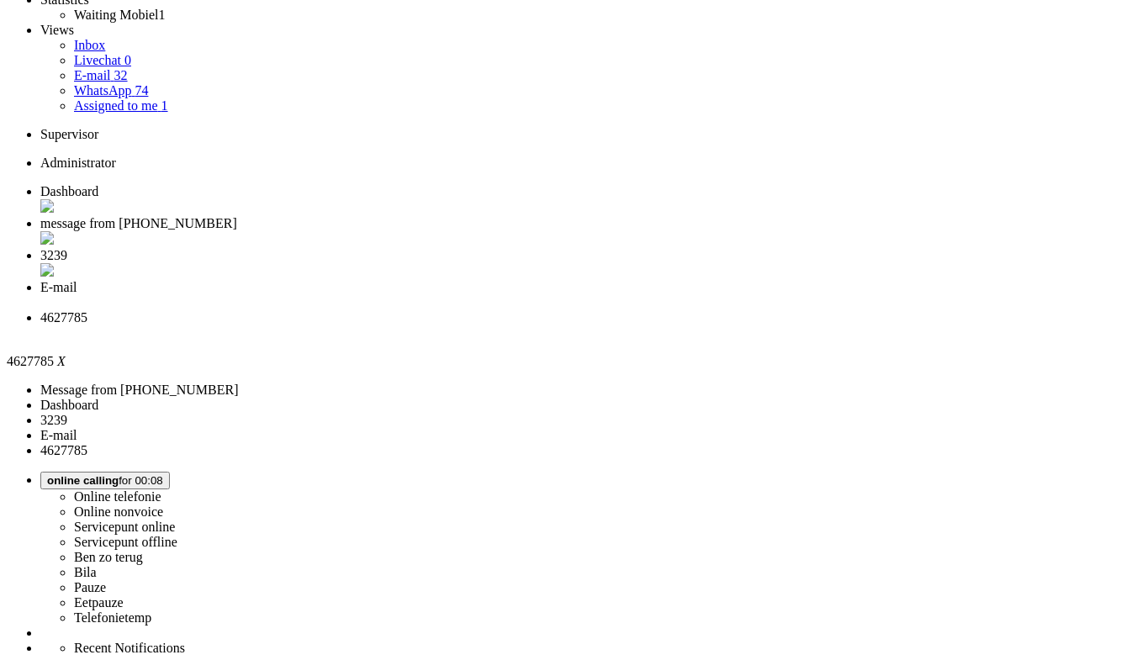
scroll to position [252, 0]
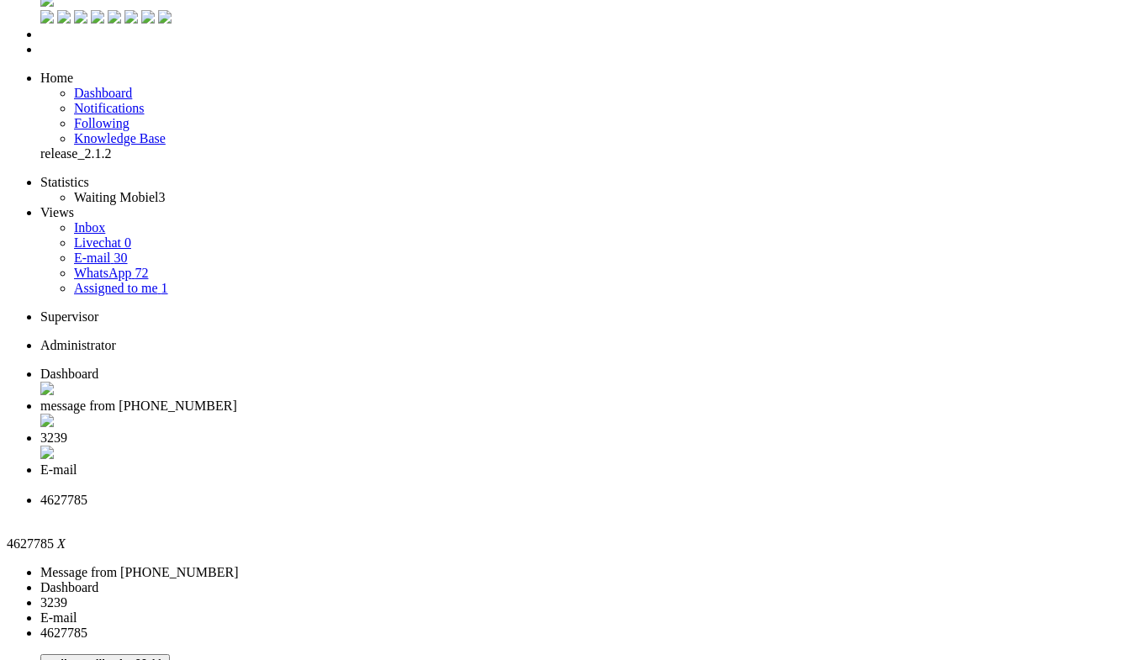
scroll to position [0, 0]
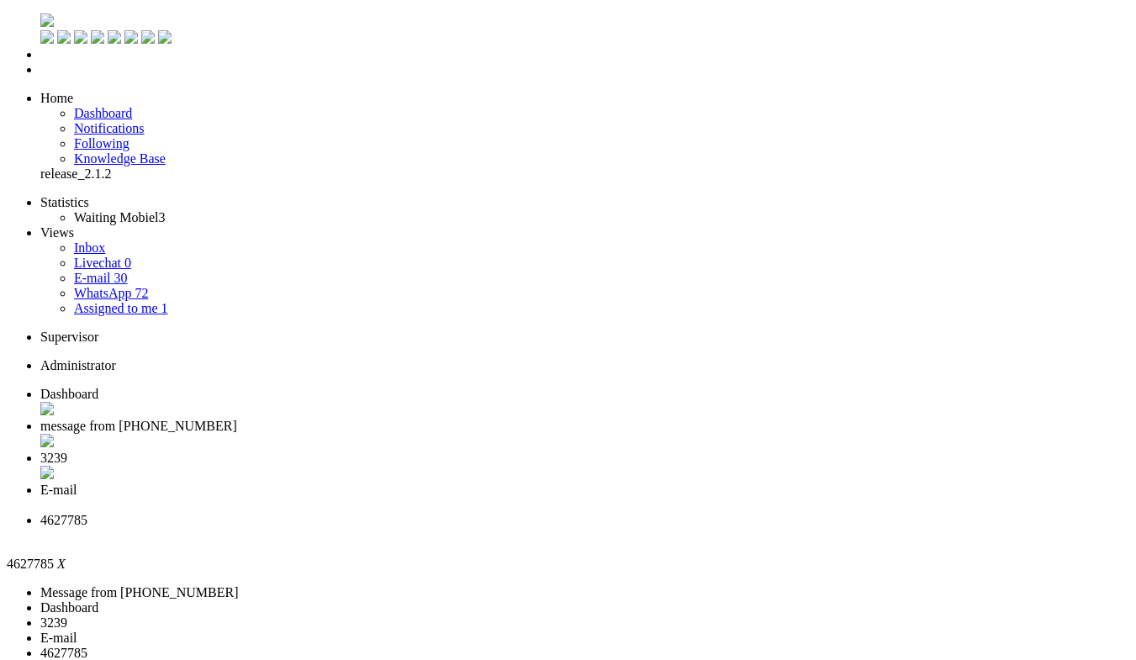
drag, startPoint x: 961, startPoint y: 141, endPoint x: 1004, endPoint y: 155, distance: 45.7
copy div "b4f2379b-cdec-46ed-9f67-0a36aa909100"
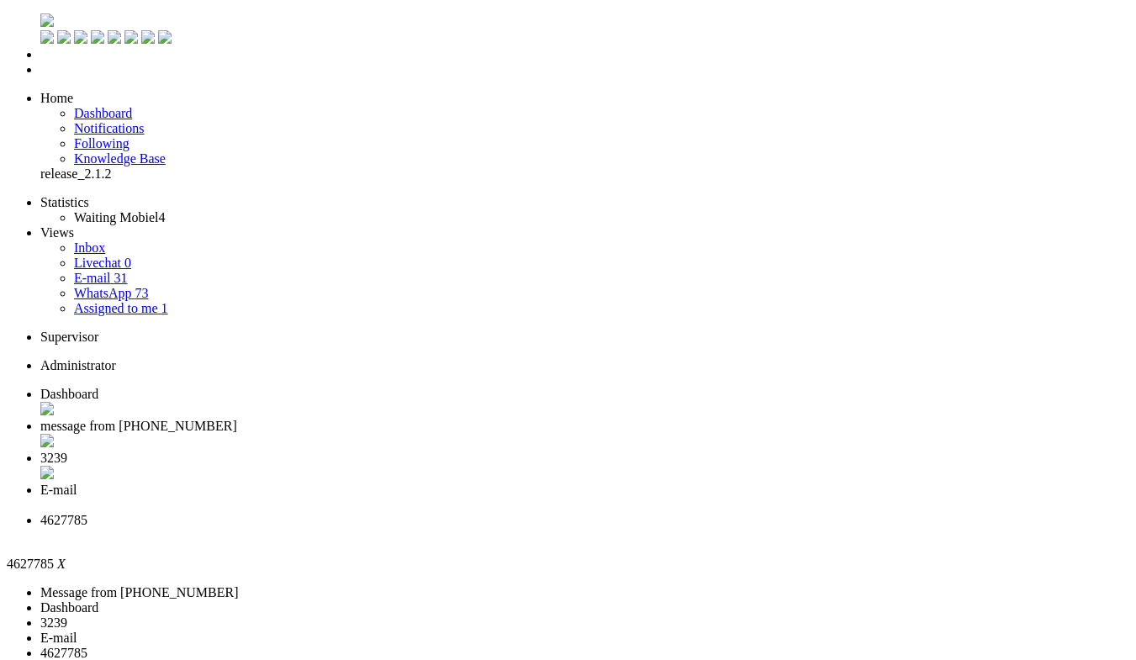
click at [503, 451] on li "3239" at bounding box center [584, 467] width 1088 height 32
click at [87, 514] on span "4627785" at bounding box center [63, 521] width 47 height 14
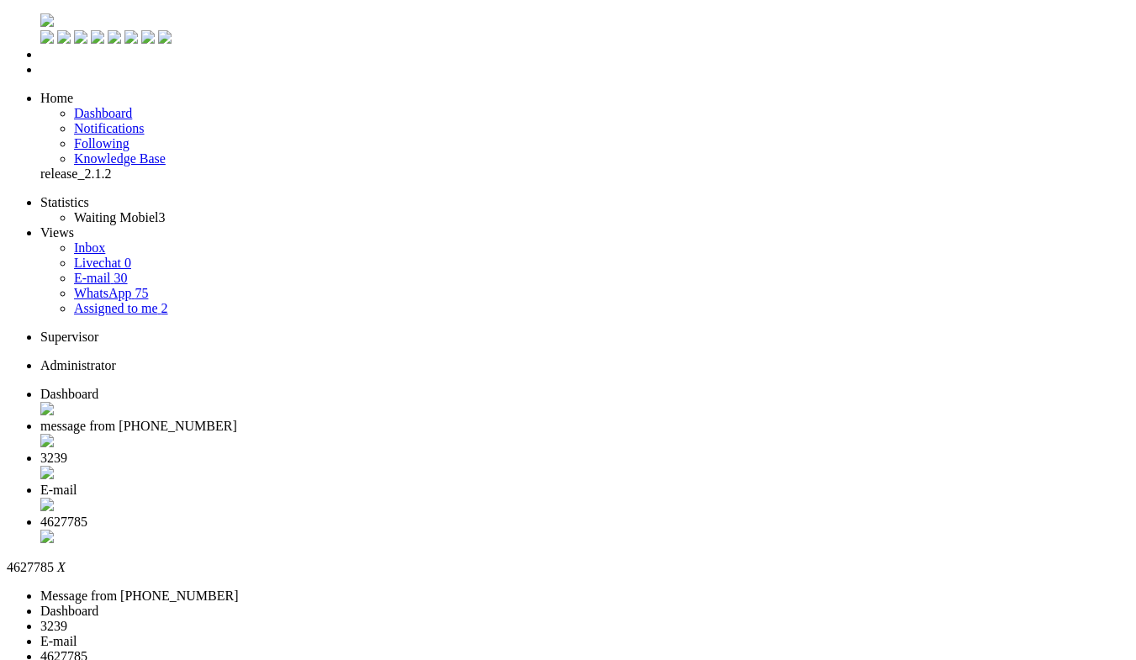
click at [510, 451] on li "3239" at bounding box center [584, 467] width 1088 height 32
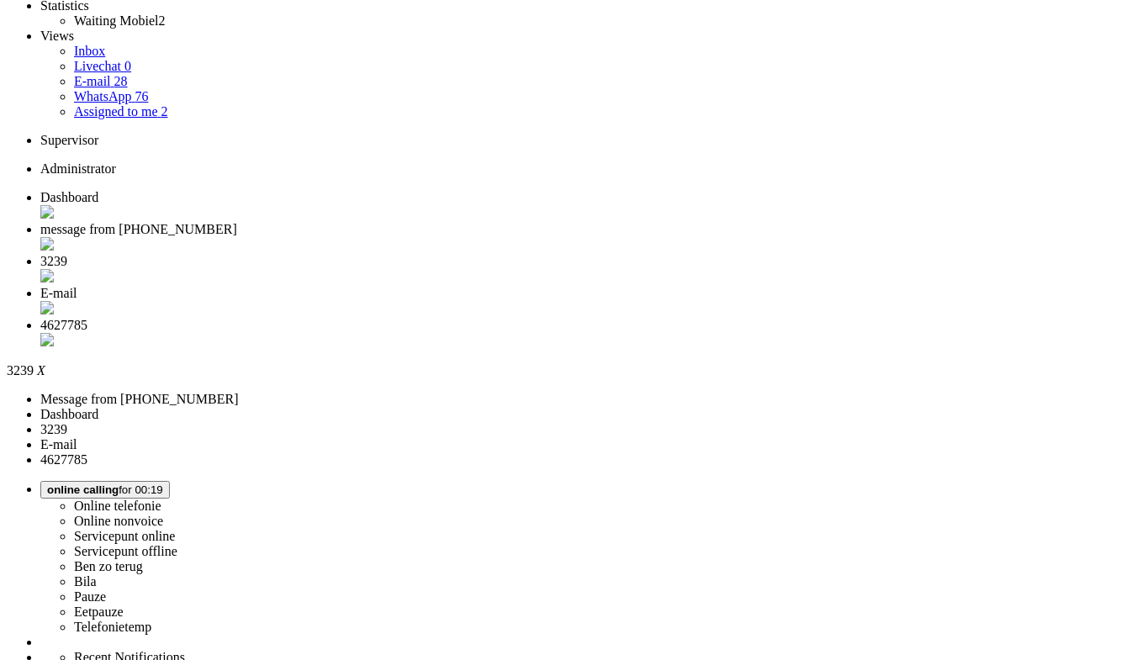
scroll to position [252, 0]
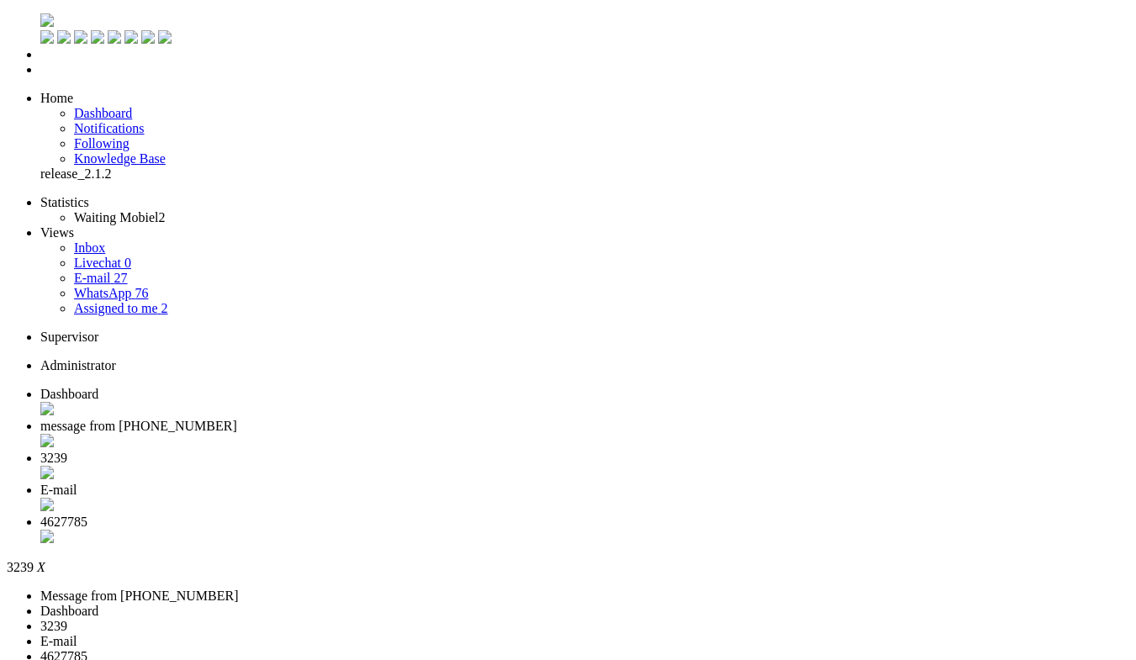
click at [77, 482] on span "E-mail" at bounding box center [58, 489] width 37 height 14
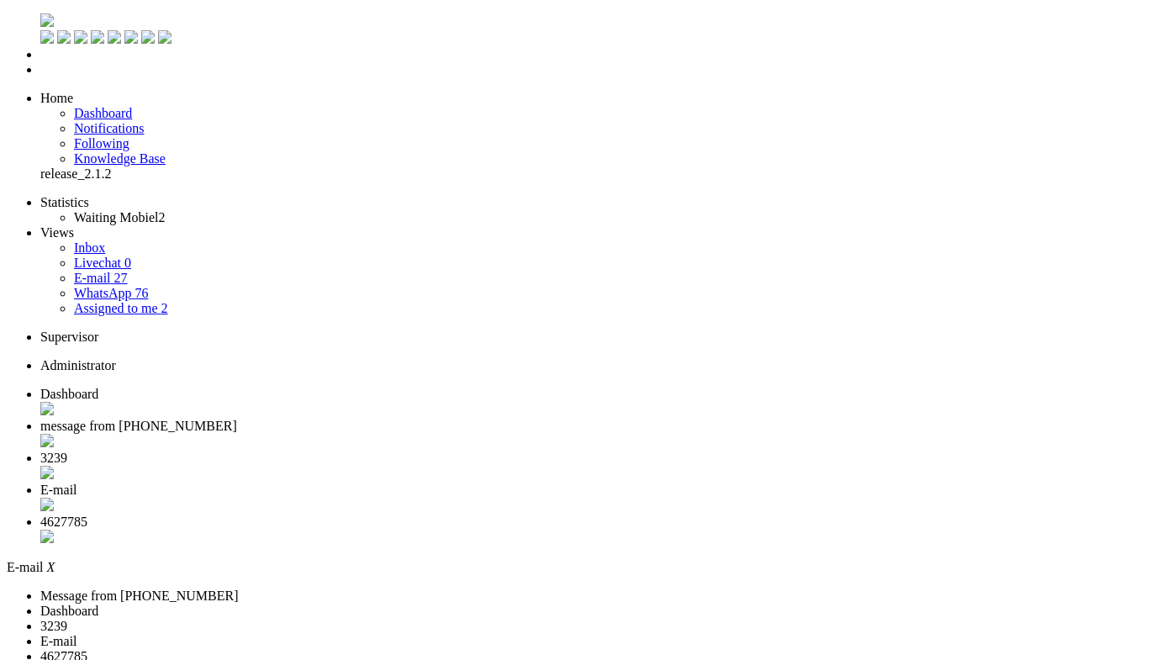
click at [672, 498] on div "Close tab" at bounding box center [591, 506] width 1103 height 17
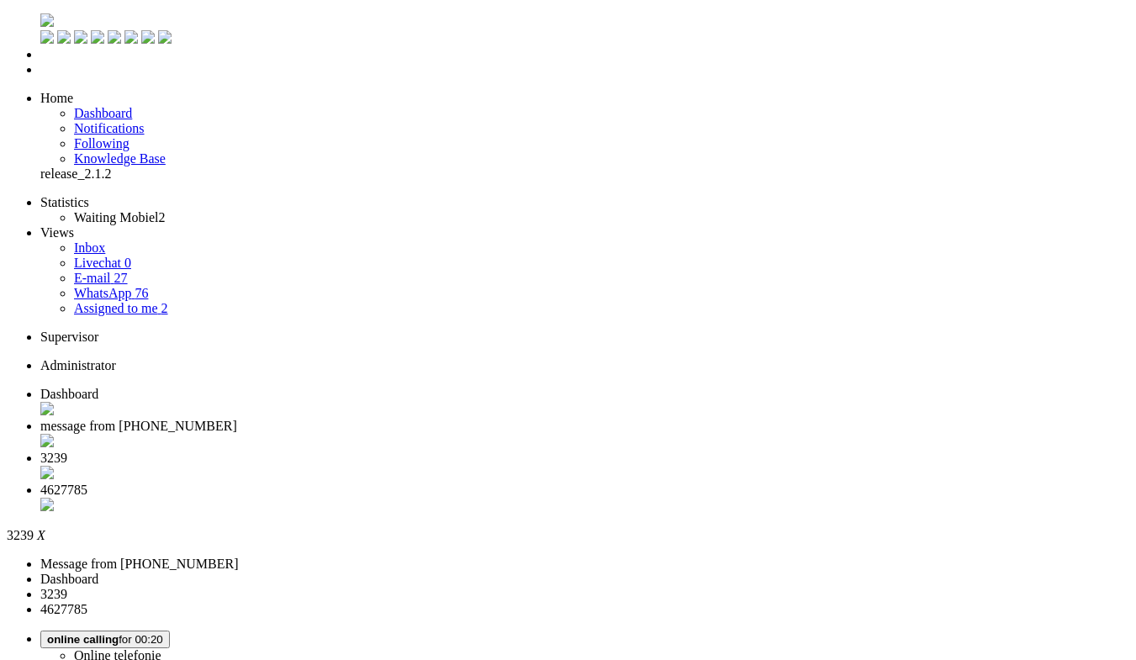
click at [237, 419] on span "message from +31616047276" at bounding box center [138, 426] width 197 height 14
click at [67, 451] on span "3239" at bounding box center [53, 458] width 27 height 14
click at [237, 419] on span "message from +31616047276" at bounding box center [138, 426] width 197 height 14
click at [121, 286] on link "WhatsApp 76" at bounding box center [111, 293] width 74 height 14
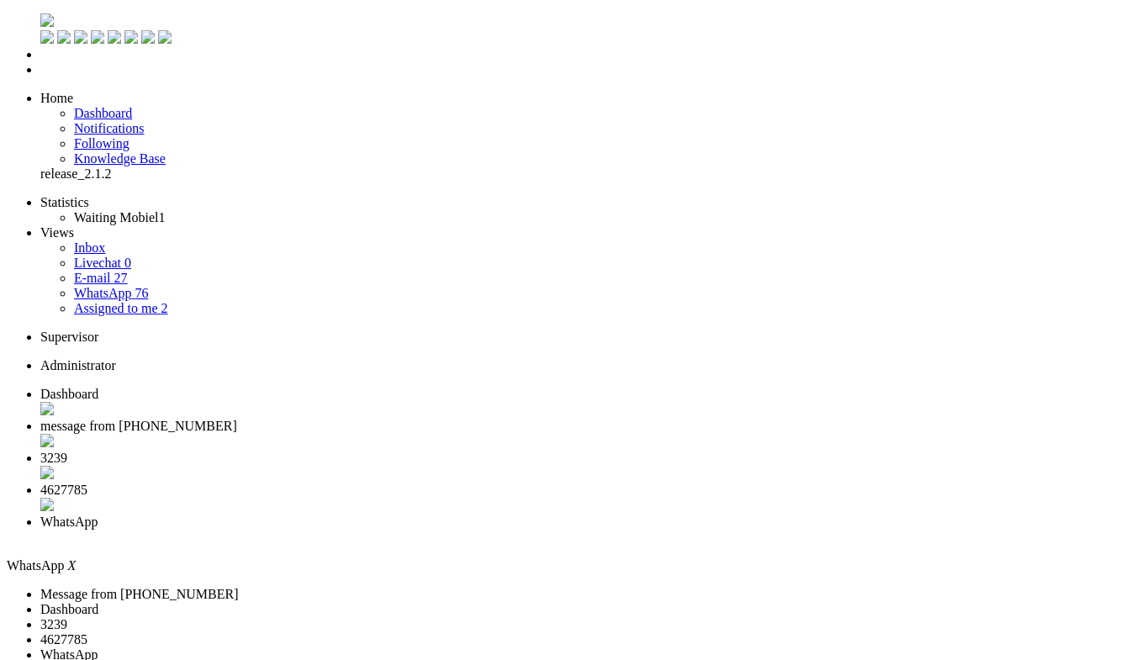
click at [237, 419] on span "message from +31616047276" at bounding box center [138, 426] width 197 height 14
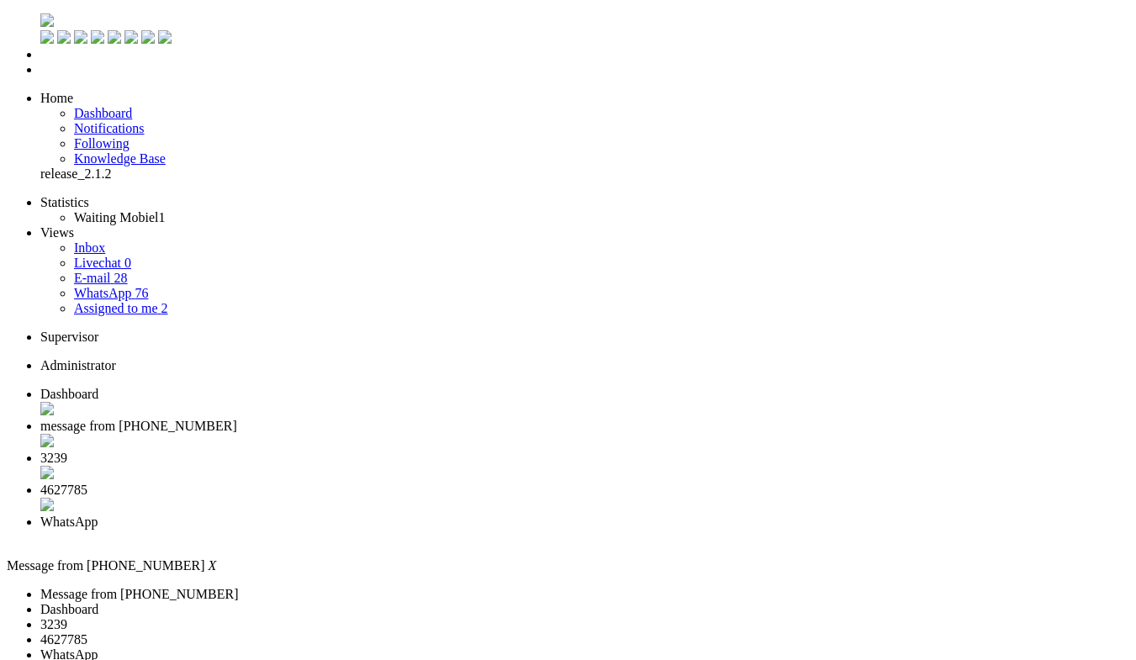
drag, startPoint x: 480, startPoint y: 2993, endPoint x: 439, endPoint y: 2993, distance: 41.2
drag, startPoint x: 398, startPoint y: 2996, endPoint x: 473, endPoint y: 3000, distance: 75.7
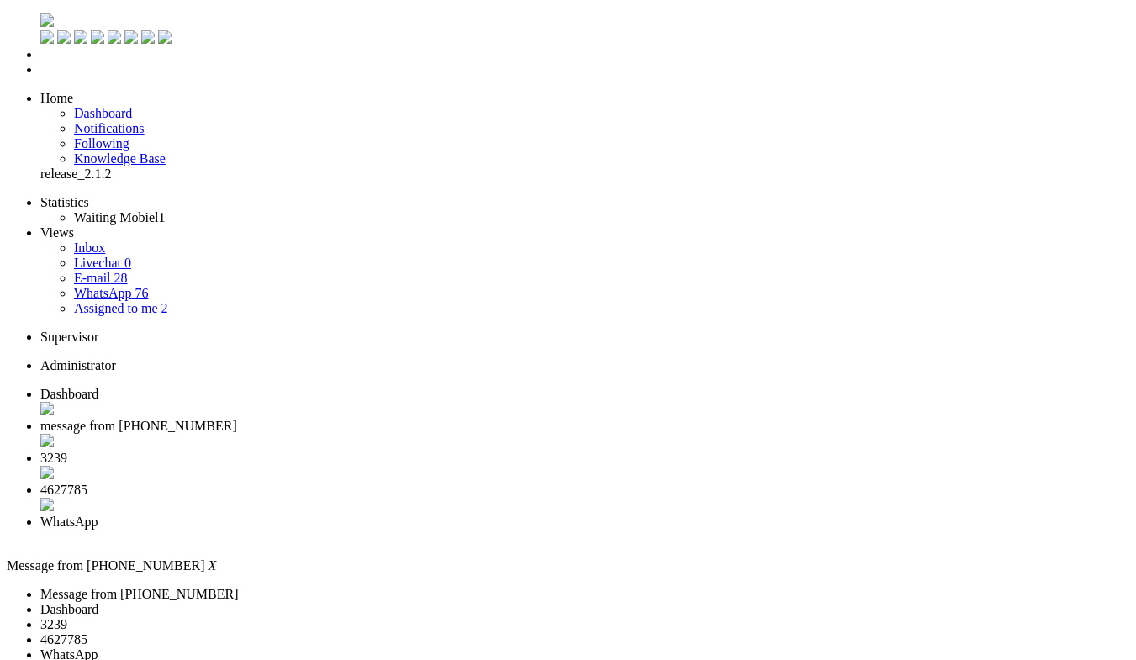
click at [440, 434] on div "Close tab" at bounding box center [584, 442] width 1088 height 17
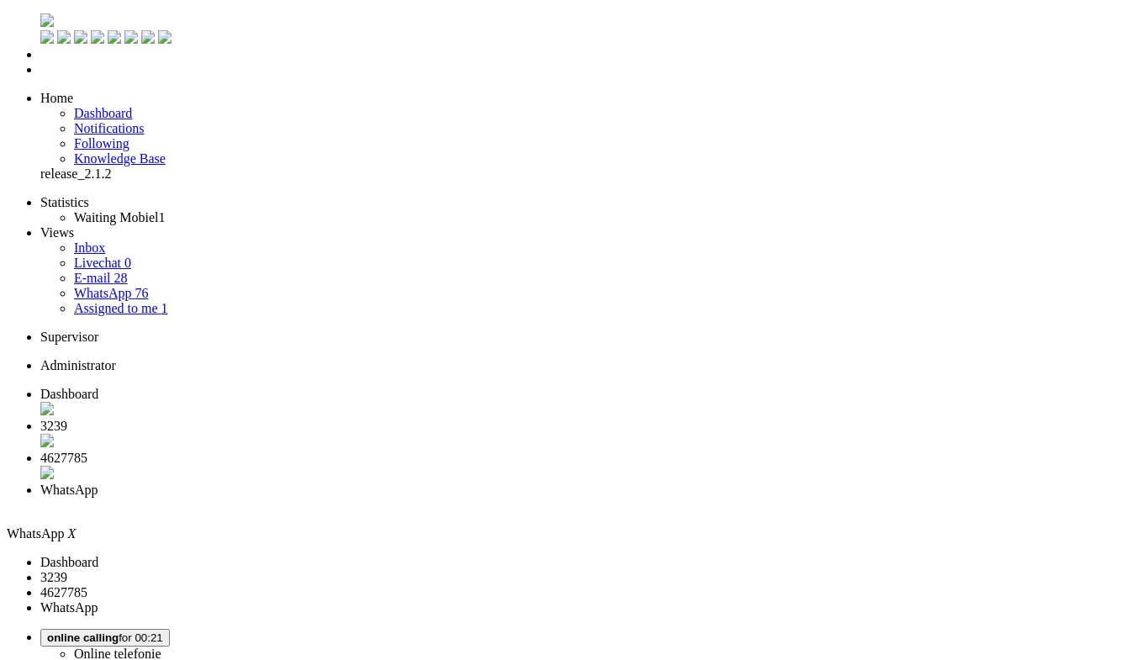
click at [87, 451] on span "4627785" at bounding box center [63, 458] width 47 height 14
click at [67, 419] on span "3239" at bounding box center [53, 426] width 27 height 14
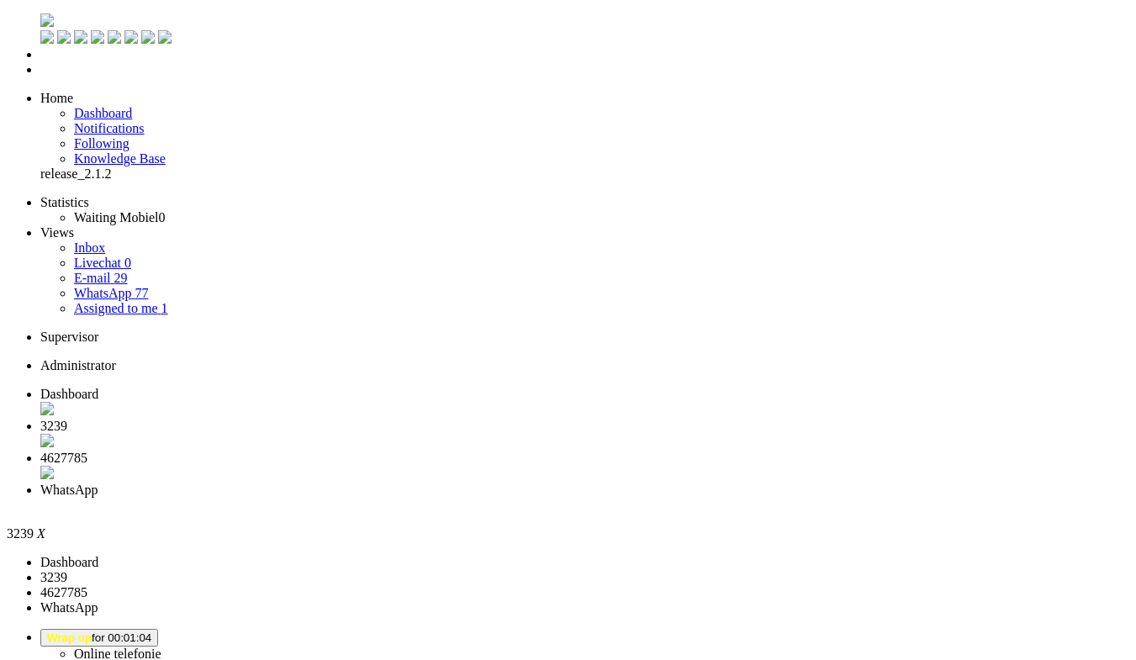
click at [487, 434] on div "Close tab" at bounding box center [584, 442] width 1088 height 17
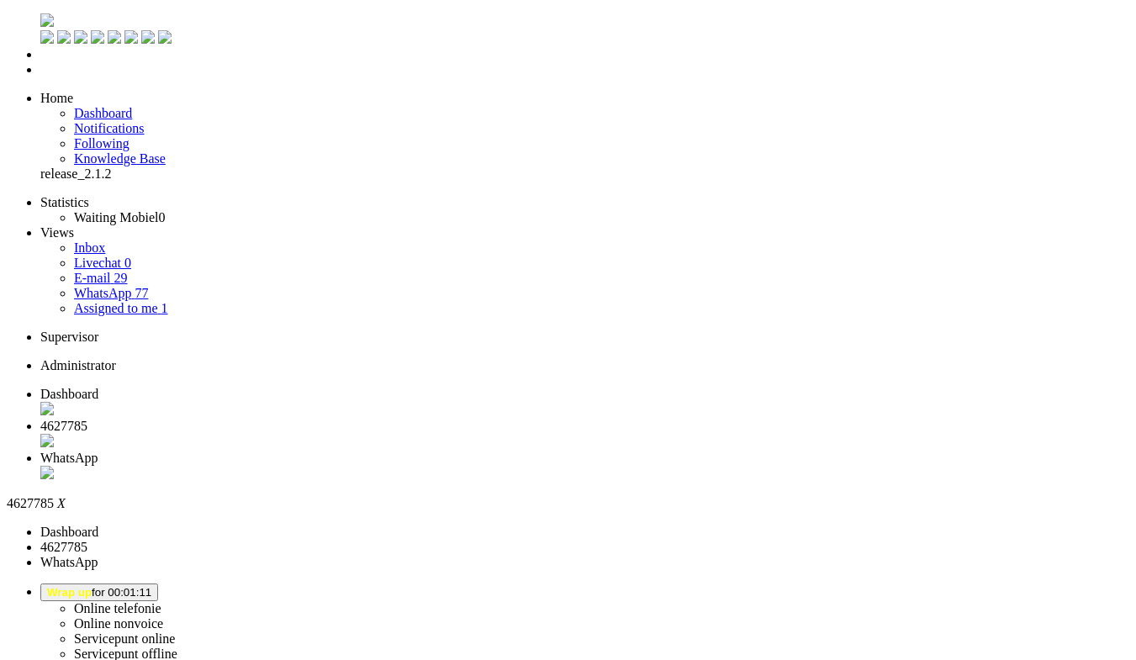
click at [97, 451] on span "WhatsApp" at bounding box center [68, 458] width 57 height 14
click at [628, 466] on div "Close tab" at bounding box center [584, 474] width 1088 height 17
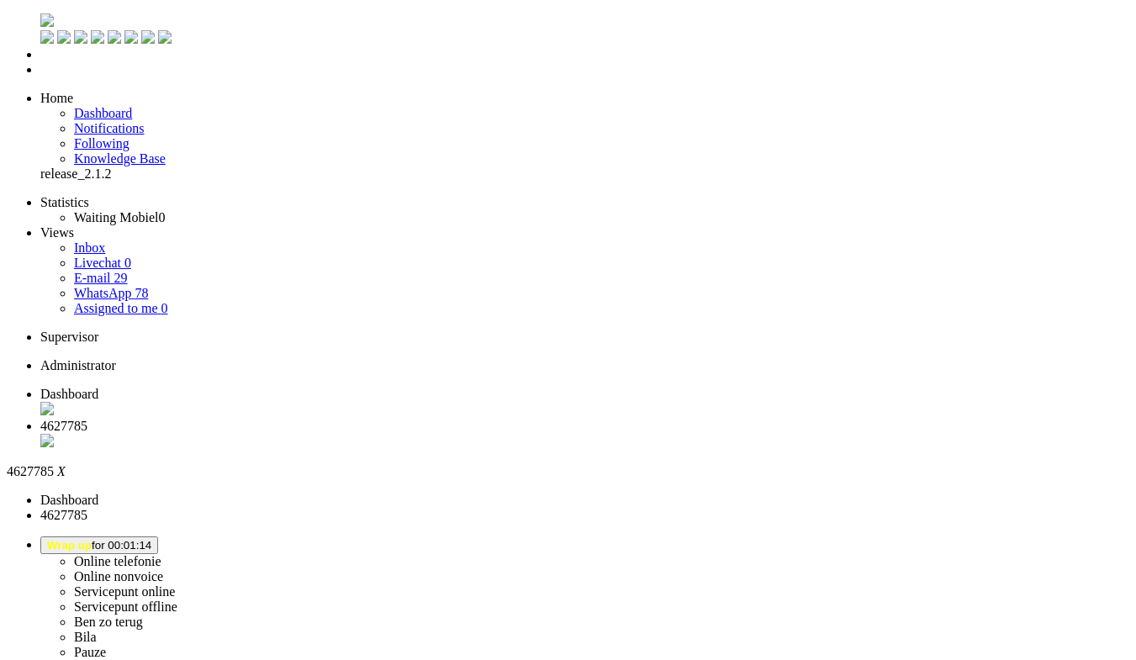
click at [485, 434] on div "Close tab" at bounding box center [584, 442] width 1088 height 17
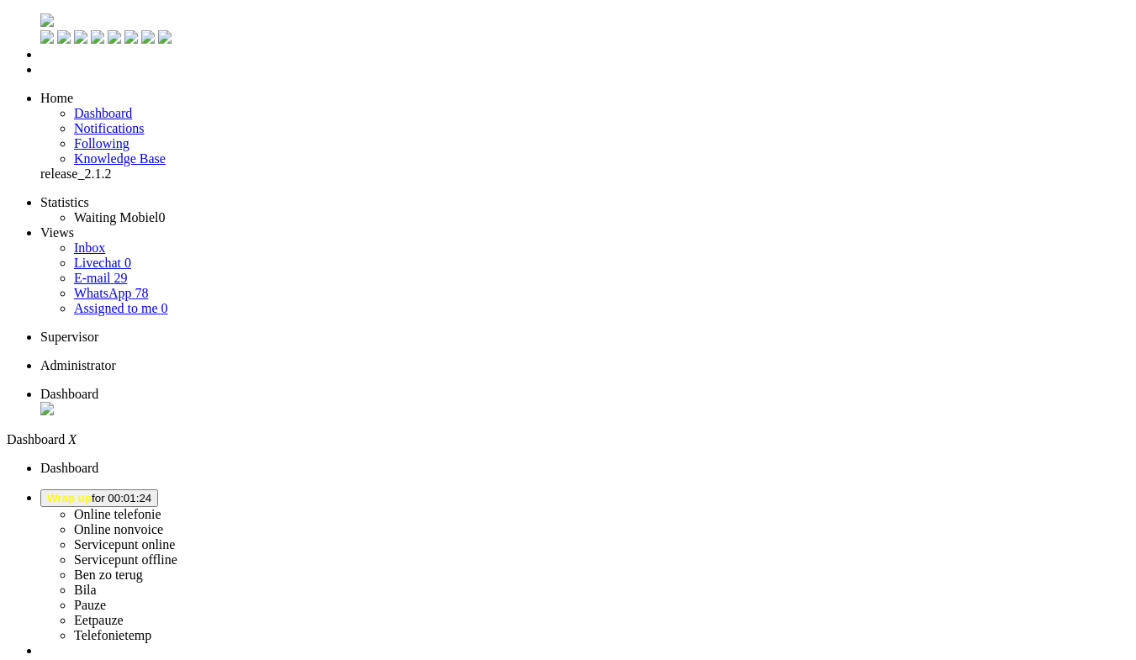
click at [105, 240] on link "Inbox" at bounding box center [89, 247] width 31 height 14
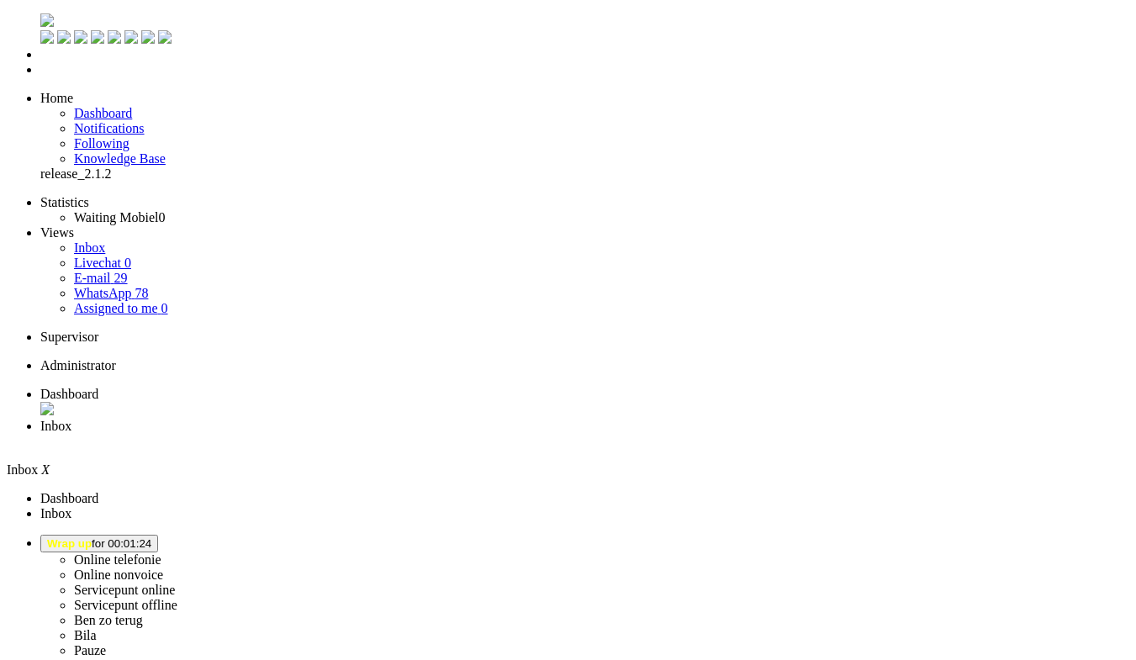
click at [40, 62] on li "Dashboard menu" at bounding box center [584, 54] width 1088 height 15
click at [128, 106] on span "Dashboard" at bounding box center [103, 113] width 58 height 14
click at [487, 434] on div "Close tab" at bounding box center [584, 441] width 1088 height 15
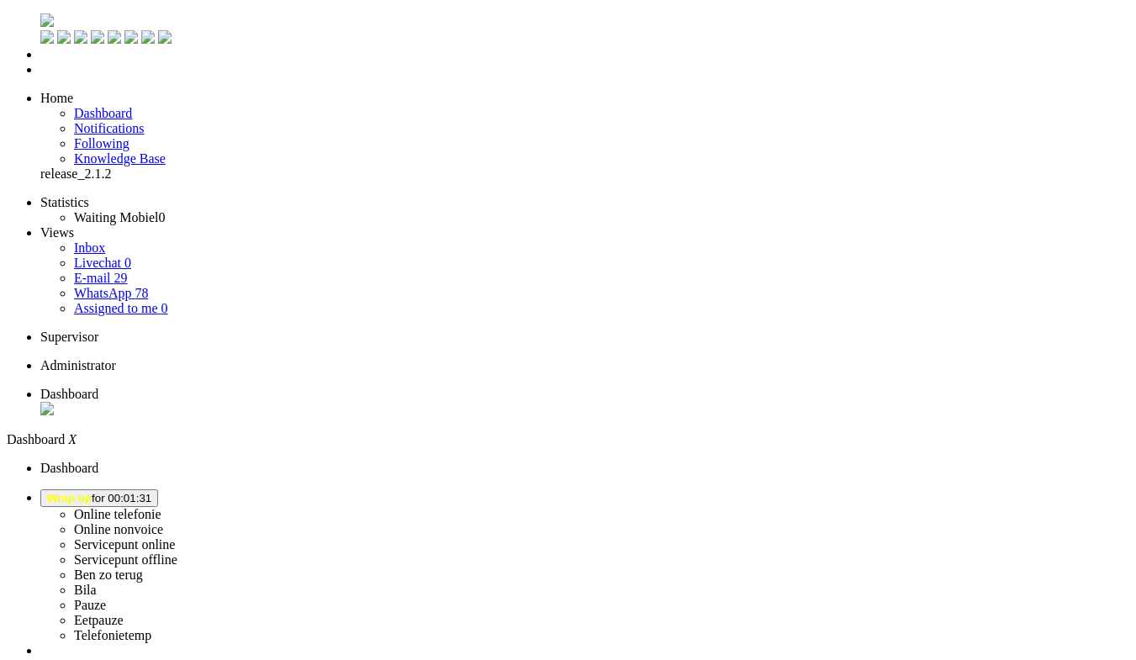
click at [40, 77] on li "Tickets menu" at bounding box center [584, 69] width 1088 height 15
click at [74, 301] on span "Assigned to me" at bounding box center [116, 308] width 84 height 14
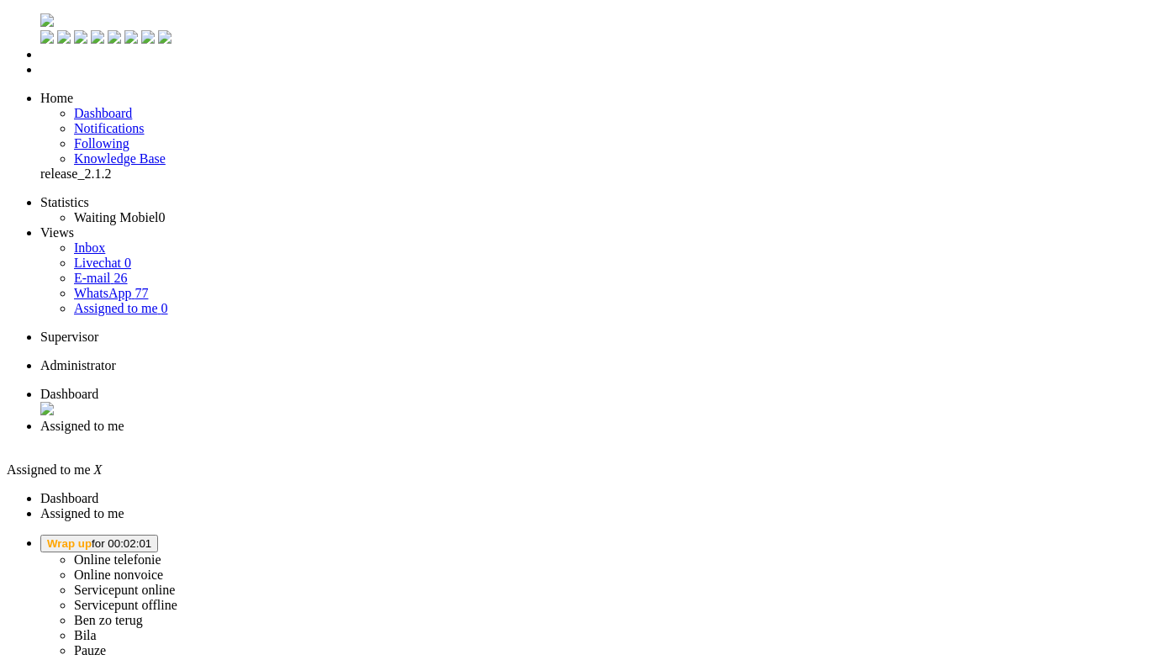
click at [151, 537] on span "Wrap up for 00:02:01" at bounding box center [99, 543] width 104 height 13
click at [161, 552] on label "Online telefonie" at bounding box center [117, 559] width 87 height 14
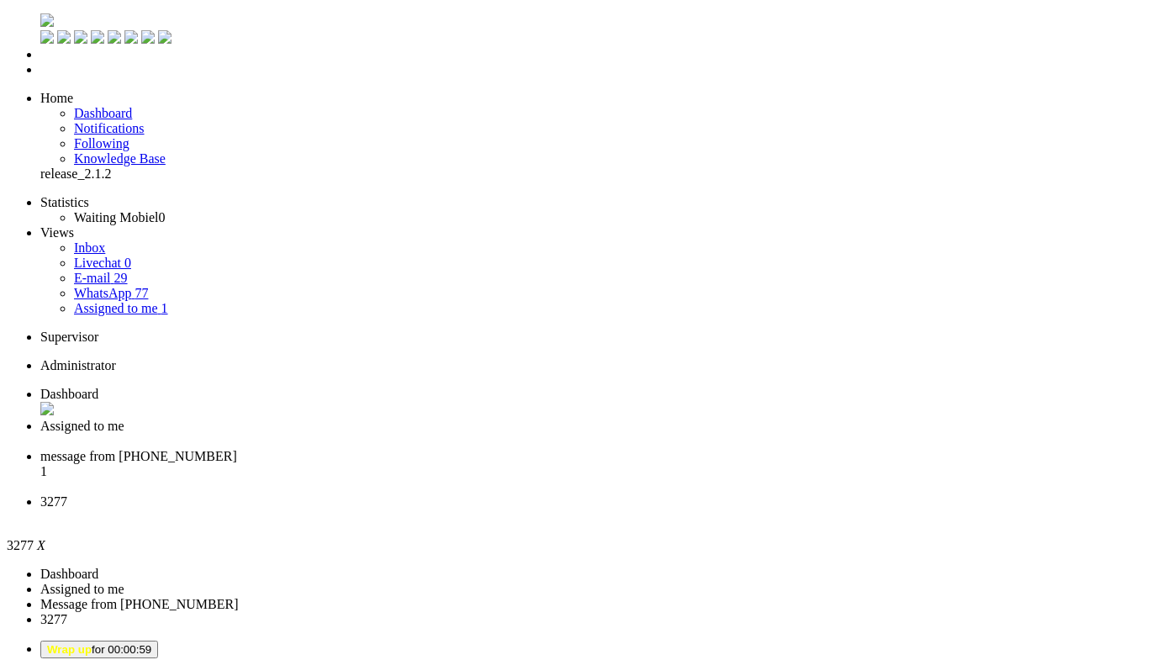
scroll to position [252, 0]
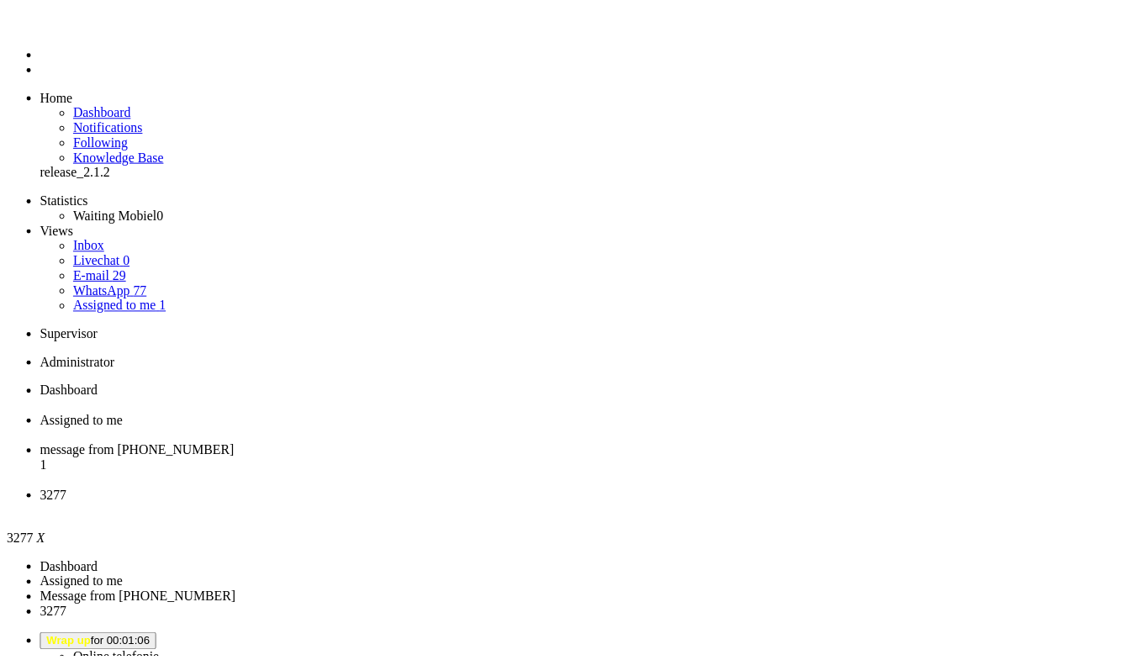
scroll to position [252, 0]
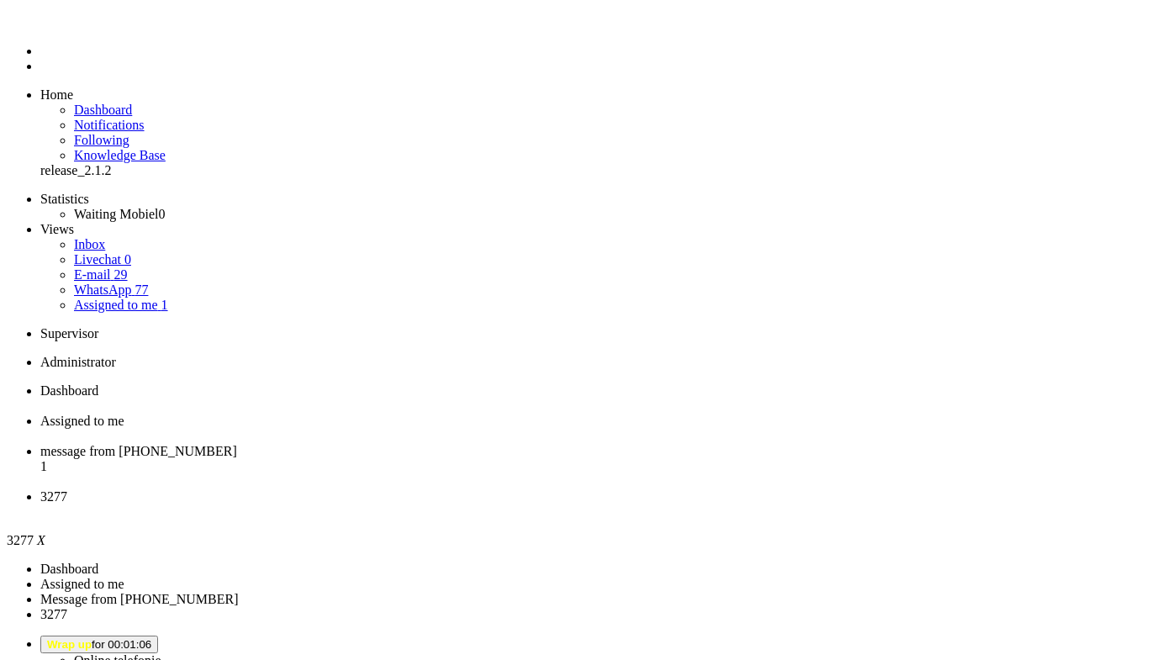
click at [158, 635] on button "Wrap up for 00:01:09" at bounding box center [99, 644] width 118 height 18
click at [161, 653] on label "Online telefonie" at bounding box center [117, 660] width 87 height 14
click at [776, 504] on div "Close tab" at bounding box center [591, 511] width 1103 height 15
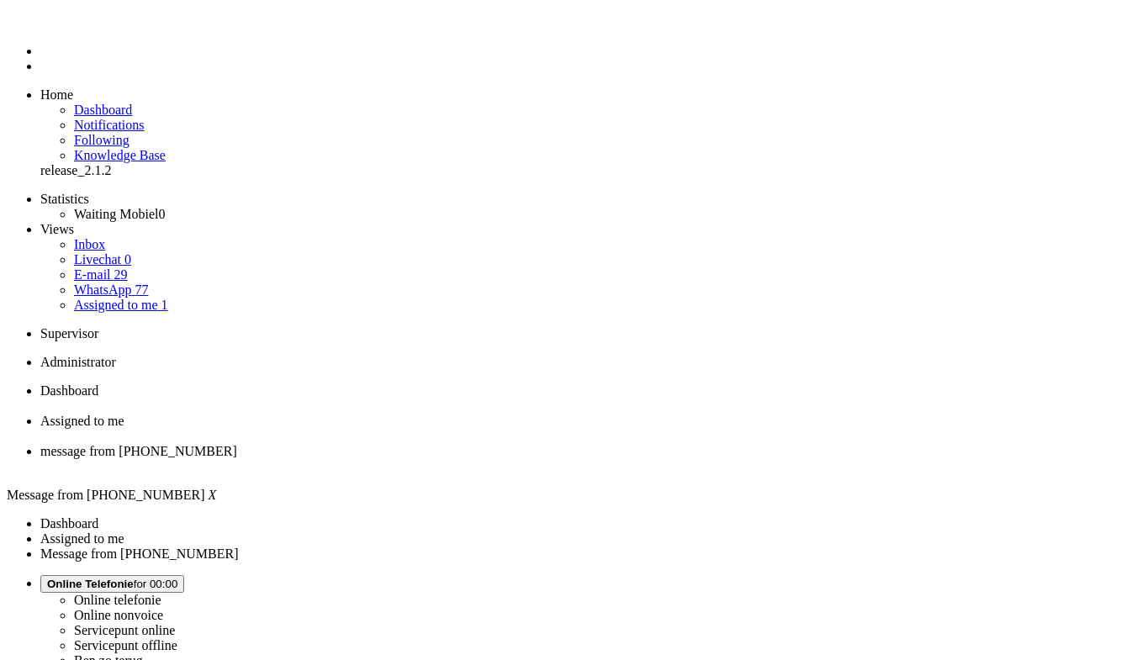
click at [485, 429] on div "Close tab" at bounding box center [584, 436] width 1088 height 15
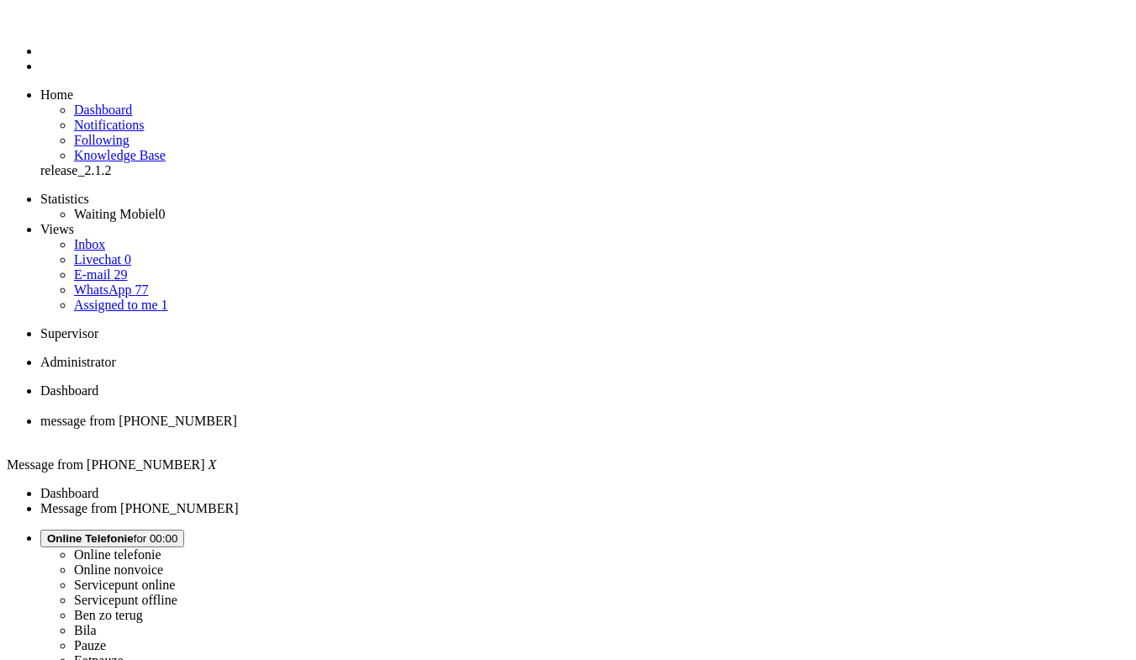
click at [98, 383] on span "Dashboard" at bounding box center [69, 390] width 58 height 14
click at [237, 414] on span "message from [PHONE_NUMBER]" at bounding box center [138, 421] width 197 height 14
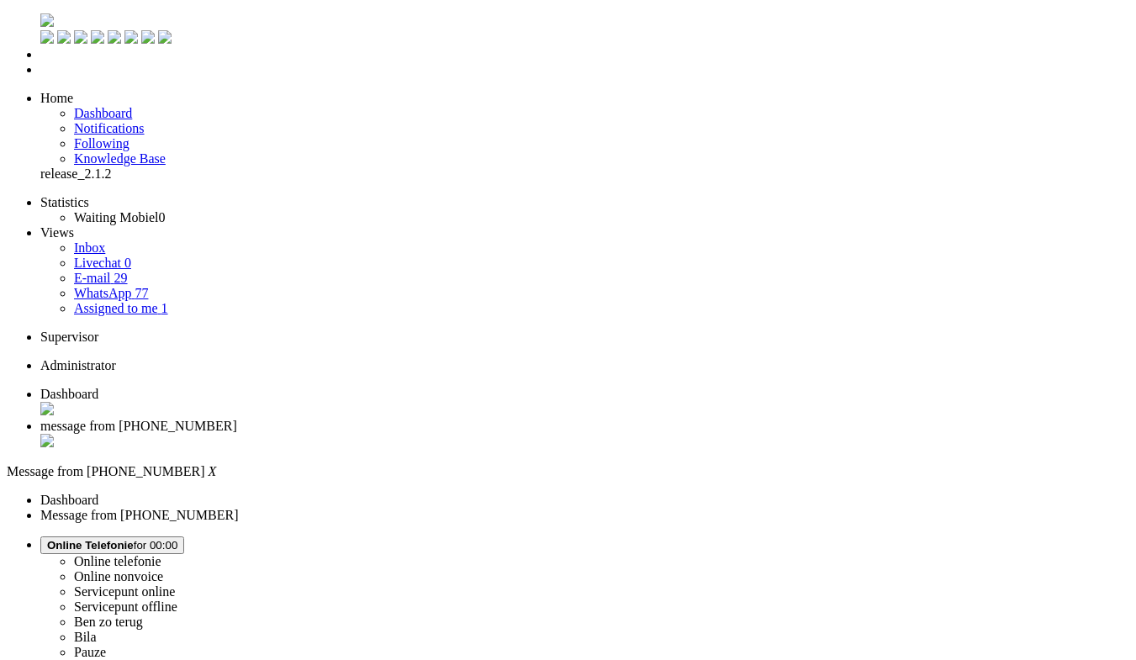
click at [148, 286] on link "WhatsApp 77" at bounding box center [111, 293] width 74 height 14
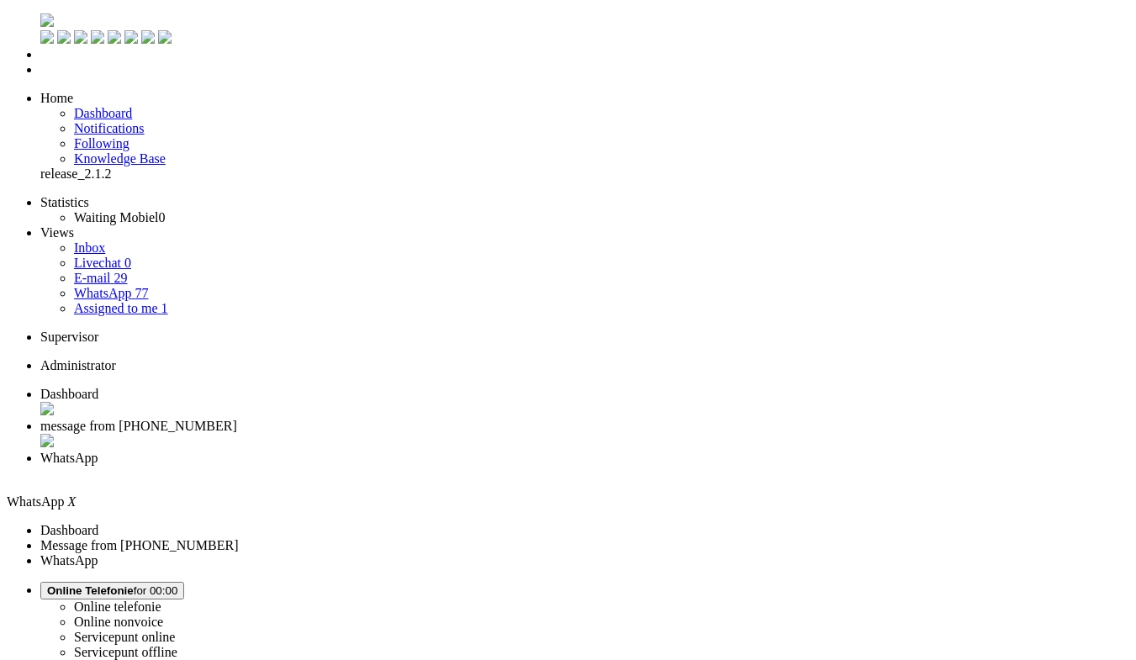
click at [128, 271] on link "E-mail 29" at bounding box center [101, 278] width 54 height 14
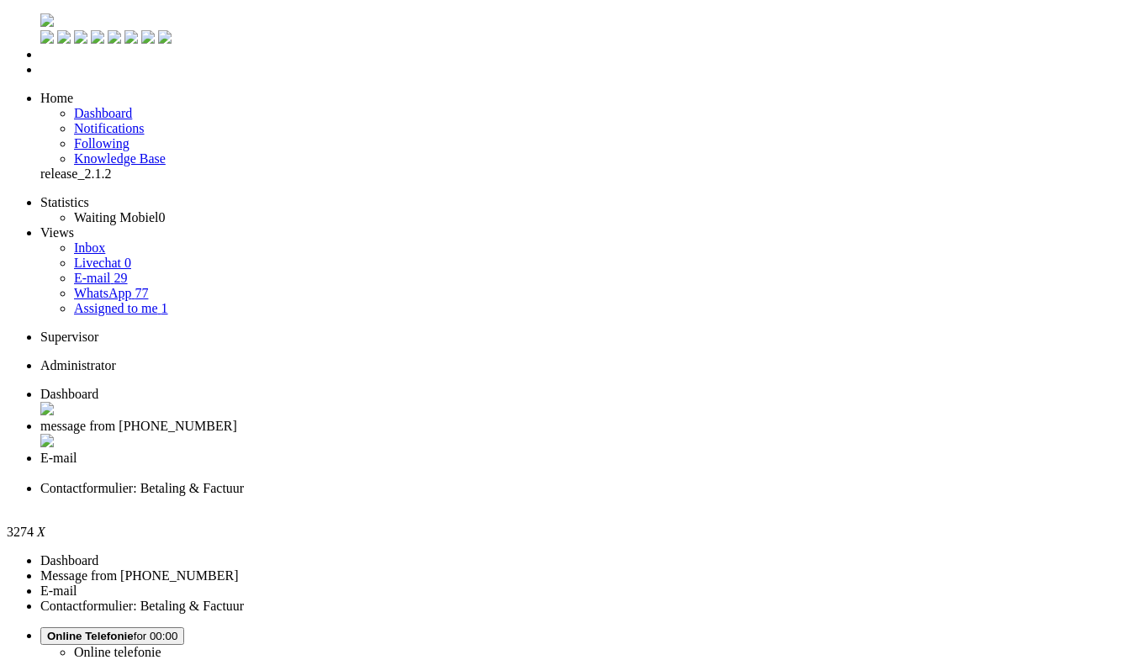
click at [765, 496] on div "Close tab" at bounding box center [584, 503] width 1088 height 15
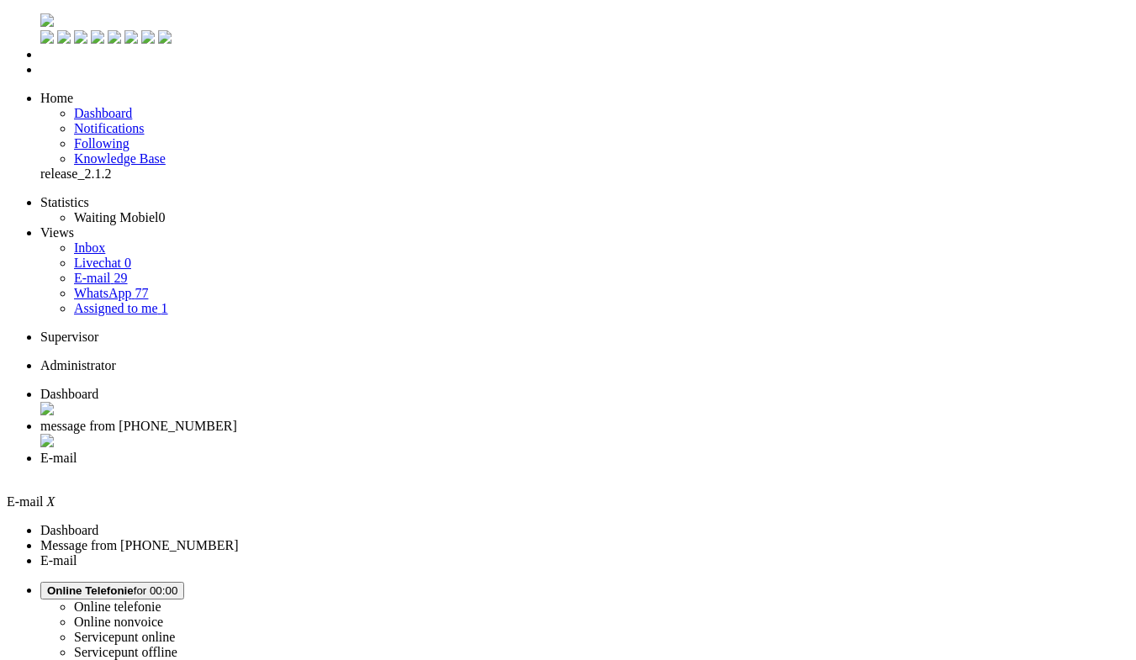
click at [626, 466] on div "Close tab" at bounding box center [584, 473] width 1088 height 15
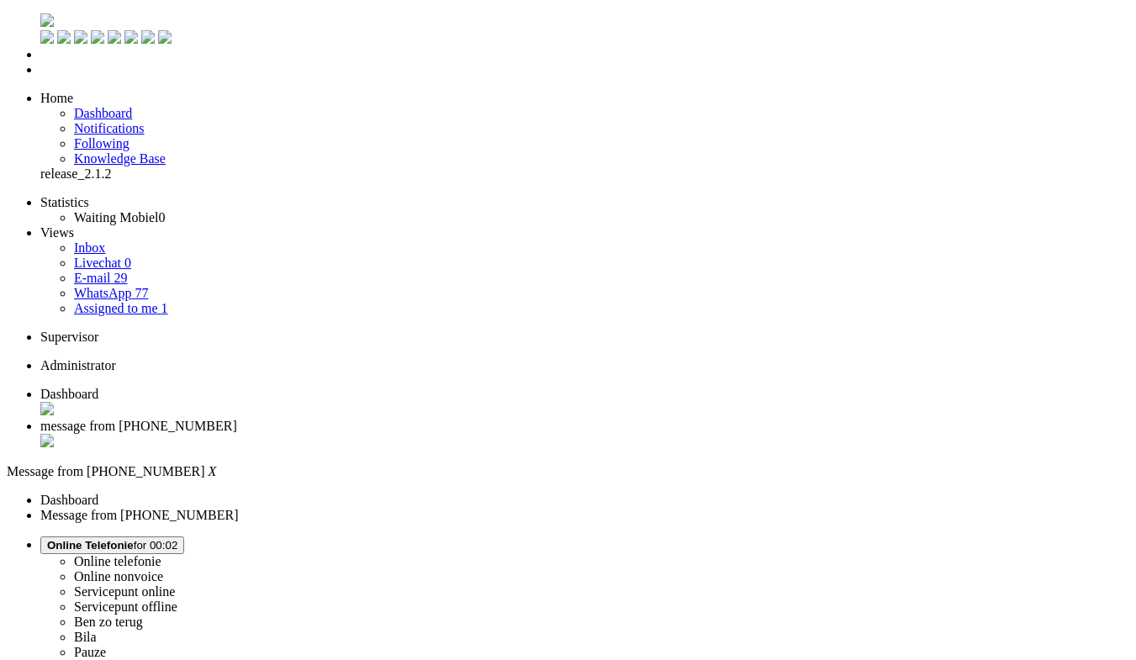
click at [98, 387] on span "Dashboard" at bounding box center [69, 394] width 58 height 14
click at [115, 286] on li "WhatsApp 77" at bounding box center [601, 293] width 1055 height 15
click at [119, 286] on link "WhatsApp 77" at bounding box center [111, 293] width 74 height 14
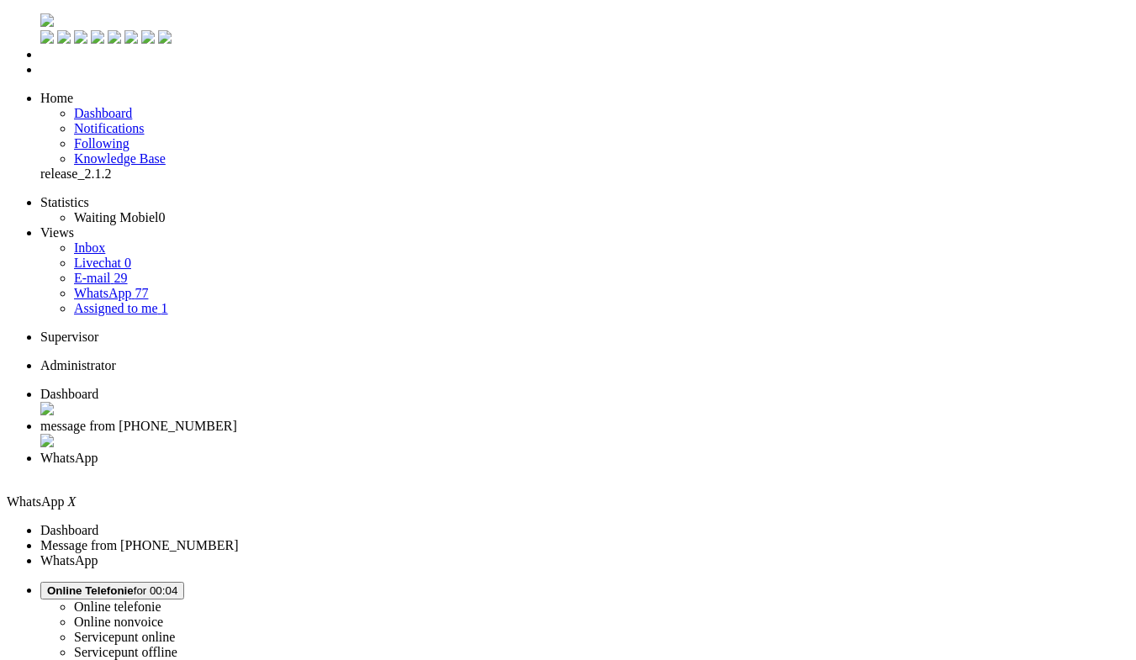
click at [237, 419] on span "message from [PHONE_NUMBER]" at bounding box center [138, 426] width 197 height 14
click at [97, 451] on span "WhatsApp" at bounding box center [68, 458] width 57 height 14
click at [634, 466] on div "Close tab" at bounding box center [584, 474] width 1088 height 17
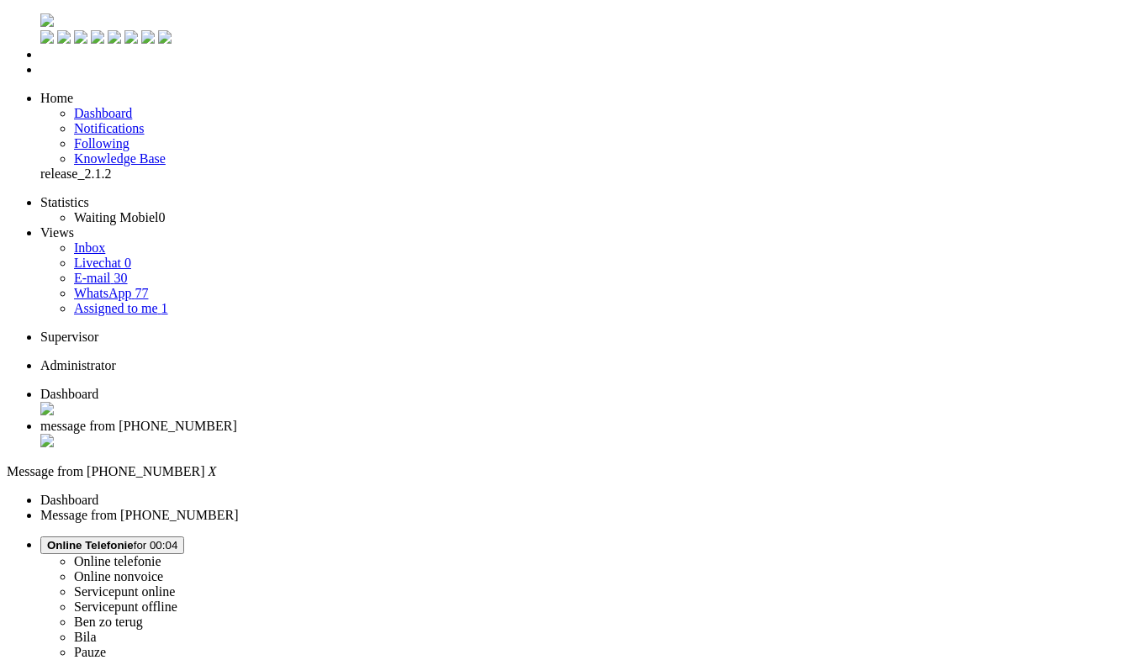
click at [98, 387] on span "Dashboard" at bounding box center [69, 394] width 58 height 14
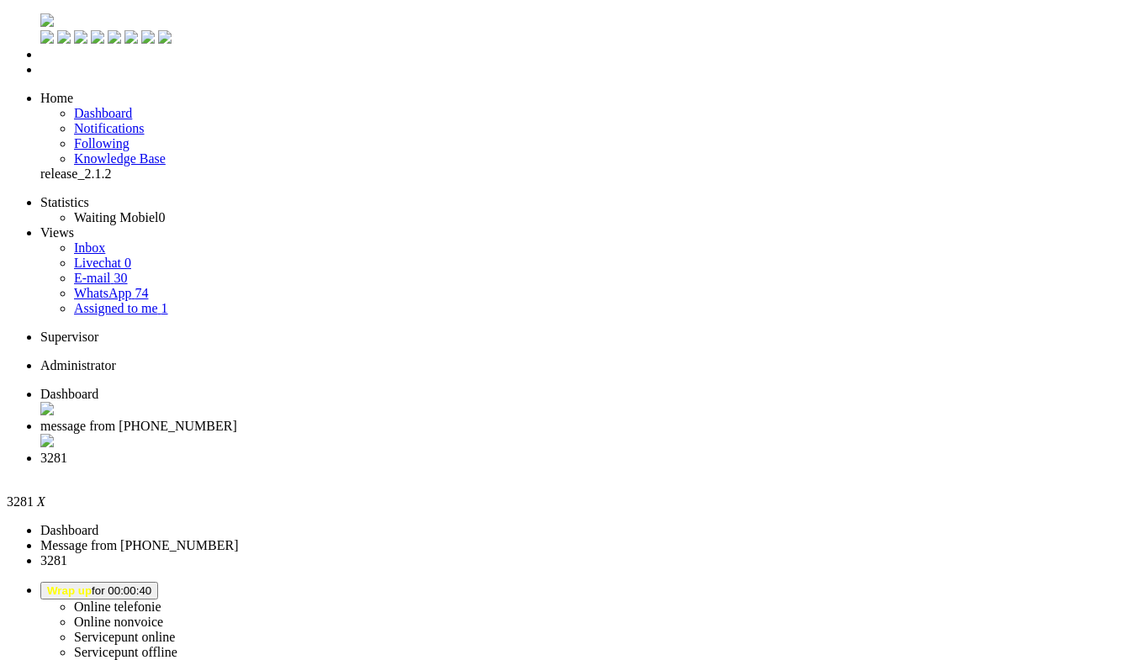
click at [630, 466] on div "Close tab" at bounding box center [584, 473] width 1088 height 15
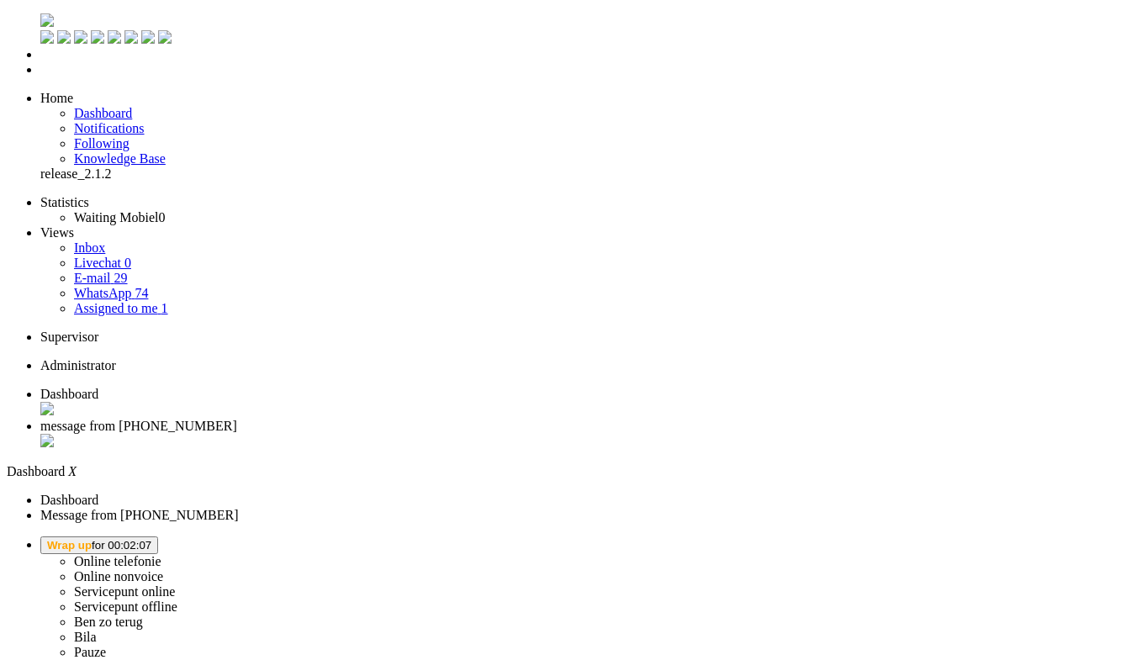
click at [151, 539] on span "Wrap up for 00:02:07" at bounding box center [99, 545] width 104 height 13
click at [161, 554] on label "Online telefonie" at bounding box center [117, 561] width 87 height 14
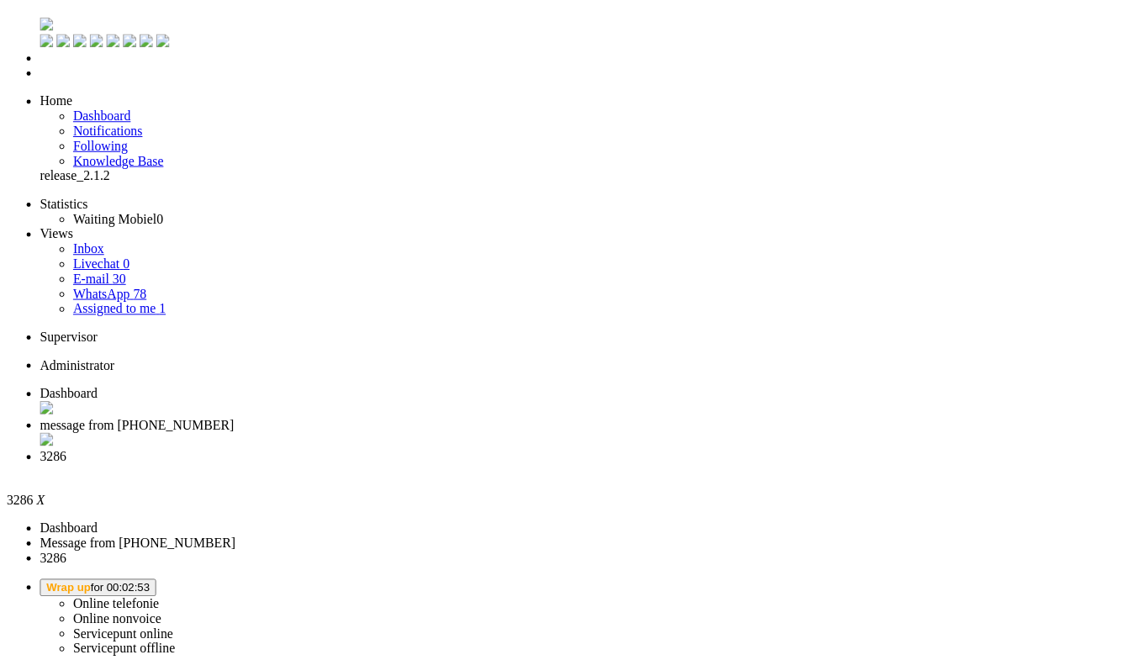
scroll to position [124, 0]
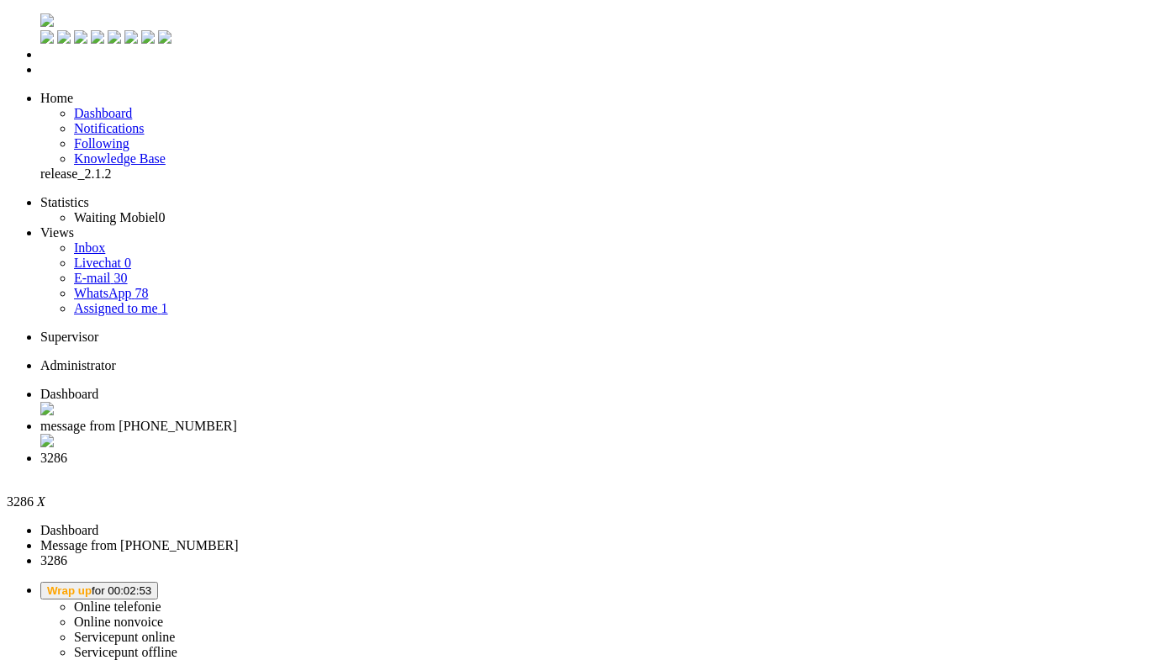
click at [630, 466] on div "Close tab" at bounding box center [591, 473] width 1103 height 15
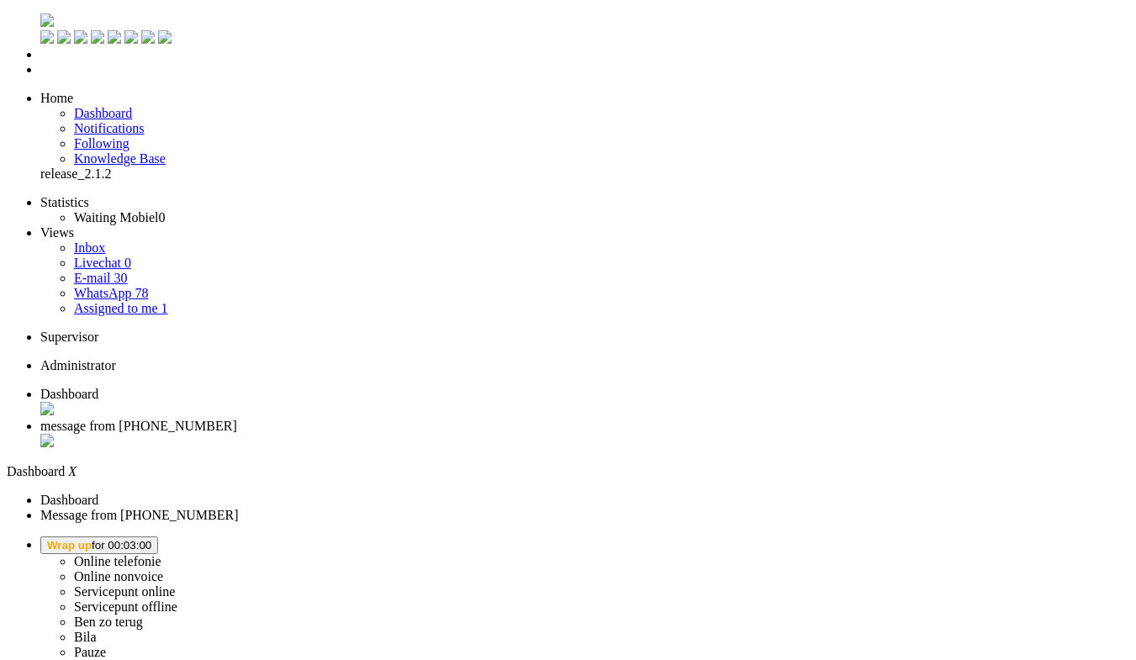
click at [151, 539] on span "Wrap up for 00:03:00" at bounding box center [99, 545] width 104 height 13
click at [161, 554] on label "Online telefonie" at bounding box center [117, 561] width 87 height 14
click at [131, 286] on link "WhatsApp 79" at bounding box center [111, 293] width 74 height 14
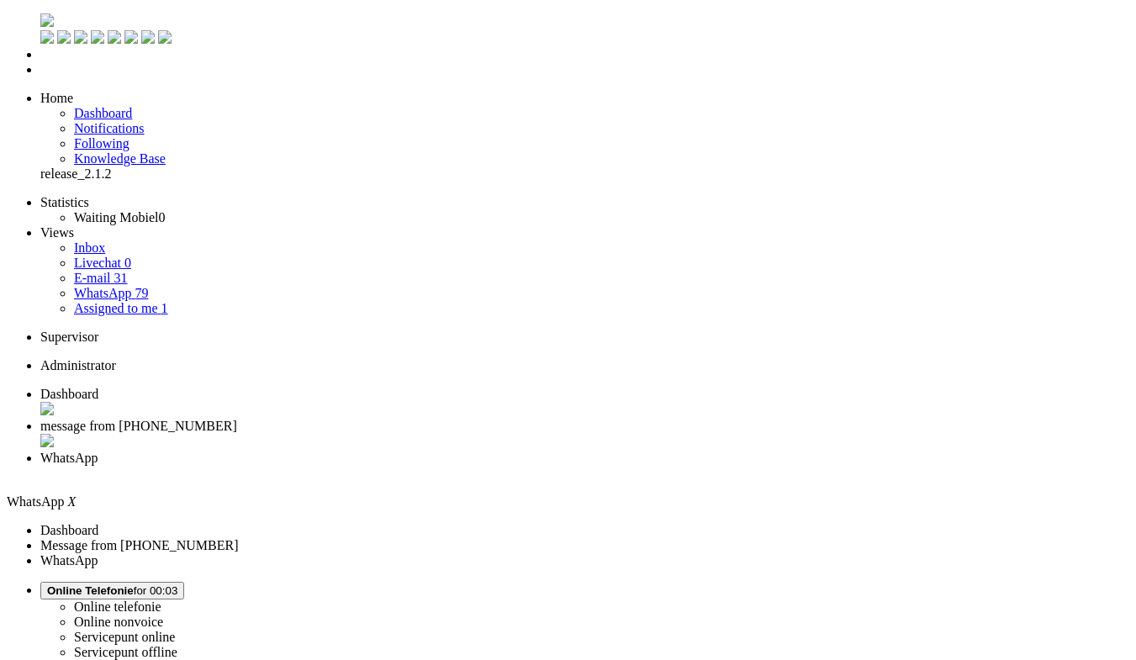
click at [128, 271] on link "E-mail 31" at bounding box center [101, 278] width 54 height 14
click at [145, 286] on link "WhatsApp 79" at bounding box center [111, 293] width 74 height 14
click at [237, 419] on span "message from [PHONE_NUMBER]" at bounding box center [138, 426] width 197 height 14
click at [625, 466] on div "Close tab" at bounding box center [584, 473] width 1088 height 15
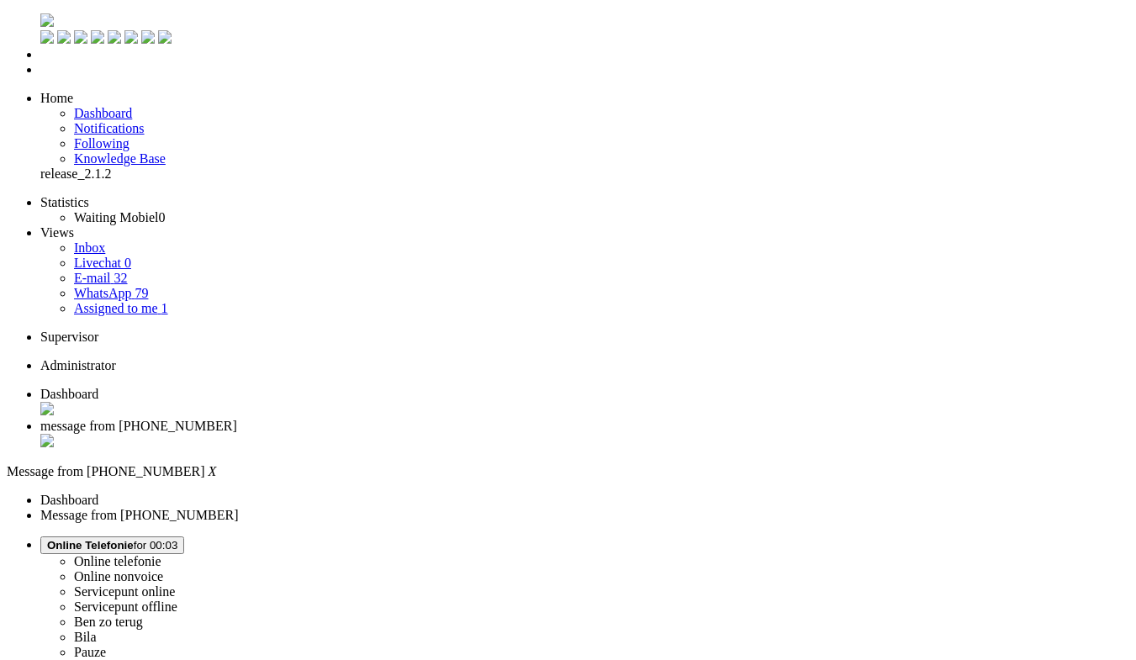
click at [98, 387] on span "Dashboard" at bounding box center [69, 394] width 58 height 14
click at [393, 419] on li "message from [PHONE_NUMBER]" at bounding box center [584, 435] width 1088 height 32
click at [177, 539] on span "Online Telefonie for 00:05" at bounding box center [112, 545] width 130 height 13
click at [143, 614] on label "Ben zo terug" at bounding box center [108, 621] width 69 height 14
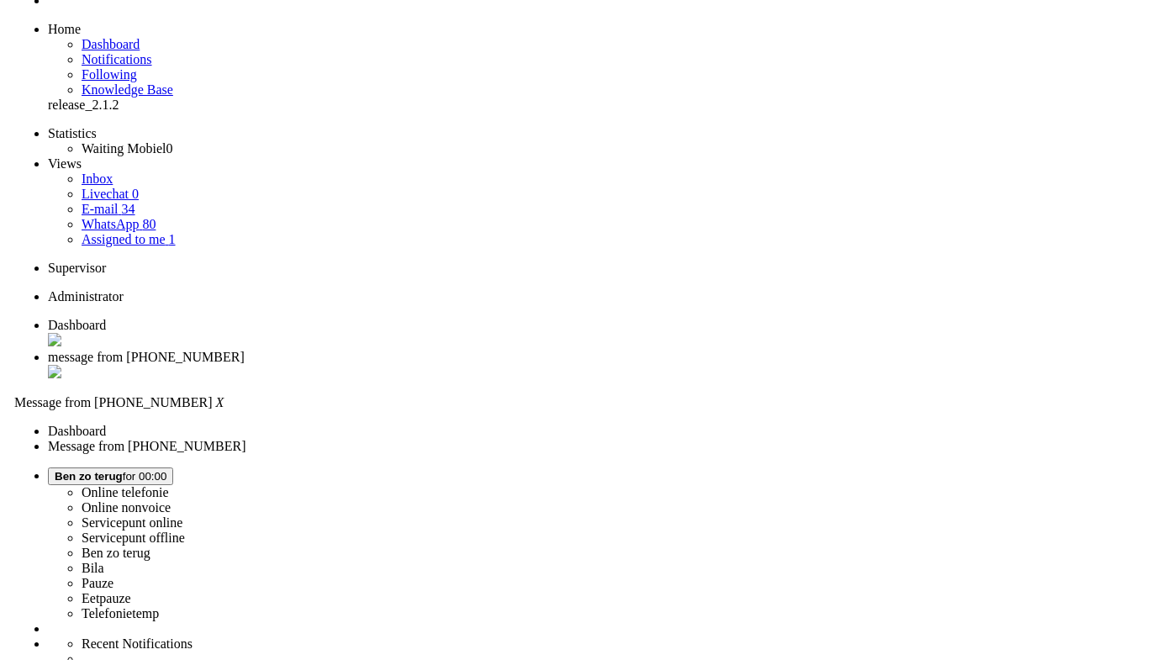
scroll to position [0, 0]
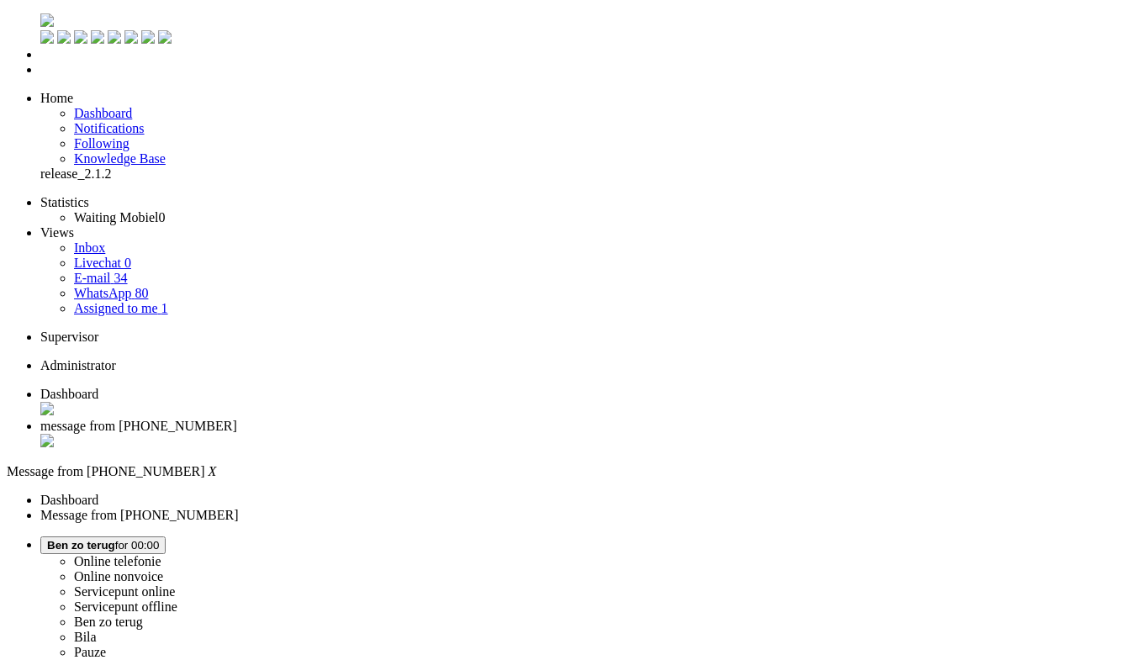
click at [487, 434] on div "Close tab" at bounding box center [584, 442] width 1088 height 17
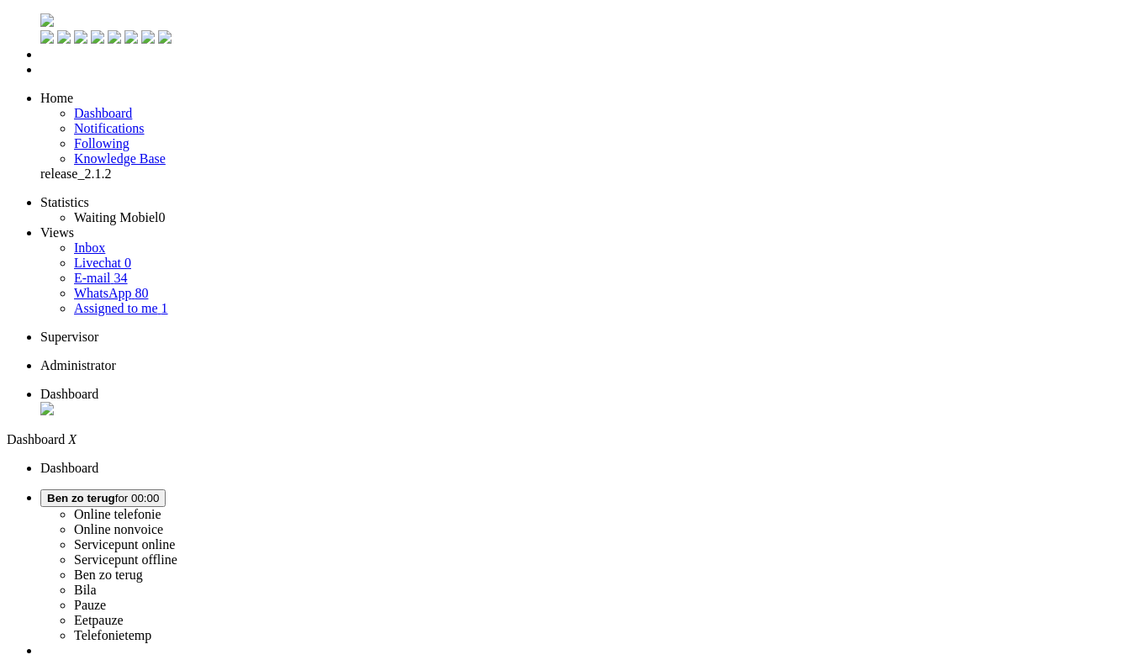
click at [137, 301] on link "Assigned to me 1" at bounding box center [121, 308] width 94 height 14
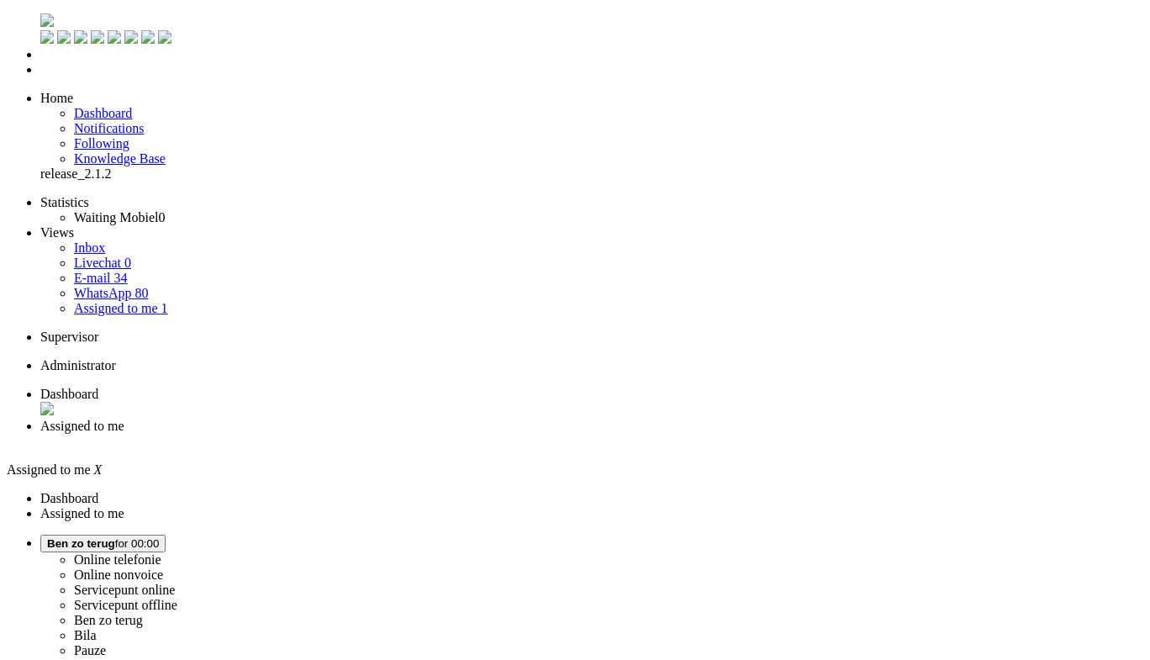
click at [40, 20] on img "Omnidesk" at bounding box center [46, 19] width 13 height 13
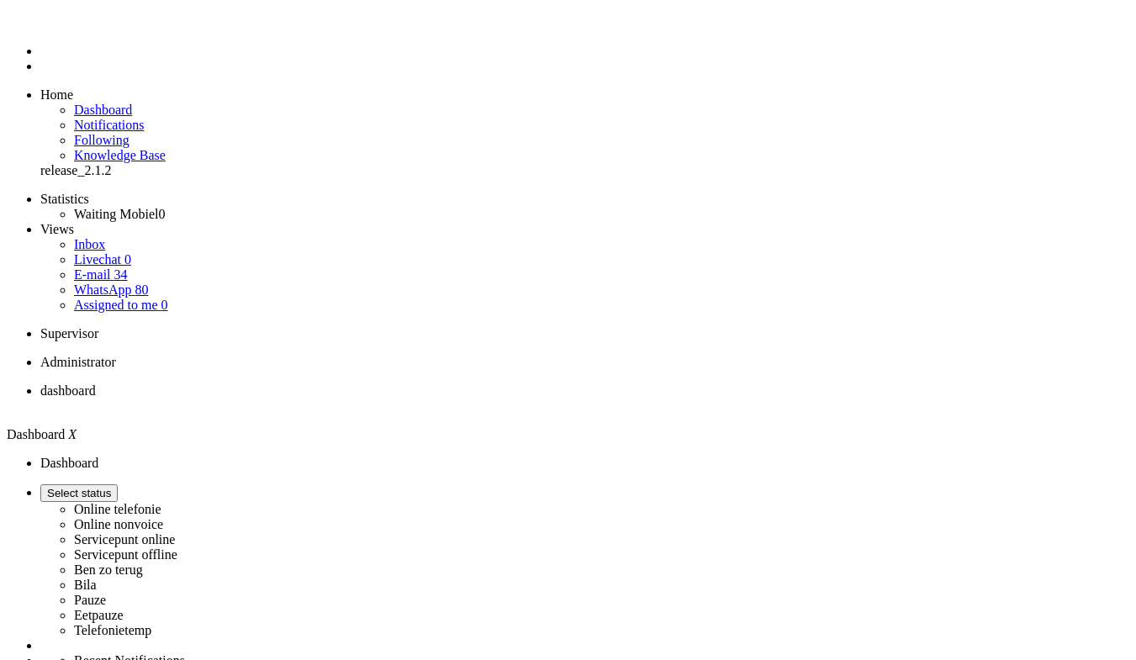
click at [168, 298] on link "Assigned to me 0" at bounding box center [121, 305] width 94 height 14
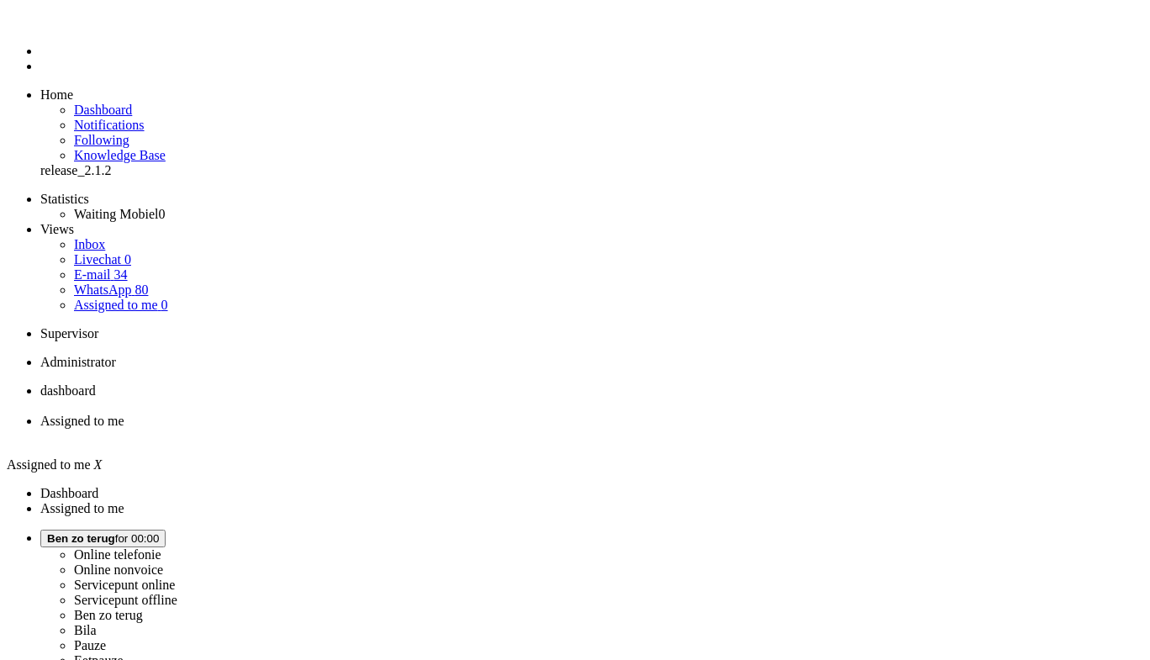
click at [128, 267] on link "E-mail 34" at bounding box center [101, 274] width 54 height 14
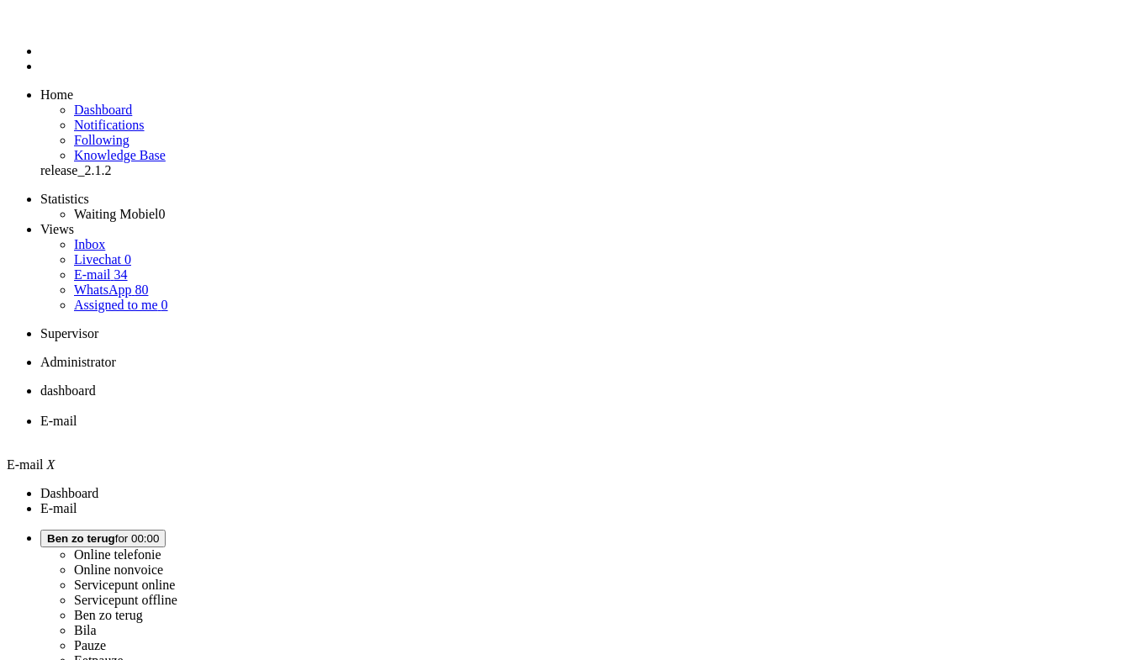
click at [145, 282] on link "WhatsApp 80" at bounding box center [111, 289] width 74 height 14
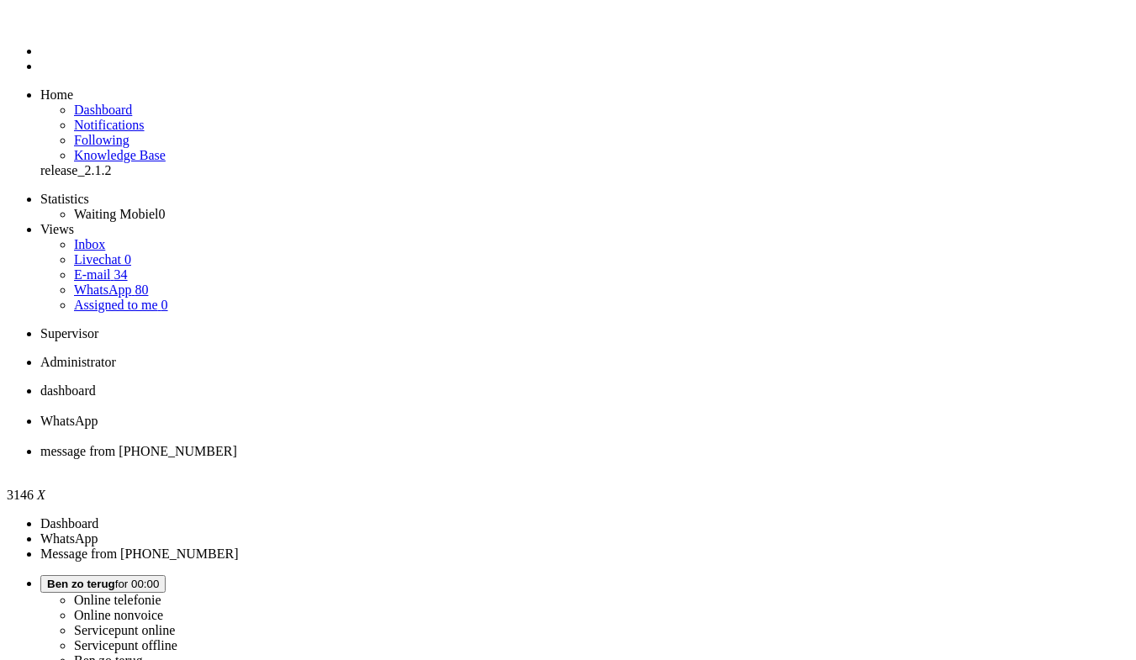
click at [626, 459] on div "Close tab" at bounding box center [584, 466] width 1088 height 15
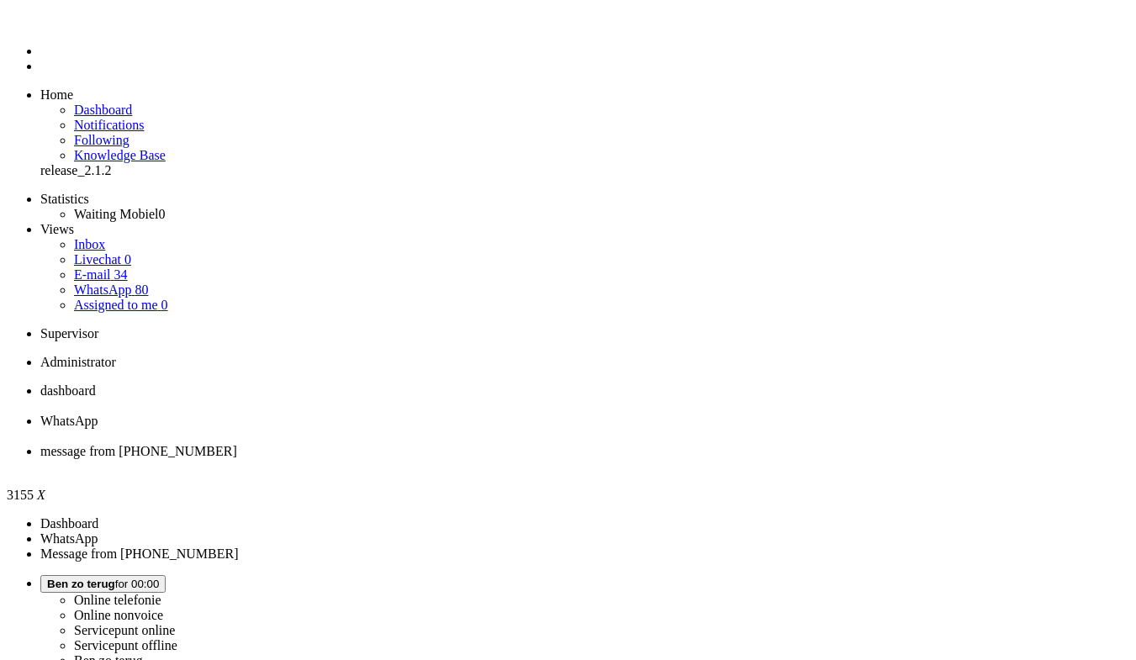
click at [627, 459] on div "Close tab" at bounding box center [584, 466] width 1088 height 15
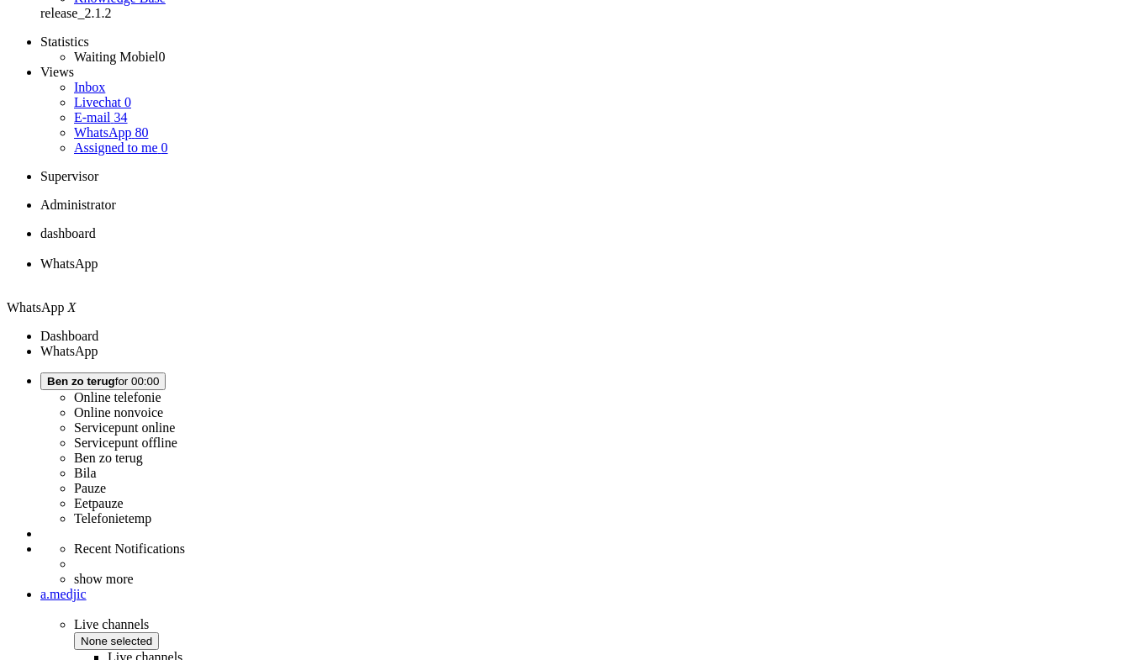
scroll to position [163, 0]
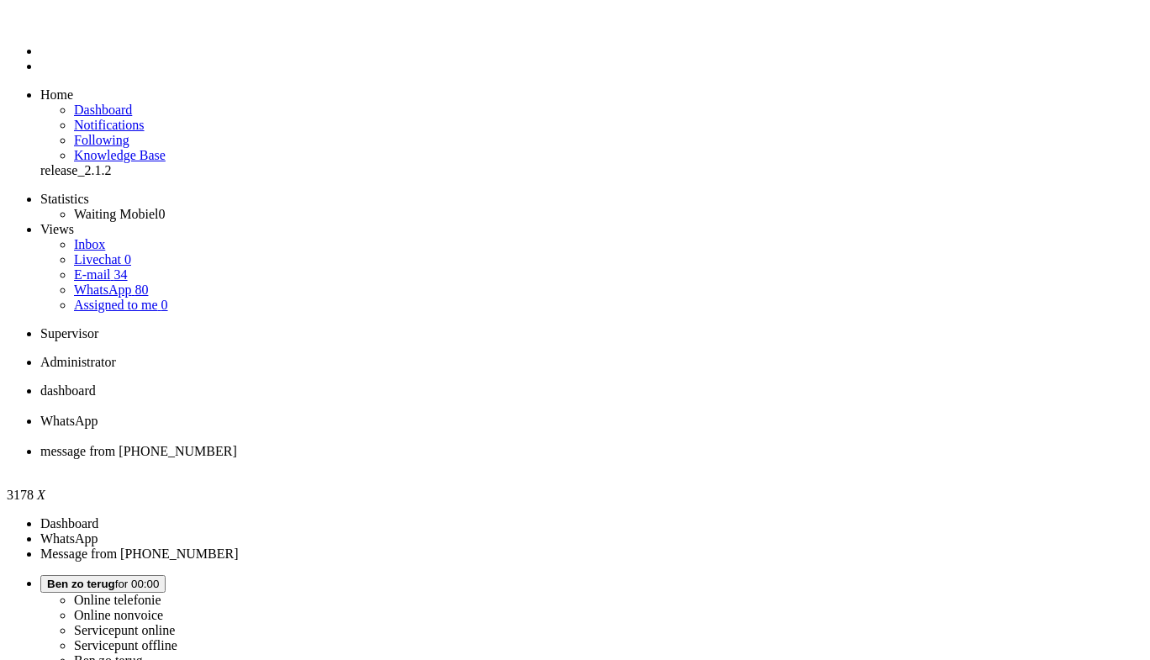
click at [159, 577] on span "[PERSON_NAME] zo terug for 00:01" at bounding box center [103, 583] width 112 height 13
click at [161, 593] on label "Online telefonie" at bounding box center [117, 600] width 87 height 14
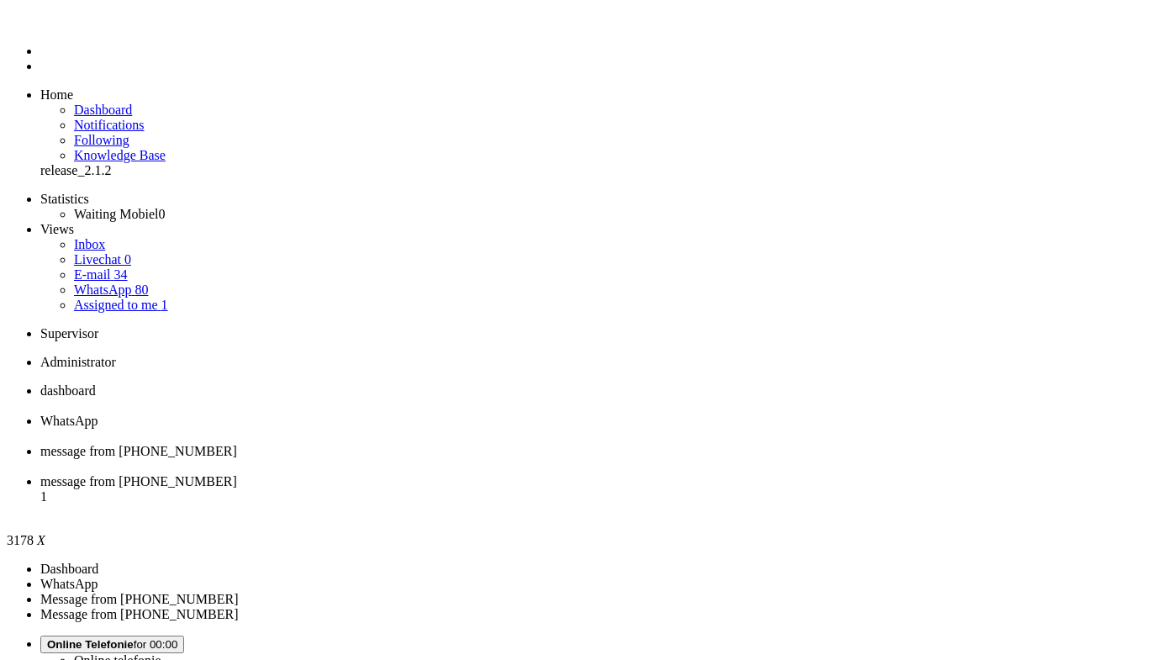
click at [237, 474] on span "message from [PHONE_NUMBER]" at bounding box center [138, 481] width 197 height 14
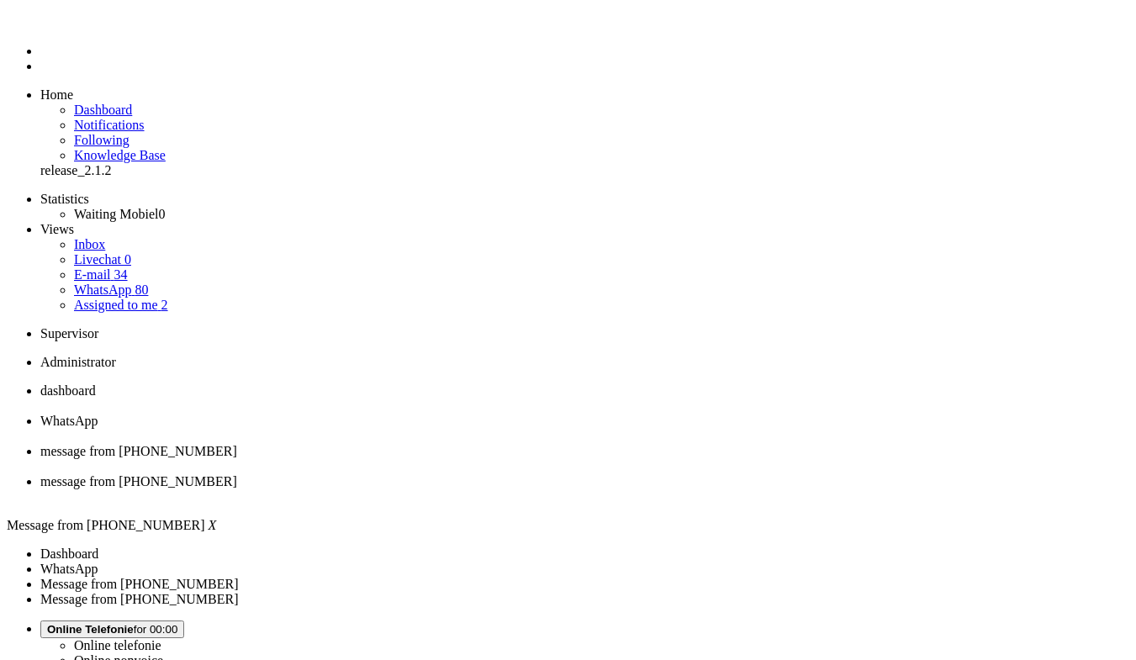
click at [630, 459] on div "Close tab" at bounding box center [584, 466] width 1088 height 15
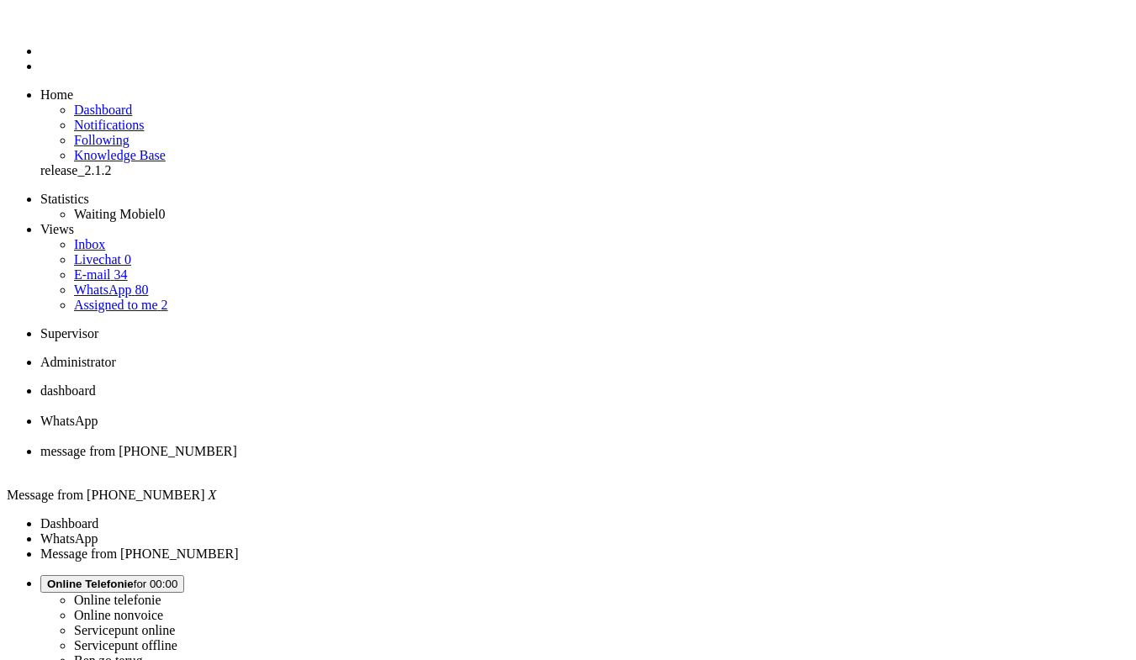
click at [482, 429] on div "Close tab" at bounding box center [584, 436] width 1088 height 15
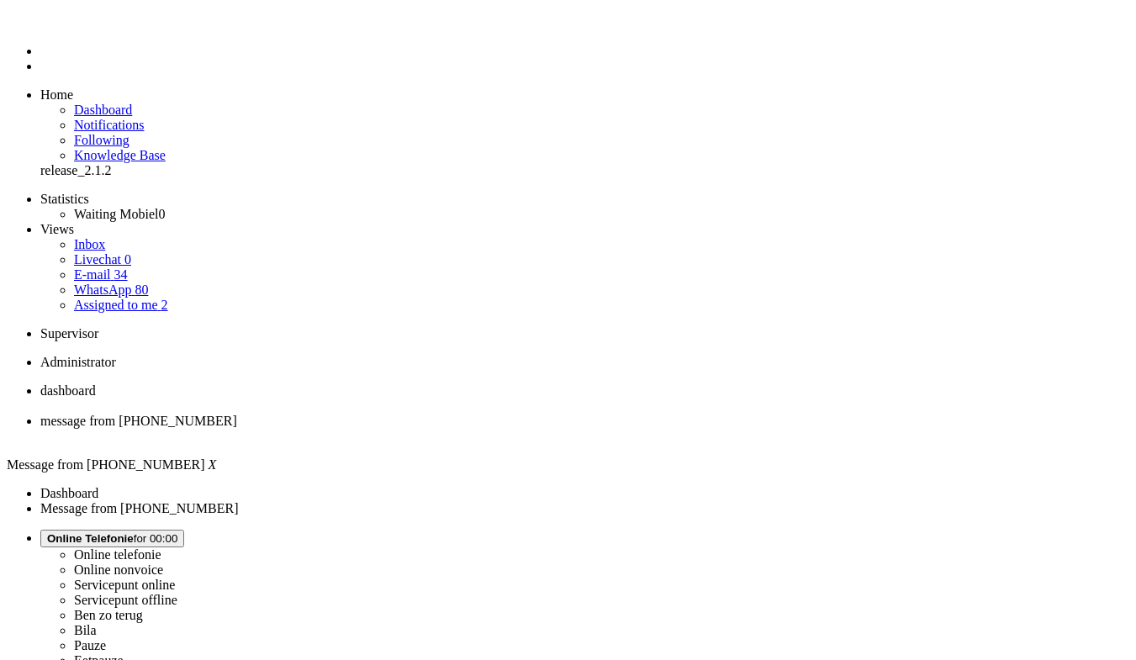
click at [300, 383] on li "dashboard" at bounding box center [584, 398] width 1088 height 30
click at [146, 298] on link "Assigned to me 2" at bounding box center [121, 305] width 94 height 14
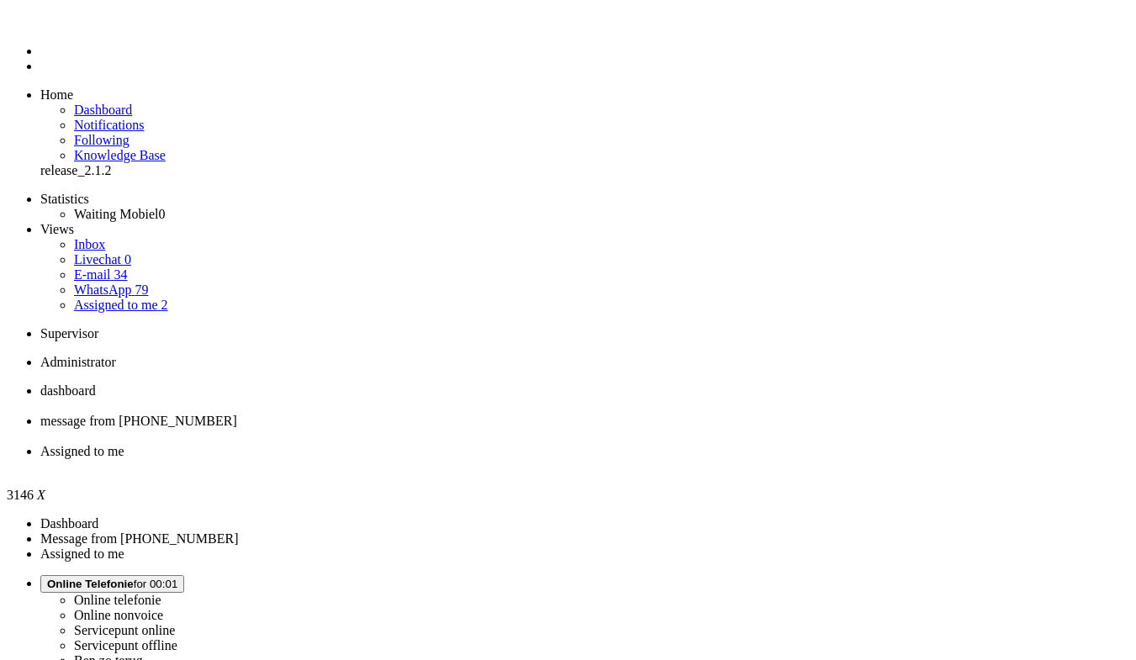
click at [96, 383] on span "dashboard" at bounding box center [67, 390] width 55 height 14
click at [128, 267] on link "E-mail 35" at bounding box center [101, 274] width 54 height 14
click at [148, 282] on link "WhatsApp 79" at bounding box center [111, 289] width 74 height 14
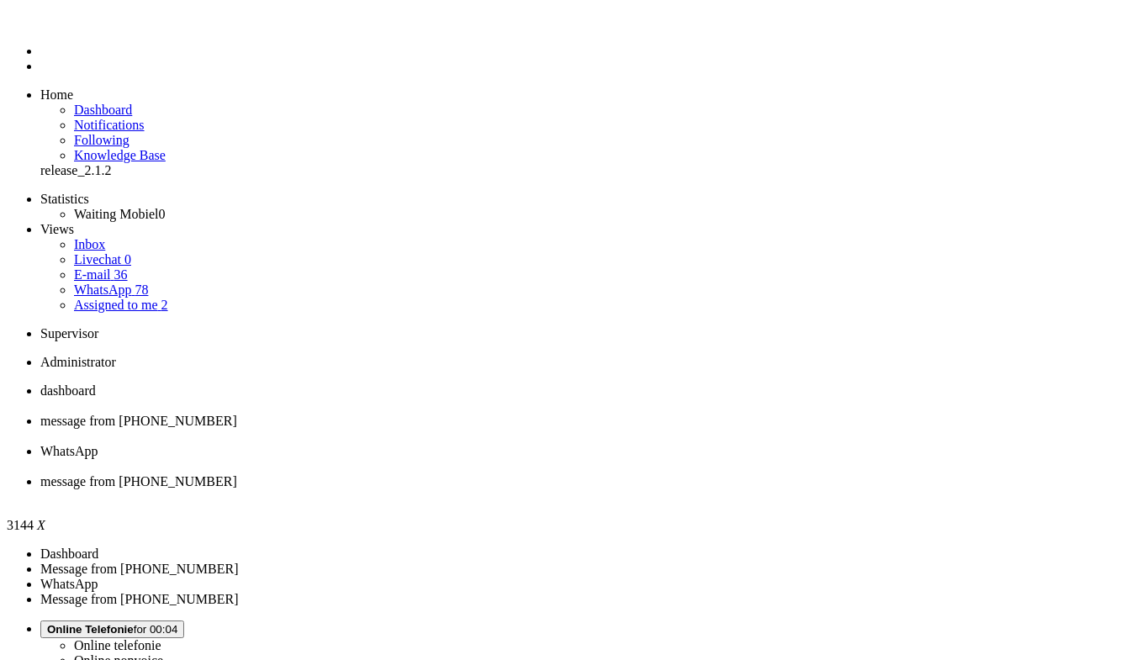
checkbox input "false"
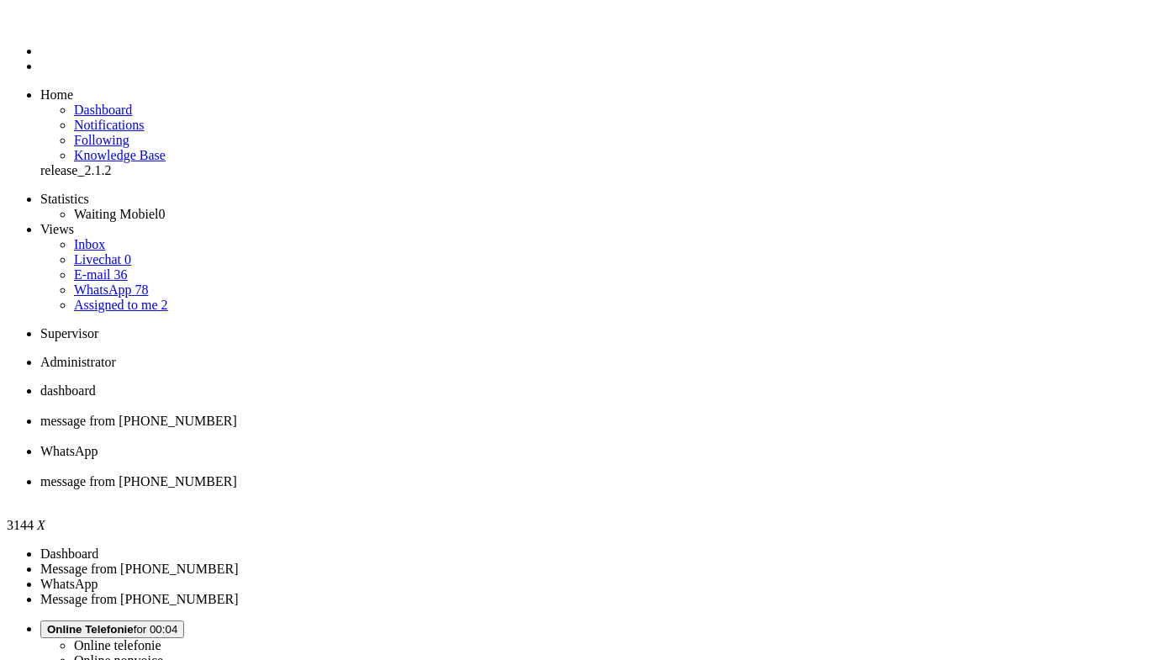
click at [770, 489] on div "Close tab" at bounding box center [591, 496] width 1103 height 15
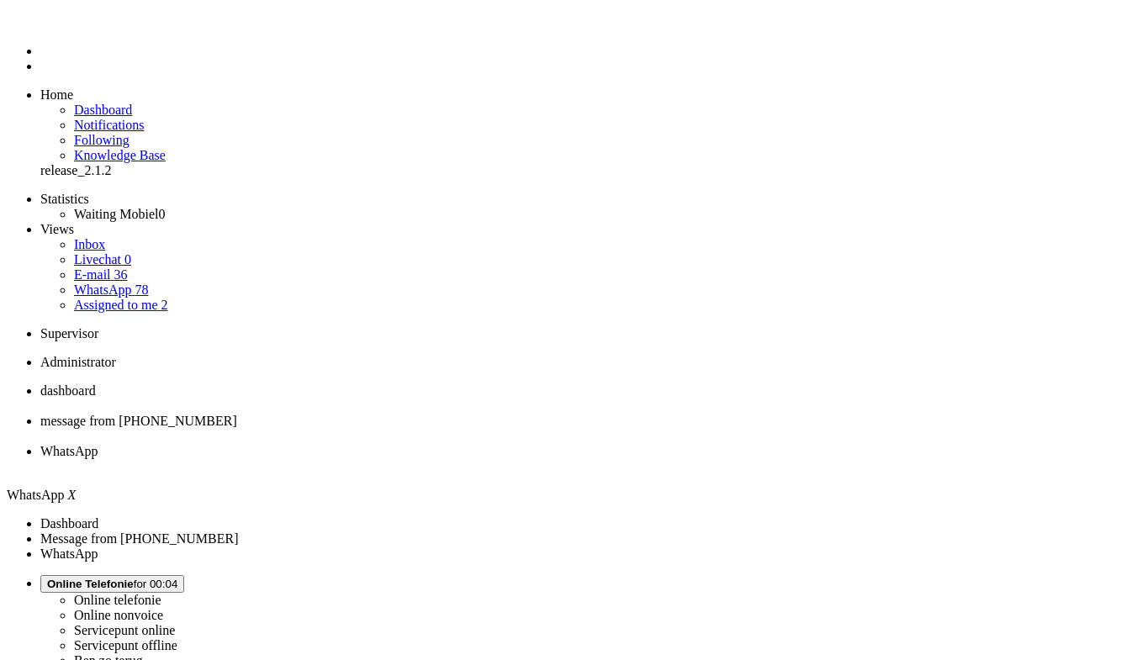
click at [625, 459] on div "Close tab" at bounding box center [584, 466] width 1088 height 15
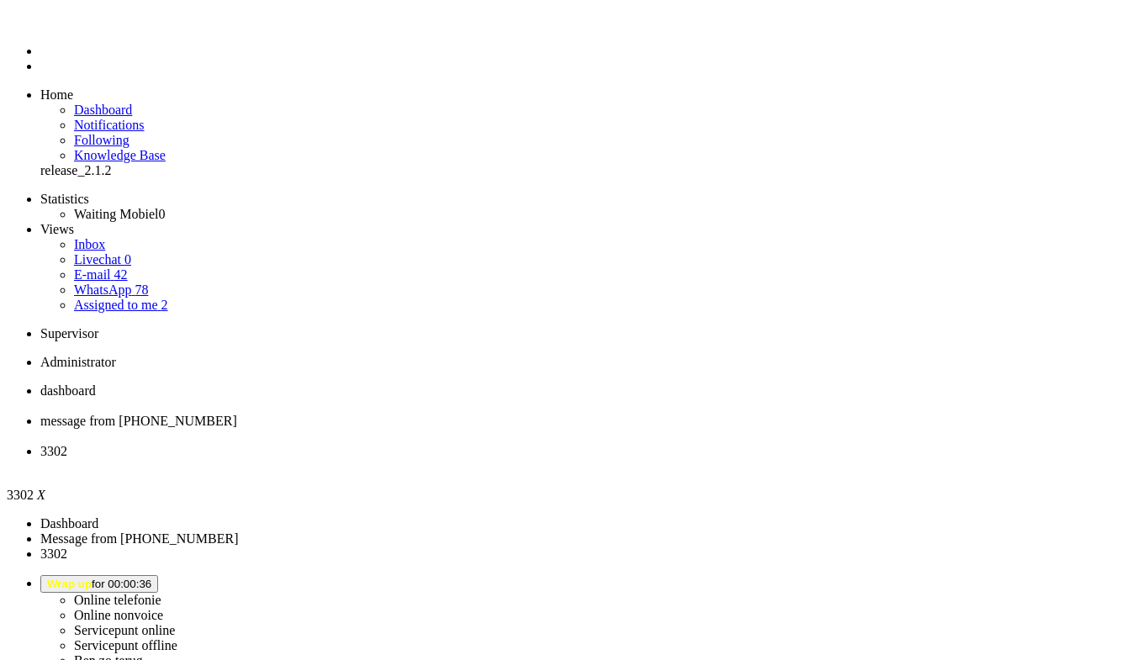
click at [638, 444] on li "3302" at bounding box center [584, 459] width 1088 height 30
click at [628, 459] on div "Close tab" at bounding box center [584, 466] width 1088 height 15
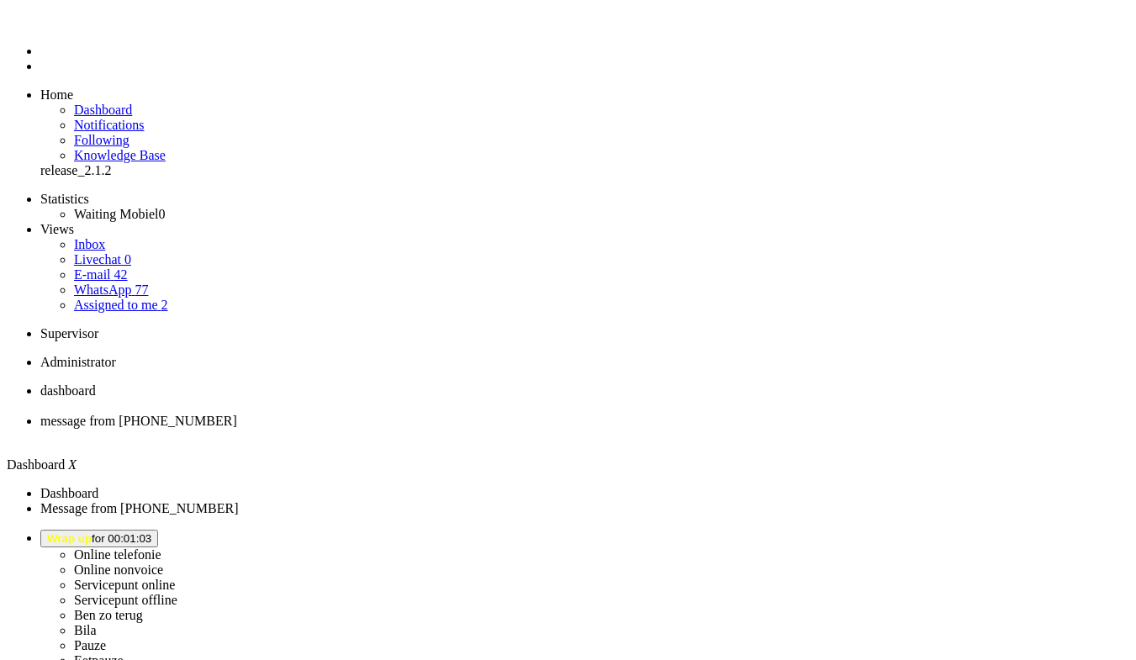
click at [151, 532] on span "Wrap up for 00:01:03" at bounding box center [99, 538] width 104 height 13
click at [143, 608] on label "Ben zo terug" at bounding box center [108, 615] width 69 height 14
click at [159, 532] on span "[PERSON_NAME] zo terug for 00:01" at bounding box center [103, 538] width 112 height 13
click at [161, 547] on label "Online telefonie" at bounding box center [117, 554] width 87 height 14
click at [124, 267] on link "E-mail 43" at bounding box center [101, 274] width 54 height 14
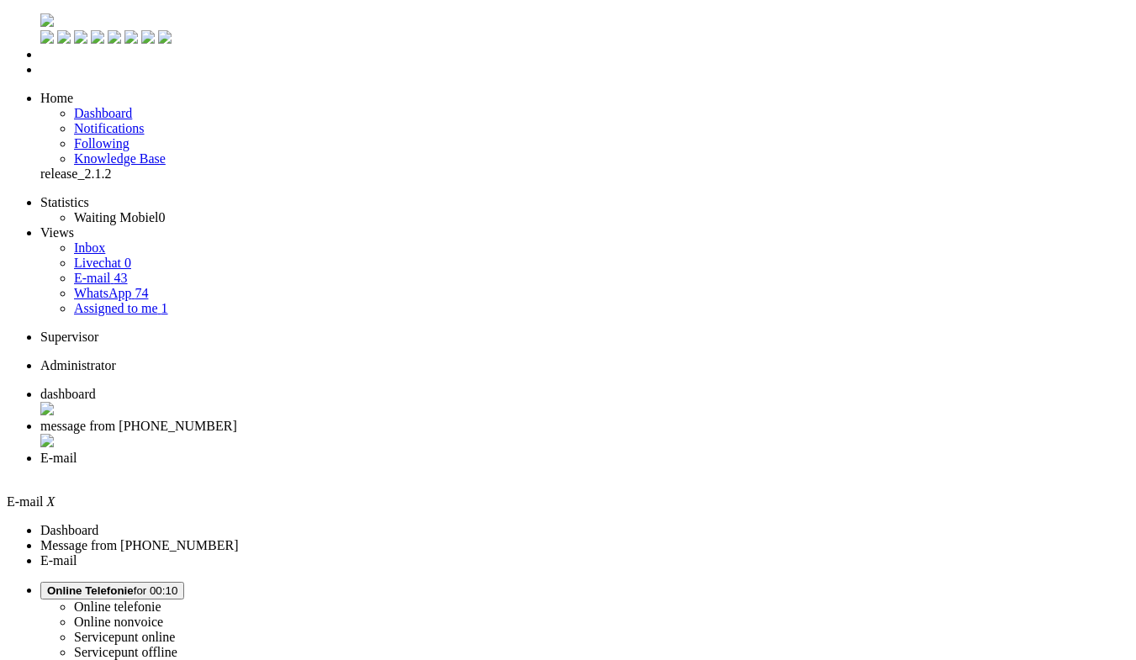
click at [40, 23] on img "Omnidesk" at bounding box center [46, 19] width 13 height 13
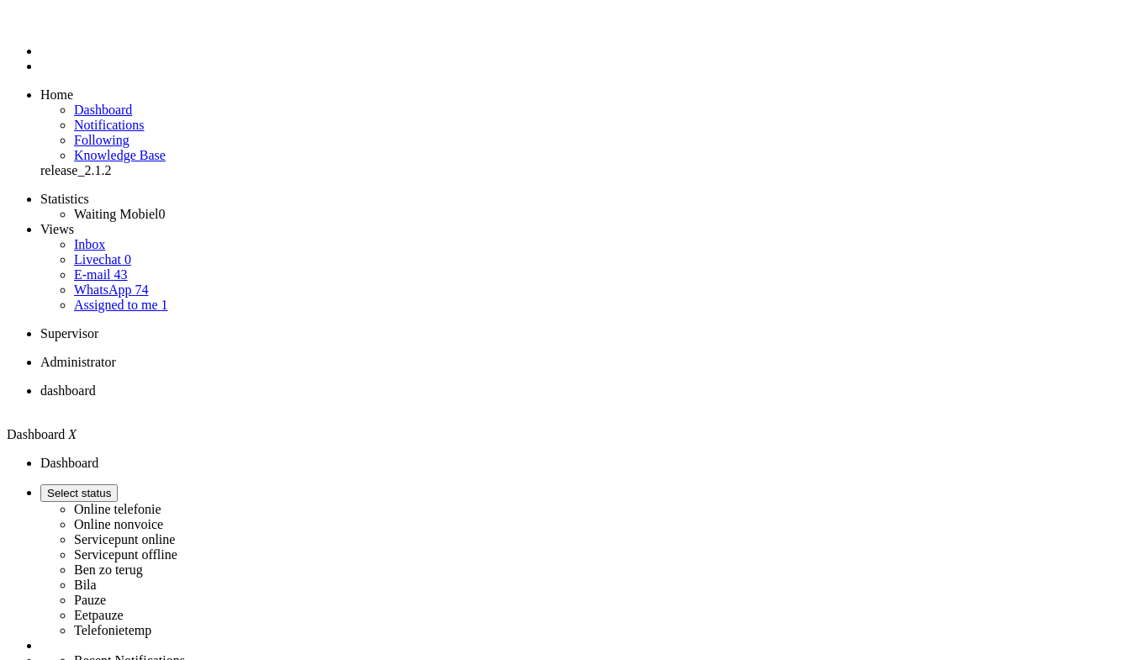
click at [119, 282] on link "WhatsApp 74" at bounding box center [111, 289] width 74 height 14
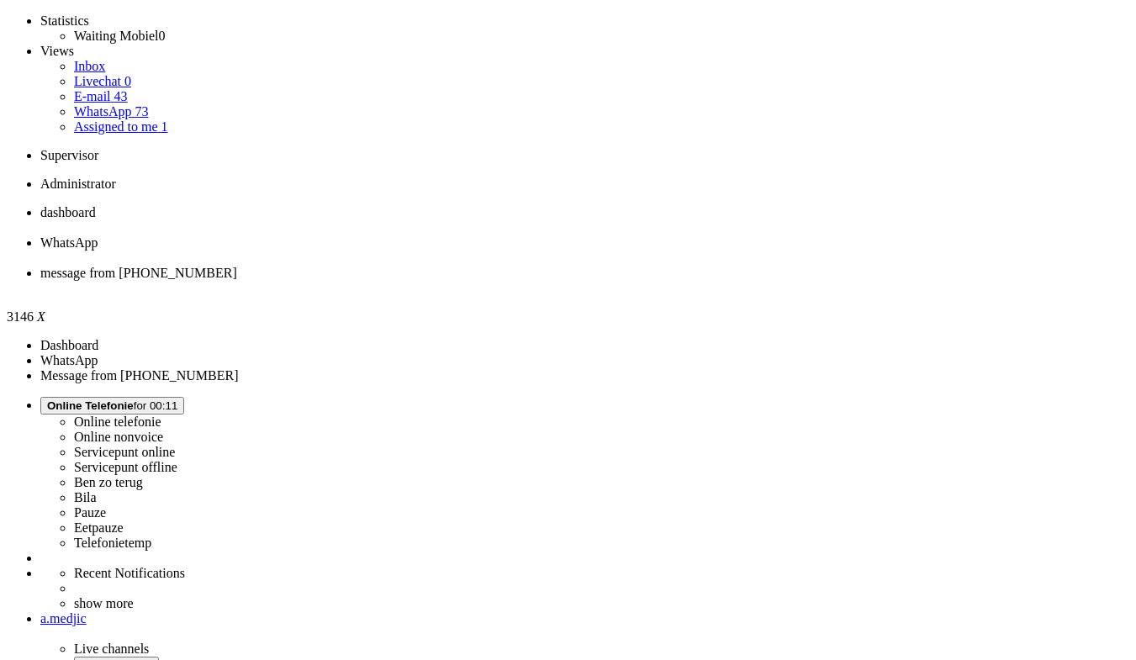
scroll to position [453, 0]
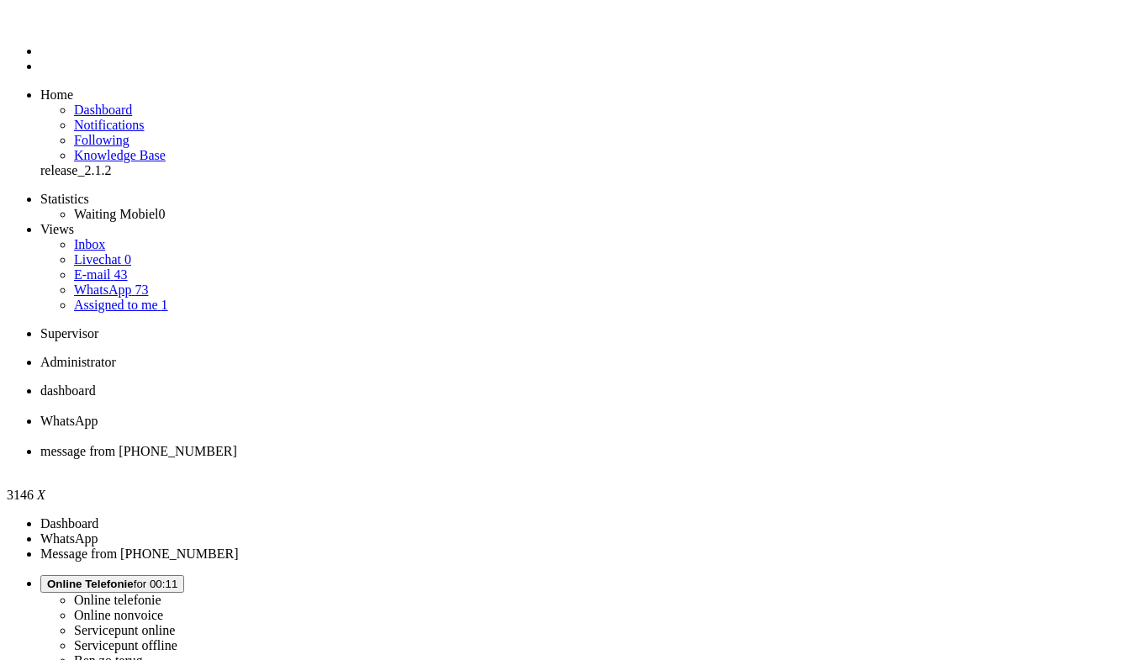
click at [629, 459] on div "Close tab" at bounding box center [584, 466] width 1088 height 15
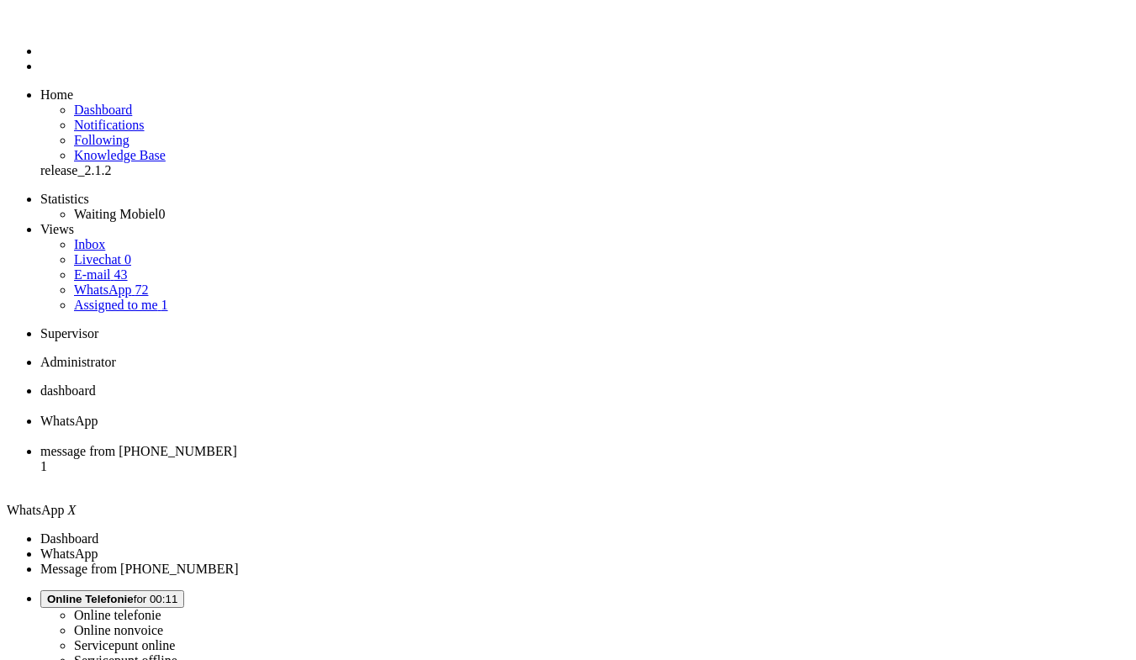
click at [237, 444] on span "message from [PHONE_NUMBER]" at bounding box center [138, 451] width 197 height 14
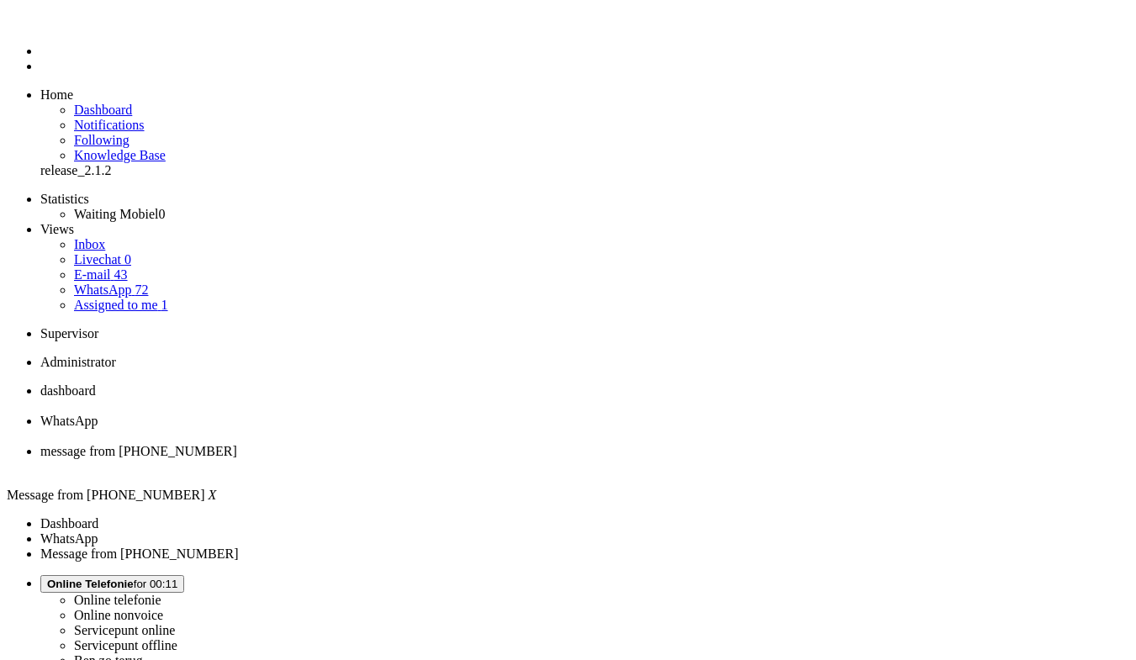
click at [627, 459] on div "Close tab" at bounding box center [584, 466] width 1088 height 15
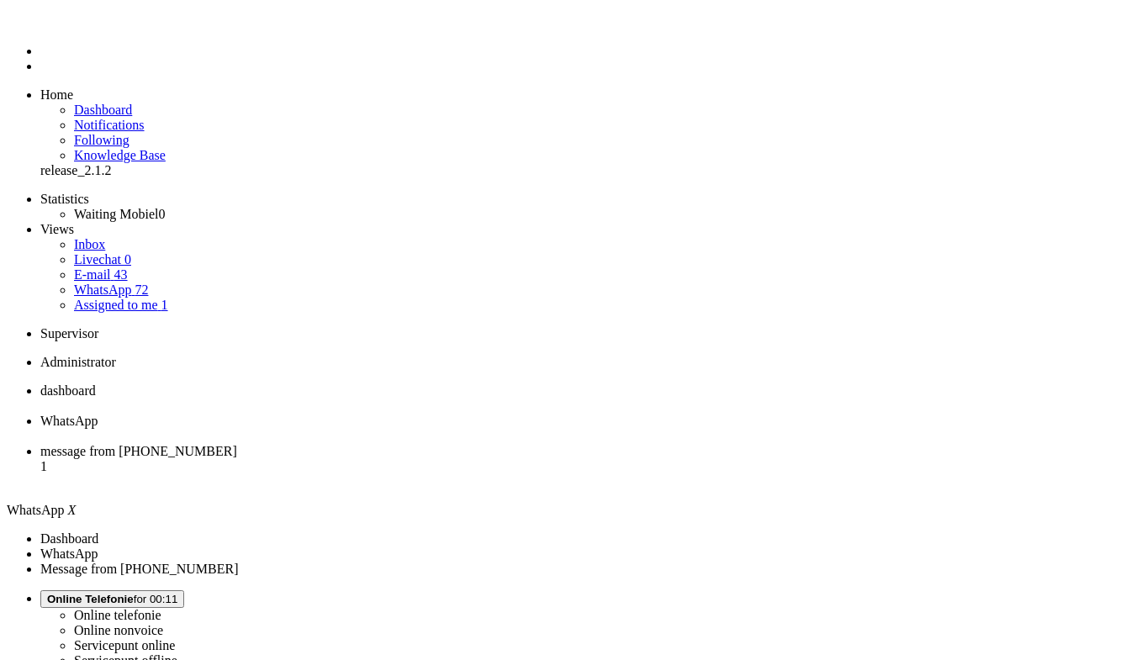
click at [96, 383] on span "dashboard" at bounding box center [67, 390] width 55 height 14
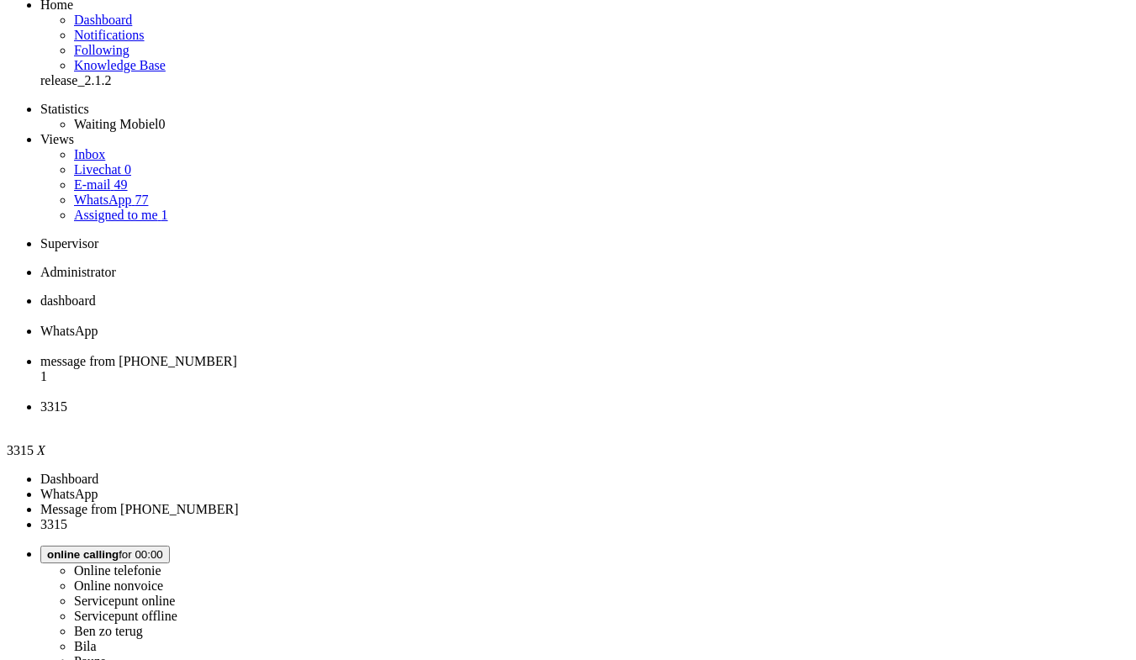
scroll to position [261, 0]
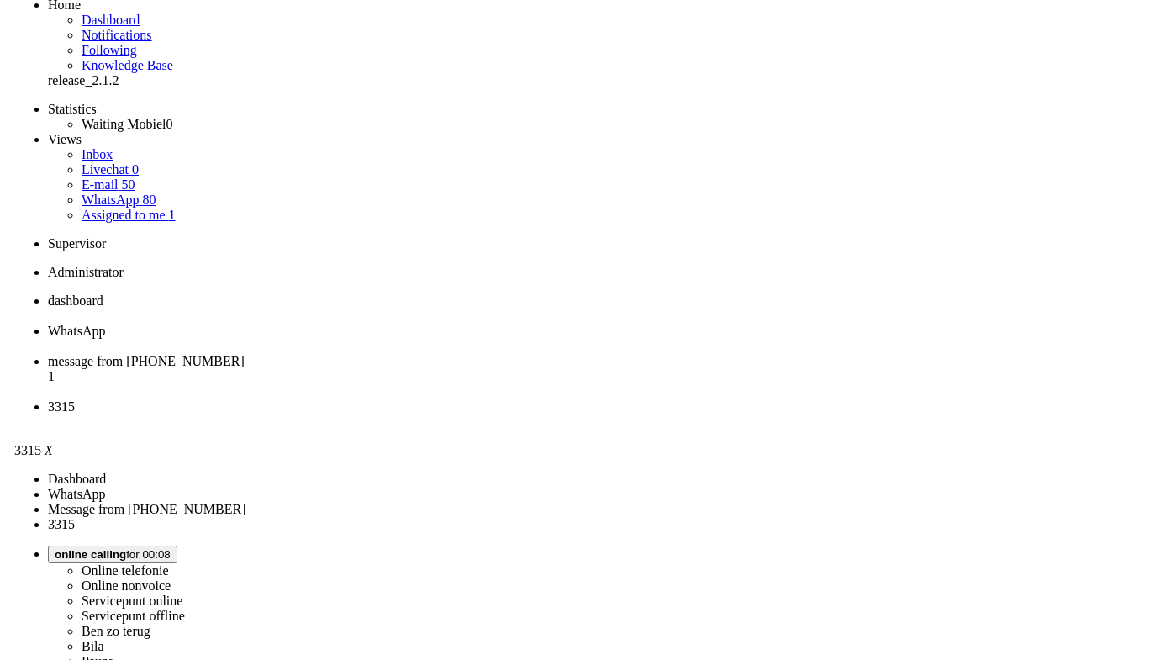
scroll to position [0, 0]
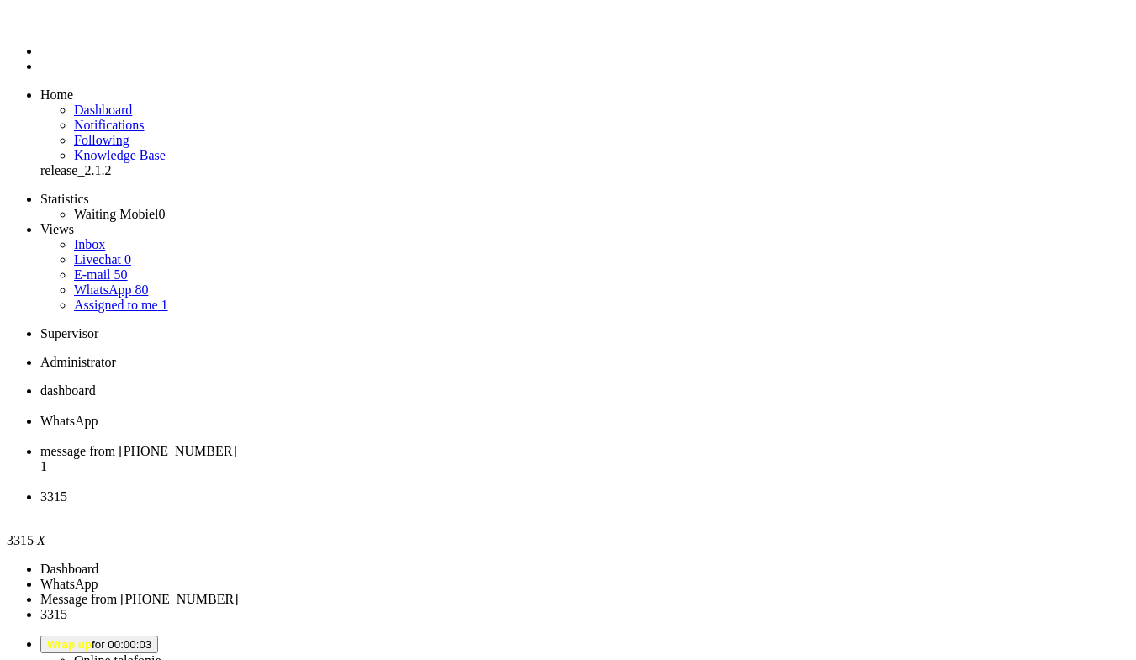
click at [158, 635] on button "Wrap up for 00:00:03" at bounding box center [99, 644] width 118 height 18
click at [767, 504] on div "Close tab" at bounding box center [584, 511] width 1088 height 15
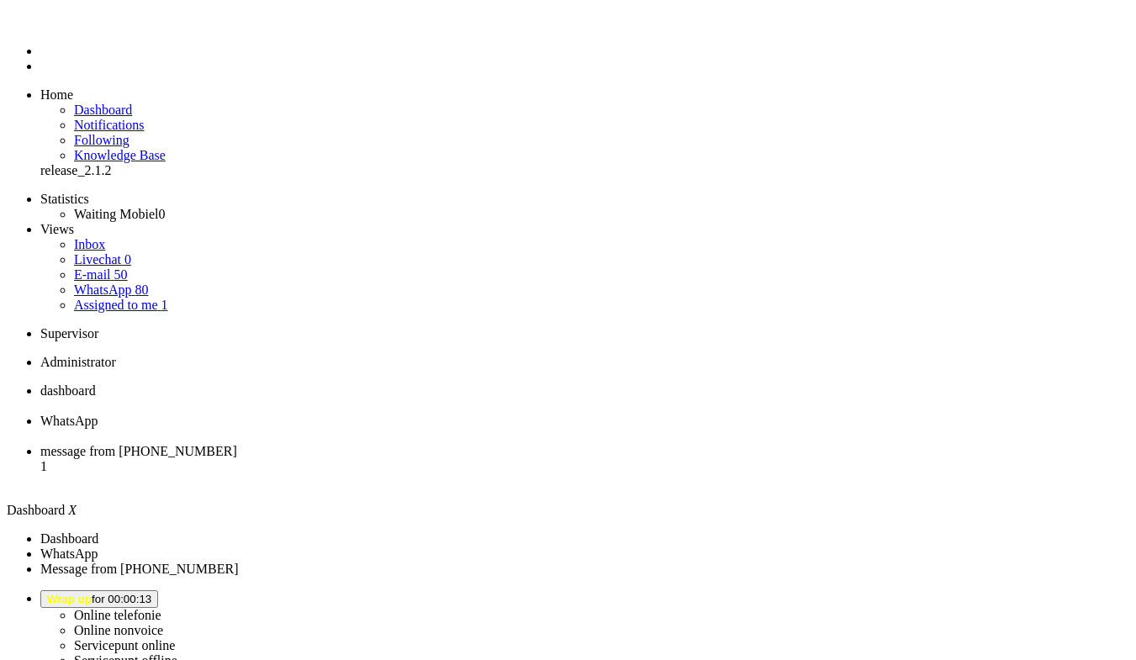
click at [158, 590] on button "Wrap up for 00:00:13" at bounding box center [99, 599] width 118 height 18
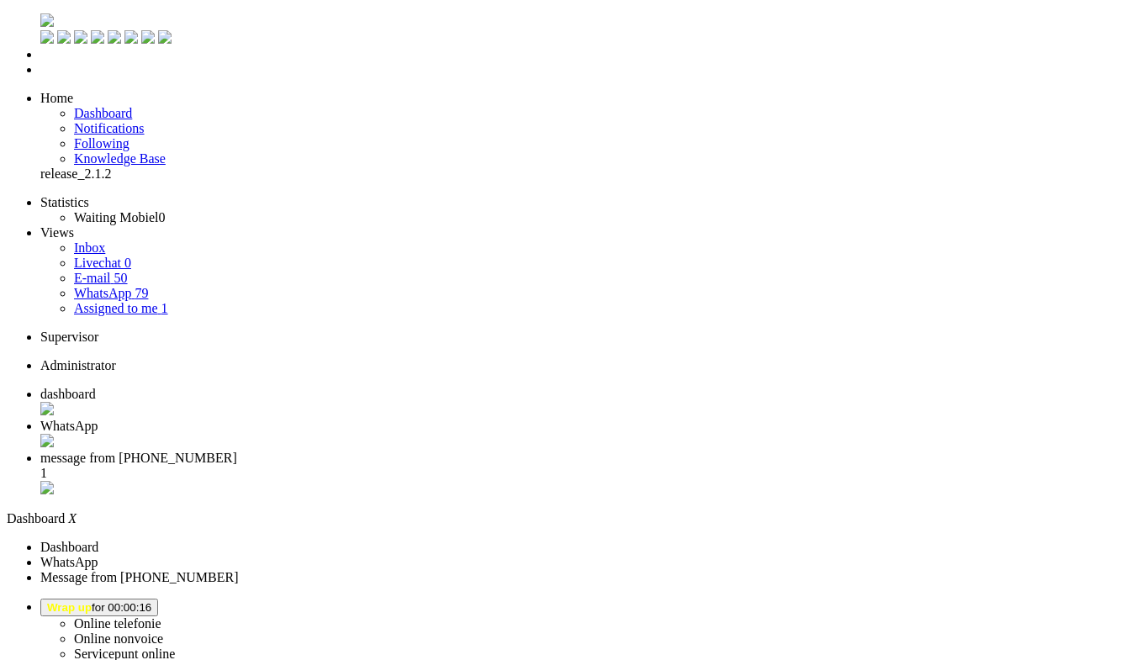
click at [161, 616] on label "Online telefonie" at bounding box center [117, 623] width 87 height 14
